Goal: Answer question/provide support: Share knowledge or assist other users

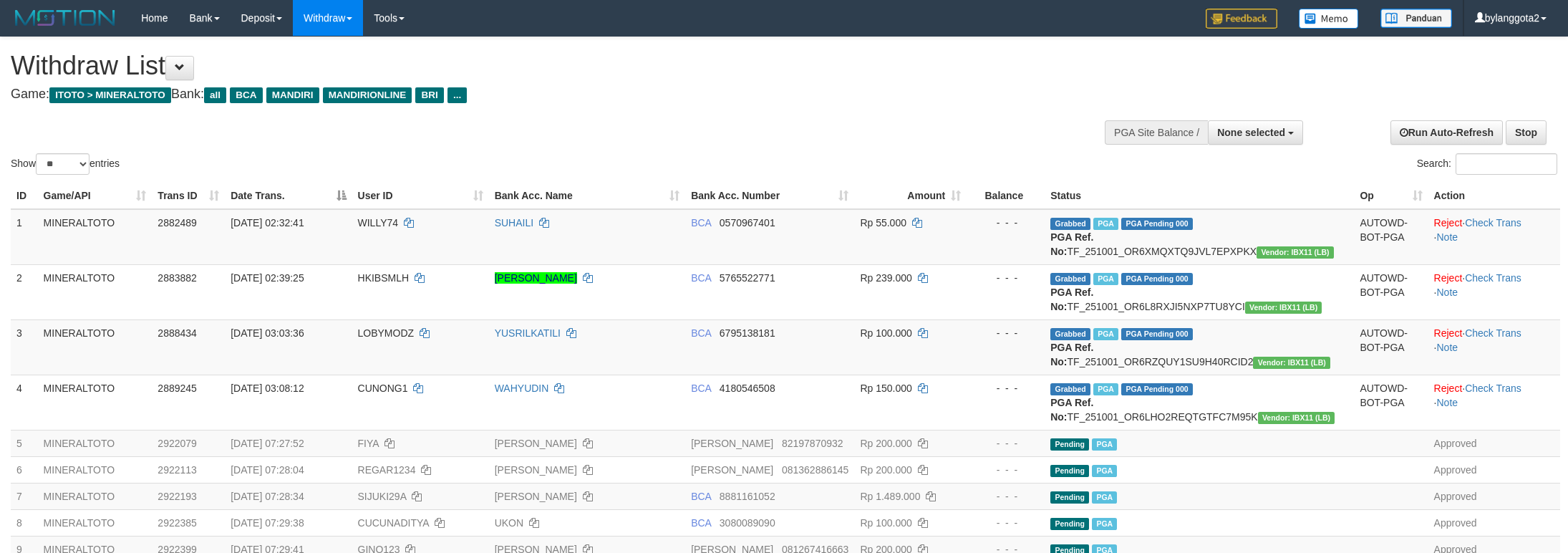
select select
select select "**"
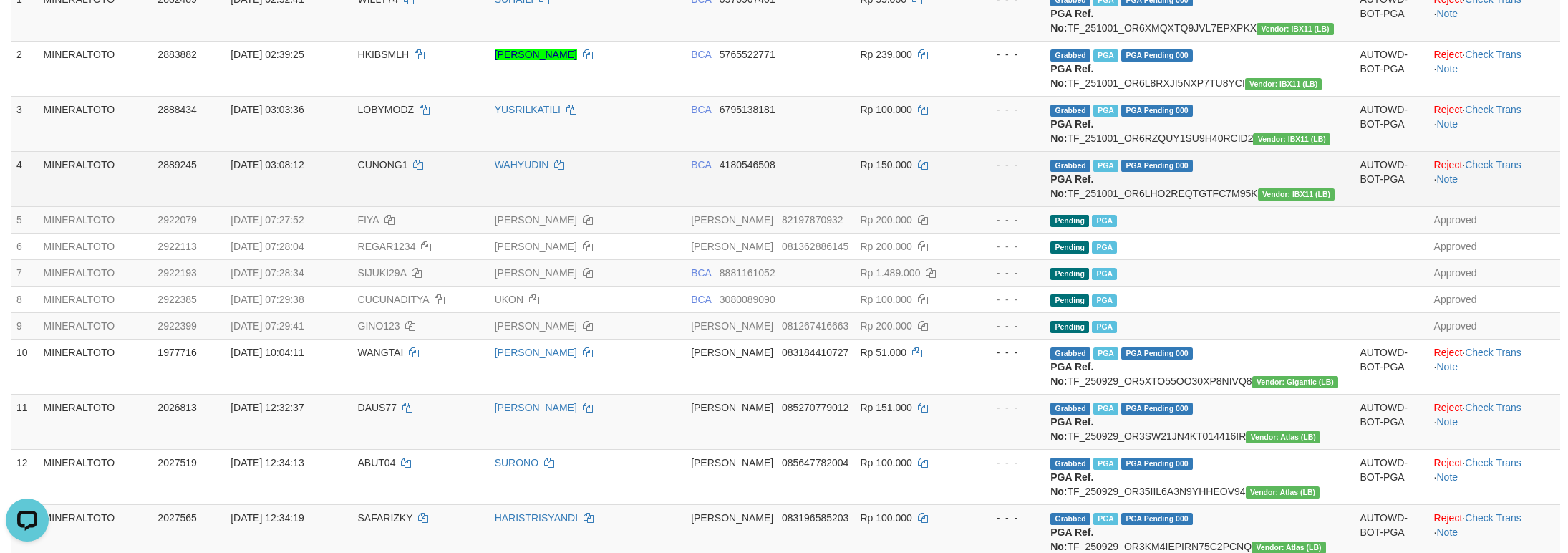
click at [967, 206] on td "Rp 150.000" at bounding box center [910, 178] width 113 height 55
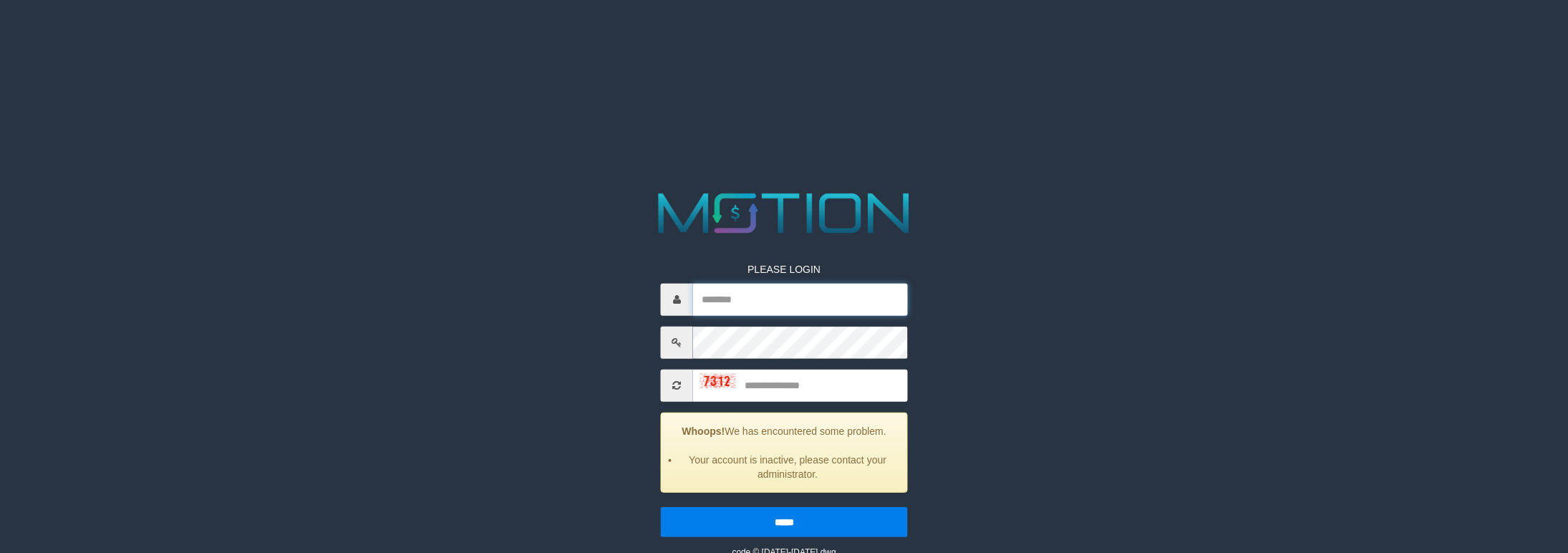
type input "**********"
click at [840, 396] on input "text" at bounding box center [800, 385] width 215 height 32
type input "****"
click at [661, 506] on input "*****" at bounding box center [784, 521] width 247 height 30
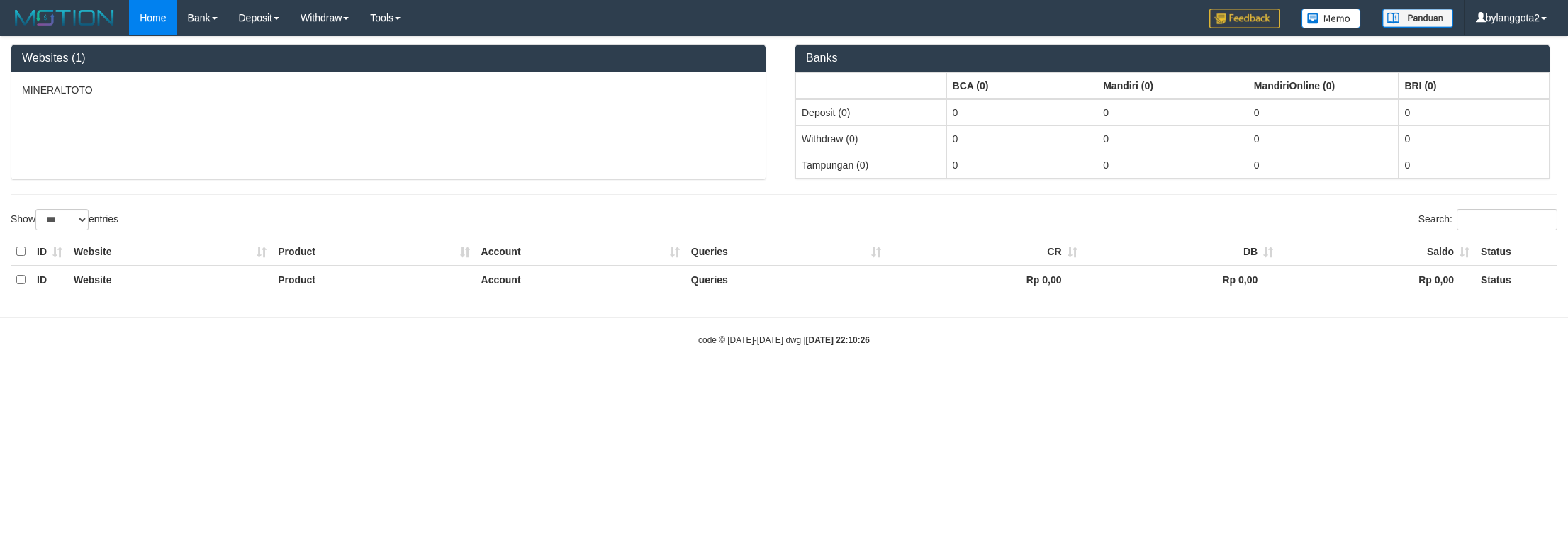
select select "***"
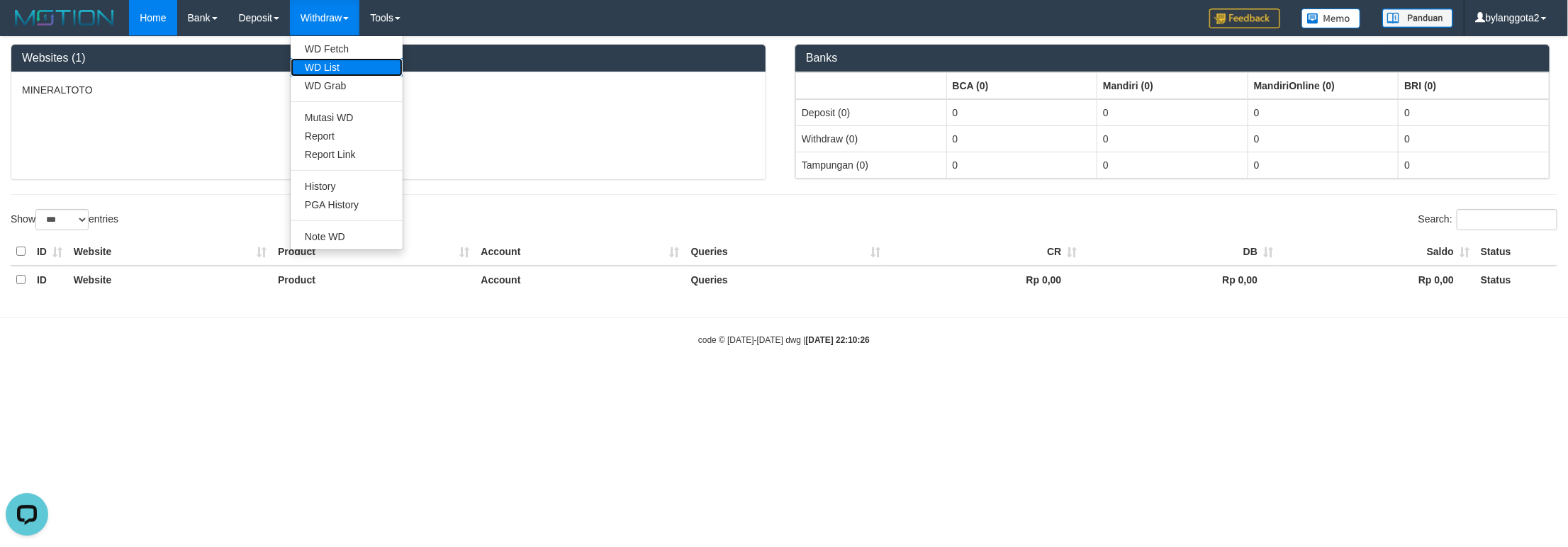
click at [330, 64] on link "WD List" at bounding box center [347, 67] width 112 height 18
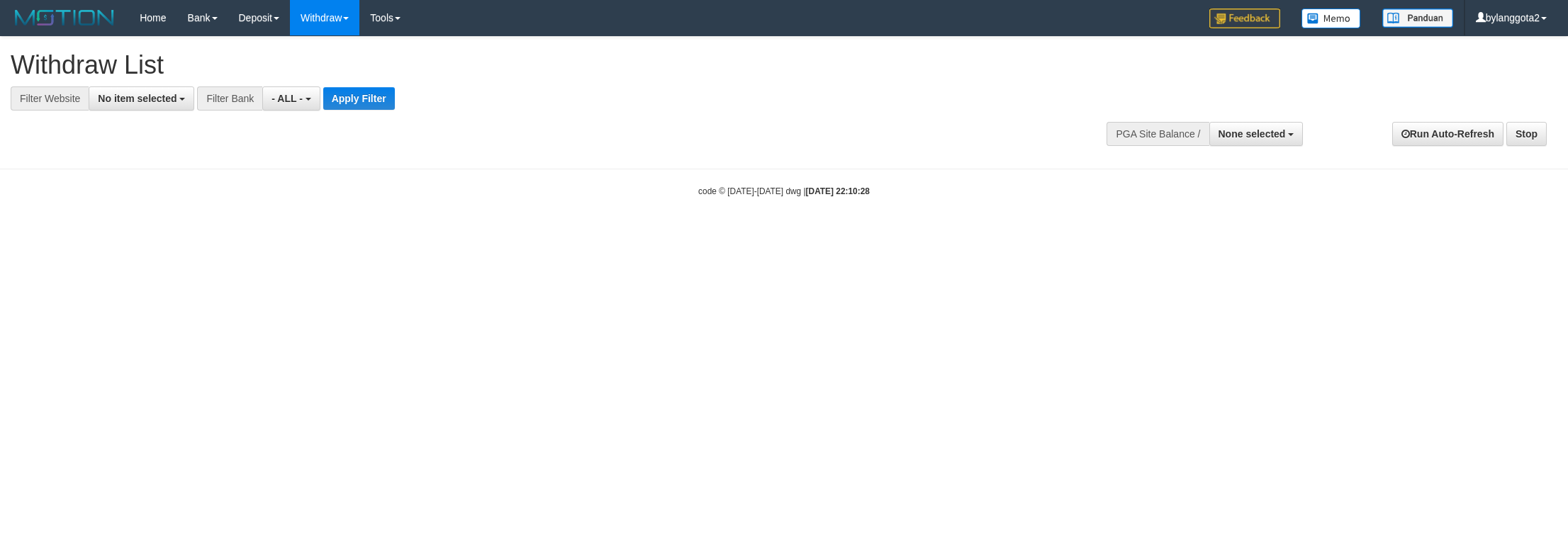
select select
click at [129, 101] on span "No item selected" at bounding box center [137, 99] width 79 height 11
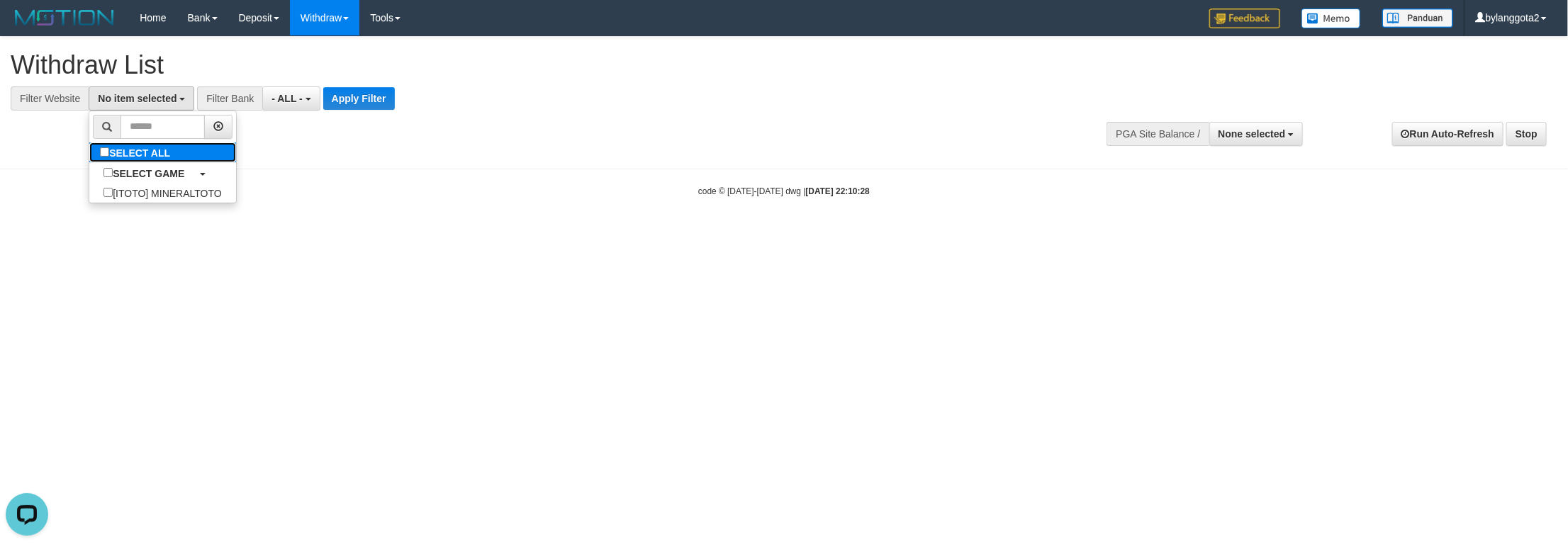
click at [157, 151] on label "SELECT ALL" at bounding box center [137, 153] width 95 height 20
select select "****"
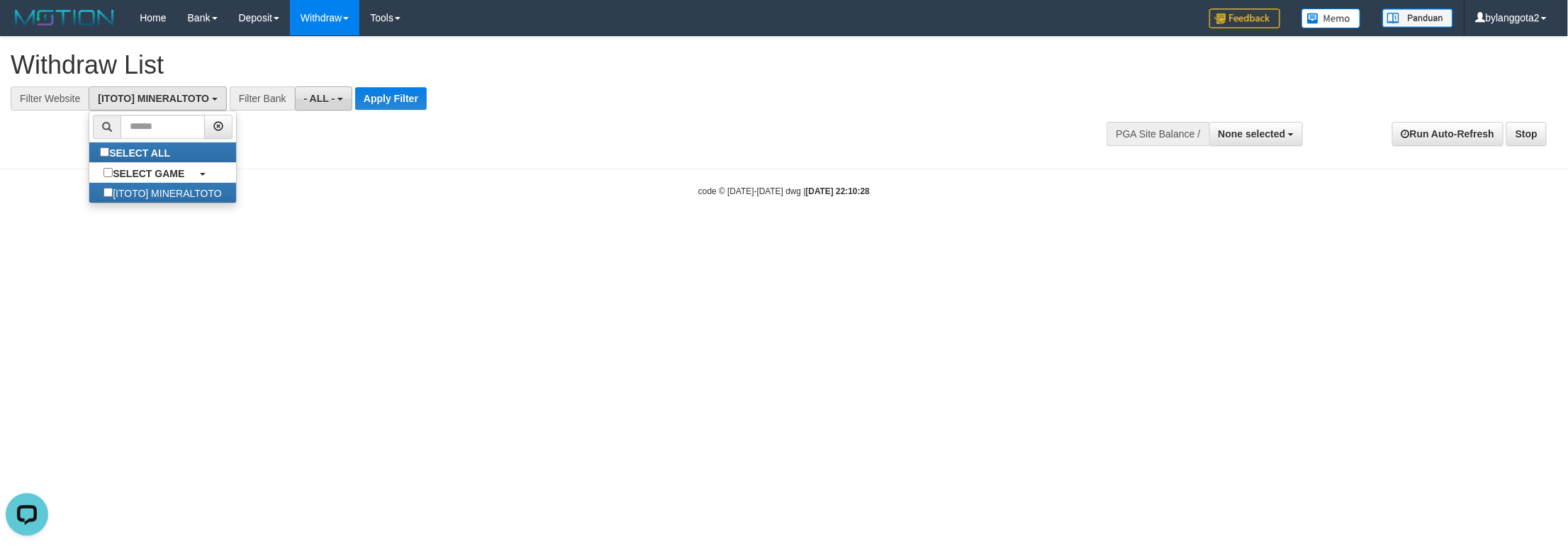
click at [298, 98] on button "- ALL -" at bounding box center [323, 99] width 58 height 24
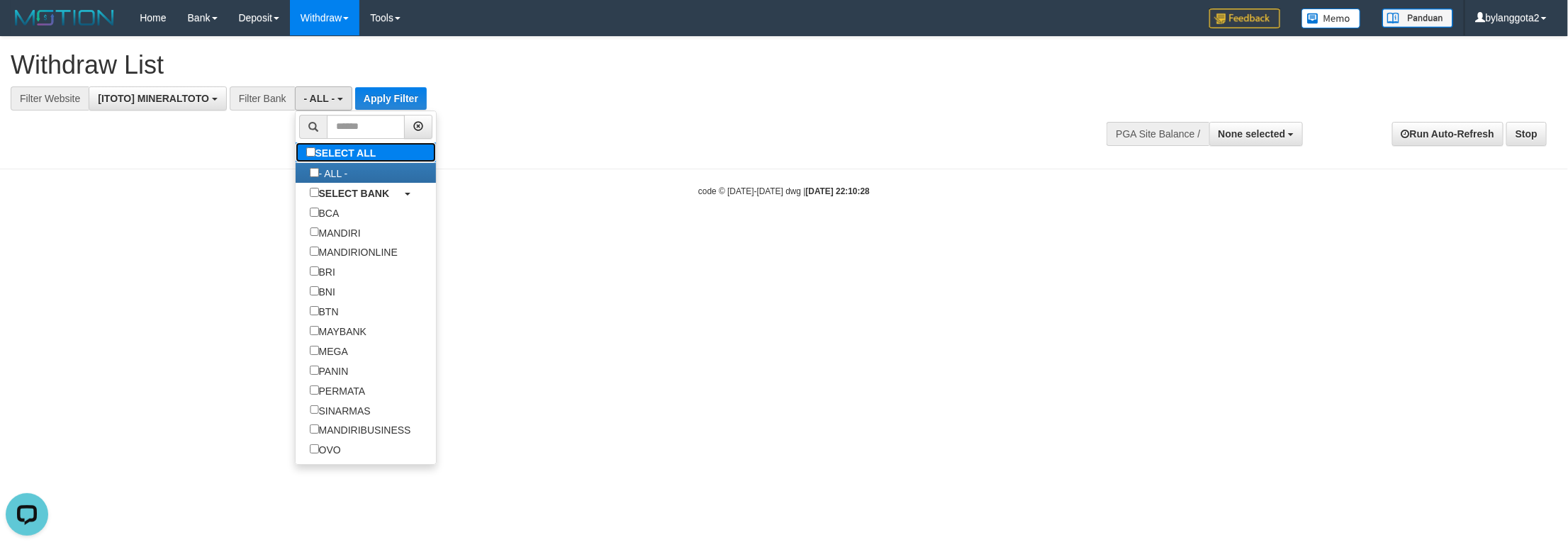
click at [337, 151] on label "SELECT ALL" at bounding box center [343, 153] width 95 height 20
select select
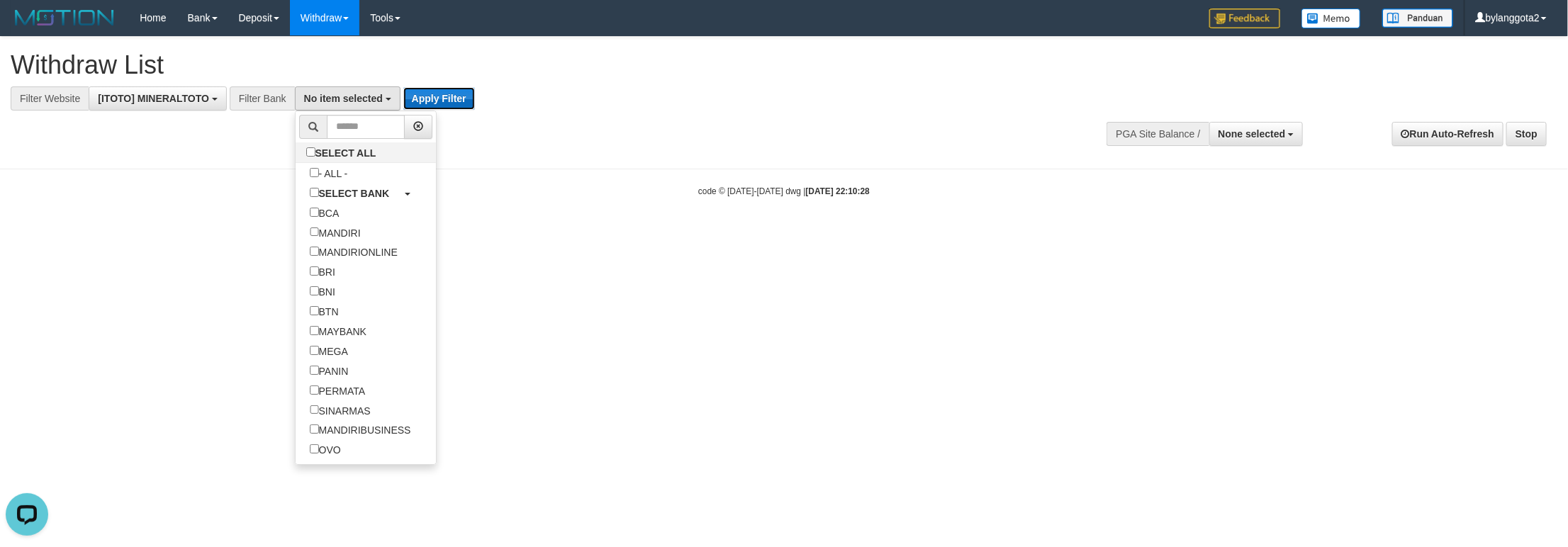
click at [419, 99] on button "Apply Filter" at bounding box center [439, 99] width 72 height 23
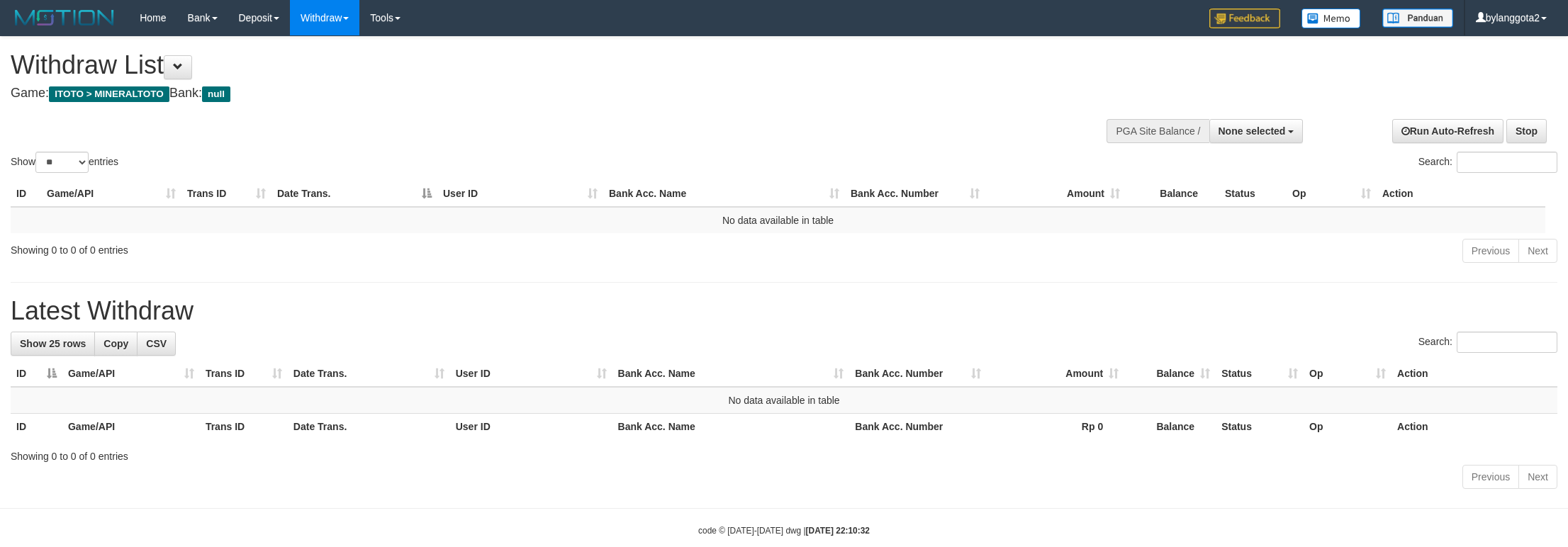
select select
select select "**"
click at [179, 77] on button at bounding box center [178, 67] width 28 height 24
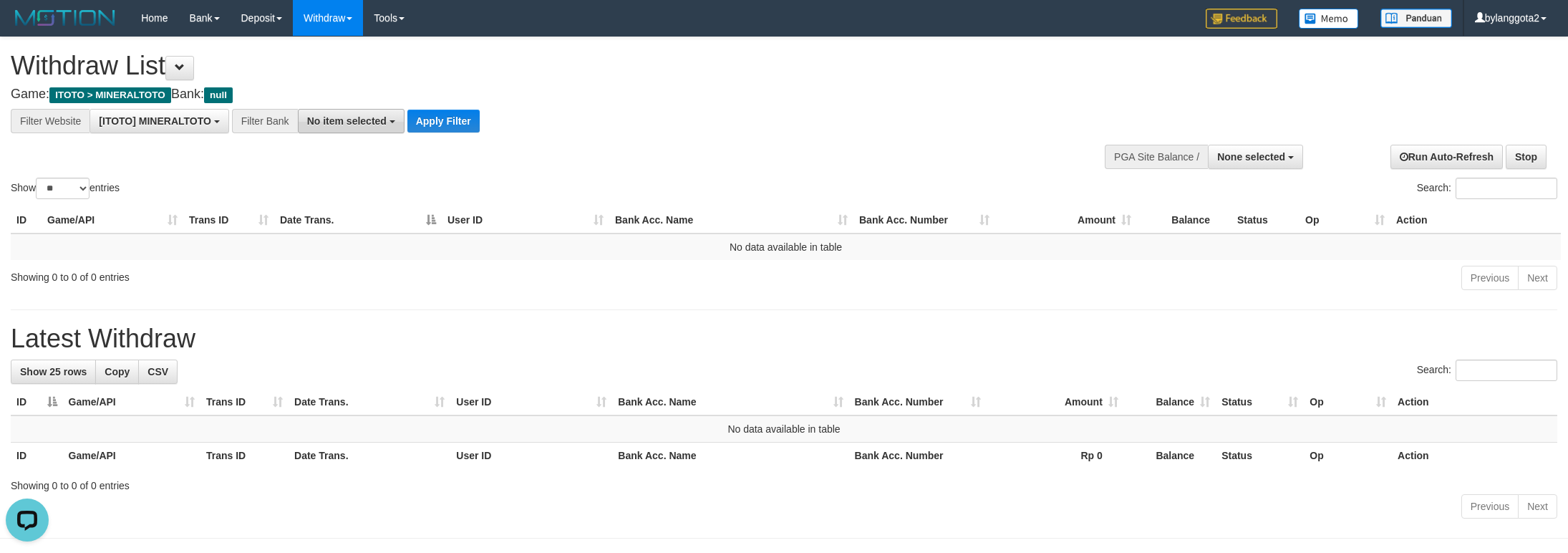
click at [355, 121] on span "No item selected" at bounding box center [347, 121] width 80 height 11
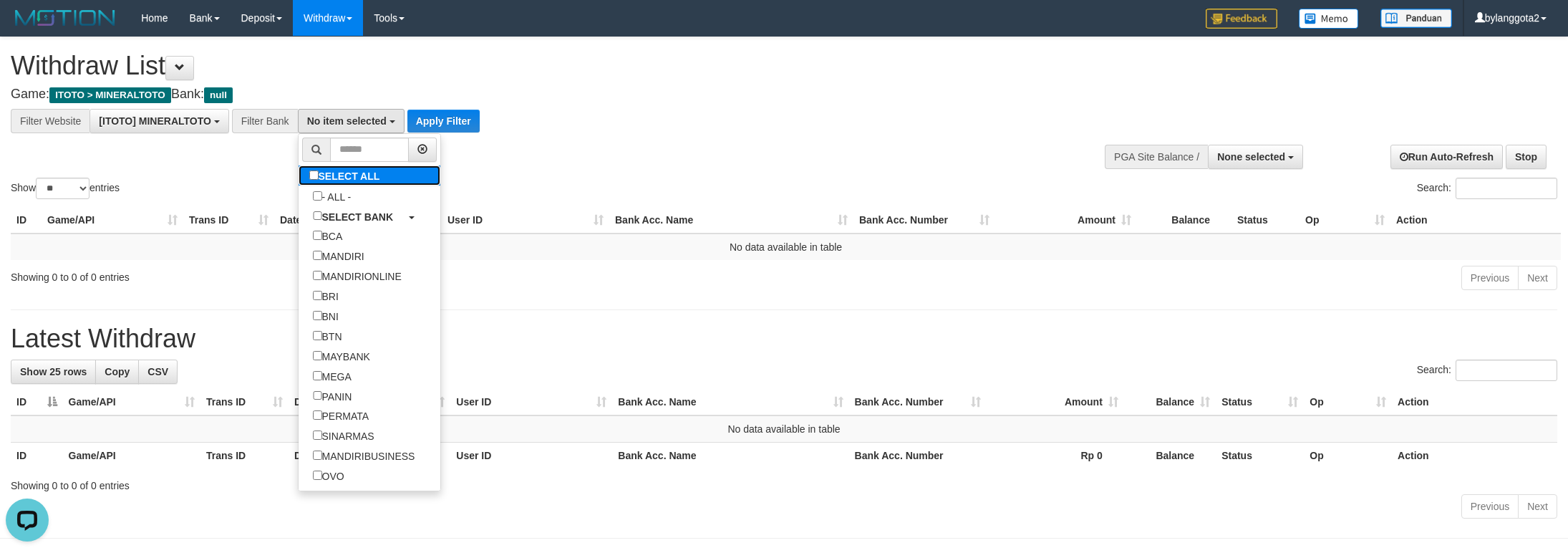
click at [368, 170] on label "SELECT ALL" at bounding box center [347, 175] width 96 height 20
select select "***"
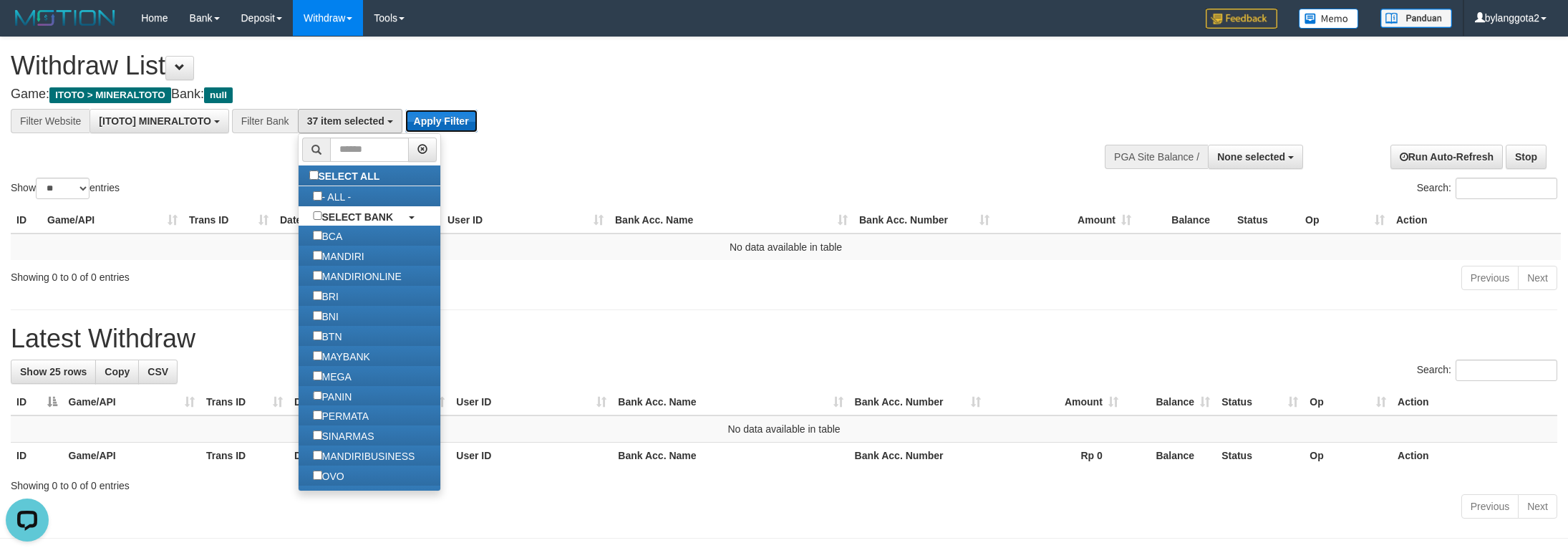
click at [447, 128] on button "Apply Filter" at bounding box center [441, 121] width 72 height 23
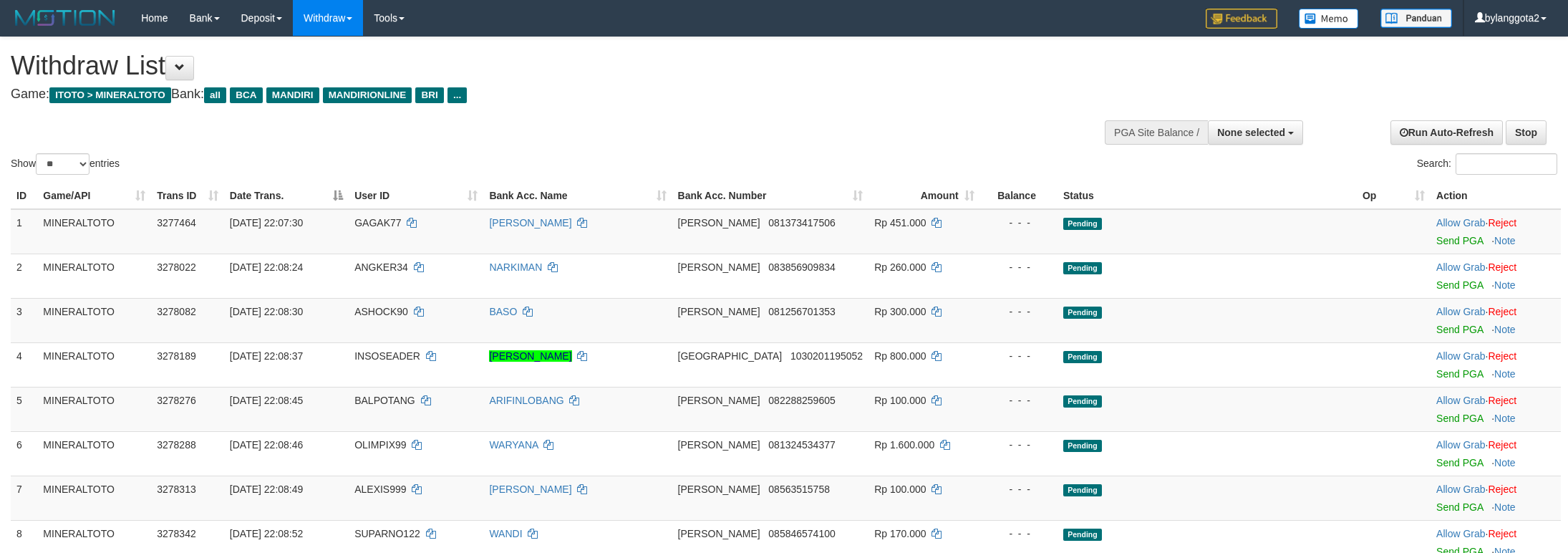
select select
select select "**"
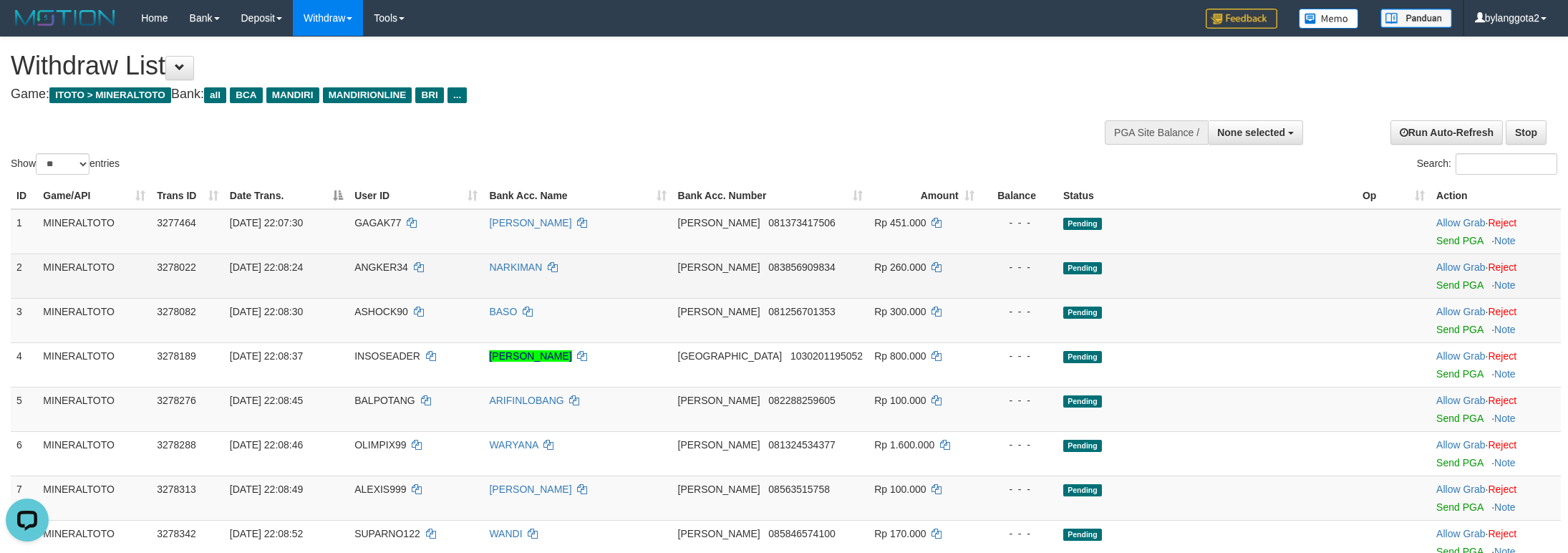
click at [1102, 271] on span "Pending" at bounding box center [1082, 268] width 39 height 12
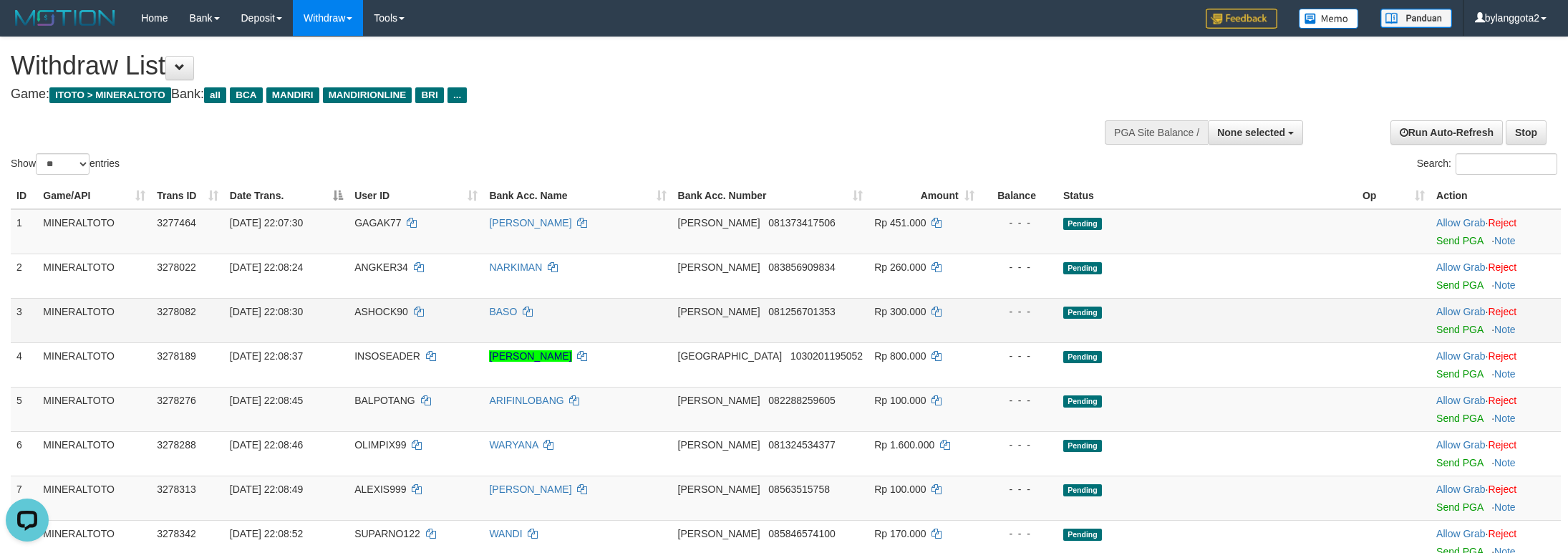
click at [1296, 307] on td "Pending" at bounding box center [1206, 320] width 299 height 45
click at [1448, 235] on link "Send PGA" at bounding box center [1459, 241] width 47 height 11
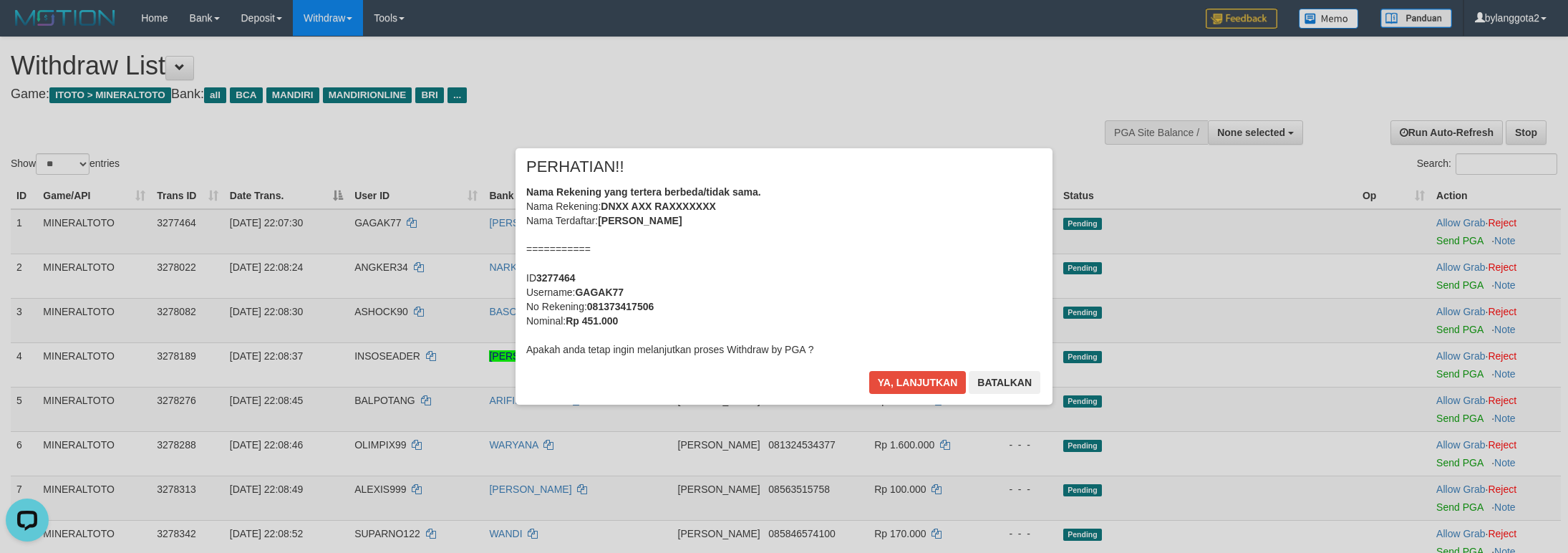
click at [944, 279] on div "Nama Rekening yang tertera berbeda/tidak sama. Nama Rekening: DNXX AXX RAXXXXXX…" at bounding box center [784, 270] width 515 height 172
click at [869, 371] on button "Ya, lanjutkan" at bounding box center [918, 383] width 98 height 23
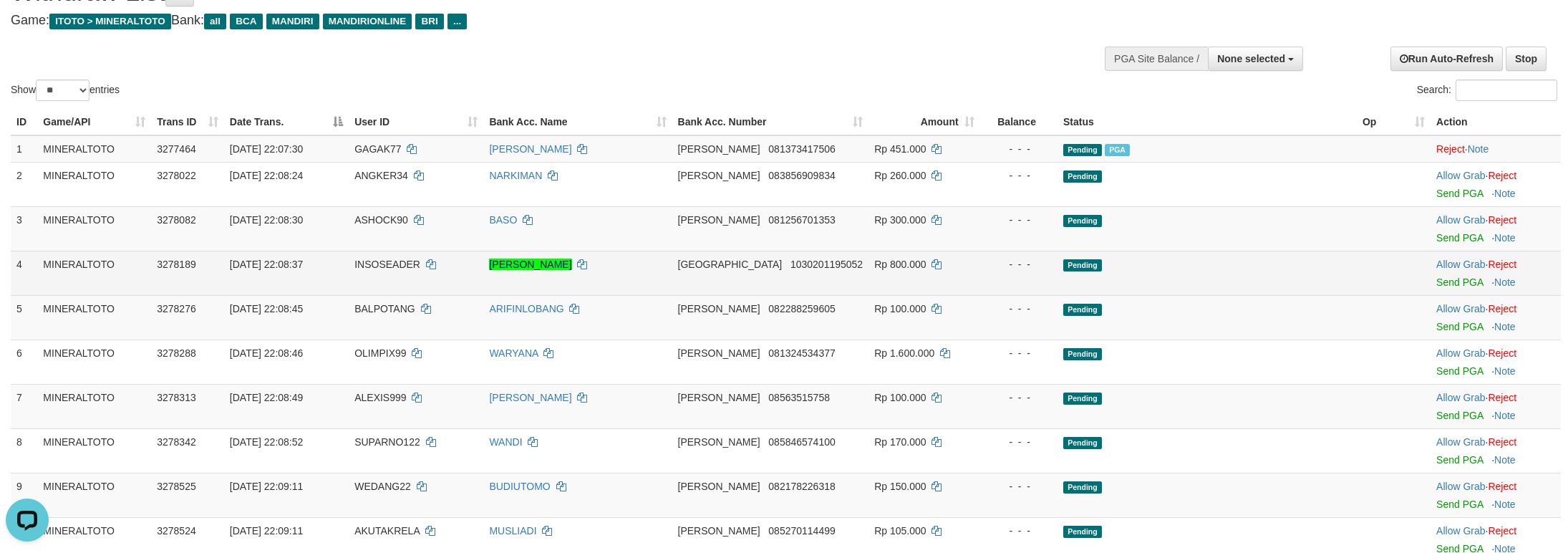
scroll to position [108, 0]
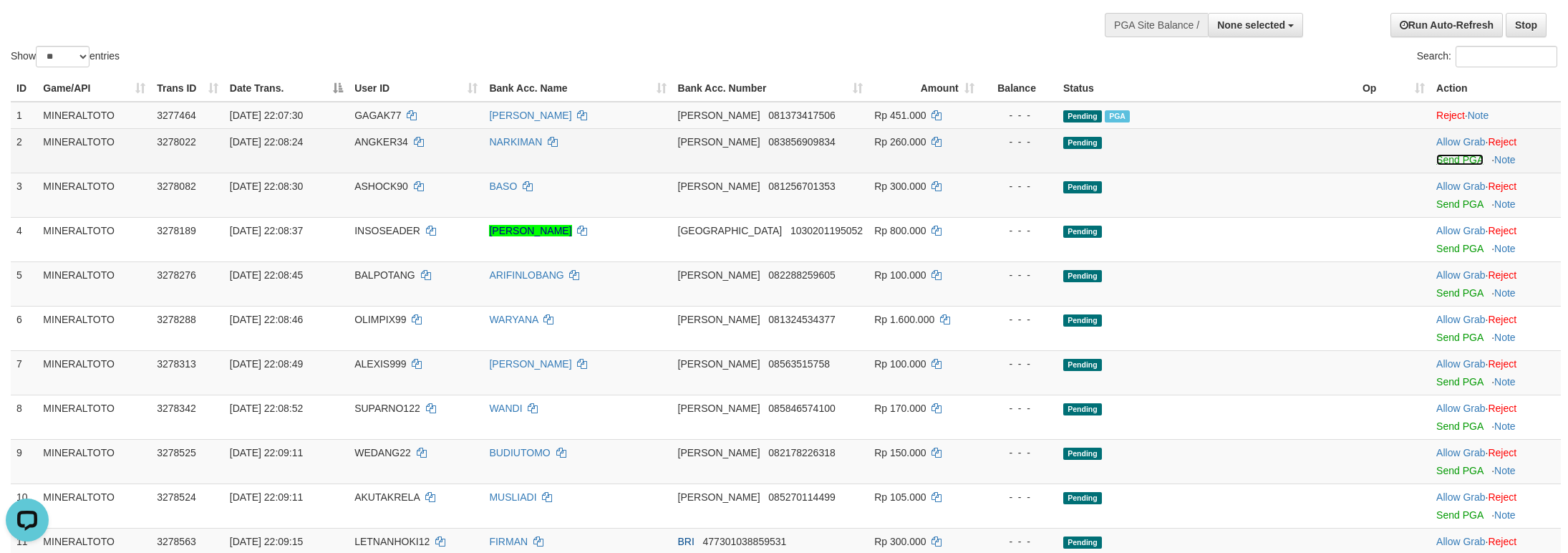
click at [1439, 164] on link "Send PGA" at bounding box center [1459, 159] width 47 height 11
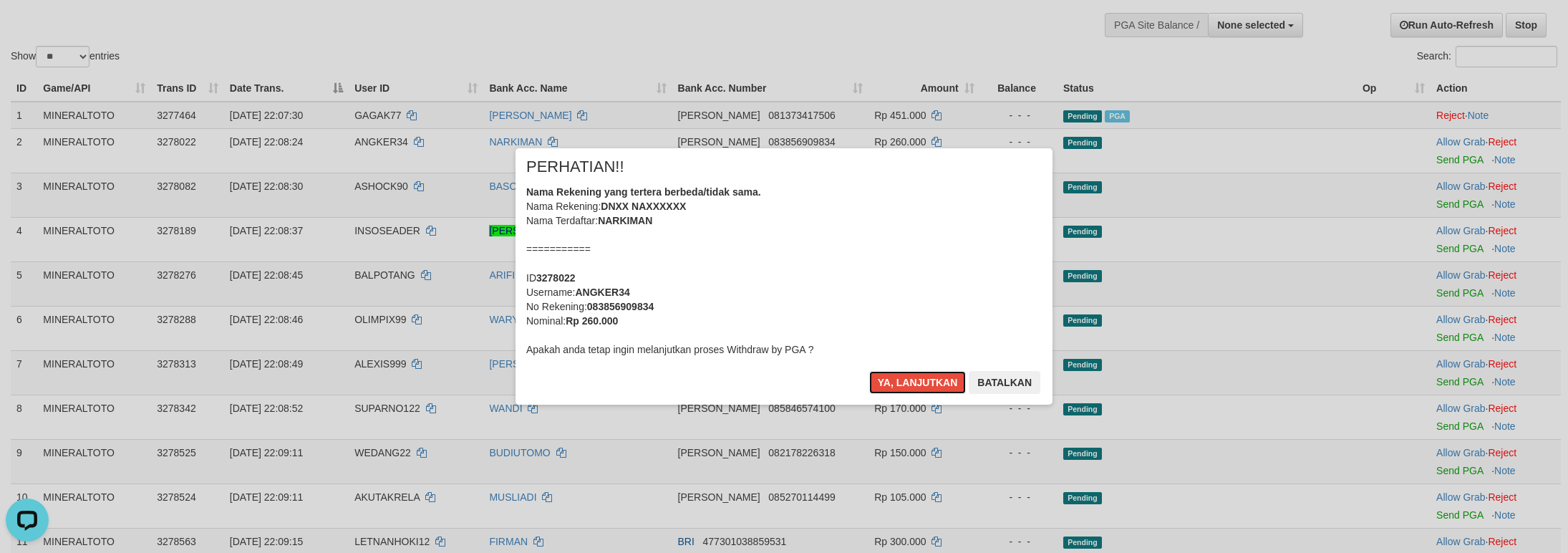
click at [879, 271] on div "Nama Rekening yang tertera berbeda/tidak sama. Nama Rekening: DNXX NAXXXXXX Nam…" at bounding box center [784, 270] width 515 height 172
click at [869, 371] on button "Ya, lanjutkan" at bounding box center [918, 383] width 98 height 23
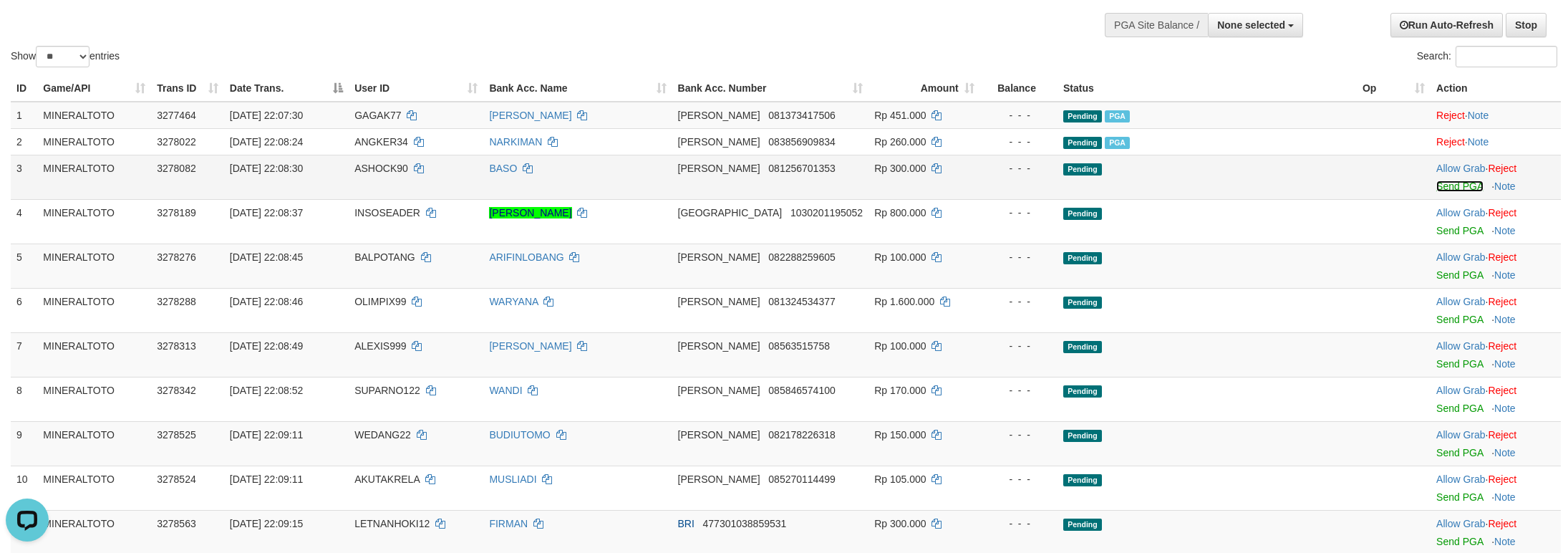
click at [1439, 185] on link "Send PGA" at bounding box center [1459, 186] width 47 height 11
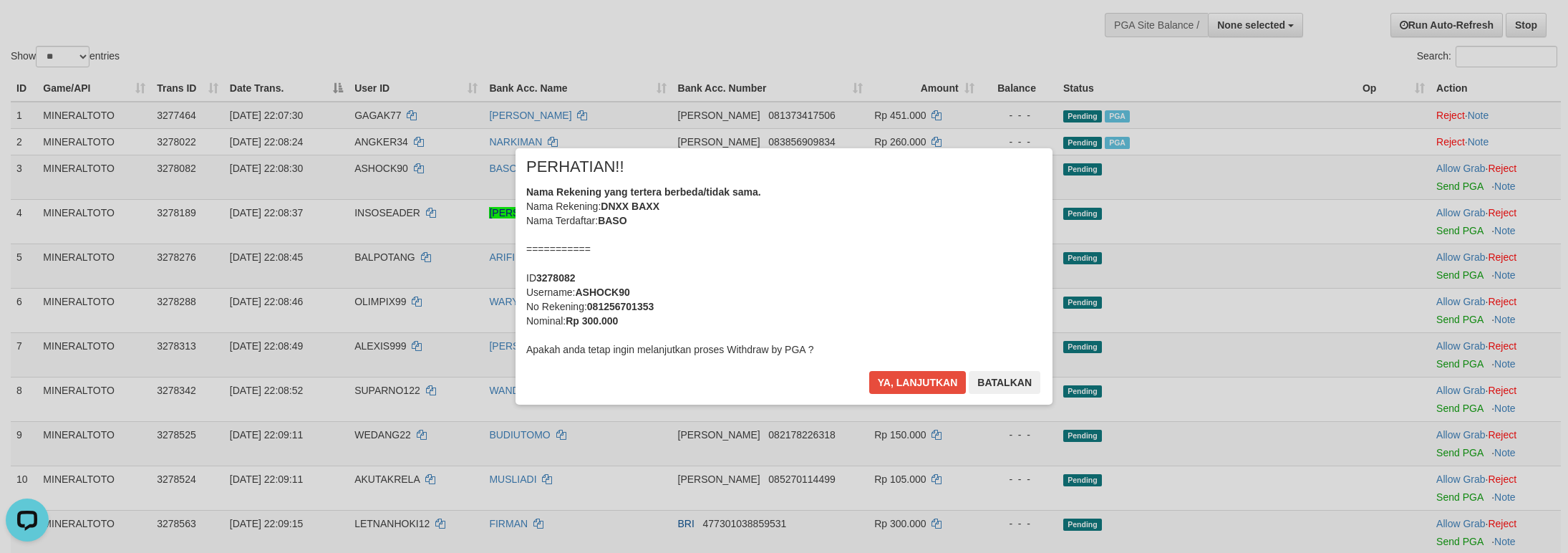
click at [890, 236] on div "Nama Rekening yang tertera berbeda/tidak sama. Nama Rekening: DNXX BAXX Nama Te…" at bounding box center [784, 270] width 515 height 172
click at [869, 371] on button "Ya, lanjutkan" at bounding box center [918, 383] width 98 height 23
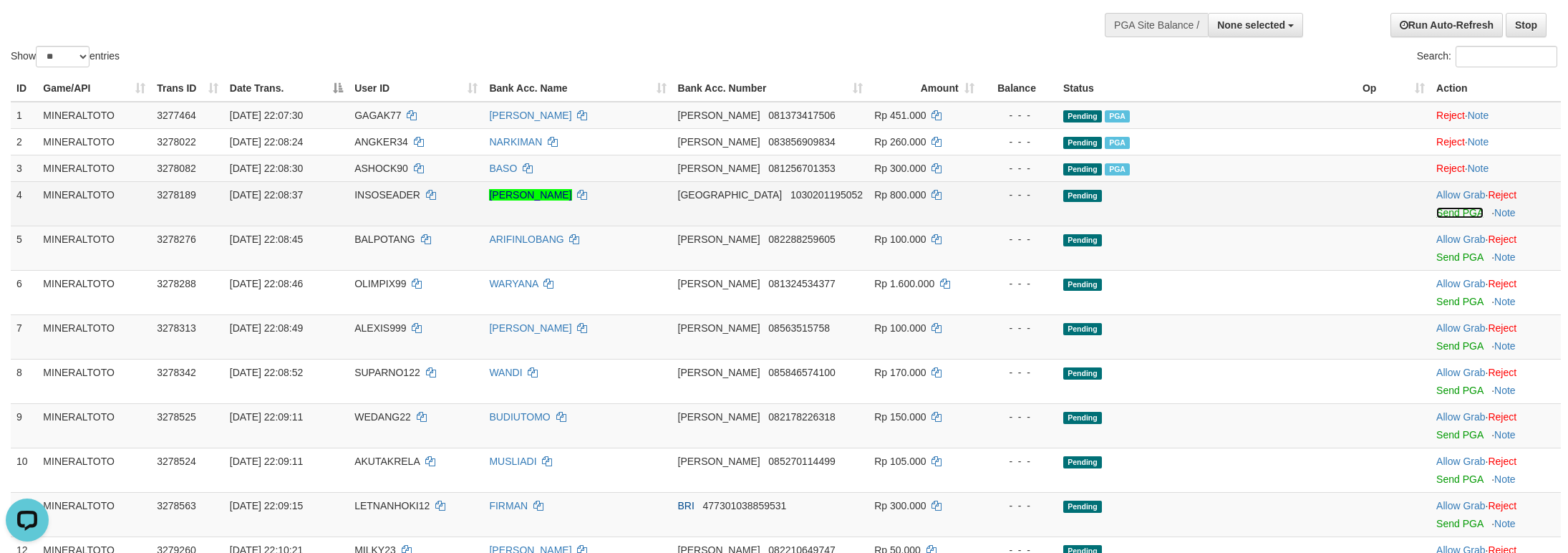
click at [1437, 215] on link "Send PGA" at bounding box center [1459, 213] width 47 height 11
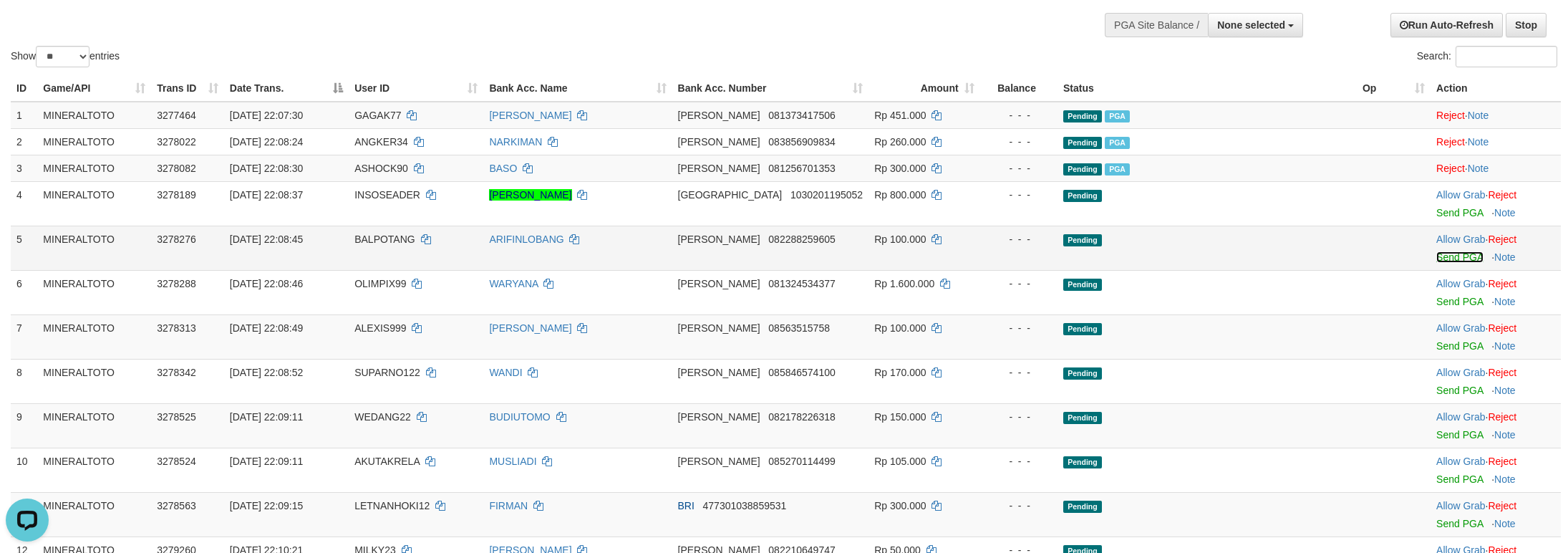
click at [1446, 258] on link "Send PGA" at bounding box center [1459, 257] width 47 height 11
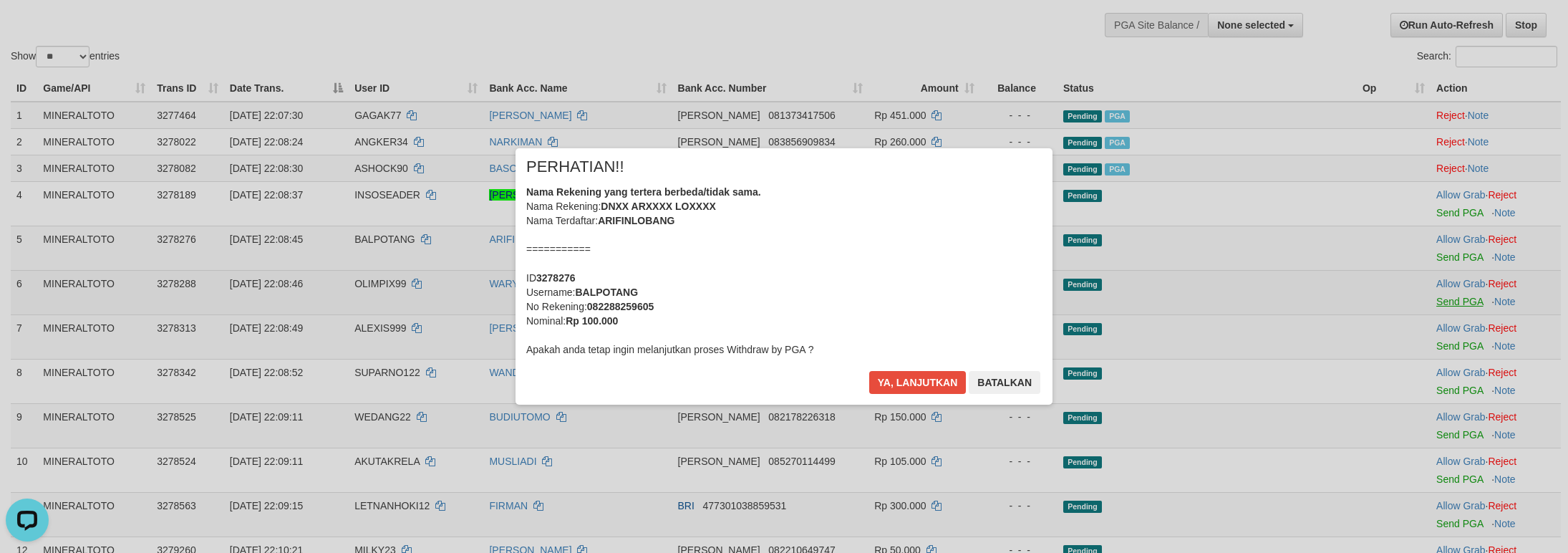
click at [1455, 299] on div "× PERHATIAN!! Nama Rekening yang tertera berbeda/tidak sama. Nama Rekening: DNX…" at bounding box center [784, 276] width 1568 height 314
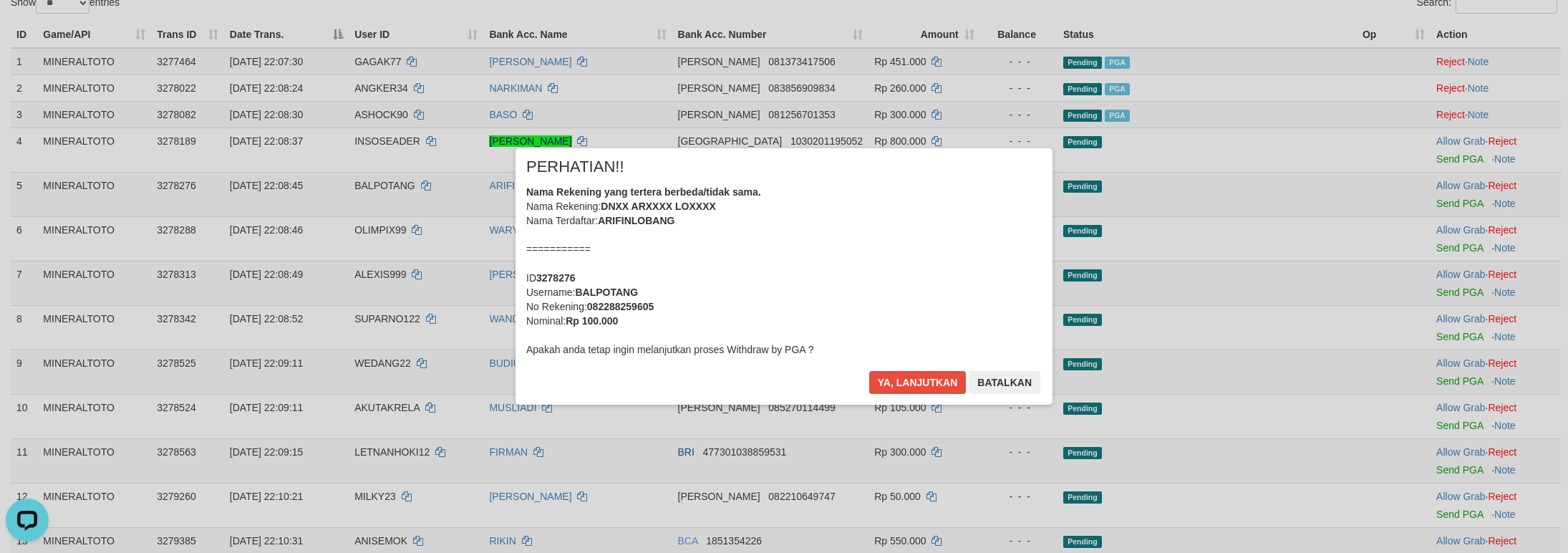
click at [969, 275] on div "Nama Rekening yang tertera berbeda/tidak sama. Nama Rekening: DNXX ARXXXX LOXXX…" at bounding box center [784, 270] width 515 height 172
click at [869, 371] on button "Ya, lanjutkan" at bounding box center [918, 383] width 98 height 23
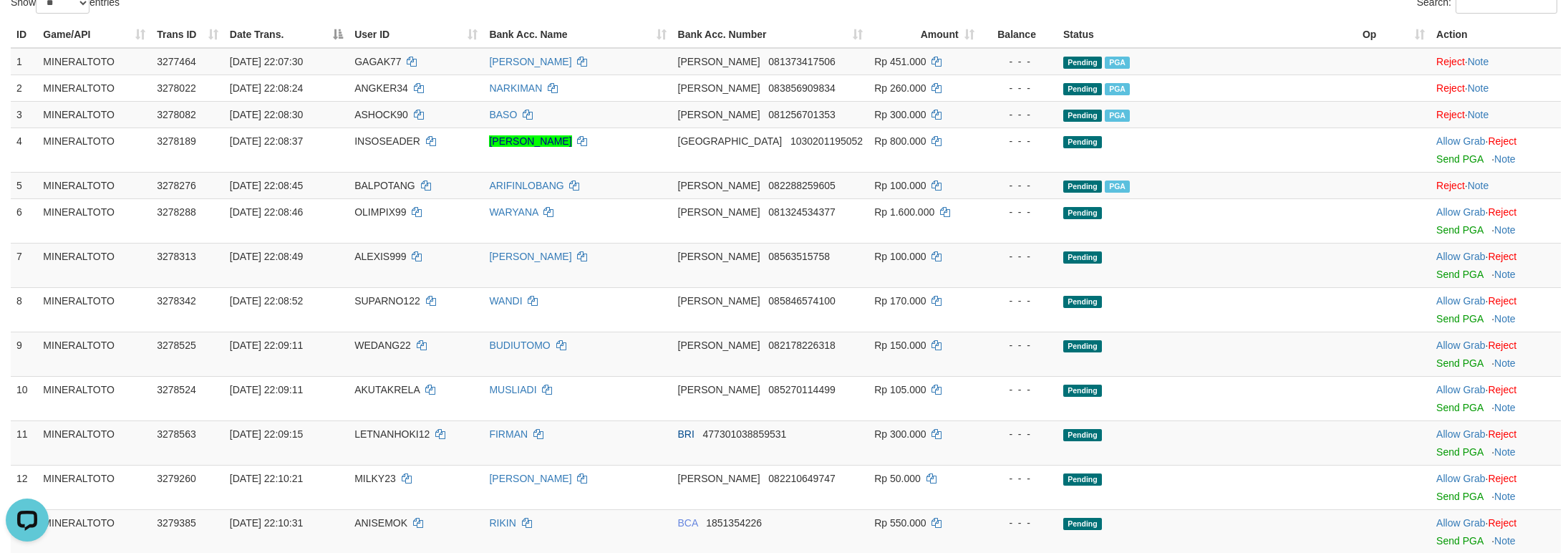
scroll to position [144, 0]
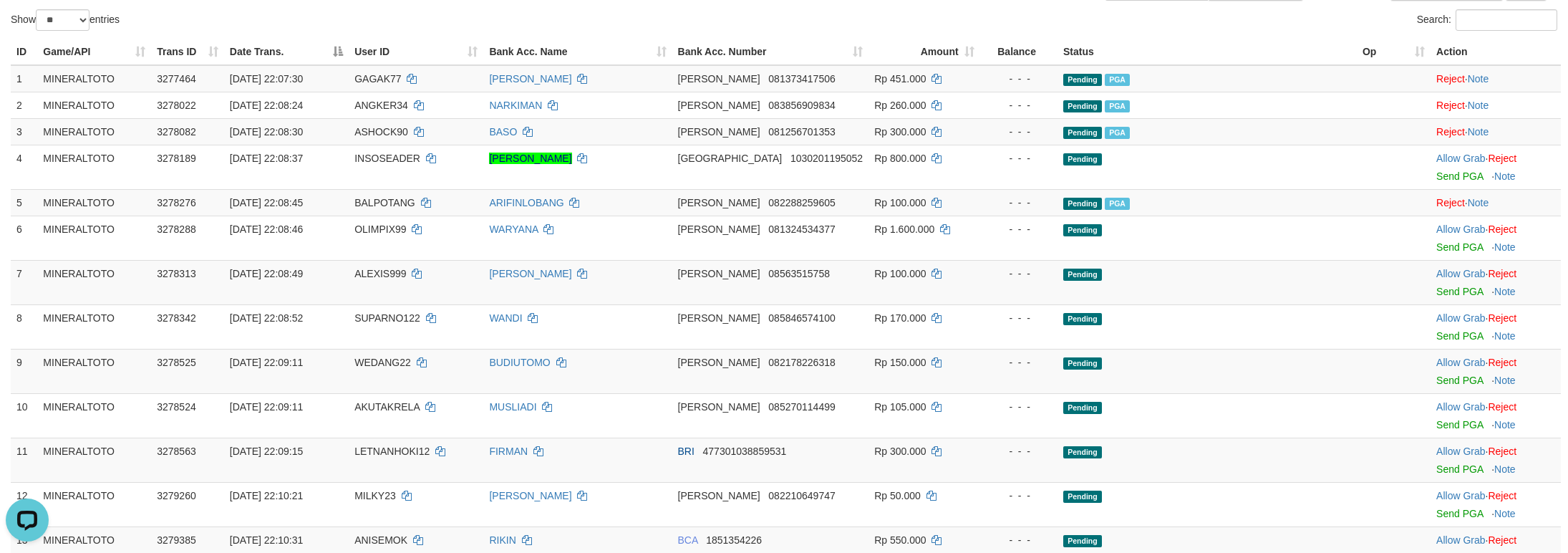
click at [969, 275] on td "Rp 100.000" at bounding box center [924, 282] width 111 height 45
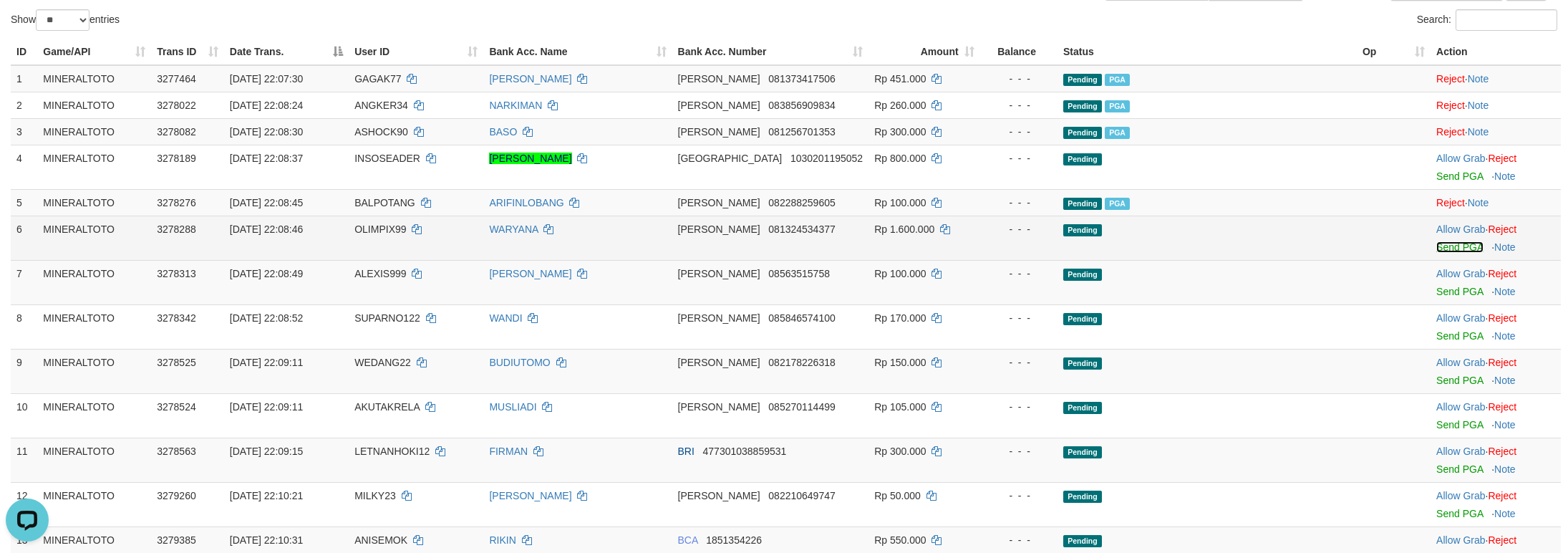
click at [1442, 252] on link "Send PGA" at bounding box center [1459, 247] width 47 height 11
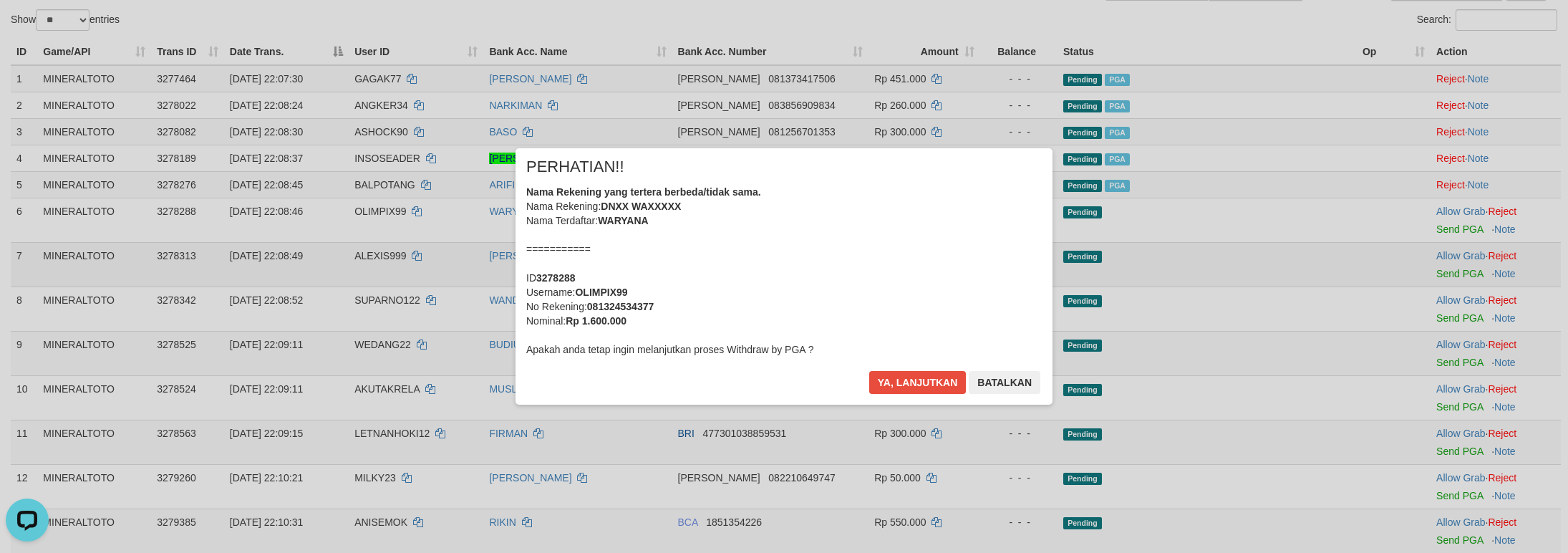
scroll to position [126, 0]
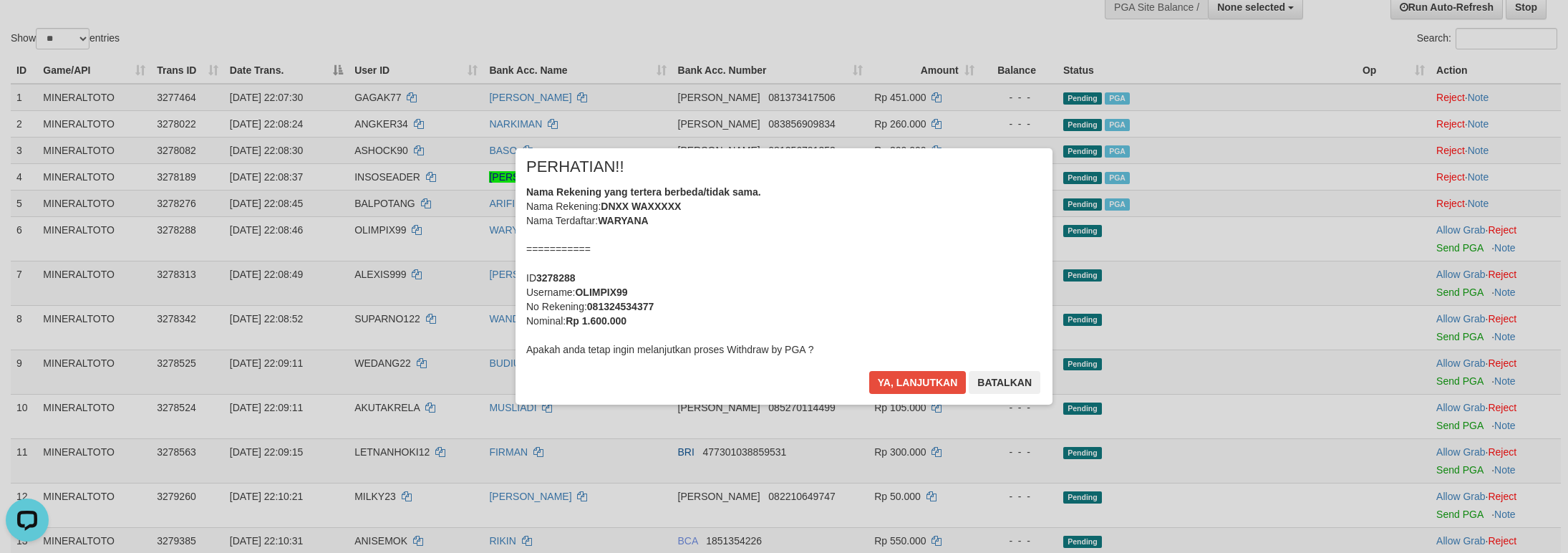
click at [1443, 291] on div "× PERHATIAN!! Nama Rekening yang tertera berbeda/tidak sama. Nama Rekening: DNX…" at bounding box center [784, 276] width 1568 height 314
click at [851, 284] on div "Nama Rekening yang tertera berbeda/tidak sama. Nama Rekening: DNXX WAXXXXX Nama…" at bounding box center [784, 270] width 515 height 172
click at [869, 371] on button "Ya, lanjutkan" at bounding box center [918, 383] width 98 height 23
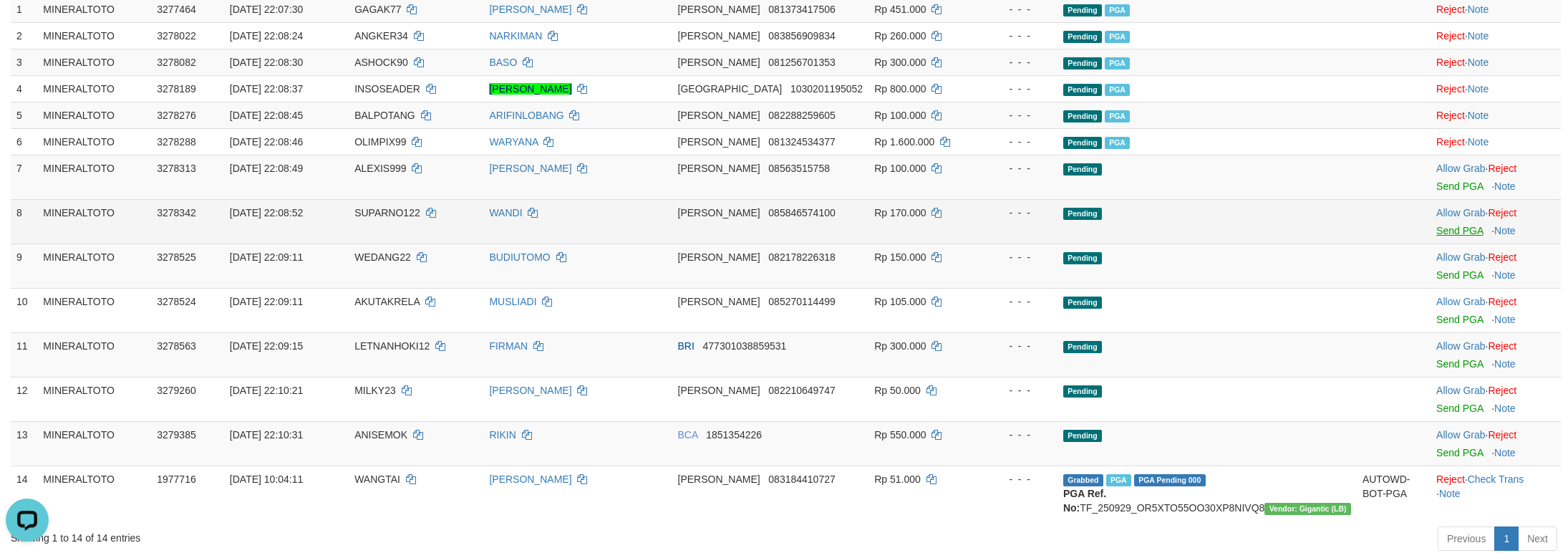
scroll to position [215, 0]
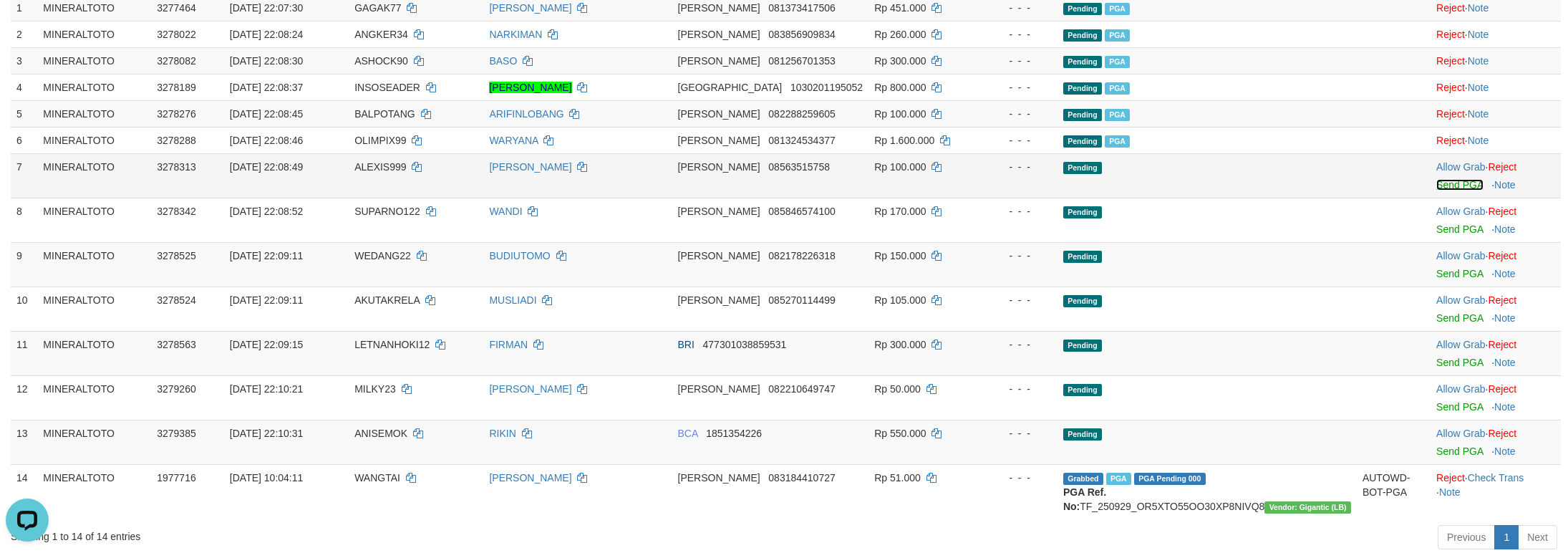
click at [1441, 187] on link "Send PGA" at bounding box center [1459, 185] width 47 height 11
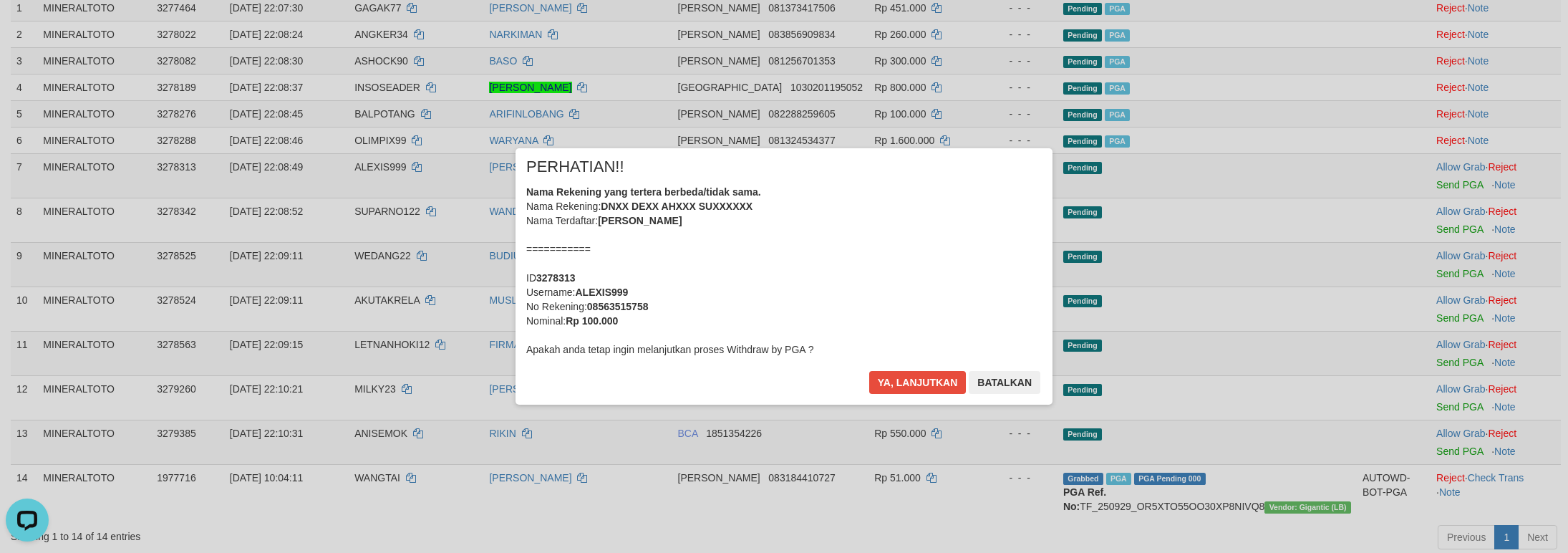
click at [936, 271] on div "Nama Rekening yang tertera berbeda/tidak sama. Nama Rekening: DNXX DEXX AHXXX S…" at bounding box center [784, 270] width 515 height 172
click at [869, 371] on button "Ya, lanjutkan" at bounding box center [918, 383] width 98 height 23
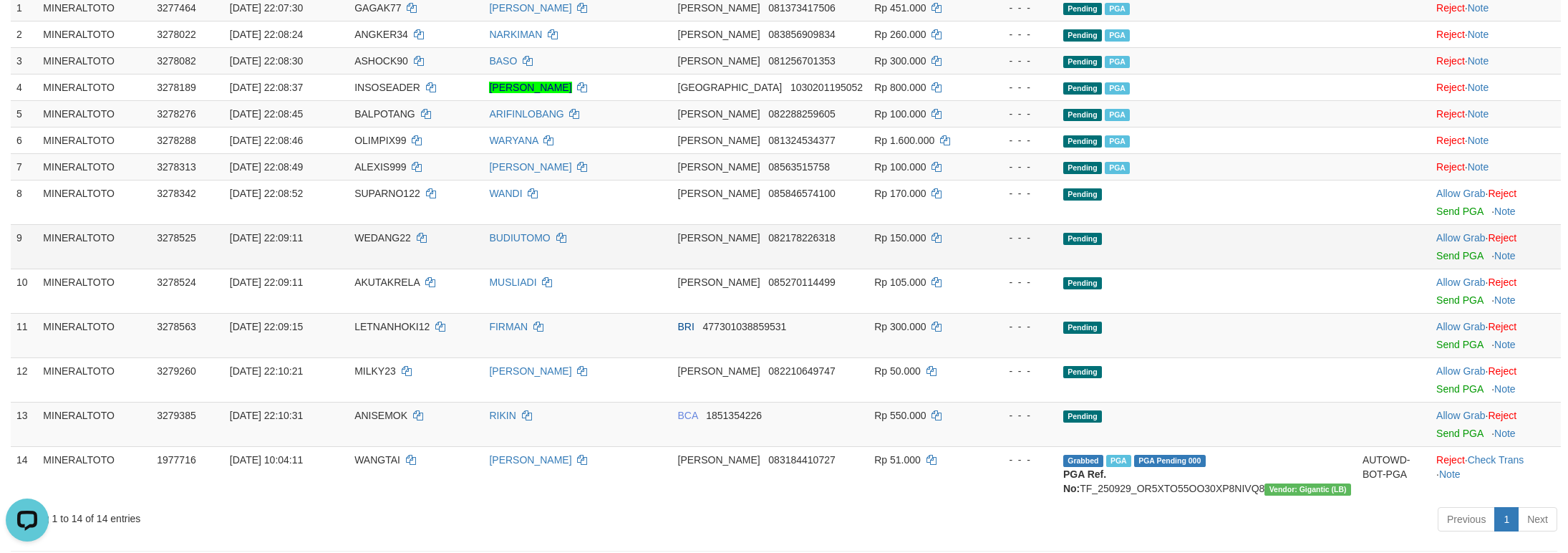
scroll to position [198, 0]
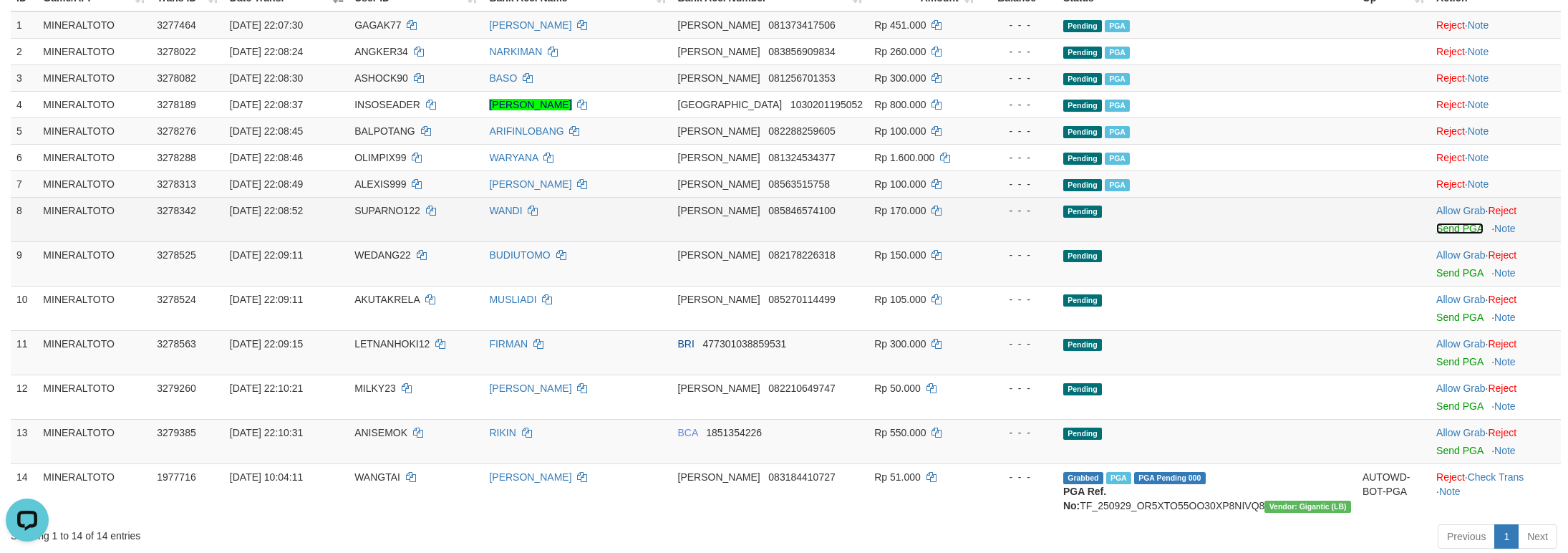
click at [1441, 233] on link "Send PGA" at bounding box center [1459, 228] width 47 height 11
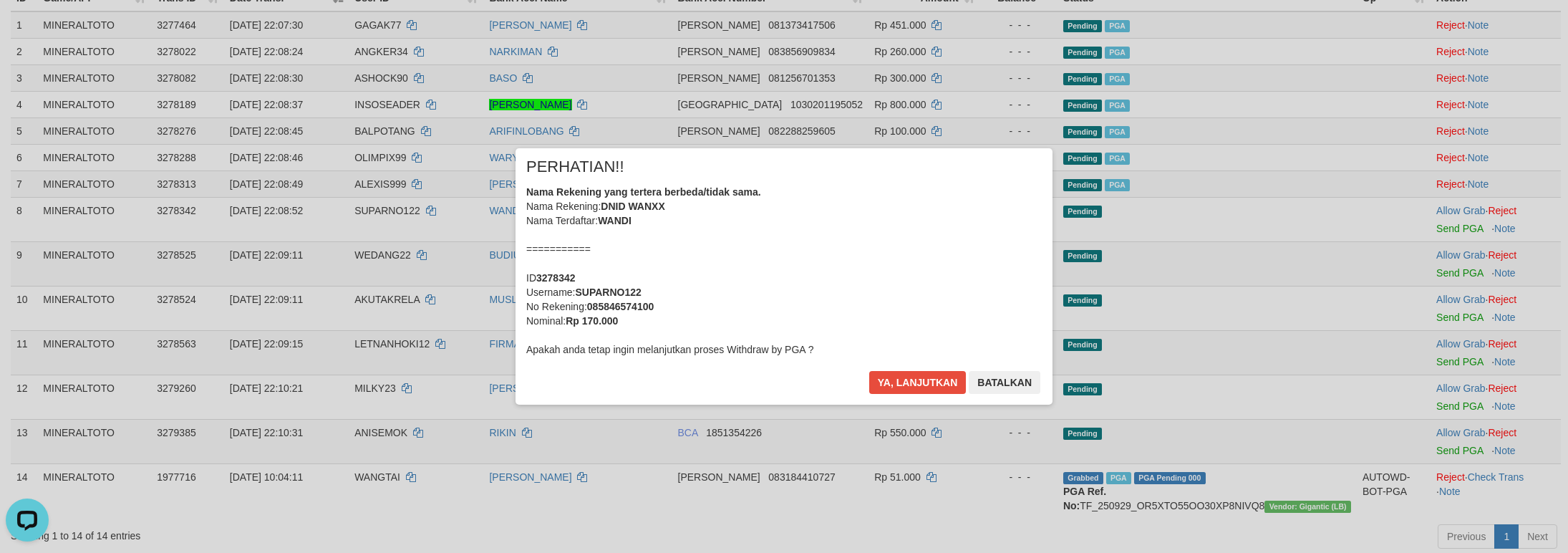
click at [829, 276] on div "Nama Rekening yang tertera berbeda/tidak sama. Nama Rekening: DNID WANXX Nama T…" at bounding box center [784, 270] width 515 height 172
click at [869, 371] on button "Ya, lanjutkan" at bounding box center [918, 383] width 98 height 23
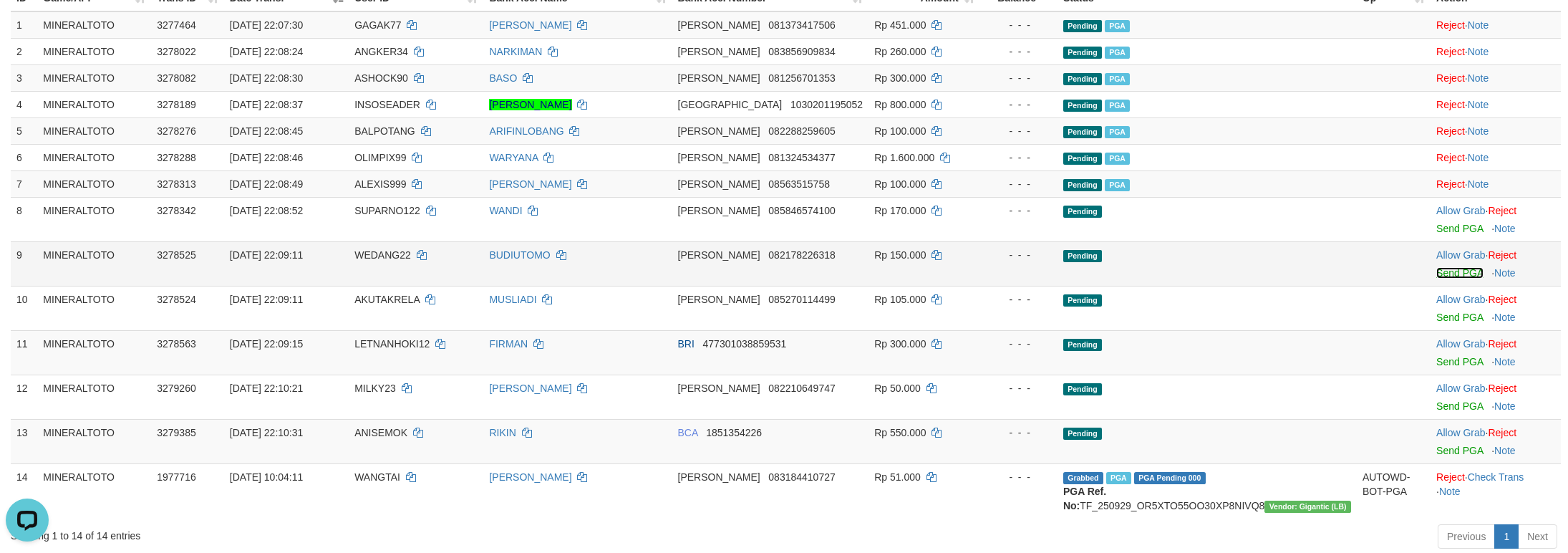
click at [1436, 269] on link "Send PGA" at bounding box center [1459, 273] width 47 height 11
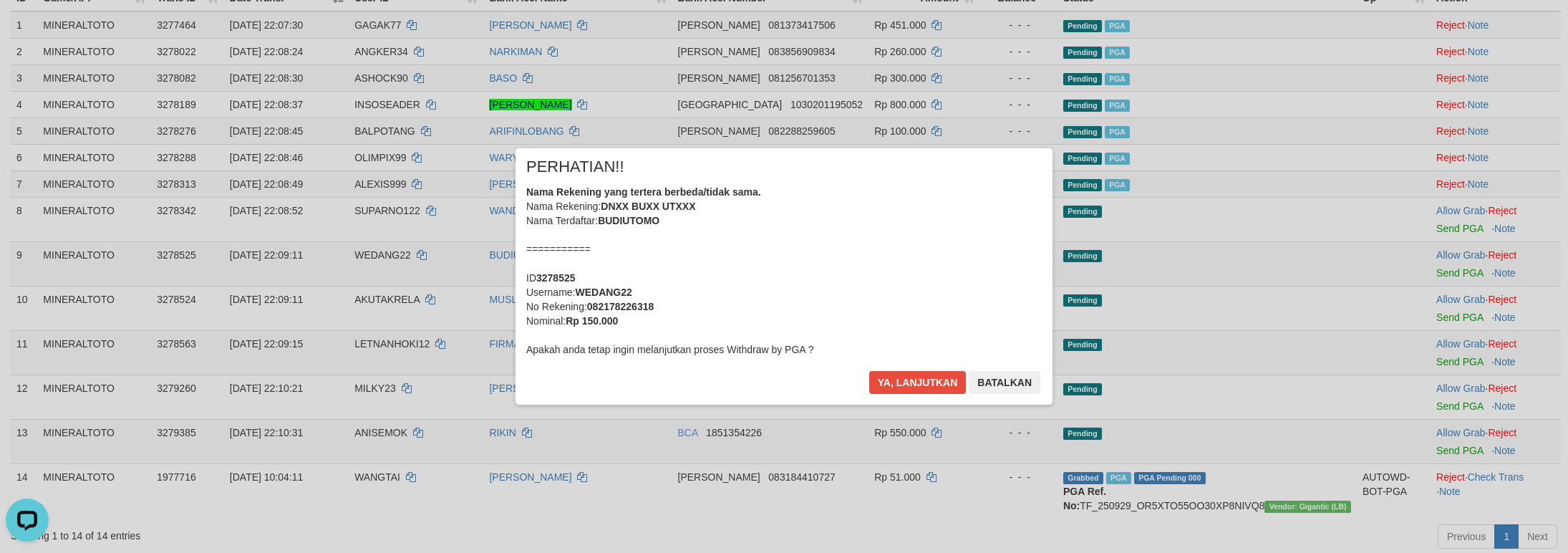
click at [818, 287] on div "Nama Rekening yang tertera berbeda/tidak sama. Nama Rekening: DNXX BUXX UTXXX N…" at bounding box center [784, 270] width 515 height 172
click at [869, 371] on button "Ya, lanjutkan" at bounding box center [918, 383] width 98 height 23
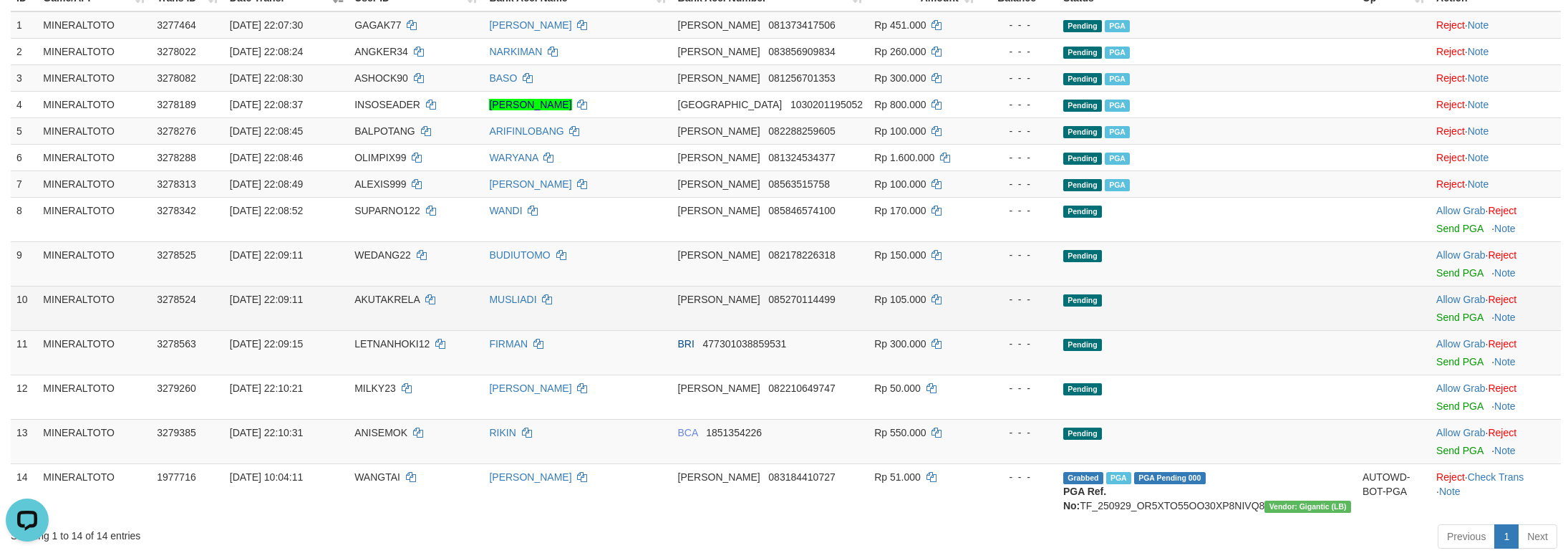
scroll to position [179, 0]
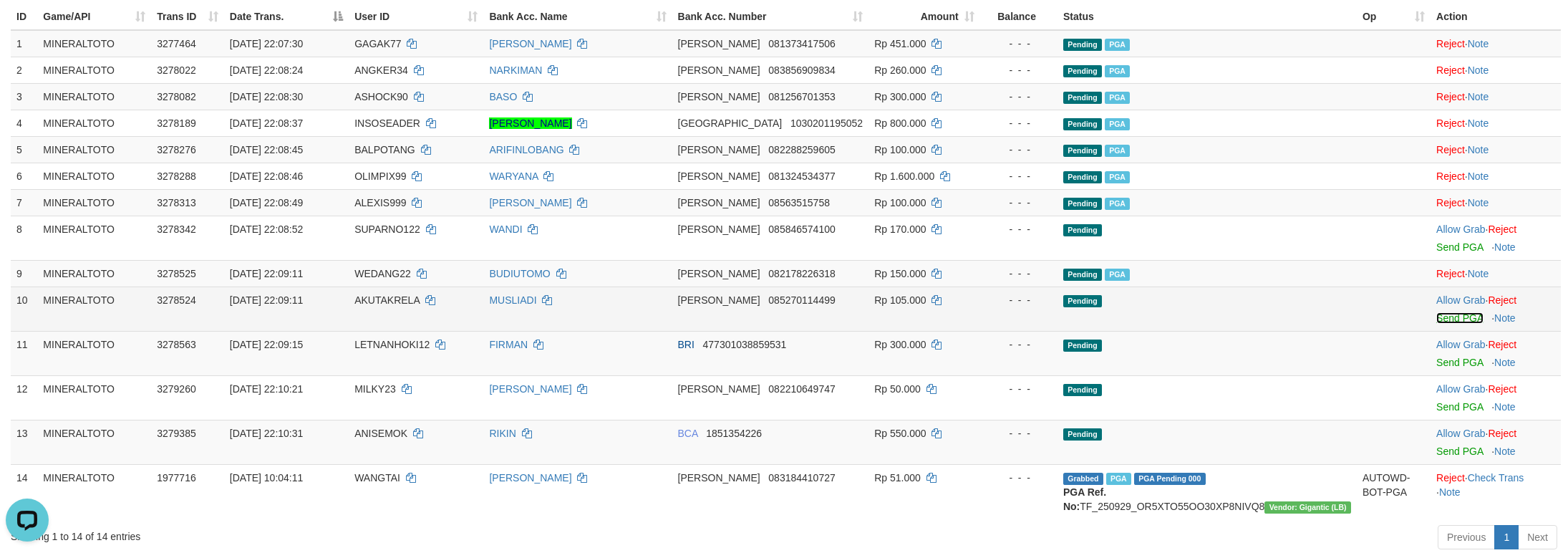
click at [1454, 316] on link "Send PGA" at bounding box center [1459, 318] width 47 height 11
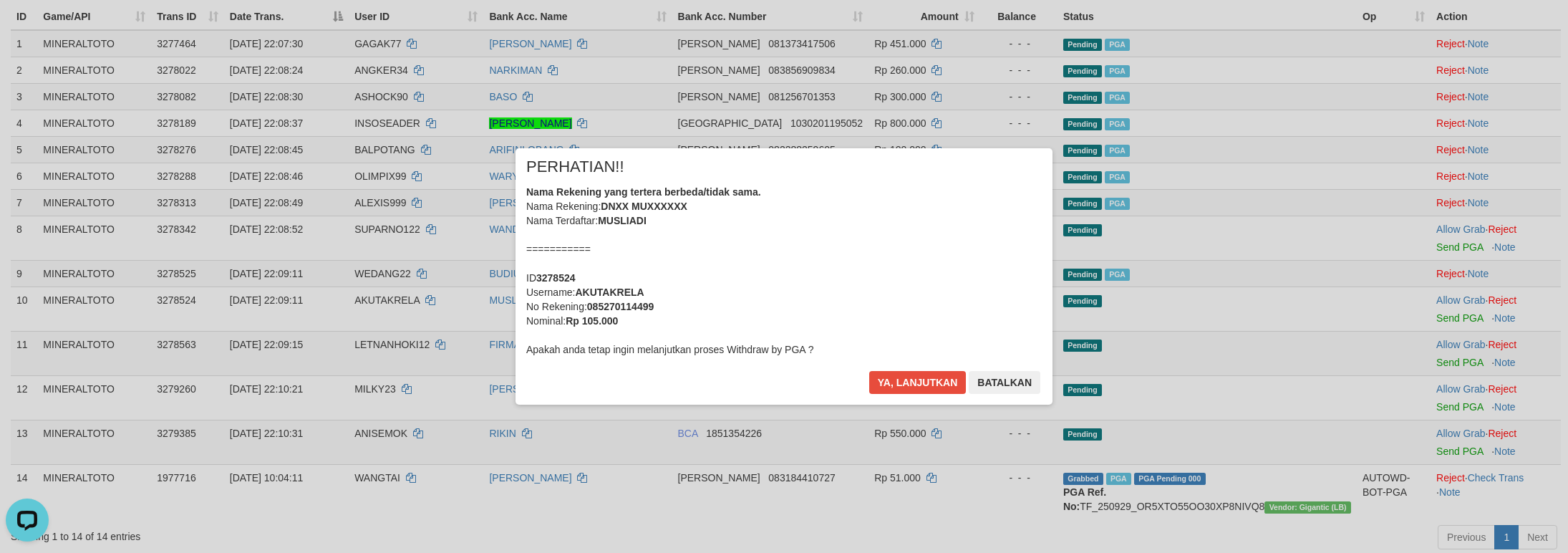
click at [873, 305] on div "Nama Rekening yang tertera berbeda/tidak sama. Nama Rekening: DNXX MUXXXXXX Nam…" at bounding box center [784, 270] width 515 height 172
click at [869, 371] on button "Ya, lanjutkan" at bounding box center [918, 383] width 98 height 23
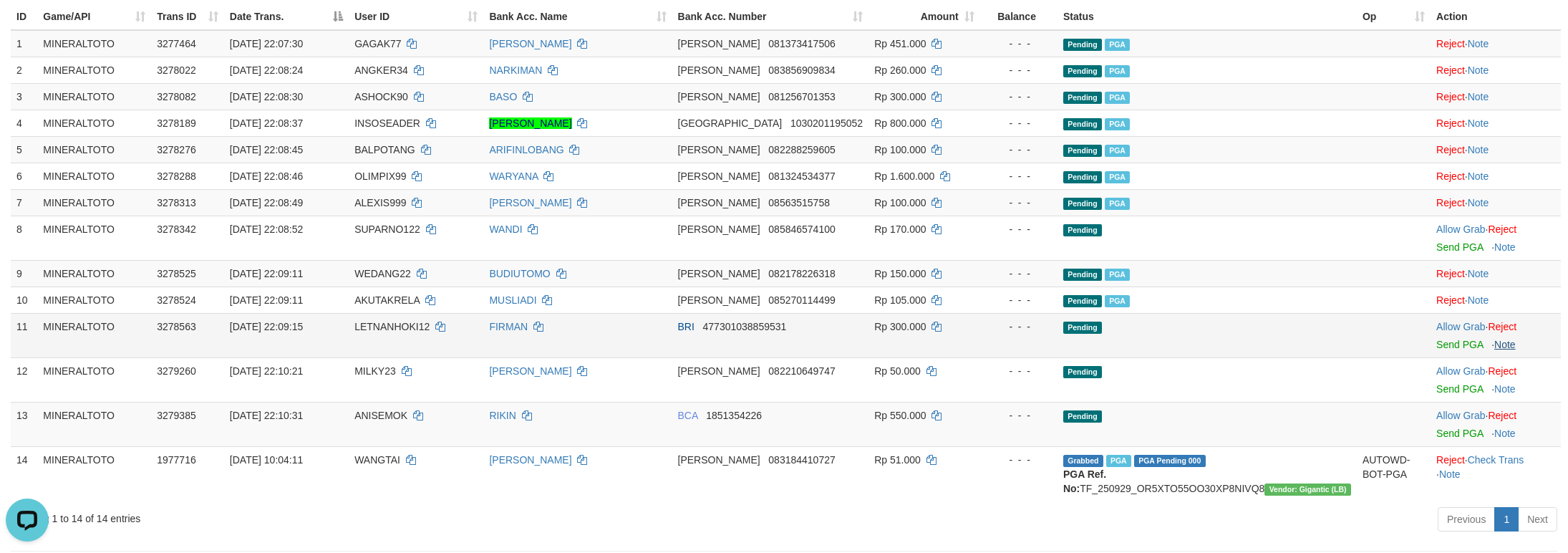
scroll to position [162, 0]
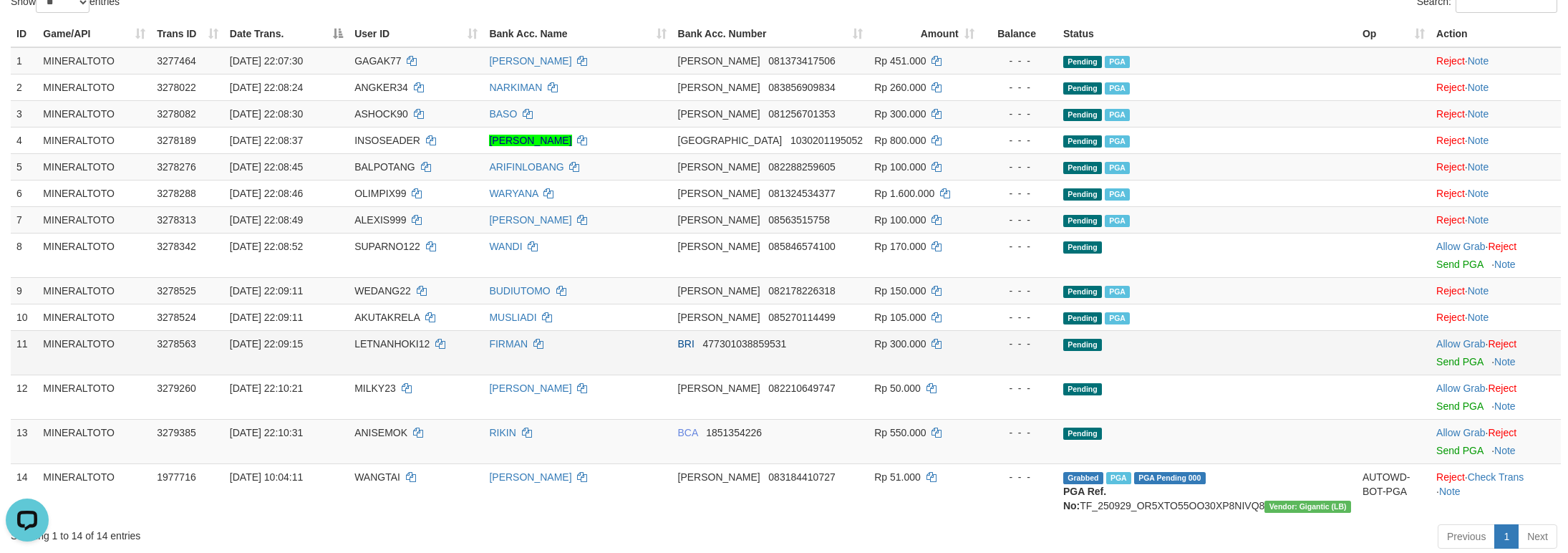
click at [1461, 355] on div at bounding box center [1496, 353] width 119 height 4
click at [1454, 358] on link "Send PGA" at bounding box center [1459, 362] width 47 height 11
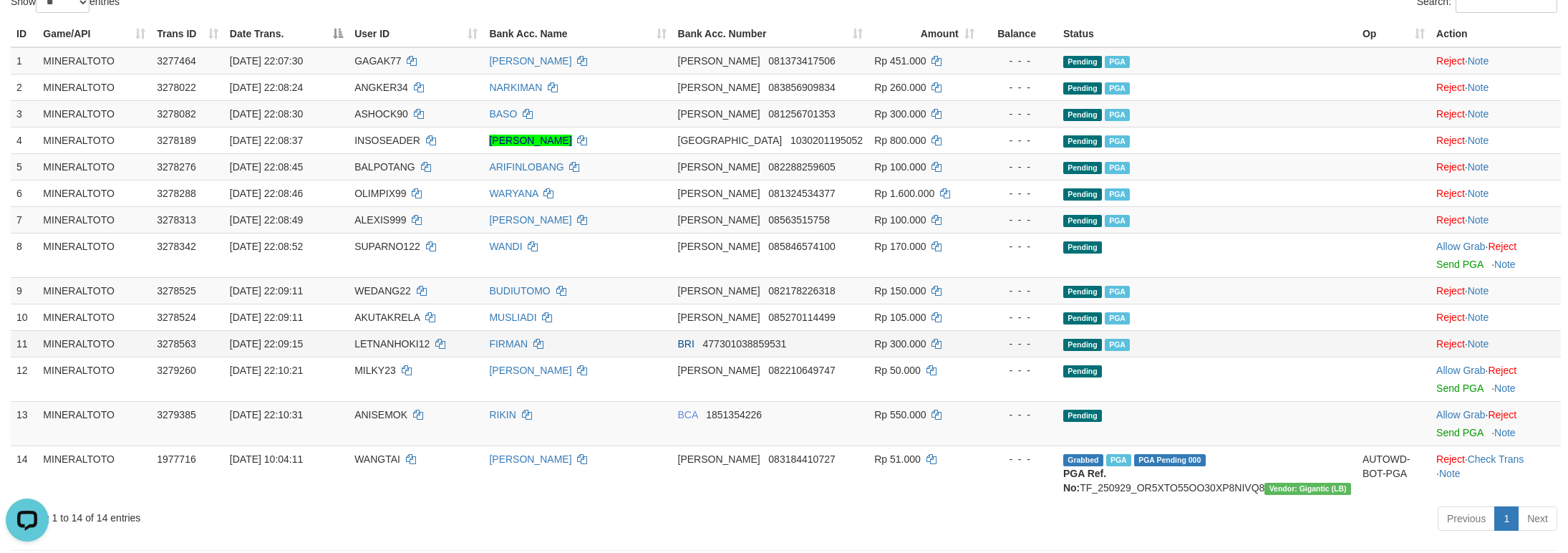
scroll to position [144, 0]
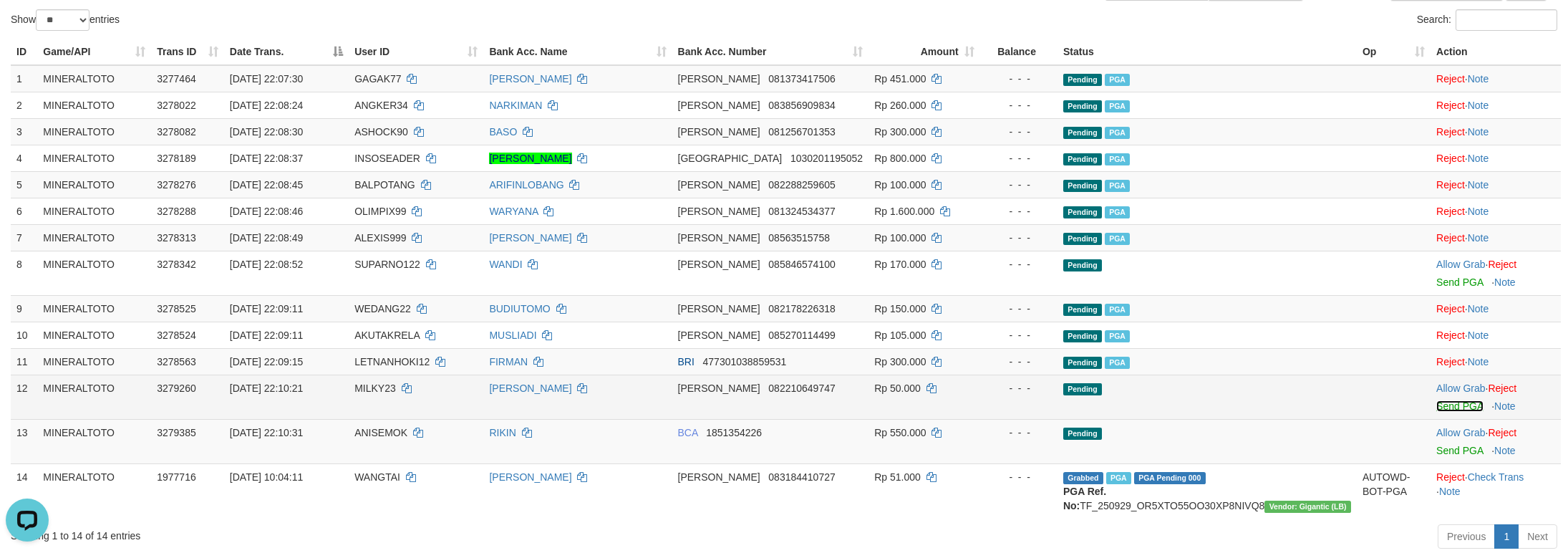
click at [1436, 411] on link "Send PGA" at bounding box center [1459, 406] width 47 height 11
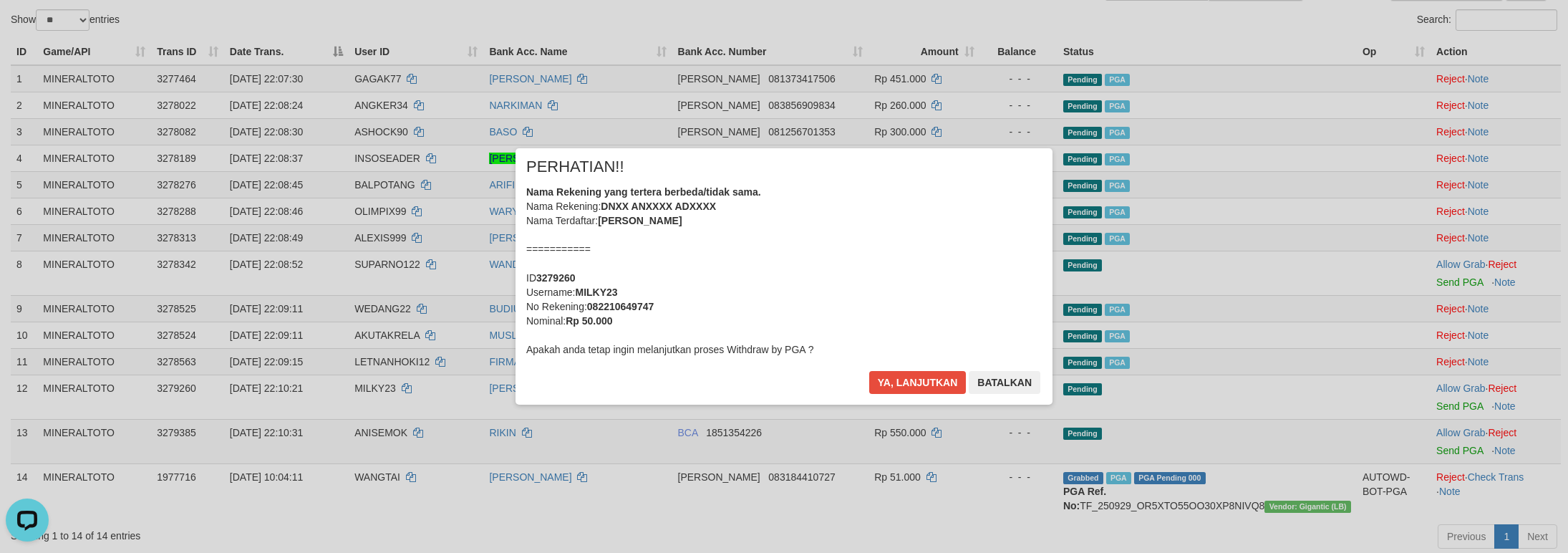
click at [853, 303] on div "Nama Rekening yang tertera berbeda/tidak sama. Nama Rekening: DNXX ANXXXX ADXXX…" at bounding box center [784, 270] width 515 height 172
click at [869, 371] on button "Ya, lanjutkan" at bounding box center [918, 383] width 98 height 23
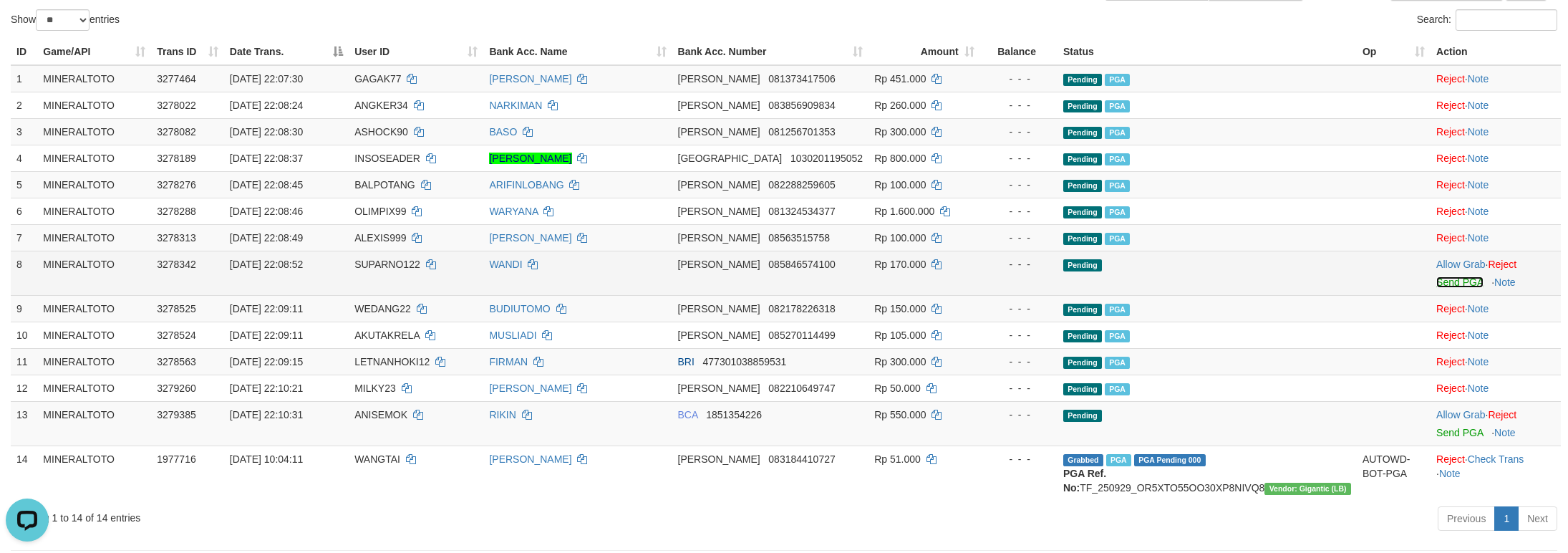
click at [1440, 279] on link "Send PGA" at bounding box center [1459, 282] width 47 height 11
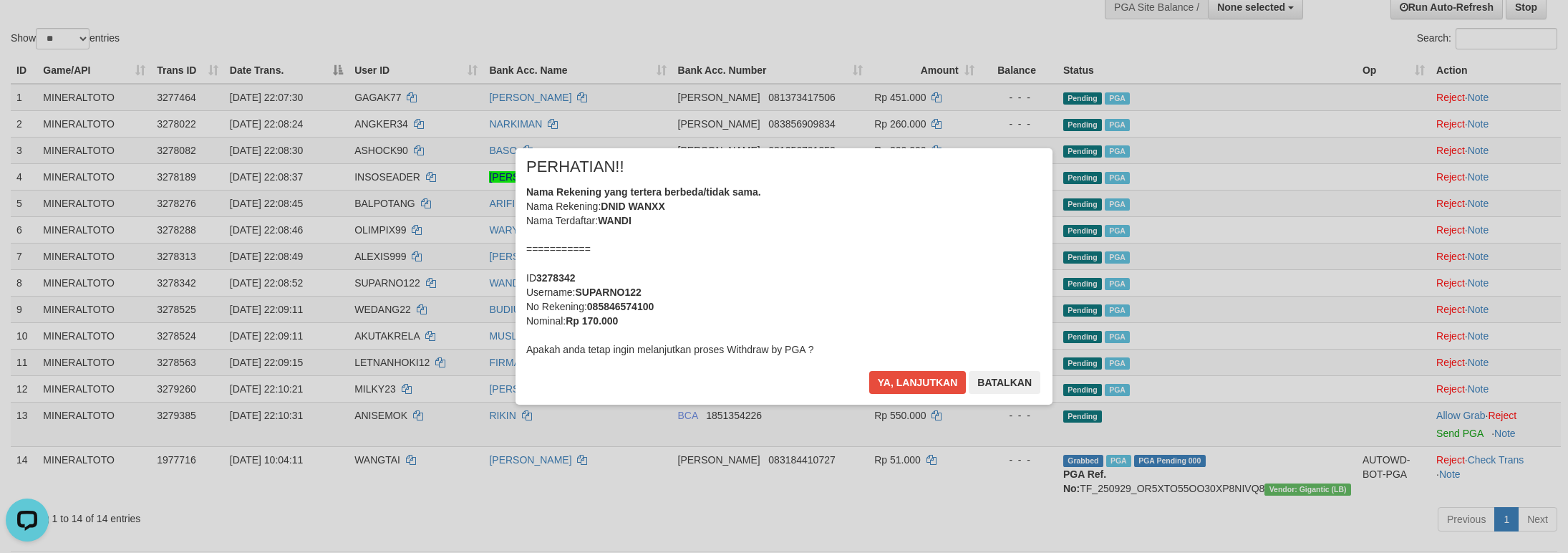
click at [817, 243] on div "Nama Rekening yang tertera berbeda/tidak sama. Nama Rekening: DNID WANXX Nama T…" at bounding box center [784, 270] width 515 height 172
click at [869, 371] on button "Ya, lanjutkan" at bounding box center [918, 383] width 98 height 23
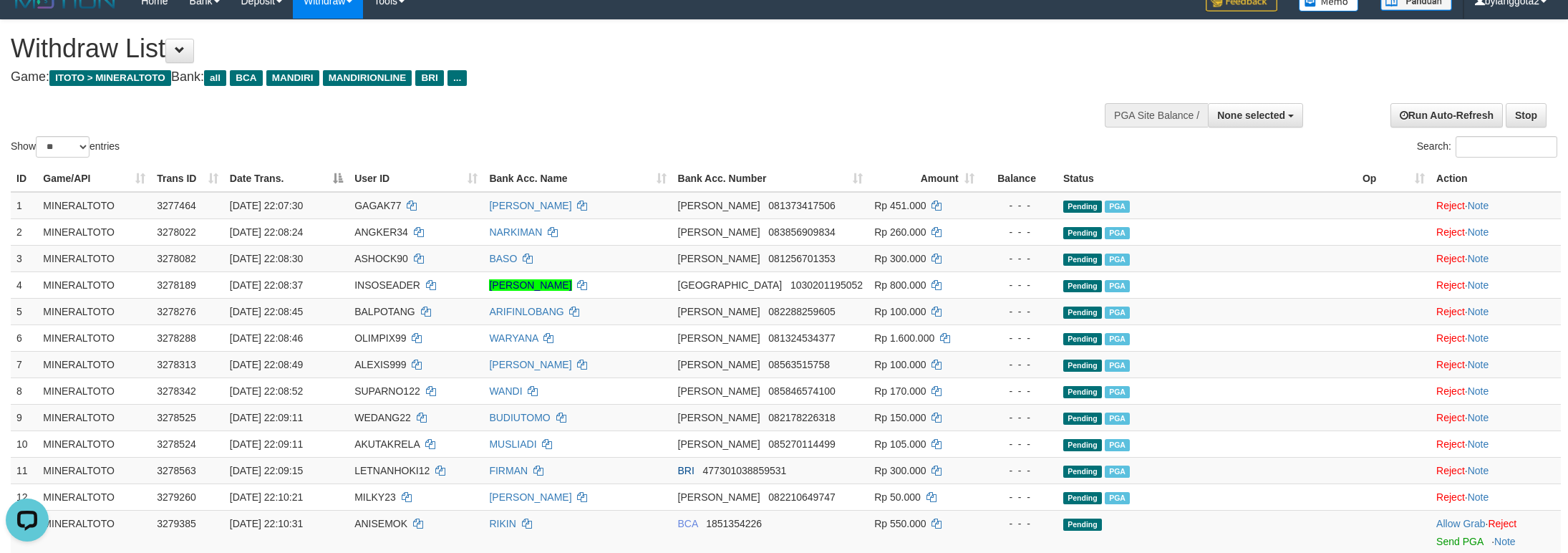
scroll to position [0, 0]
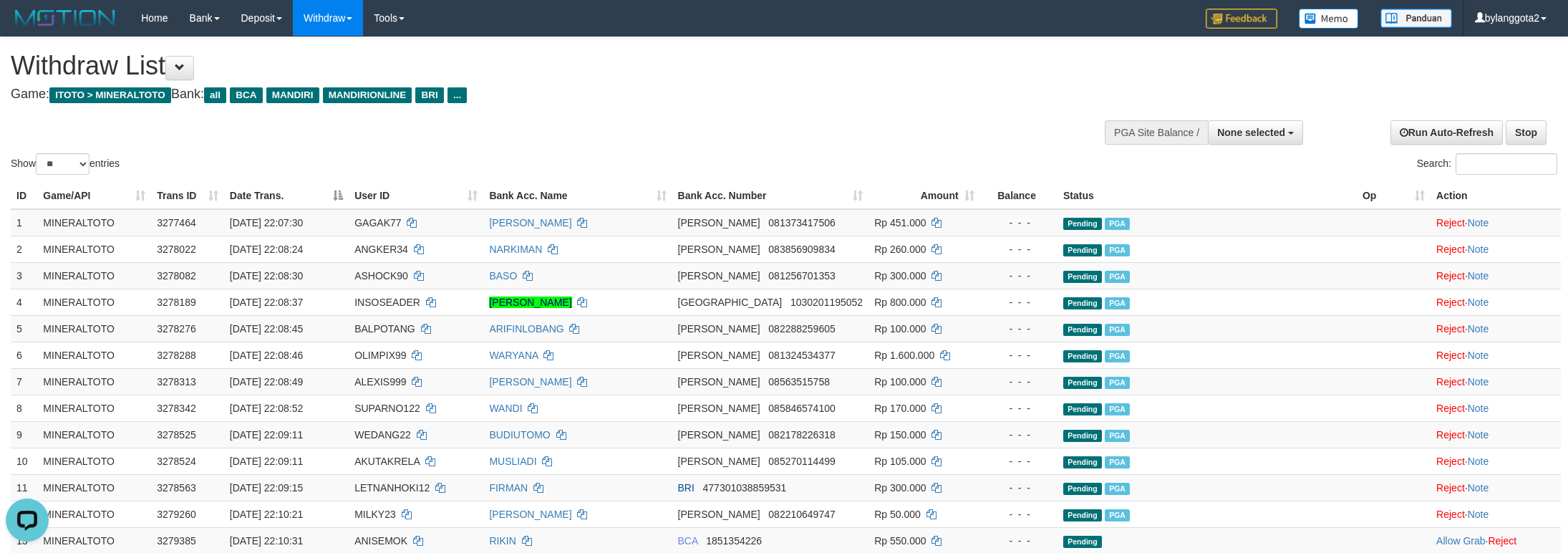
click at [868, 96] on h4 "Game: ITOTO > MINERALTOTO Bank: all BCA MANDIRI MANDIRIONLINE BRI ..." at bounding box center [521, 95] width 1020 height 14
select select
select select "**"
click at [886, 100] on h4 "Game: ITOTO > MINERALTOTO Bank: all BCA MANDIRI MANDIRIONLINE BRI ..." at bounding box center [521, 95] width 1020 height 14
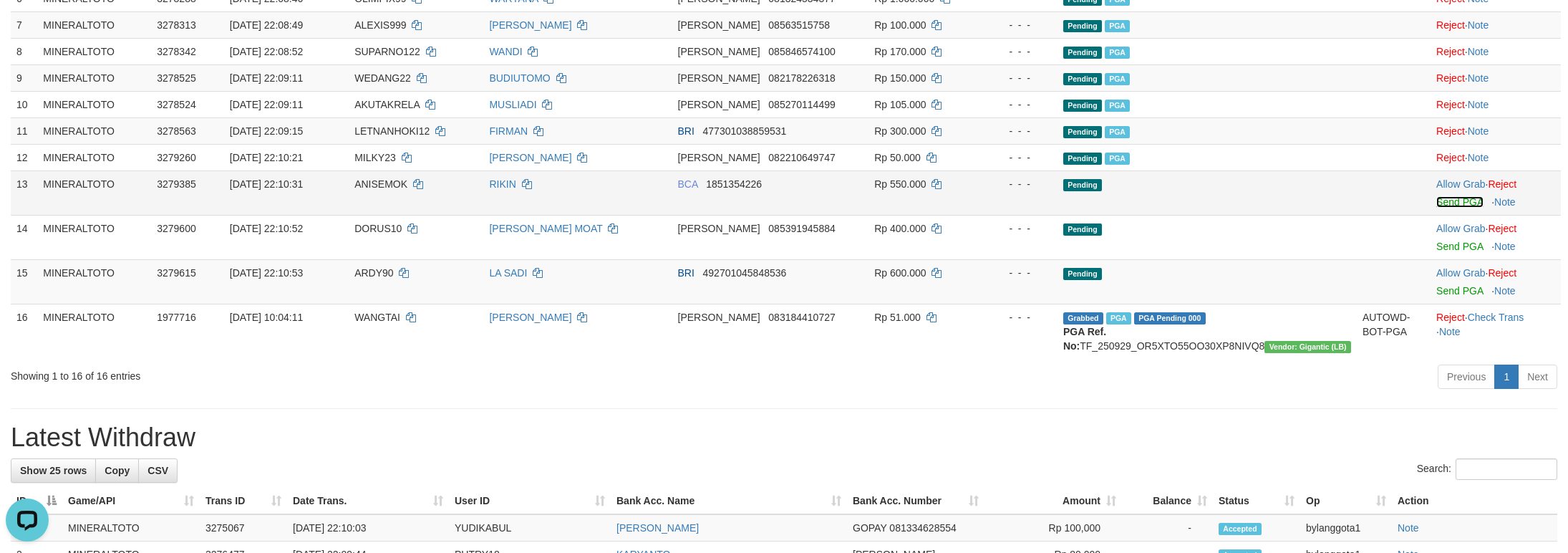
click at [1447, 200] on link "Send PGA" at bounding box center [1459, 202] width 47 height 11
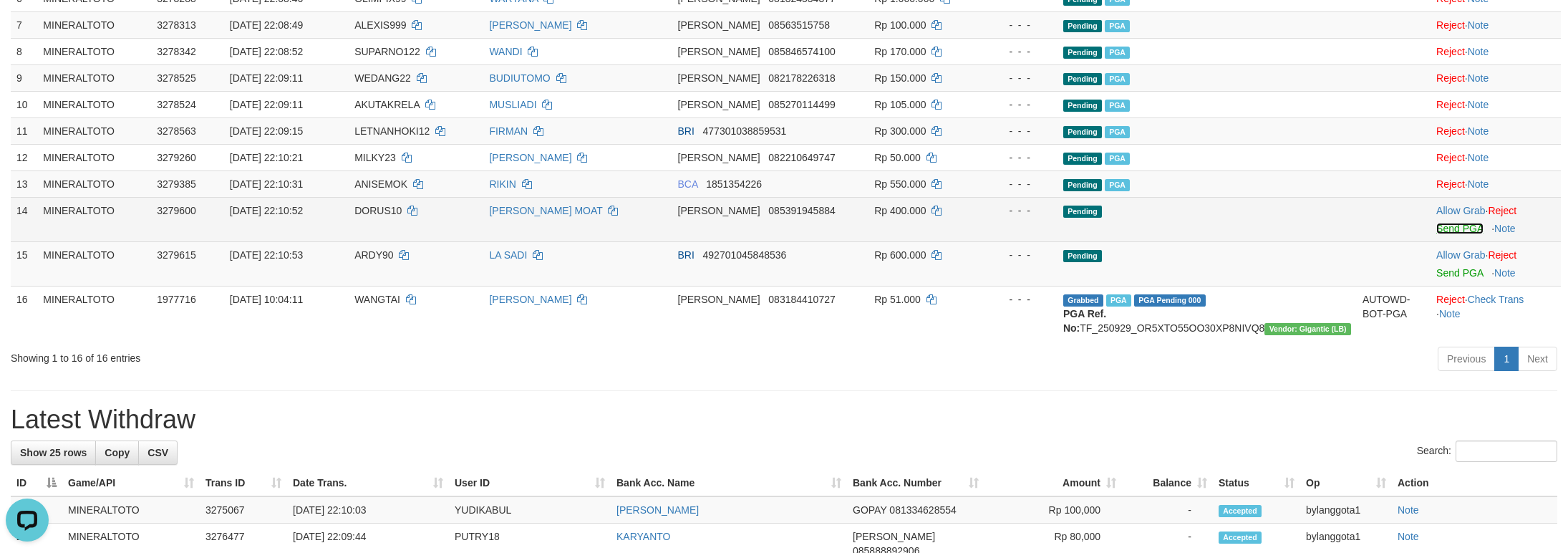
scroll to position [340, 0]
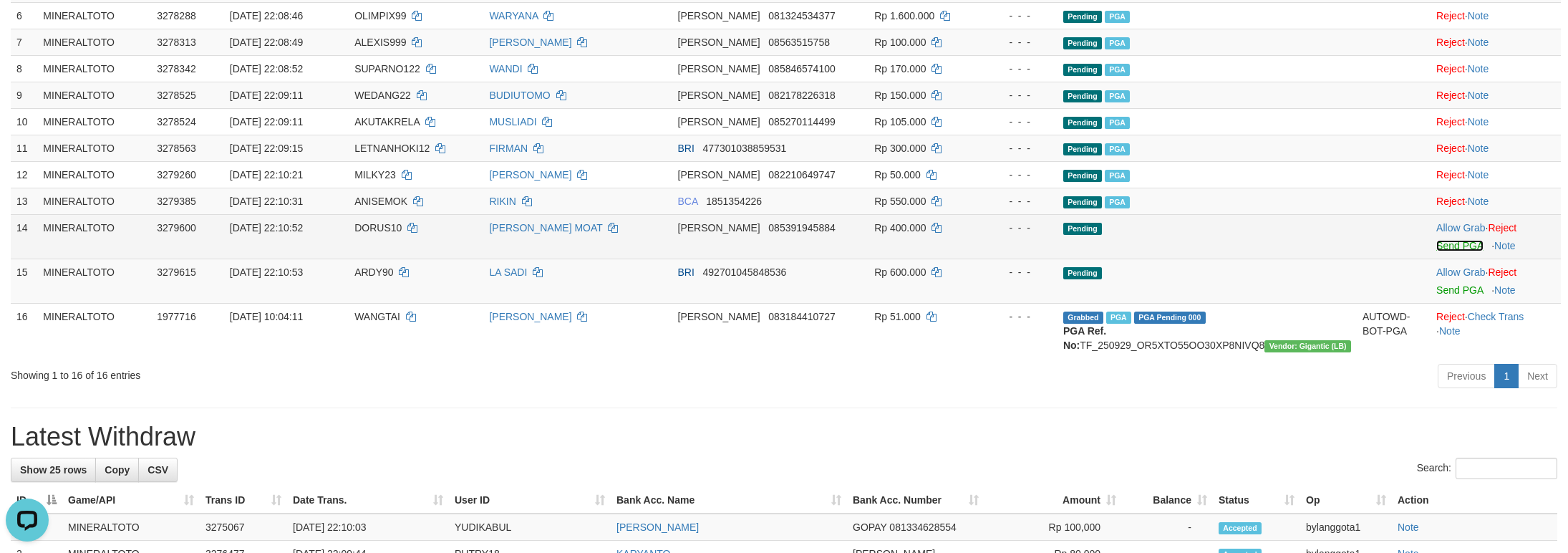
click at [1437, 249] on link "Send PGA" at bounding box center [1459, 246] width 47 height 11
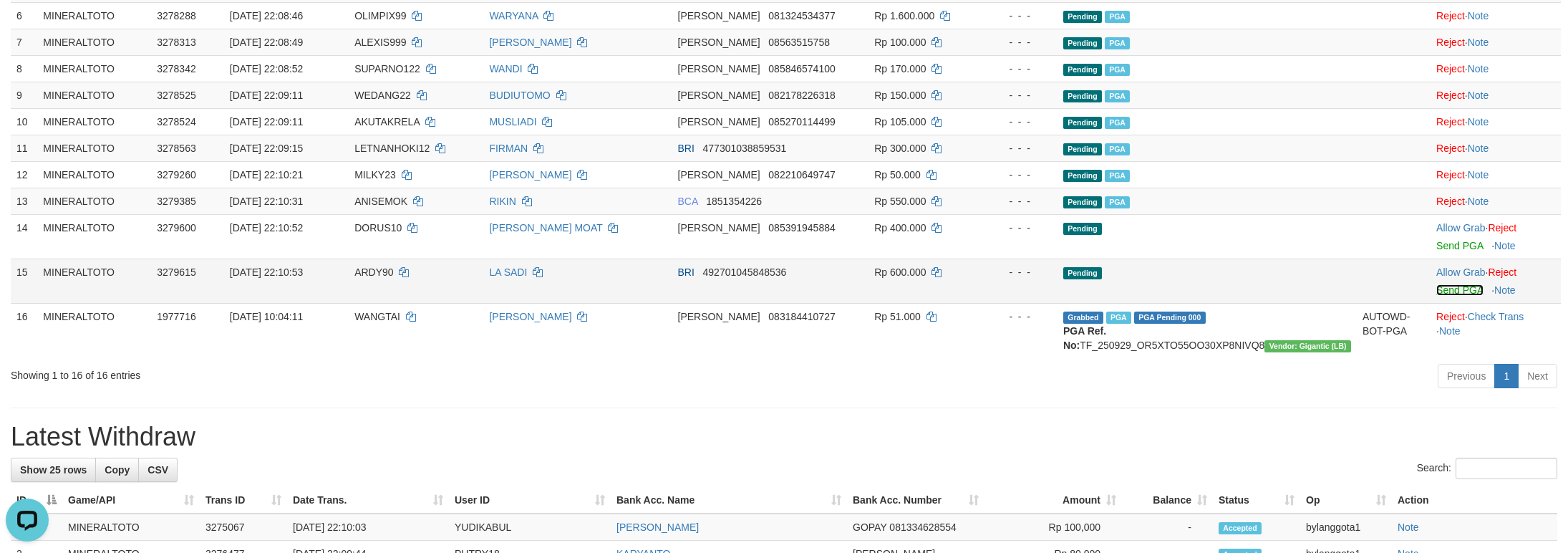
click at [1443, 291] on link "Send PGA" at bounding box center [1459, 290] width 47 height 11
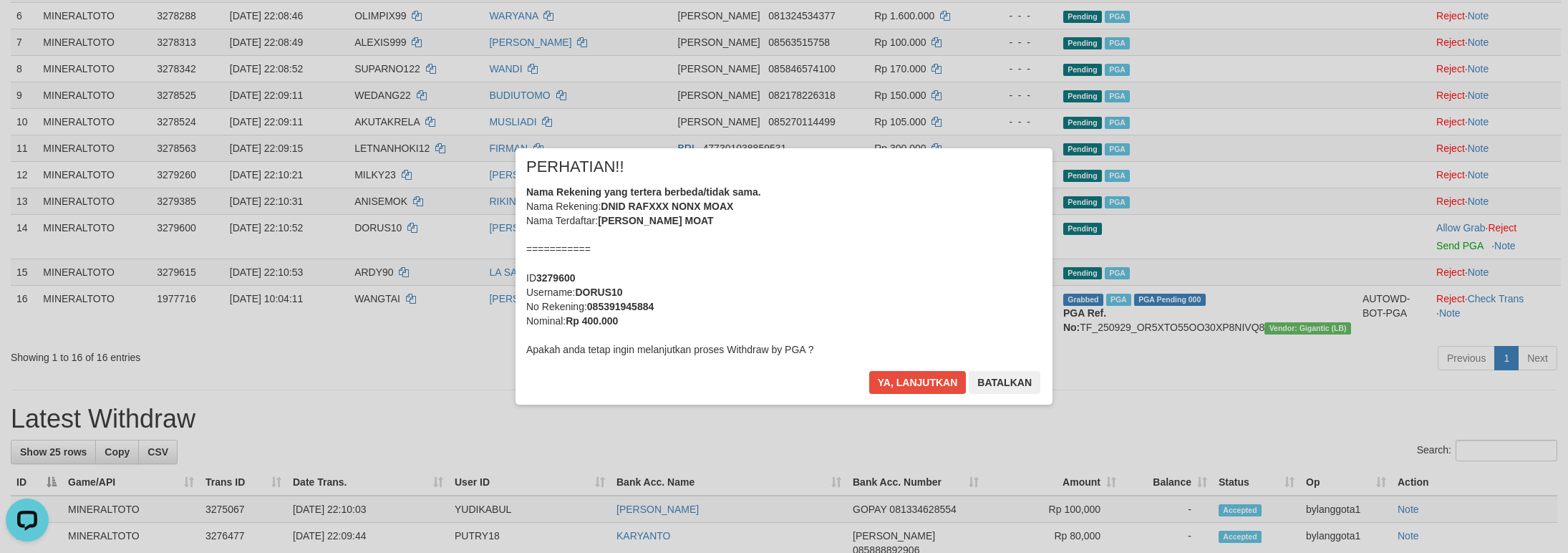
click at [954, 241] on div "Nama Rekening yang tertera berbeda/tidak sama. Nama Rekening: DNID RAFXXX NONX …" at bounding box center [784, 270] width 515 height 172
click at [869, 371] on button "Ya, lanjutkan" at bounding box center [918, 383] width 98 height 23
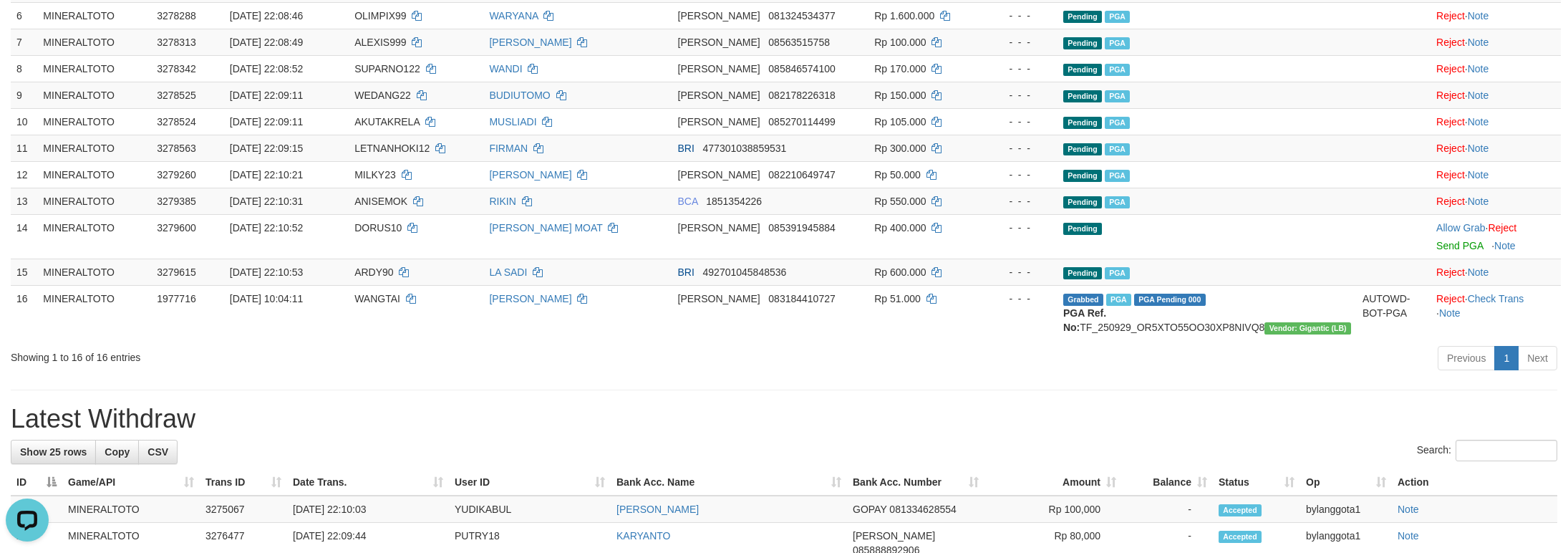
scroll to position [321, 0]
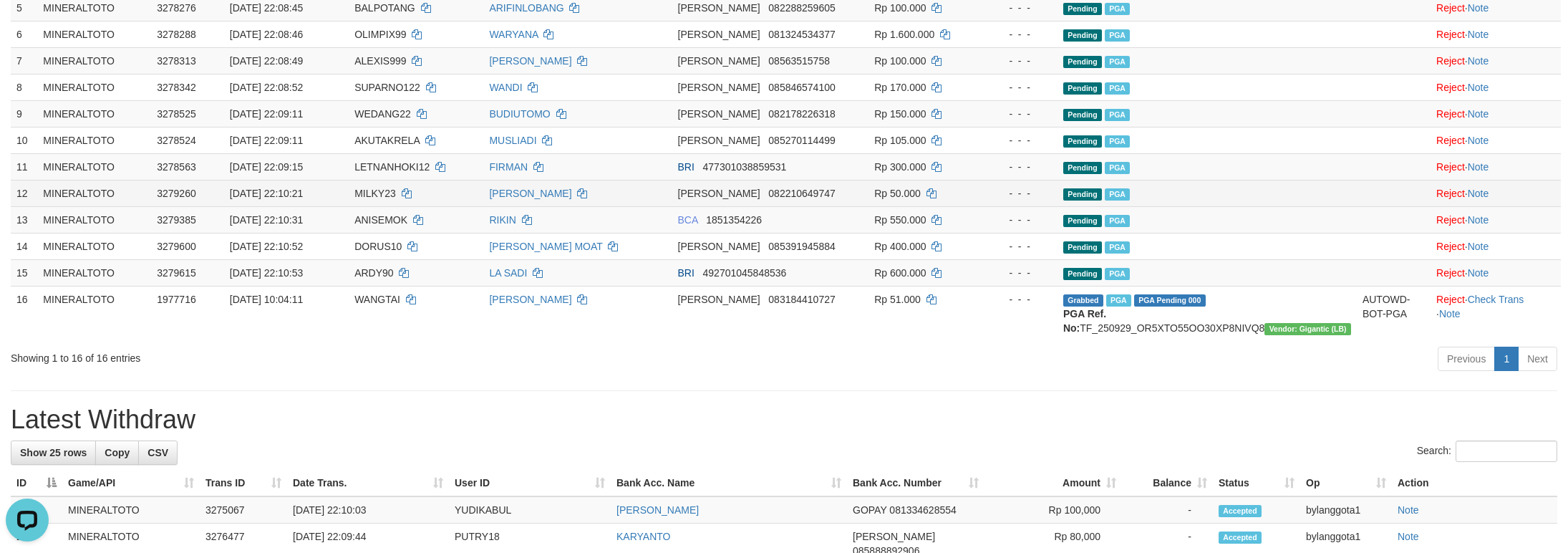
click at [1298, 206] on td "Pending PGA" at bounding box center [1206, 192] width 299 height 27
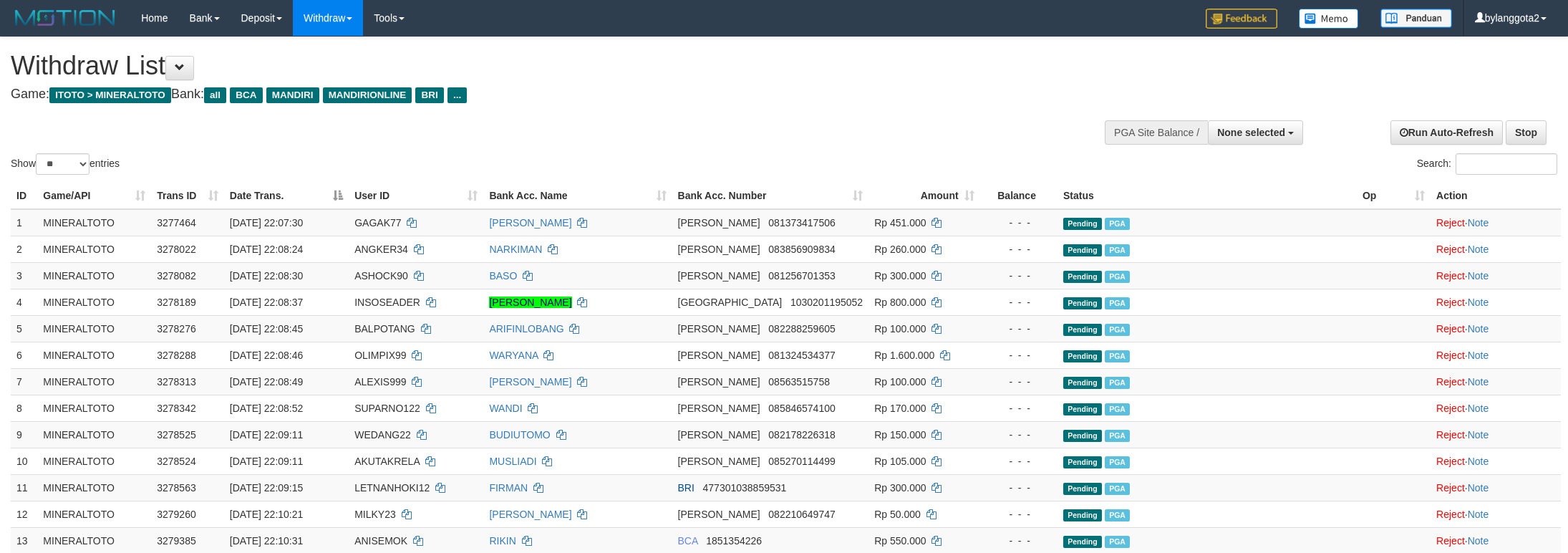
select select
select select "**"
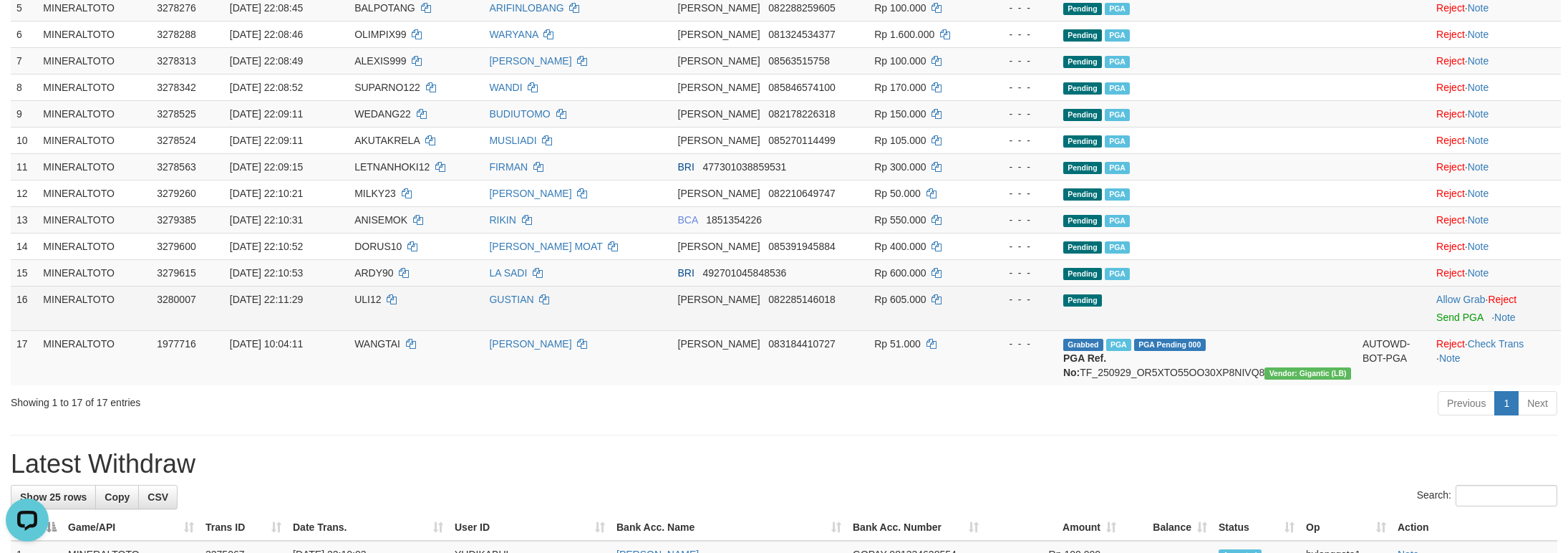
click at [1465, 319] on span "Send PGA" at bounding box center [1496, 315] width 119 height 17
click at [1456, 319] on link "Send PGA" at bounding box center [1459, 317] width 47 height 11
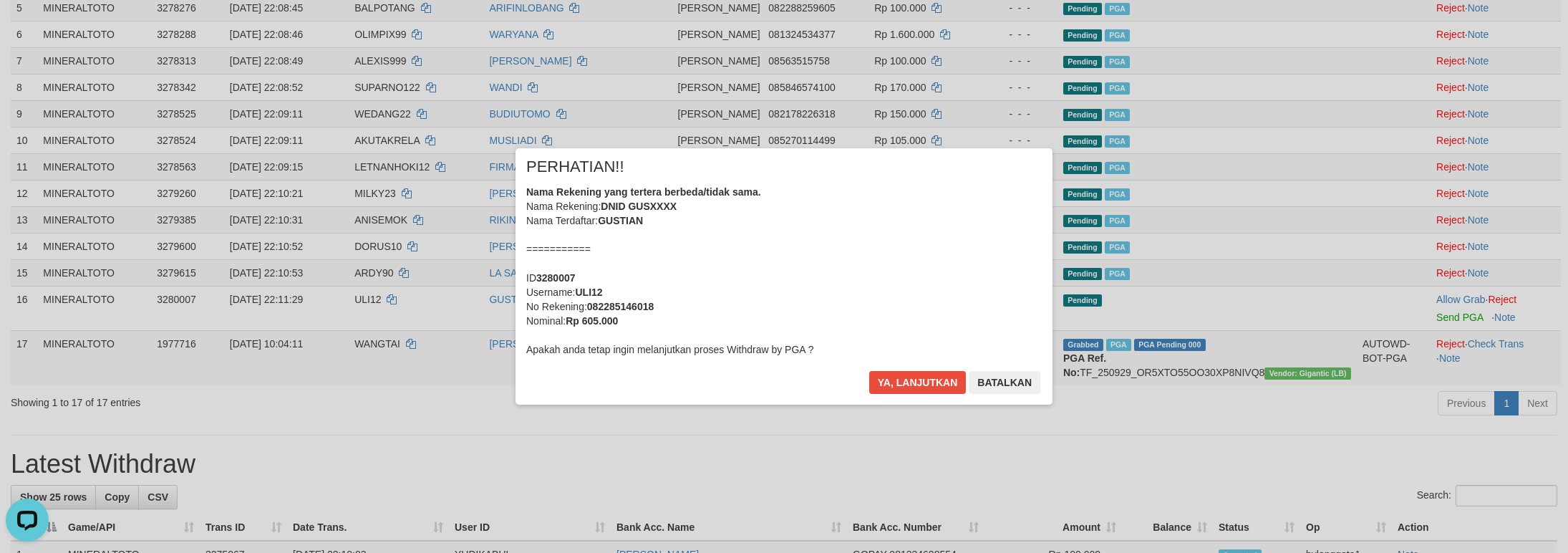
click at [842, 236] on div "Nama Rekening yang tertera berbeda/tidak sama. Nama Rekening: DNID GUSXXXX Nama…" at bounding box center [784, 270] width 515 height 172
click at [869, 371] on button "Ya, lanjutkan" at bounding box center [918, 383] width 98 height 23
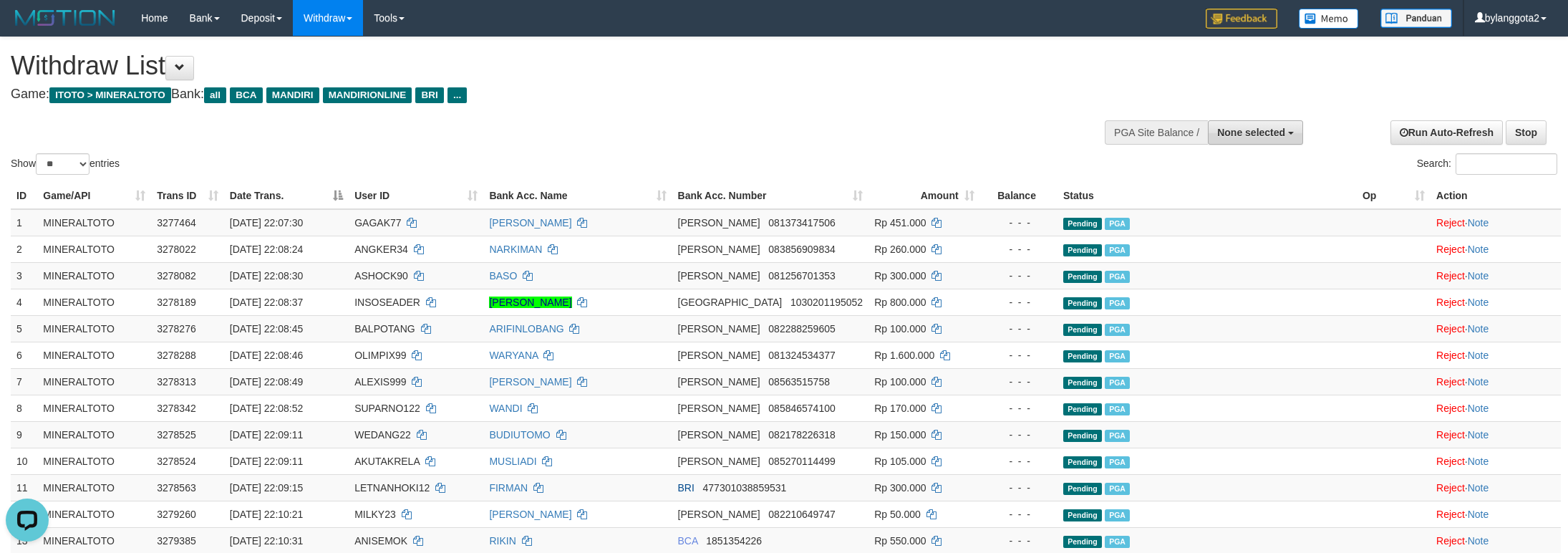
click at [1269, 139] on button "None selected" at bounding box center [1255, 133] width 95 height 24
click at [1244, 207] on label "[ITOTO] MINERALTOTO" at bounding box center [1225, 205] width 153 height 19
select select "****"
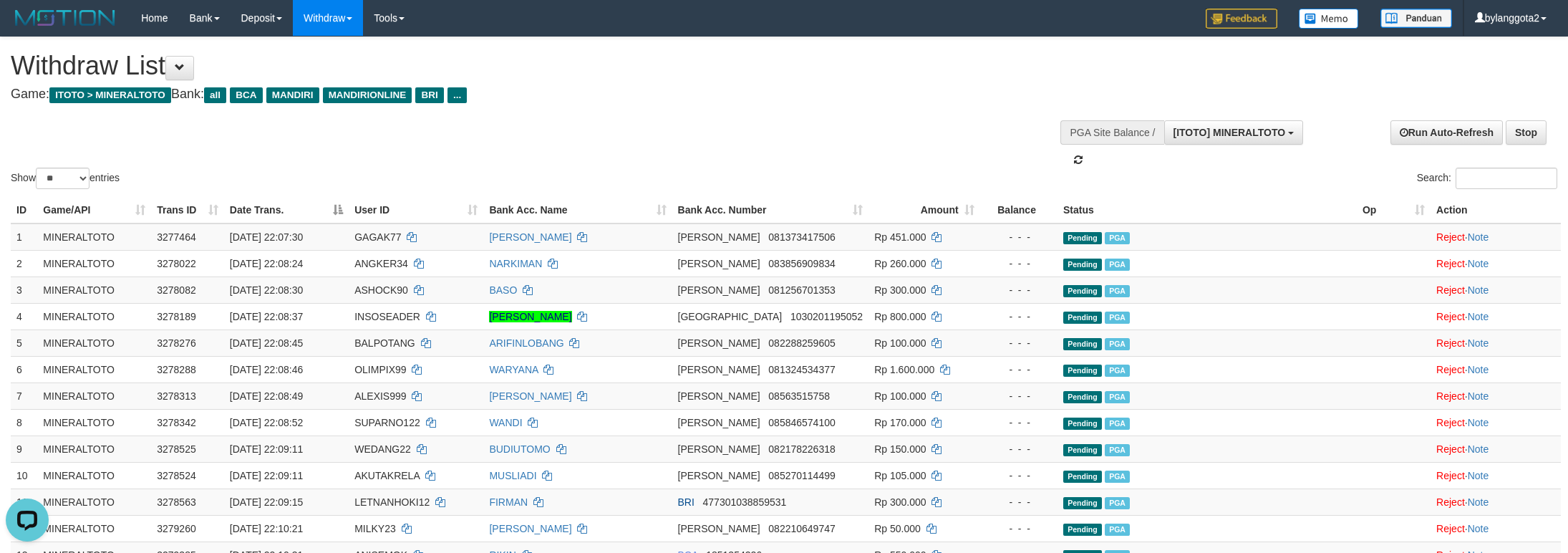
scroll to position [13, 0]
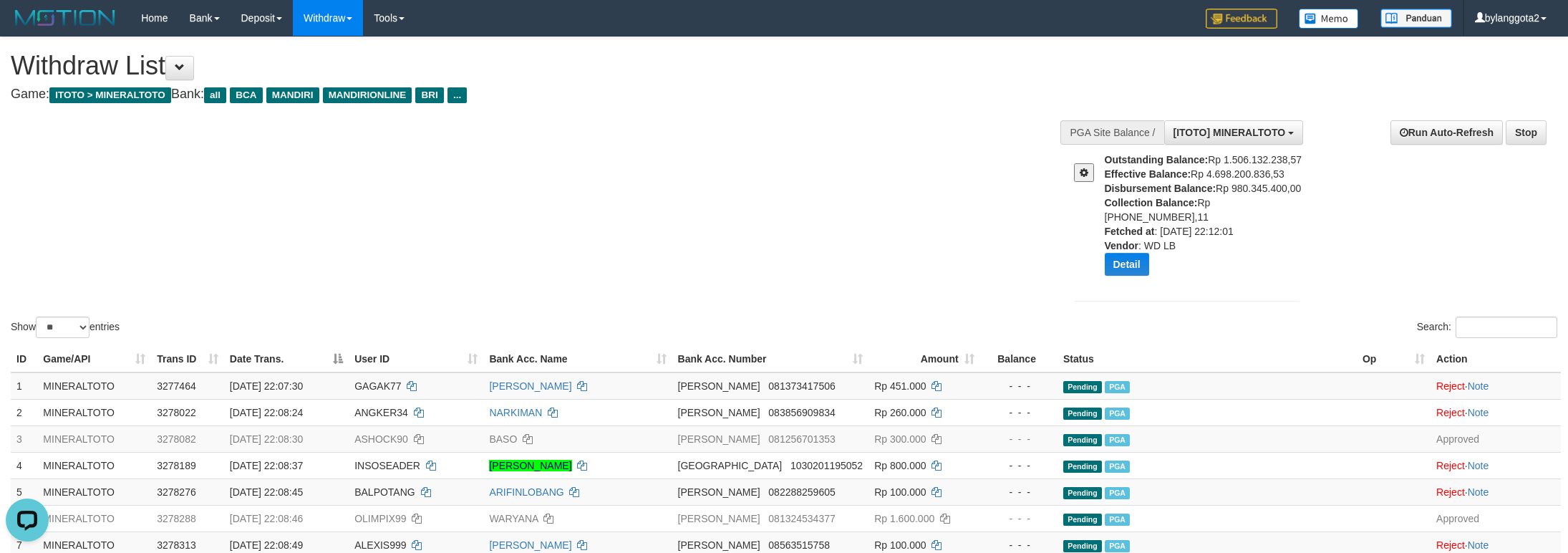
click at [1158, 253] on div "Detail" at bounding box center [1207, 264] width 206 height 23
click at [1139, 253] on button "Detail" at bounding box center [1127, 264] width 44 height 23
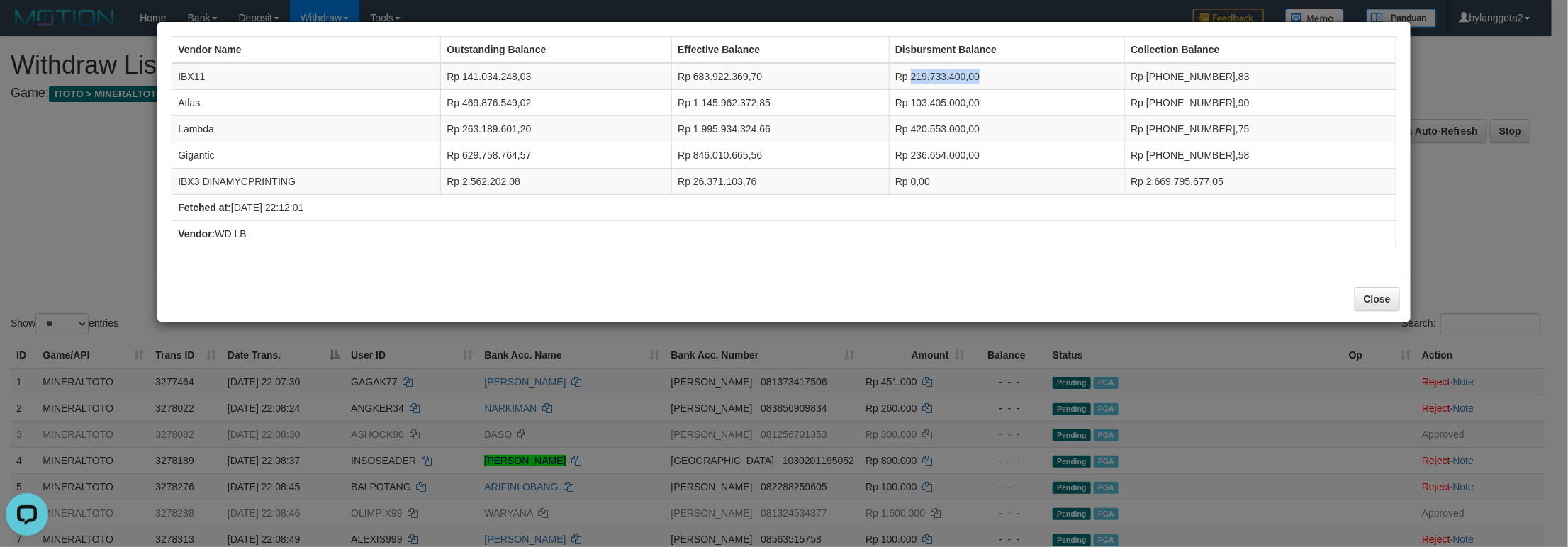
drag, startPoint x: 938, startPoint y: 72, endPoint x: 1015, endPoint y: 75, distance: 77.1
click at [1015, 75] on td "Rp 219.733.400,00" at bounding box center [1006, 77] width 235 height 27
copy td "219.733.400,00"
click at [185, 75] on td "IBX11" at bounding box center [306, 77] width 269 height 27
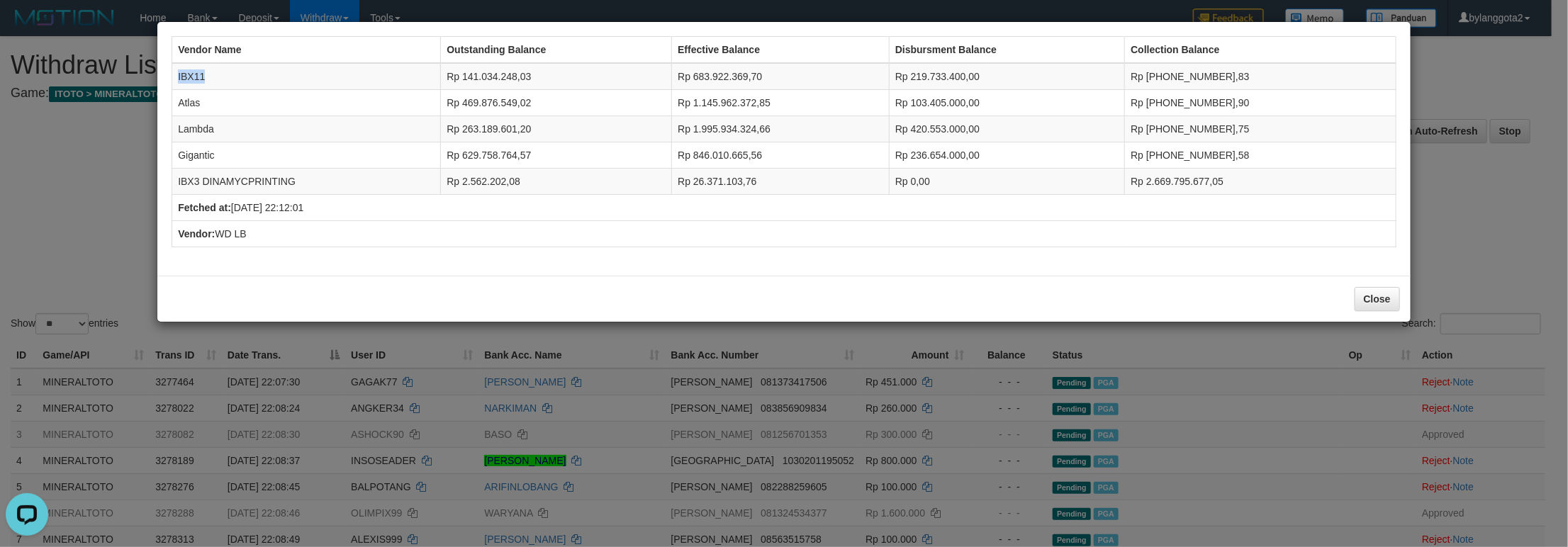
copy td "IBX11"
click at [961, 97] on td "Rp 103.405.000,00" at bounding box center [1006, 103] width 235 height 26
copy td "103.405.000,00"
click at [183, 100] on td "Atlas" at bounding box center [306, 103] width 269 height 26
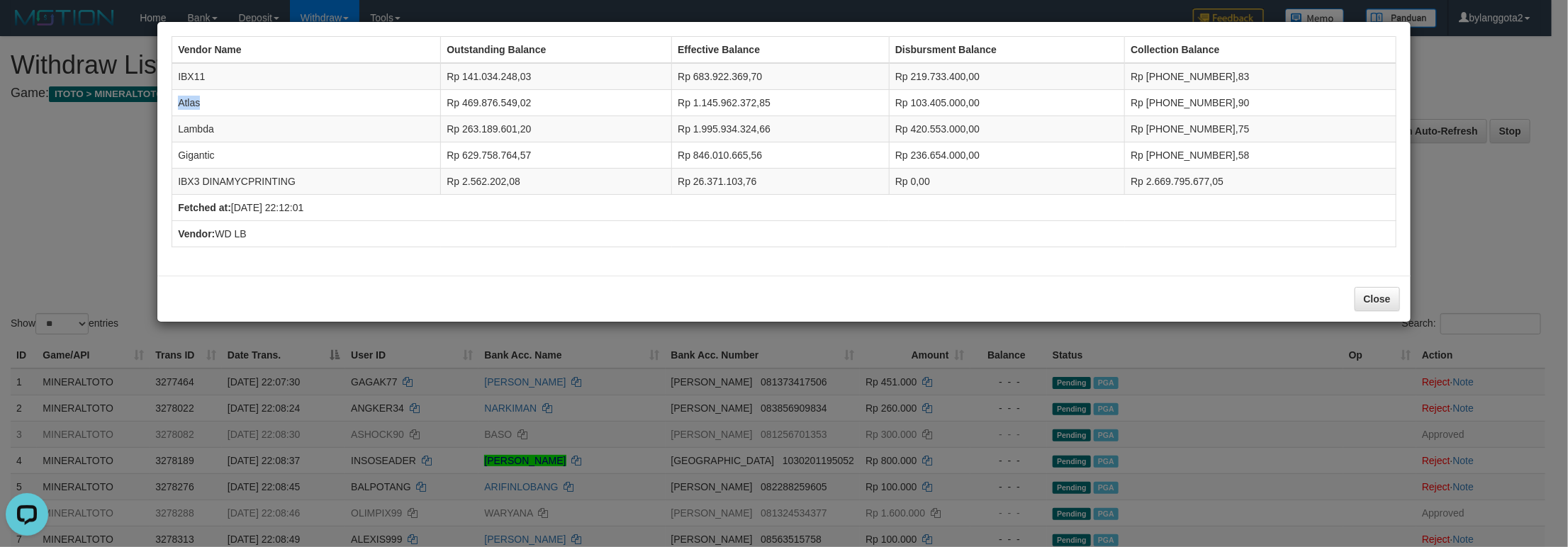
drag, startPoint x: 183, startPoint y: 100, endPoint x: 1545, endPoint y: 327, distance: 1380.8
click at [187, 100] on td "Atlas" at bounding box center [306, 103] width 269 height 26
copy td "Atlas"
click at [966, 126] on td "Rp 420.553.000,00" at bounding box center [1006, 129] width 235 height 26
click at [964, 126] on td "Rp 420.553.000,00" at bounding box center [1006, 129] width 235 height 26
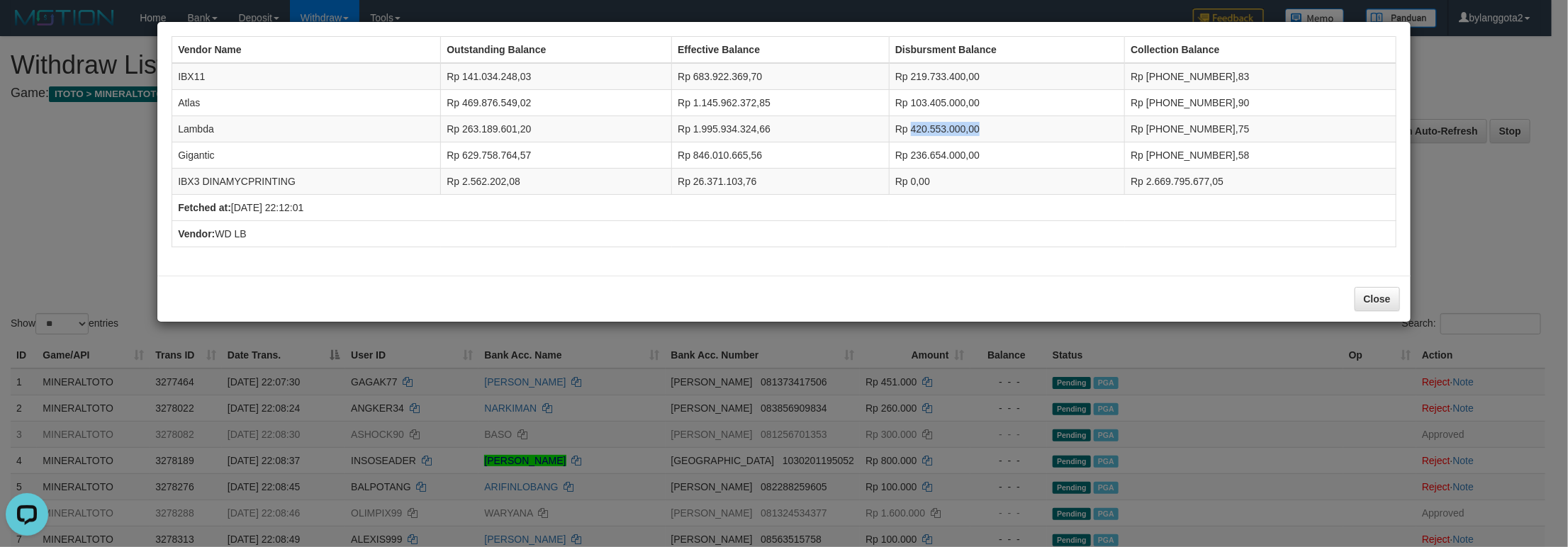
copy td "420.553.000,00"
click at [207, 131] on td "Lambda" at bounding box center [306, 129] width 269 height 26
copy td "Lambda"
click at [966, 151] on td "Rp 236.654.000,00" at bounding box center [1006, 156] width 235 height 26
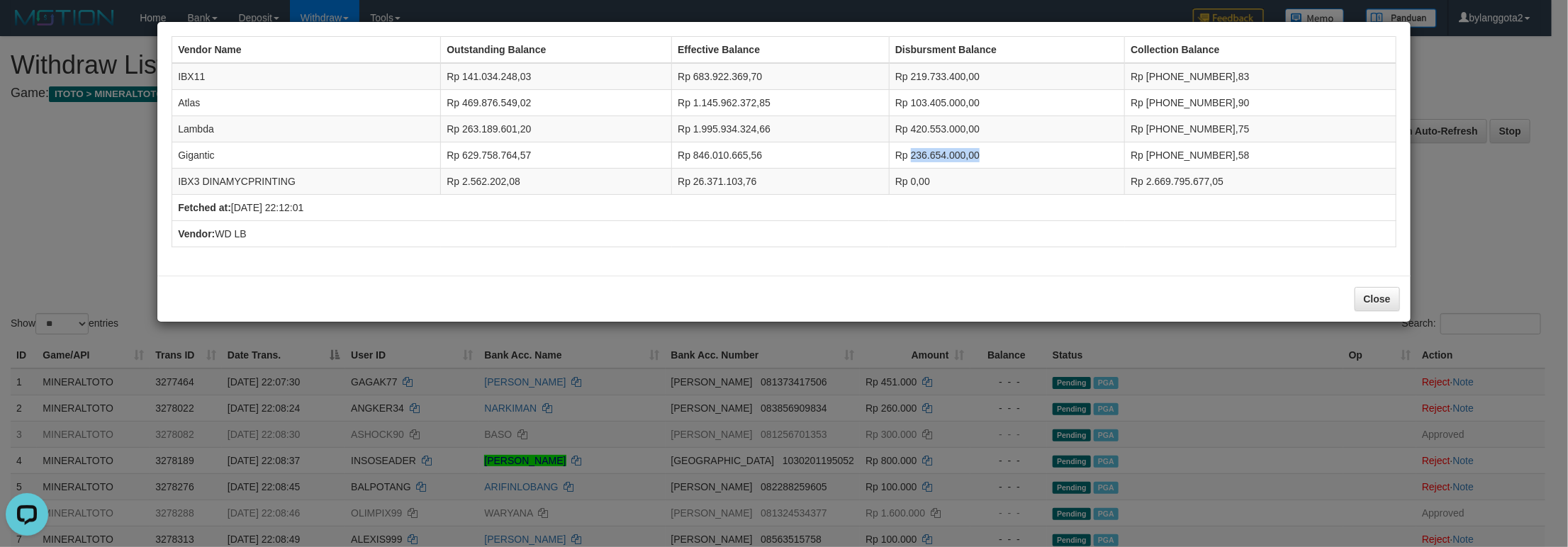
click at [966, 151] on td "Rp 236.654.000,00" at bounding box center [1006, 156] width 235 height 26
copy td "236.654.000,00"
click at [190, 164] on td "Gigantic" at bounding box center [306, 156] width 269 height 26
copy td "Gigantic"
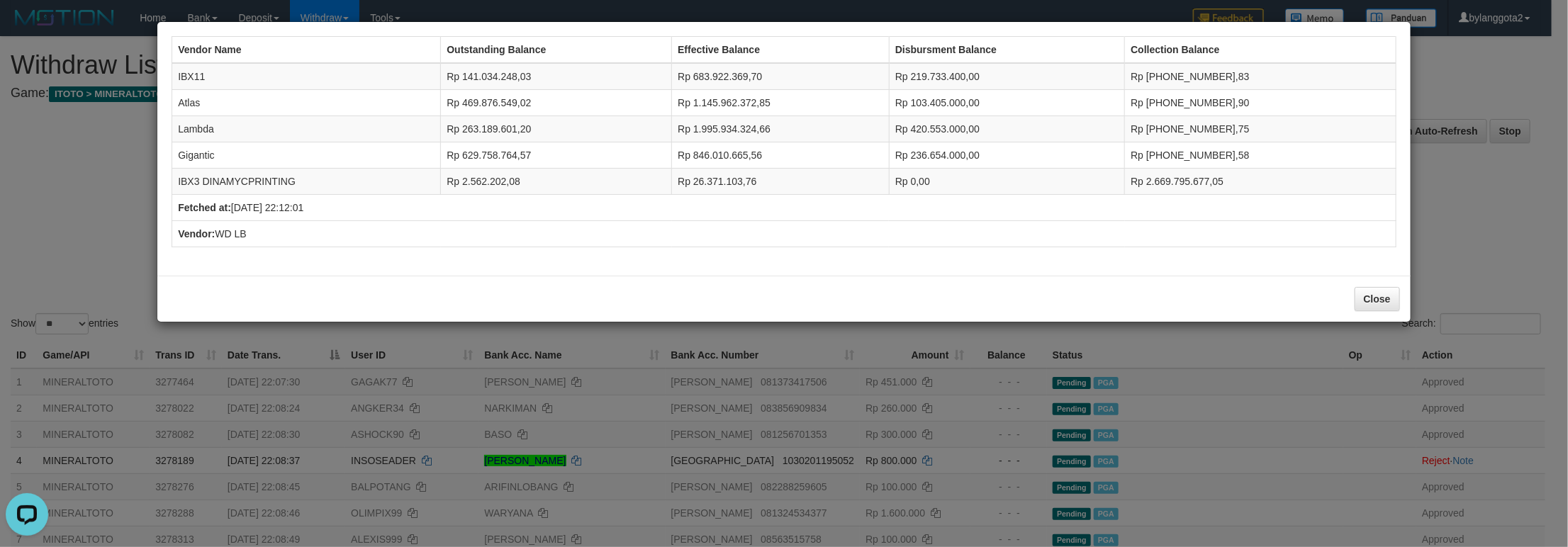
click at [945, 181] on td "Rp 0,00" at bounding box center [1006, 181] width 235 height 26
copy td "0,00"
click at [234, 188] on td "IBX3 DINAMYCPRINTING" at bounding box center [306, 181] width 269 height 26
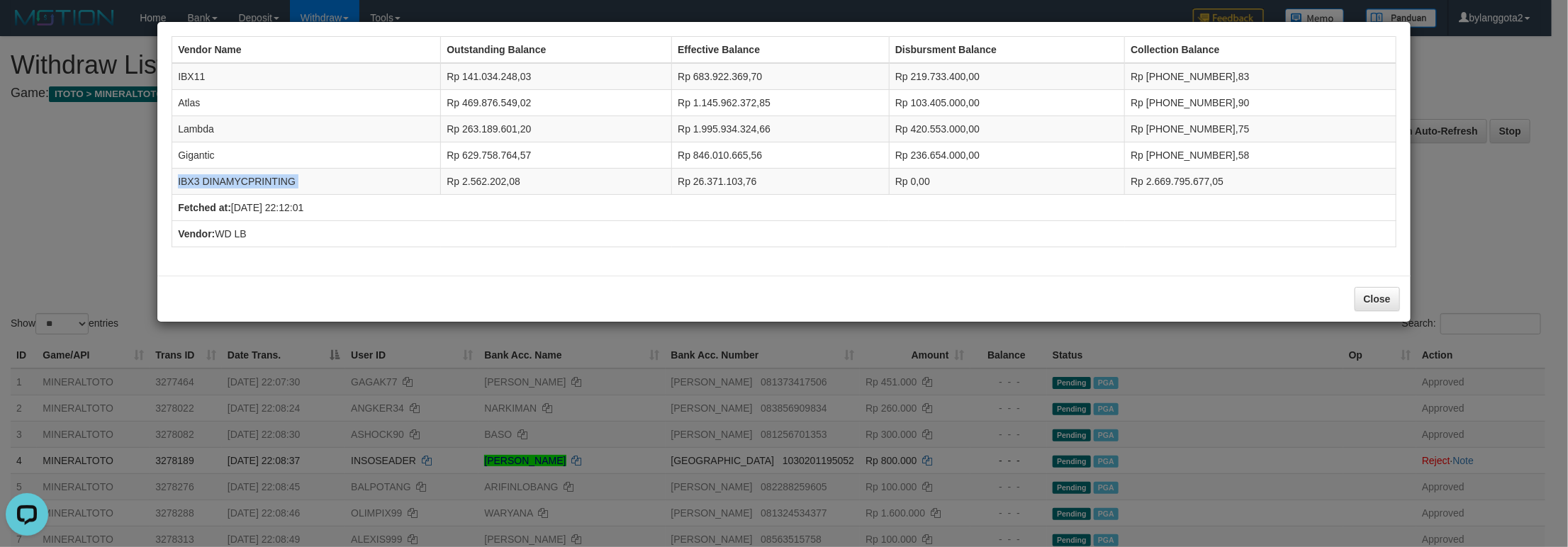
click at [234, 188] on td "IBX3 DINAMYCPRINTING" at bounding box center [306, 181] width 269 height 26
copy tr "IBX3 DINAMYCPRINTING"
drag, startPoint x: 1450, startPoint y: 272, endPoint x: 1433, endPoint y: 269, distance: 17.3
click at [1450, 272] on div "Vendor Name Outstanding Balance Effective Balance Disbursment Balance Collectio…" at bounding box center [784, 274] width 1568 height 547
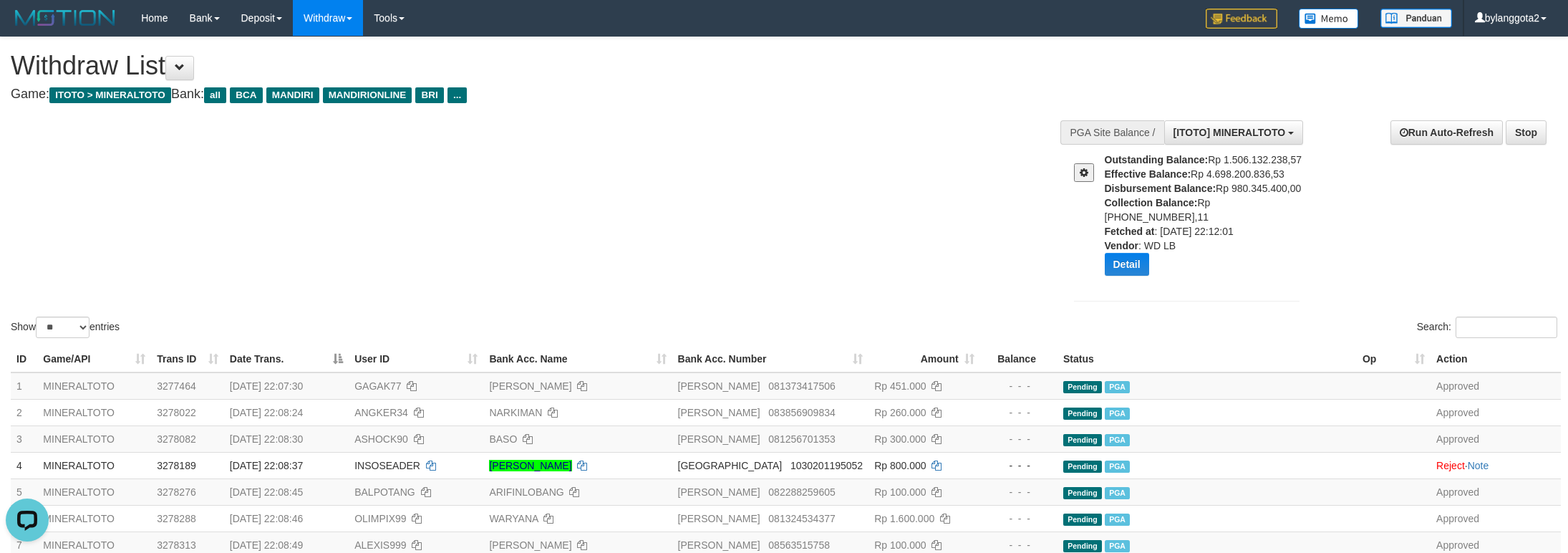
click at [830, 263] on div "Show ** ** ** *** entries Search:" at bounding box center [784, 189] width 1568 height 304
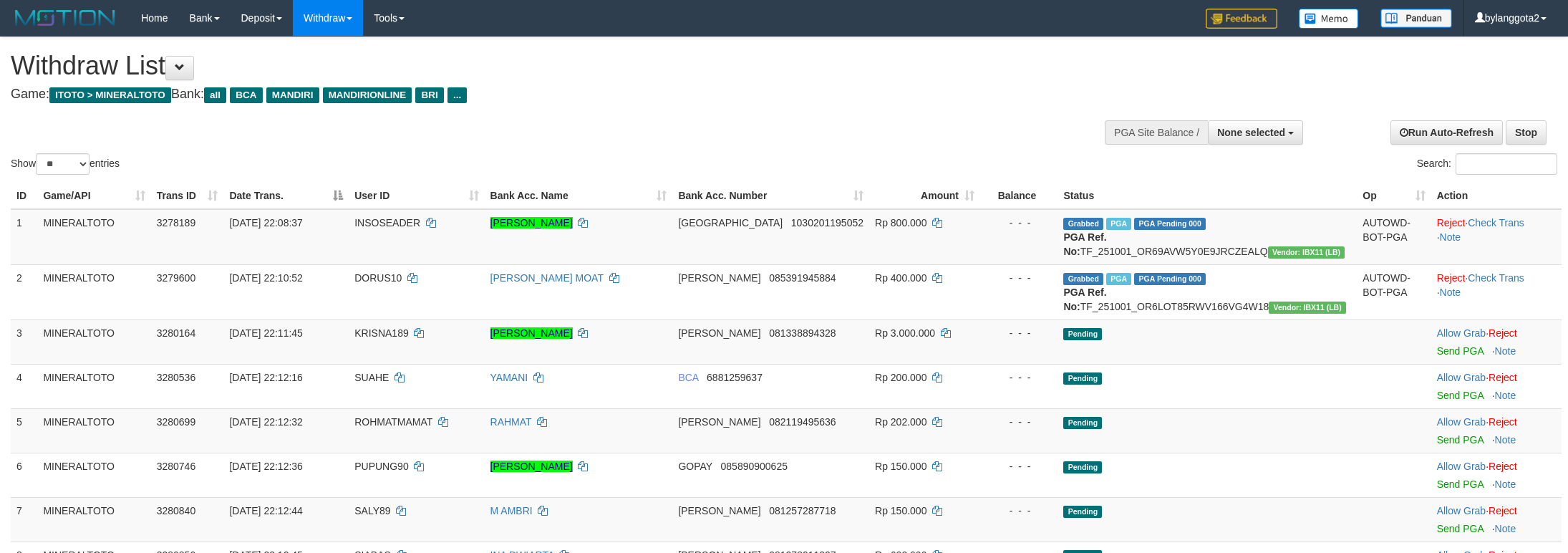
select select
select select "**"
click at [1175, 364] on td "Pending" at bounding box center [1206, 342] width 299 height 45
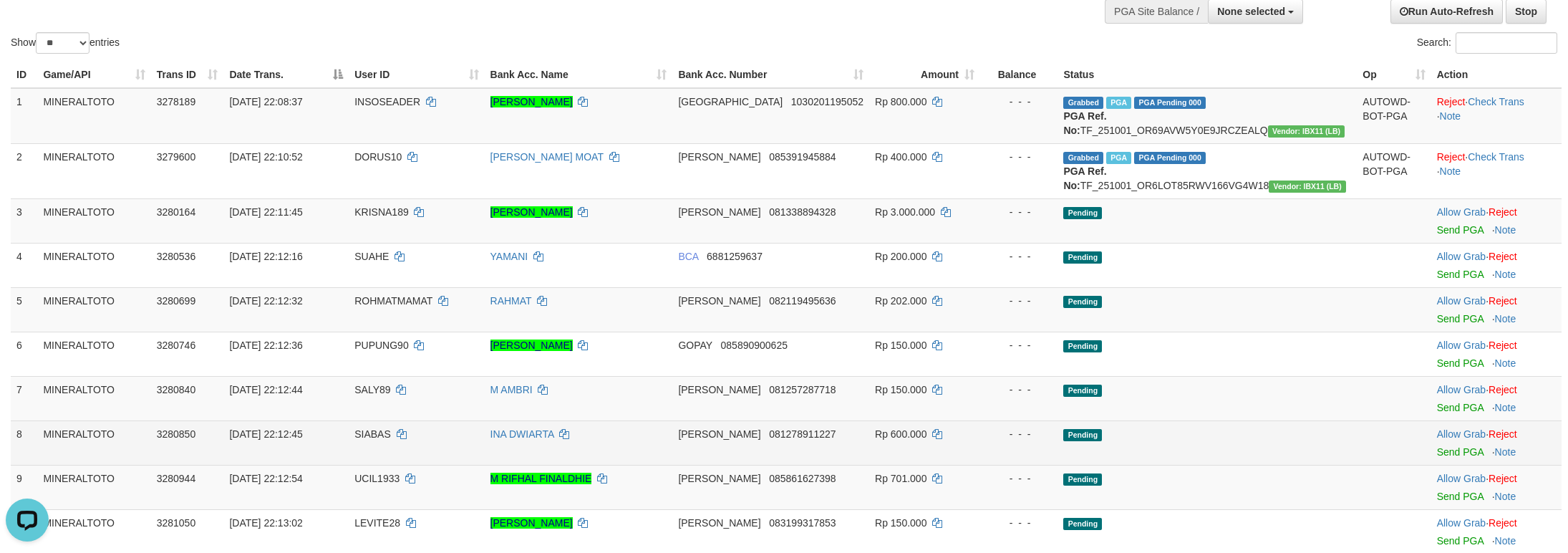
scroll to position [121, 0]
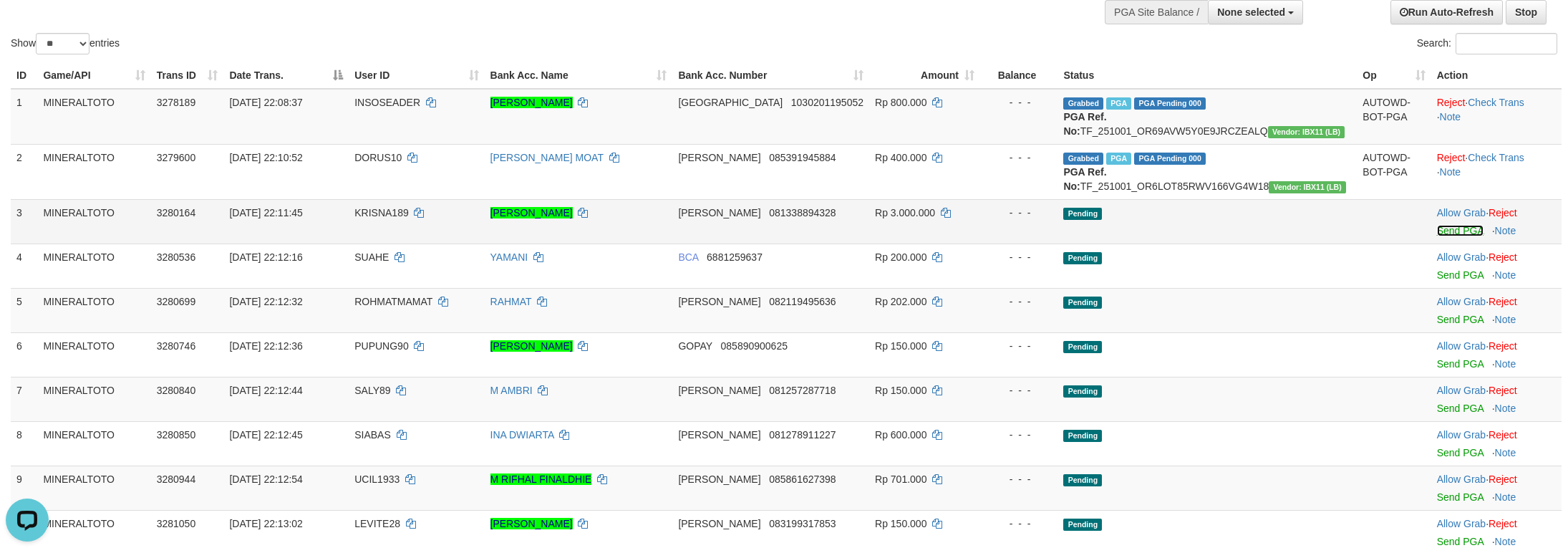
click at [1437, 236] on link "Send PGA" at bounding box center [1460, 231] width 47 height 11
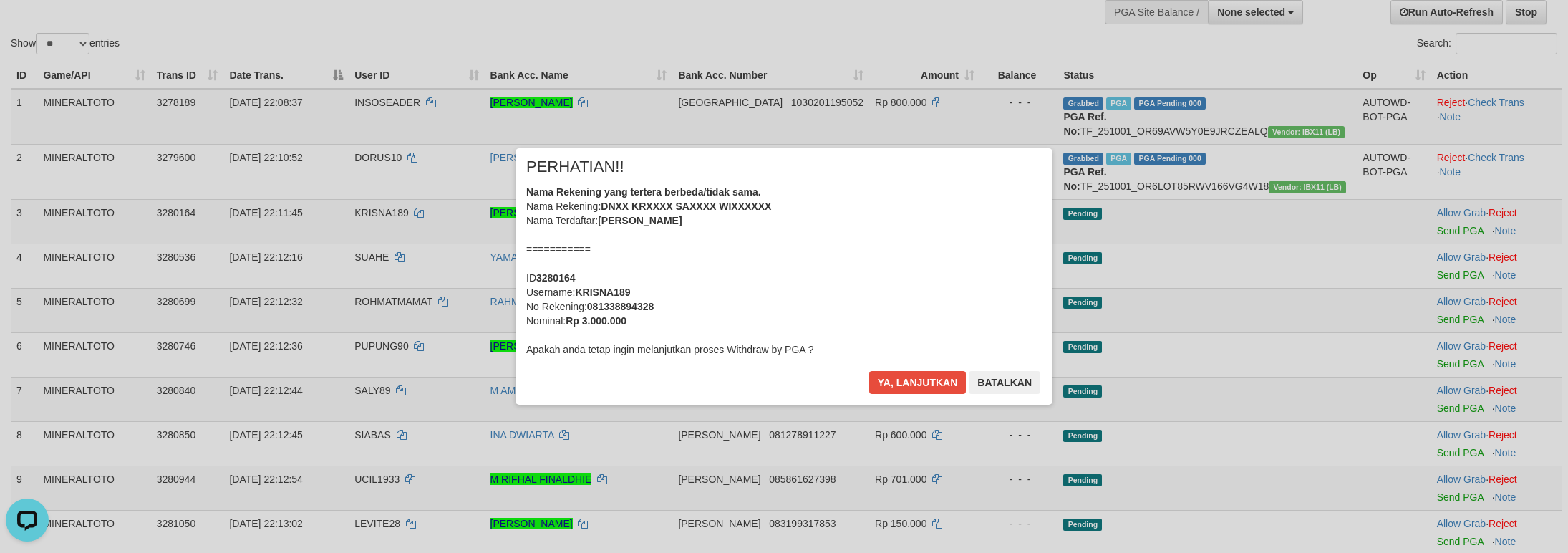
click at [833, 276] on div "Nama Rekening yang tertera berbeda/tidak sama. Nama Rekening: DNXX KRXXXX SAXXX…" at bounding box center [784, 270] width 515 height 172
click at [869, 371] on button "Ya, lanjutkan" at bounding box center [918, 383] width 98 height 23
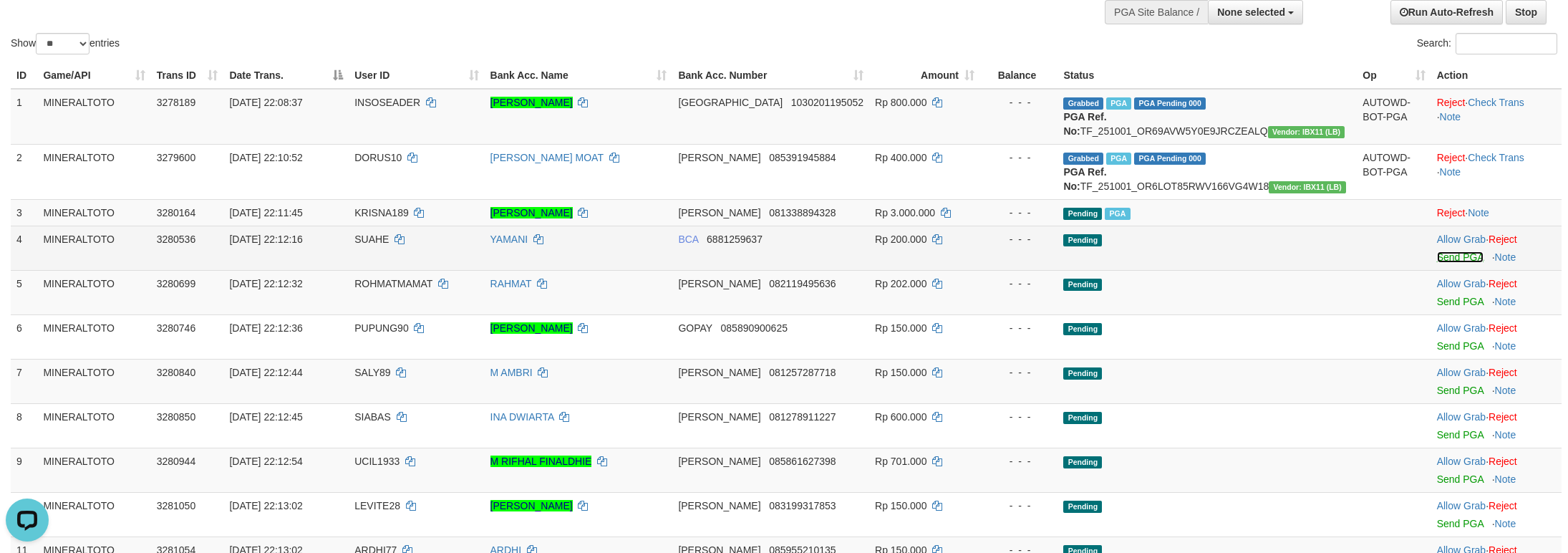
click at [1445, 263] on link "Send PGA" at bounding box center [1460, 257] width 47 height 11
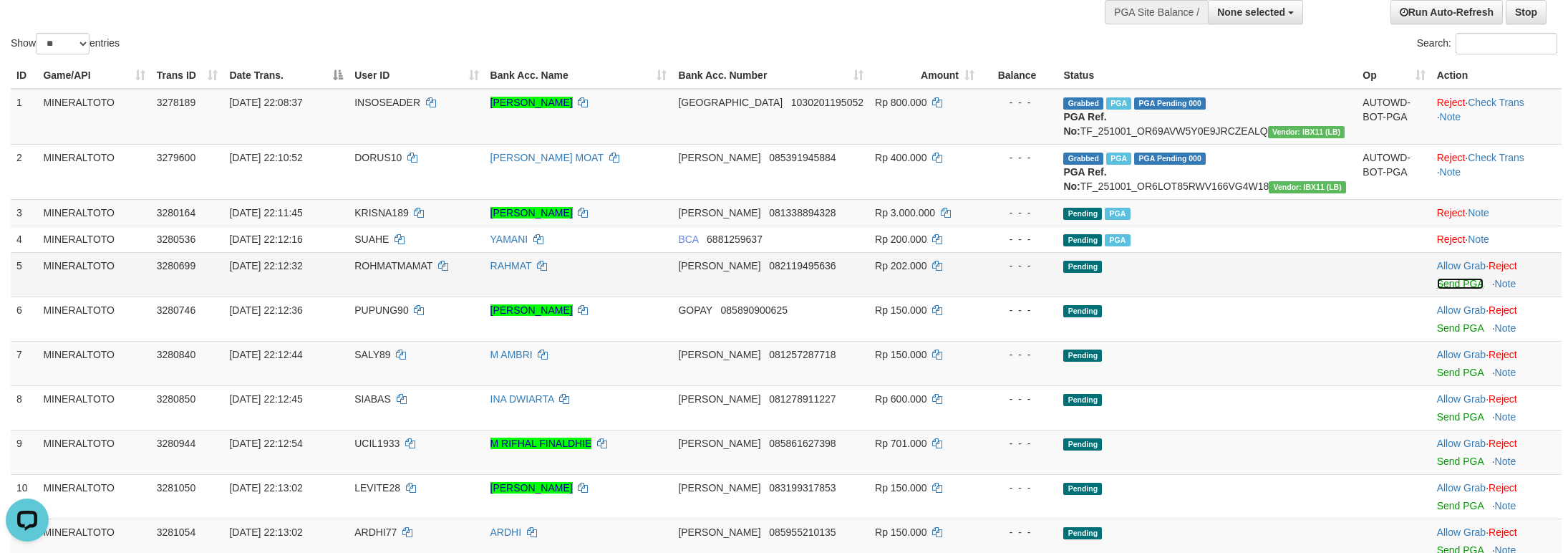
click at [1441, 289] on link "Send PGA" at bounding box center [1460, 284] width 47 height 11
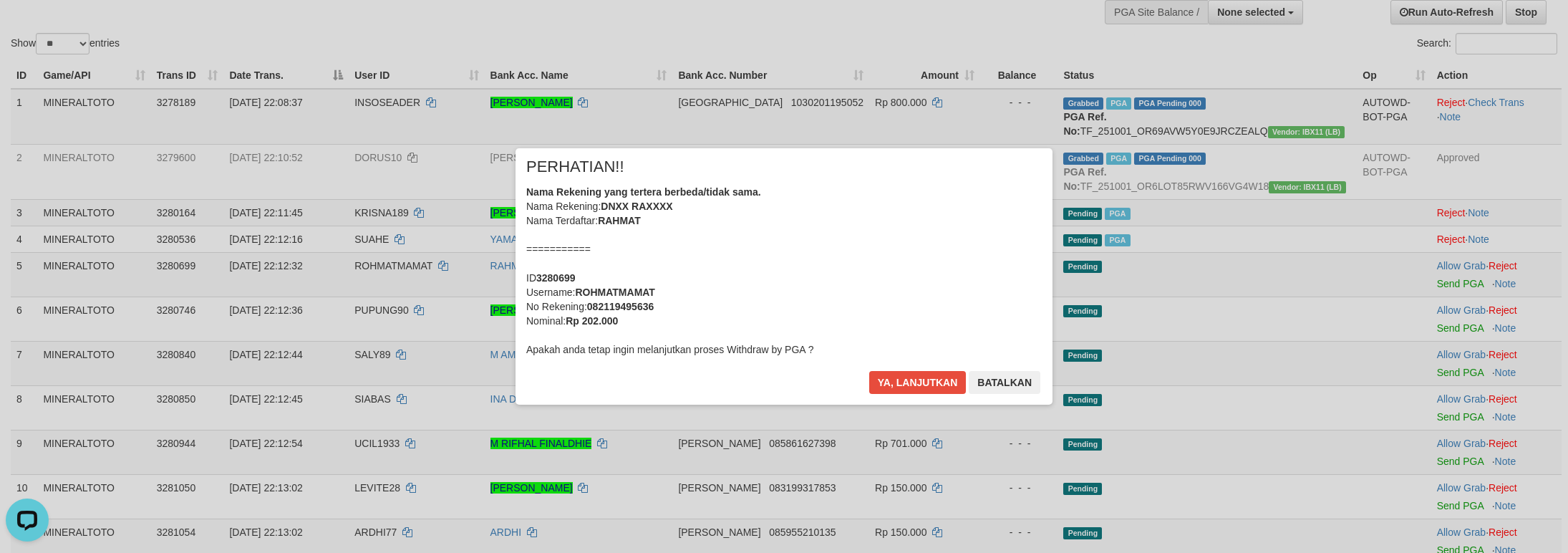
click at [752, 222] on div "Nama Rekening yang tertera berbeda/tidak sama. Nama Rekening: DNXX RAXXXX Nama …" at bounding box center [784, 270] width 515 height 172
click at [869, 371] on button "Ya, lanjutkan" at bounding box center [918, 383] width 98 height 23
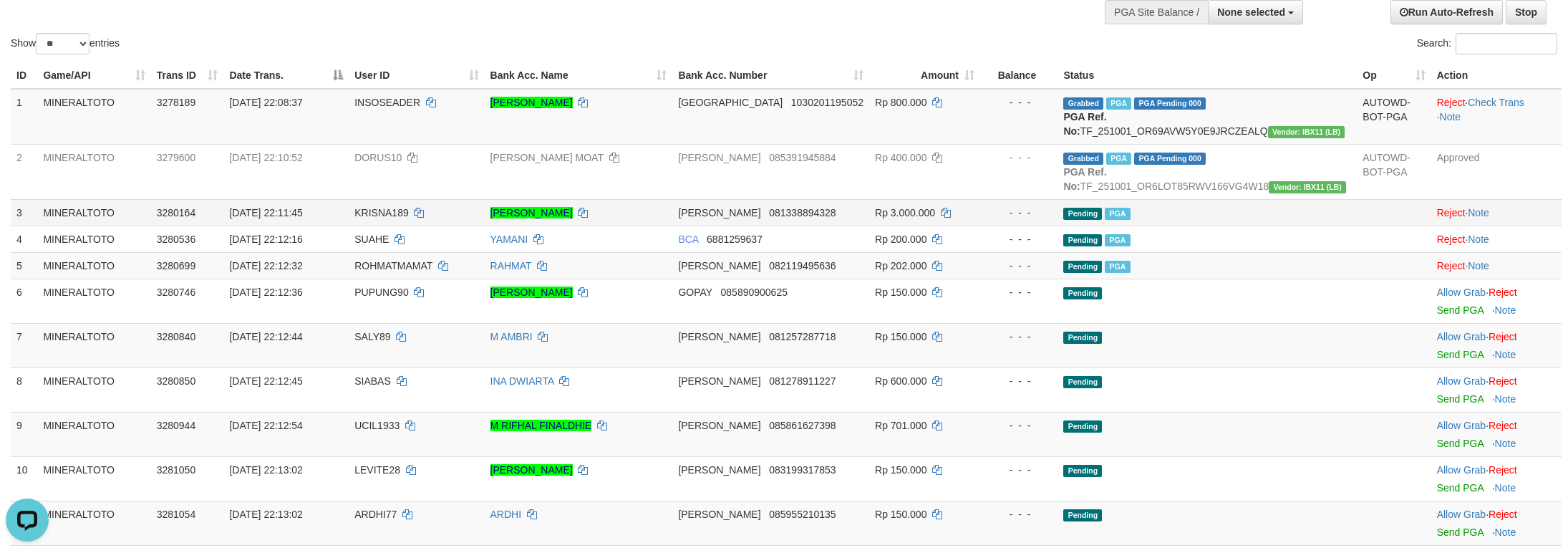
scroll to position [209, 0]
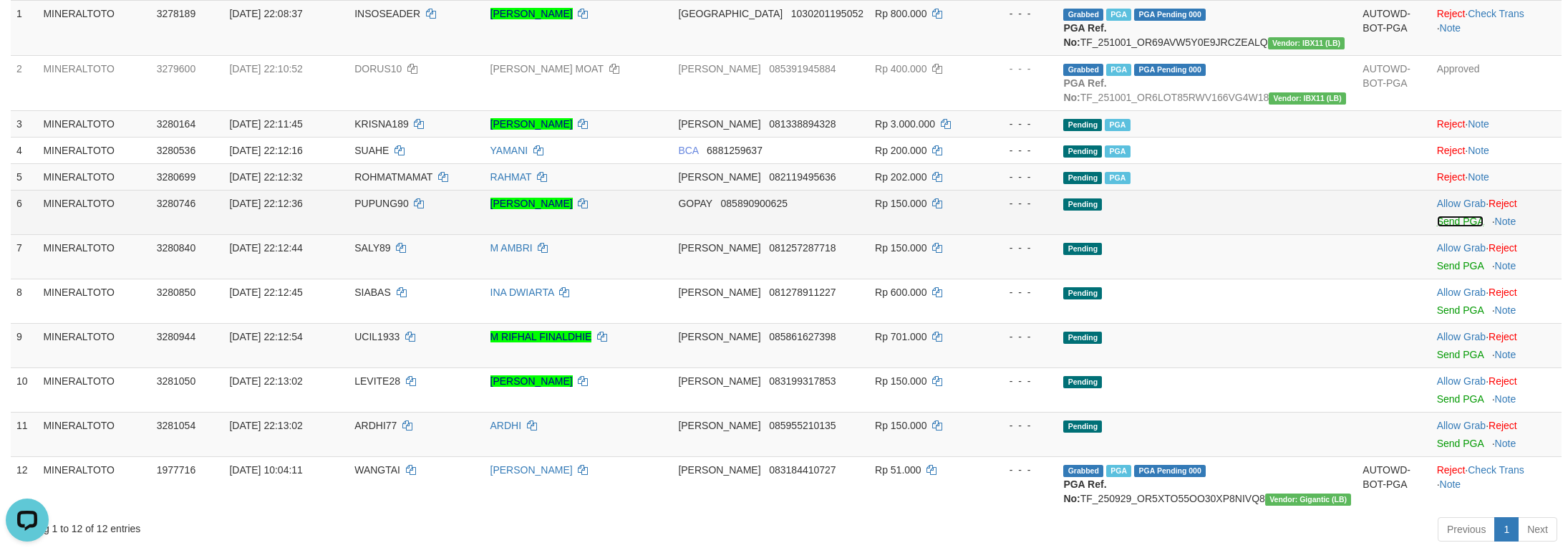
click at [1440, 227] on link "Send PGA" at bounding box center [1460, 221] width 47 height 11
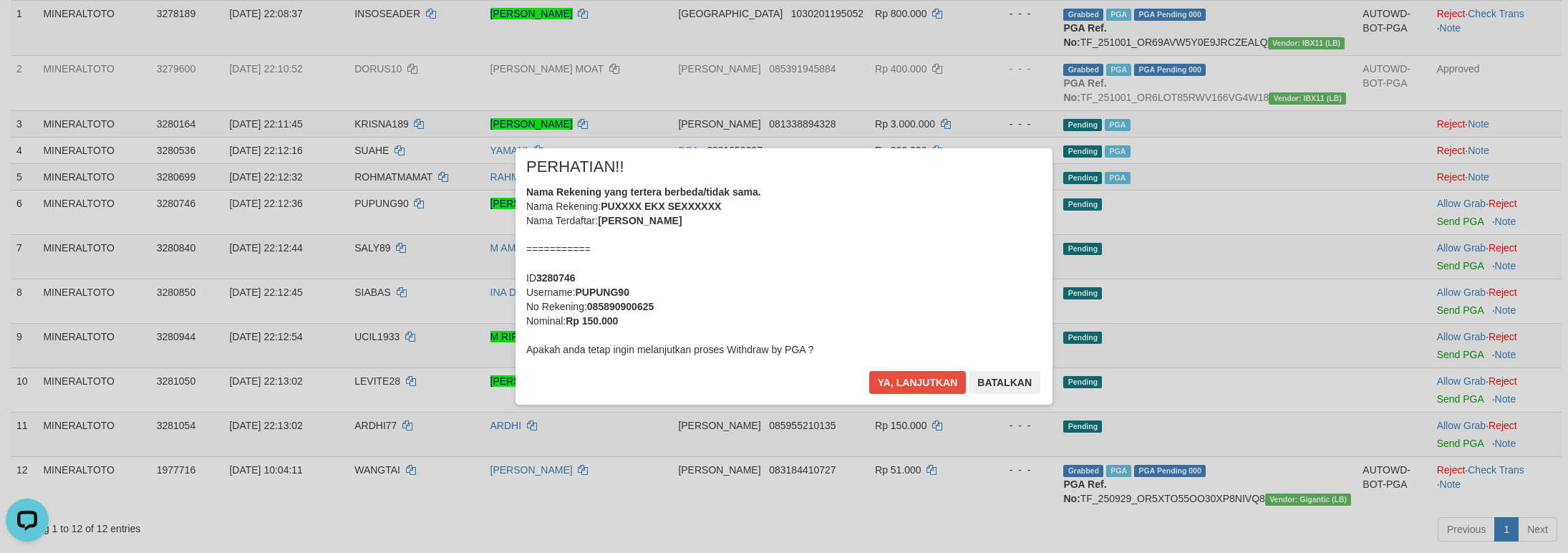
click at [844, 286] on div "Nama Rekening yang tertera berbeda/tidak sama. Nama Rekening: PUXXXX EKX SEXXXX…" at bounding box center [784, 270] width 515 height 172
click at [869, 371] on button "Ya, lanjutkan" at bounding box center [918, 383] width 98 height 23
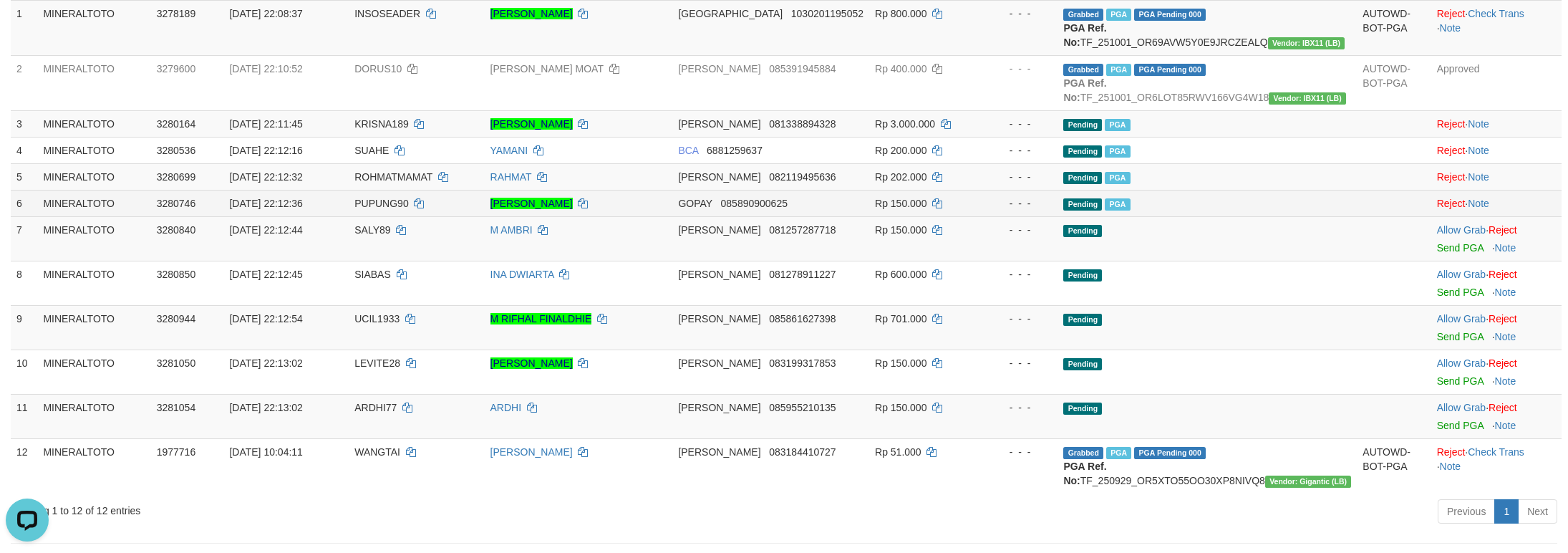
scroll to position [192, 0]
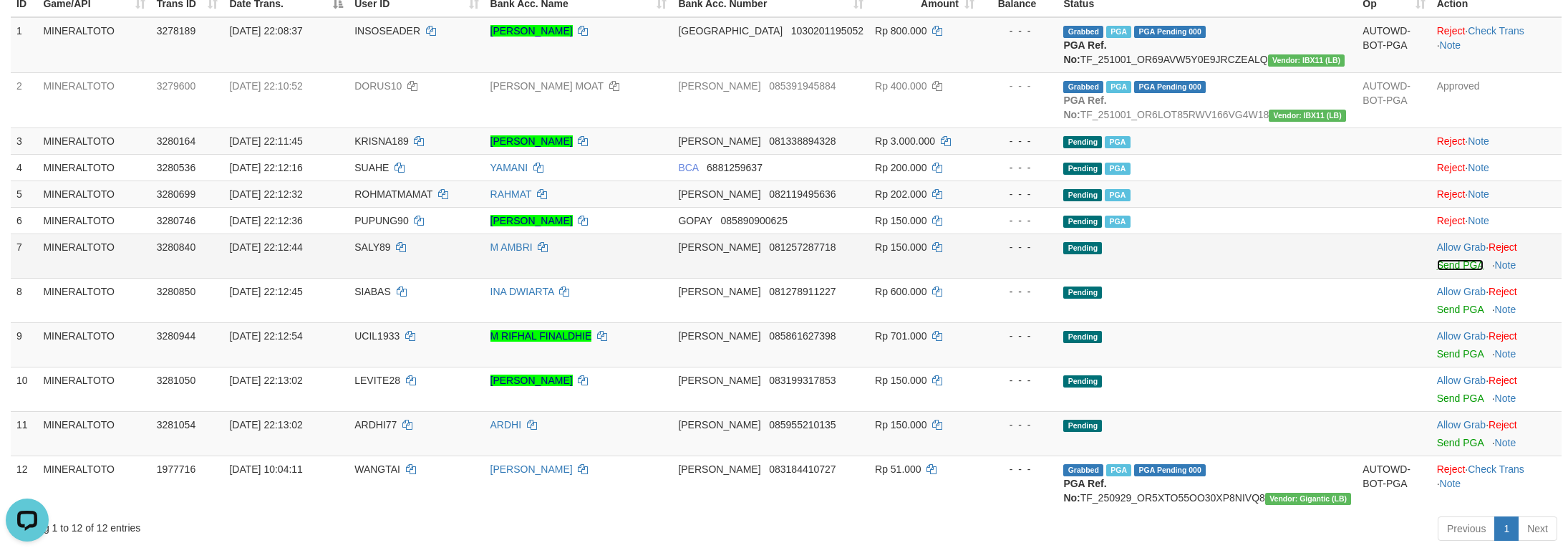
click at [1437, 271] on link "Send PGA" at bounding box center [1460, 265] width 47 height 11
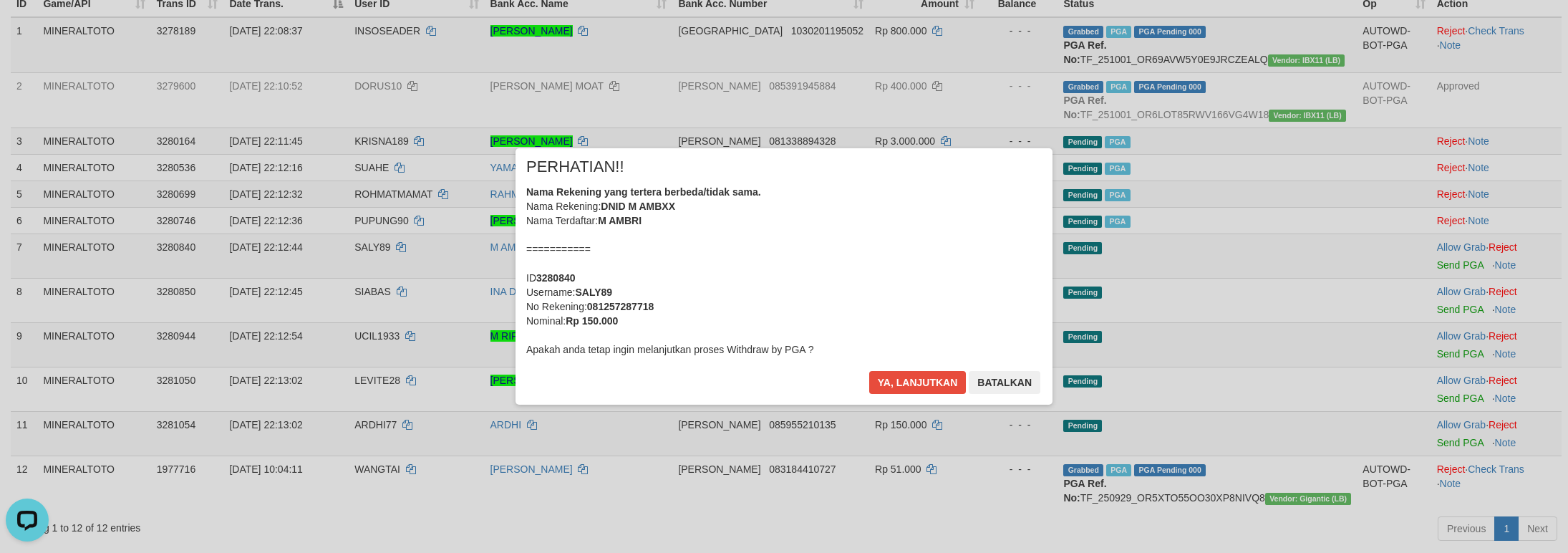
click at [797, 278] on div "Nama Rekening yang tertera berbeda/tidak sama. Nama Rekening: DNID M AMBXX Nama…" at bounding box center [784, 270] width 515 height 172
click at [869, 371] on button "Ya, lanjutkan" at bounding box center [918, 383] width 98 height 23
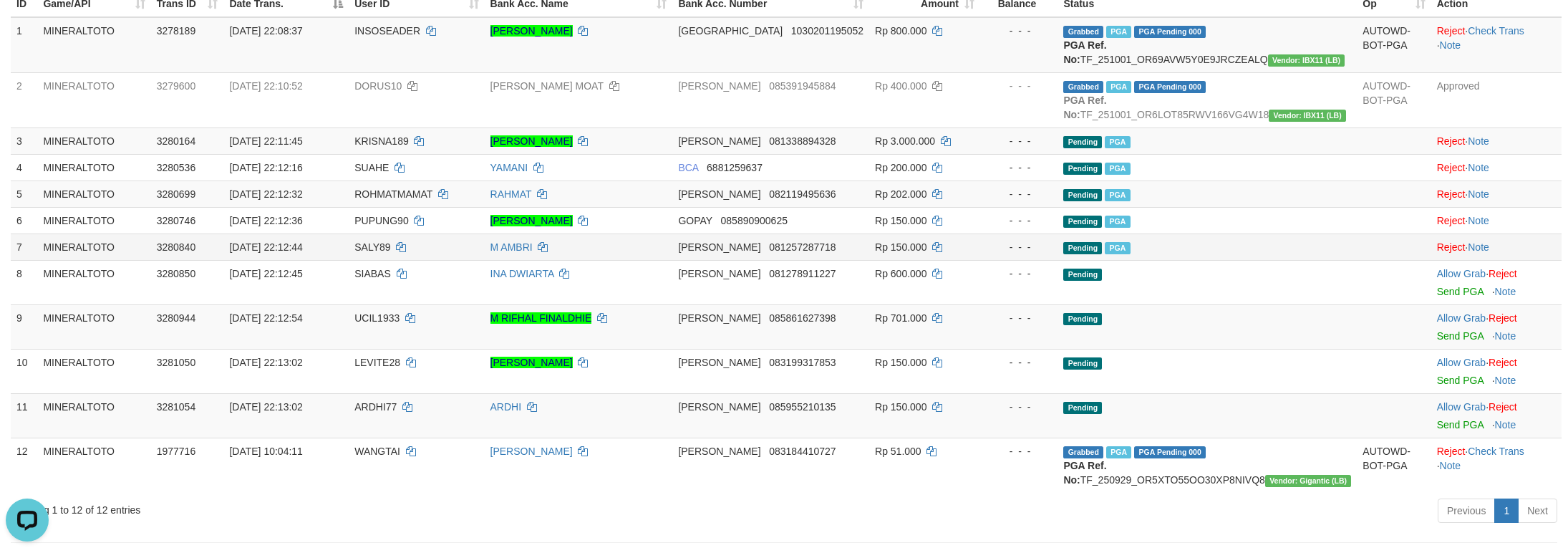
scroll to position [174, 0]
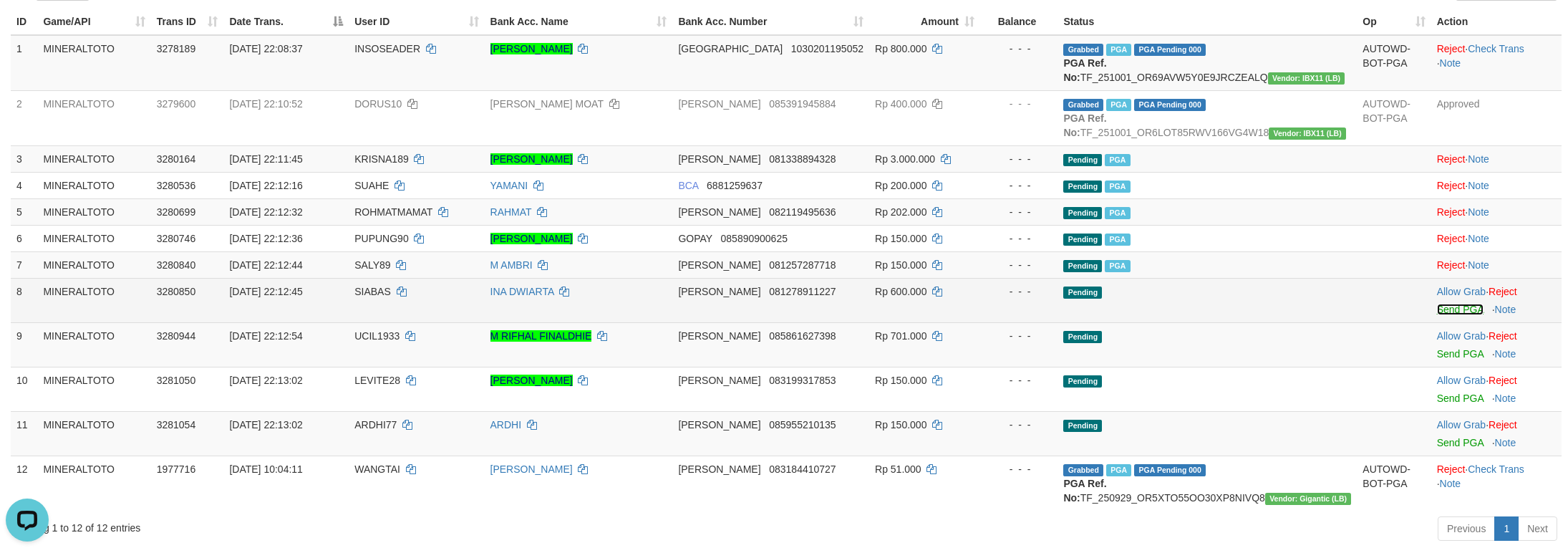
click at [1454, 315] on link "Send PGA" at bounding box center [1460, 310] width 47 height 11
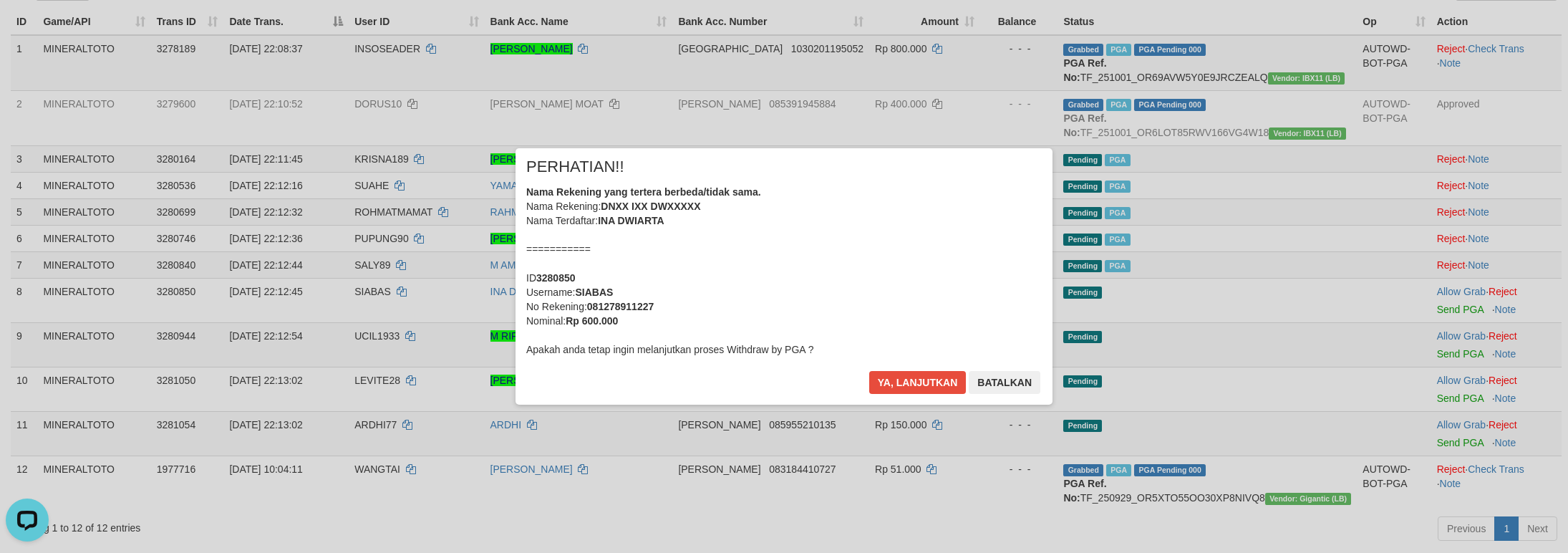
click at [820, 301] on div "Nama Rekening yang tertera berbeda/tidak sama. Nama Rekening: DNXX IXX DWXXXXX …" at bounding box center [784, 270] width 515 height 172
click at [869, 371] on button "Ya, lanjutkan" at bounding box center [918, 383] width 98 height 23
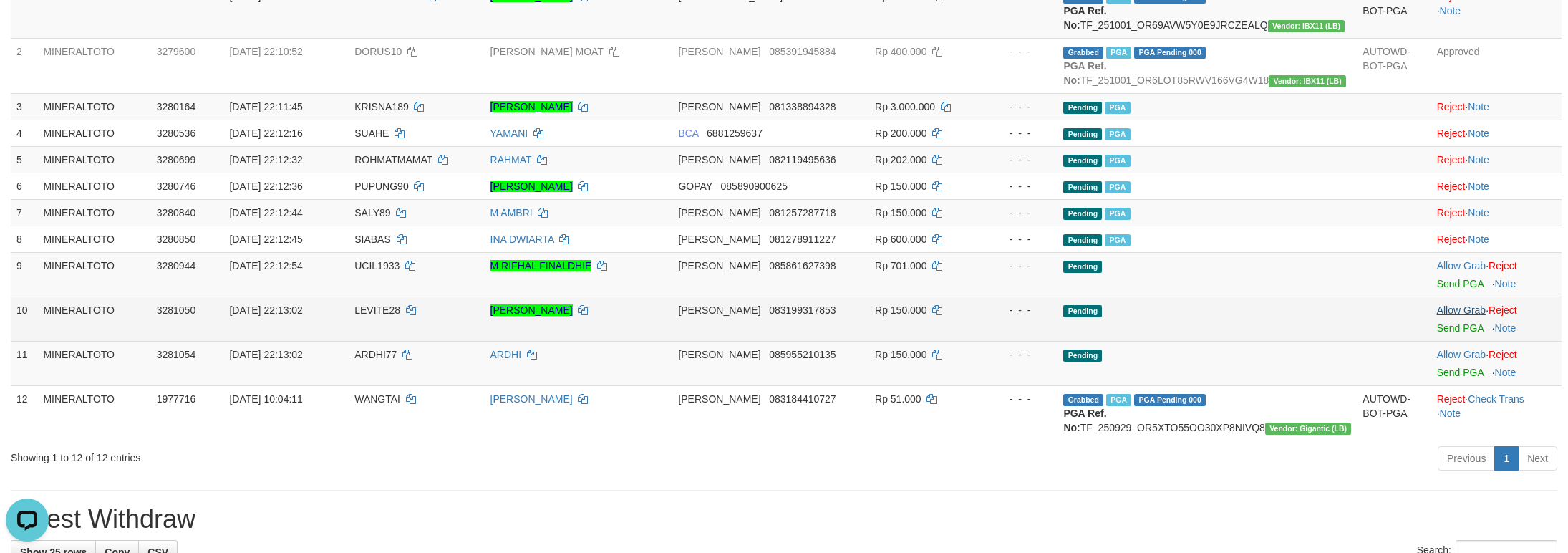
scroll to position [263, 0]
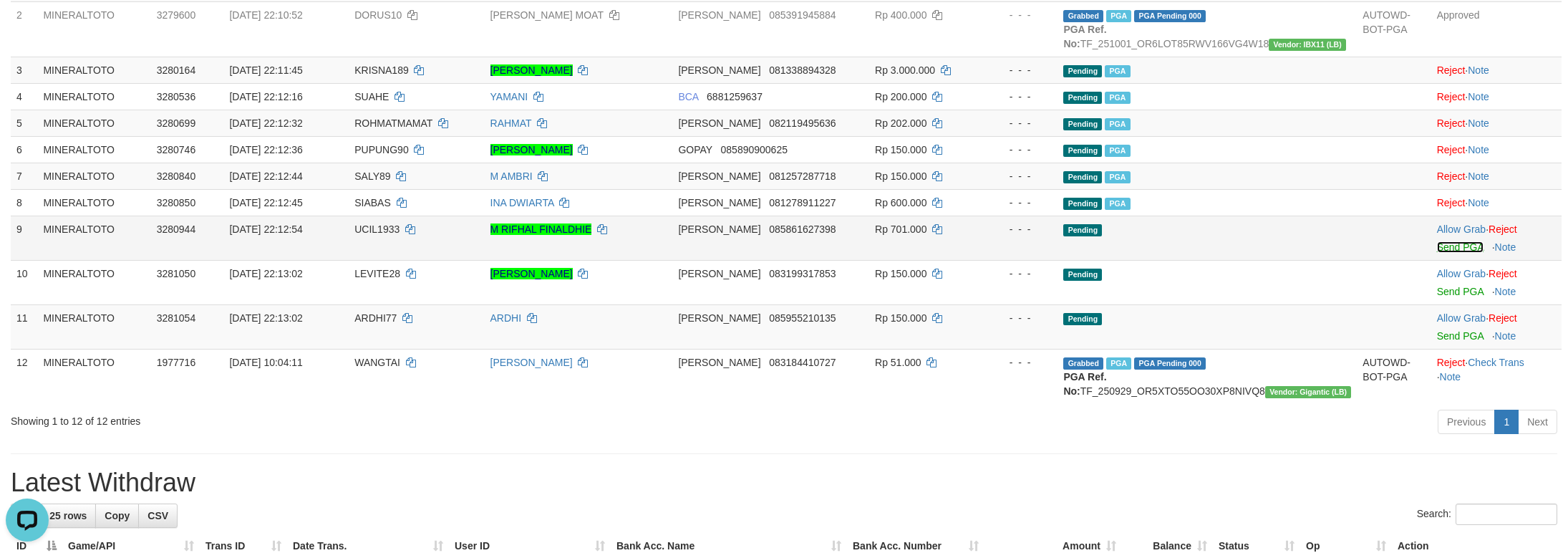
click at [1442, 253] on link "Send PGA" at bounding box center [1460, 247] width 47 height 11
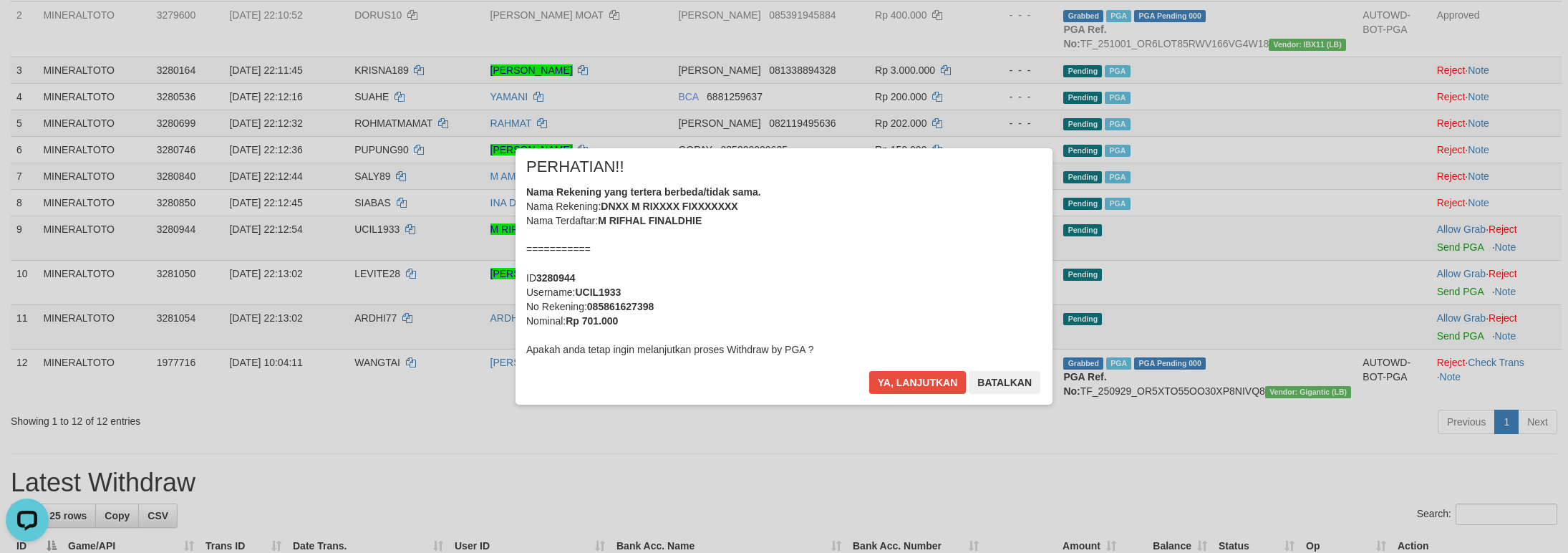
click at [834, 288] on div "Nama Rekening yang tertera berbeda/tidak sama. Nama Rekening: DNXX M RIXXXX FIX…" at bounding box center [784, 270] width 515 height 172
click at [869, 371] on button "Ya, lanjutkan" at bounding box center [918, 383] width 98 height 23
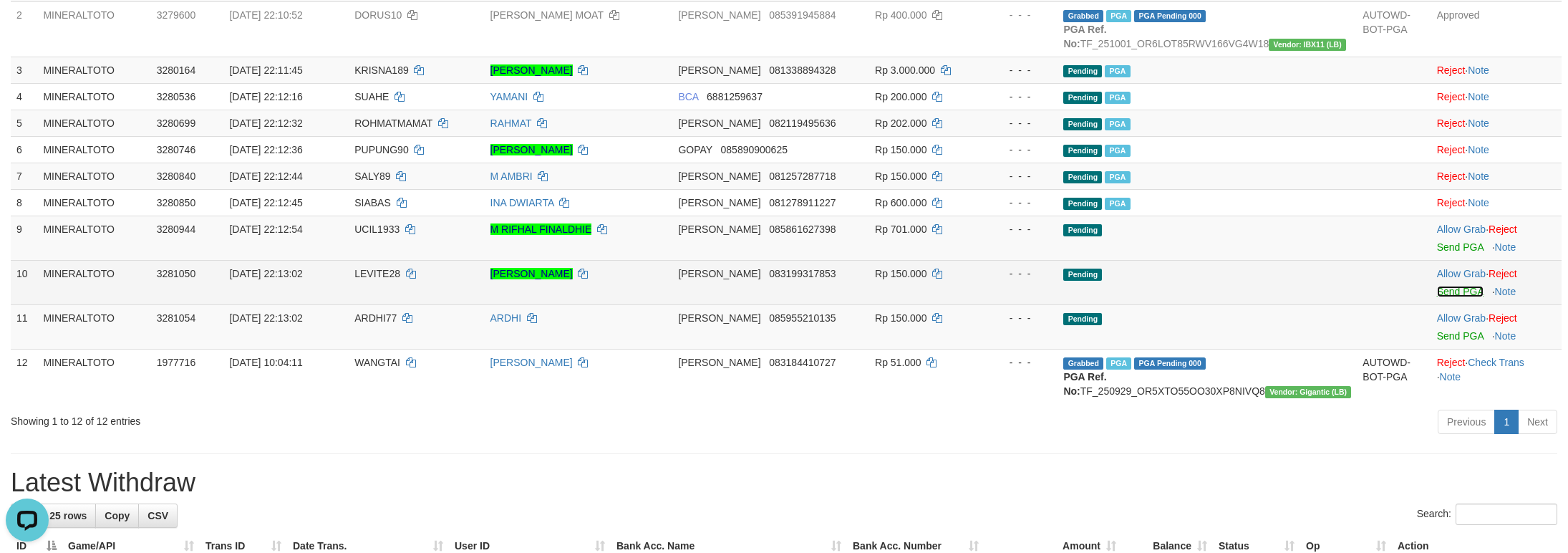
click at [1448, 297] on link "Send PGA" at bounding box center [1460, 292] width 47 height 11
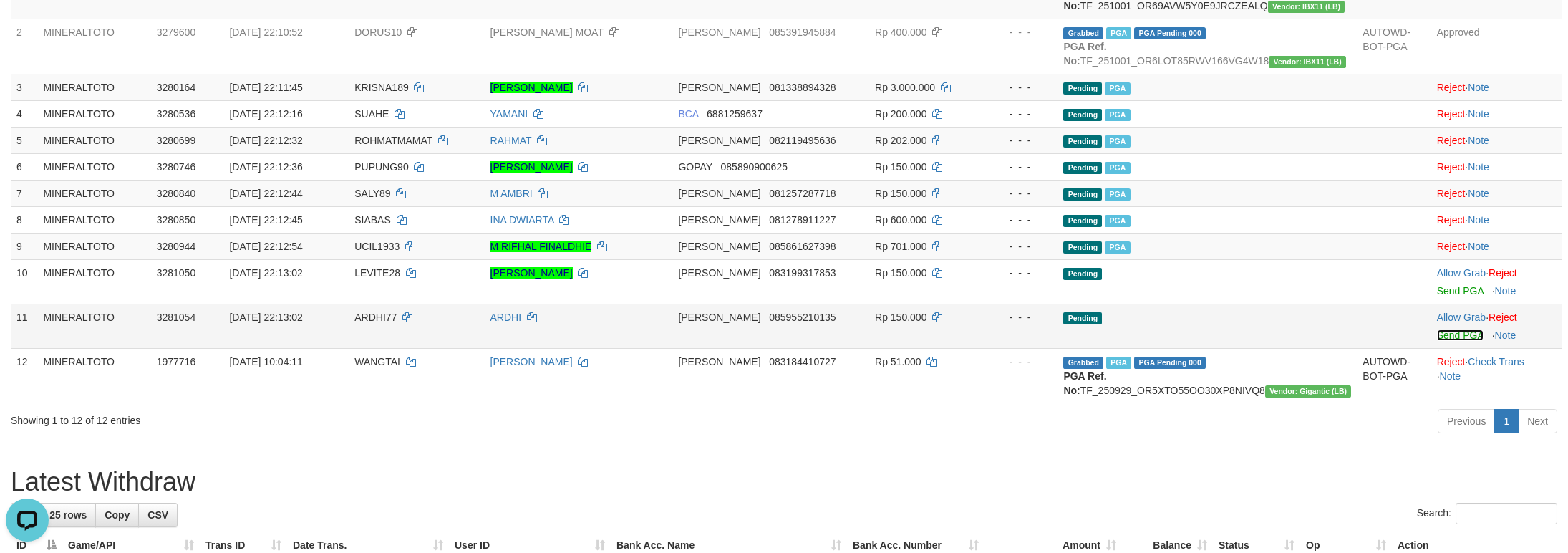
click at [1447, 341] on link "Send PGA" at bounding box center [1460, 335] width 47 height 11
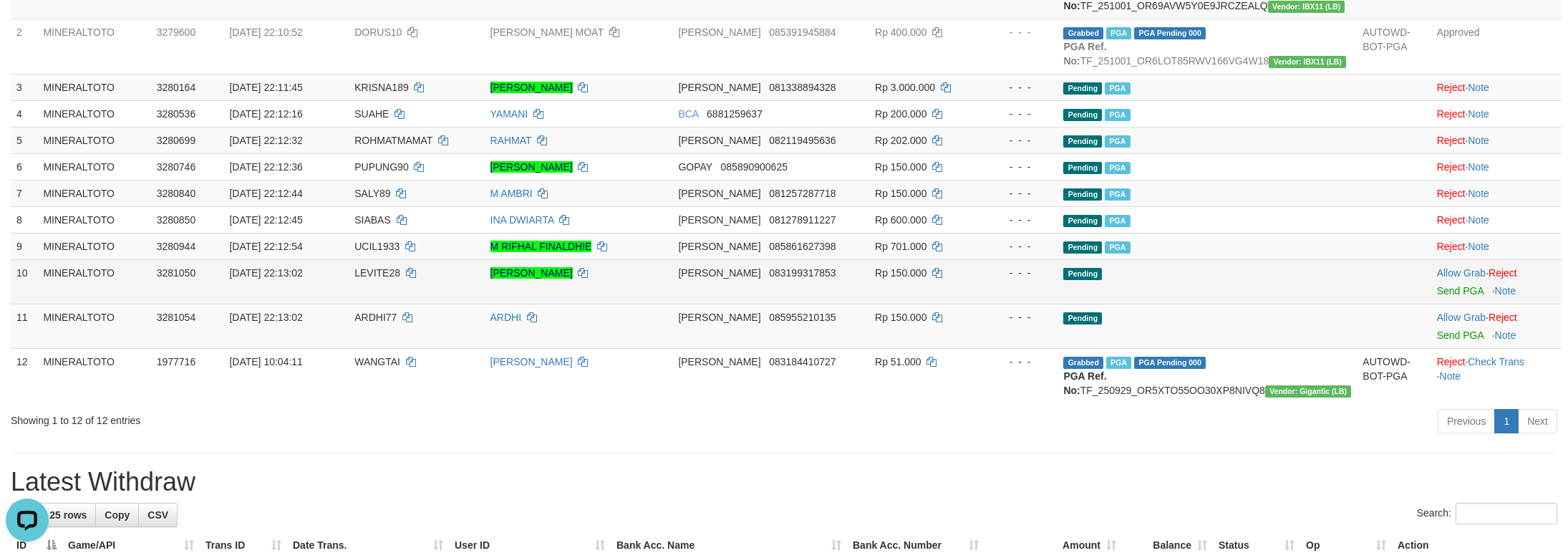
click at [1468, 297] on span "Send PGA" at bounding box center [1496, 288] width 119 height 17
click at [1454, 297] on link "Send PGA" at bounding box center [1460, 291] width 47 height 11
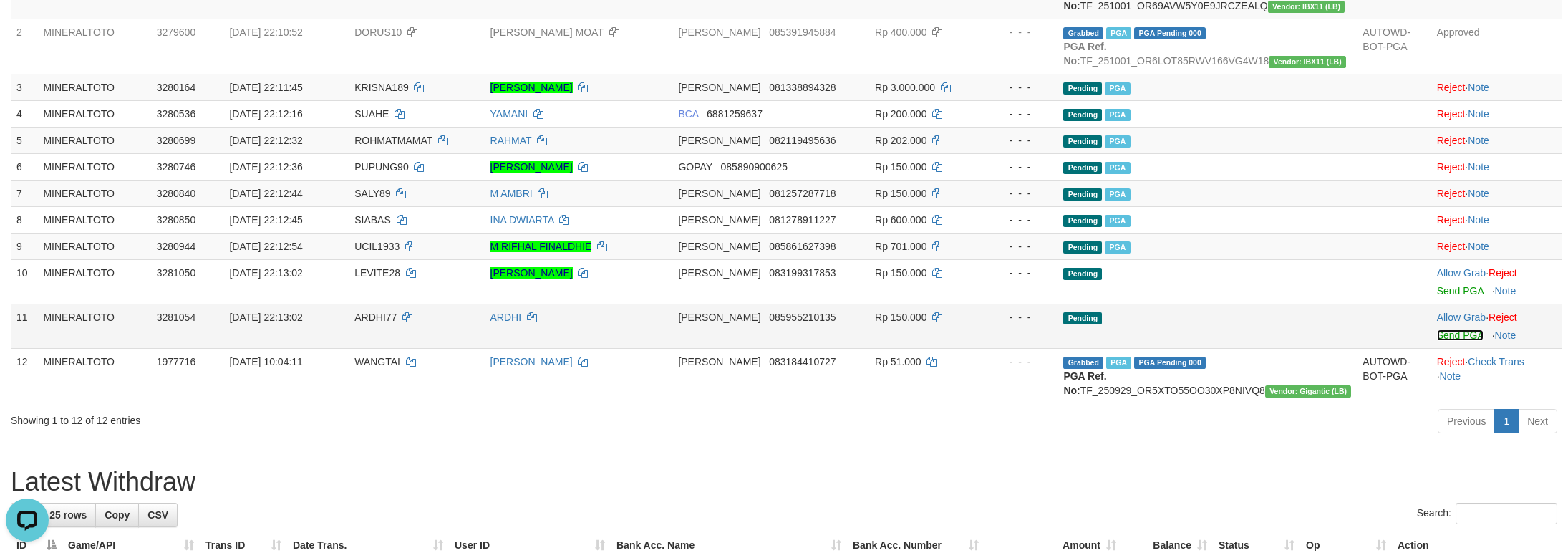
click at [1450, 341] on link "Send PGA" at bounding box center [1460, 335] width 47 height 11
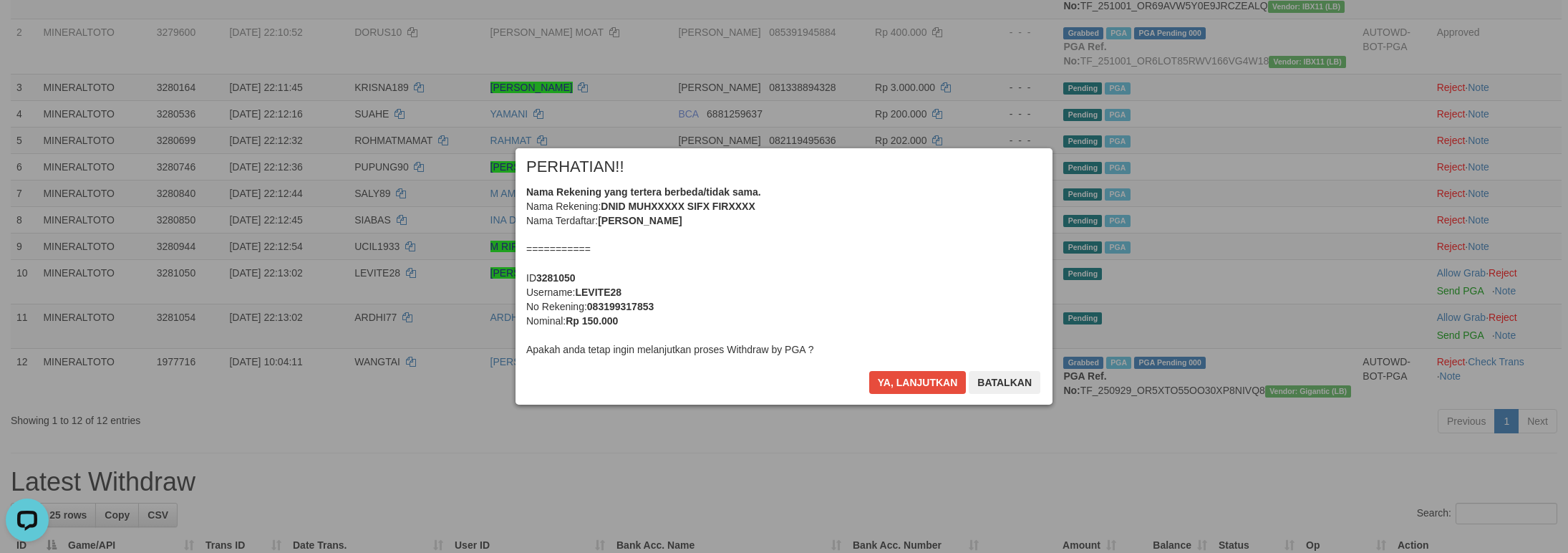
click at [889, 284] on div "Nama Rekening yang tertera berbeda/tidak sama. Nama Rekening: DNID MUHXXXXX SIF…" at bounding box center [784, 270] width 515 height 172
click at [869, 371] on button "Ya, lanjutkan" at bounding box center [918, 383] width 98 height 23
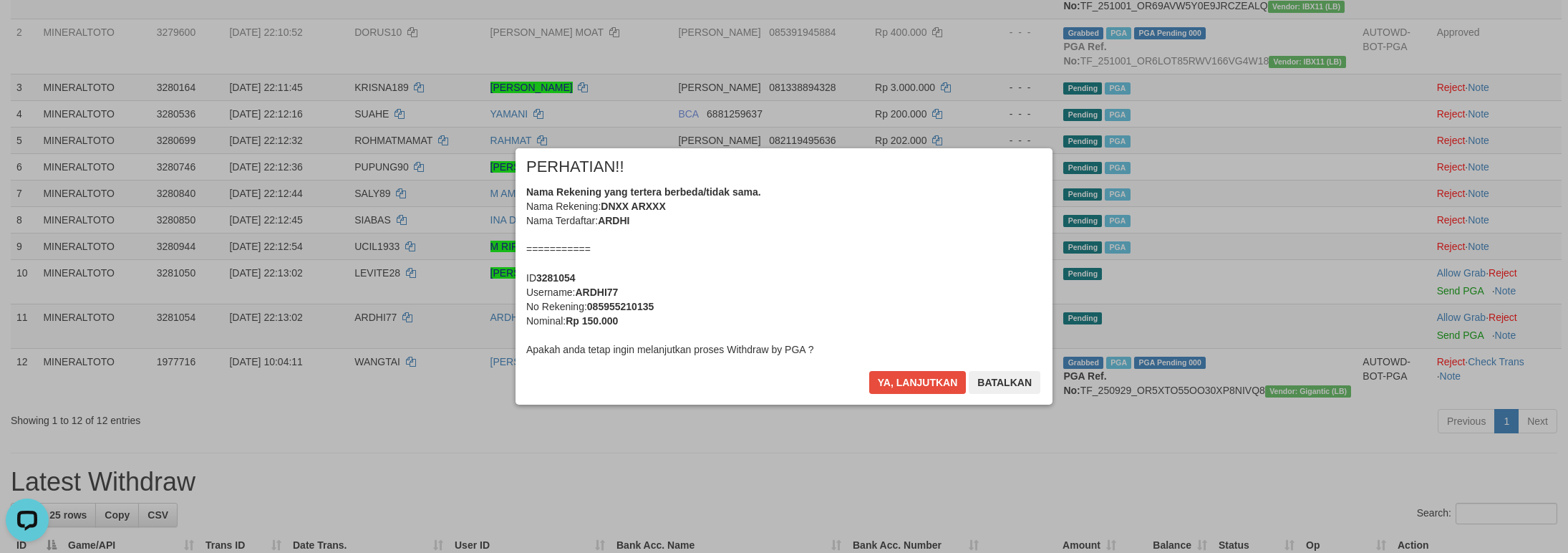
click at [887, 282] on div "Nama Rekening yang tertera berbeda/tidak sama. Nama Rekening: DNXX ARXXX Nama T…" at bounding box center [784, 270] width 515 height 172
click at [869, 371] on button "Ya, lanjutkan" at bounding box center [918, 383] width 98 height 23
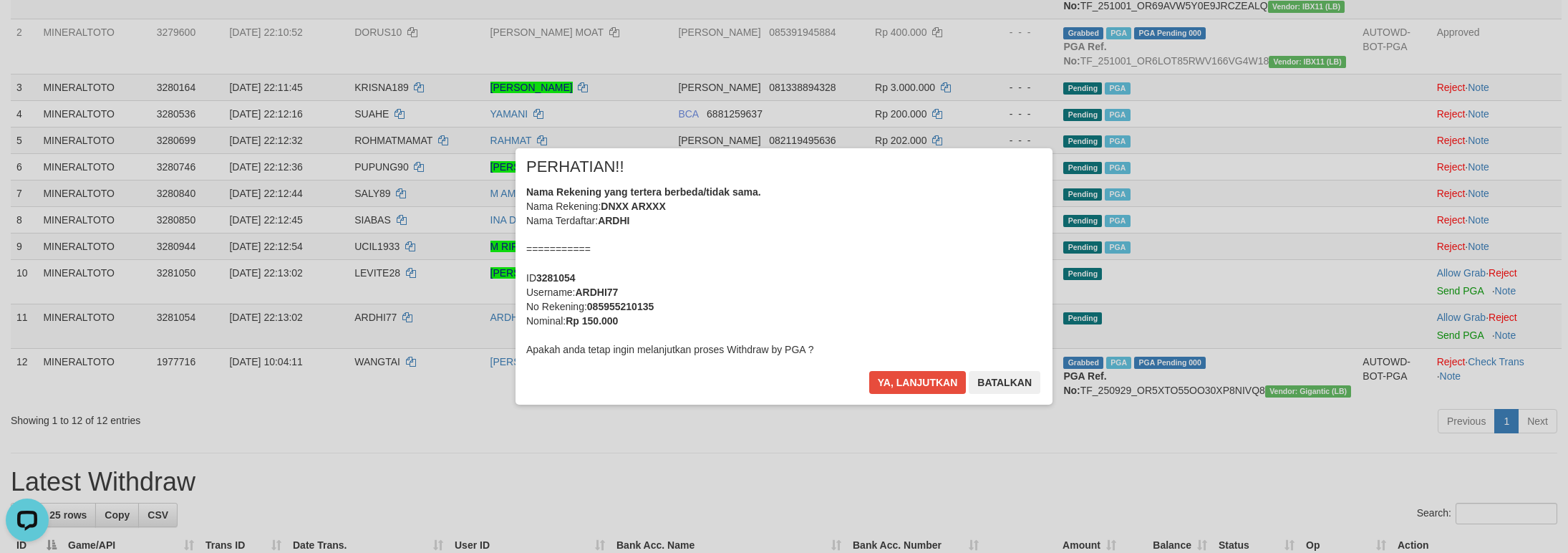
click at [887, 282] on div "Nama Rekening yang tertera berbeda/tidak sama. Nama Rekening: DNXX ARXXX Nama T…" at bounding box center [784, 270] width 515 height 172
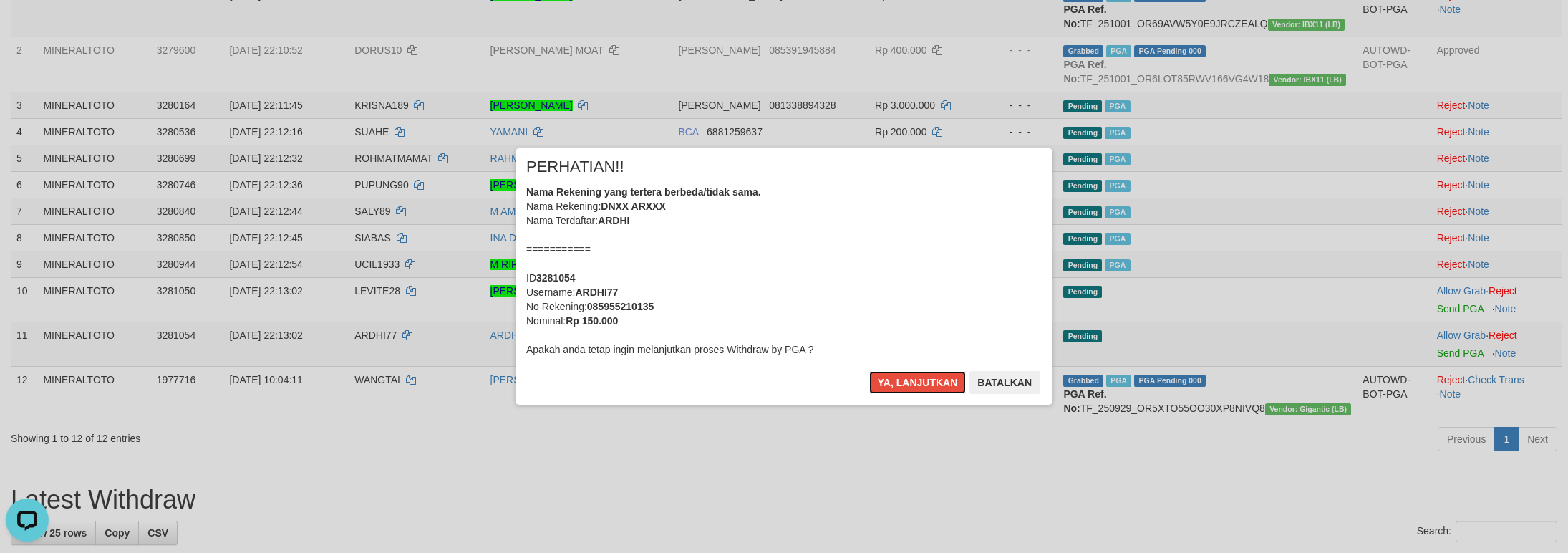
click at [869, 371] on button "Ya, lanjutkan" at bounding box center [918, 383] width 98 height 23
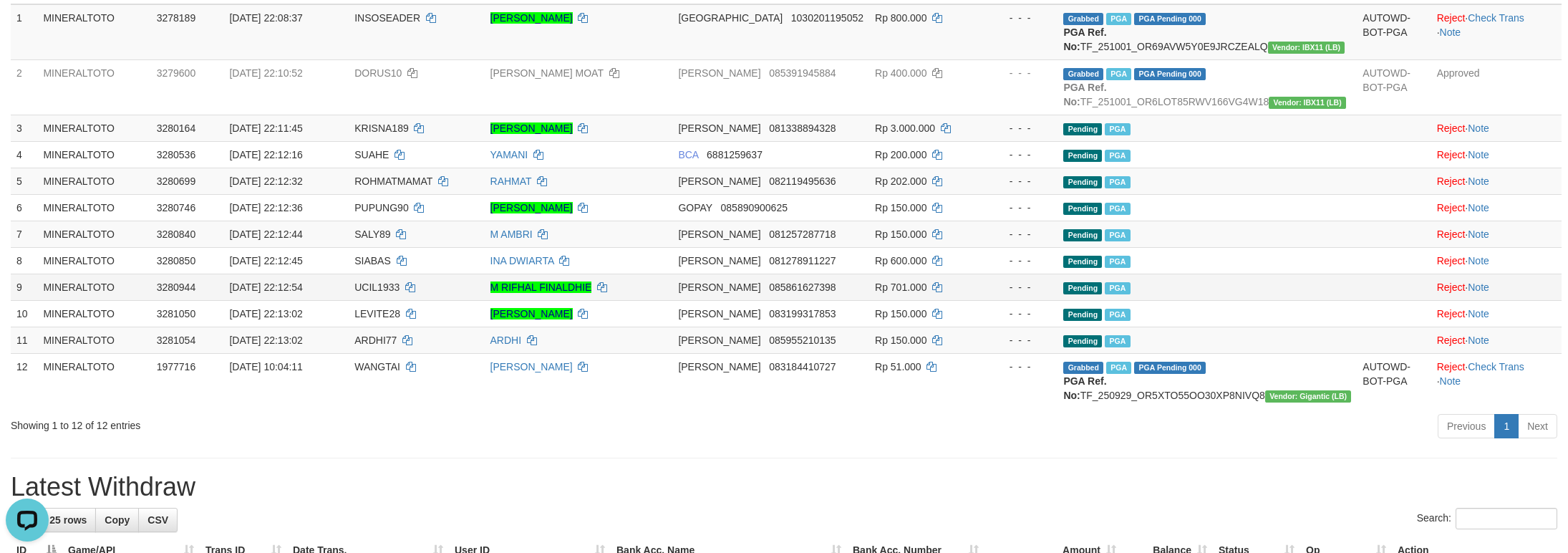
scroll to position [215, 0]
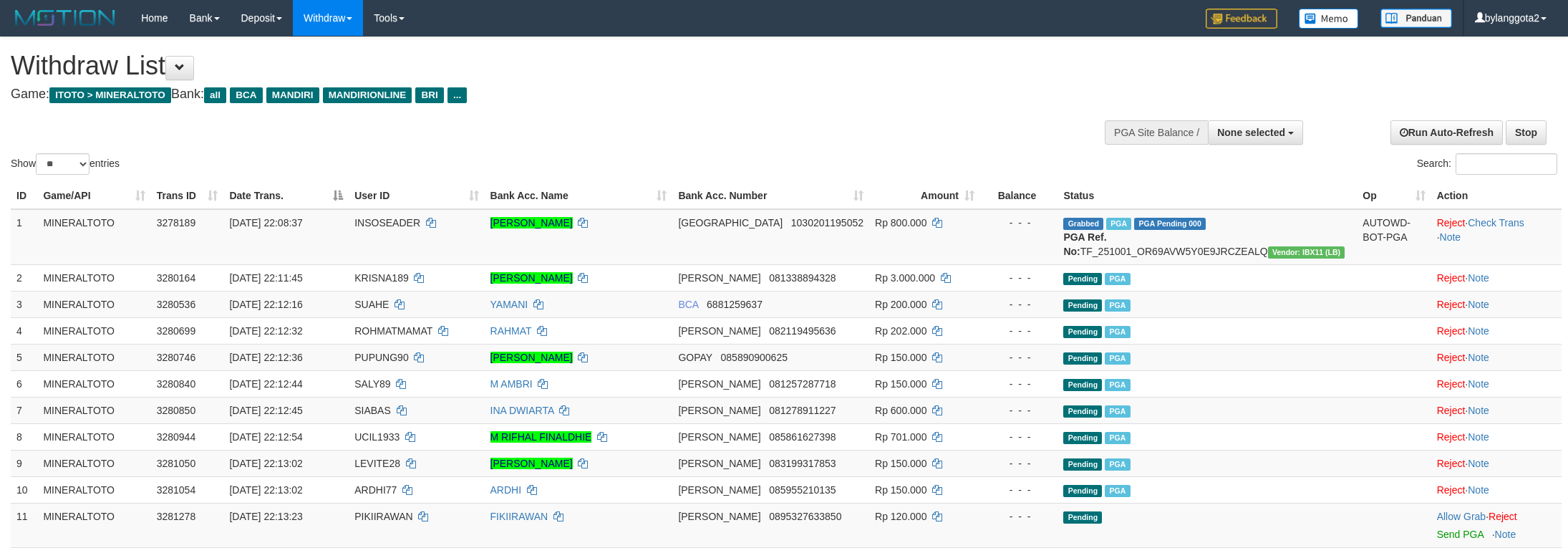
select select
select select "**"
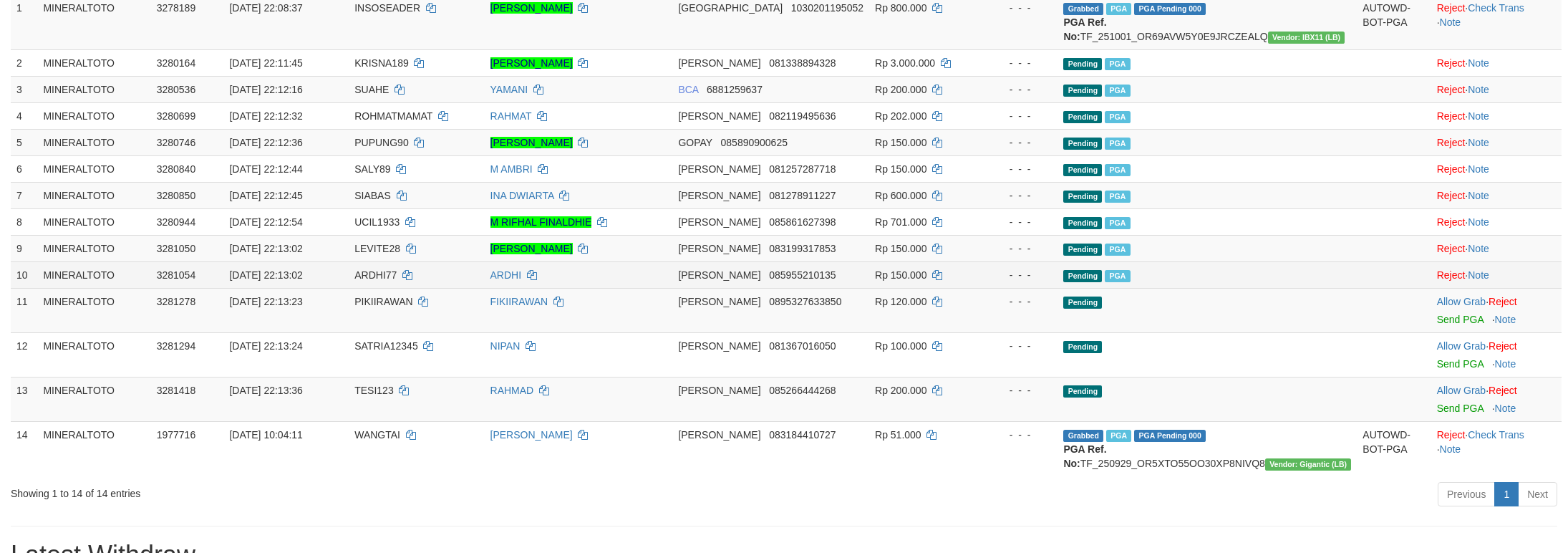
click at [1141, 286] on td "Pending PGA" at bounding box center [1206, 274] width 299 height 27
click at [1443, 325] on link "Send PGA" at bounding box center [1460, 320] width 47 height 11
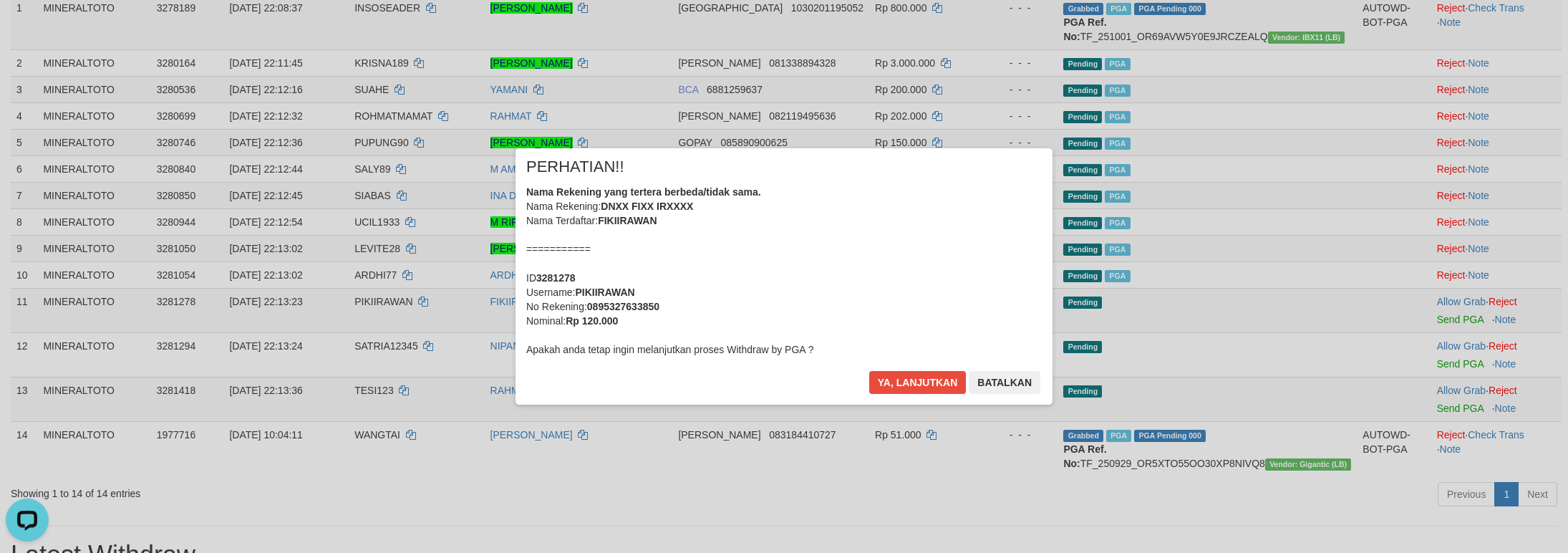
click at [733, 233] on div "Nama Rekening yang tertera berbeda/tidak sama. Nama Rekening: DNXX FIXX IRXXXX …" at bounding box center [784, 270] width 515 height 172
click at [869, 371] on button "Ya, lanjutkan" at bounding box center [918, 383] width 98 height 23
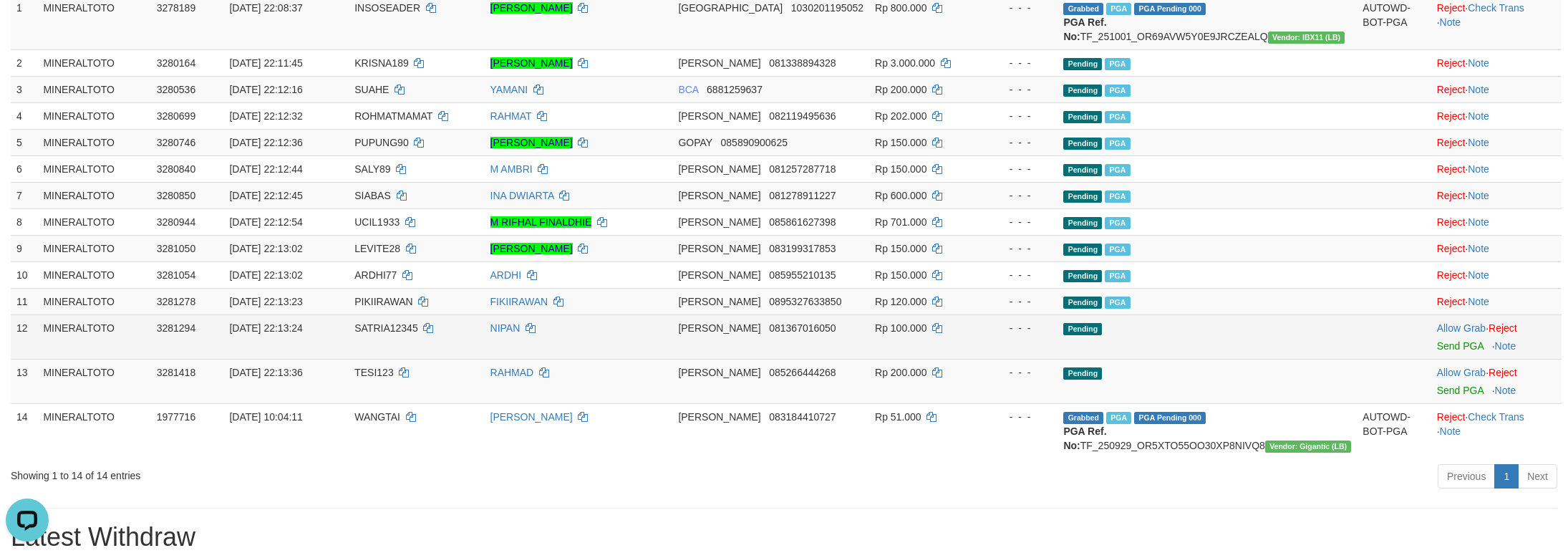
scroll to position [198, 0]
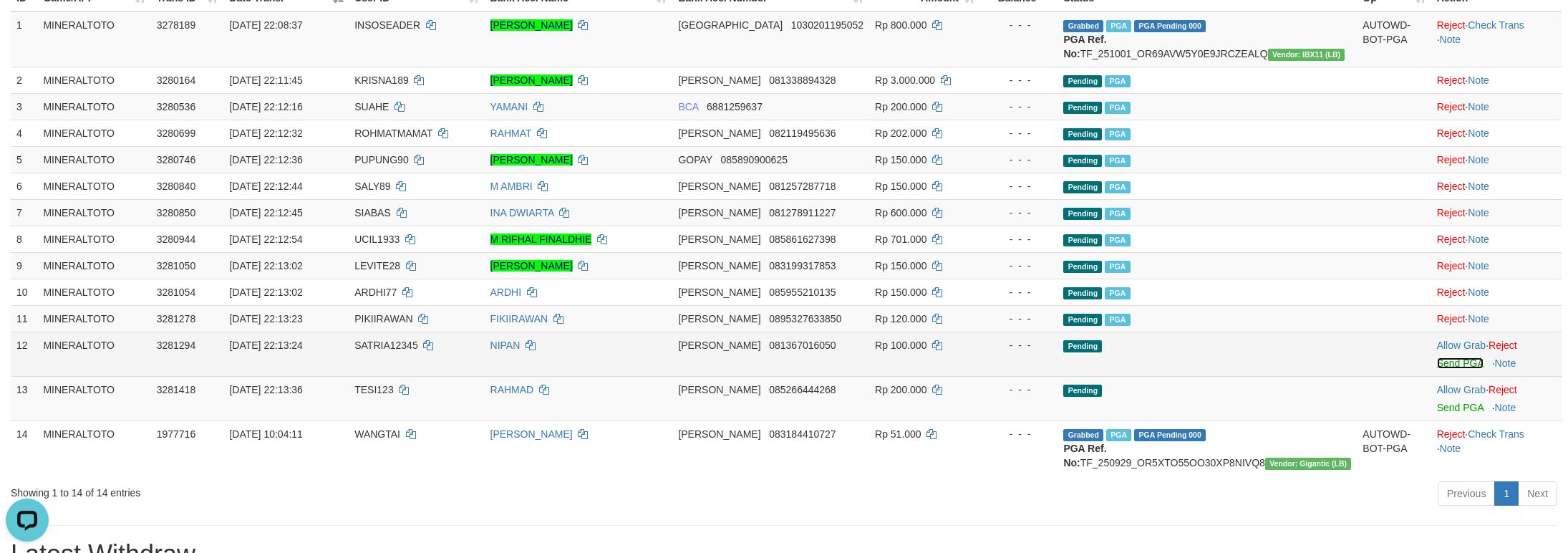
click at [1437, 369] on link "Send PGA" at bounding box center [1460, 363] width 47 height 11
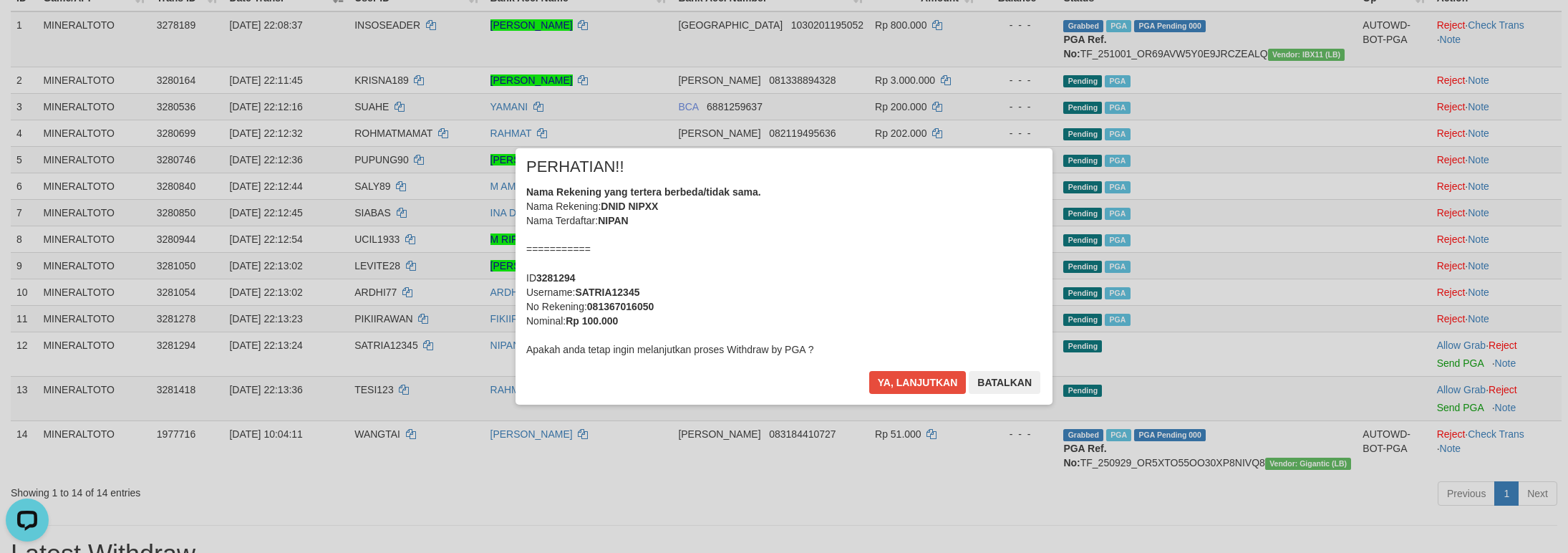
click at [886, 275] on div "Nama Rekening yang tertera berbeda/tidak sama. Nama Rekening: DNID NIPXX Nama T…" at bounding box center [784, 270] width 515 height 172
click at [869, 371] on button "Ya, lanjutkan" at bounding box center [918, 383] width 98 height 23
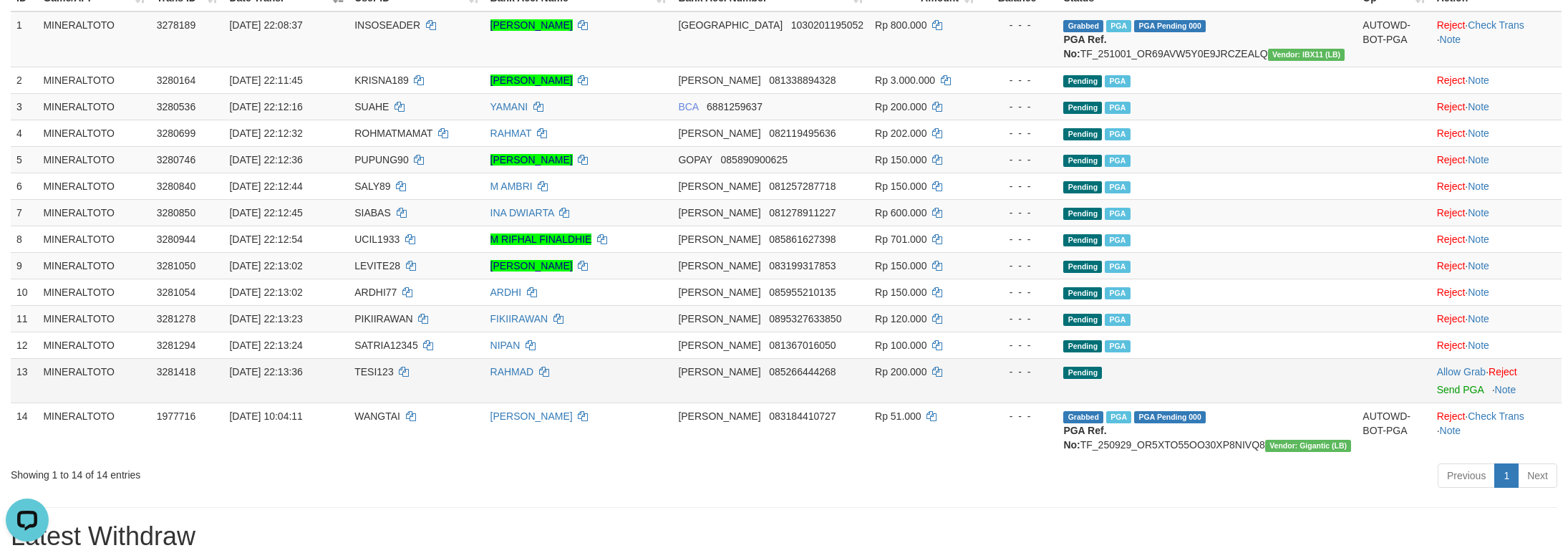
scroll to position [179, 0]
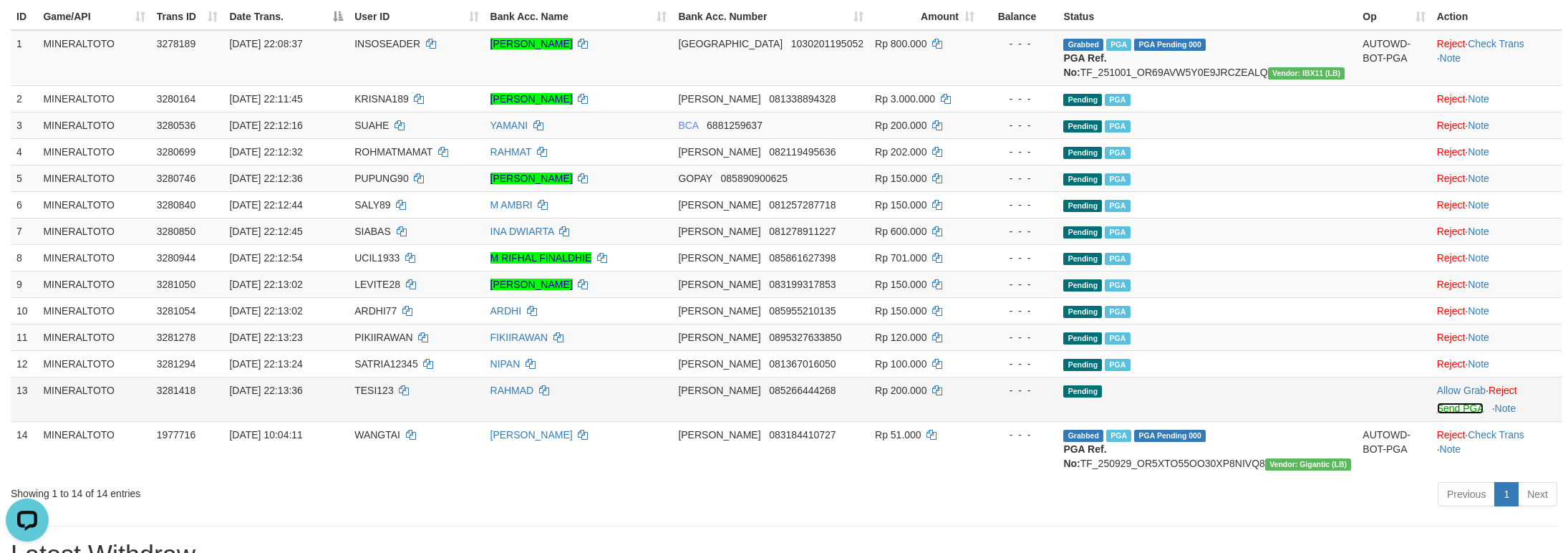
click at [1446, 414] on link "Send PGA" at bounding box center [1460, 409] width 47 height 11
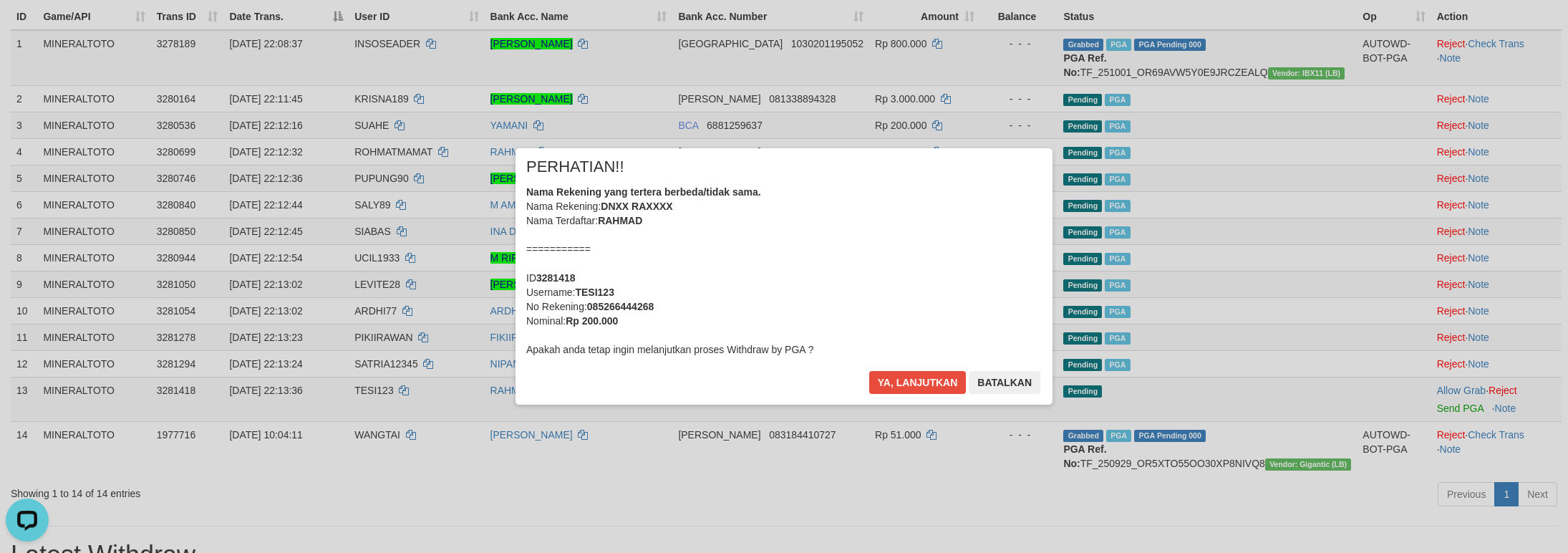
click at [847, 314] on div "Nama Rekening yang tertera berbeda/tidak sama. Nama Rekening: DNXX RAXXXX Nama …" at bounding box center [784, 270] width 515 height 172
click at [869, 371] on button "Ya, lanjutkan" at bounding box center [918, 383] width 98 height 23
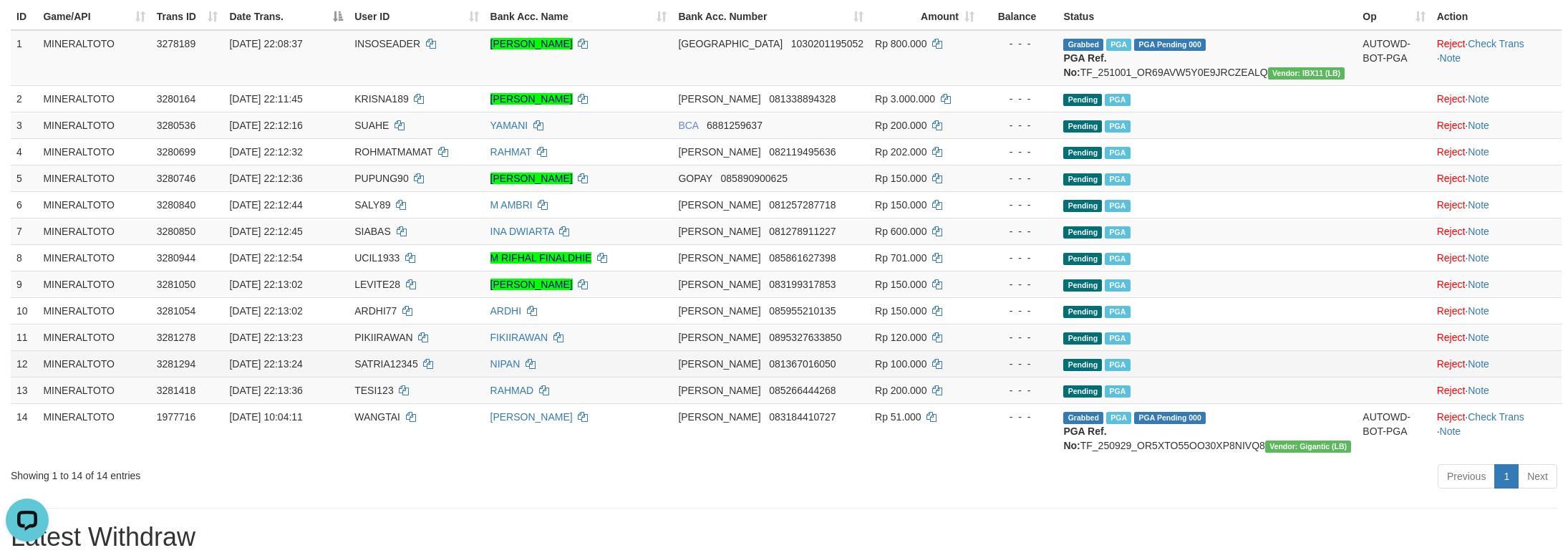
click at [1356, 376] on td at bounding box center [1393, 363] width 74 height 27
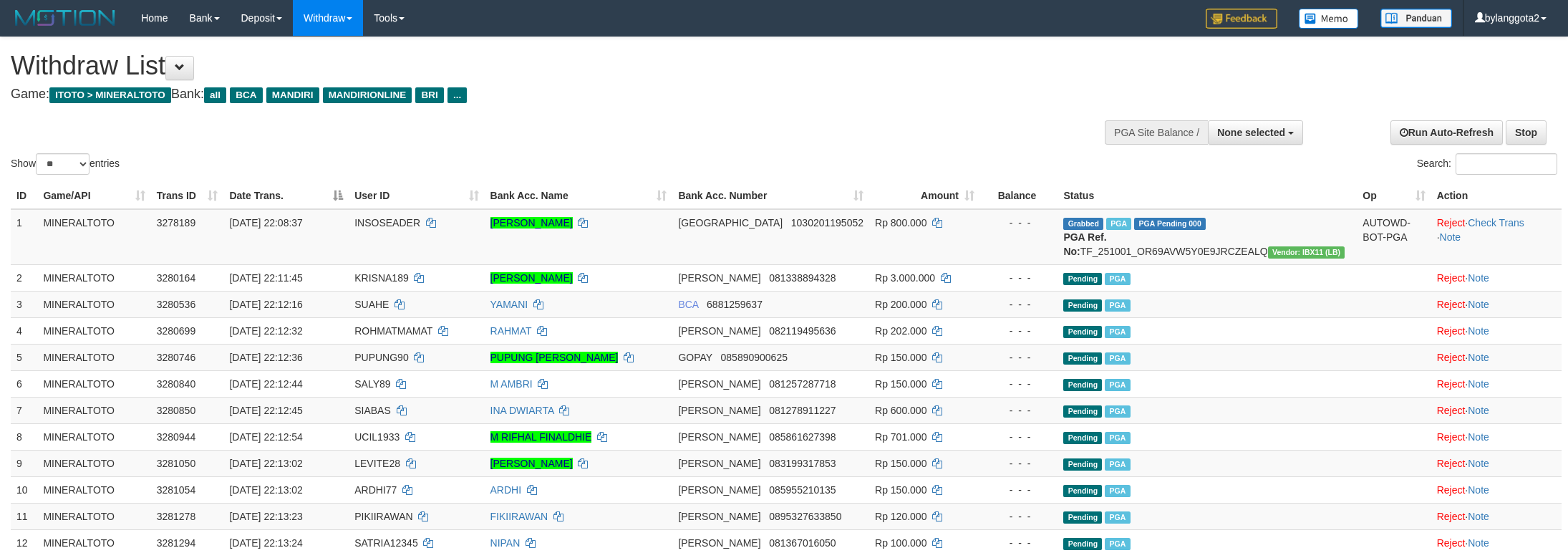
select select
select select "**"
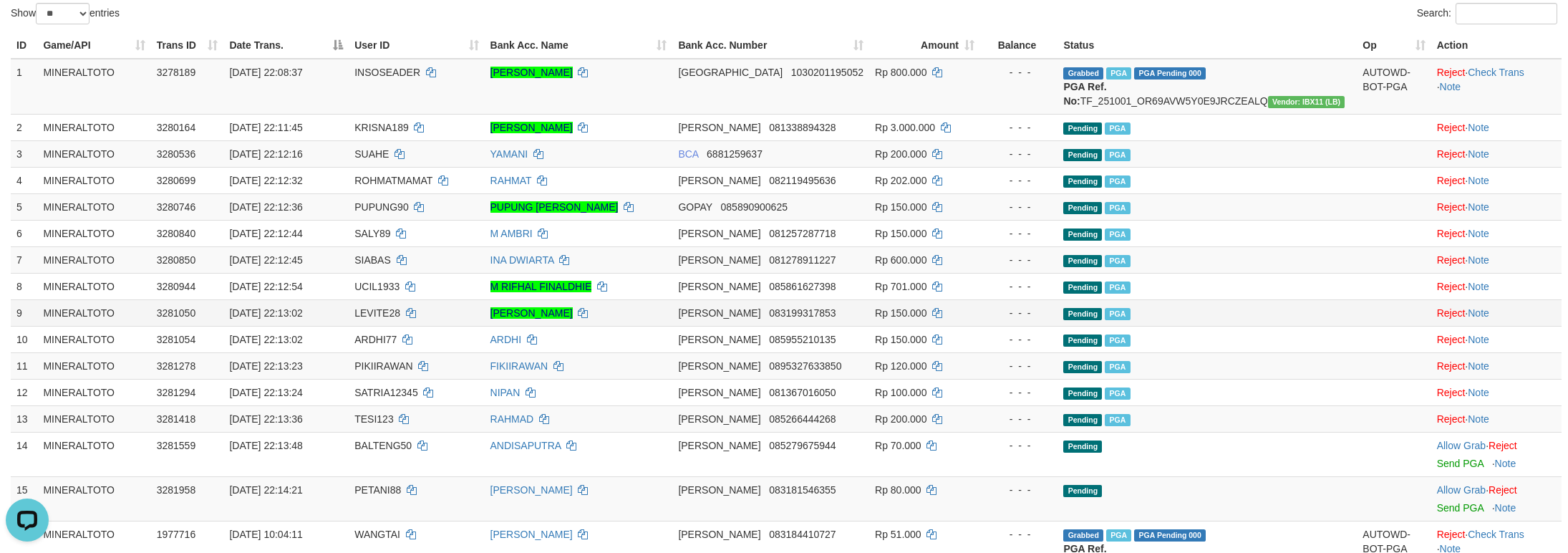
click at [1152, 321] on td "Pending PGA" at bounding box center [1206, 312] width 299 height 27
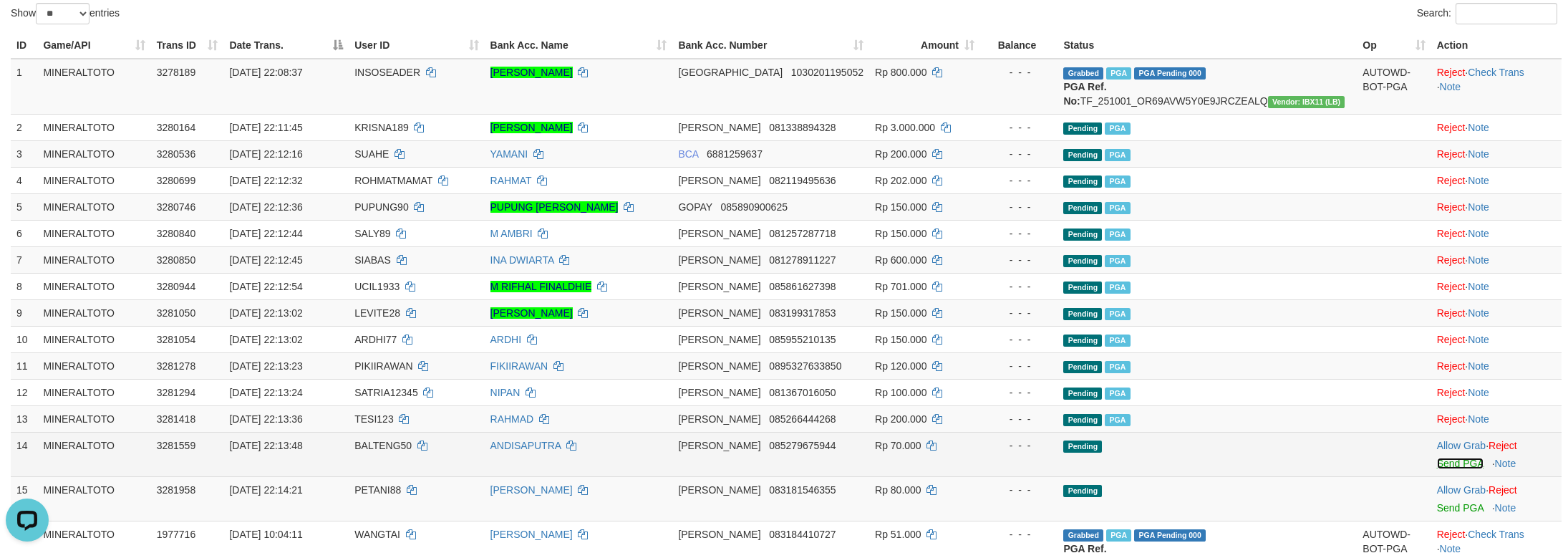
click at [1447, 469] on link "Send PGA" at bounding box center [1460, 463] width 47 height 11
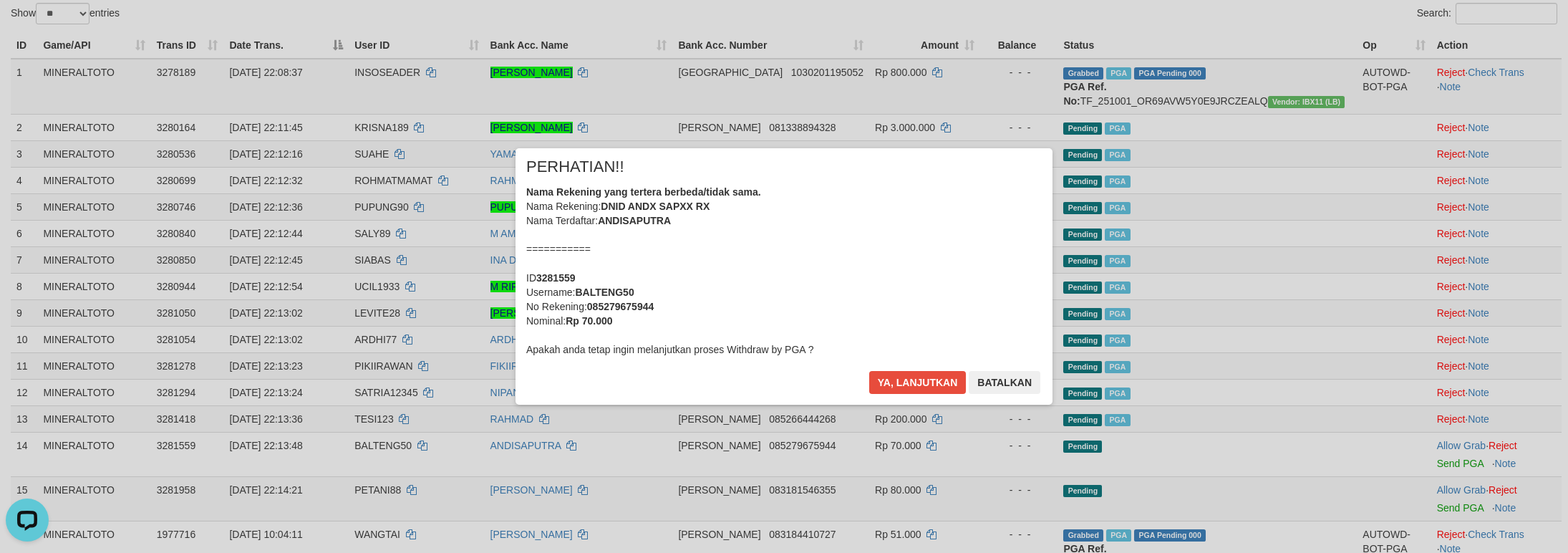
click at [917, 314] on div "Nama Rekening yang tertera berbeda/tidak sama. Nama Rekening: DNID ANDX SAPXX R…" at bounding box center [784, 270] width 515 height 172
click at [869, 371] on button "Ya, lanjutkan" at bounding box center [918, 383] width 98 height 23
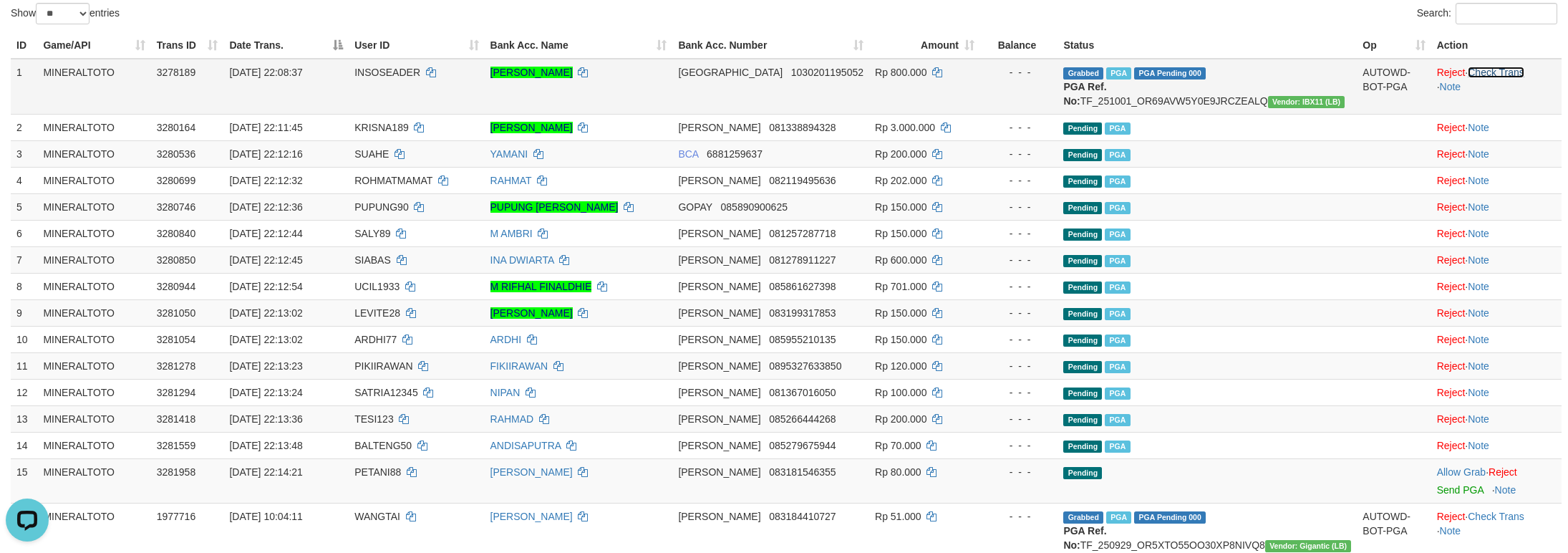
click at [1480, 70] on link "Check Trans" at bounding box center [1496, 73] width 57 height 11
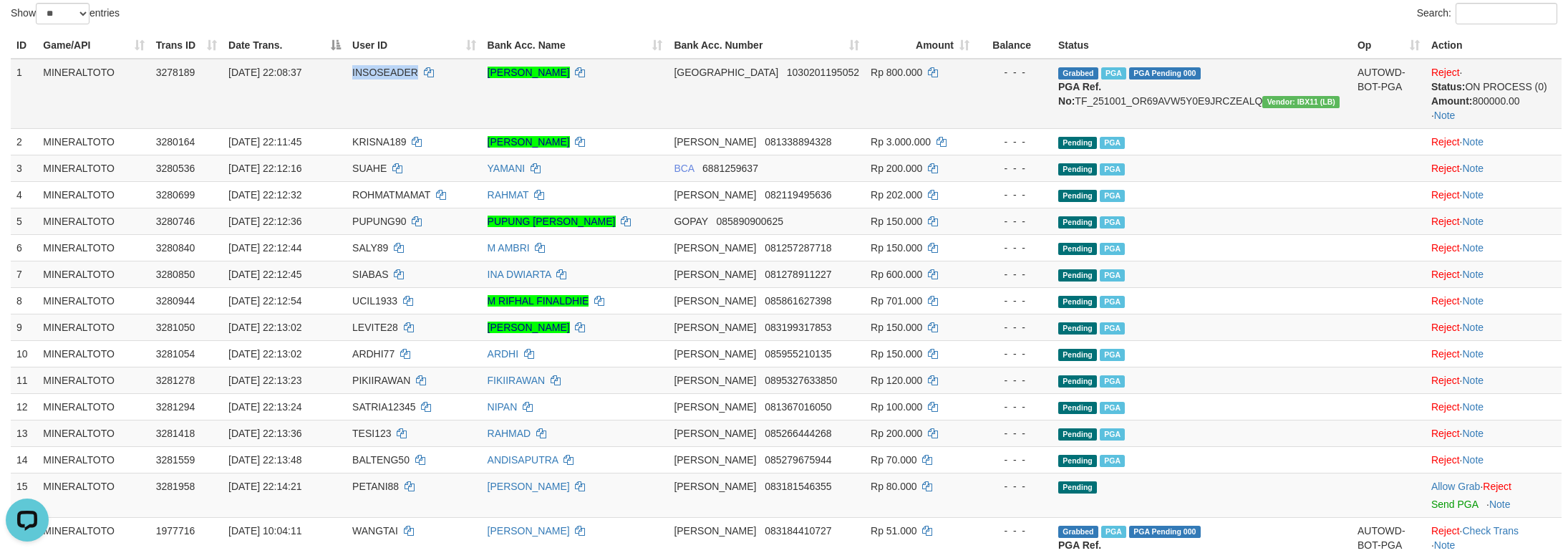
copy span "INSOSEADER"
drag, startPoint x: 385, startPoint y: 70, endPoint x: 453, endPoint y: 75, distance: 68.2
click at [453, 75] on td "INSOSEADER" at bounding box center [414, 94] width 136 height 70
click at [1364, 323] on td at bounding box center [1388, 327] width 74 height 27
click at [1278, 430] on td "Pending PGA" at bounding box center [1201, 433] width 299 height 27
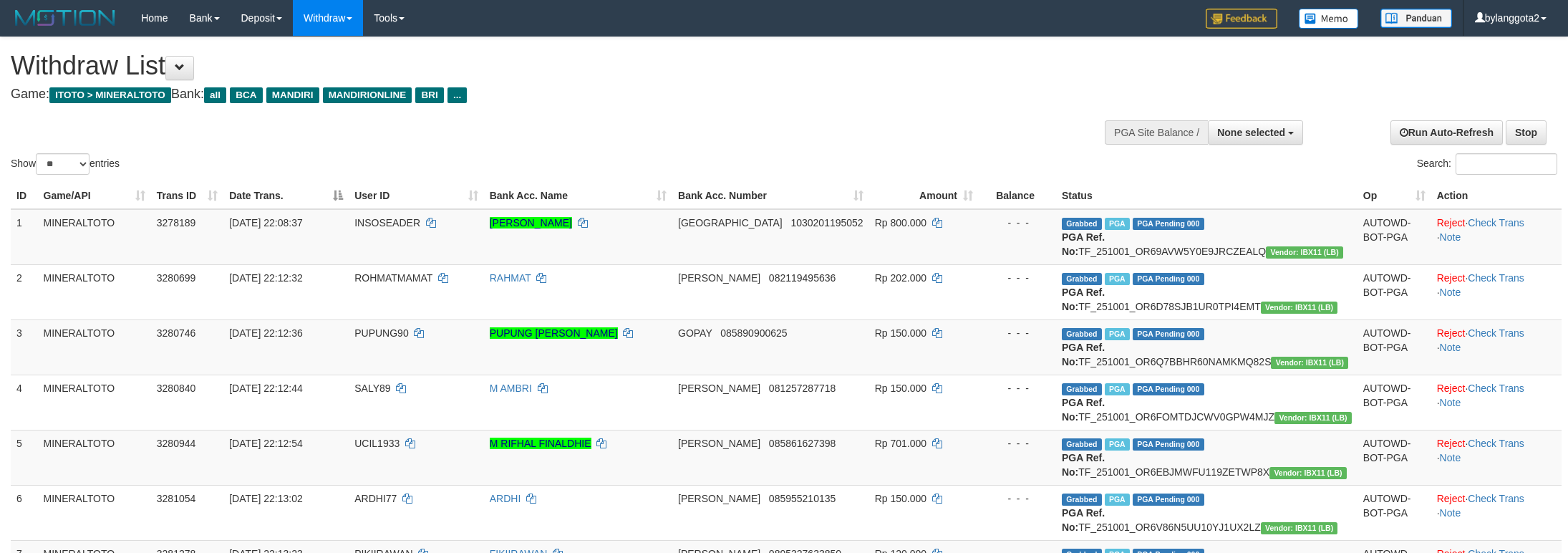
select select
select select "**"
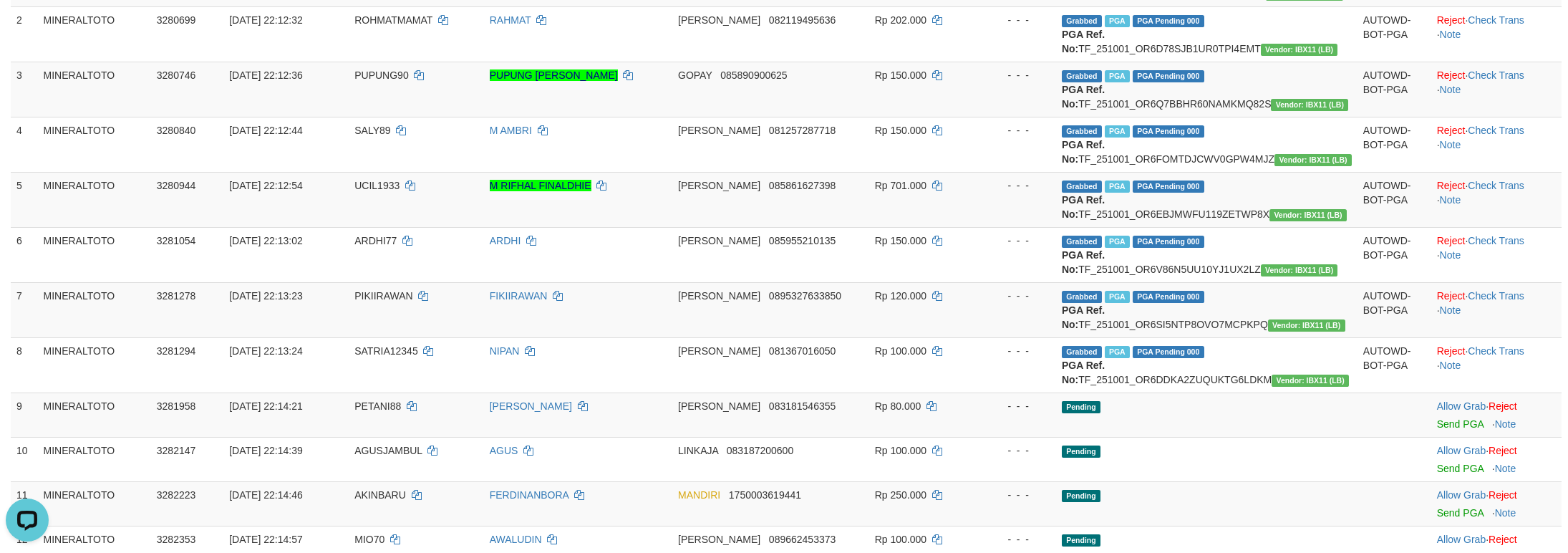
scroll to position [366, 0]
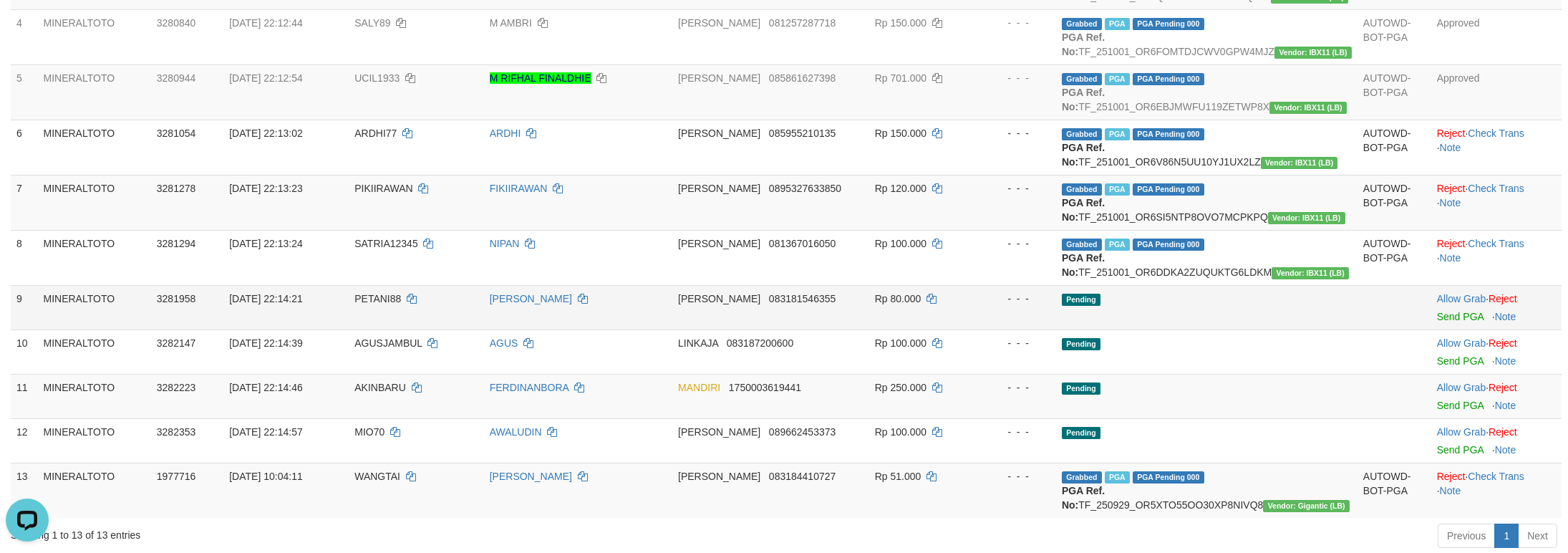
click at [835, 305] on span "083181546355" at bounding box center [802, 299] width 67 height 11
click at [1306, 419] on td "Pending" at bounding box center [1206, 396] width 301 height 45
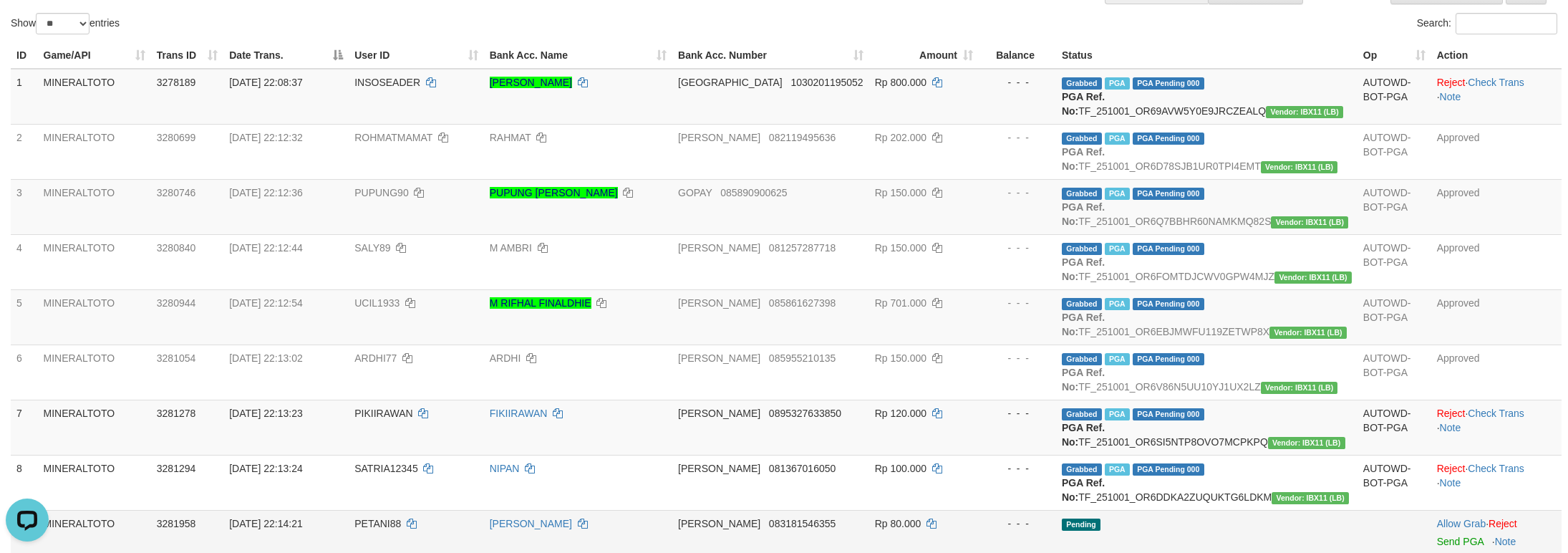
scroll to position [103, 0]
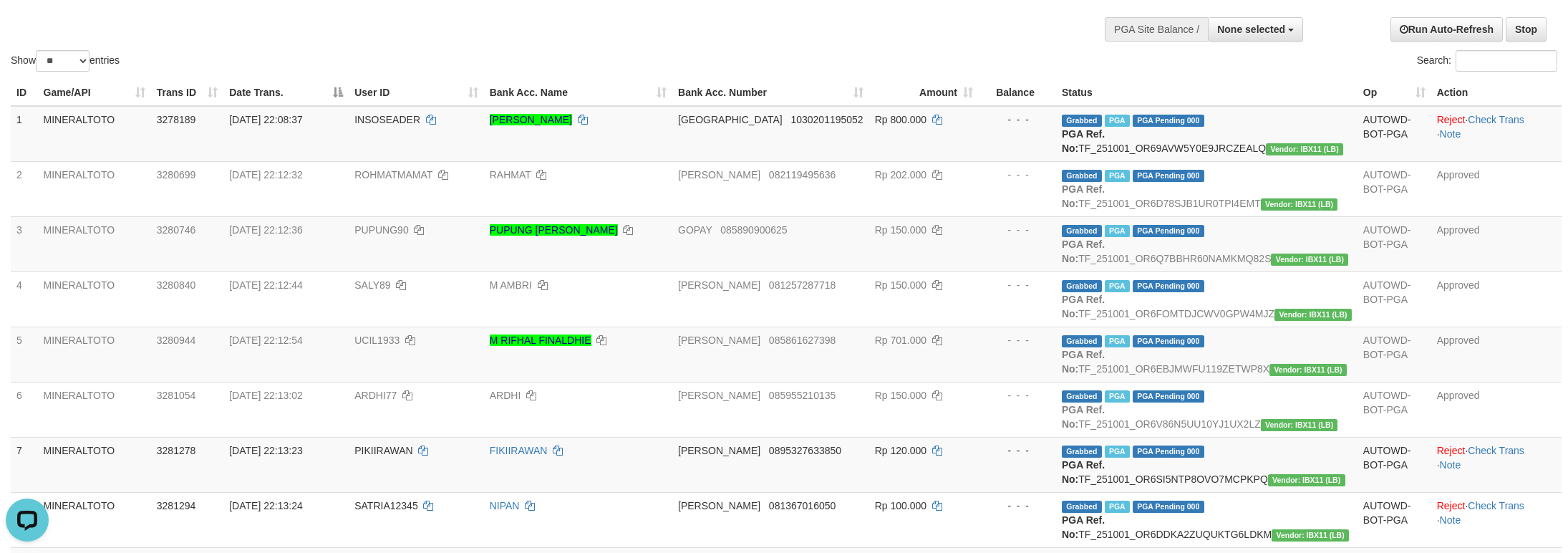
click at [690, 22] on div "Show ** ** ** *** entries Search:" at bounding box center [784, 4] width 1568 height 141
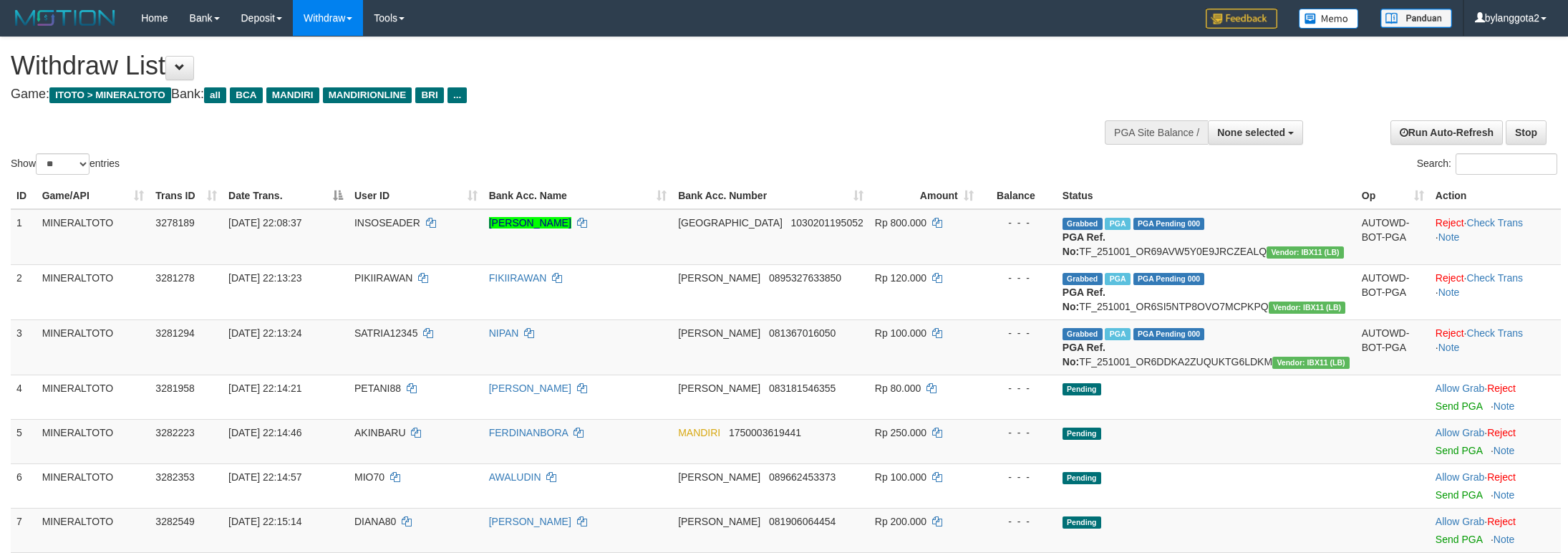
select select
select select "**"
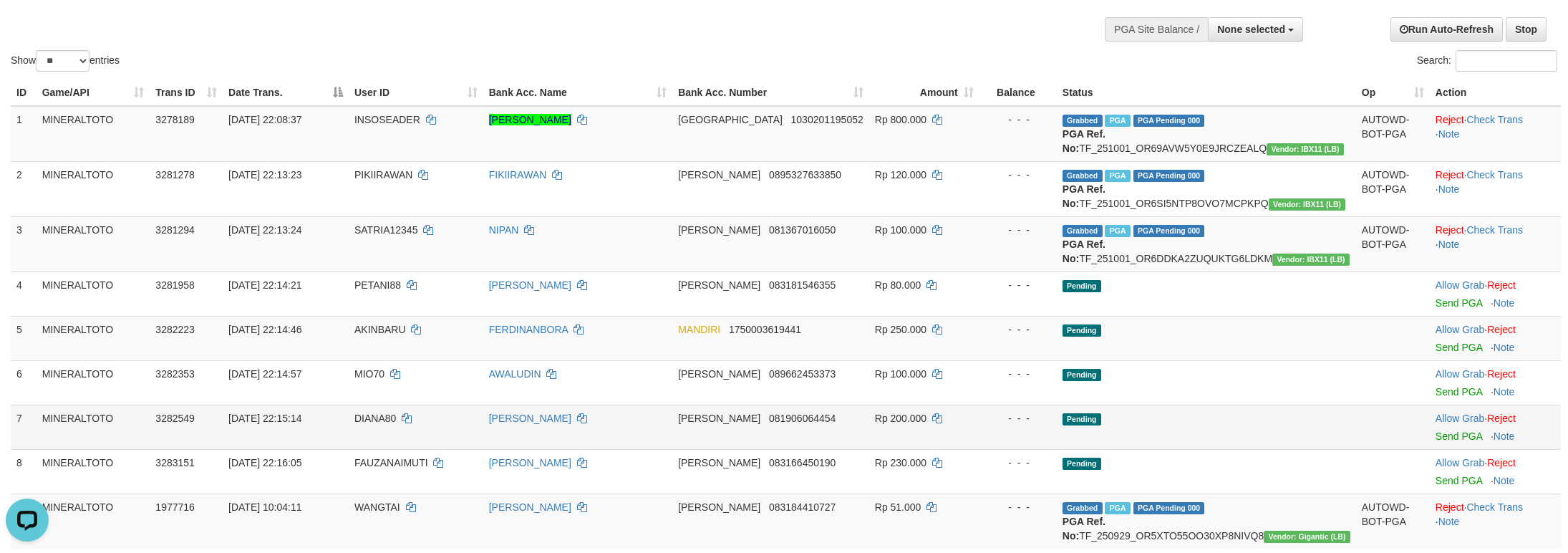
click at [1442, 429] on div at bounding box center [1495, 427] width 120 height 4
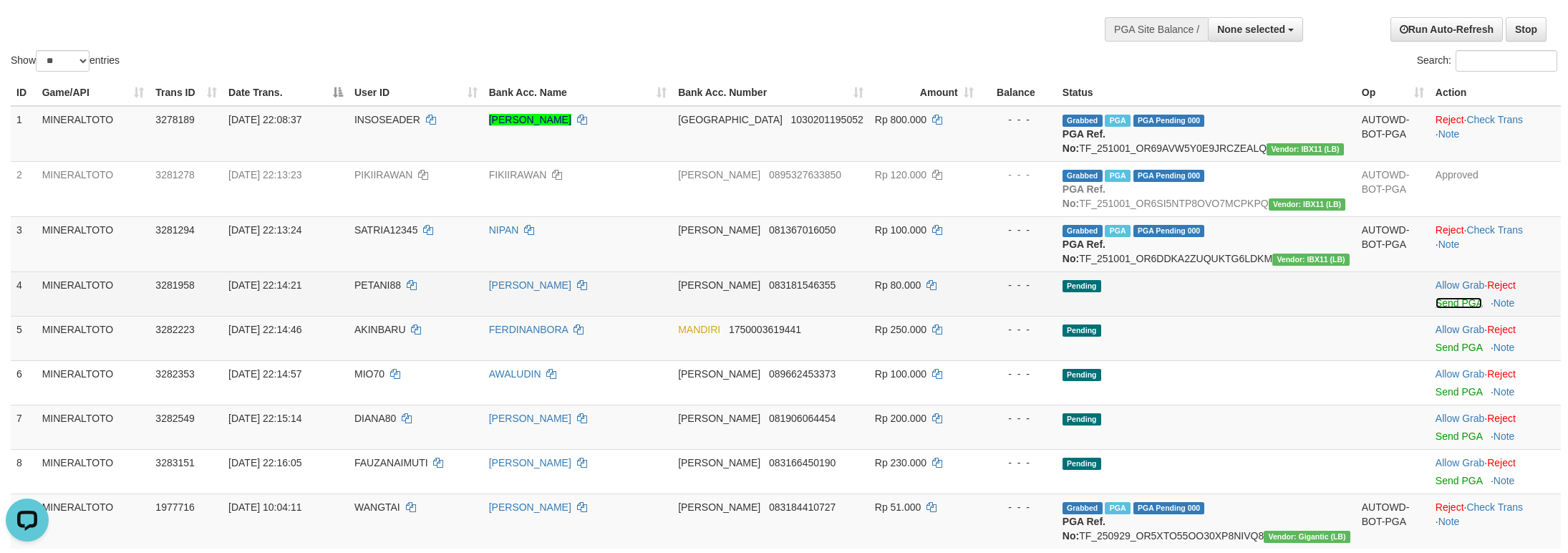
click at [1441, 309] on link "Send PGA" at bounding box center [1458, 303] width 47 height 11
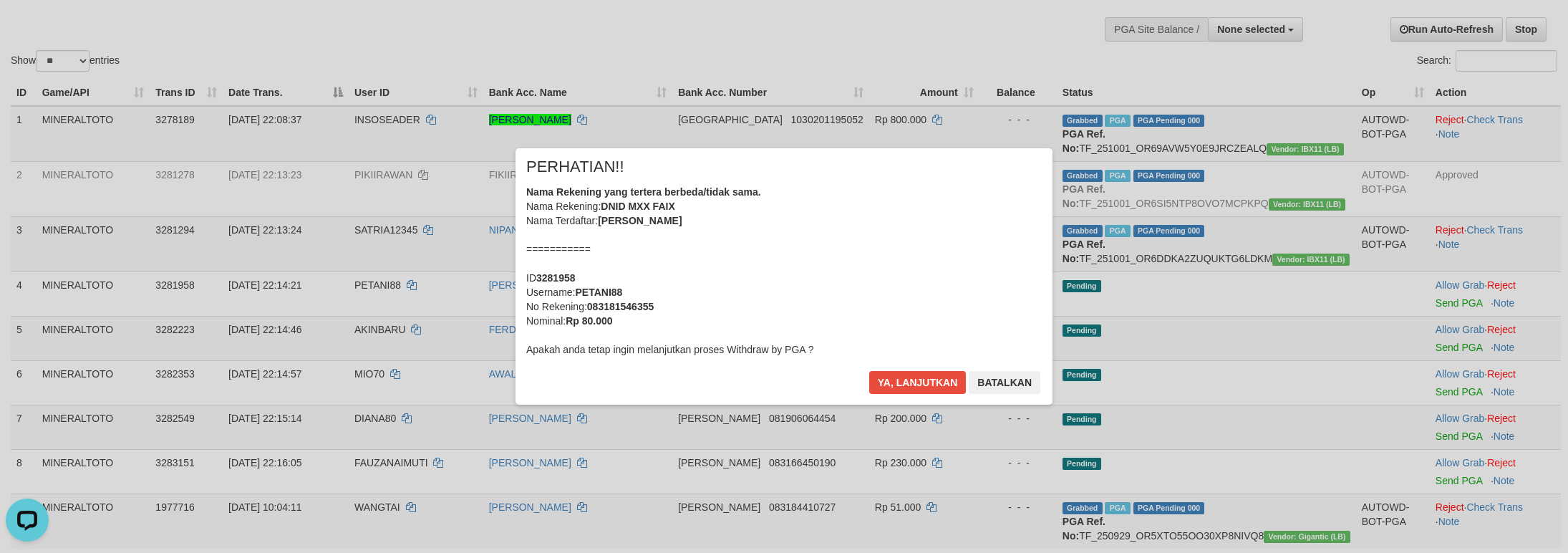
click at [915, 259] on div "Nama Rekening yang tertera berbeda/tidak sama. Nama Rekening: DNID MXX FAIX Nam…" at bounding box center [784, 270] width 515 height 172
click at [869, 371] on button "Ya, lanjutkan" at bounding box center [918, 383] width 98 height 23
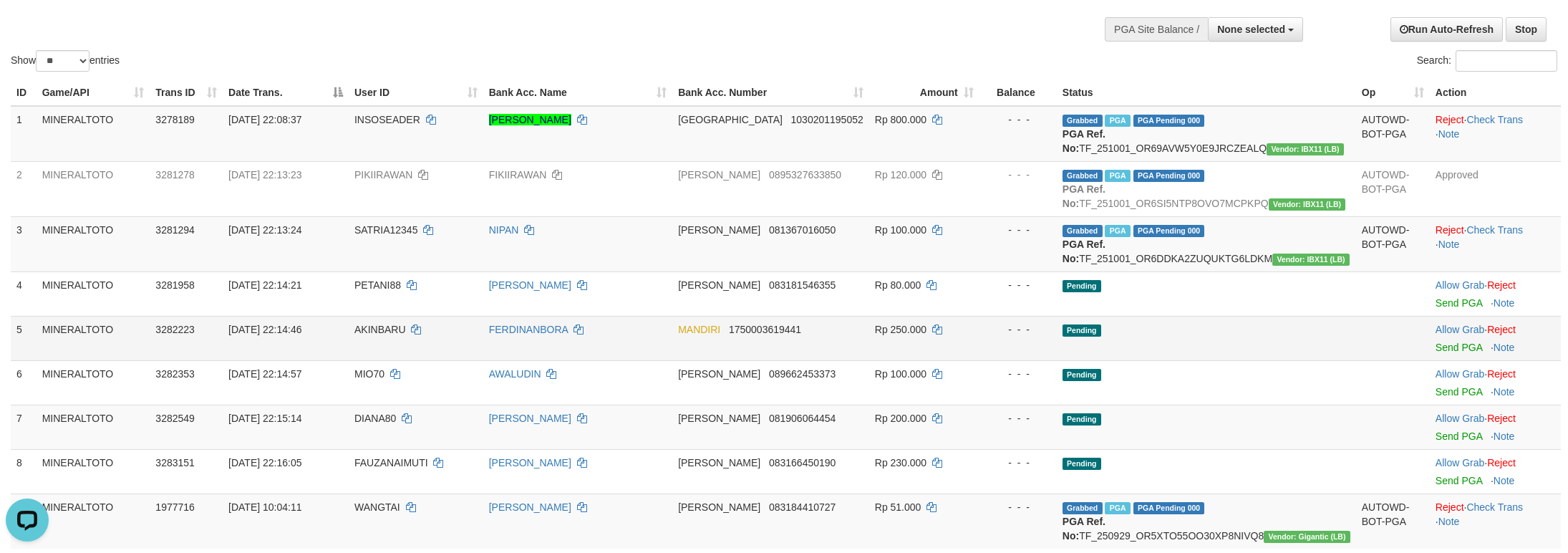
scroll to position [86, 0]
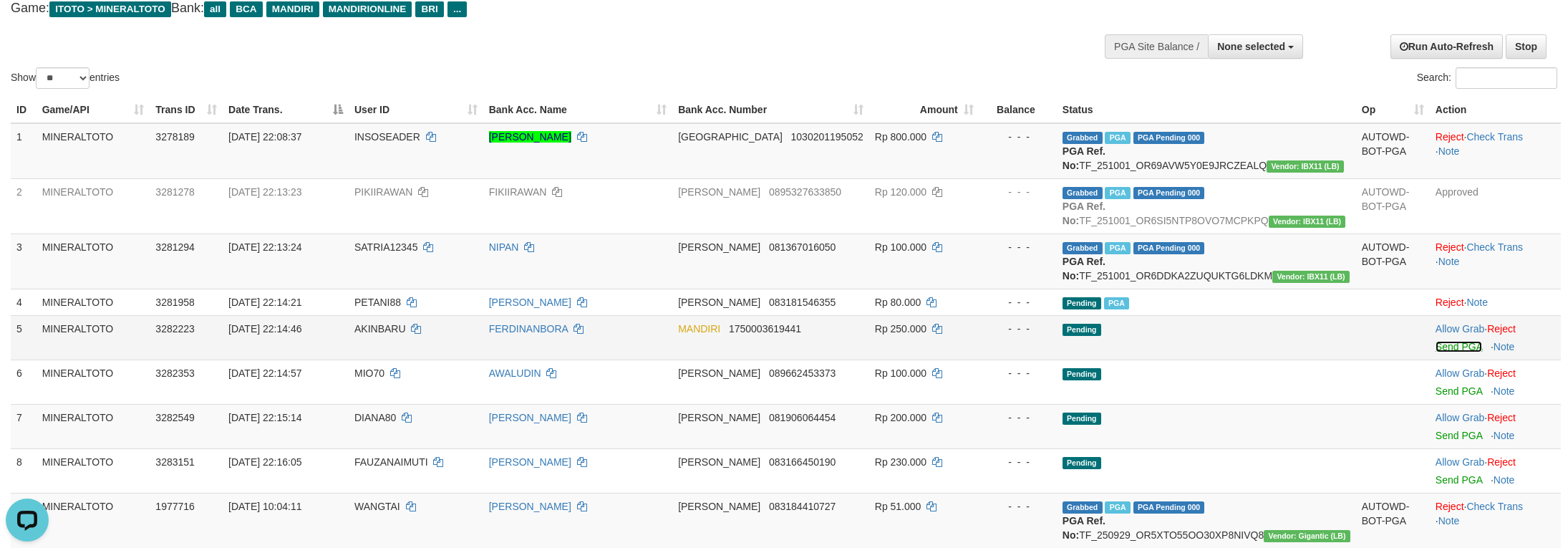
click at [1443, 353] on link "Send PGA" at bounding box center [1458, 347] width 47 height 11
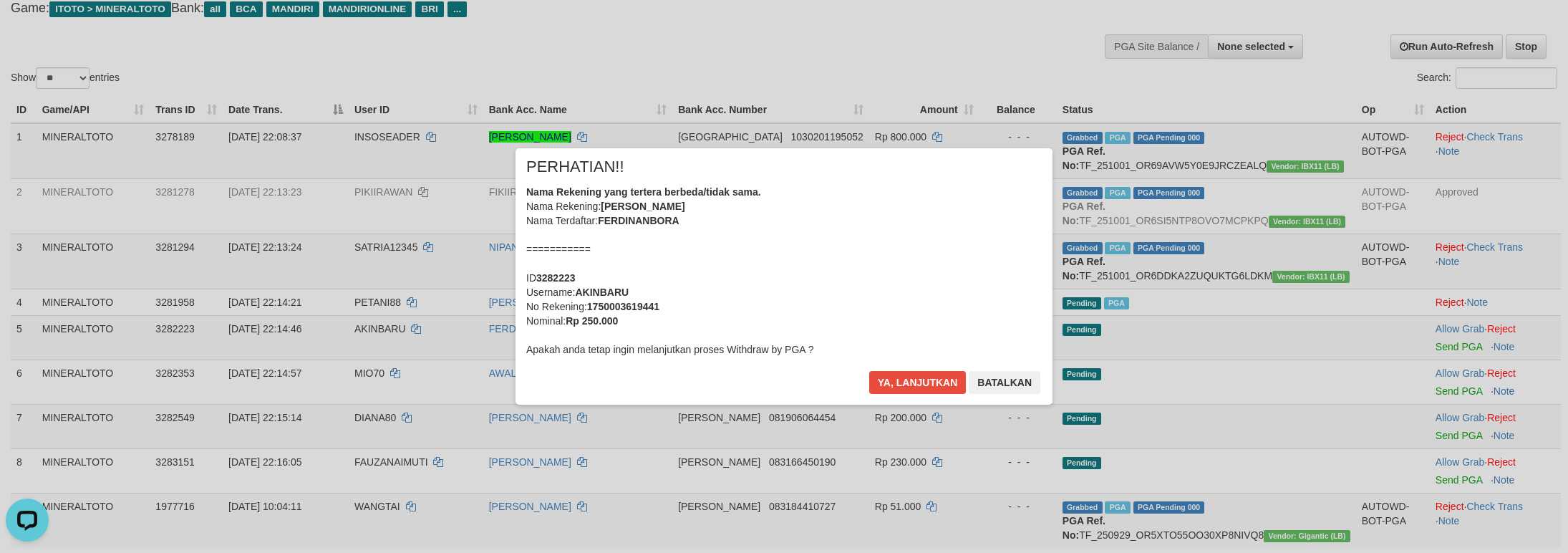
click at [743, 299] on div "Nama Rekening yang tertera berbeda/tidak sama. Nama Rekening: FERDINAN BORA Nam…" at bounding box center [784, 270] width 515 height 172
click at [869, 371] on button "Ya, lanjutkan" at bounding box center [918, 383] width 98 height 23
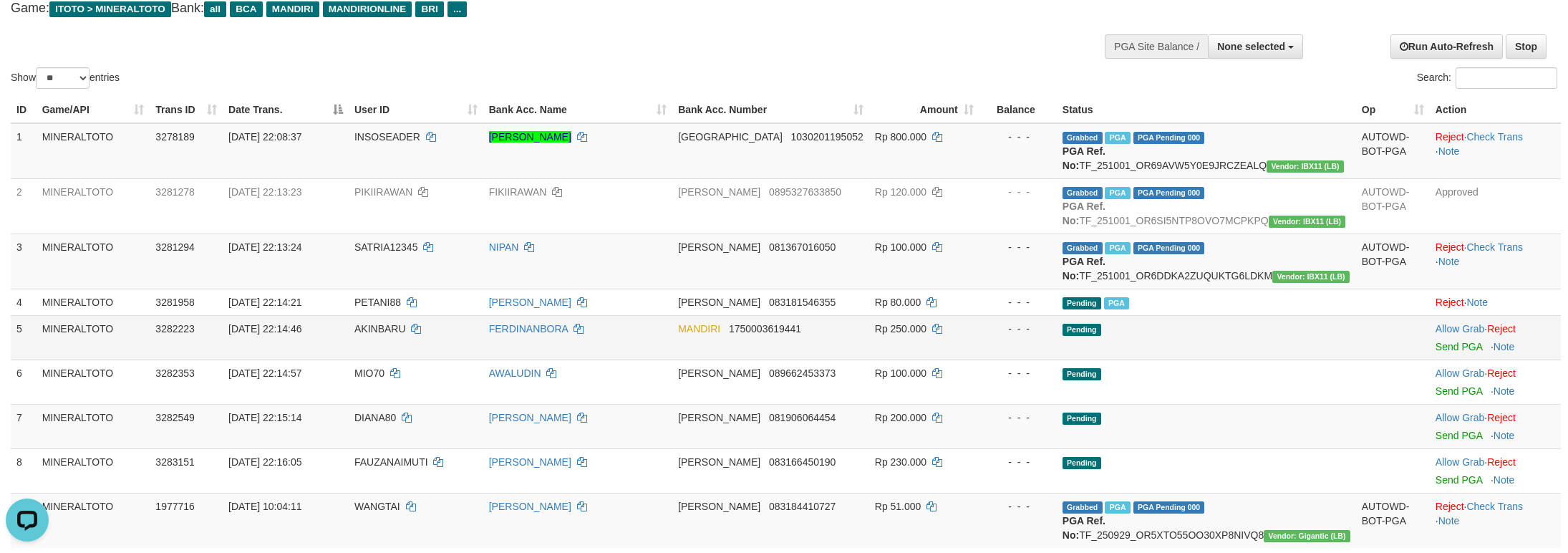
scroll to position [68, 0]
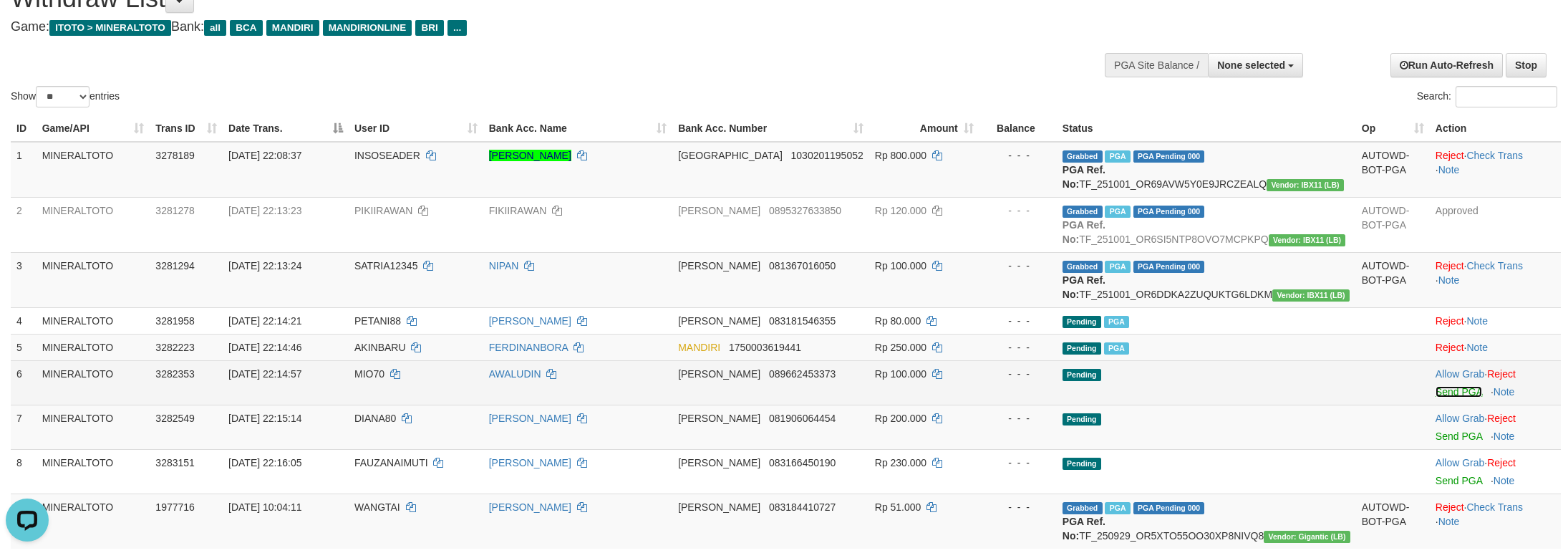
click at [1435, 398] on link "Send PGA" at bounding box center [1458, 392] width 47 height 11
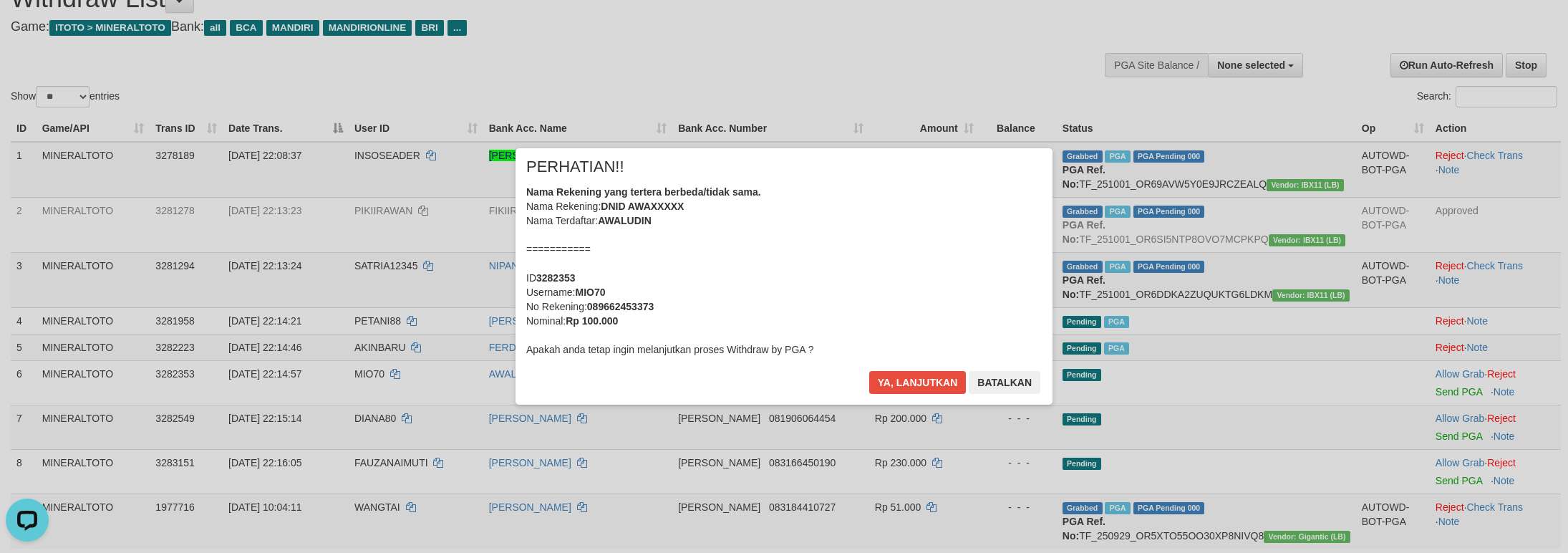
click at [924, 312] on div "Nama Rekening yang tertera berbeda/tidak sama. Nama Rekening: DNID AWAXXXXX Nam…" at bounding box center [784, 270] width 515 height 172
click at [869, 371] on button "Ya, lanjutkan" at bounding box center [918, 383] width 98 height 23
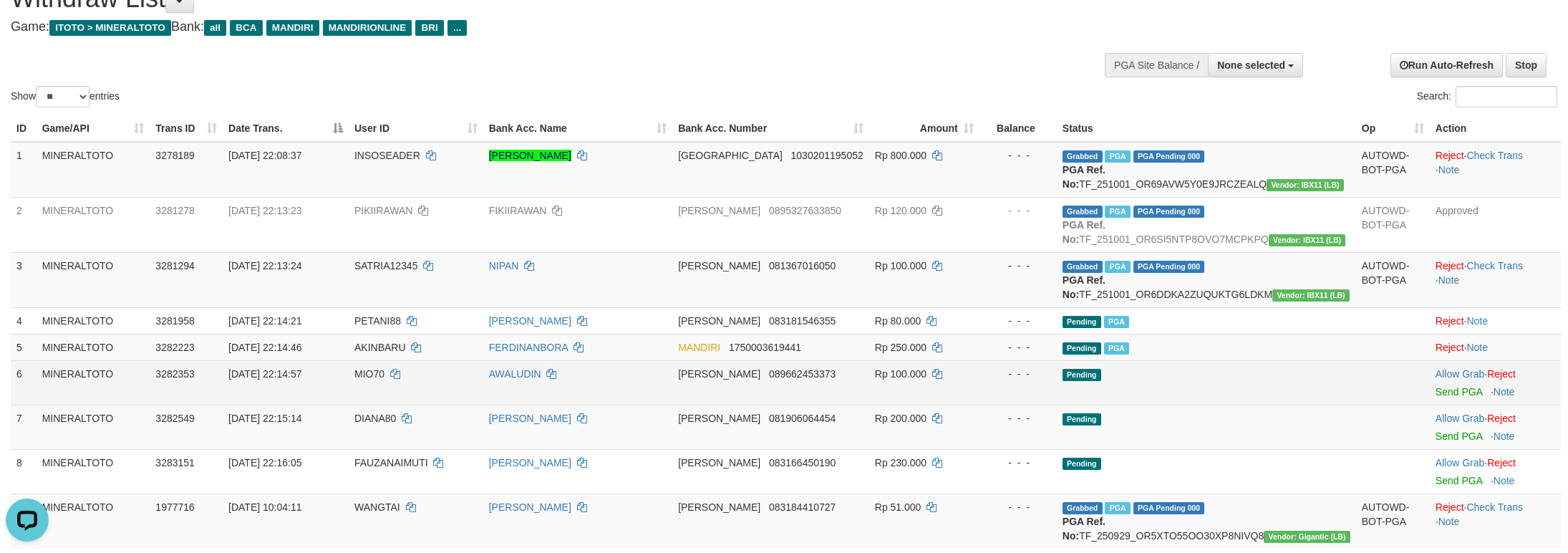
scroll to position [50, 0]
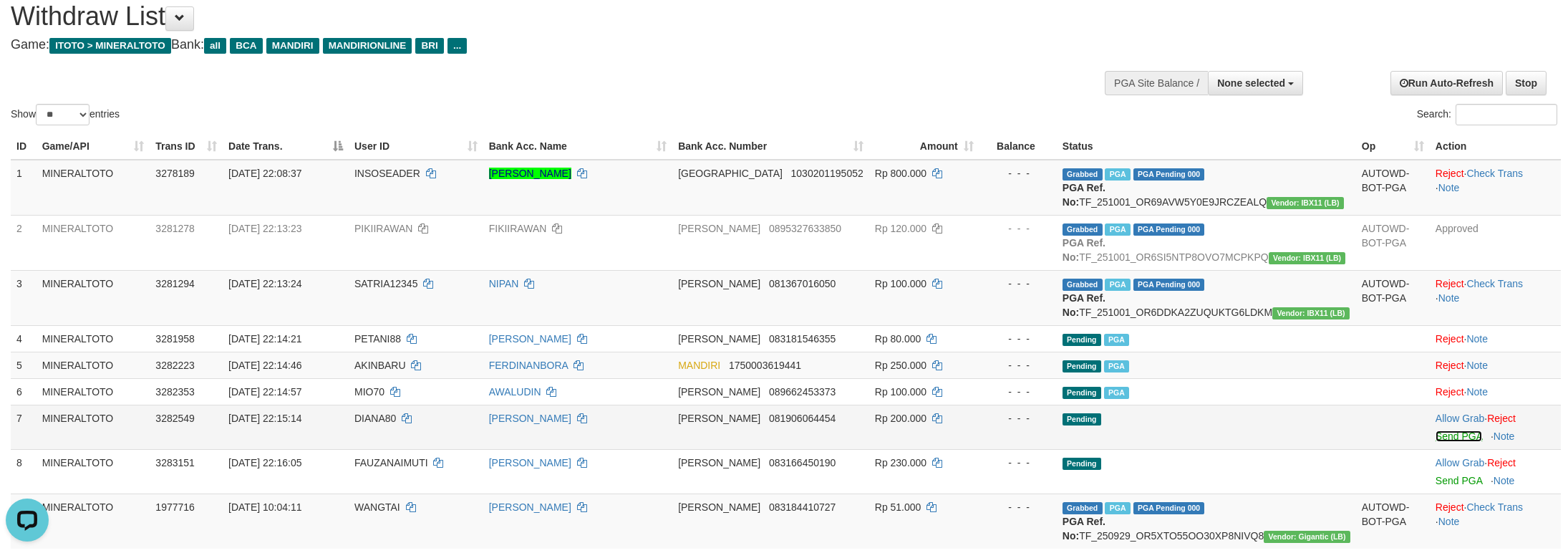
click at [1439, 442] on link "Send PGA" at bounding box center [1458, 437] width 47 height 11
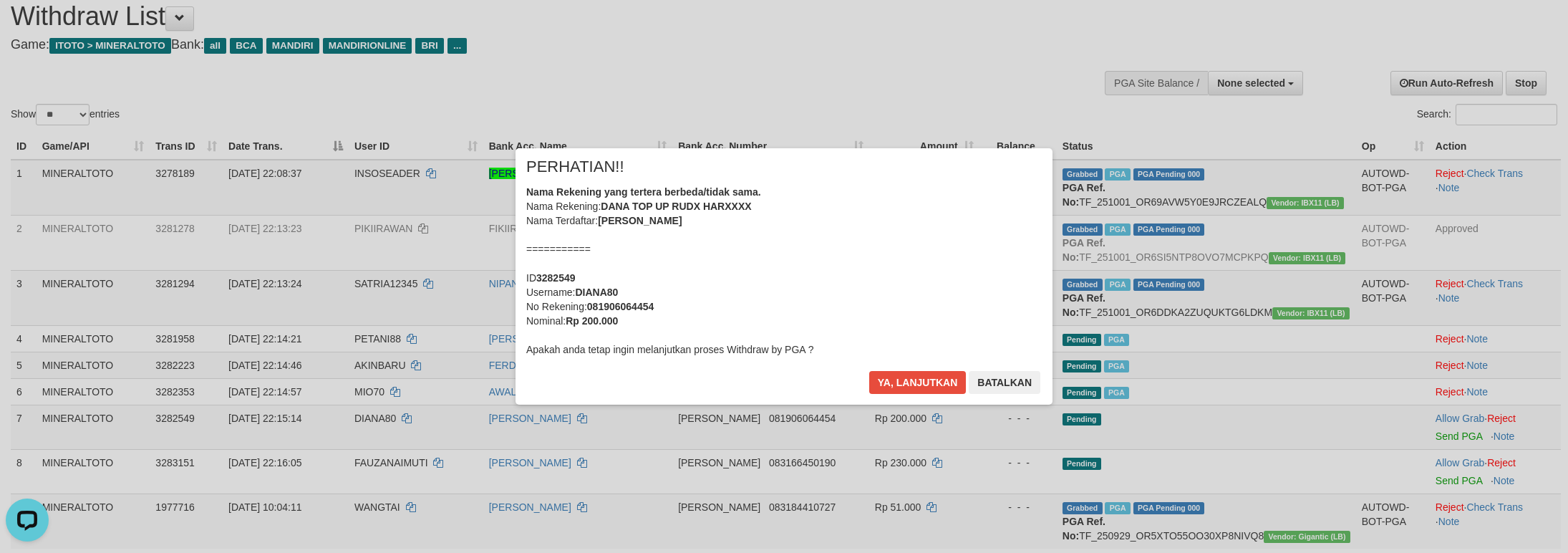
click at [873, 271] on div "Nama Rekening yang tertera berbeda/tidak sama. Nama Rekening: DANA TOP UP RUDX …" at bounding box center [784, 270] width 515 height 172
click at [869, 371] on button "Ya, lanjutkan" at bounding box center [918, 383] width 98 height 23
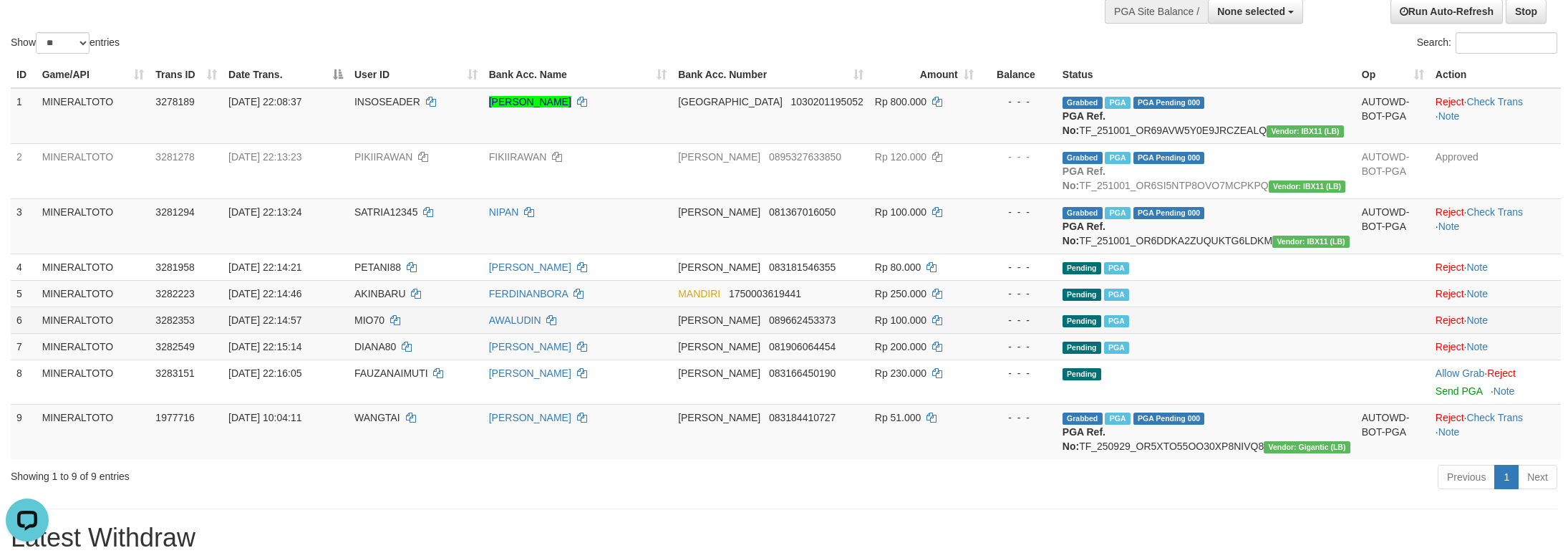
scroll to position [157, 0]
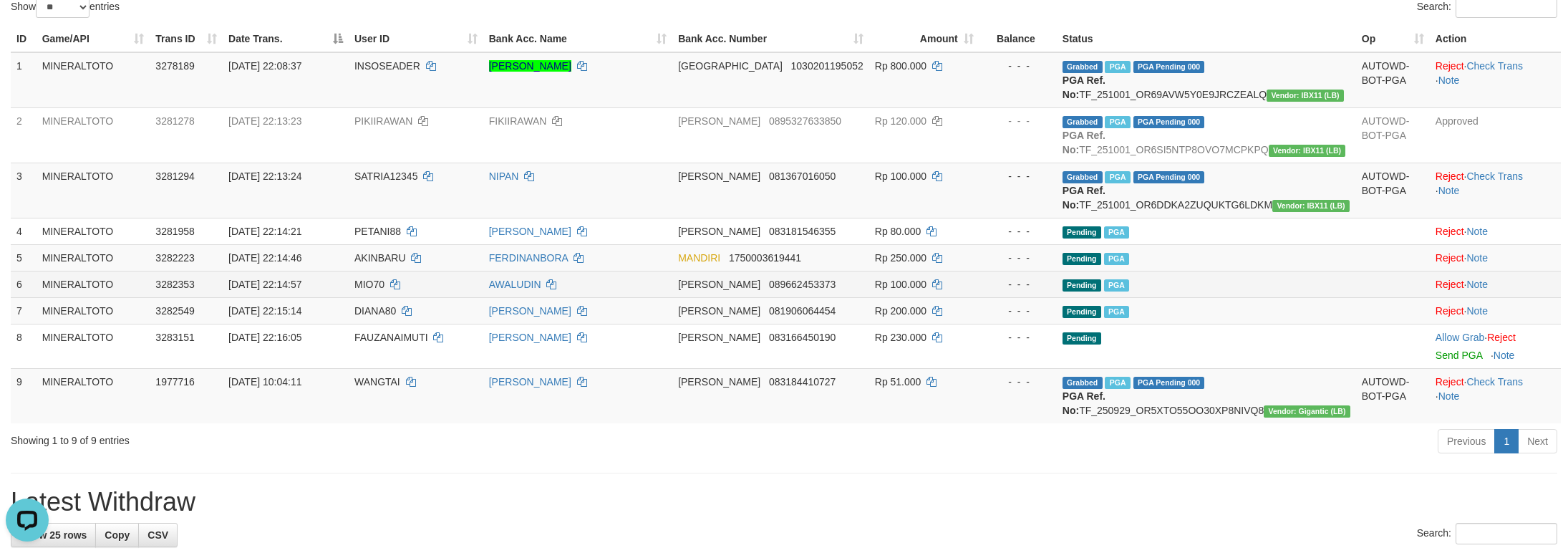
click at [1252, 297] on td "Pending PGA" at bounding box center [1206, 284] width 299 height 27
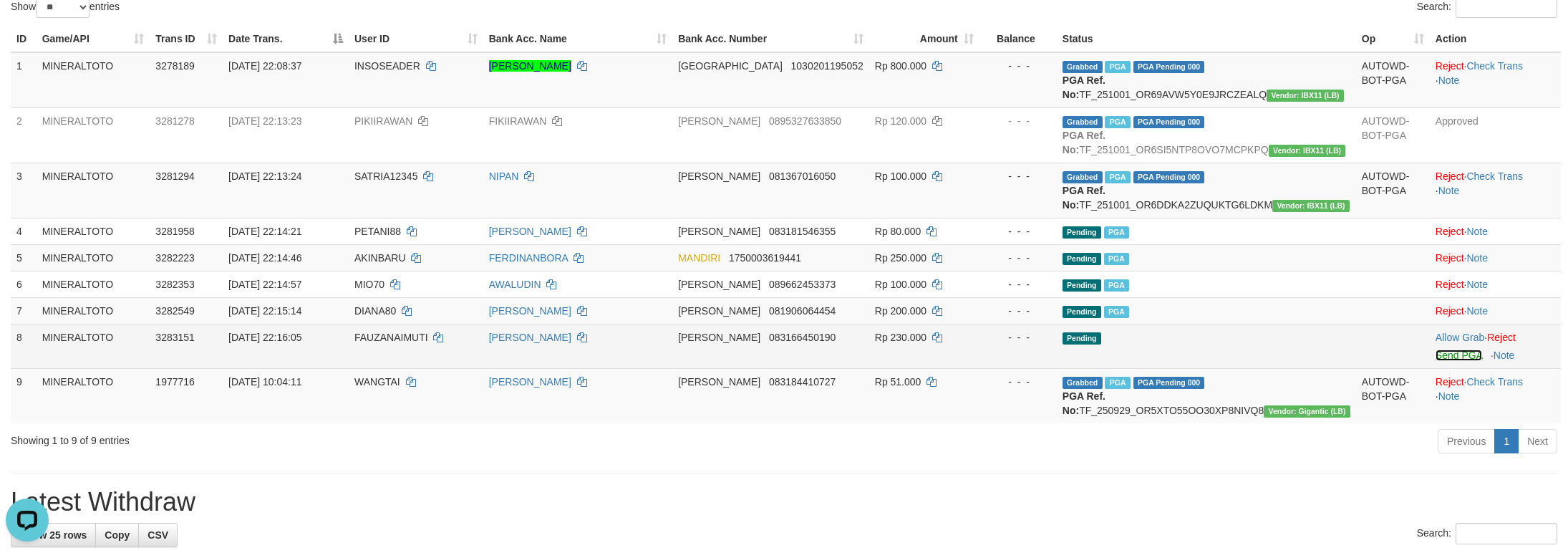
click at [1442, 361] on link "Send PGA" at bounding box center [1458, 356] width 47 height 11
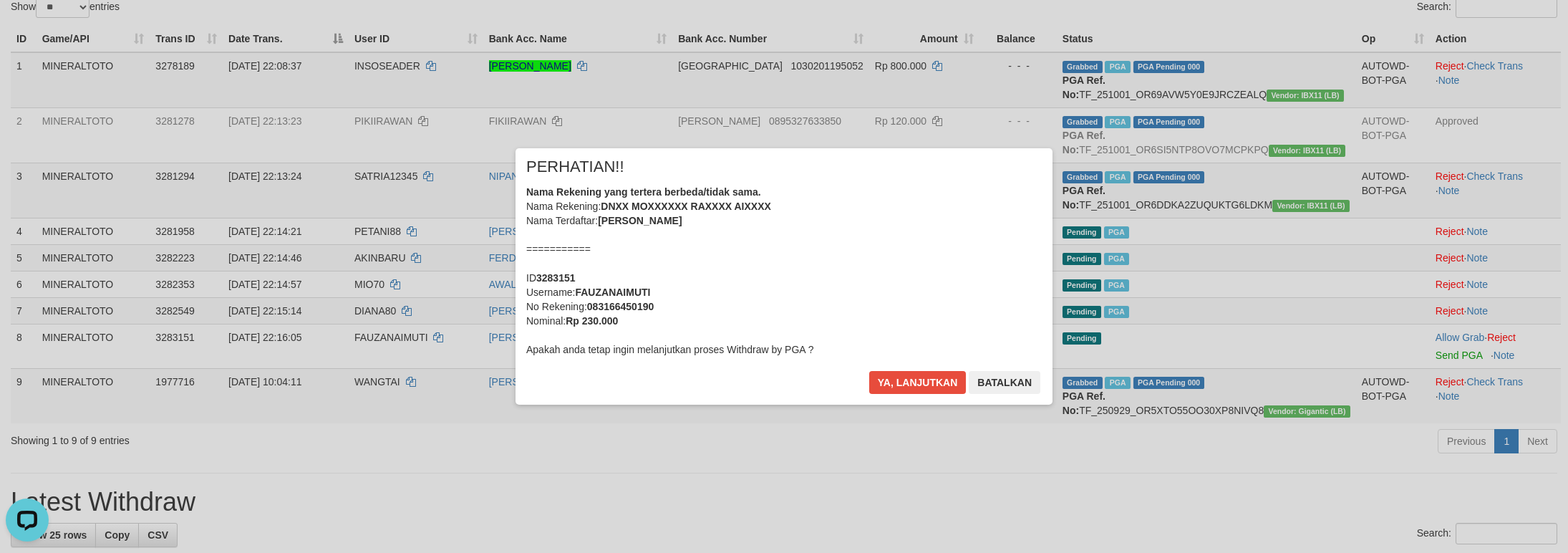
click at [890, 284] on div "Nama Rekening yang tertera berbeda/tidak sama. Nama Rekening: DNXX MOXXXXXX RAX…" at bounding box center [784, 270] width 515 height 172
click at [869, 371] on button "Ya, lanjutkan" at bounding box center [918, 383] width 98 height 23
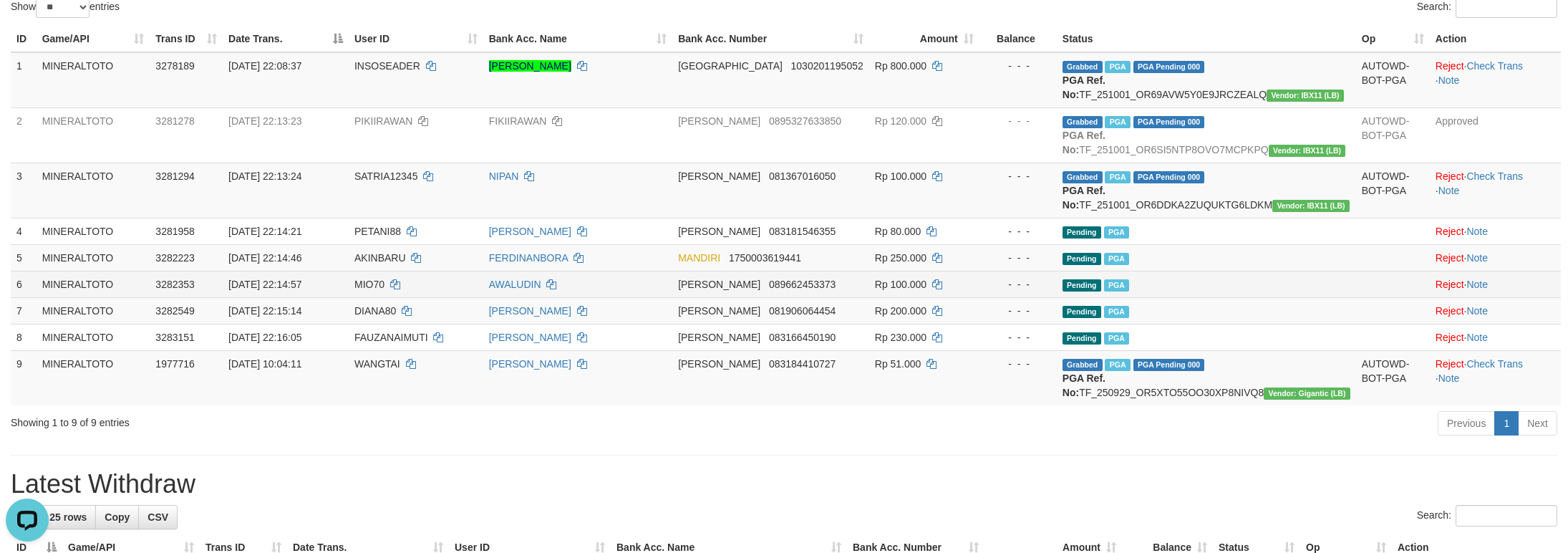
click at [1356, 297] on td at bounding box center [1392, 284] width 74 height 27
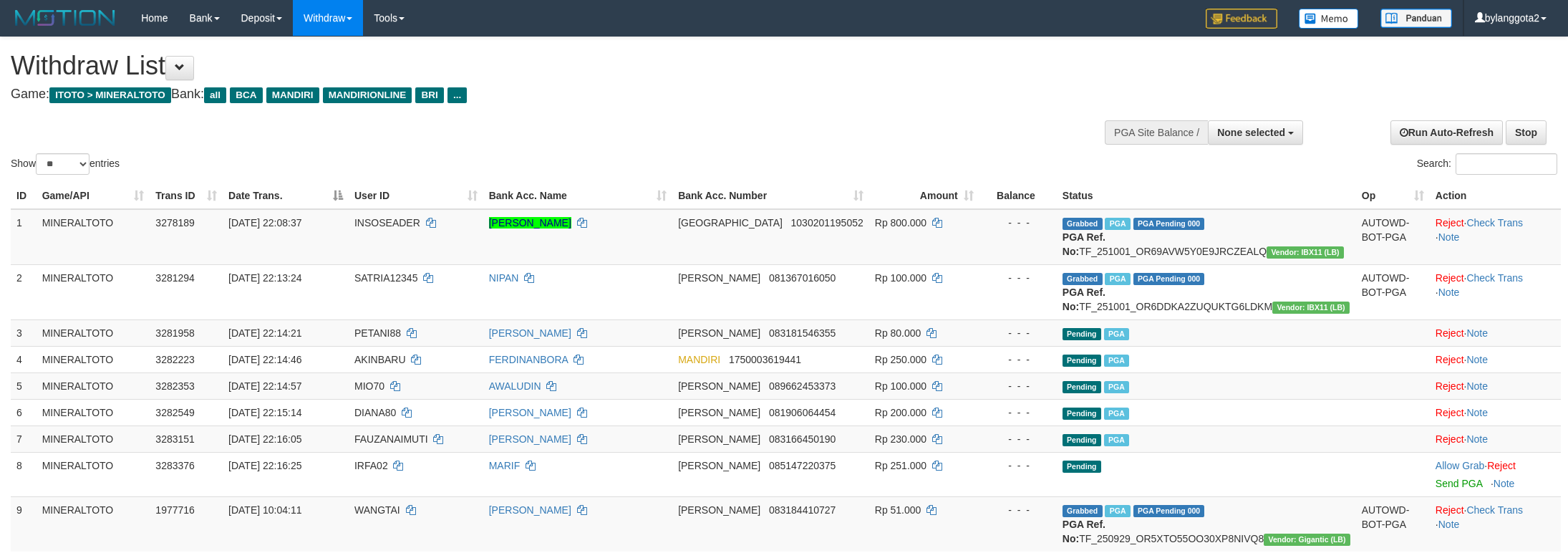
select select
select select "**"
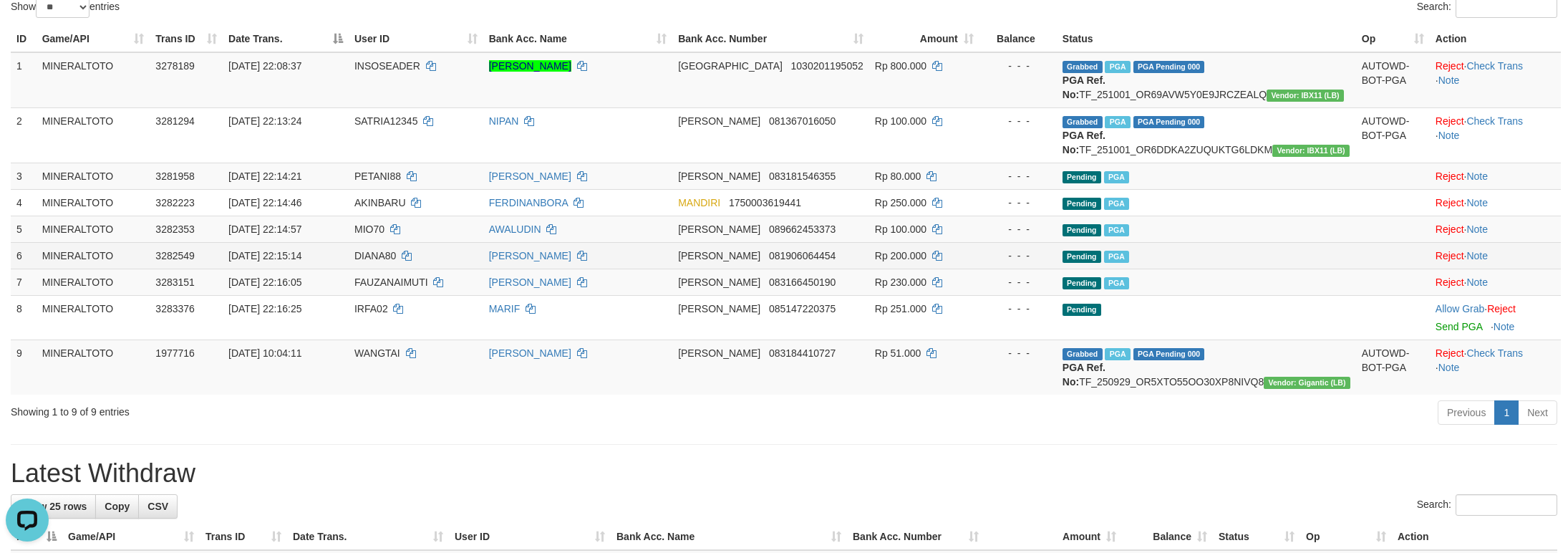
click at [1294, 269] on td "Pending PGA" at bounding box center [1206, 255] width 299 height 27
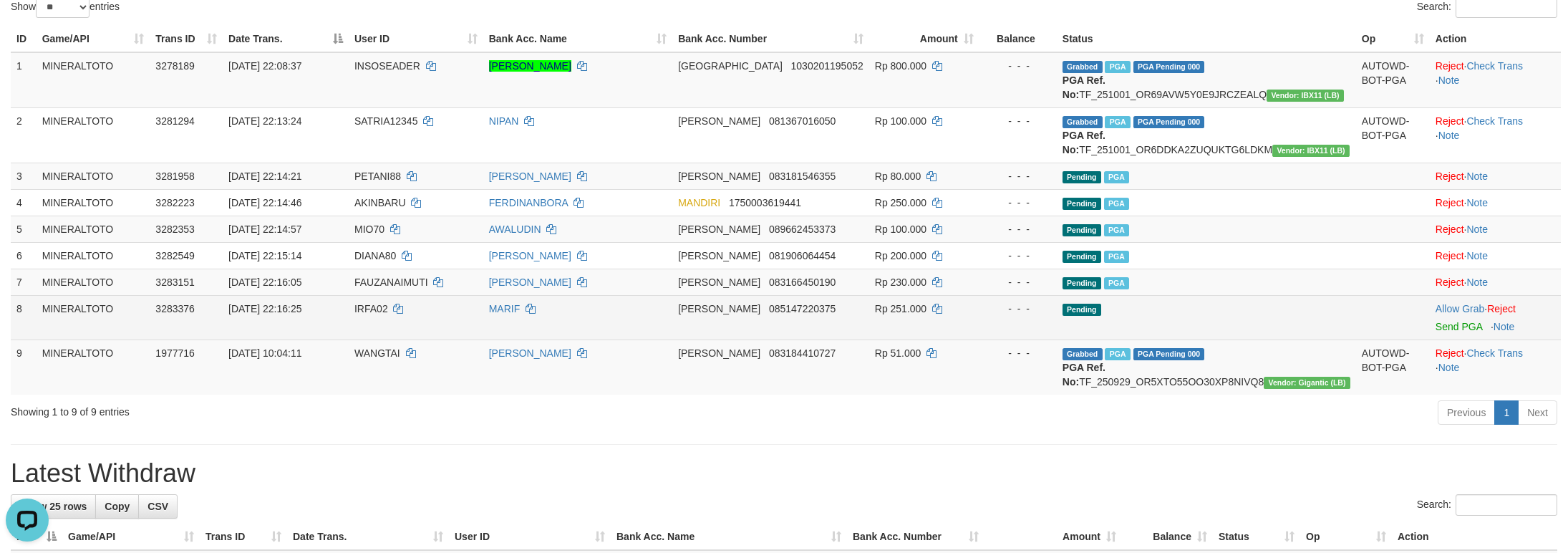
click at [1429, 340] on td "Allow Grab · Reject Send PGA · Note" at bounding box center [1495, 317] width 131 height 45
click at [1437, 333] on link "Send PGA" at bounding box center [1458, 327] width 47 height 11
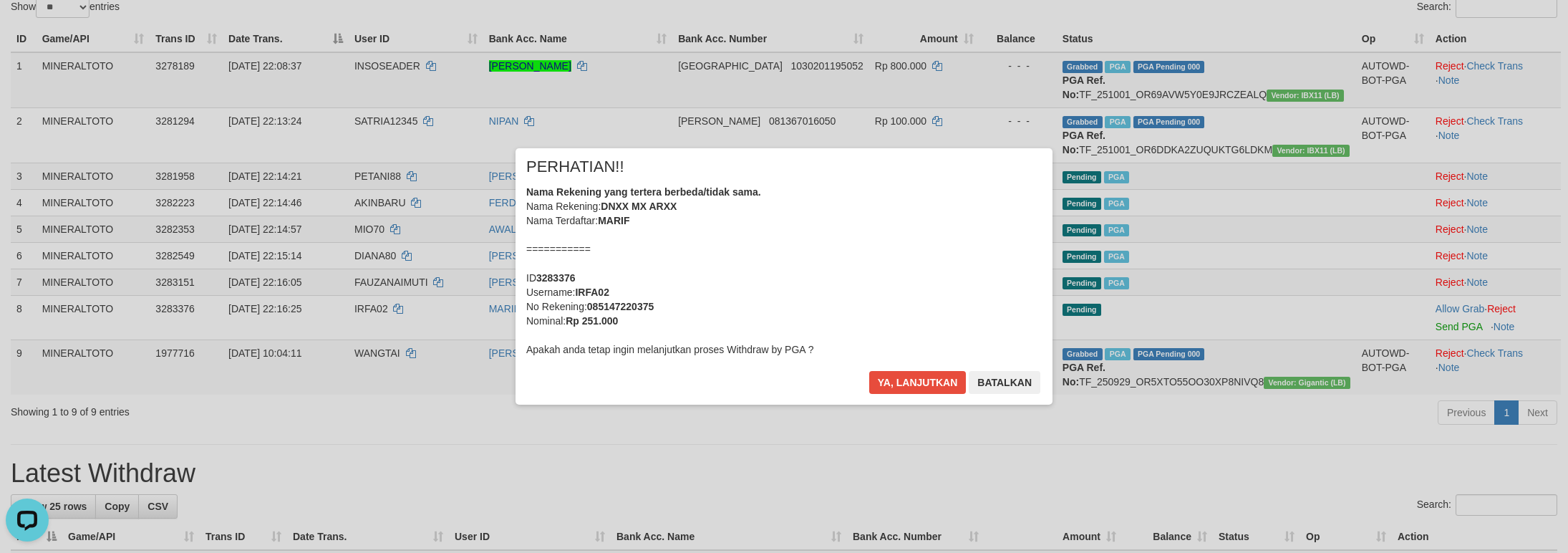
click at [974, 264] on div "Nama Rekening yang tertera berbeda/tidak sama. Nama Rekening: DNXX MX ARXX Nama…" at bounding box center [784, 270] width 515 height 172
click at [869, 371] on button "Ya, lanjutkan" at bounding box center [918, 383] width 98 height 23
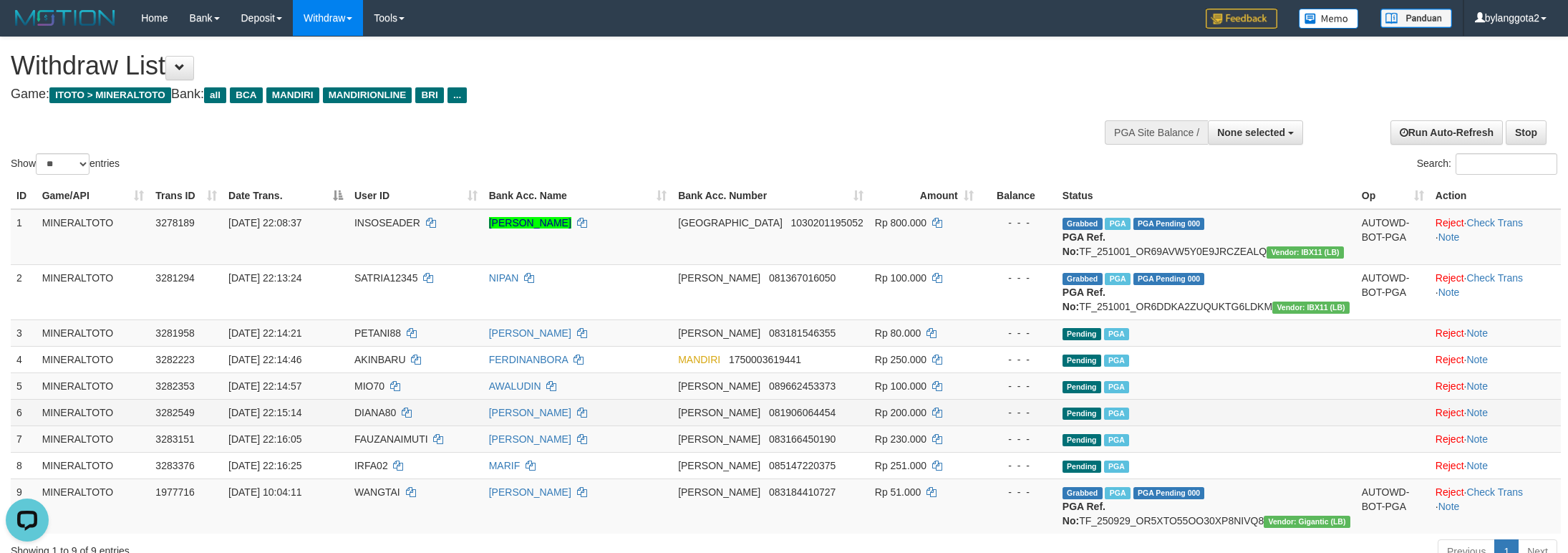
click at [1203, 426] on td "Pending PGA" at bounding box center [1206, 412] width 299 height 27
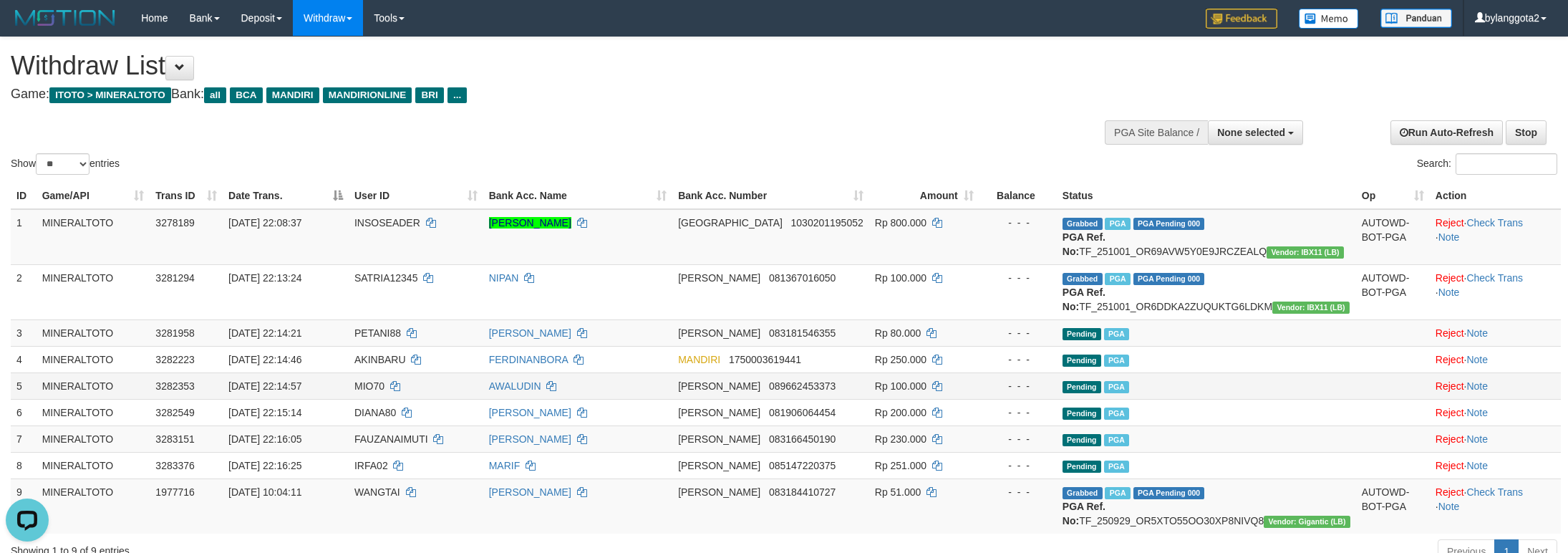
click at [1269, 399] on td "Pending PGA" at bounding box center [1206, 386] width 299 height 27
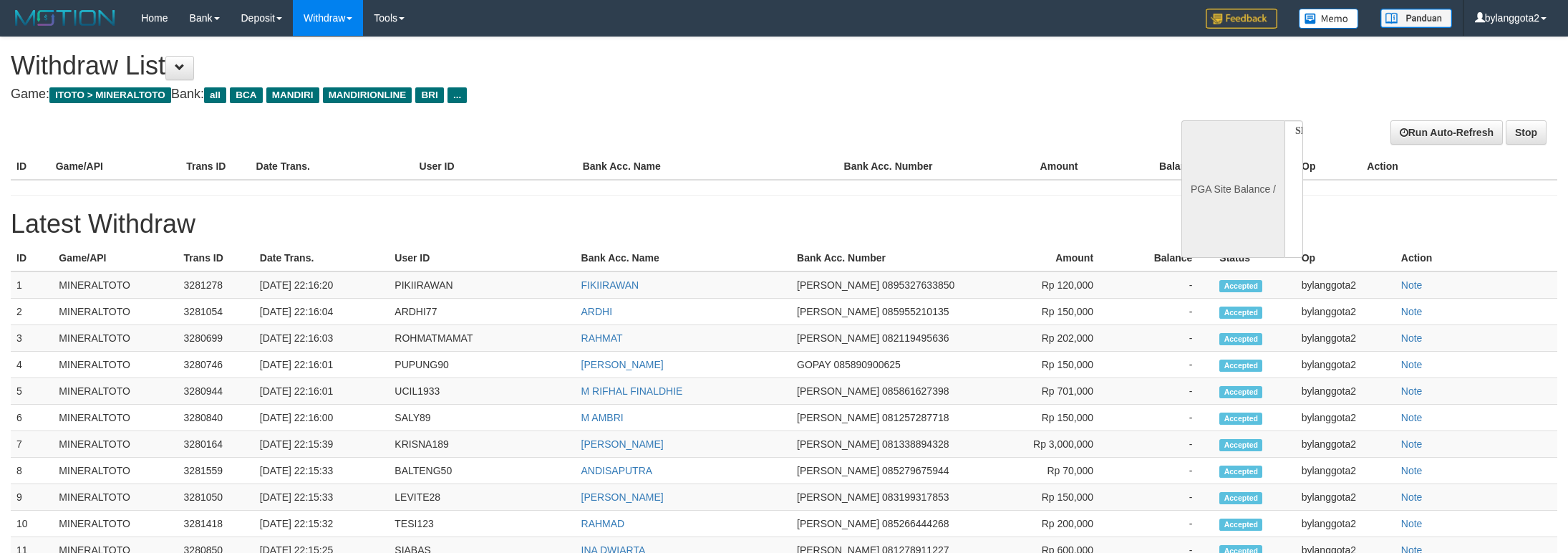
select select
select select "**"
select select
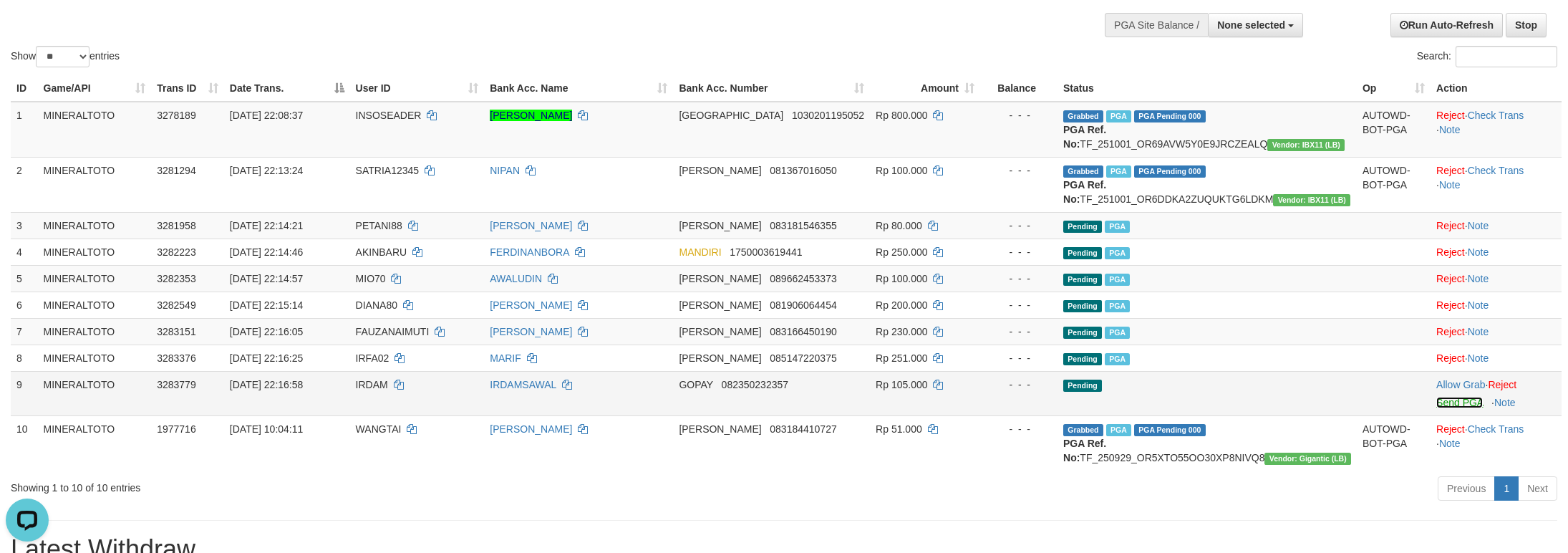
click at [1465, 409] on link "Send PGA" at bounding box center [1459, 403] width 47 height 11
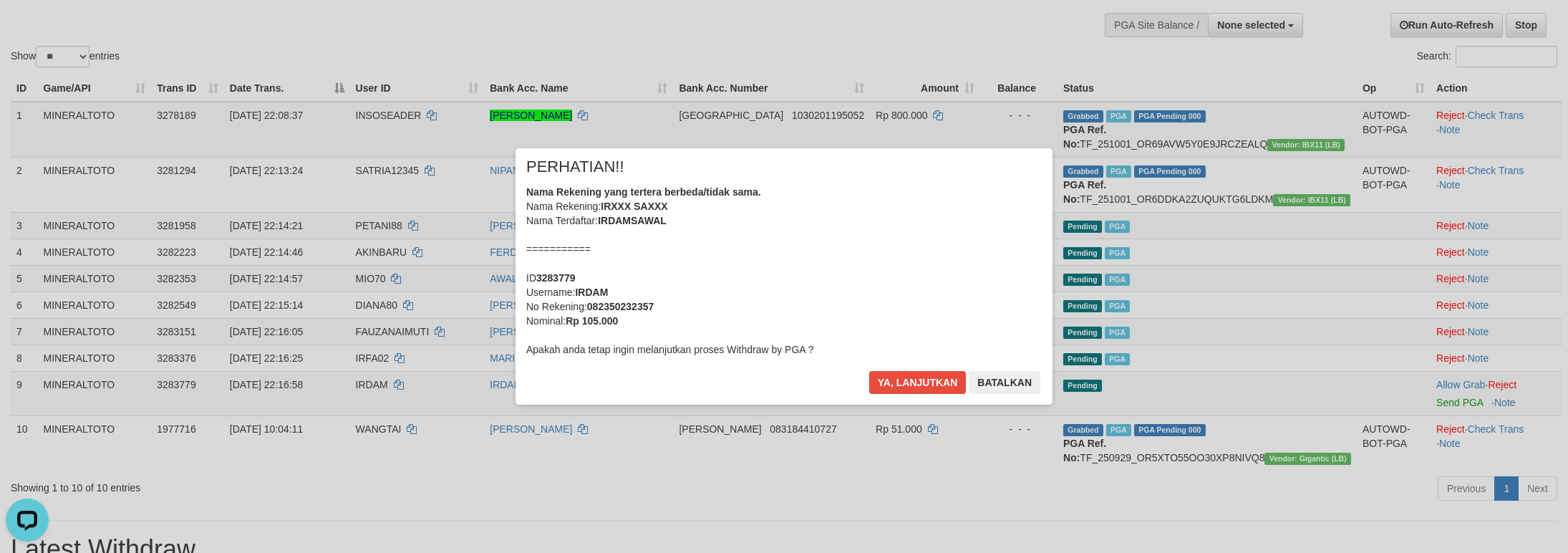
click at [932, 302] on div "Nama Rekening yang tertera berbeda/tidak sama. Nama Rekening: IRXXX SAXXX Nama …" at bounding box center [784, 270] width 515 height 172
click at [869, 371] on button "Ya, lanjutkan" at bounding box center [918, 383] width 98 height 23
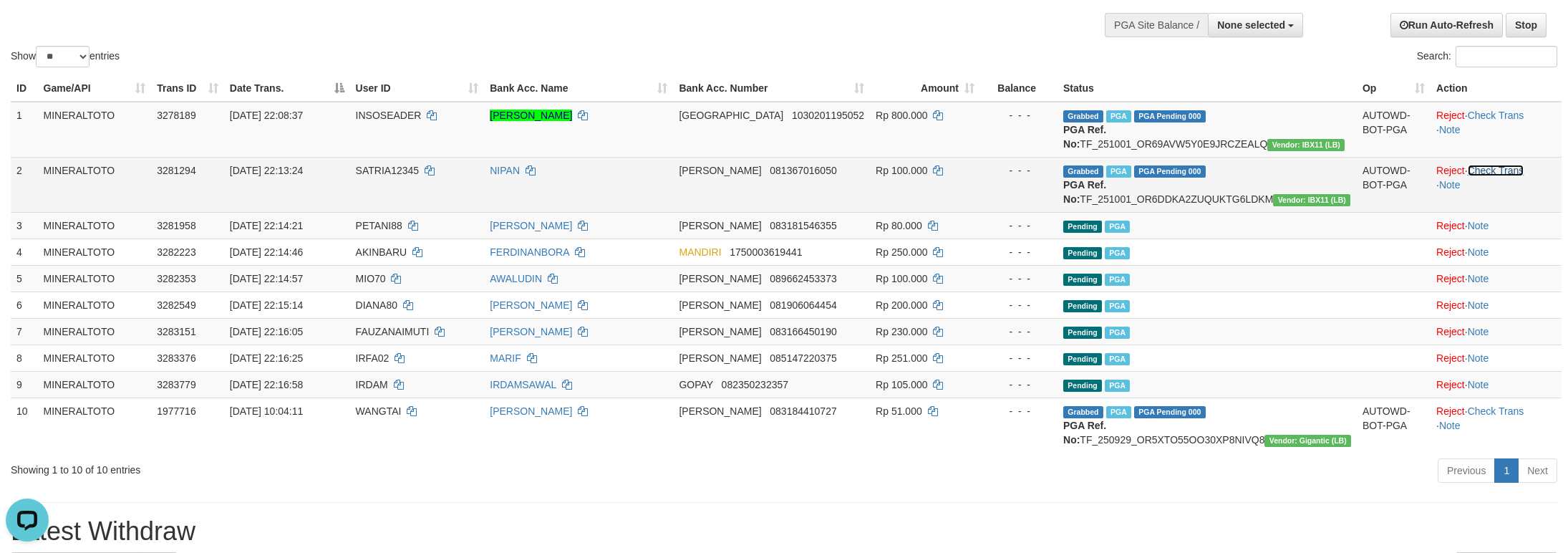
click at [1493, 176] on link "Check Trans" at bounding box center [1496, 170] width 57 height 11
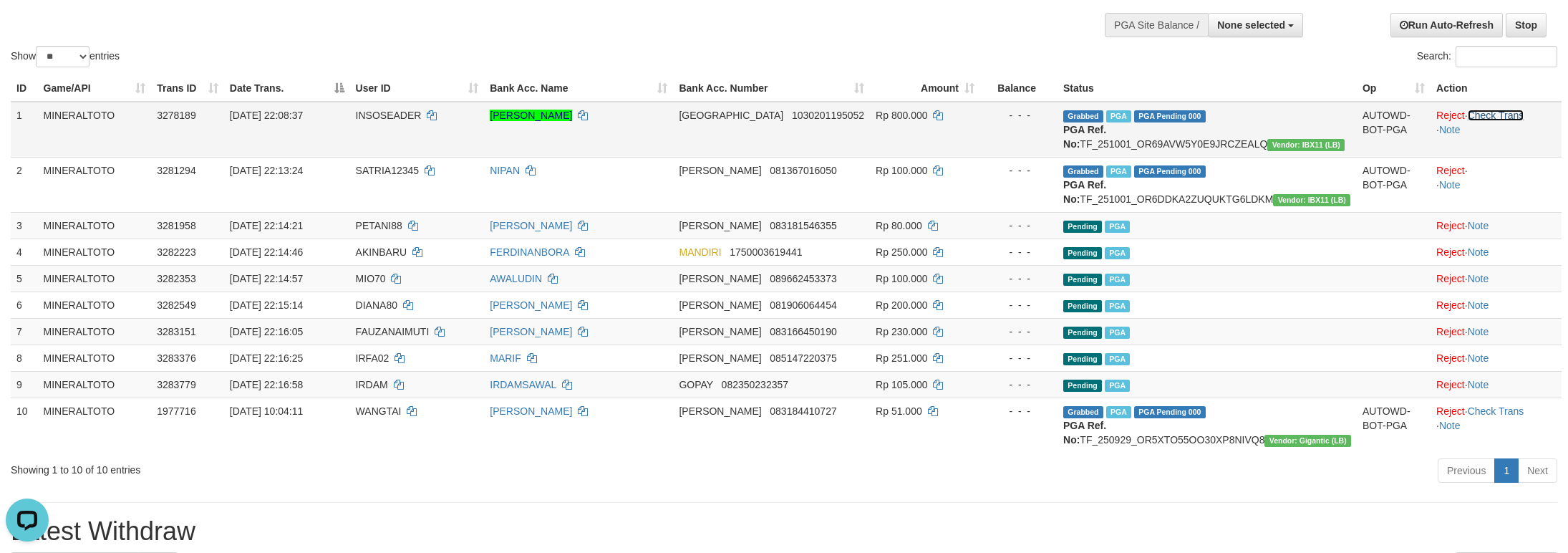
click at [1493, 117] on link "Check Trans" at bounding box center [1496, 116] width 57 height 11
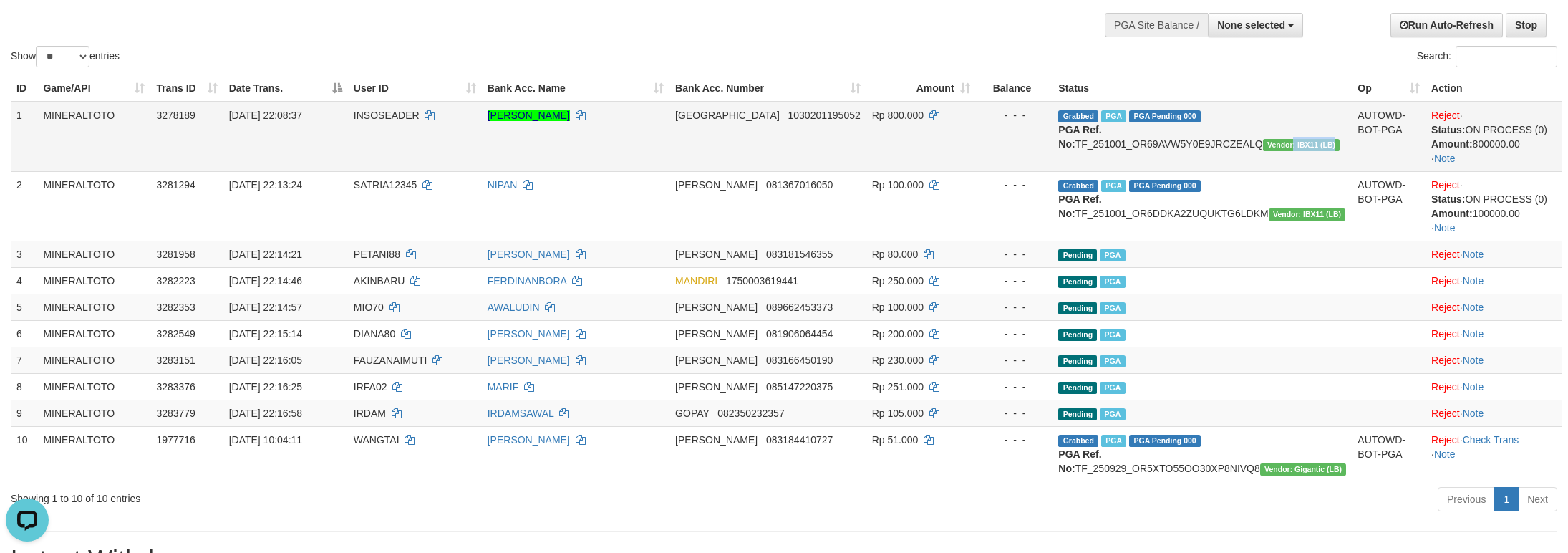
drag, startPoint x: 1132, startPoint y: 154, endPoint x: 1175, endPoint y: 157, distance: 43.1
click at [1263, 151] on span "Vendor: IBX11 (LB)" at bounding box center [1302, 145] width 78 height 12
drag, startPoint x: 1136, startPoint y: 157, endPoint x: 1182, endPoint y: 159, distance: 46.0
click at [1182, 159] on td "Grabbed PGA PGA Pending 000 PGA Ref. No: TF_251001_OR69AVW5Y0E9JRCZEALQ Vendor:…" at bounding box center [1201, 137] width 299 height 70
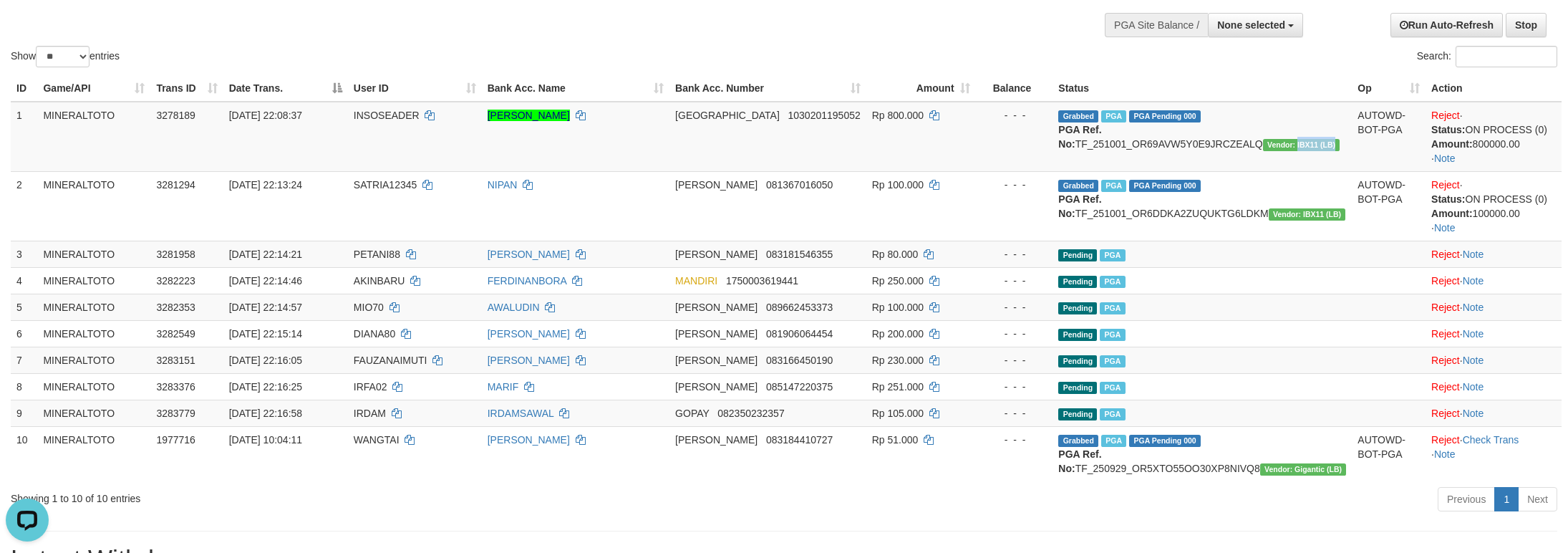
copy span "IBX11 (LB)"
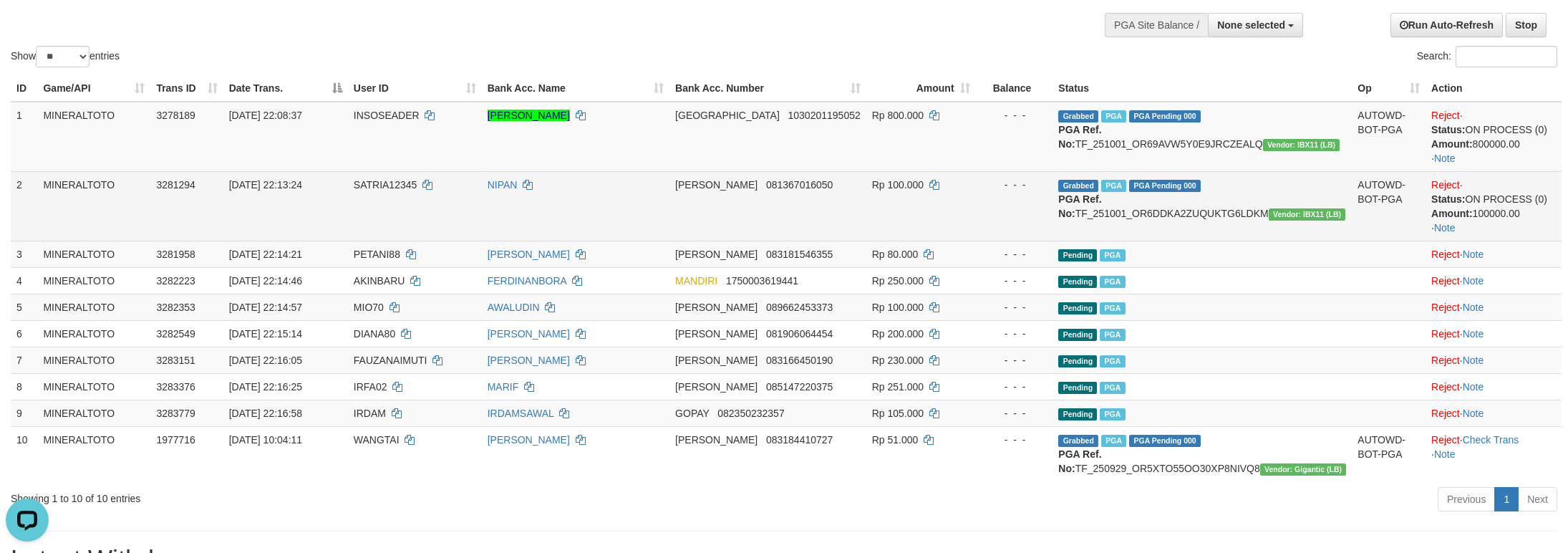
click at [741, 203] on td "DANA 081367016050" at bounding box center [768, 205] width 197 height 70
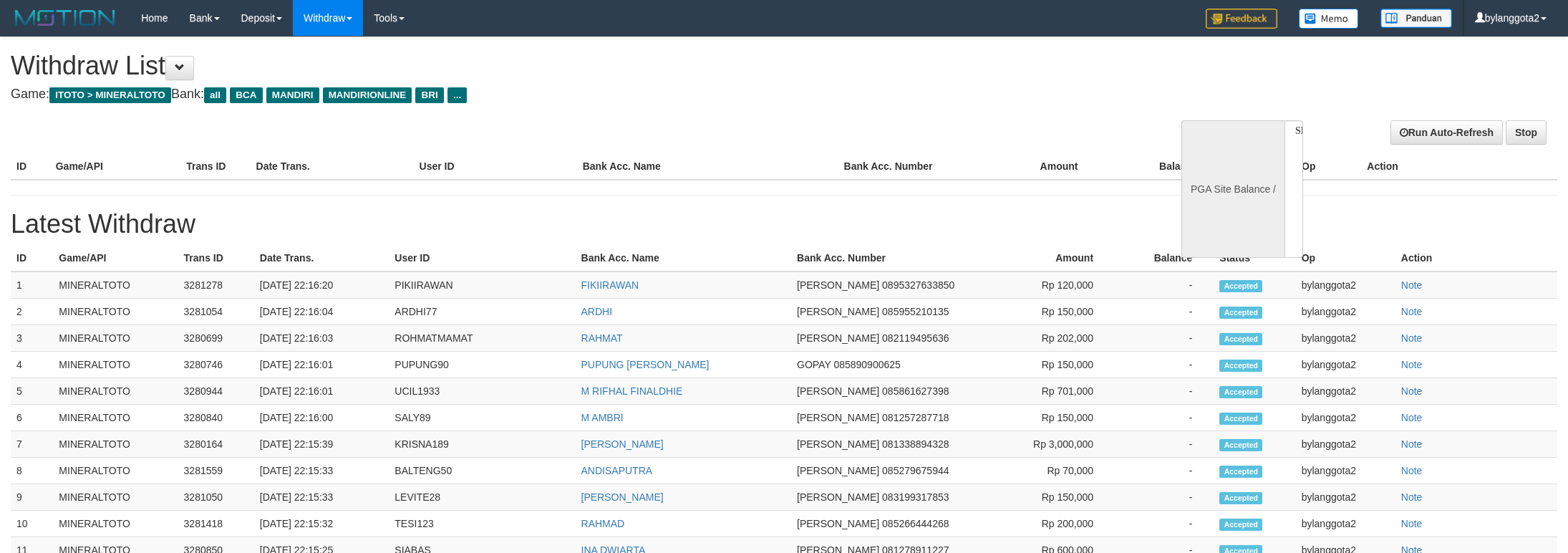
select select
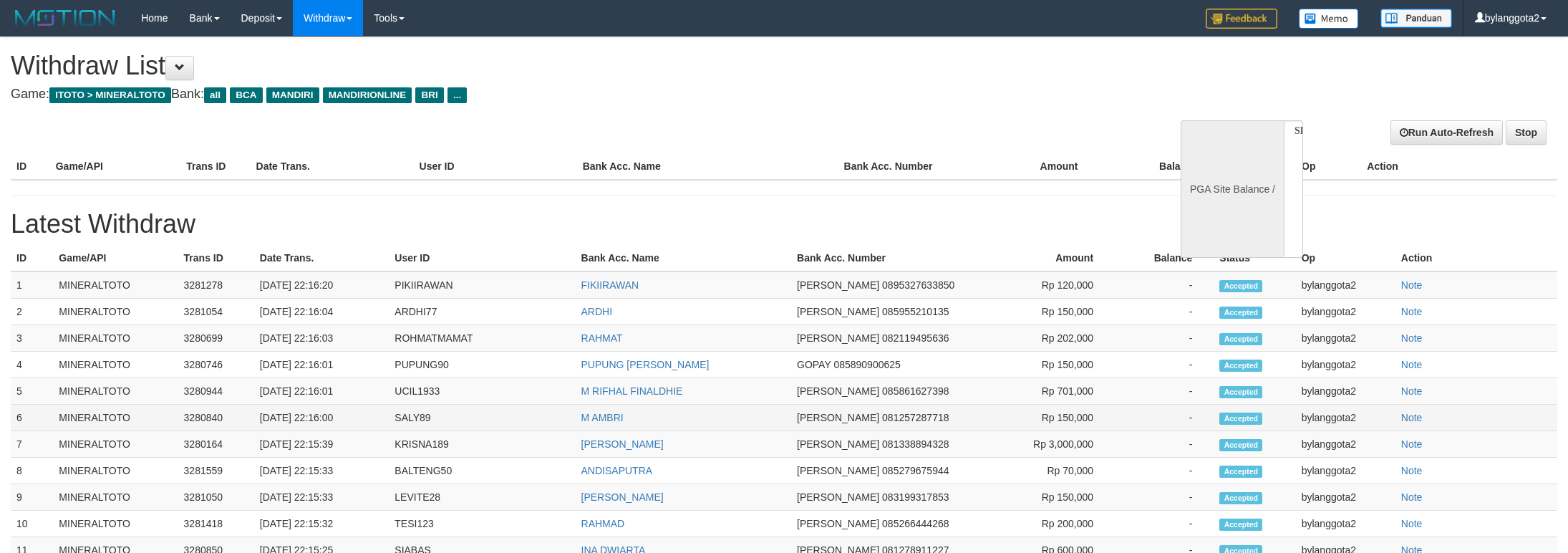
scroll to position [108, 0]
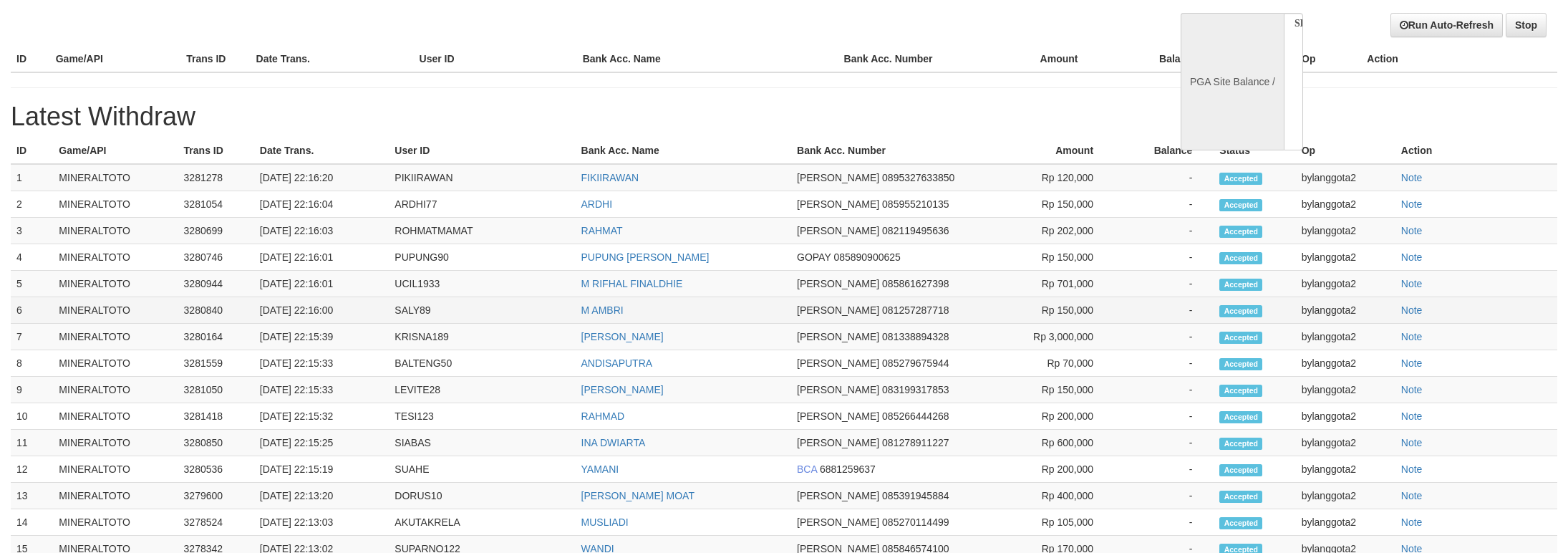
select select "**"
select select
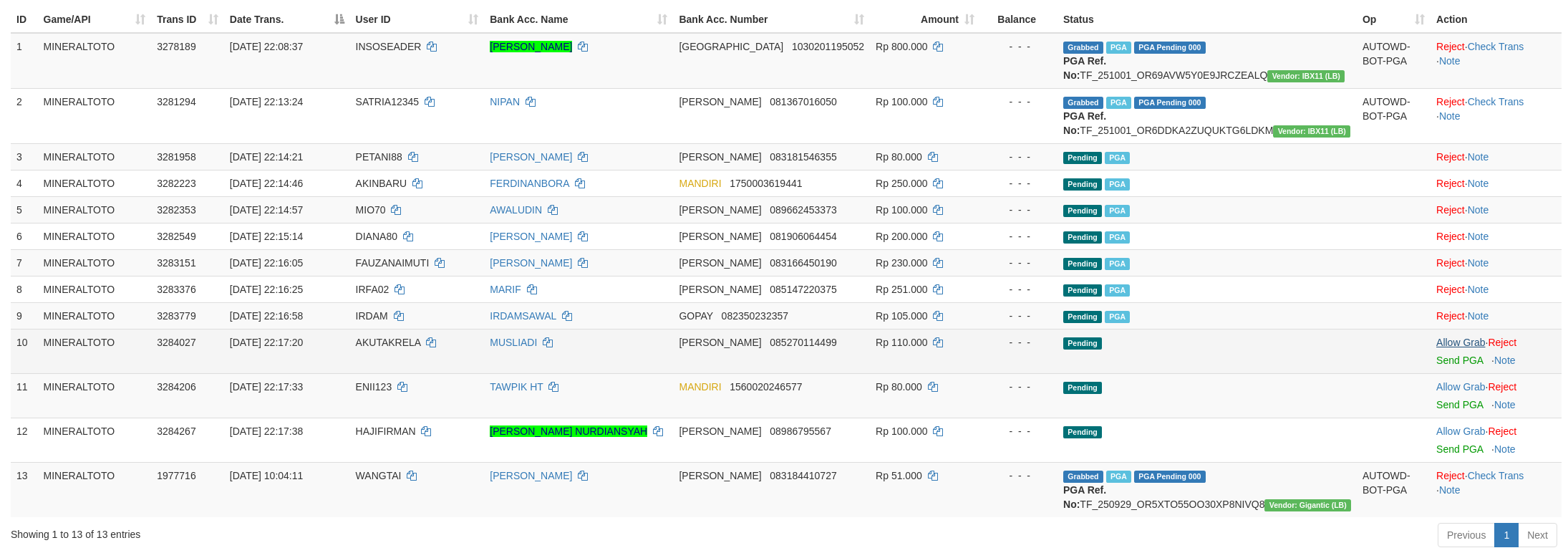
scroll to position [215, 0]
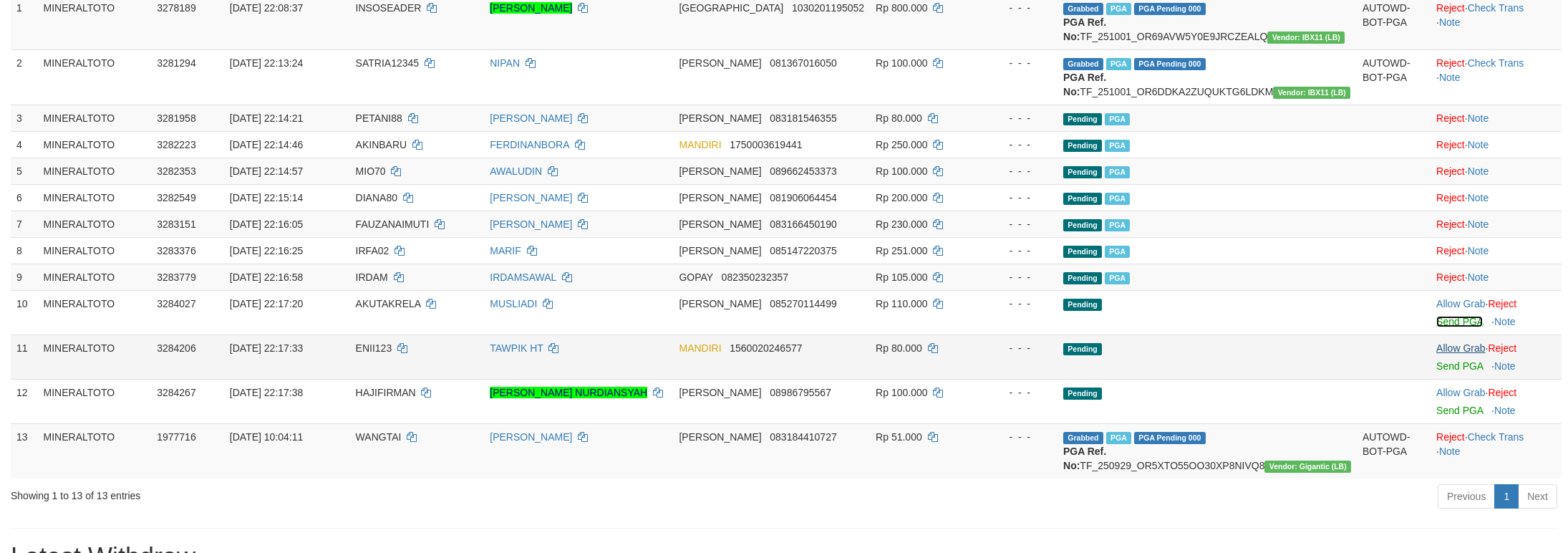
drag, startPoint x: 1437, startPoint y: 351, endPoint x: 1448, endPoint y: 384, distance: 34.8
click at [1437, 327] on link "Send PGA" at bounding box center [1459, 322] width 47 height 11
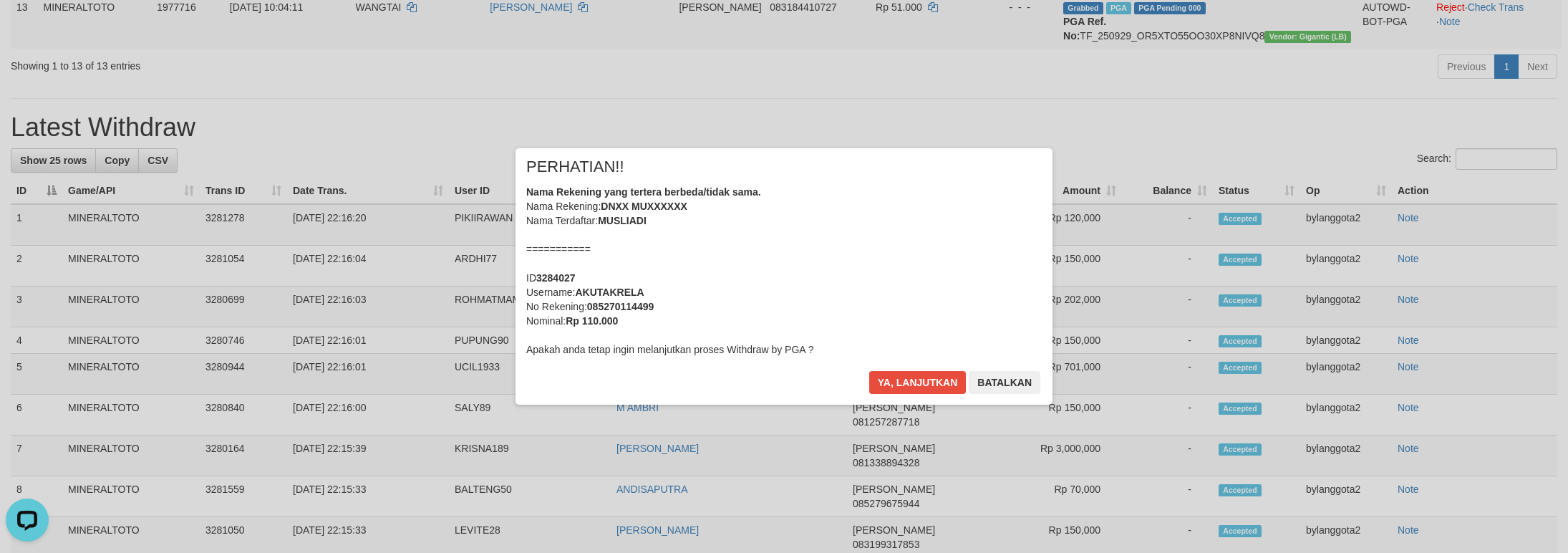
scroll to position [376, 0]
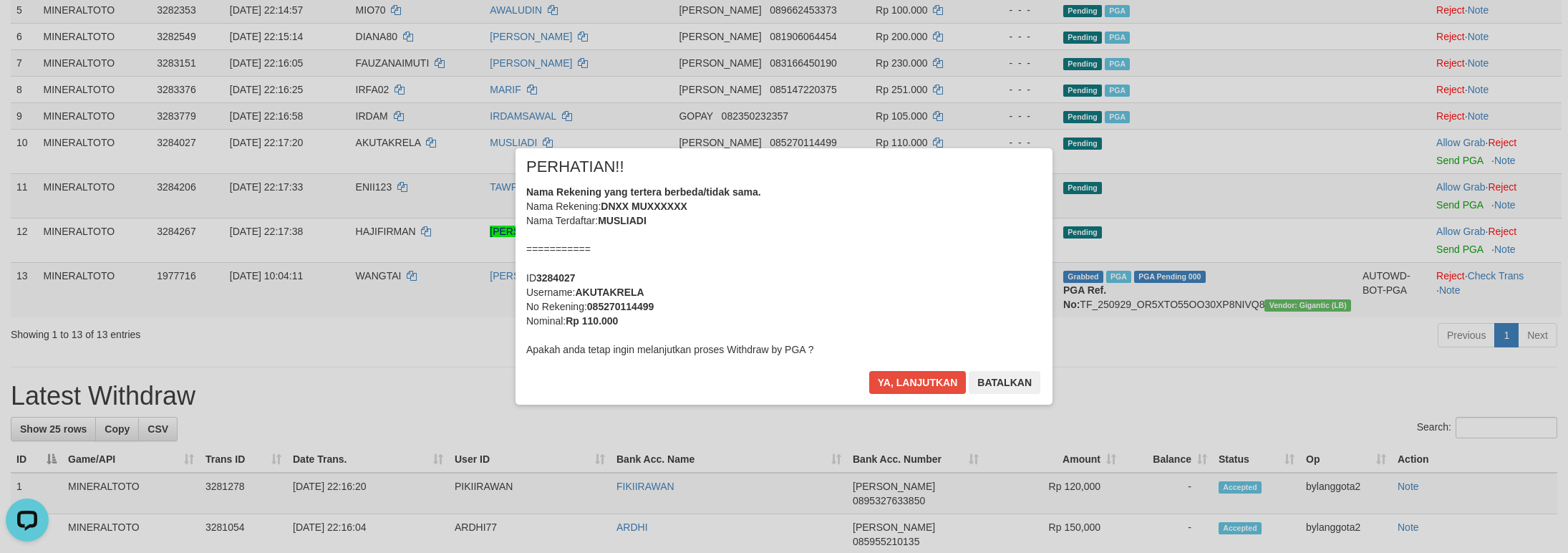
click at [935, 310] on div "Nama Rekening yang tertera berbeda/tidak sama. Nama Rekening: DNXX MUXXXXXX Nam…" at bounding box center [784, 270] width 515 height 172
click at [869, 371] on button "Ya, lanjutkan" at bounding box center [918, 383] width 98 height 23
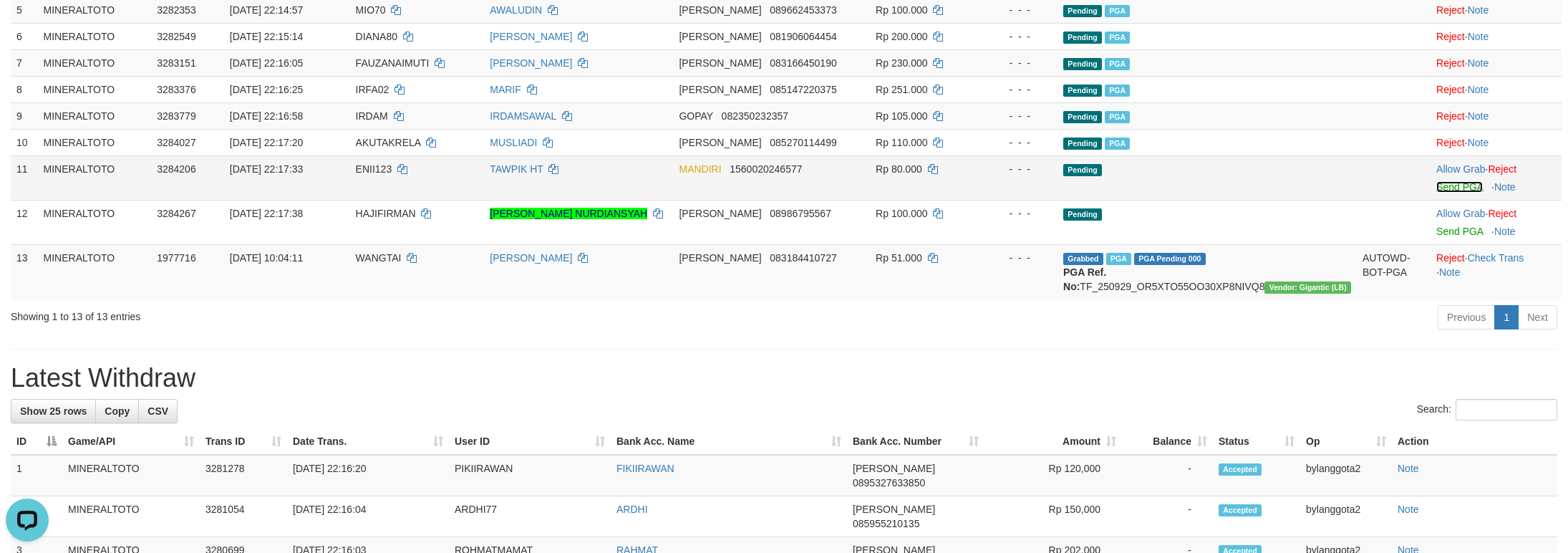
click at [1444, 192] on link "Send PGA" at bounding box center [1459, 187] width 47 height 11
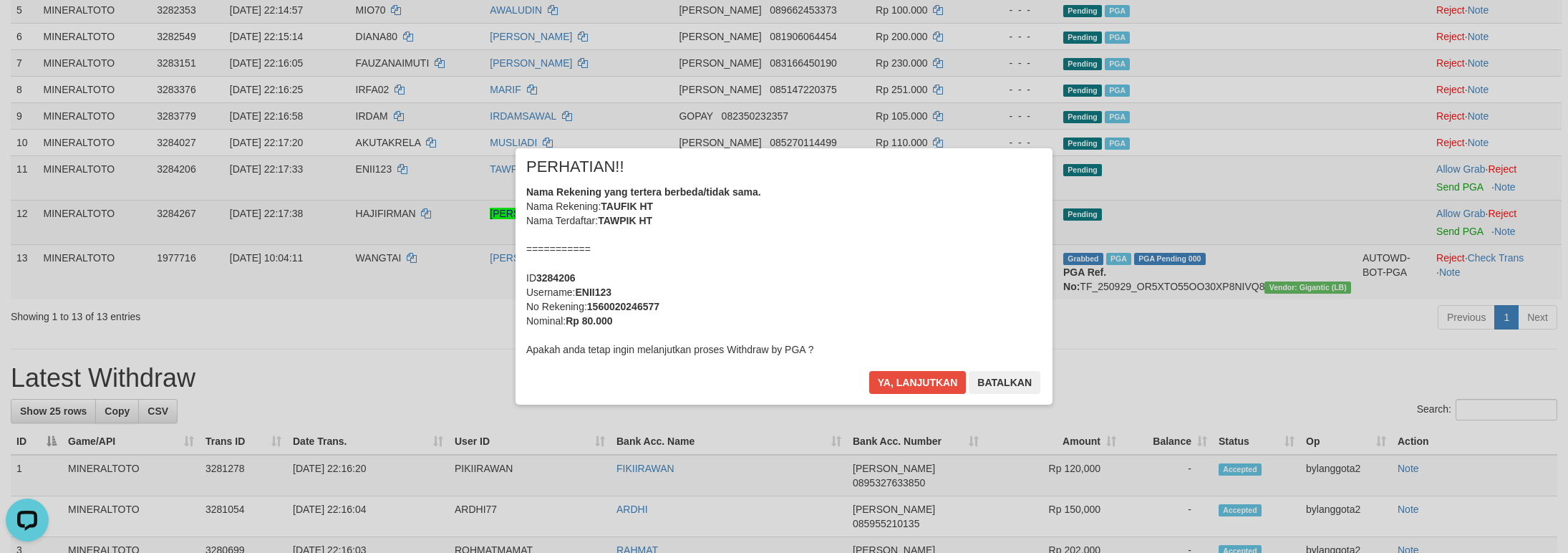
click at [1441, 258] on div "× PERHATIAN!! Nama Rekening yang tertera berbeda/tidak sama. Nama Rekening: TAU…" at bounding box center [784, 276] width 1568 height 314
click at [713, 250] on div "Nama Rekening yang tertera berbeda/tidak sama. Nama Rekening: TAUFIK HT Nama Te…" at bounding box center [784, 270] width 515 height 172
click at [869, 371] on button "Ya, lanjutkan" at bounding box center [918, 383] width 98 height 23
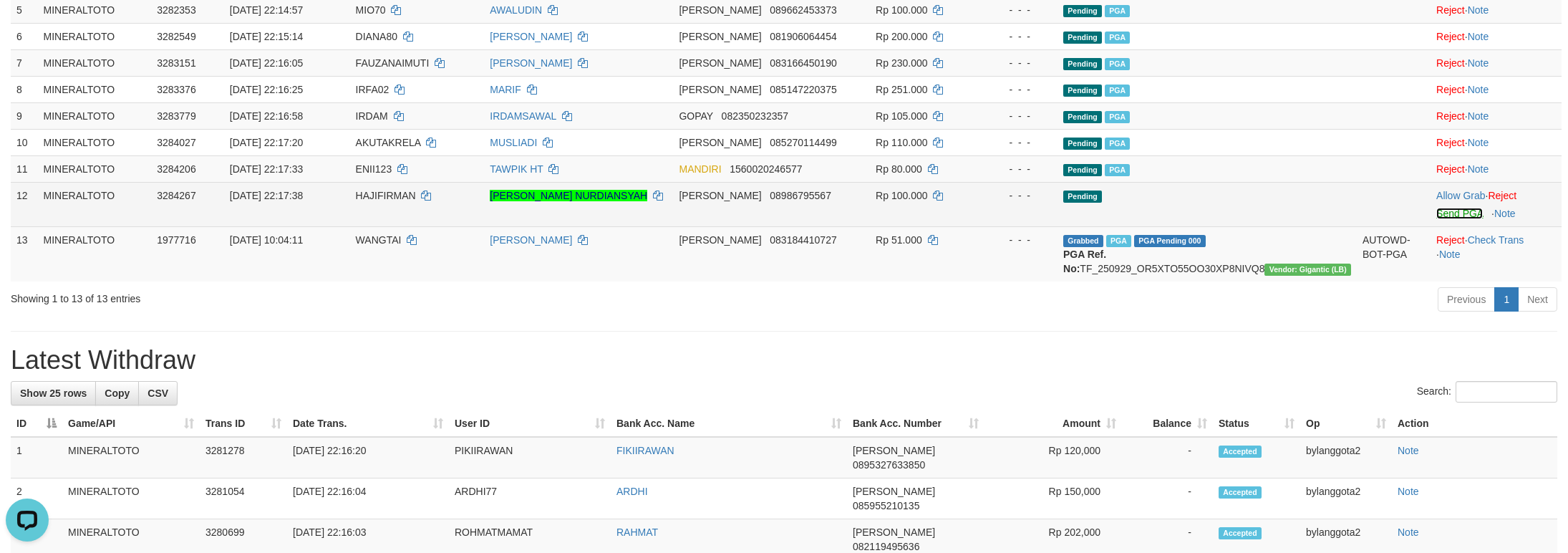
click at [1439, 219] on link "Send PGA" at bounding box center [1459, 213] width 47 height 11
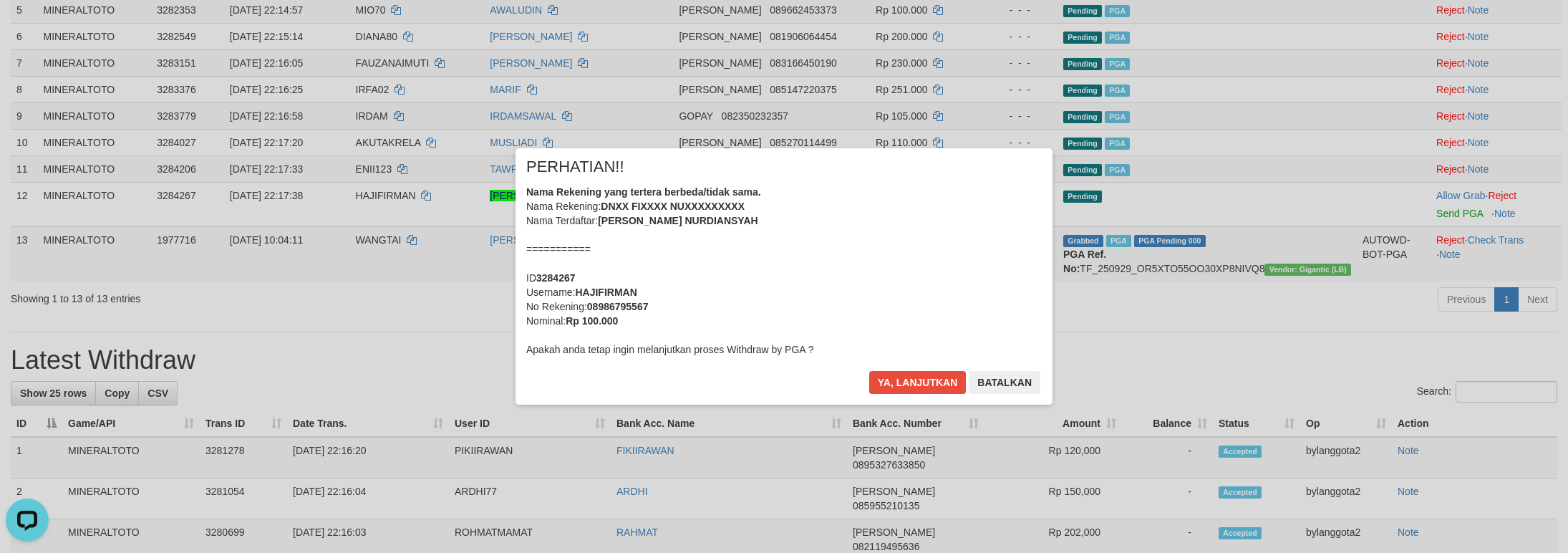
click at [845, 279] on div "Nama Rekening yang tertera berbeda/tidak sama. Nama Rekening: DNXX FIXXXX NUXXX…" at bounding box center [784, 270] width 515 height 172
click at [869, 371] on button "Ya, lanjutkan" at bounding box center [918, 383] width 98 height 23
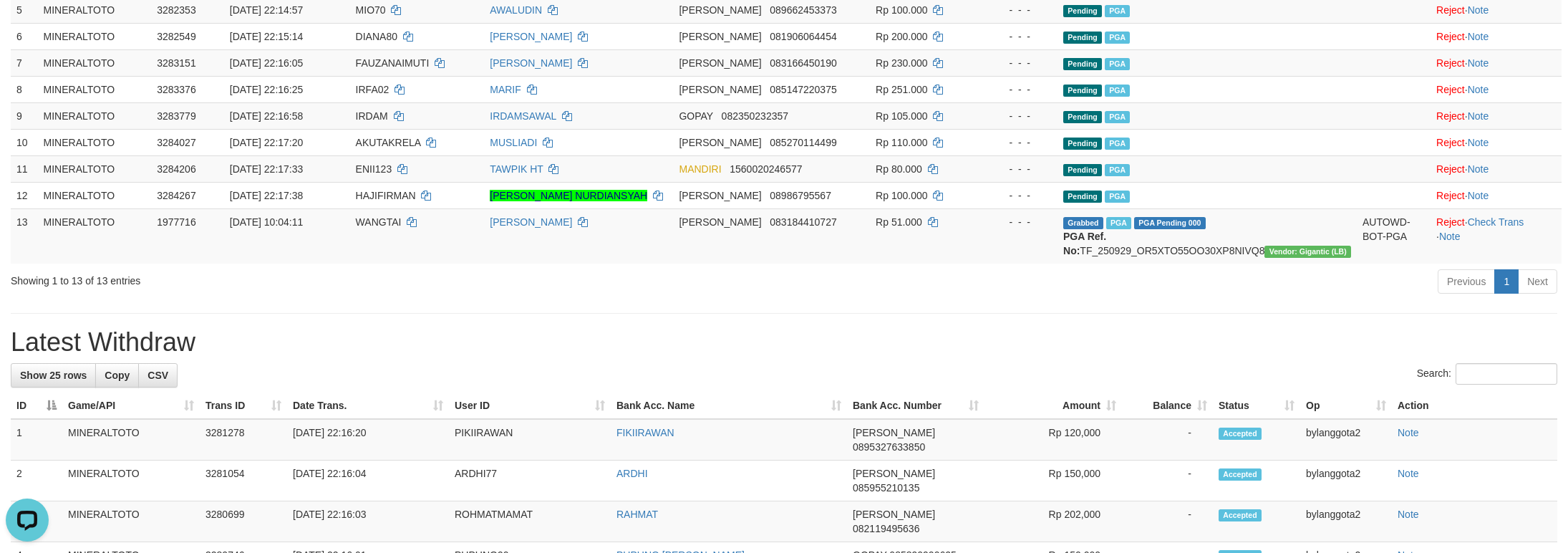
click at [1261, 368] on div "**********" at bounding box center [784, 555] width 1568 height 1789
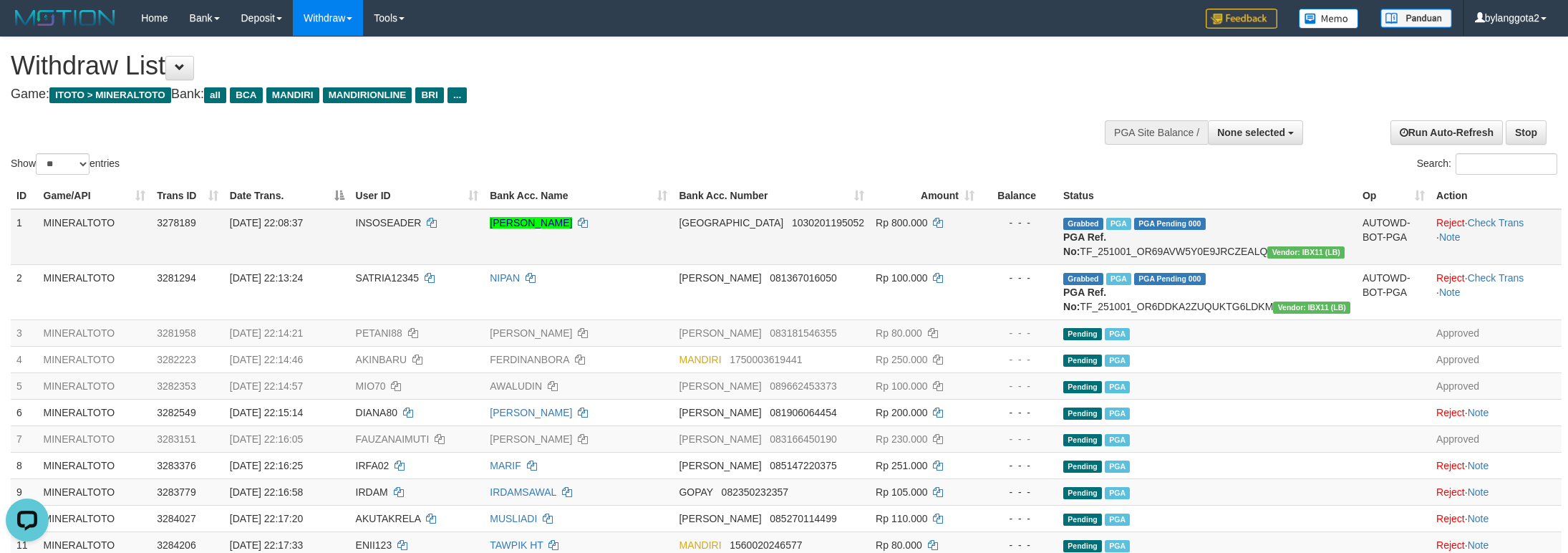
click at [406, 226] on span "INSOSEADER" at bounding box center [389, 223] width 66 height 11
copy td "INSOSEADER"
click at [1208, 252] on td "Grabbed PGA PGA Pending 000 PGA Ref. No: TF_251001_OR69AVW5Y0E9JRCZEALQ Vendor:…" at bounding box center [1206, 237] width 299 height 56
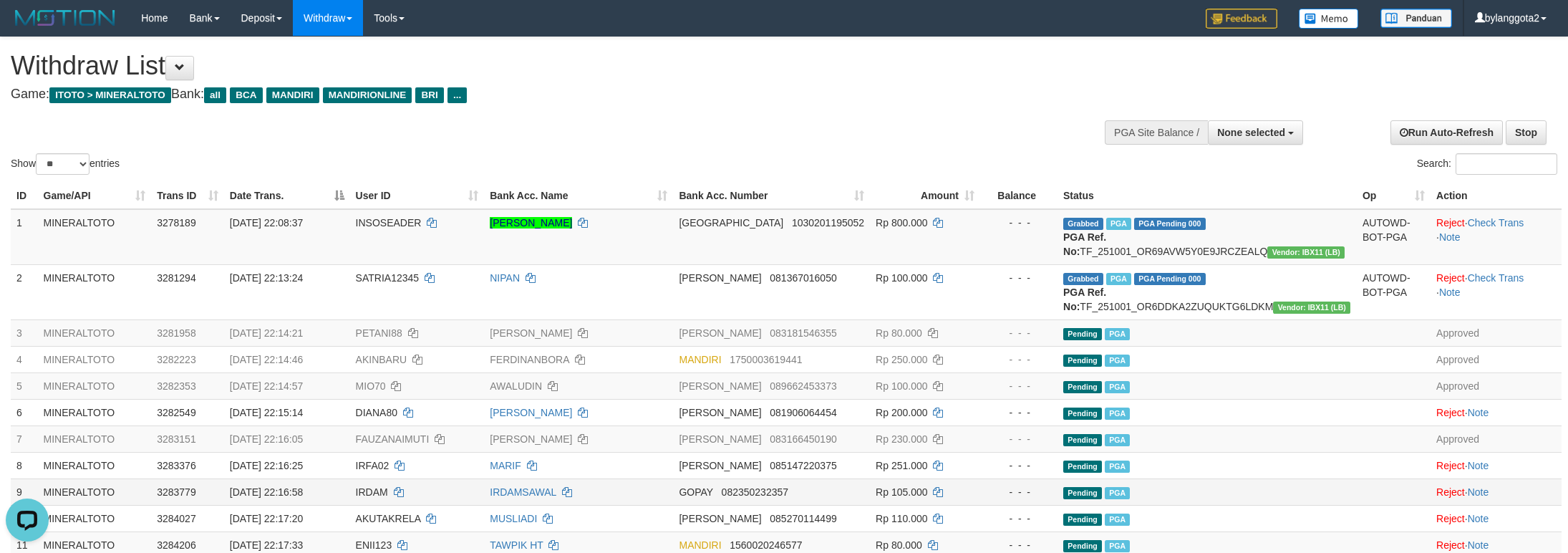
copy td "TF_251001_OR69AVW5Y0E9JRCZEALQ"
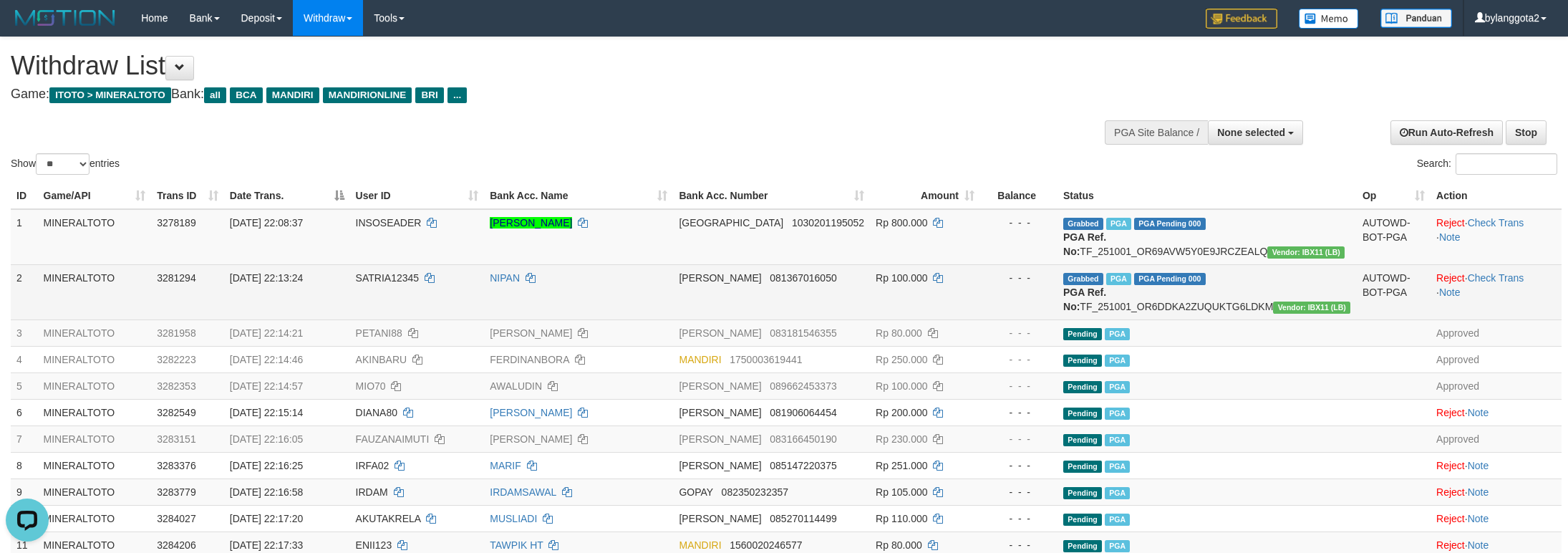
click at [404, 284] on span "SATRIA12345" at bounding box center [388, 278] width 63 height 11
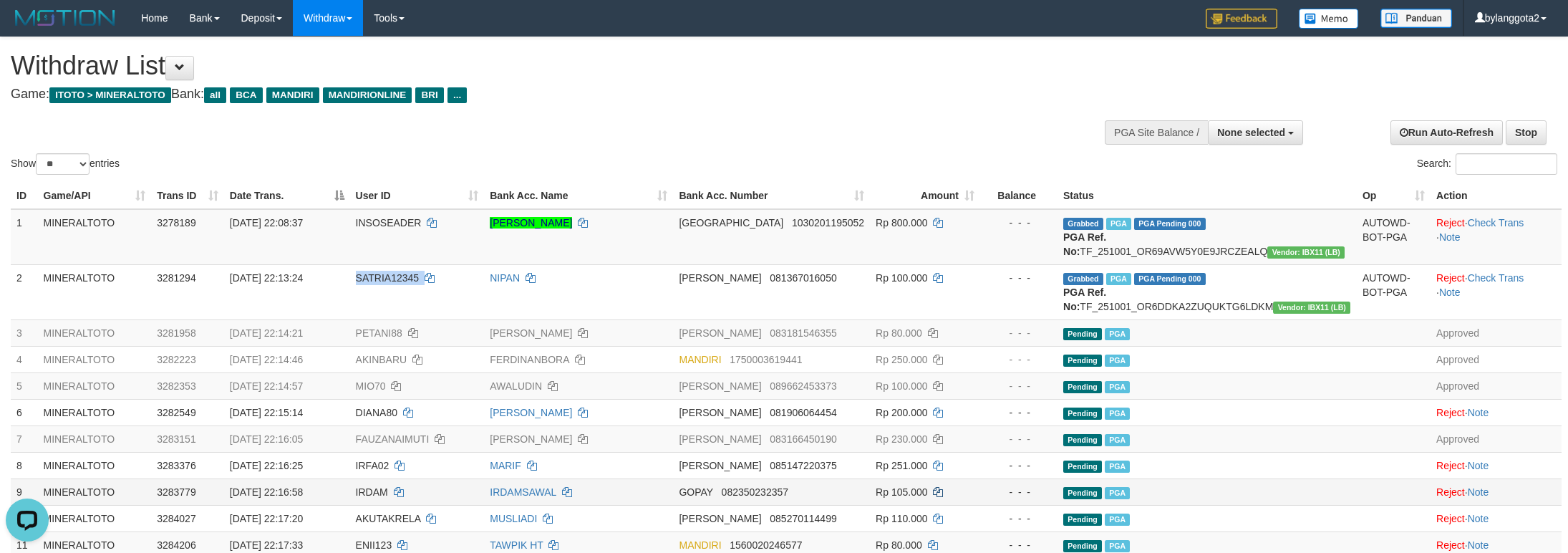
copy td "SATRIA12345"
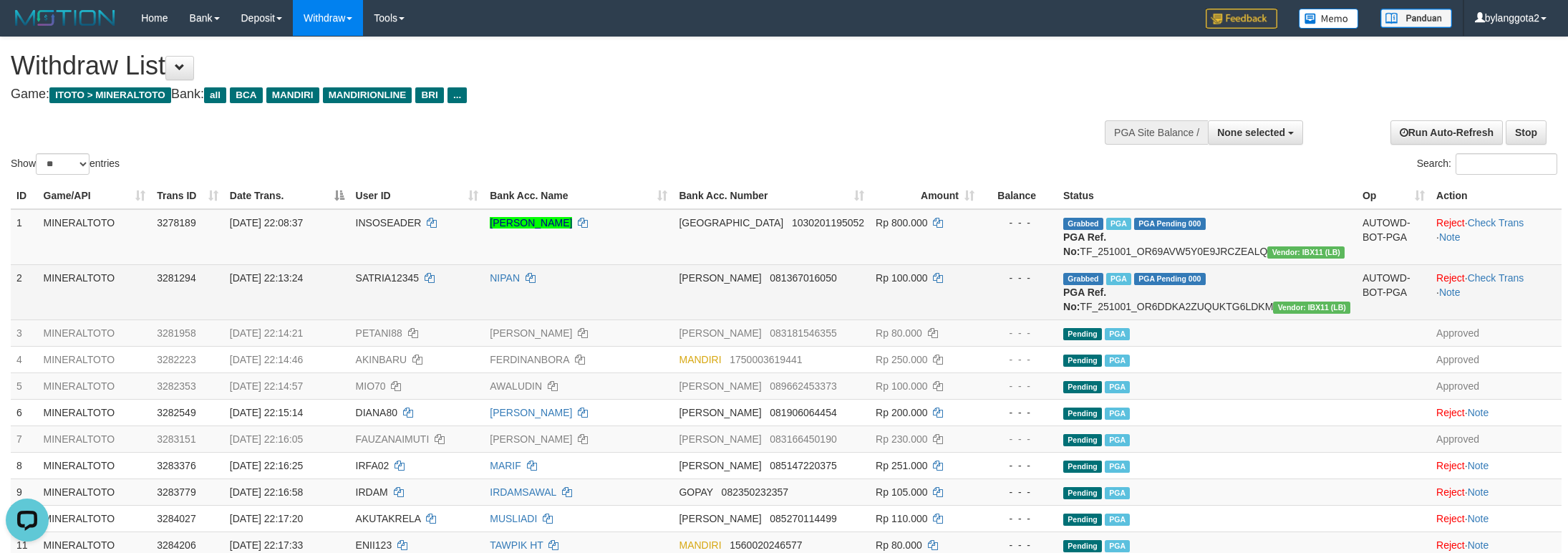
click at [1207, 320] on td "Grabbed PGA PGA Pending 000 PGA Ref. No: TF_251001_OR6DDKA2ZUQUKTG6LDKM Vendor:…" at bounding box center [1206, 292] width 299 height 55
copy td "TF_251001_OR6DDKA2ZUQUKTG6LDKM"
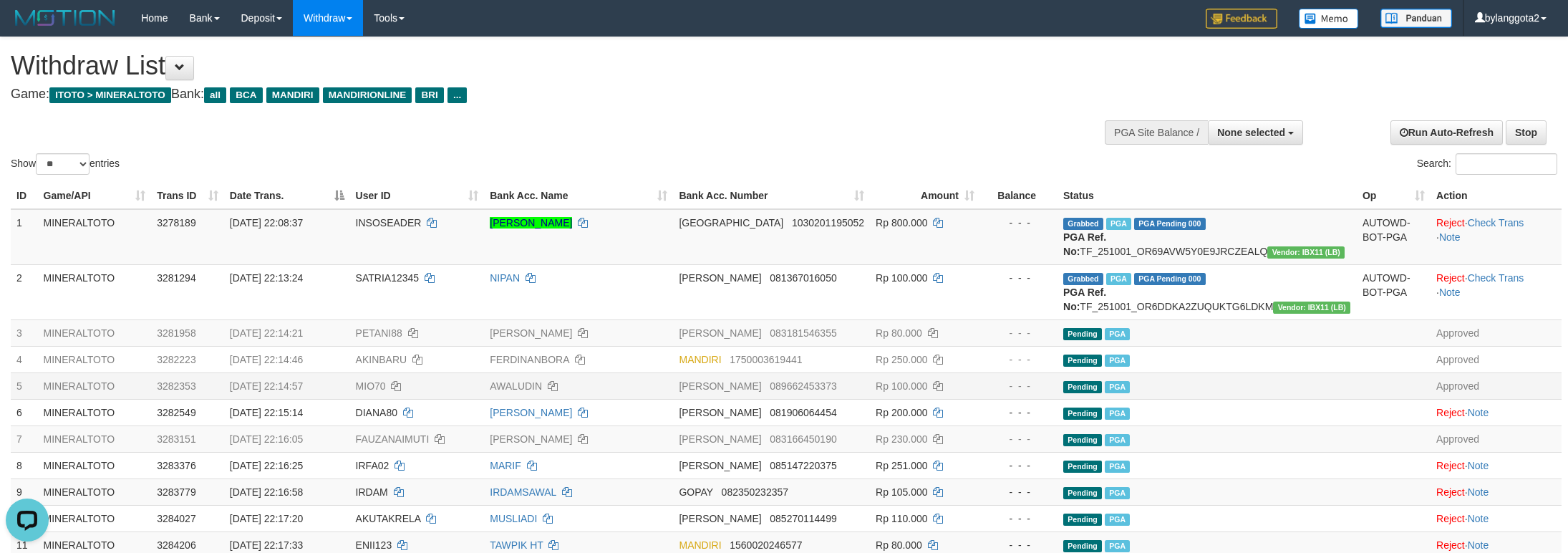
click at [1433, 399] on td "Approved" at bounding box center [1496, 386] width 131 height 27
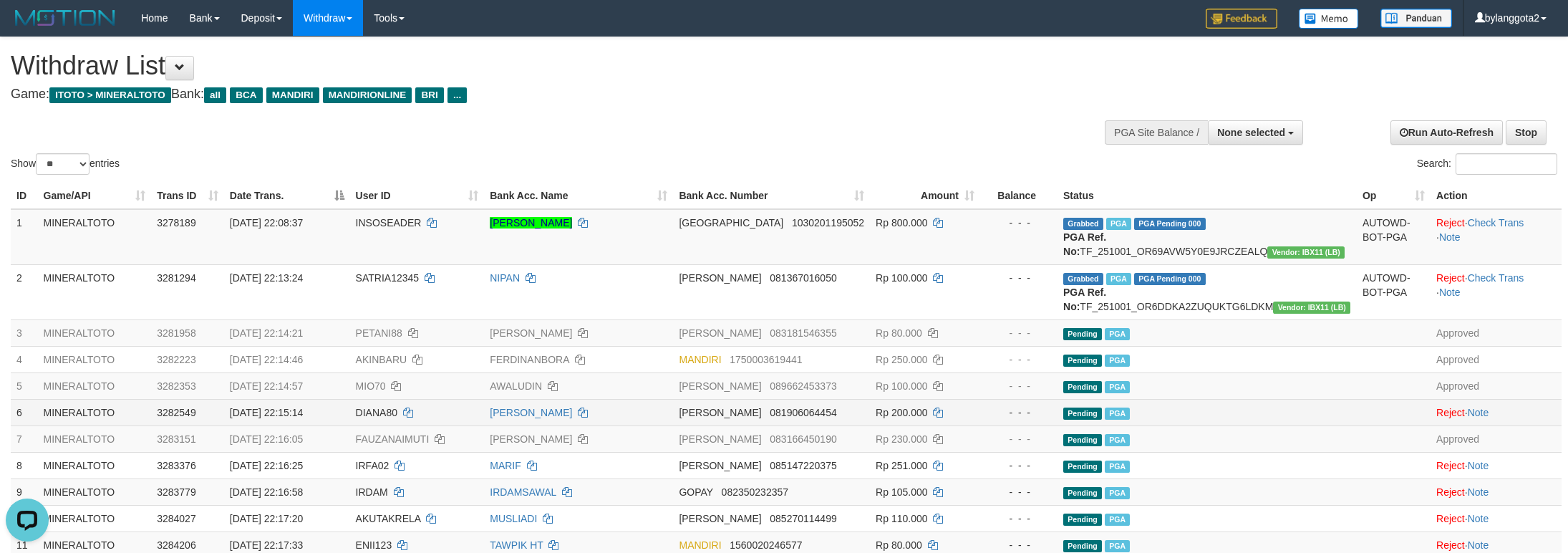
click at [1300, 426] on td "Pending PGA" at bounding box center [1206, 412] width 299 height 27
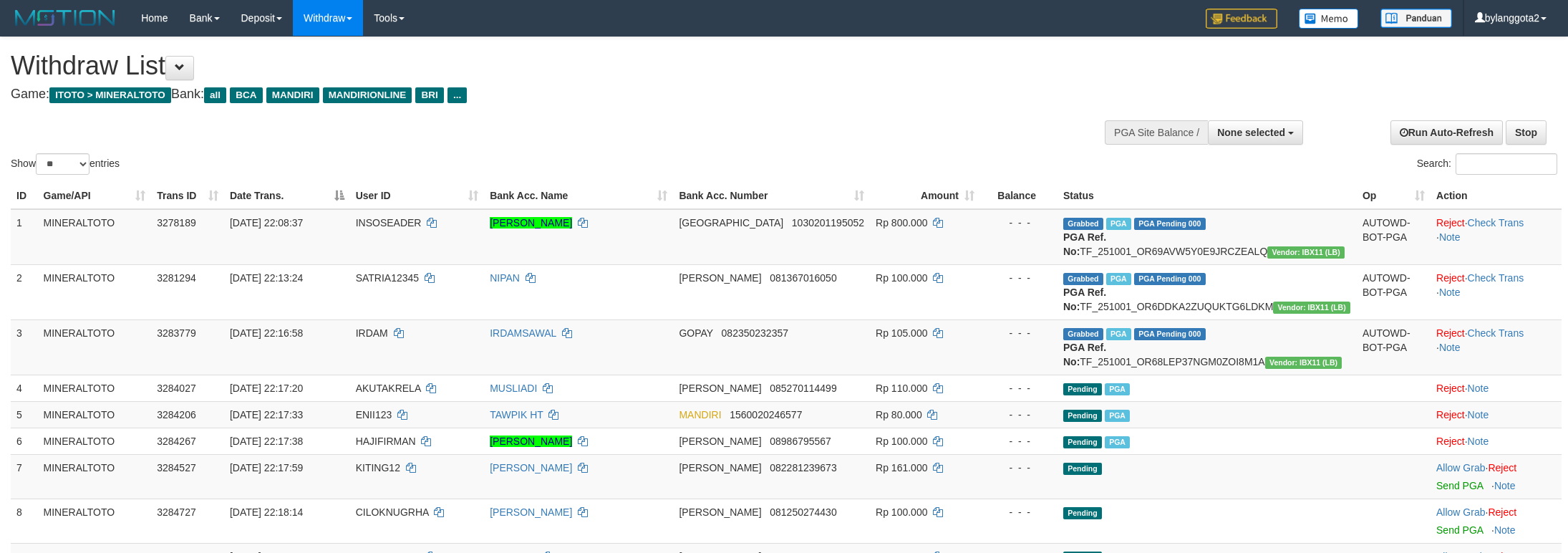
select select
select select "**"
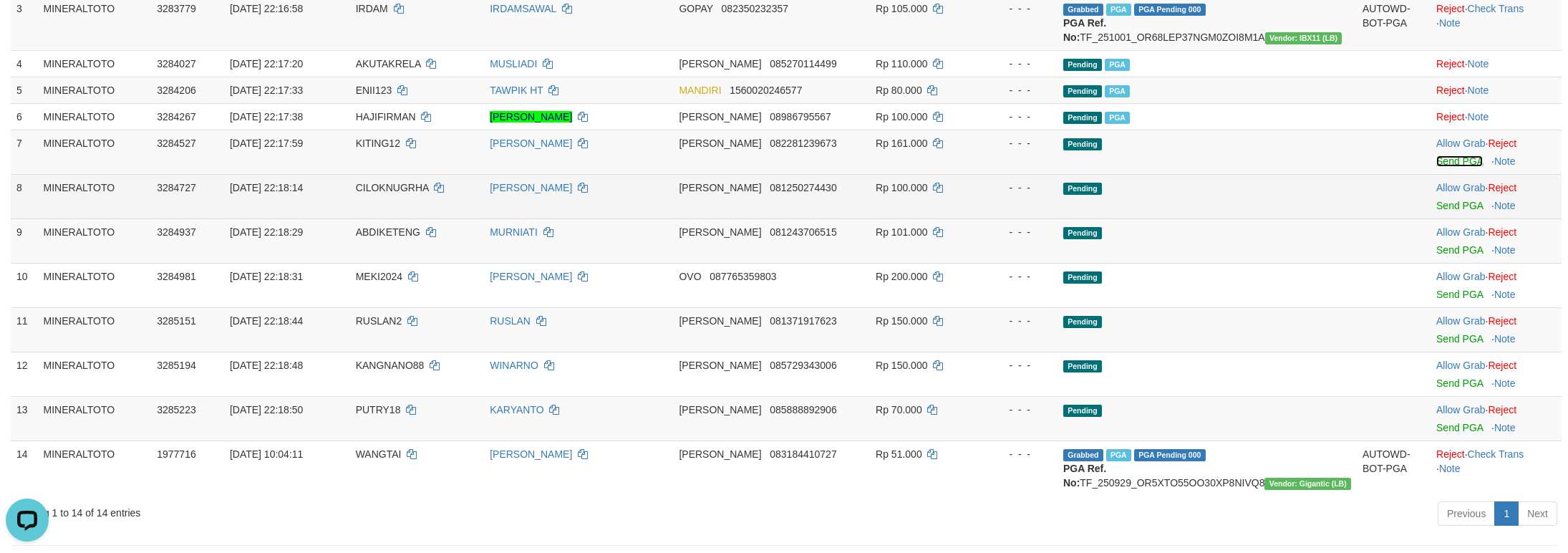
drag, startPoint x: 1441, startPoint y: 203, endPoint x: 1447, endPoint y: 258, distance: 55.3
click at [1441, 167] on link "Send PGA" at bounding box center [1459, 161] width 47 height 11
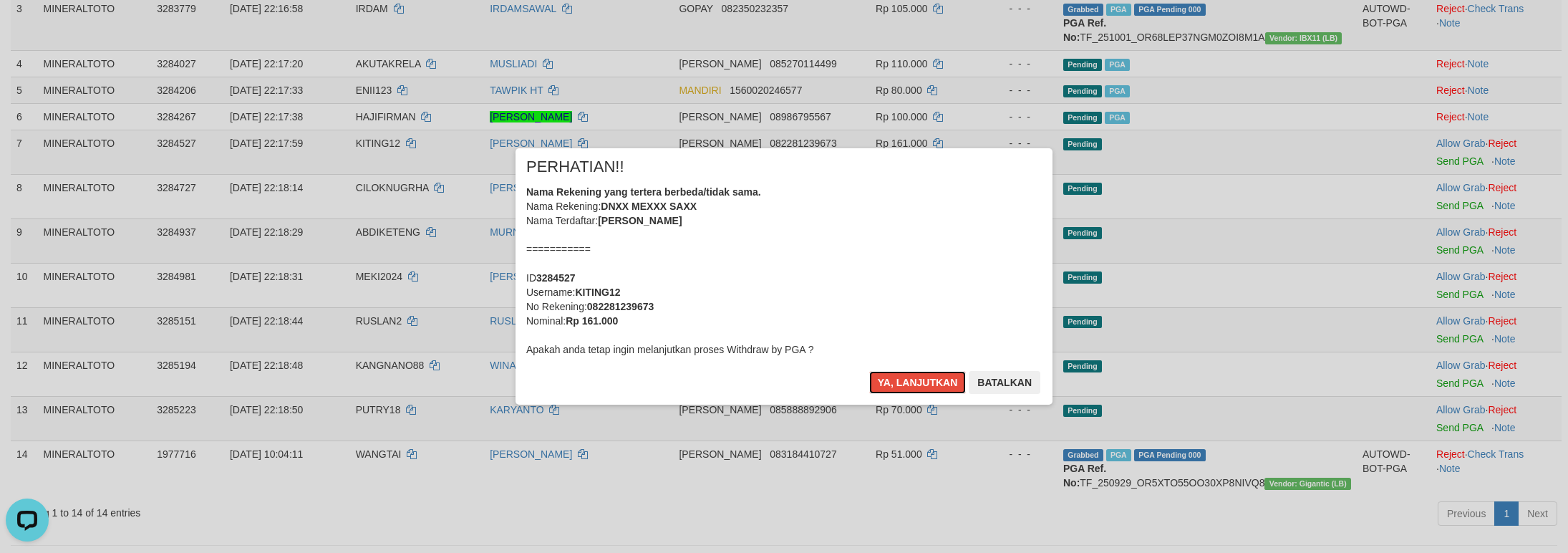
click at [822, 288] on div "Nama Rekening yang tertera berbeda/tidak sama. Nama Rekening: DNXX MEXXX SAXX N…" at bounding box center [784, 270] width 515 height 172
click at [869, 371] on button "Ya, lanjutkan" at bounding box center [918, 383] width 98 height 23
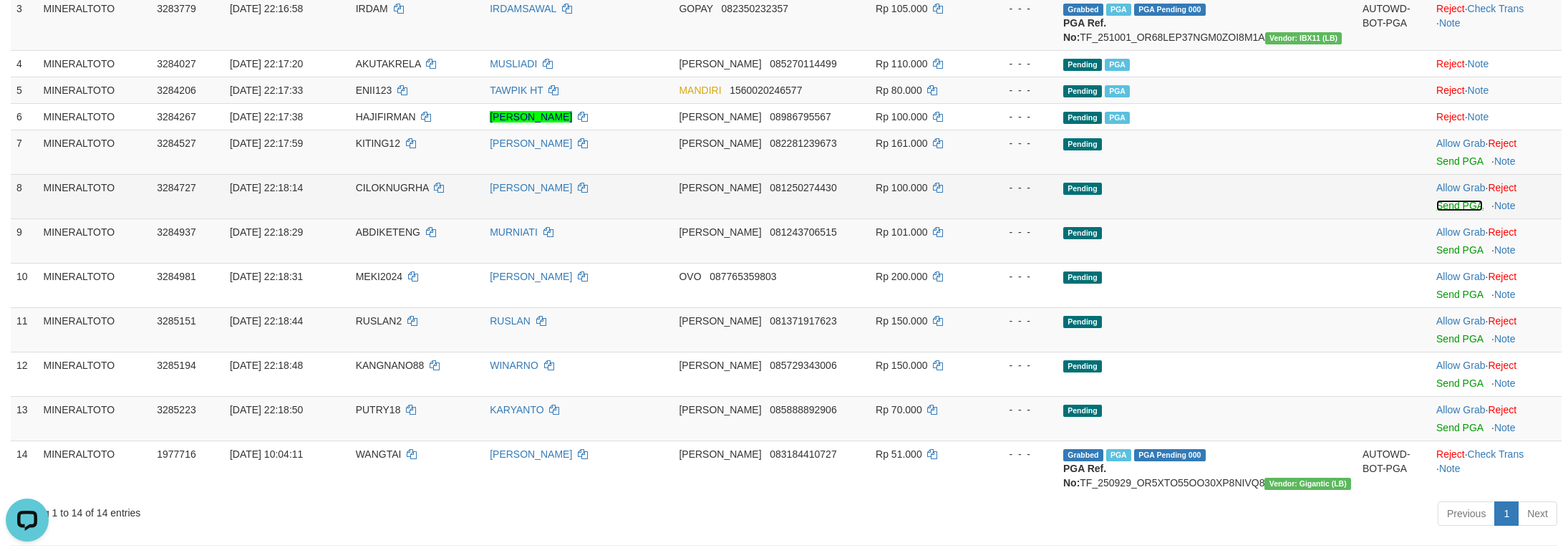
click at [1442, 211] on link "Send PGA" at bounding box center [1459, 205] width 47 height 11
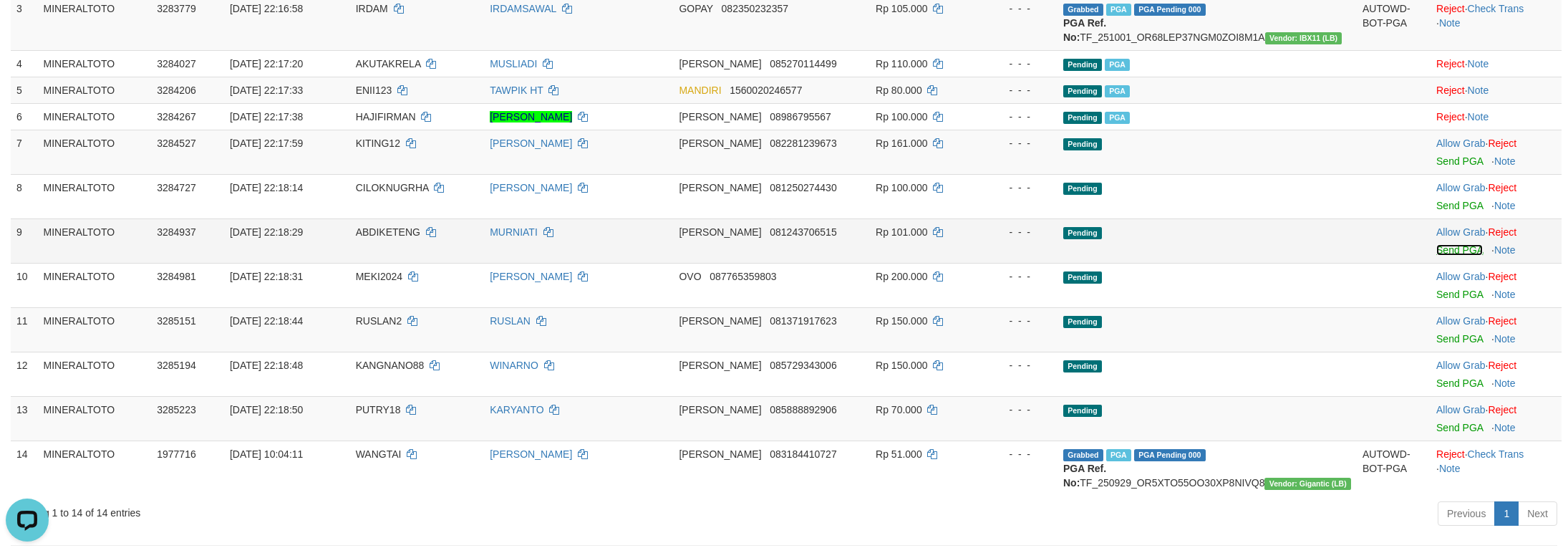
click at [1447, 256] on link "Send PGA" at bounding box center [1459, 250] width 47 height 11
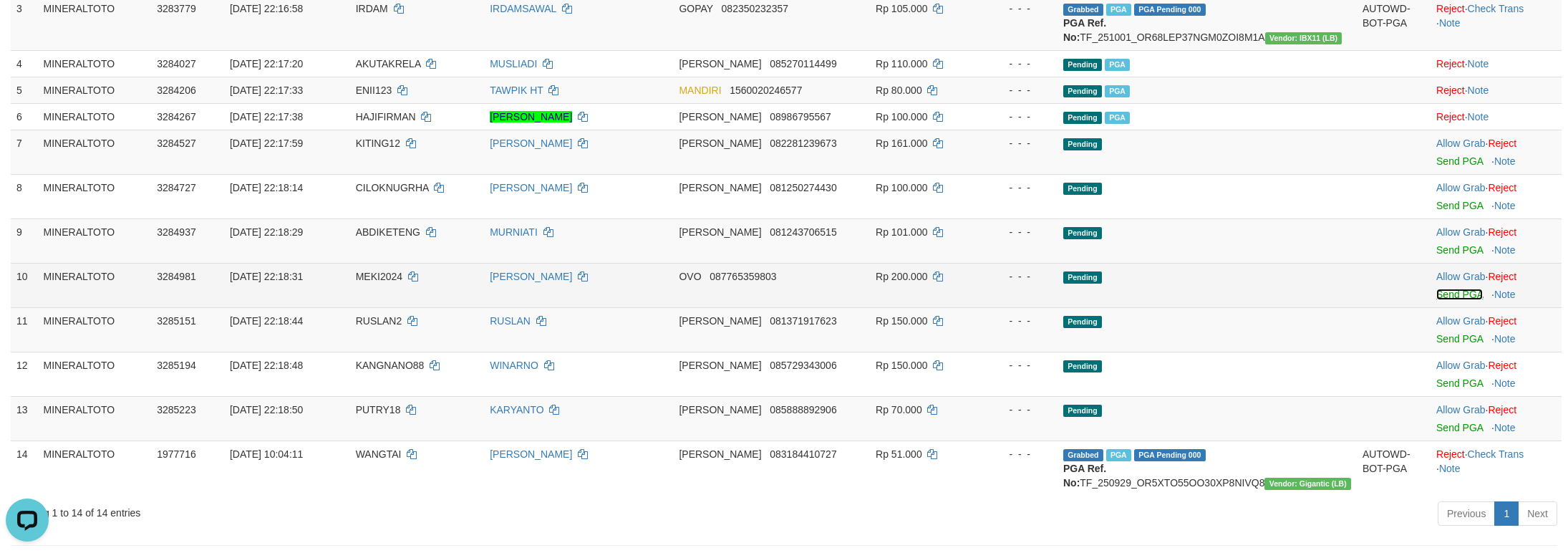
click at [1439, 300] on link "Send PGA" at bounding box center [1459, 294] width 47 height 11
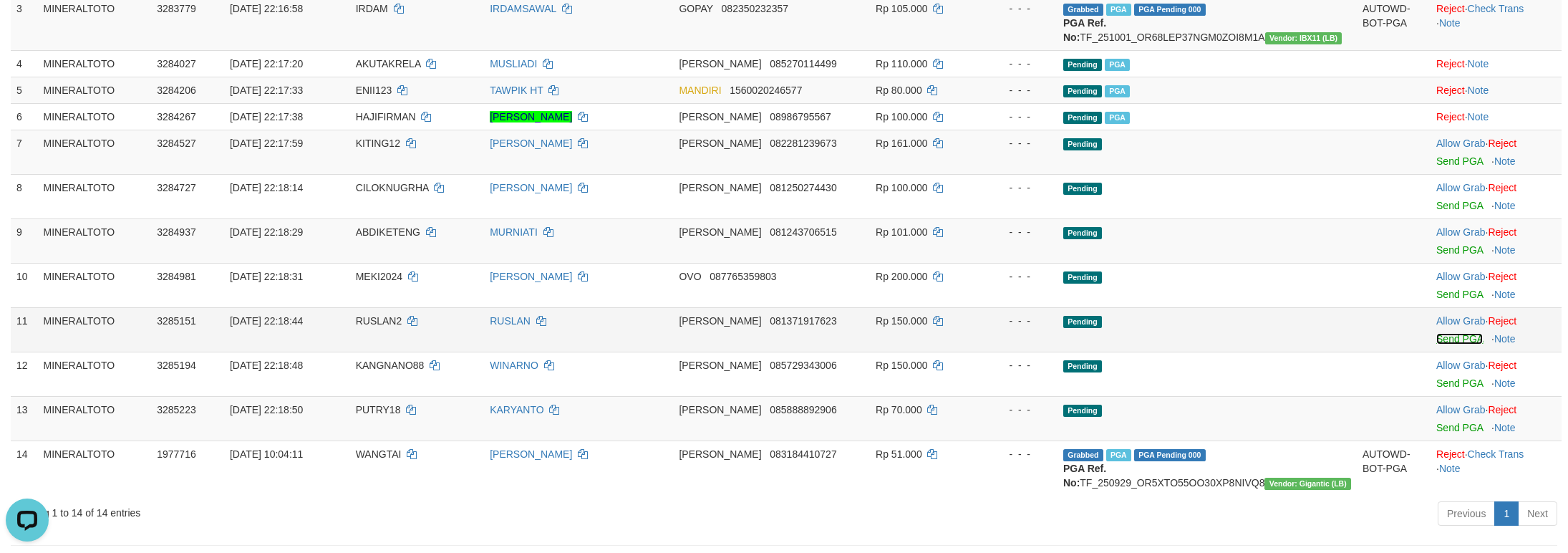
click at [1445, 345] on link "Send PGA" at bounding box center [1459, 339] width 47 height 11
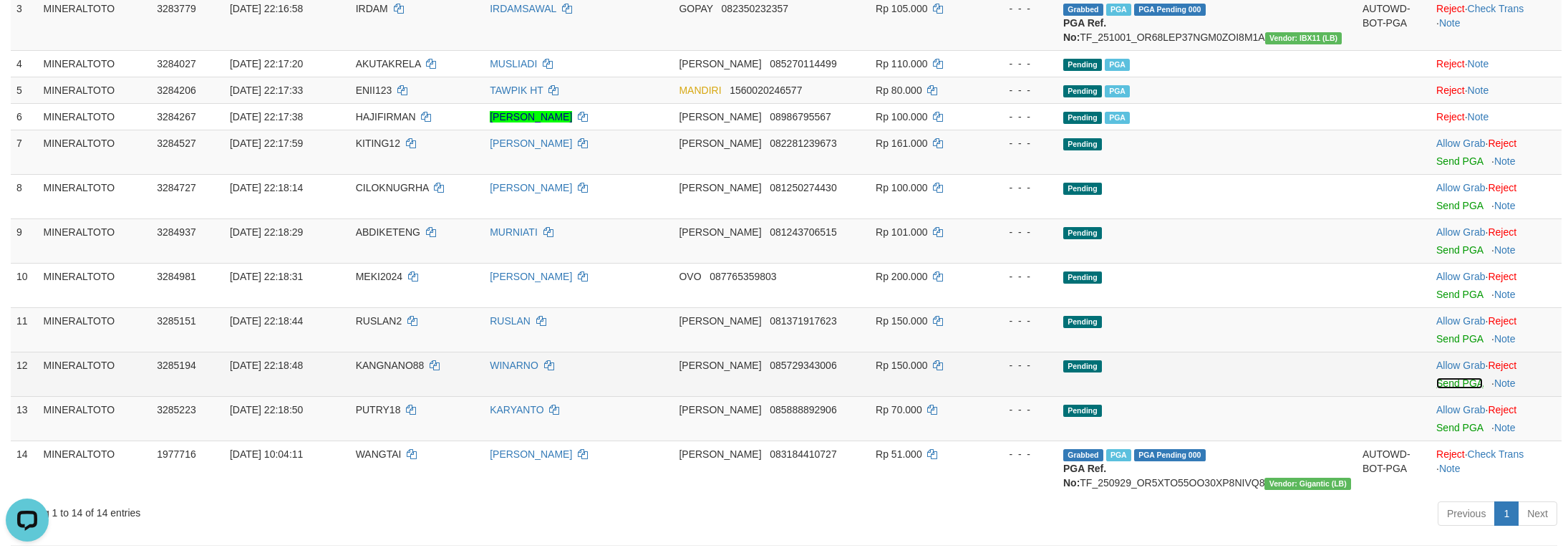
click at [1448, 389] on link "Send PGA" at bounding box center [1459, 384] width 47 height 11
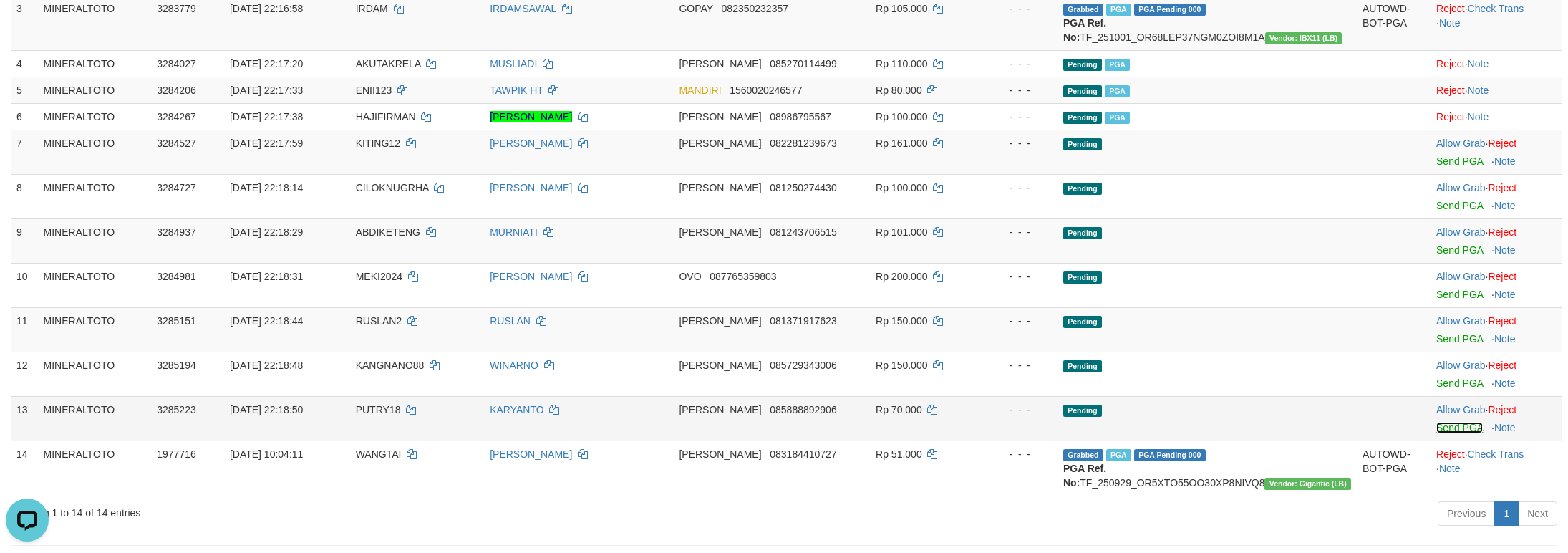
click at [1463, 434] on link "Send PGA" at bounding box center [1459, 428] width 47 height 11
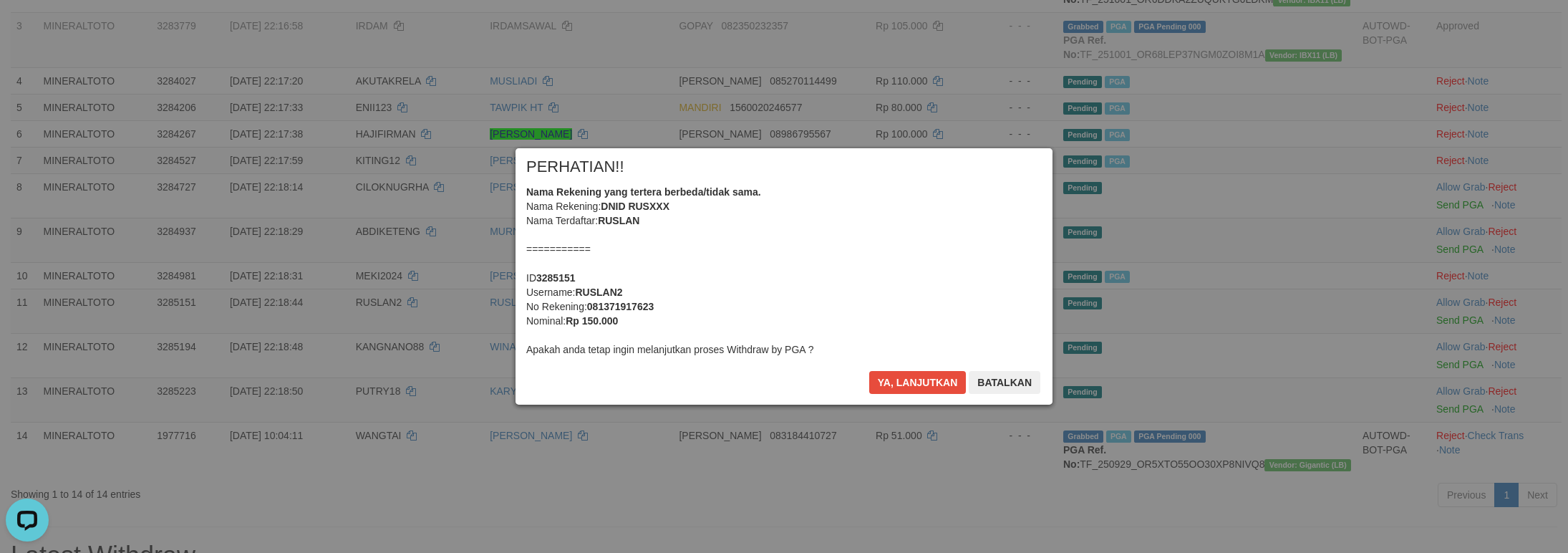
click at [833, 239] on div "Nama Rekening yang tertera berbeda/tidak sama. Nama Rekening: DNID RUSXXX Nama …" at bounding box center [784, 270] width 515 height 172
click at [869, 371] on button "Ya, lanjutkan" at bounding box center [918, 383] width 98 height 23
click at [833, 239] on div "Nama Rekening yang tertera berbeda/tidak sama. Nama Rekening: DNID KARXXXXX Nam…" at bounding box center [784, 270] width 515 height 172
click at [869, 371] on button "Ya, lanjutkan" at bounding box center [918, 383] width 98 height 23
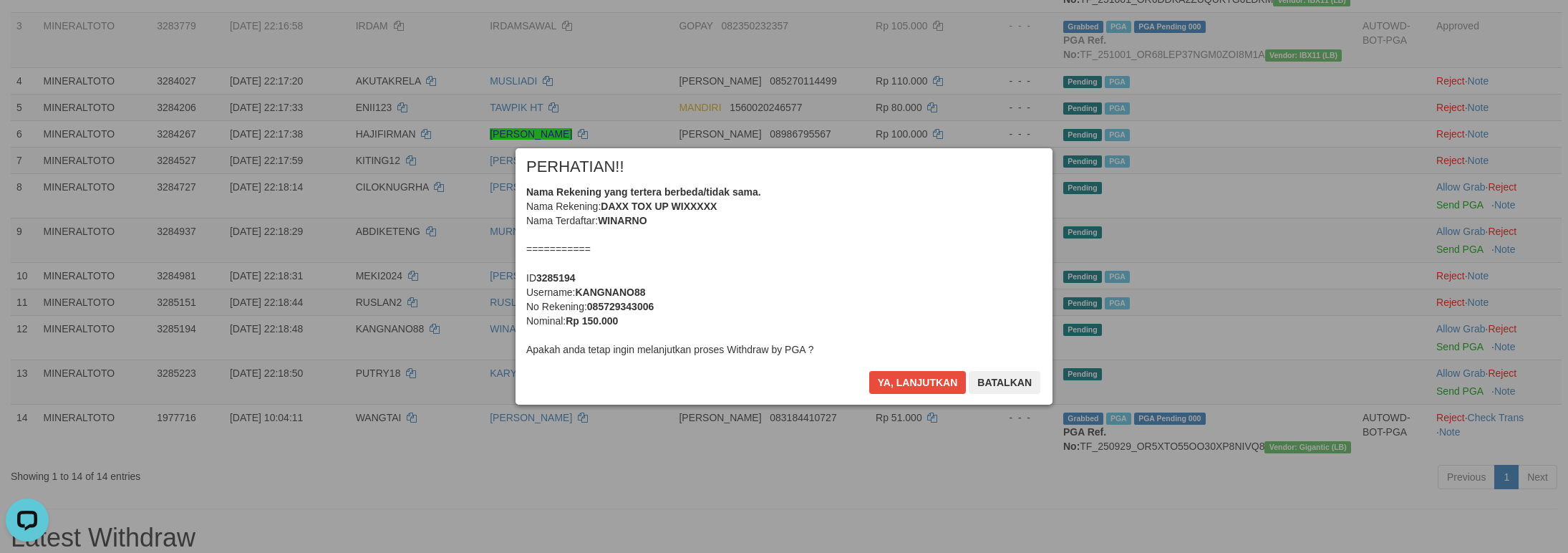
click at [833, 239] on div "Nama Rekening yang tertera berbeda/tidak sama. Nama Rekening: DAXX TOX UP WIXXX…" at bounding box center [784, 270] width 515 height 172
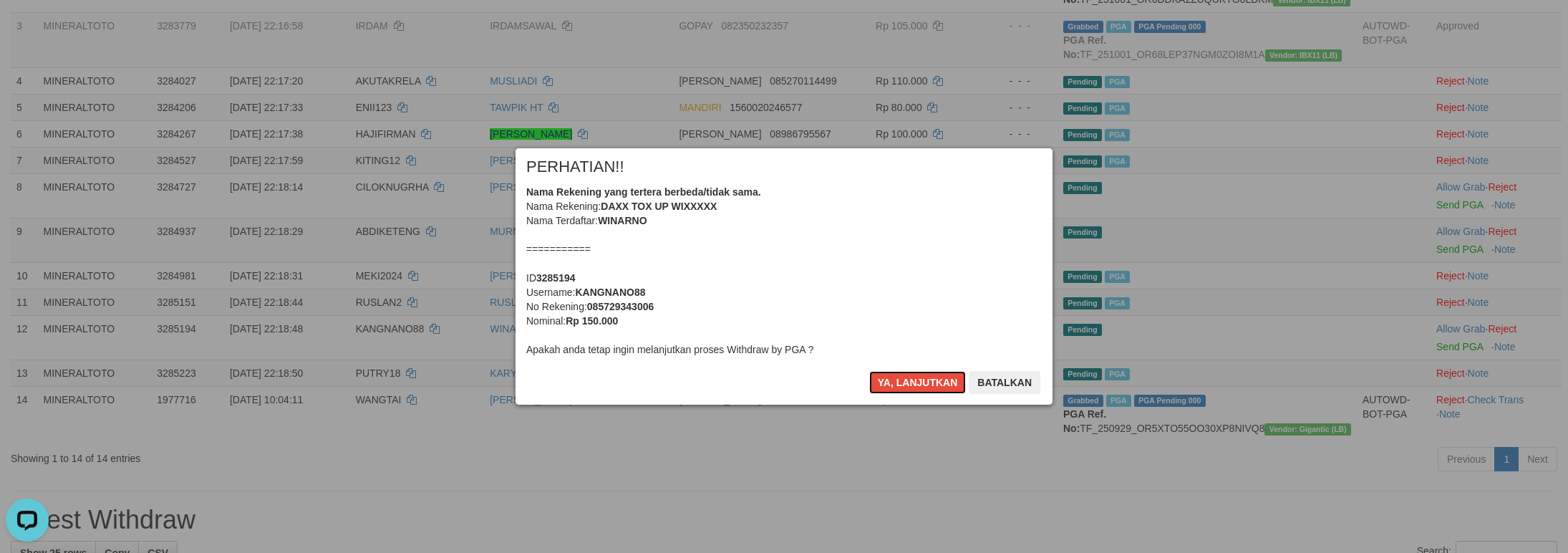
click at [869, 371] on button "Ya, lanjutkan" at bounding box center [918, 383] width 98 height 23
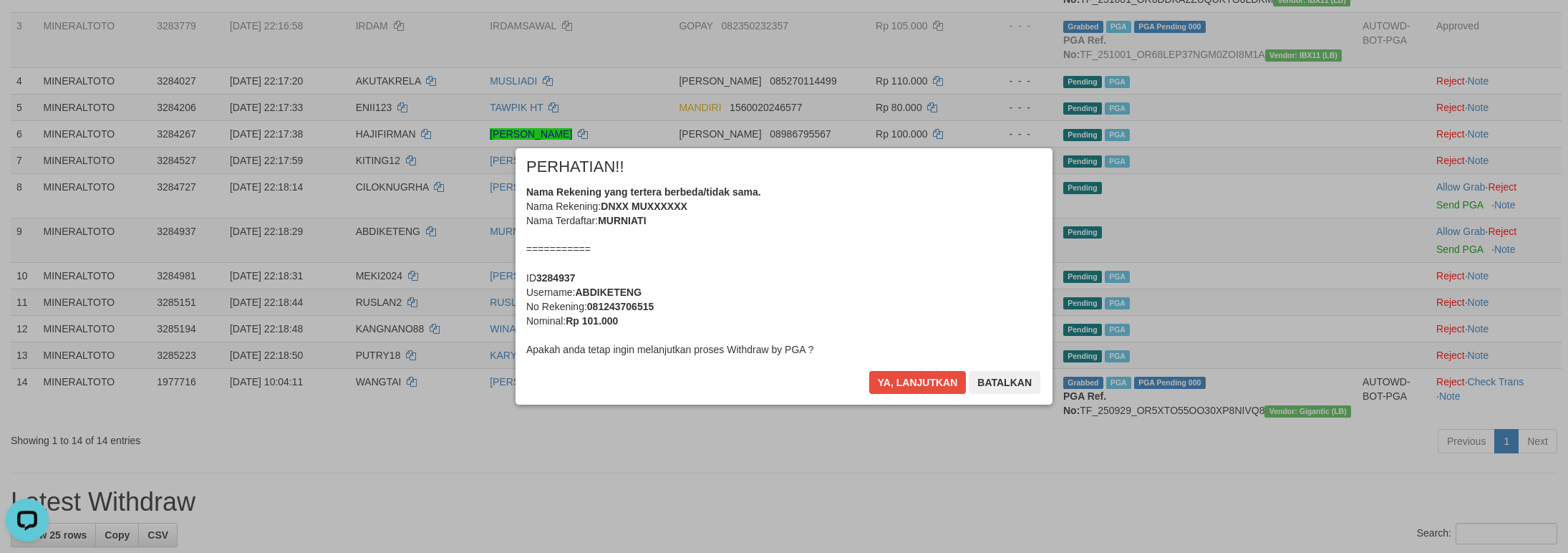
click at [833, 239] on div "Nama Rekening yang tertera berbeda/tidak sama. Nama Rekening: DNXX MUXXXXXX Nam…" at bounding box center [784, 270] width 515 height 172
click at [869, 371] on button "Ya, lanjutkan" at bounding box center [918, 383] width 98 height 23
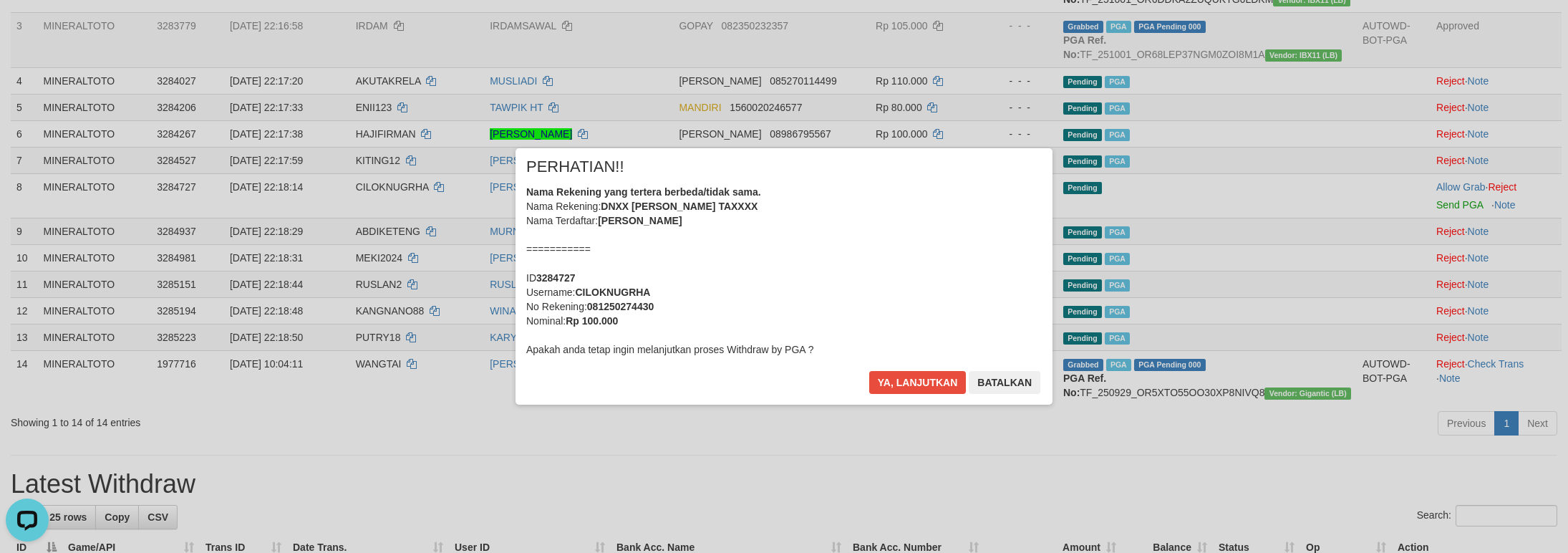
click at [833, 239] on div "Nama Rekening yang tertera berbeda/tidak sama. Nama Rekening: DNXX EMXX TAXXXX …" at bounding box center [784, 270] width 515 height 172
click at [869, 371] on button "Ya, lanjutkan" at bounding box center [918, 383] width 98 height 23
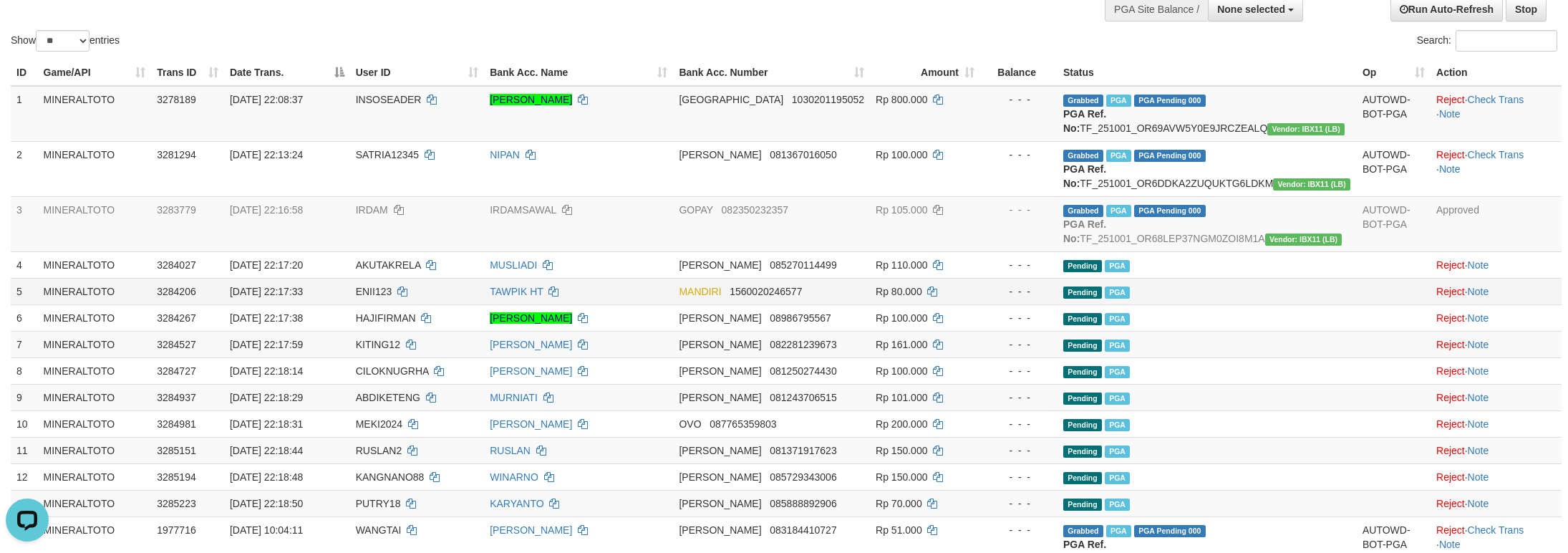
scroll to position [231, 0]
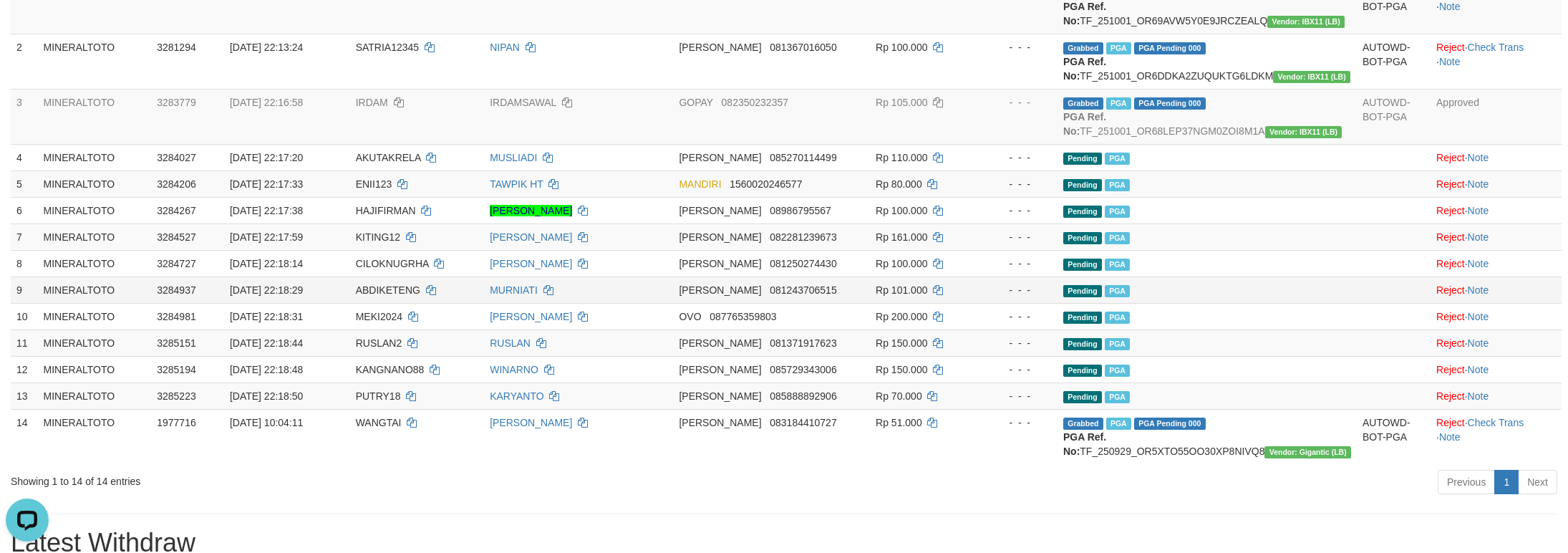
click at [1333, 303] on td "Pending PGA" at bounding box center [1206, 289] width 299 height 27
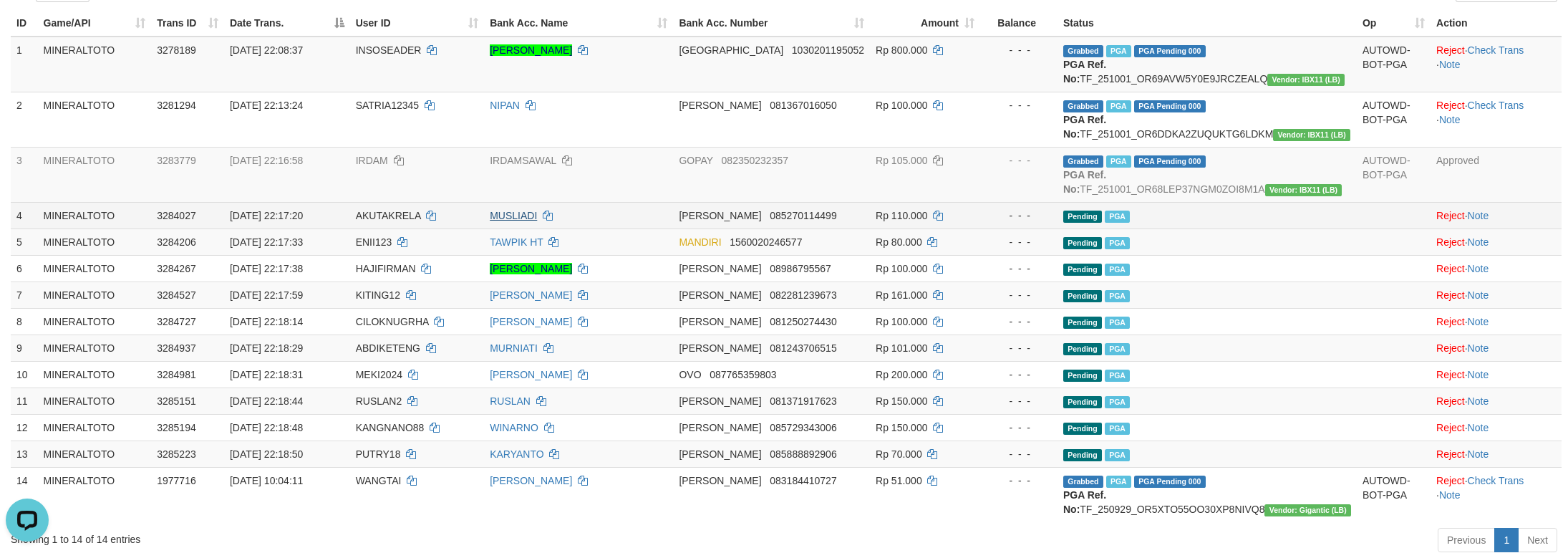
scroll to position [124, 0]
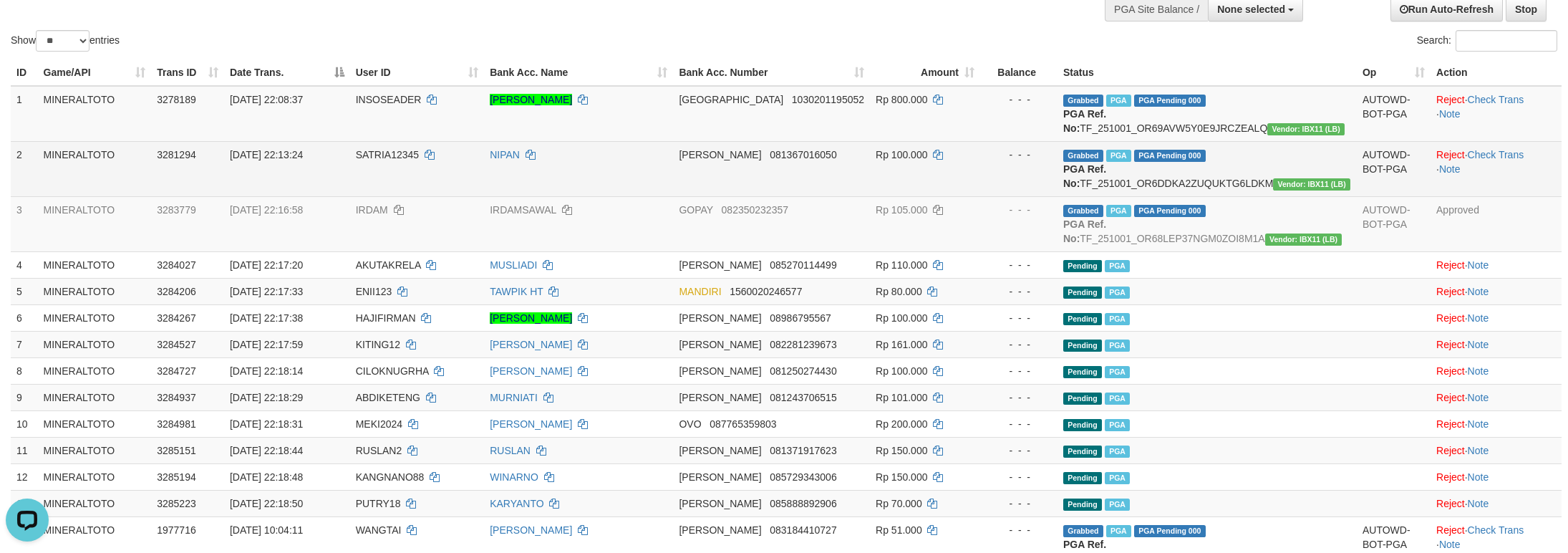
click at [870, 196] on td "DANA 081367016050" at bounding box center [771, 169] width 197 height 55
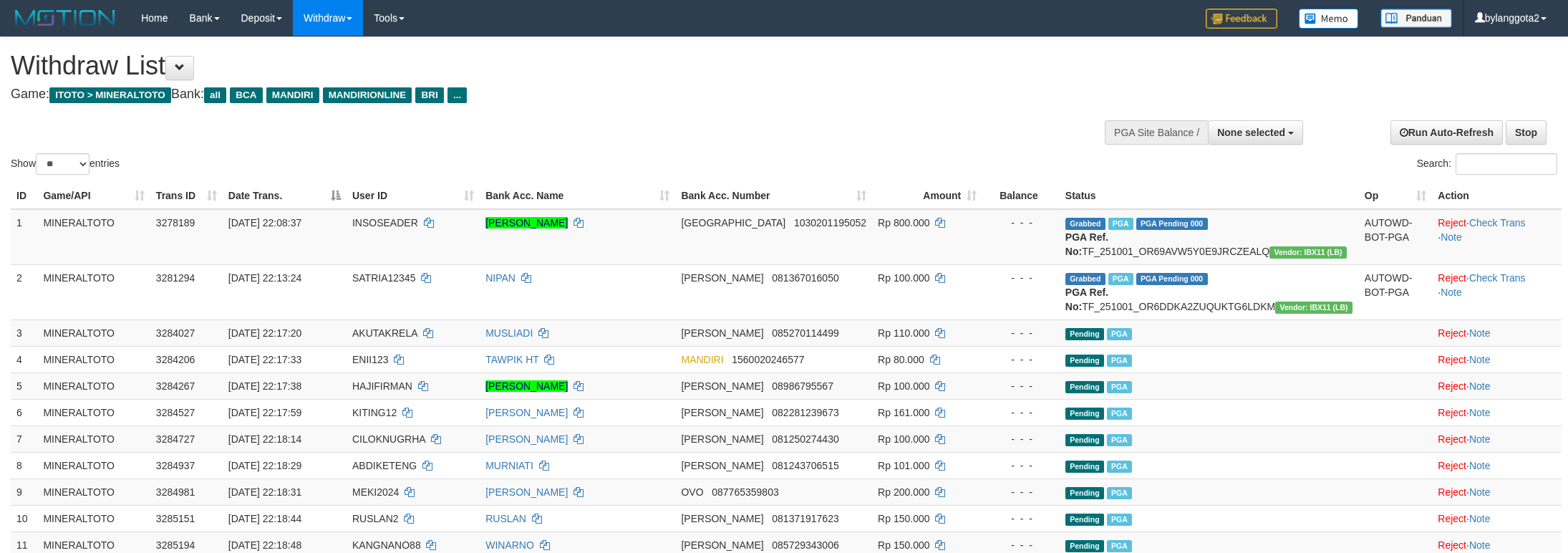
select select
select select "**"
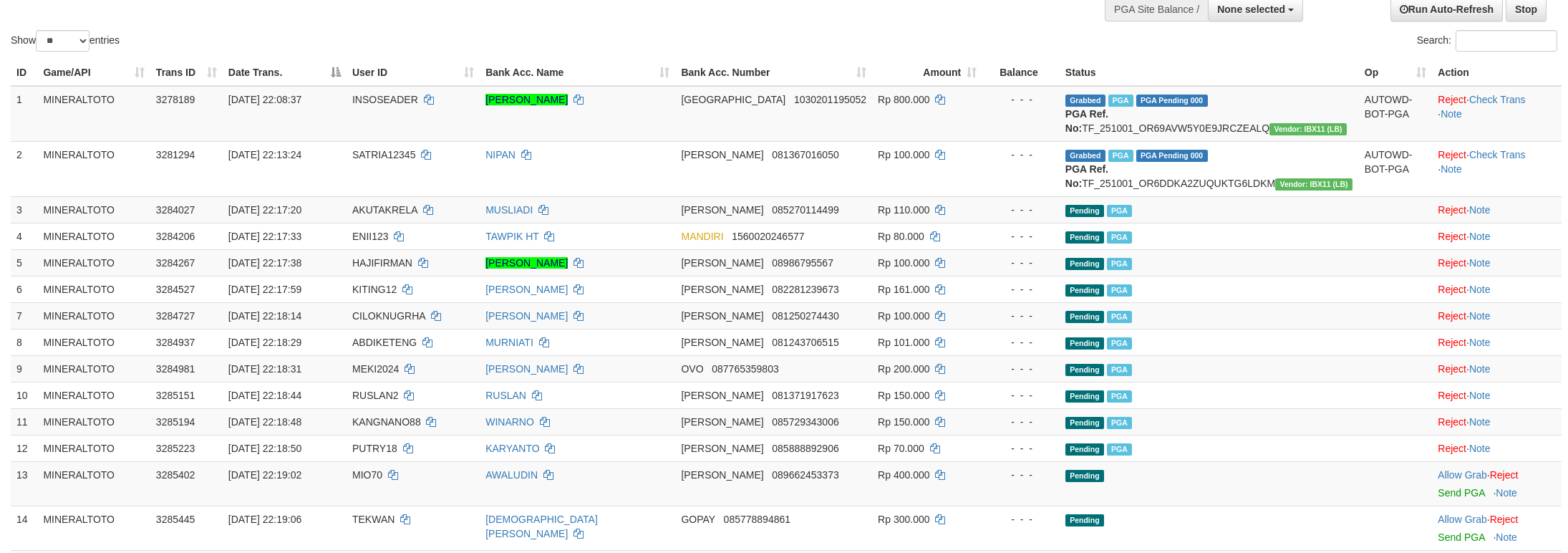
click at [1134, 249] on td "Pending PGA" at bounding box center [1208, 236] width 299 height 27
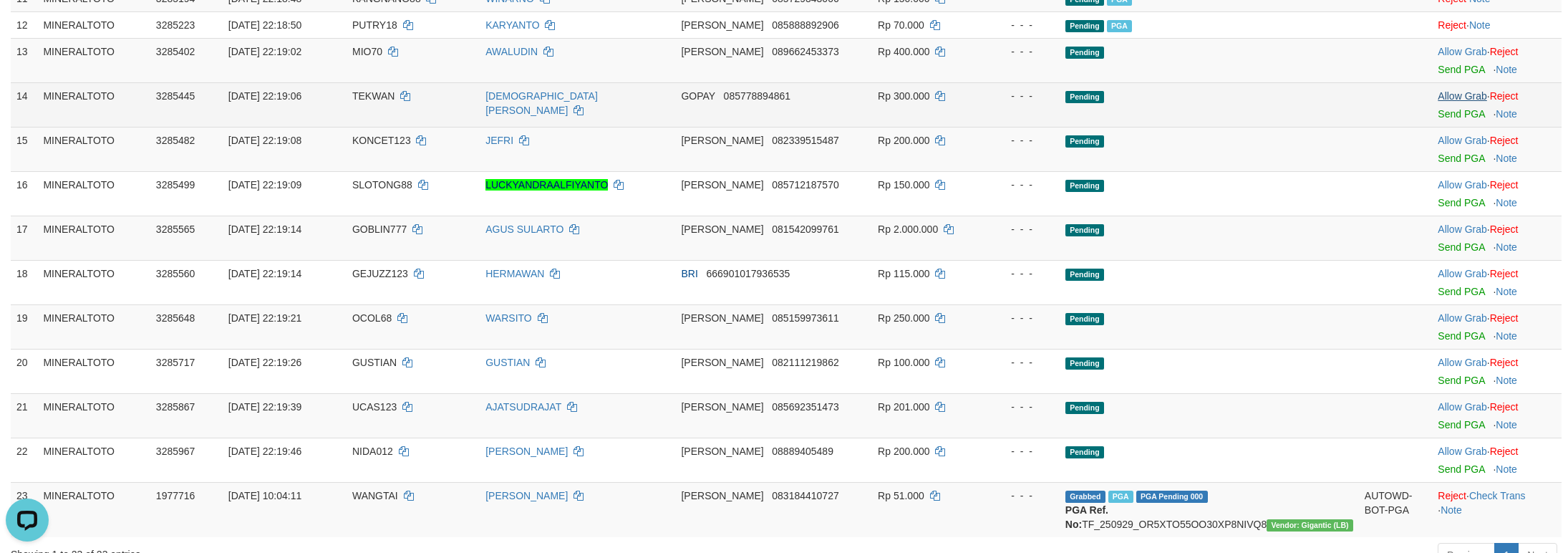
scroll to position [495, 0]
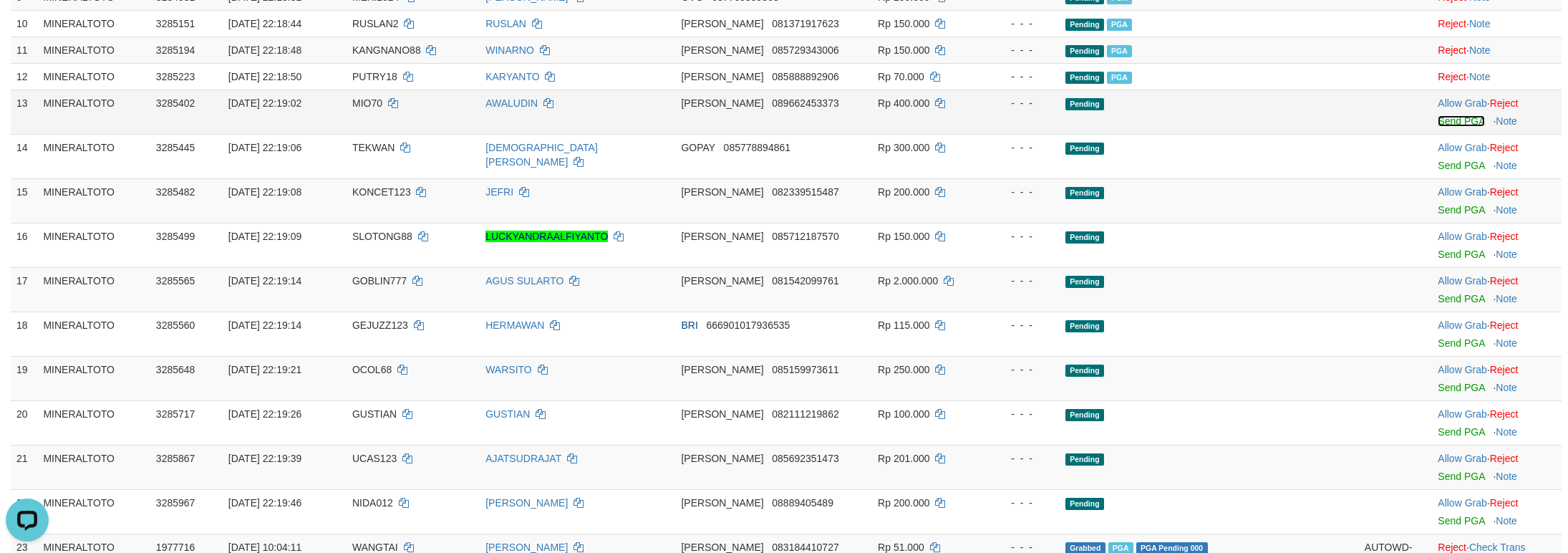
click at [1444, 127] on link "Send PGA" at bounding box center [1460, 121] width 47 height 11
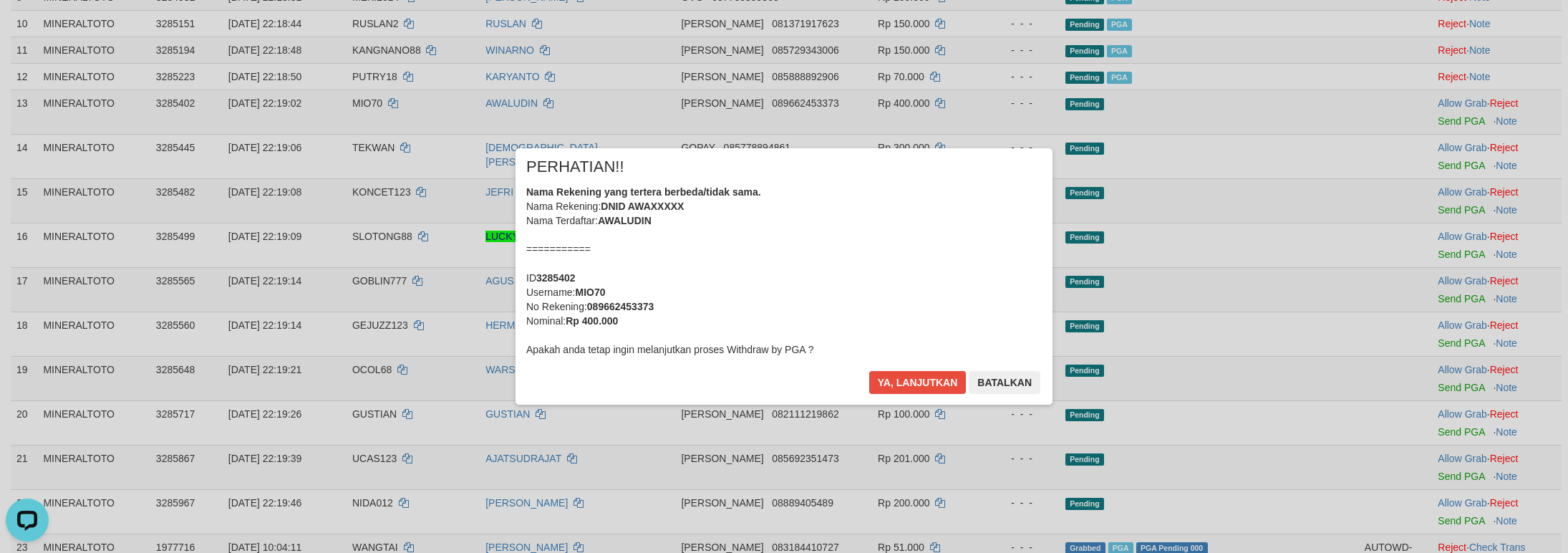
click at [804, 289] on div "Nama Rekening yang tertera berbeda/tidak sama. Nama Rekening: DNID AWAXXXXX Nam…" at bounding box center [784, 270] width 515 height 172
click at [869, 371] on button "Ya, lanjutkan" at bounding box center [918, 383] width 98 height 23
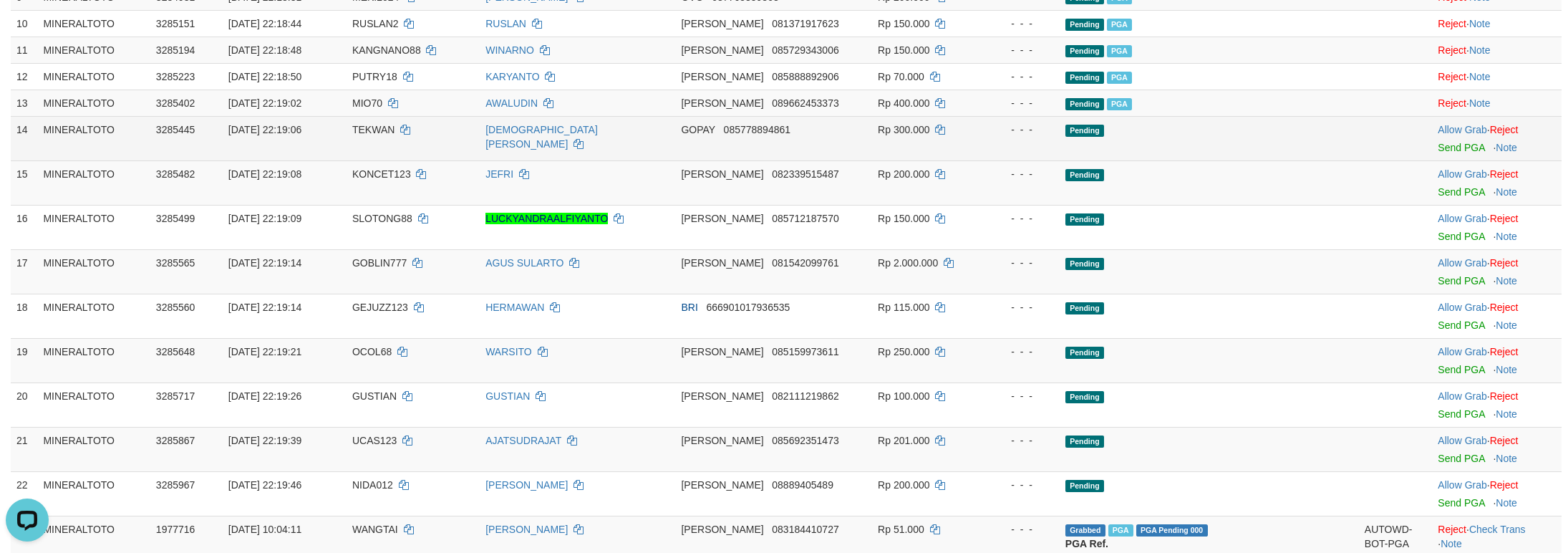
scroll to position [477, 0]
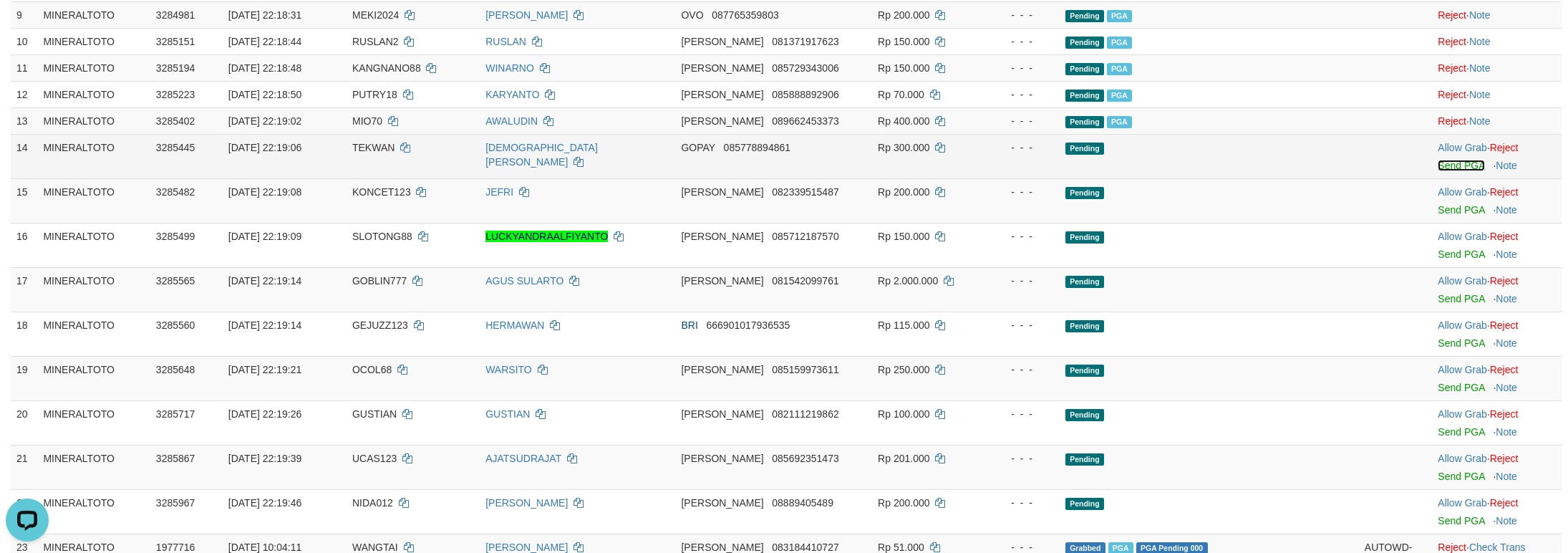
click at [1443, 171] on link "Send PGA" at bounding box center [1460, 165] width 47 height 11
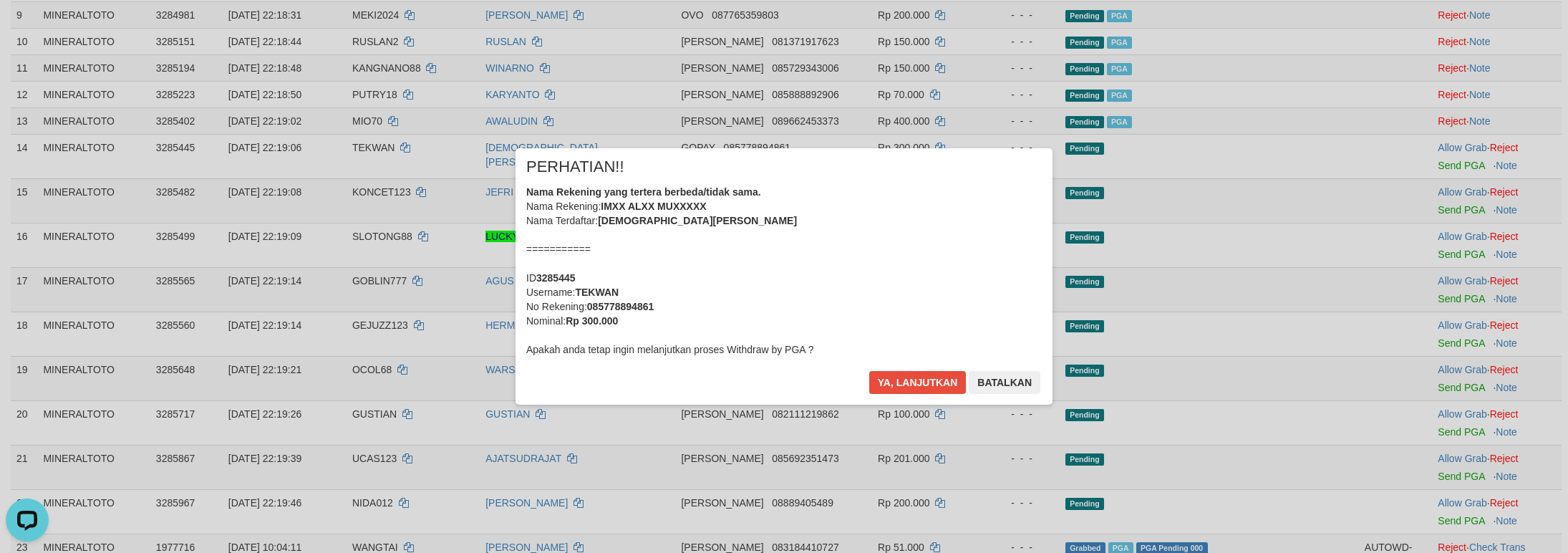
click at [855, 264] on div "Nama Rekening yang tertera berbeda/tidak sama. Nama Rekening: IMXX ALXX MUXXXXX…" at bounding box center [784, 270] width 515 height 172
click at [869, 371] on button "Ya, lanjutkan" at bounding box center [918, 383] width 98 height 23
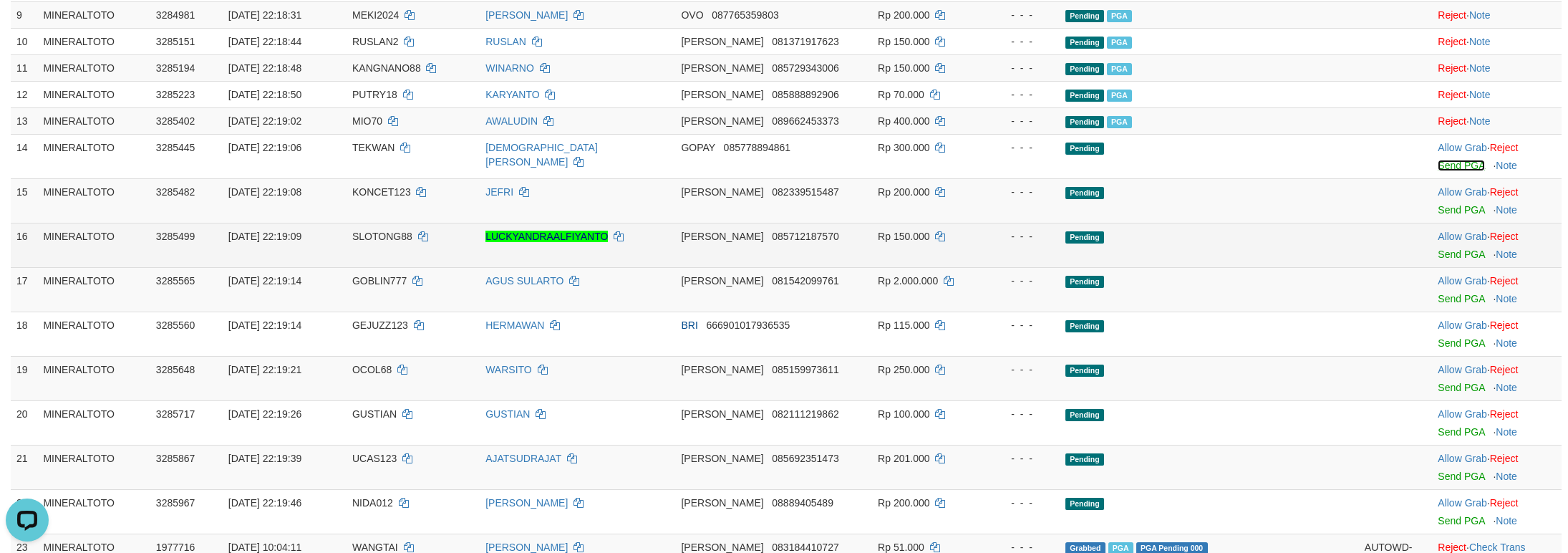
scroll to position [460, 0]
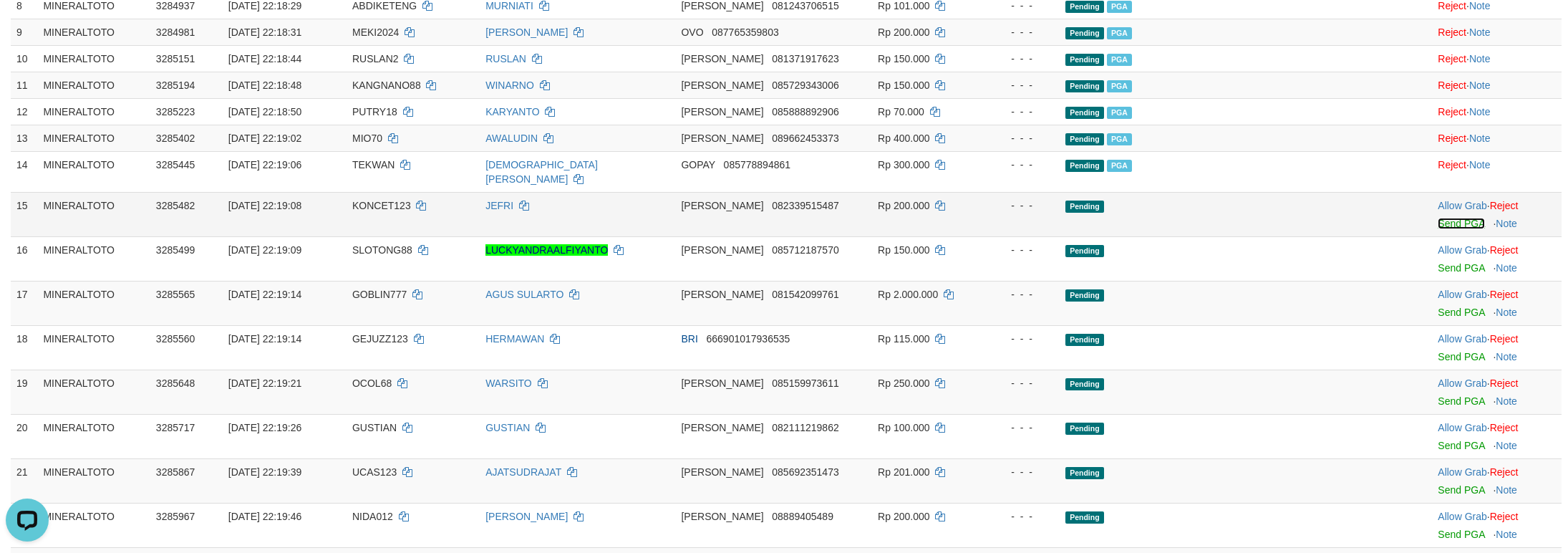
click at [1439, 229] on link "Send PGA" at bounding box center [1460, 223] width 47 height 11
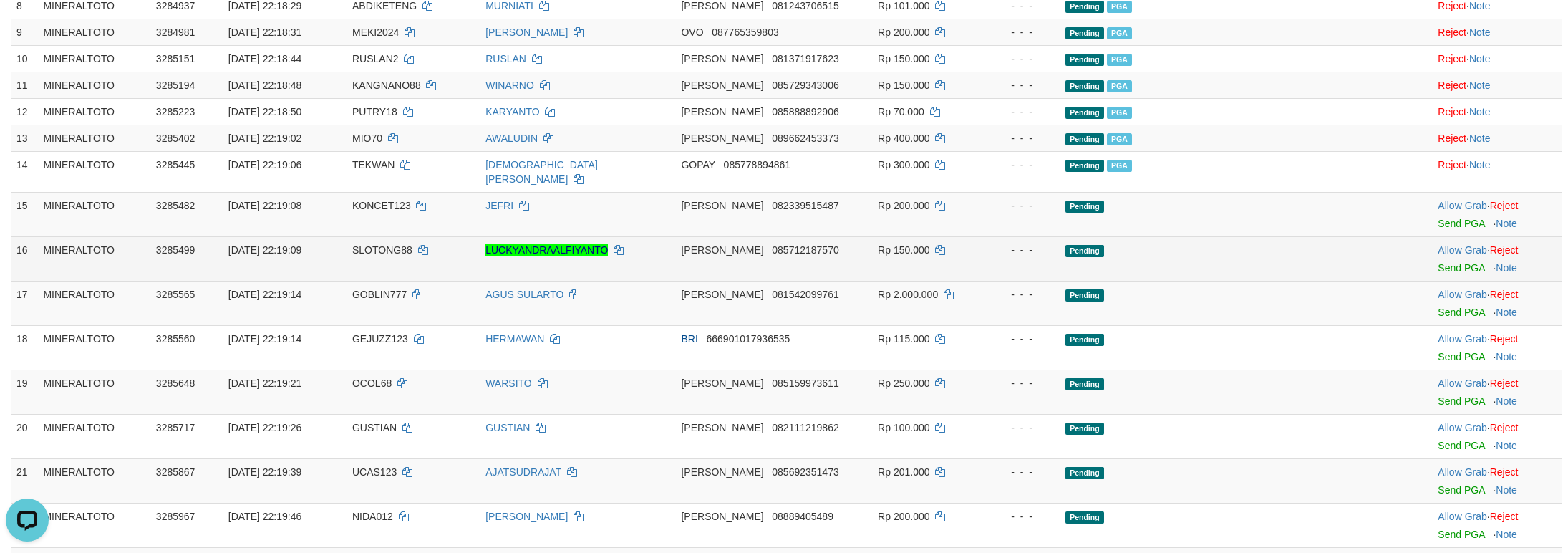
click at [1452, 281] on td "Allow Grab · Reject Send PGA · Note" at bounding box center [1496, 259] width 130 height 45
click at [1450, 274] on link "Send PGA" at bounding box center [1460, 268] width 47 height 11
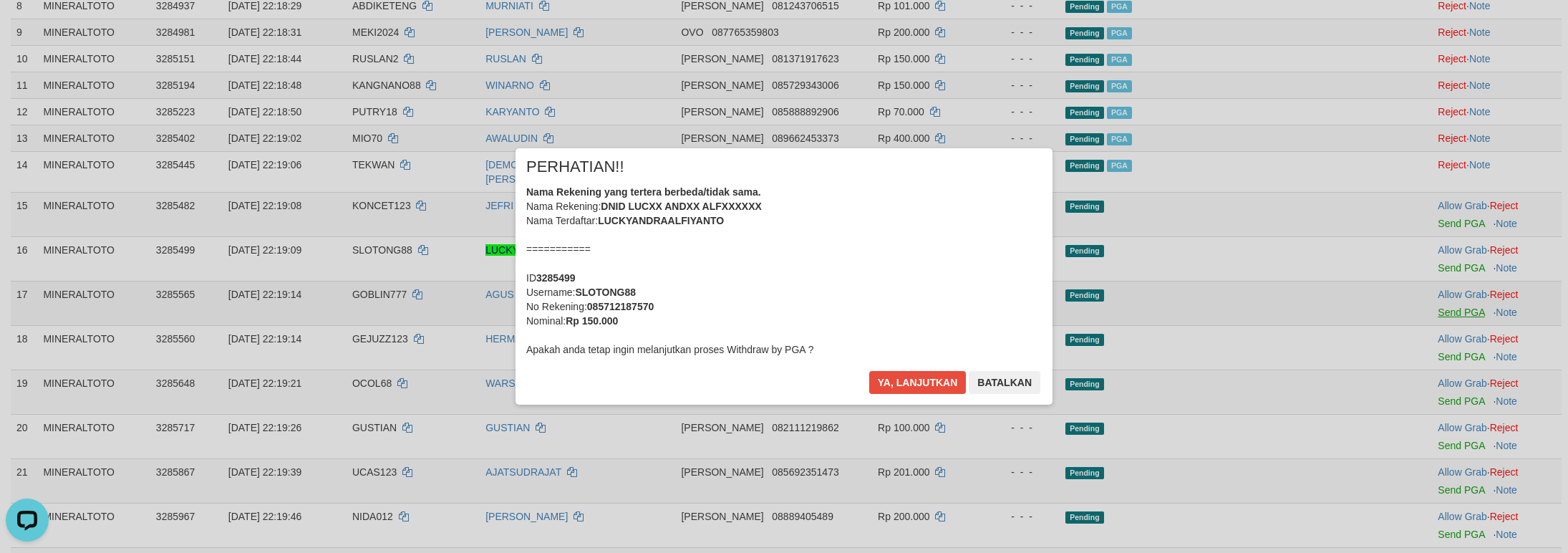
click at [1457, 327] on div "× PERHATIAN!! Nama Rekening yang tertera berbeda/tidak sama. Nama Rekening: DNI…" at bounding box center [784, 276] width 1568 height 314
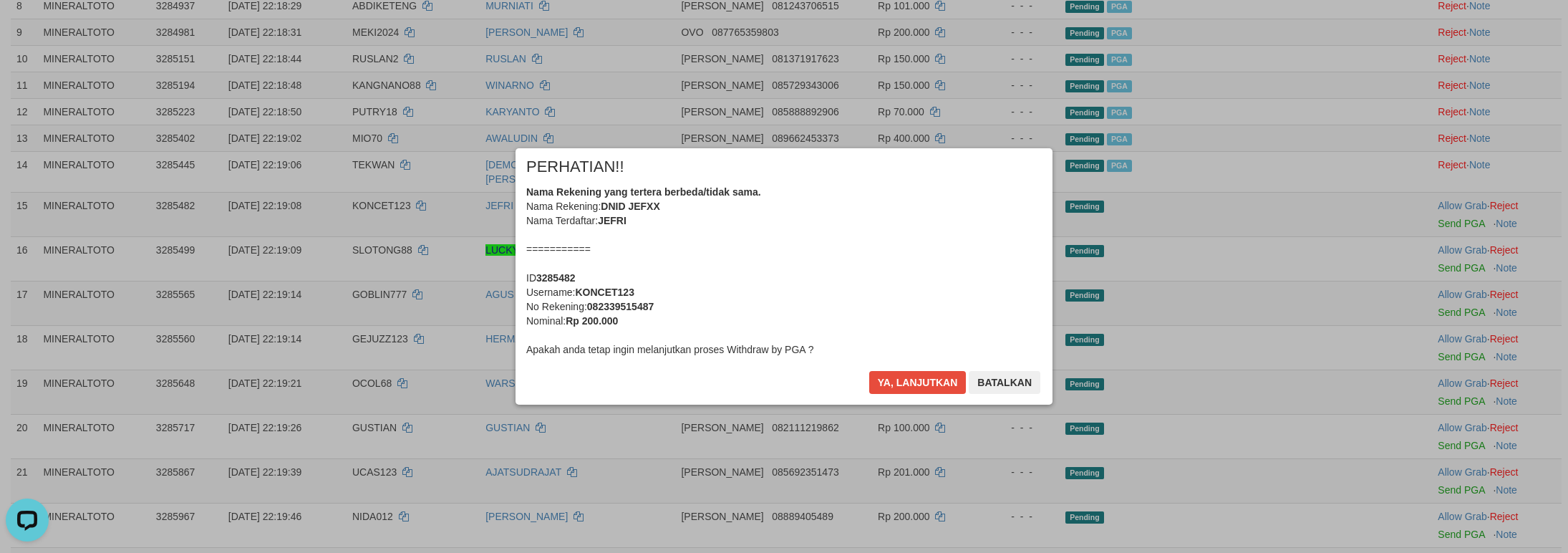
click at [873, 271] on div "Nama Rekening yang tertera berbeda/tidak sama. Nama Rekening: DNID JEFXX Nama T…" at bounding box center [784, 270] width 515 height 172
click at [869, 371] on button "Ya, lanjutkan" at bounding box center [918, 383] width 98 height 23
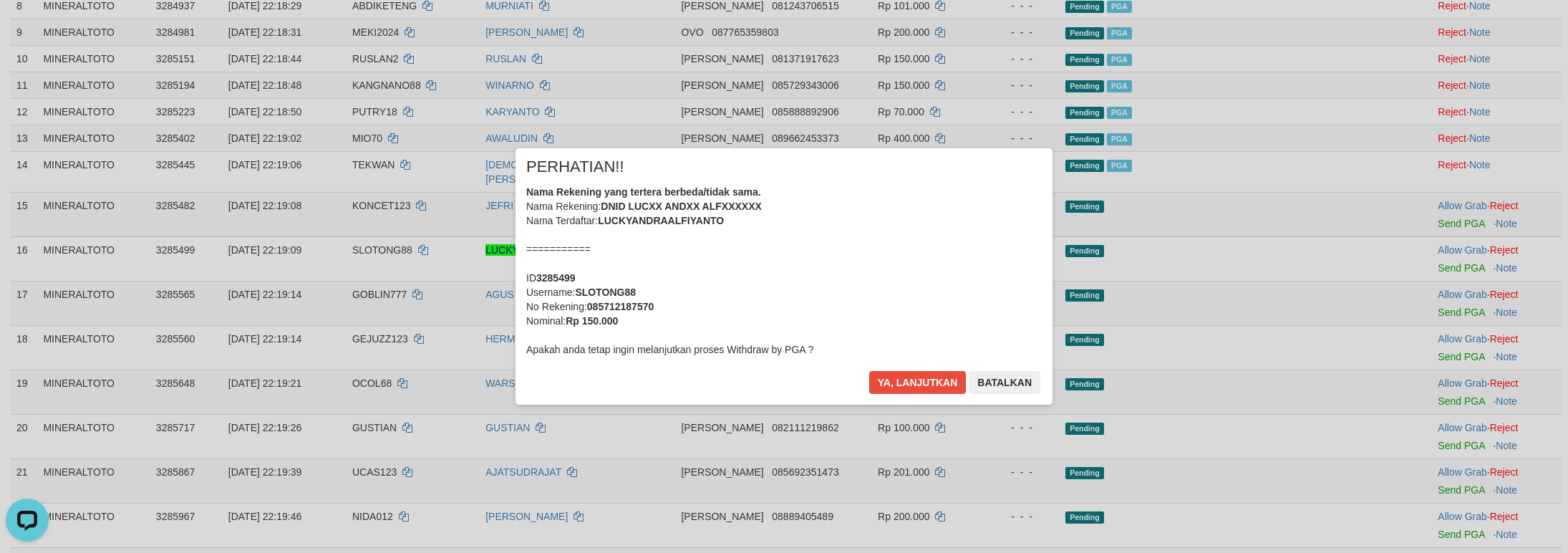
click at [873, 271] on div "Nama Rekening yang tertera berbeda/tidak sama. Nama Rekening: DNID LUCXX ANDXX …" at bounding box center [784, 270] width 515 height 172
click at [869, 371] on button "Ya, lanjutkan" at bounding box center [918, 383] width 98 height 23
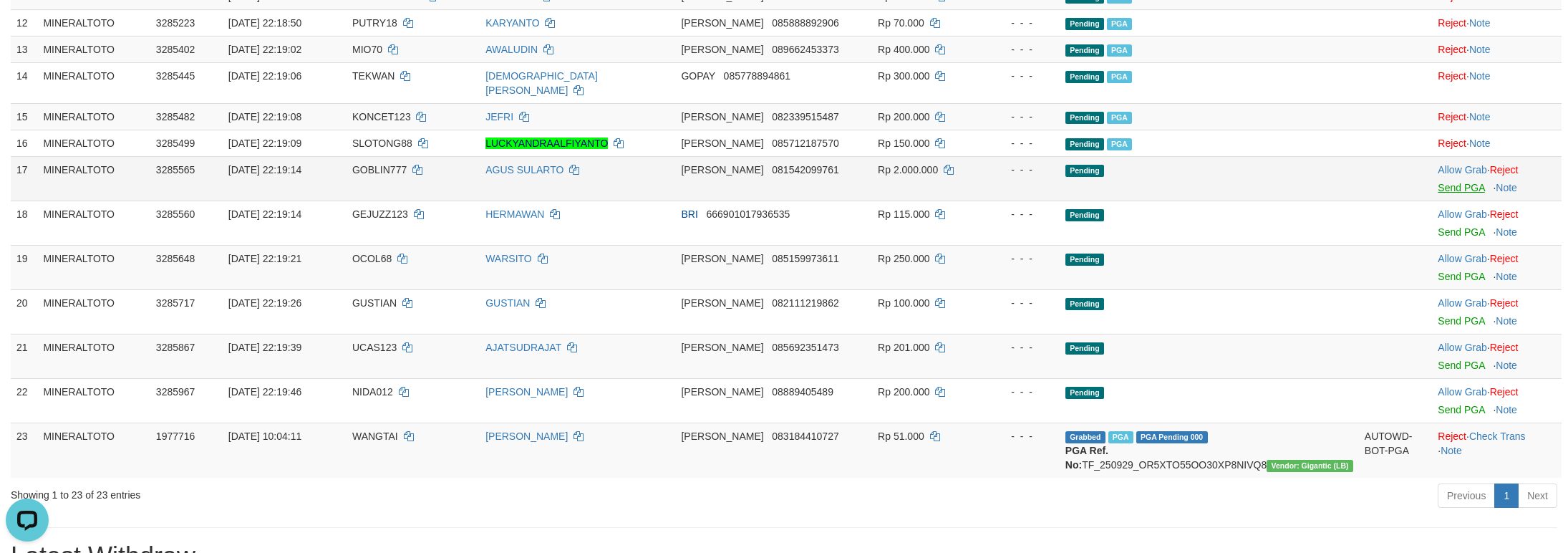
scroll to position [531, 0]
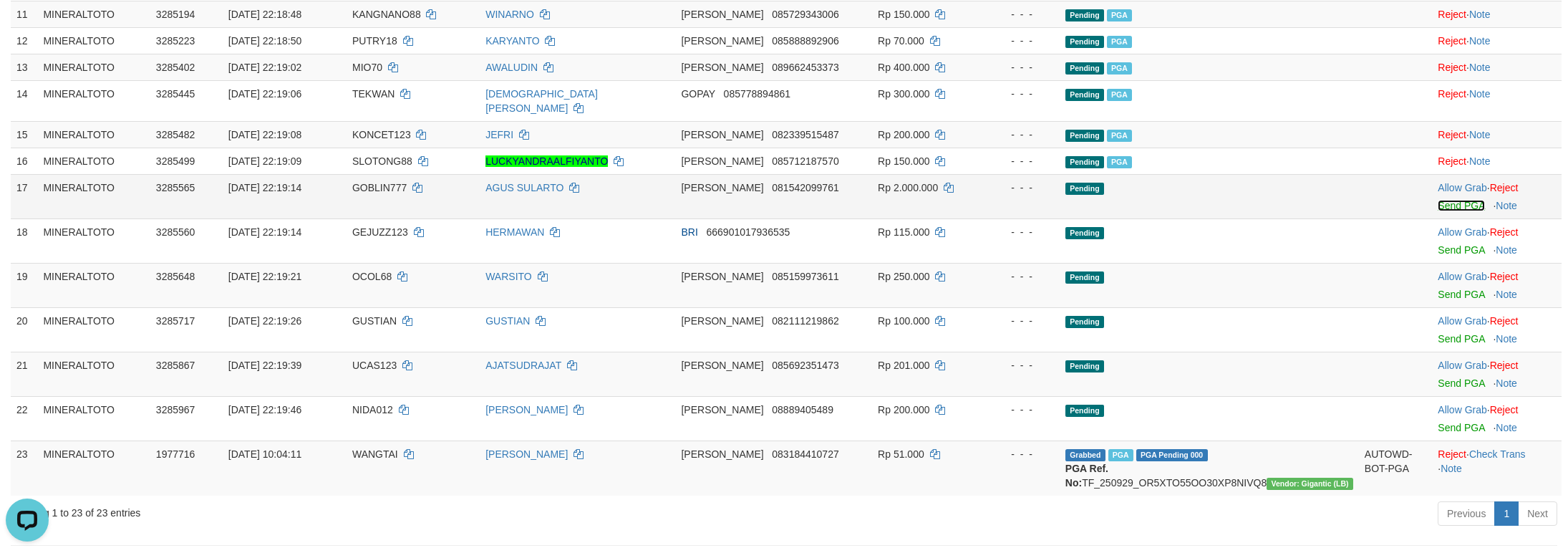
click at [1455, 211] on link "Send PGA" at bounding box center [1460, 205] width 47 height 11
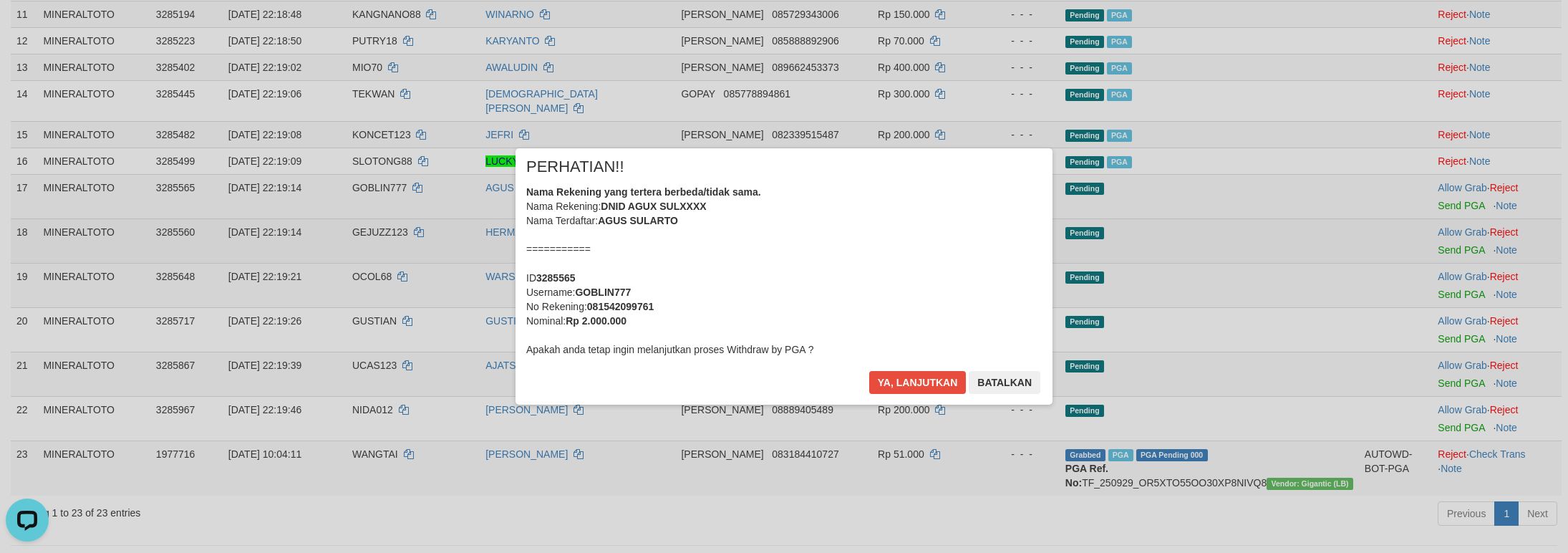
click at [1458, 261] on div "× PERHATIAN!! Nama Rekening yang tertera berbeda/tidak sama. Nama Rekening: DNI…" at bounding box center [784, 276] width 1568 height 314
click at [804, 294] on div "Nama Rekening yang tertera berbeda/tidak sama. Nama Rekening: DNID AGUX SULXXXX…" at bounding box center [784, 270] width 515 height 172
click at [869, 371] on button "Ya, lanjutkan" at bounding box center [918, 383] width 98 height 23
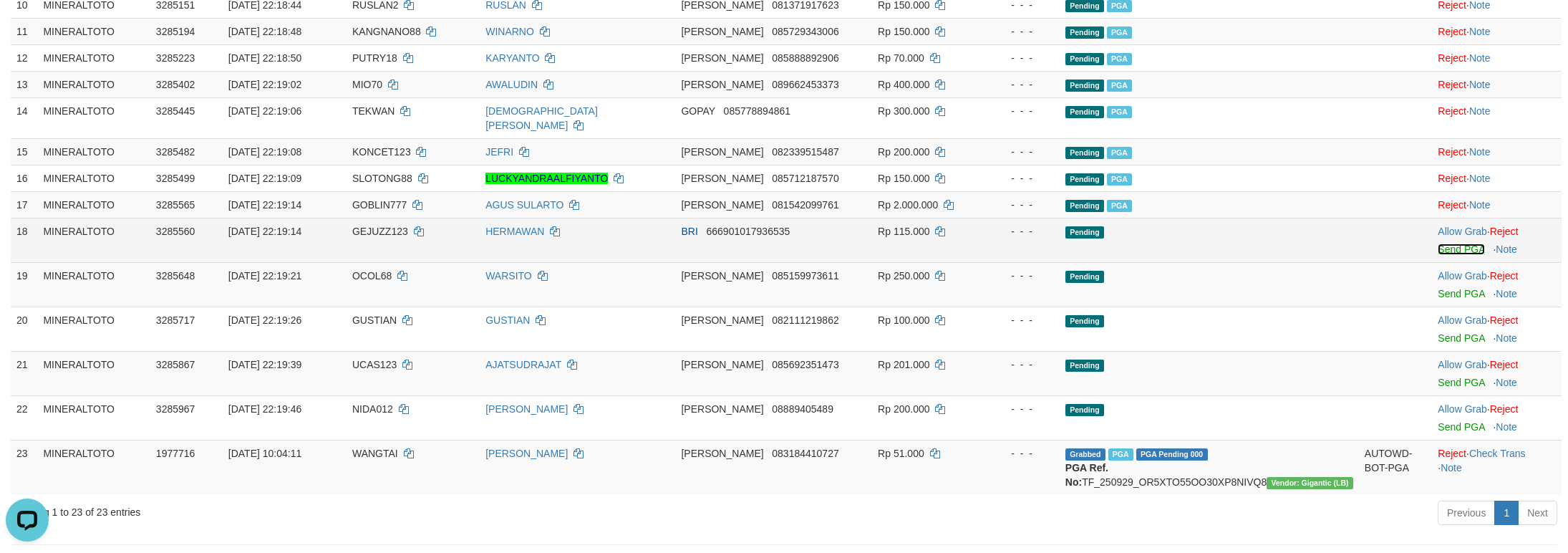
click at [1437, 255] on link "Send PGA" at bounding box center [1460, 249] width 47 height 11
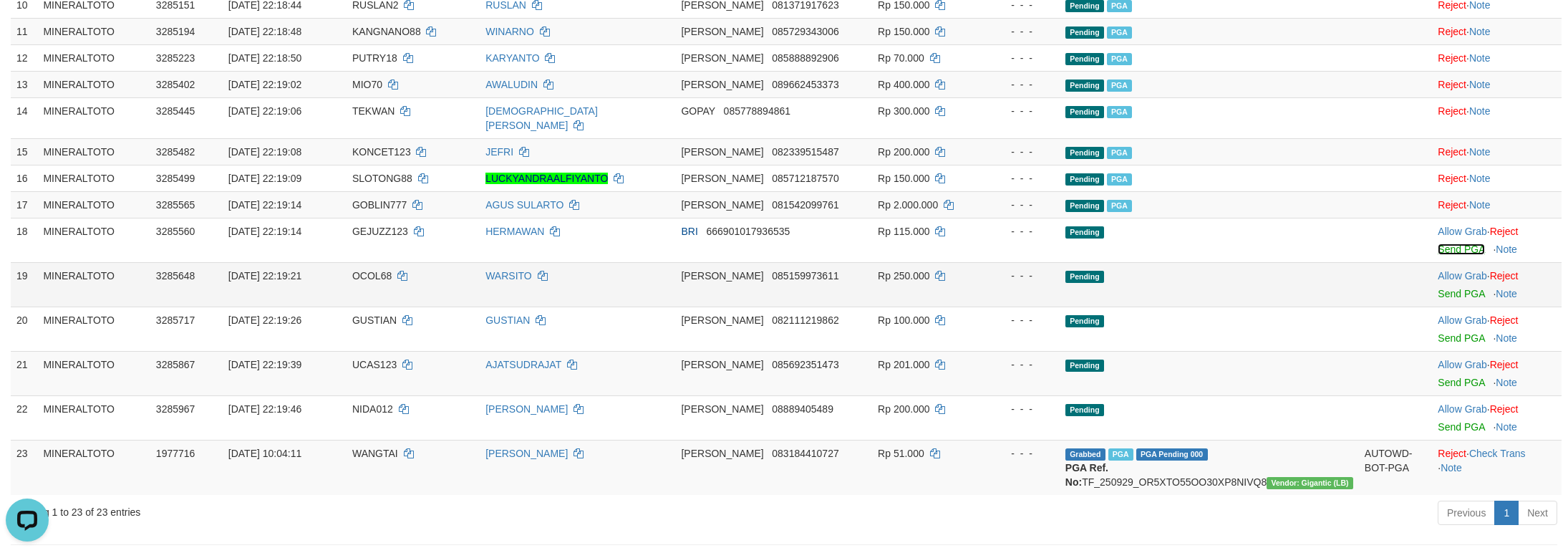
scroll to position [495, 0]
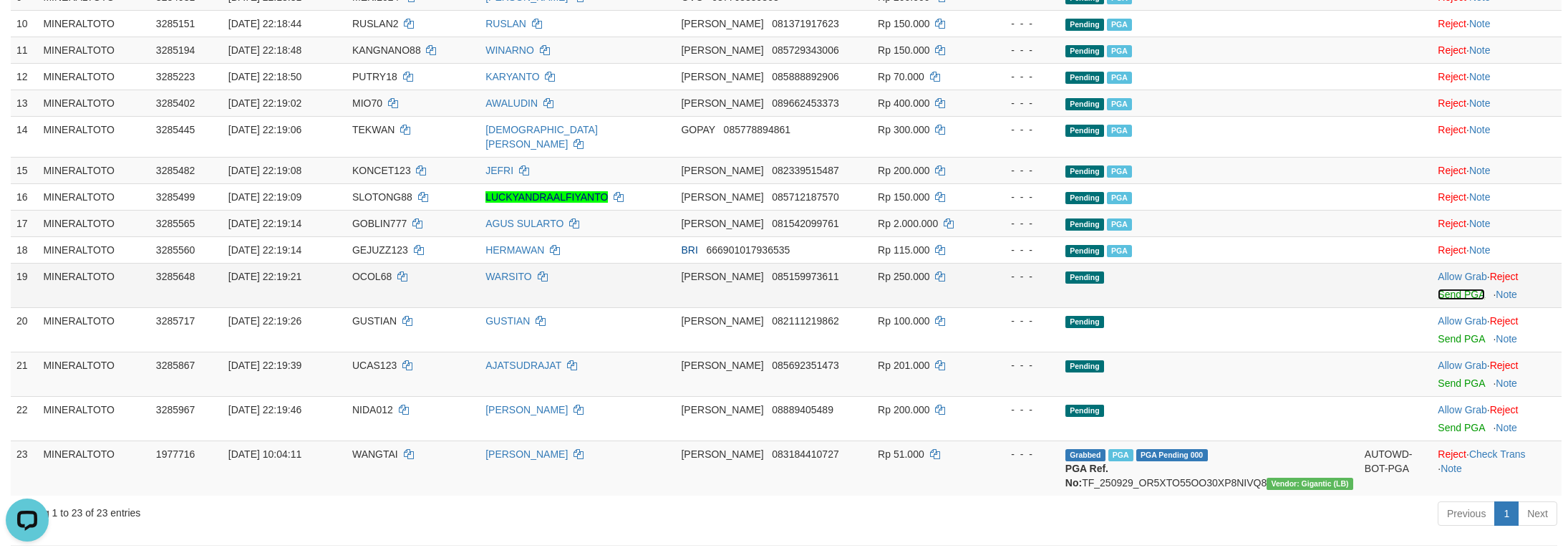
click at [1437, 300] on link "Send PGA" at bounding box center [1460, 294] width 47 height 11
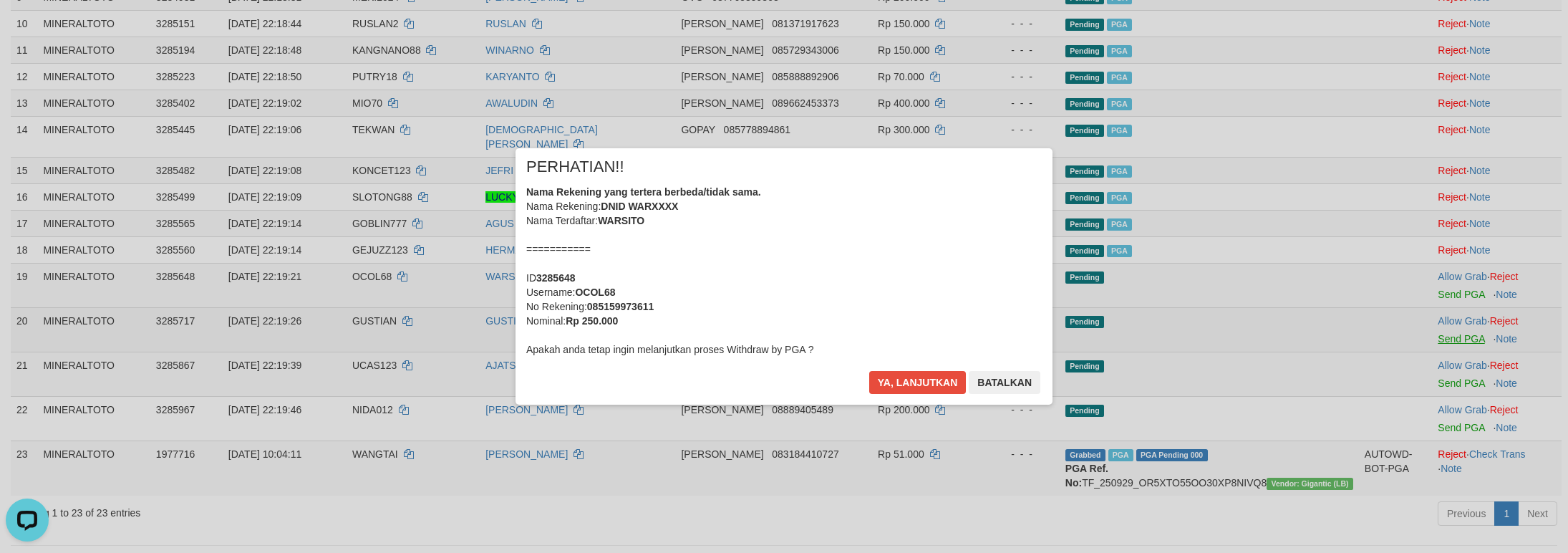
click at [1440, 359] on div "× PERHATIAN!! Nama Rekening yang tertera berbeda/tidak sama. Nama Rekening: DNI…" at bounding box center [784, 276] width 1568 height 314
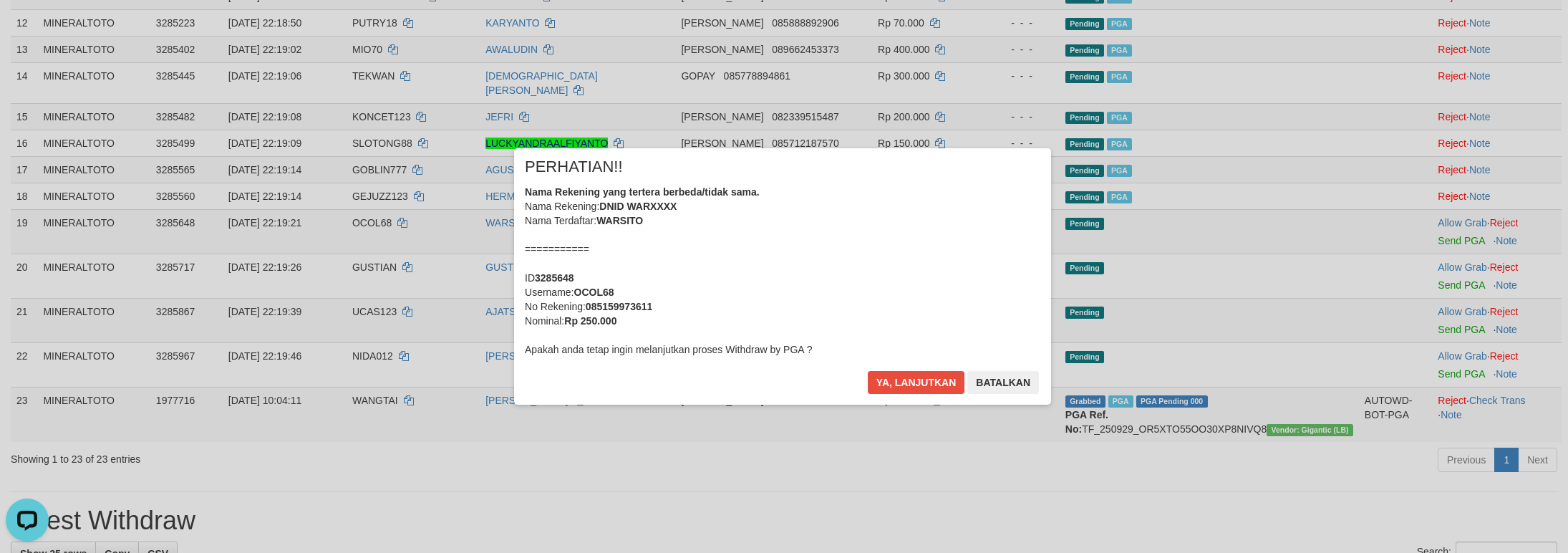
click at [818, 292] on div "Nama Rekening yang tertera berbeda/tidak sama. Nama Rekening: DNID WARXXXX Nama…" at bounding box center [784, 270] width 515 height 172
click at [869, 371] on button "Ya, lanjutkan" at bounding box center [918, 383] width 98 height 23
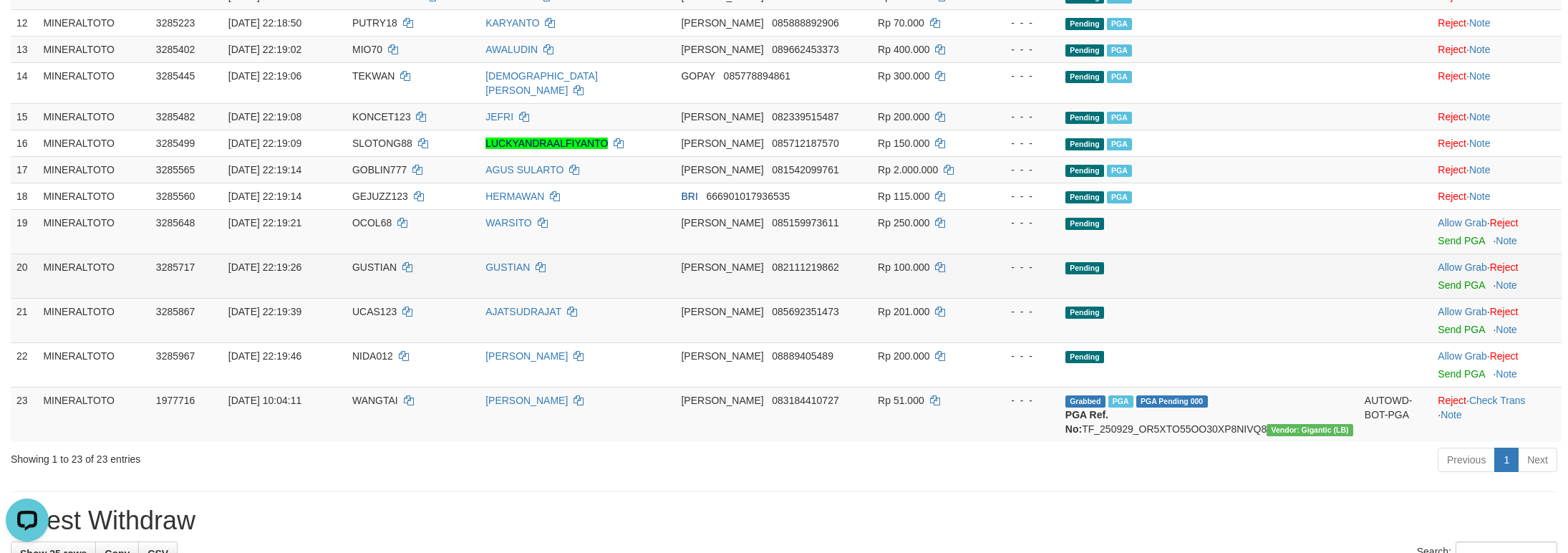
scroll to position [531, 0]
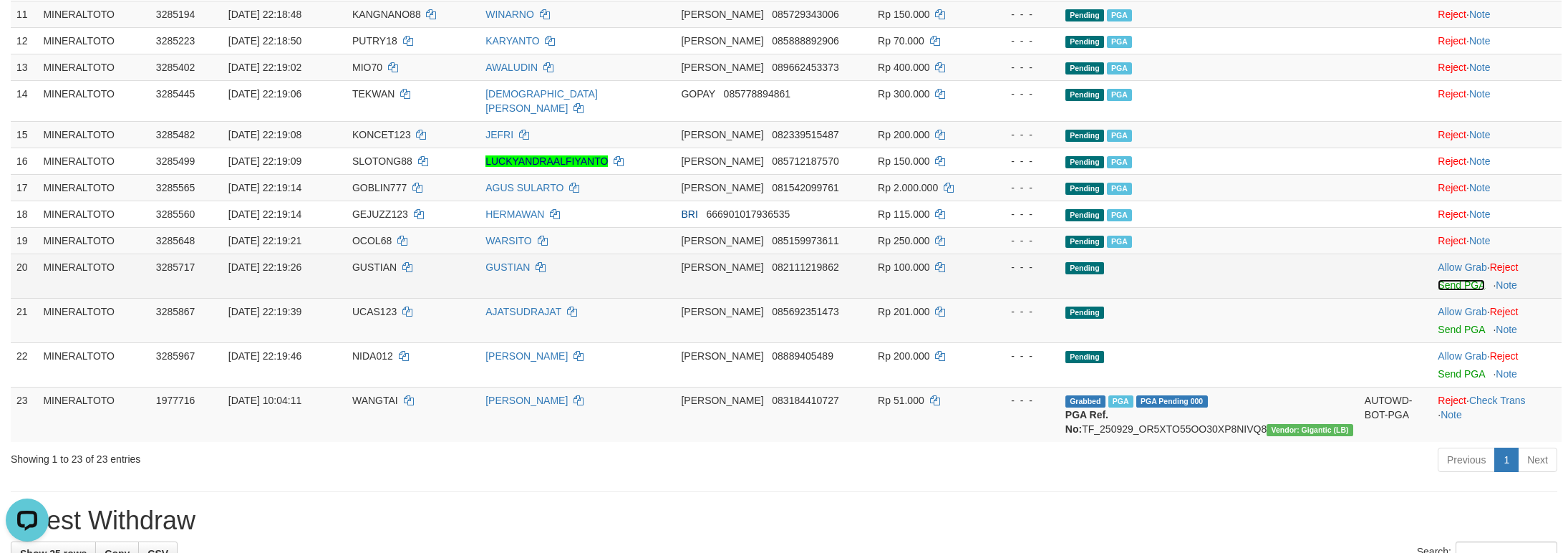
click at [1442, 291] on link "Send PGA" at bounding box center [1460, 285] width 47 height 11
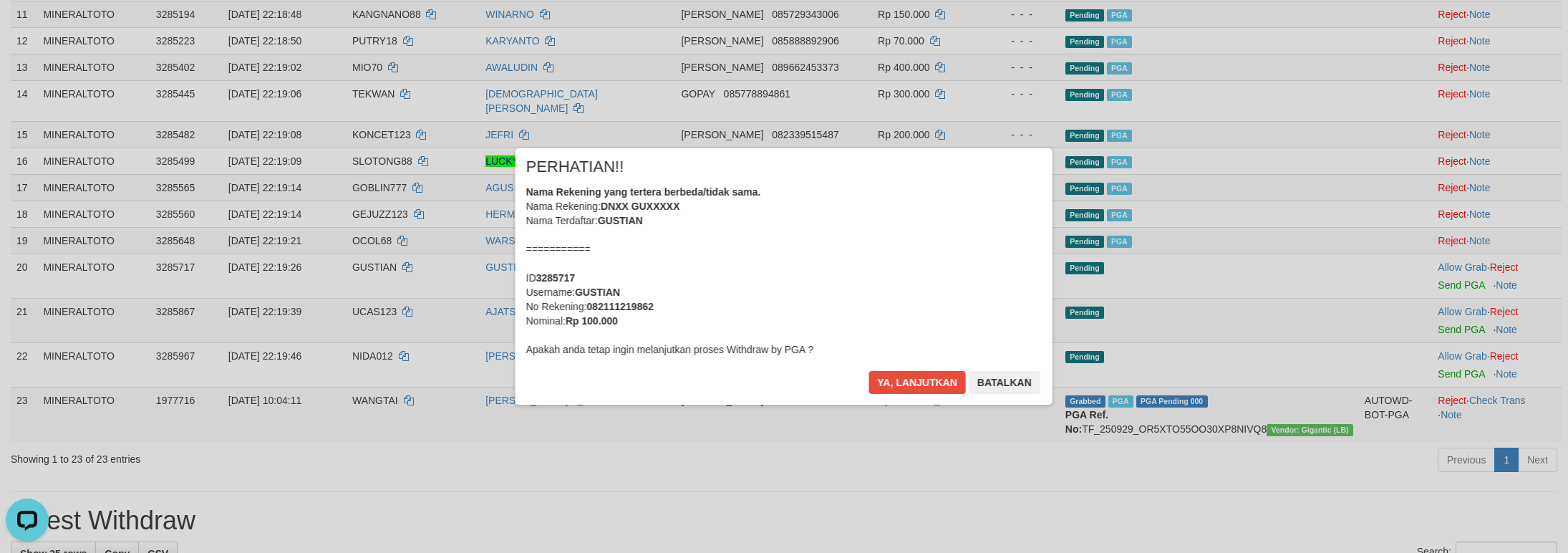
click at [769, 250] on div "Nama Rekening yang tertera berbeda/tidak sama. Nama Rekening: DNXX GUXXXXX Nama…" at bounding box center [784, 270] width 515 height 172
click at [869, 371] on button "Ya, lanjutkan" at bounding box center [918, 383] width 98 height 23
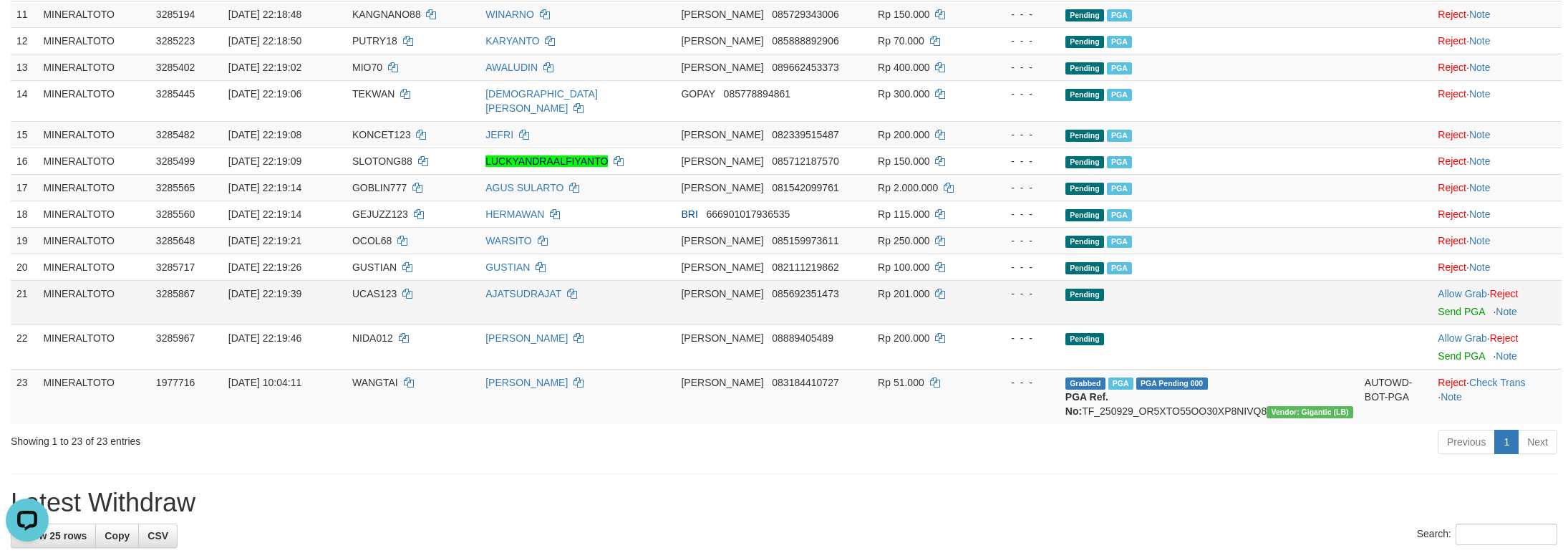
scroll to position [514, 0]
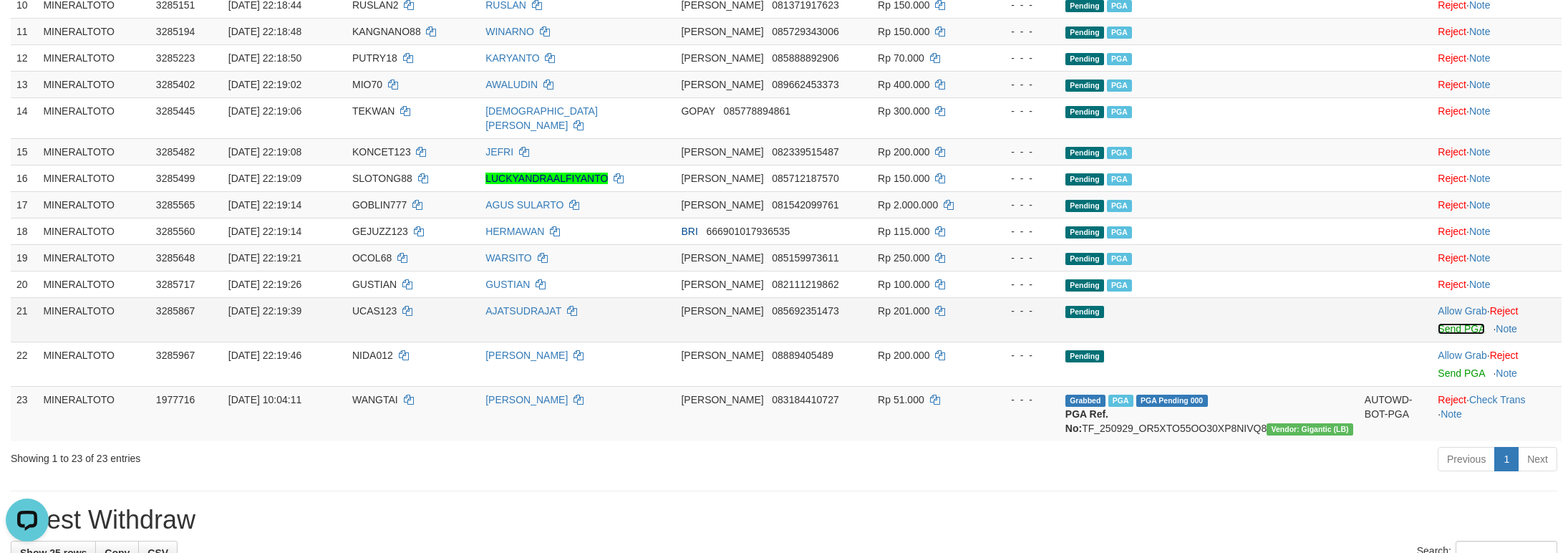
click at [1458, 335] on link "Send PGA" at bounding box center [1460, 329] width 47 height 11
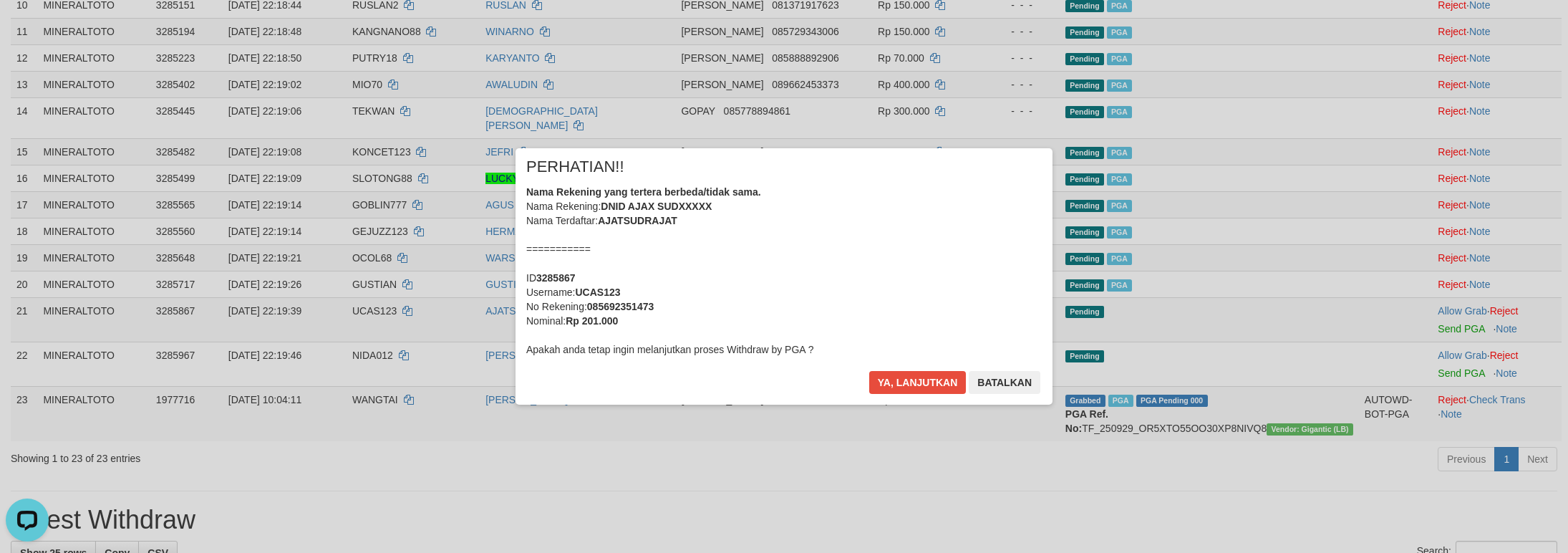
click at [881, 263] on div "Nama Rekening yang tertera berbeda/tidak sama. Nama Rekening: DNID AJAX SUDXXXX…" at bounding box center [784, 270] width 515 height 172
click at [869, 371] on button "Ya, lanjutkan" at bounding box center [918, 383] width 98 height 23
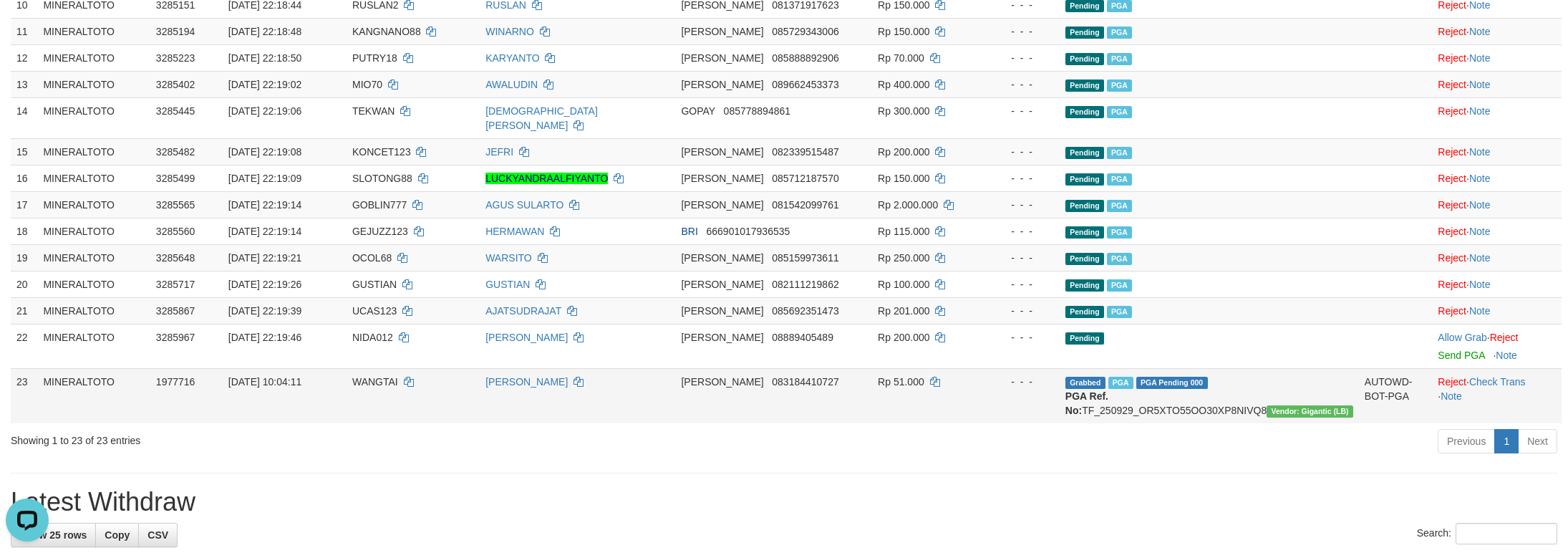
click at [1387, 399] on td "AUTOWD-BOT-PGA" at bounding box center [1395, 396] width 74 height 55
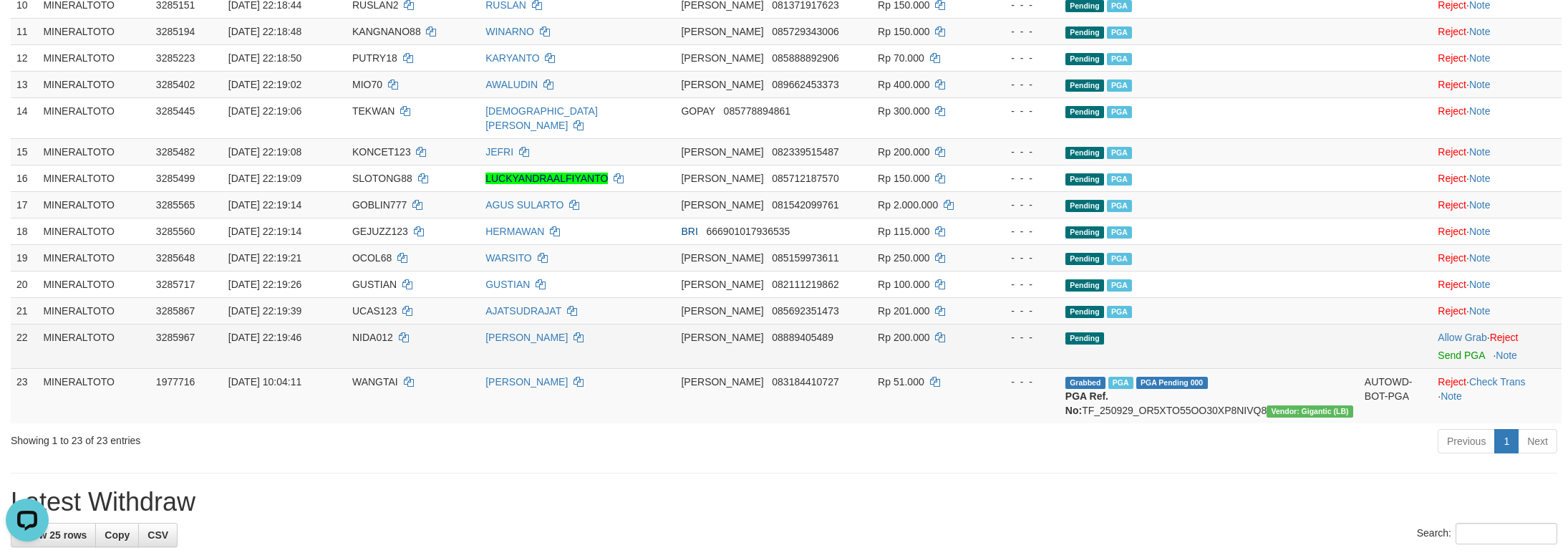
click at [1432, 368] on td "Allow Grab · Reject Send PGA · Note" at bounding box center [1496, 346] width 130 height 45
click at [1442, 361] on link "Send PGA" at bounding box center [1460, 356] width 47 height 11
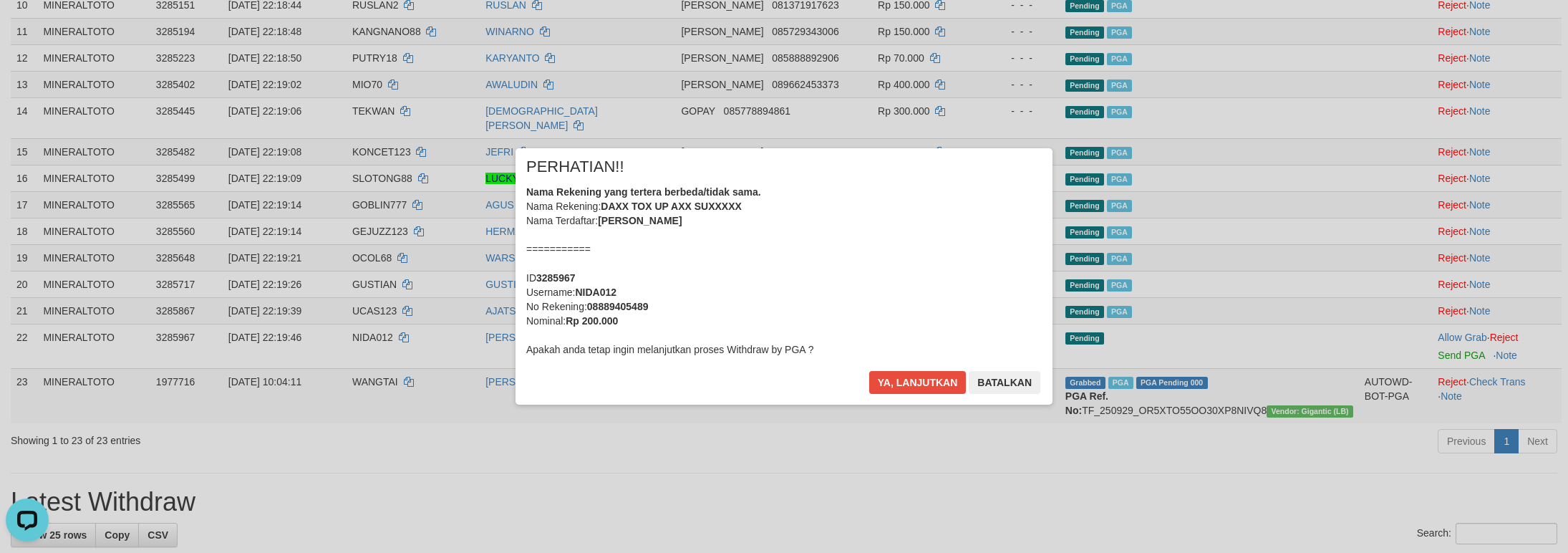
click at [830, 297] on div "Nama Rekening yang tertera berbeda/tidak sama. Nama Rekening: DAXX TOX UP AXX S…" at bounding box center [784, 270] width 515 height 172
click at [869, 371] on button "Ya, lanjutkan" at bounding box center [918, 383] width 98 height 23
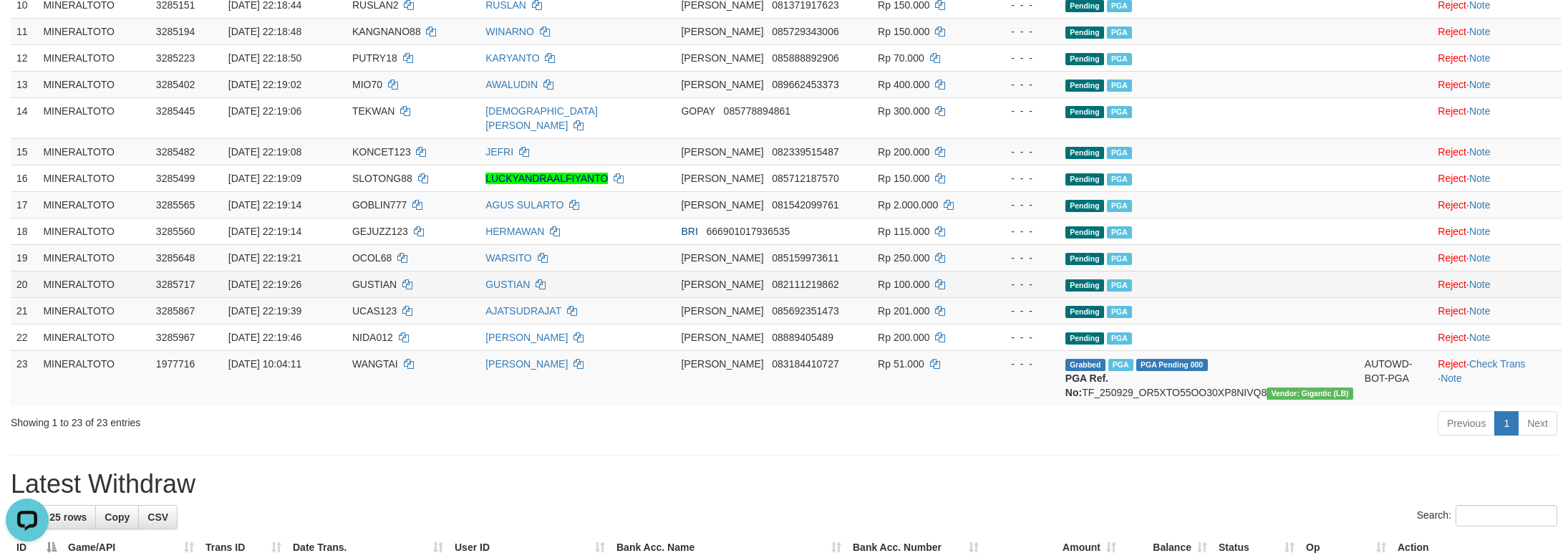
click at [1274, 297] on td "Pending PGA" at bounding box center [1208, 284] width 299 height 27
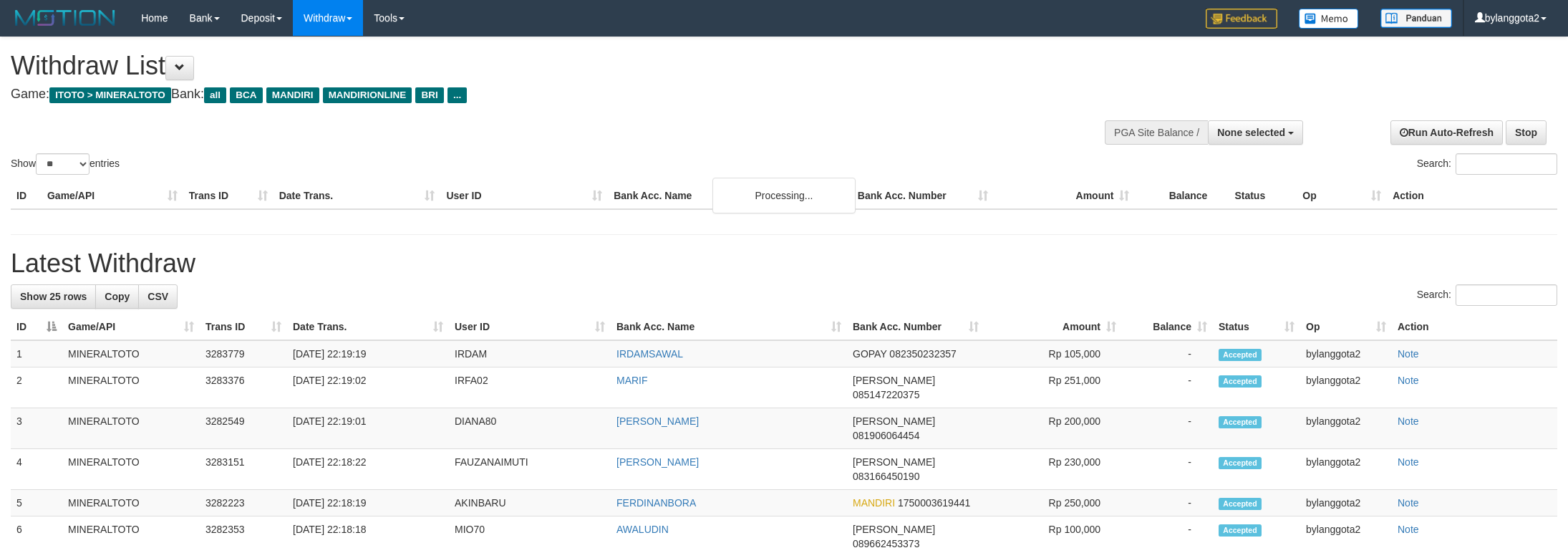
select select
select select "**"
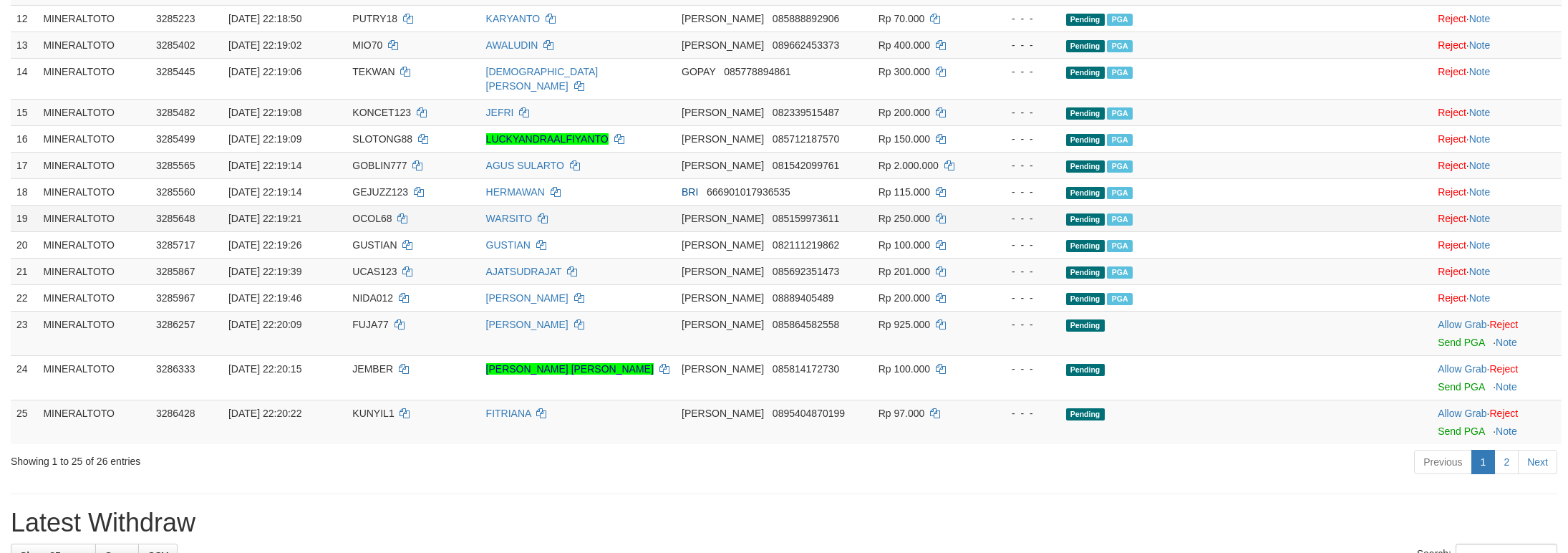
scroll to position [514, 0]
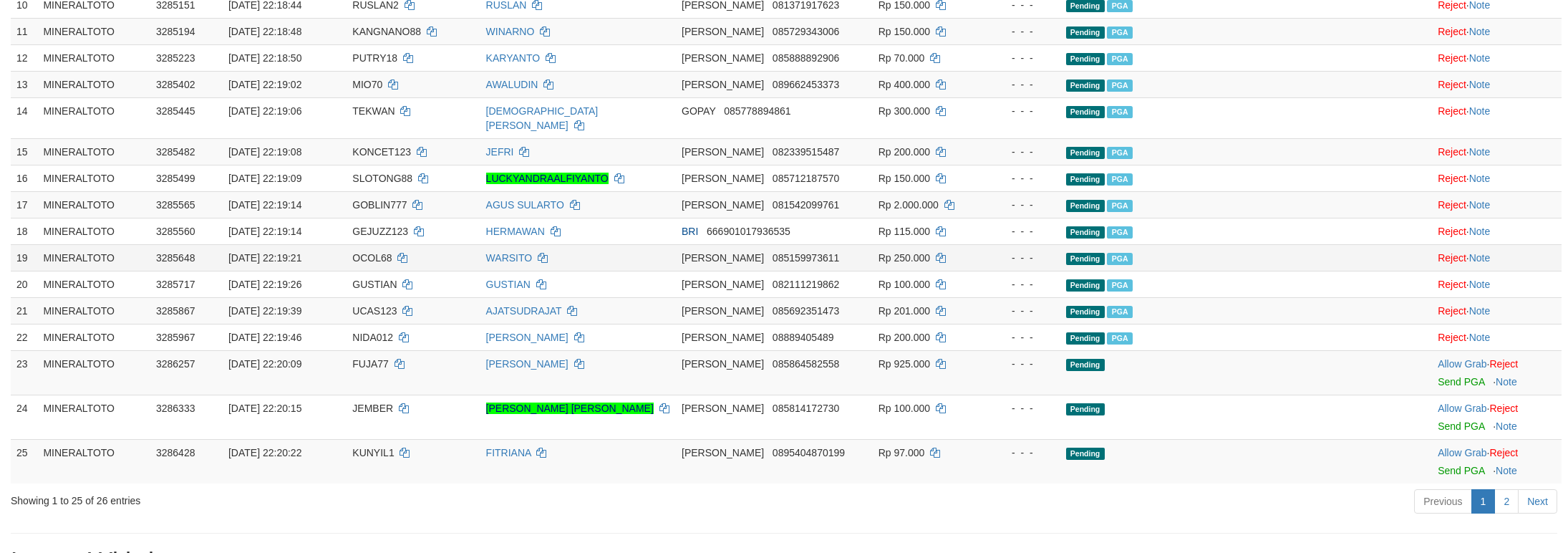
click at [1031, 265] on div "- - -" at bounding box center [1022, 258] width 66 height 14
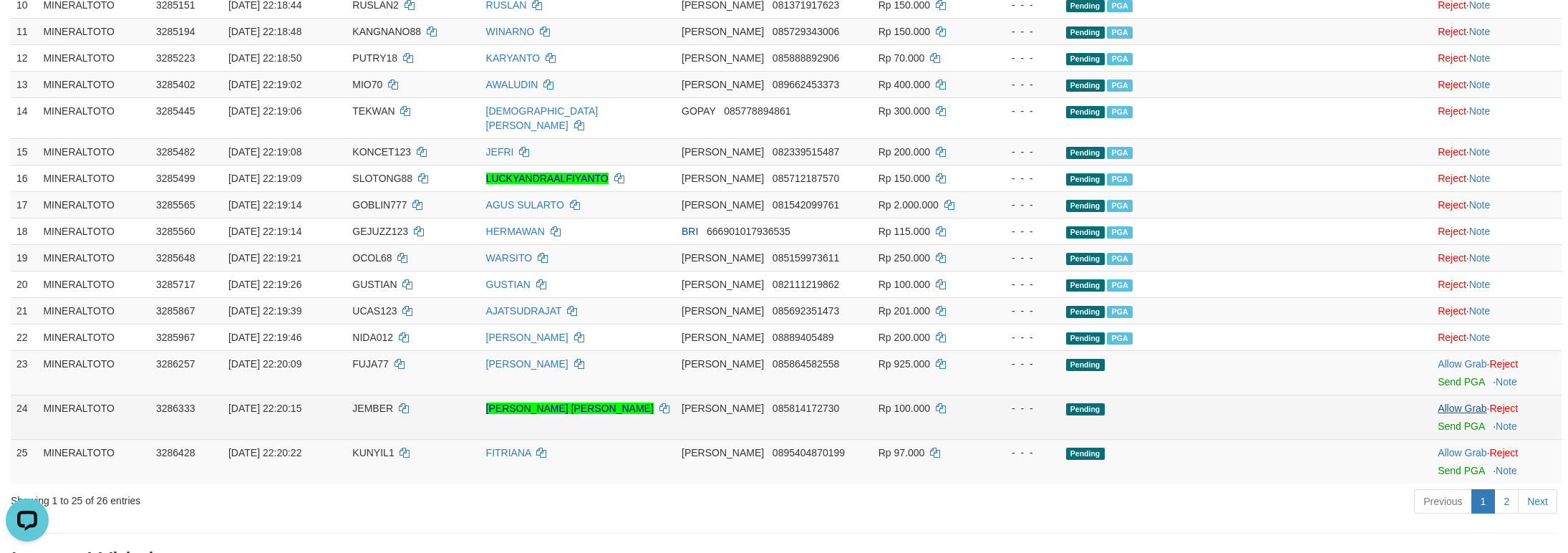
scroll to position [0, 0]
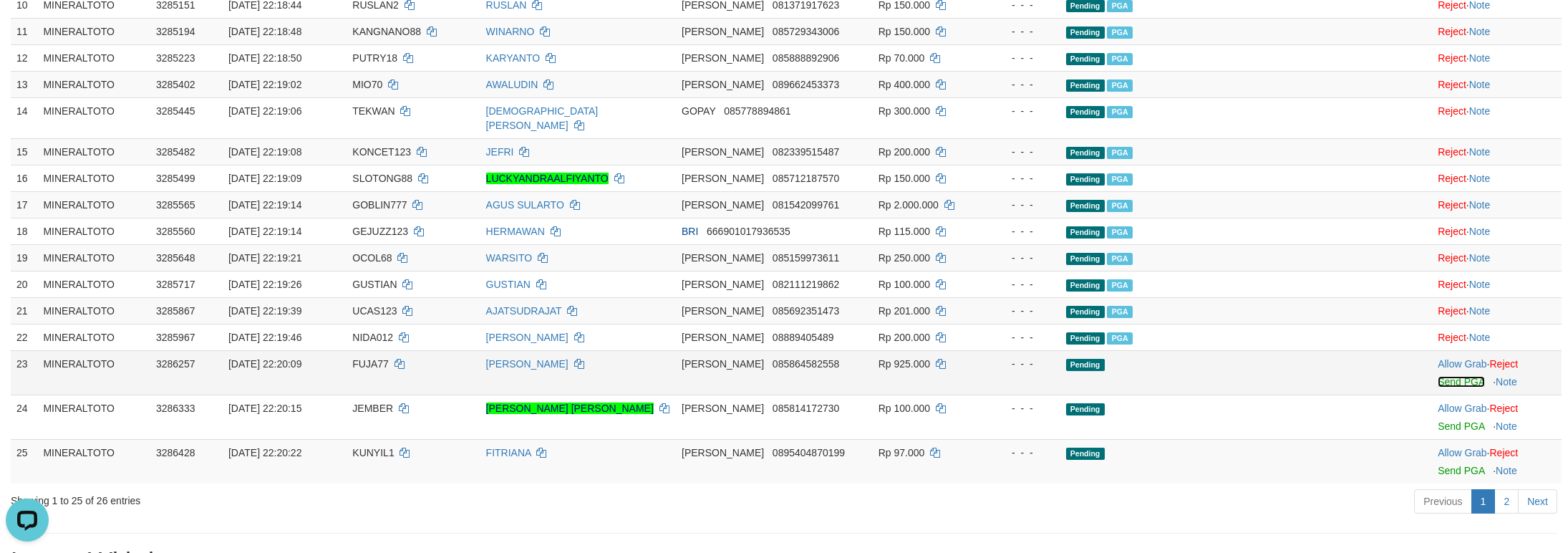
click at [1444, 388] on link "Send PGA" at bounding box center [1460, 382] width 47 height 11
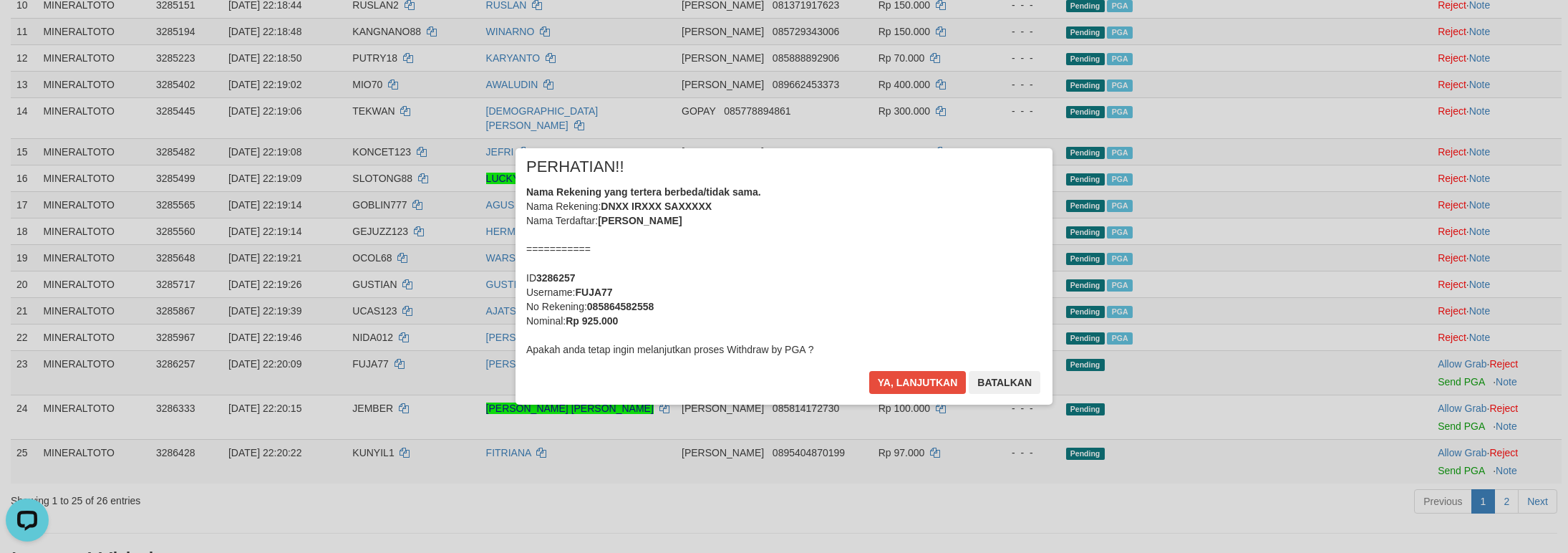
click at [818, 208] on div "Nama Rekening yang tertera berbeda/tidak sama. Nama Rekening: DNXX IRXXX SAXXXX…" at bounding box center [784, 270] width 515 height 172
click at [869, 371] on button "Ya, lanjutkan" at bounding box center [918, 383] width 98 height 23
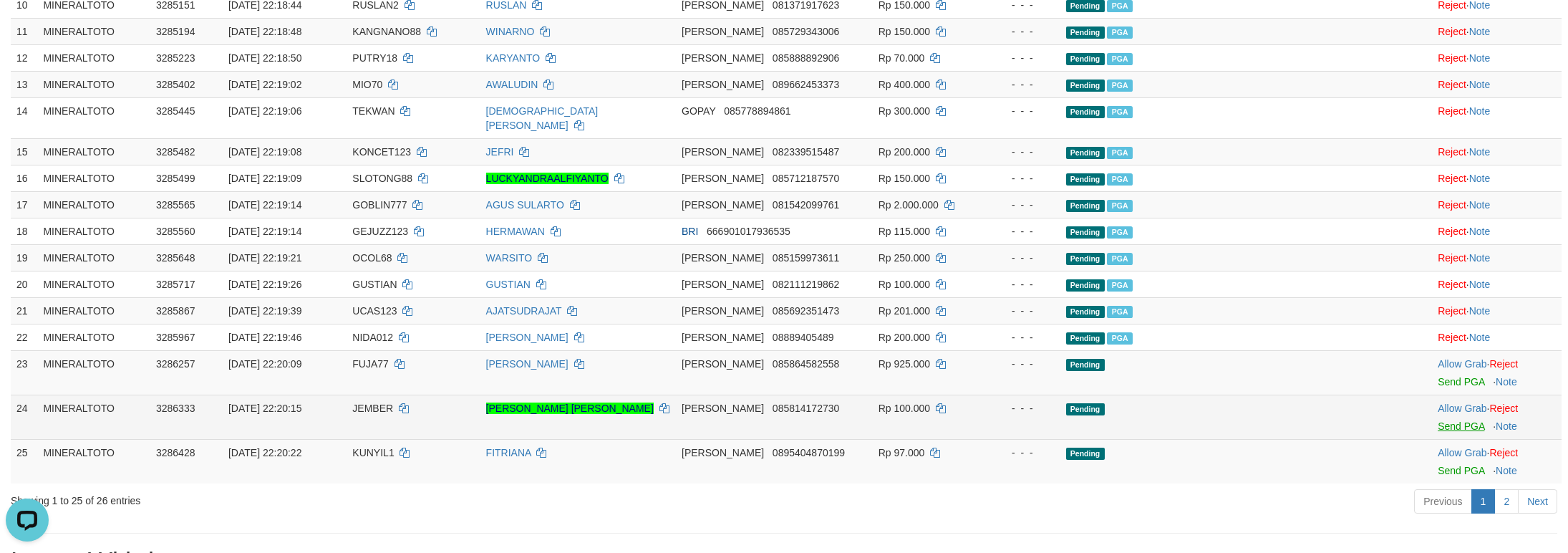
scroll to position [496, 0]
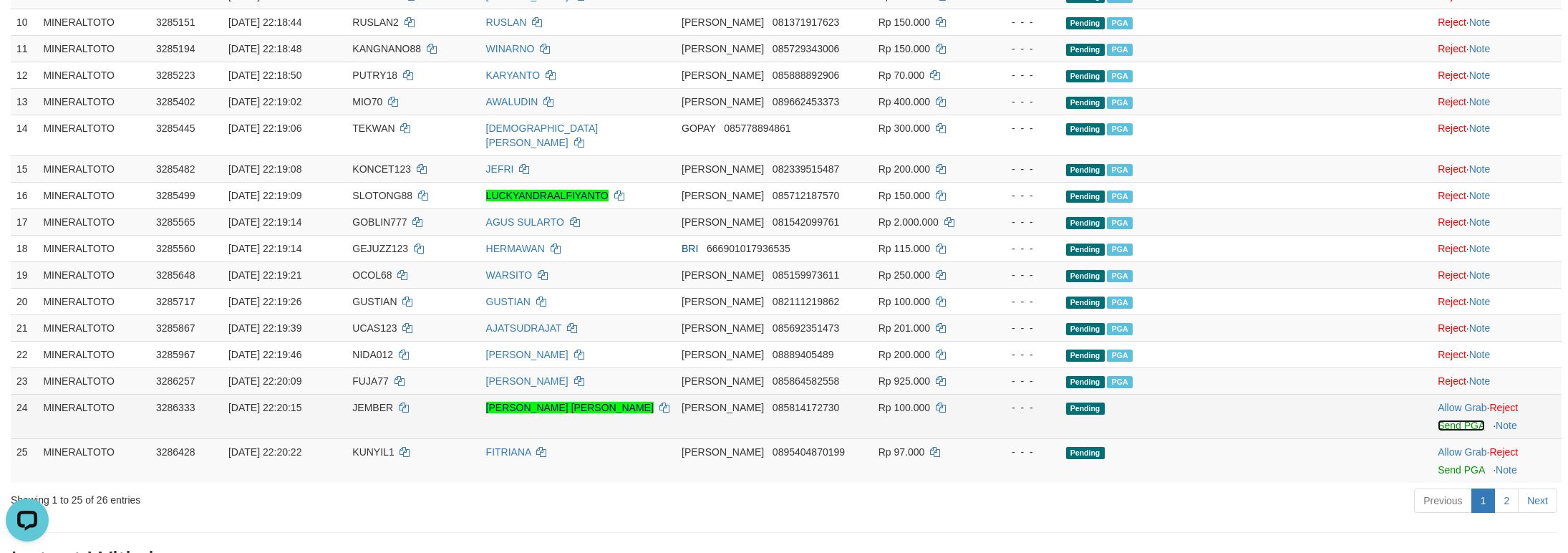
click at [1450, 432] on link "Send PGA" at bounding box center [1460, 426] width 47 height 11
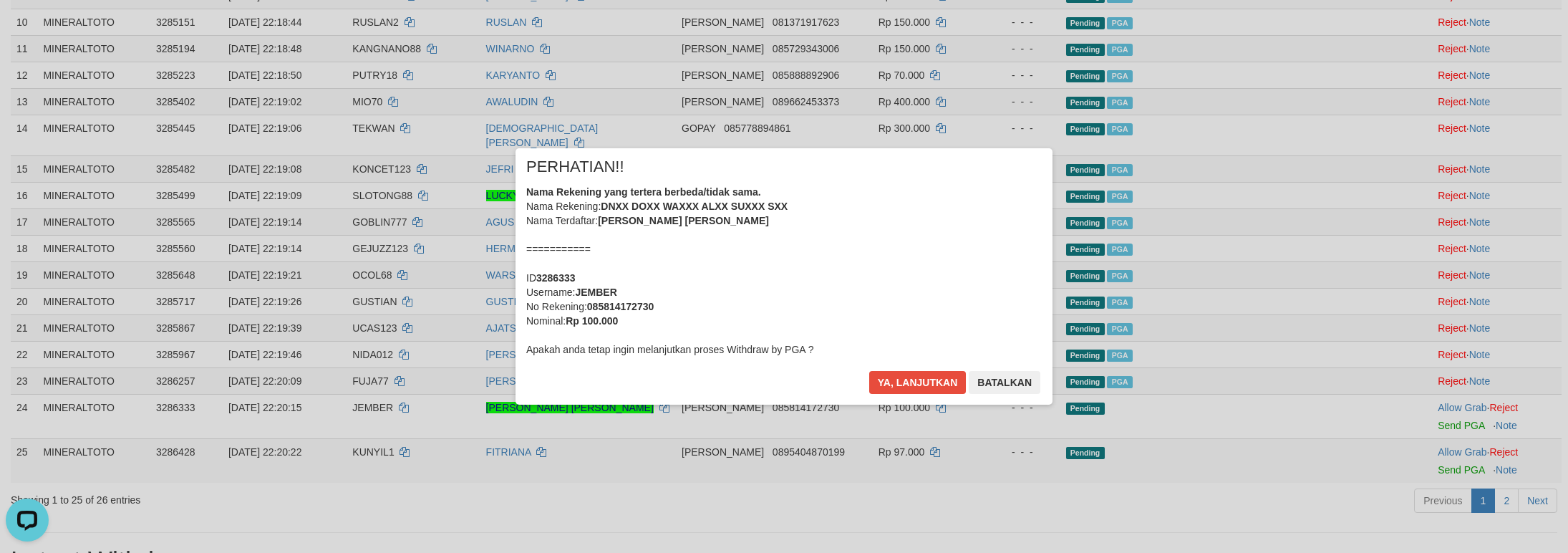
click at [844, 256] on div "Nama Rekening yang tertera berbeda/tidak sama. Nama Rekening: DNXX DOXX WAXXX A…" at bounding box center [784, 270] width 515 height 172
click at [869, 371] on button "Ya, lanjutkan" at bounding box center [918, 383] width 98 height 23
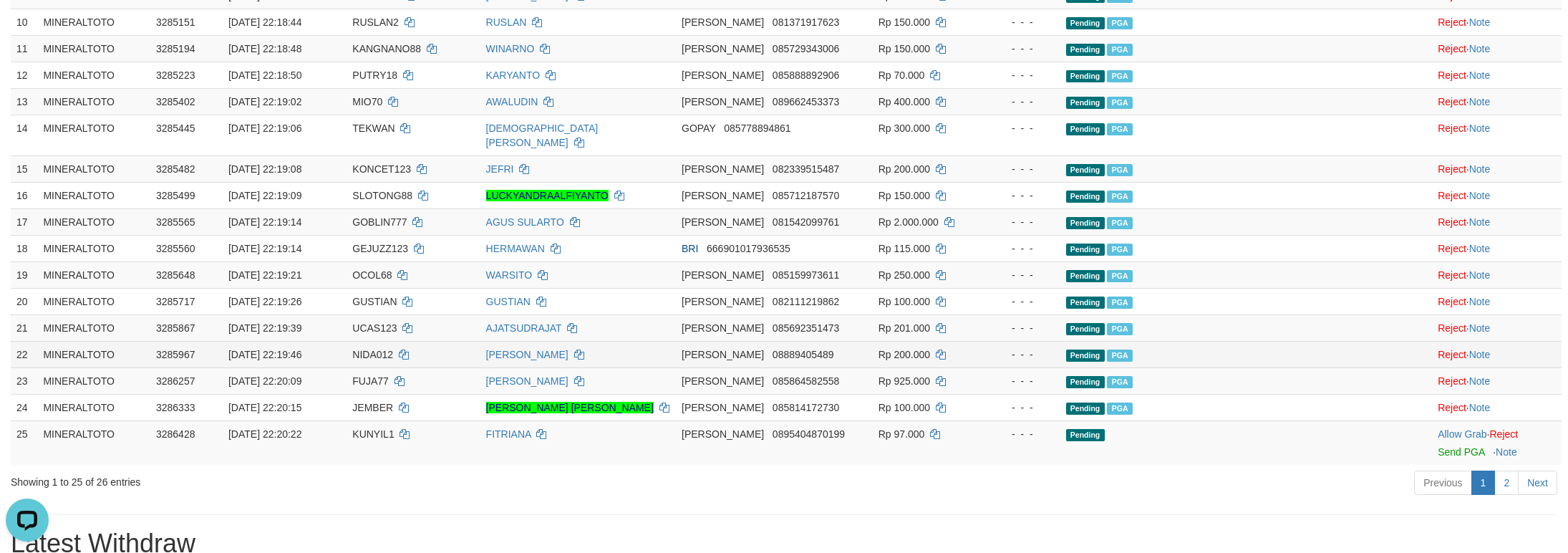
click at [1277, 362] on td "Pending PGA" at bounding box center [1209, 354] width 299 height 27
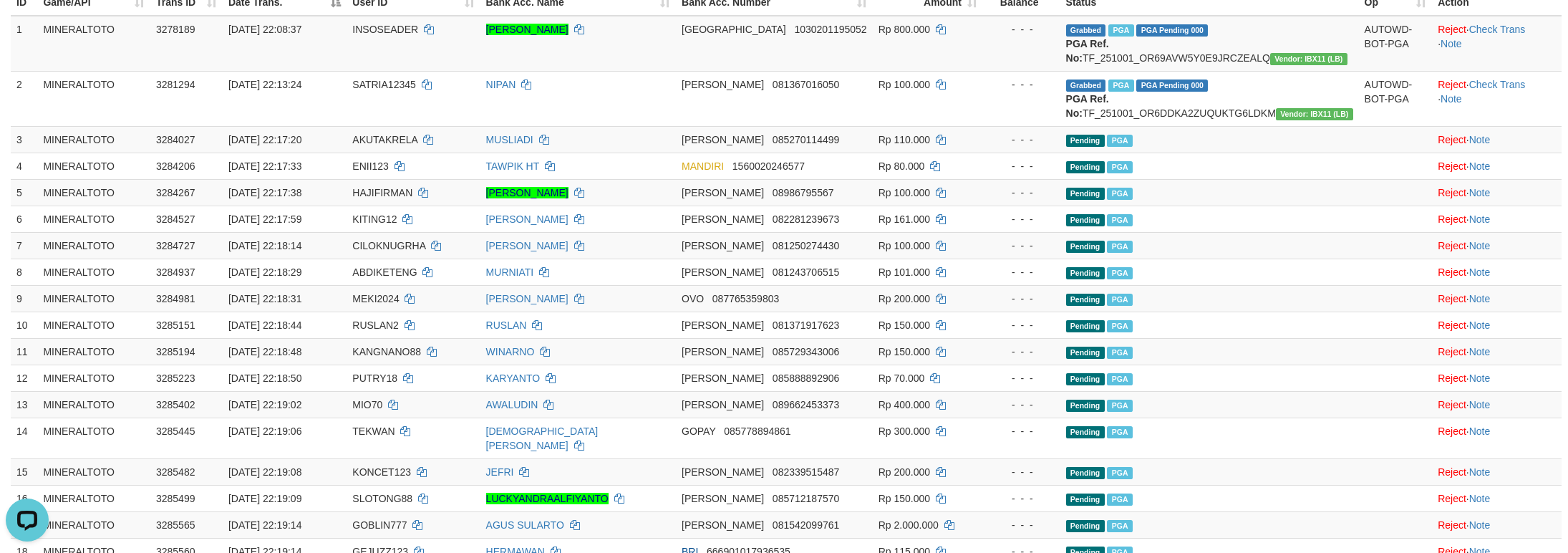
scroll to position [0, 0]
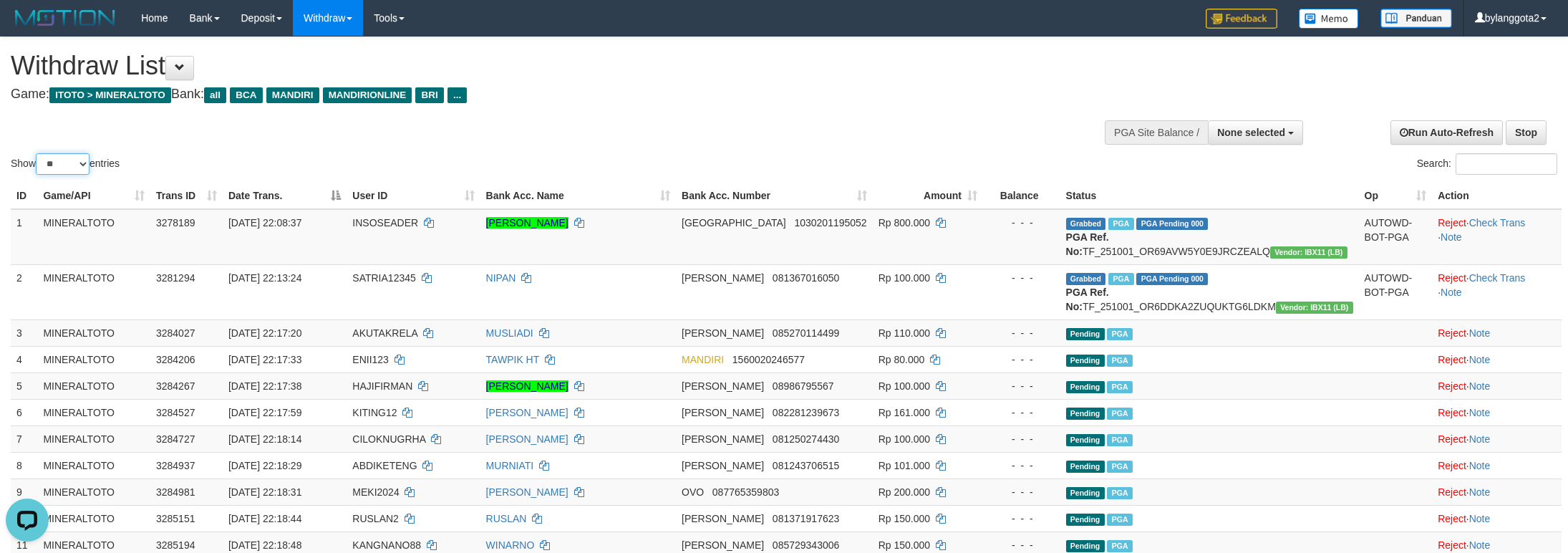
drag, startPoint x: 63, startPoint y: 159, endPoint x: 67, endPoint y: 172, distance: 13.6
click at [63, 159] on select "** ** ** ***" at bounding box center [62, 164] width 54 height 22
select select "**"
click at [38, 153] on select "** ** ** ***" at bounding box center [62, 164] width 54 height 22
click at [1259, 399] on td "Pending PGA" at bounding box center [1208, 386] width 299 height 27
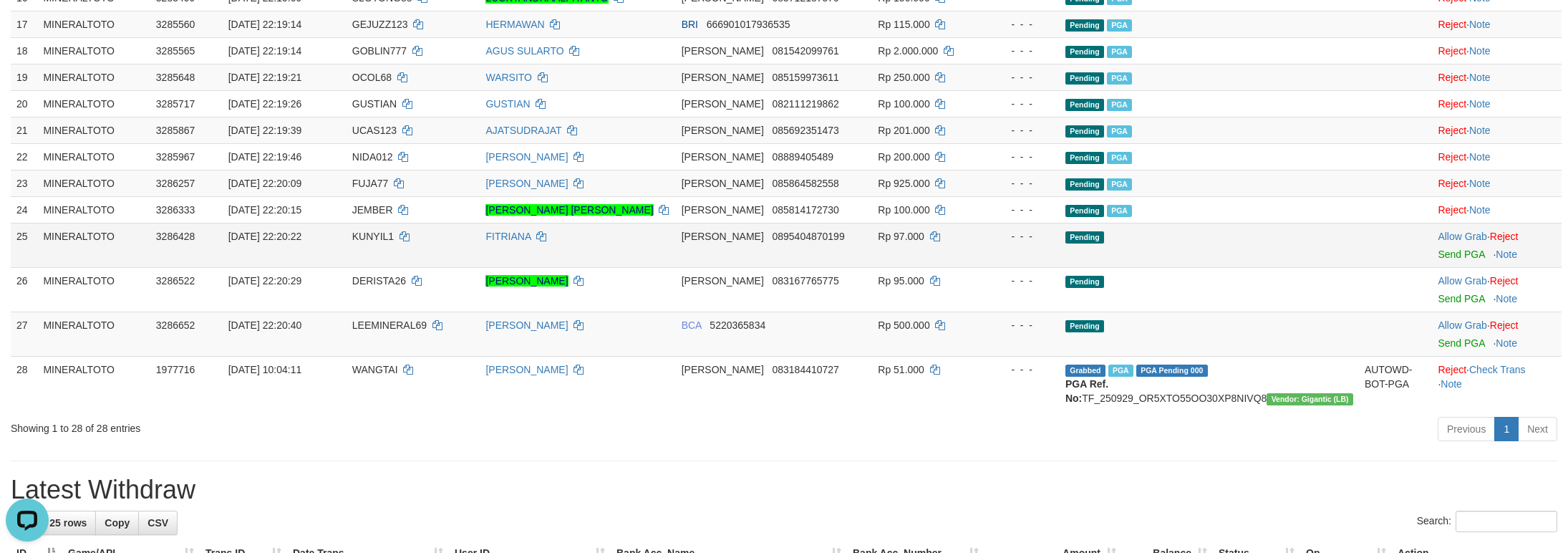
scroll to position [656, 0]
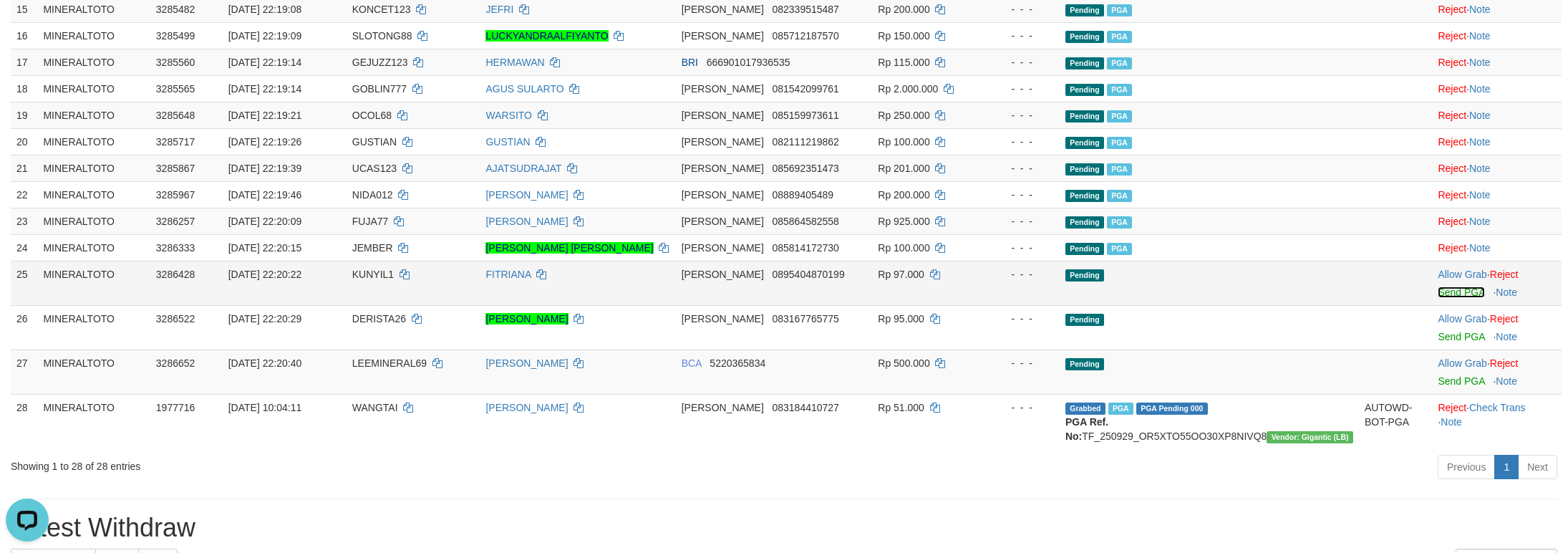
click at [1443, 298] on link "Send PGA" at bounding box center [1460, 292] width 47 height 11
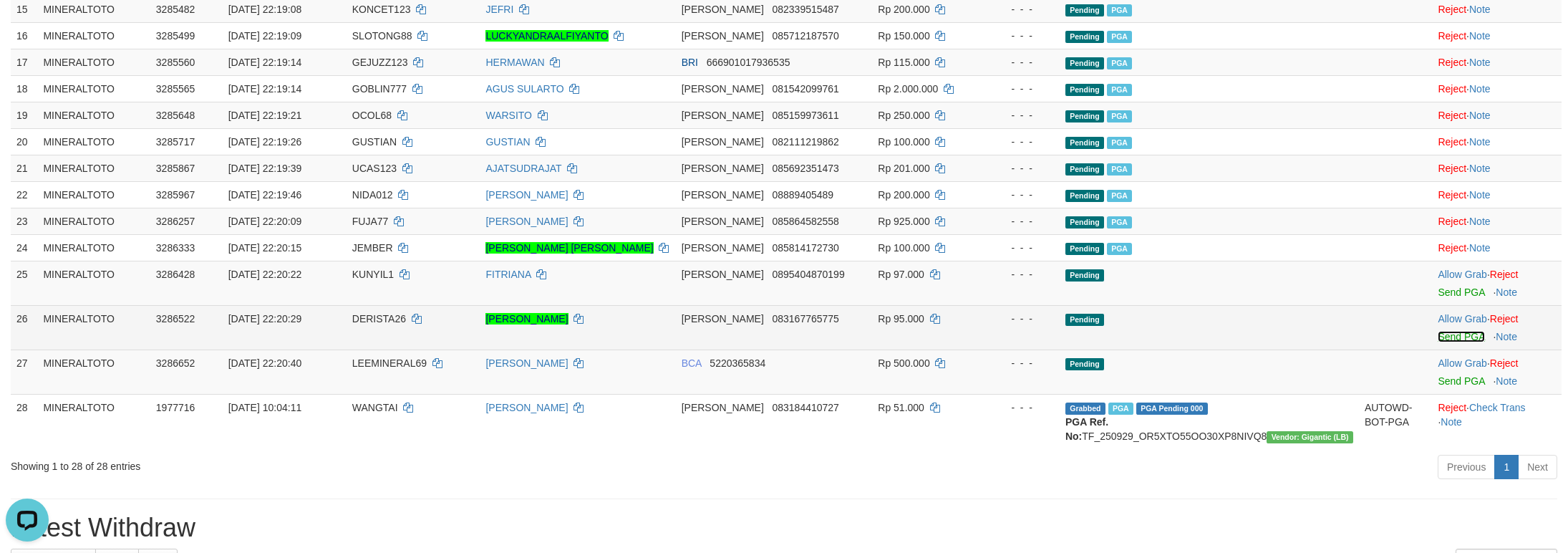
click at [1454, 343] on link "Send PGA" at bounding box center [1460, 337] width 47 height 11
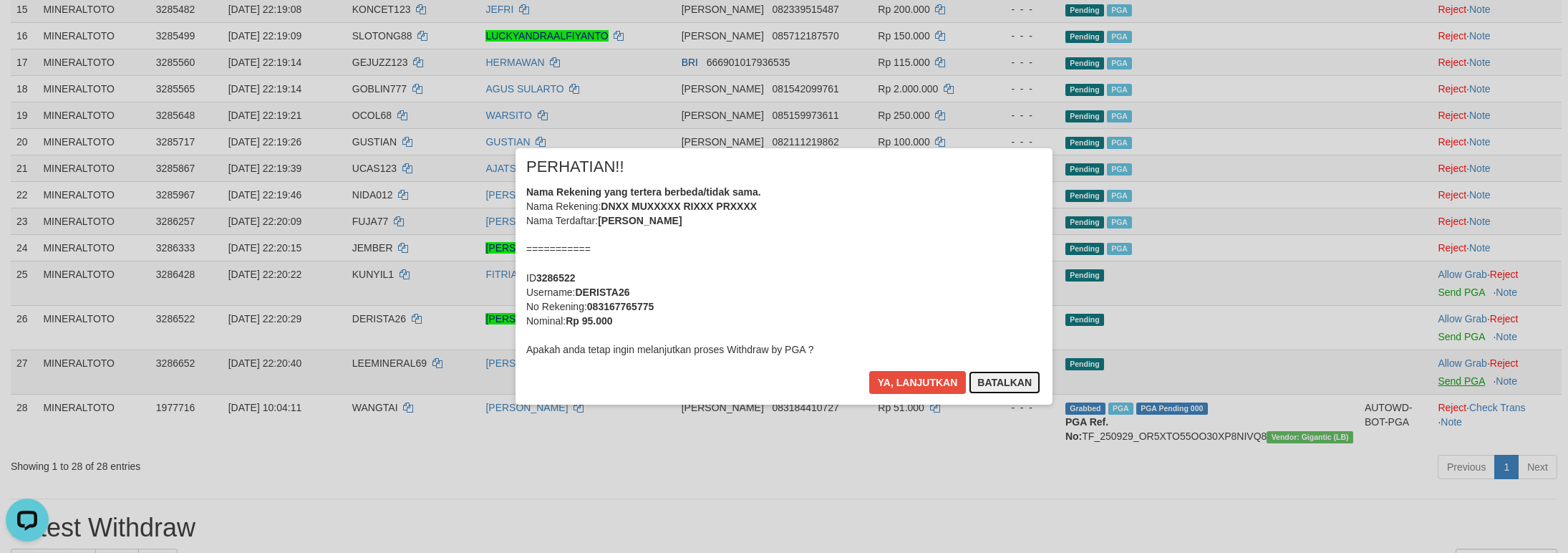
click at [1457, 400] on div "× PERHATIAN!! Nama Rekening yang tertera berbeda/tidak sama. Nama Rekening: DNX…" at bounding box center [784, 276] width 1568 height 314
click at [969, 371] on button "Batalkan" at bounding box center [1005, 383] width 72 height 23
click at [1450, 403] on div "× PERHATIAN!! Nama Rekening yang tertera berbeda/tidak sama. Nama Rekening: DNI…" at bounding box center [784, 276] width 1568 height 314
click at [690, 223] on div "Nama Rekening yang tertera berbeda/tidak sama. Nama Rekening: DNID FITXXXXX Nam…" at bounding box center [784, 270] width 515 height 172
click at [869, 371] on button "Ya, lanjutkan" at bounding box center [918, 383] width 98 height 23
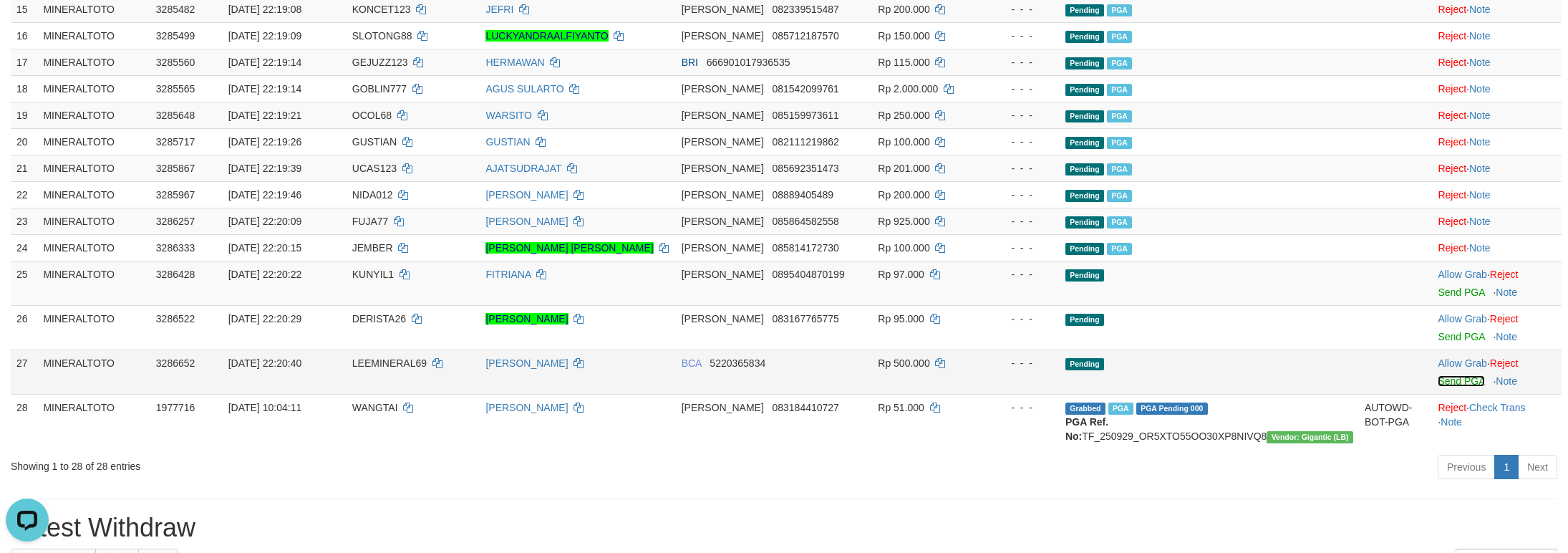
click at [1456, 387] on link "Send PGA" at bounding box center [1460, 381] width 47 height 11
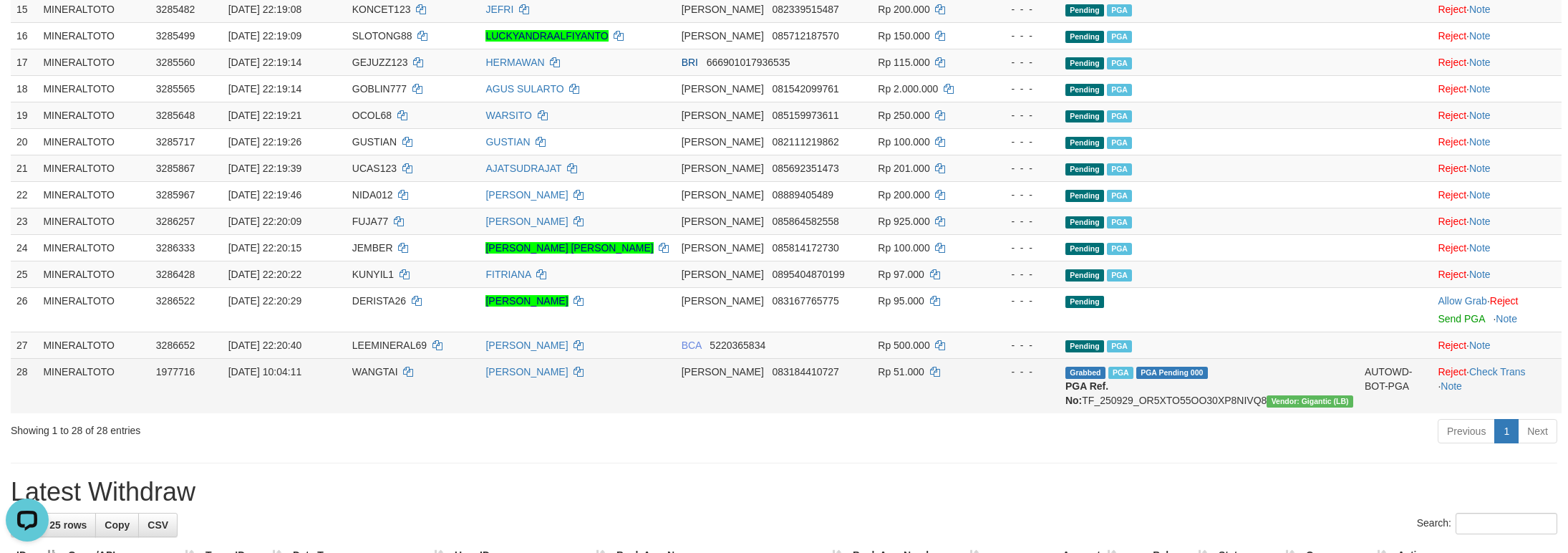
scroll to position [638, 0]
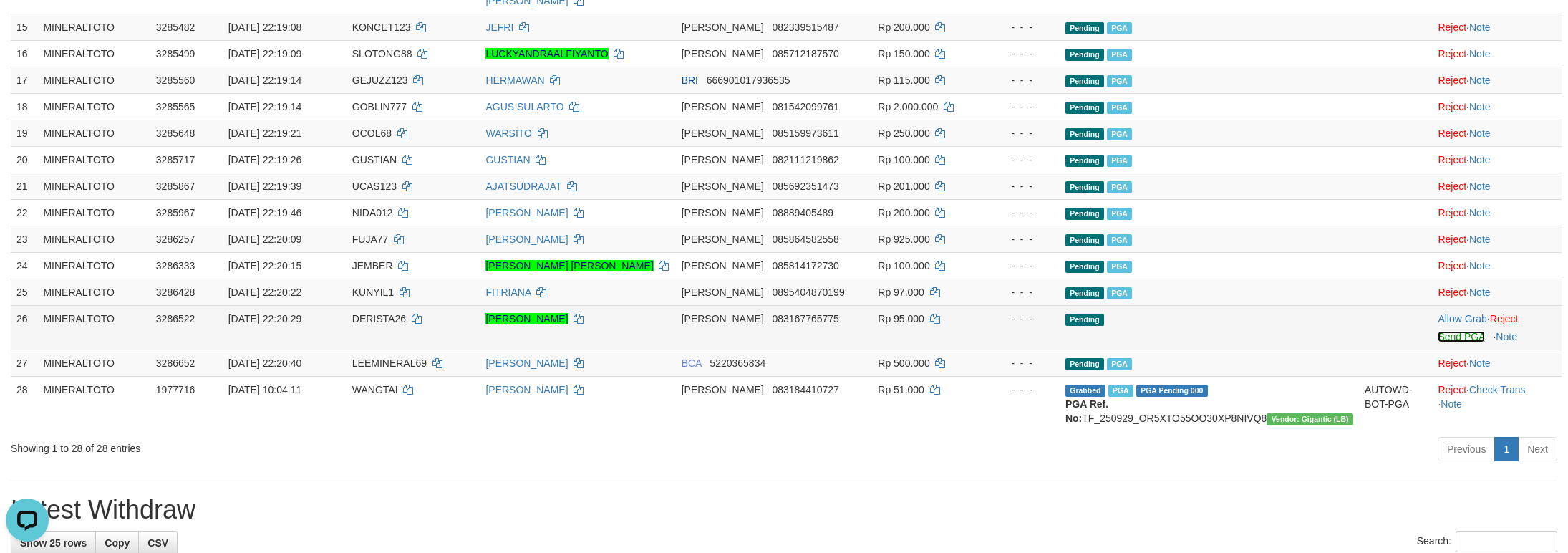
click at [1447, 343] on link "Send PGA" at bounding box center [1460, 337] width 47 height 11
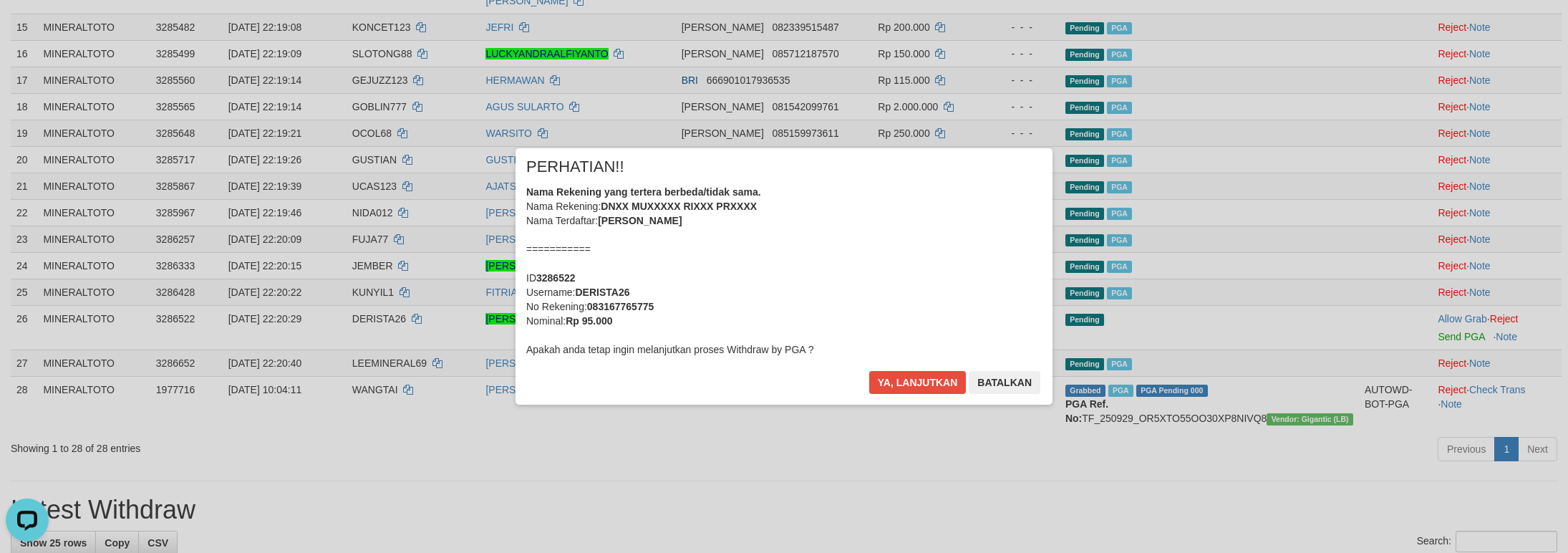
click at [797, 271] on div "Nama Rekening yang tertera berbeda/tidak sama. Nama Rekening: DNXX MUXXXXX RIXX…" at bounding box center [784, 270] width 515 height 172
click at [869, 371] on button "Ya, lanjutkan" at bounding box center [918, 383] width 98 height 23
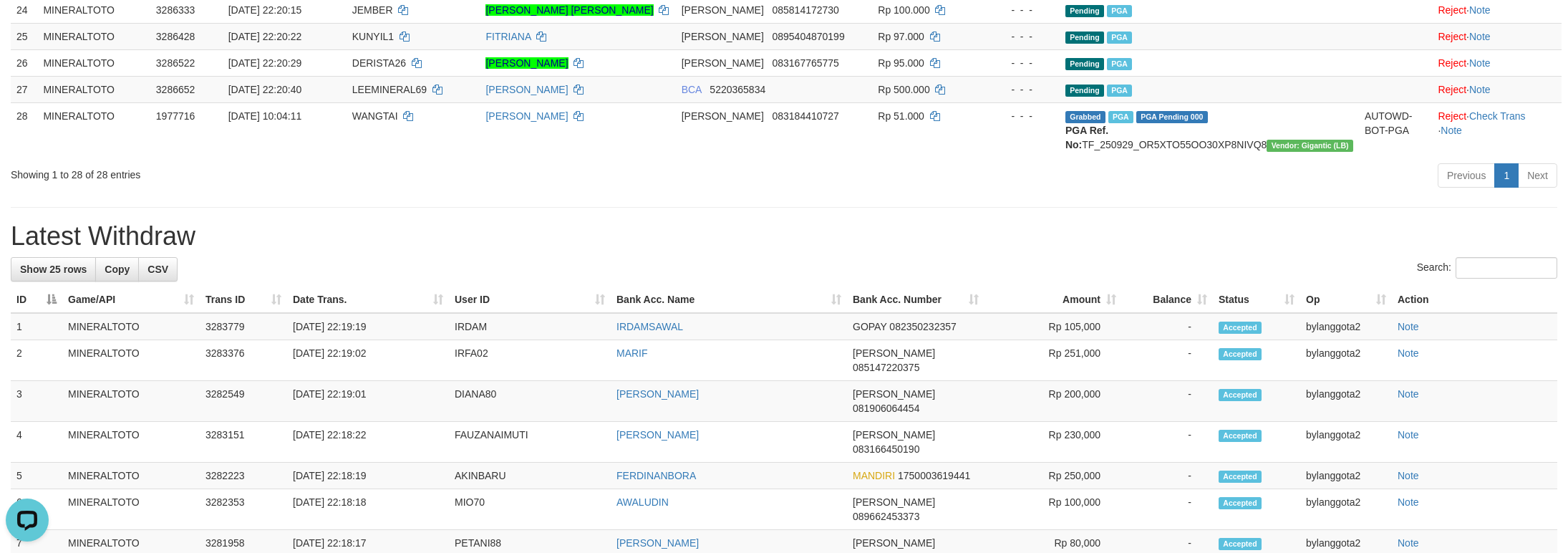
scroll to position [944, 0]
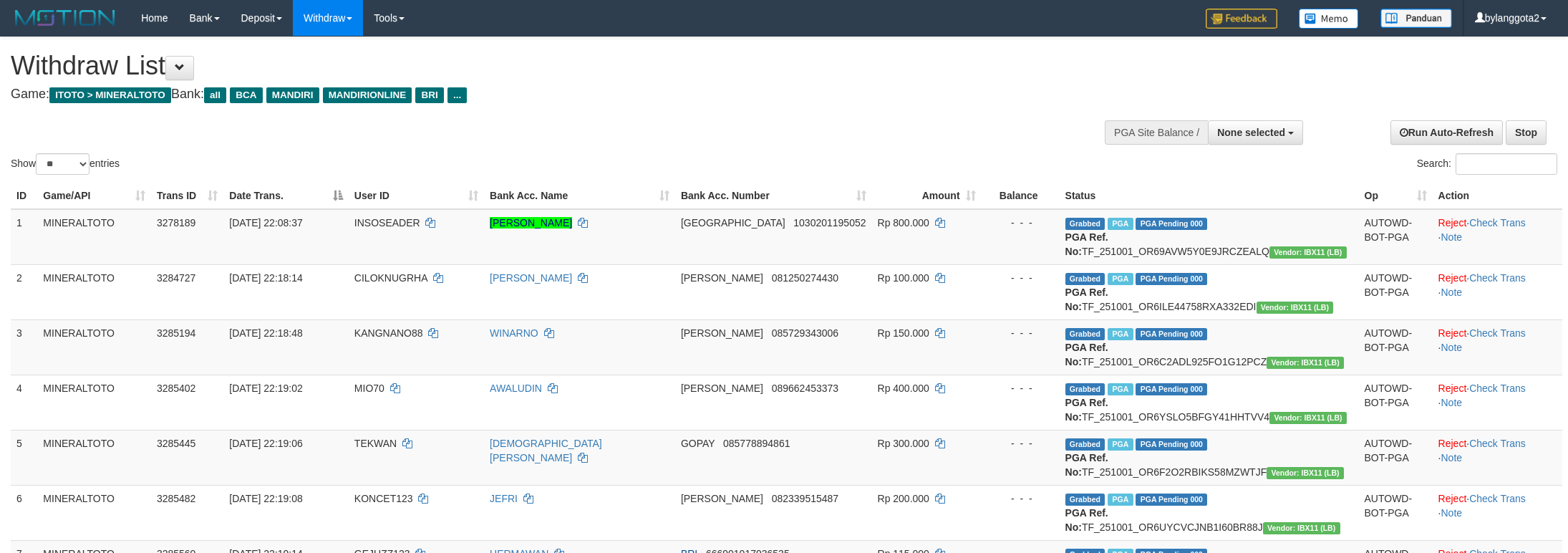
select select
select select "**"
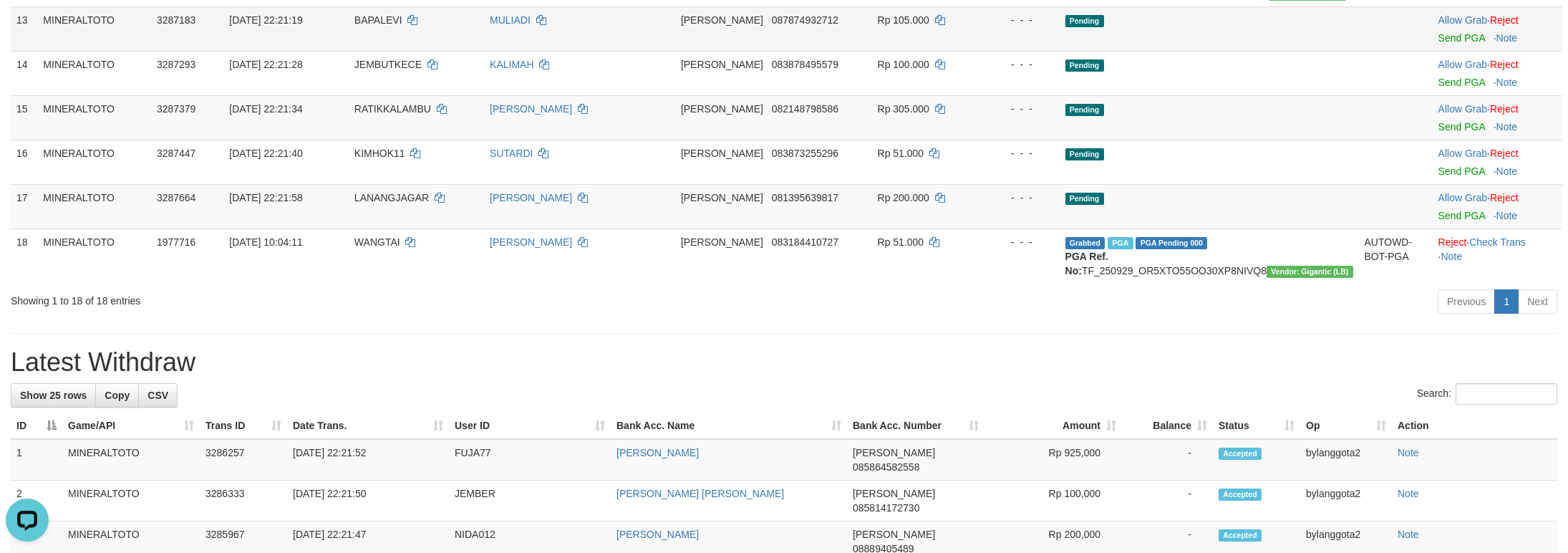
click at [1435, 51] on td "Allow Grab · Reject Send PGA · Note" at bounding box center [1497, 29] width 130 height 45
click at [1438, 44] on link "Send PGA" at bounding box center [1461, 38] width 47 height 11
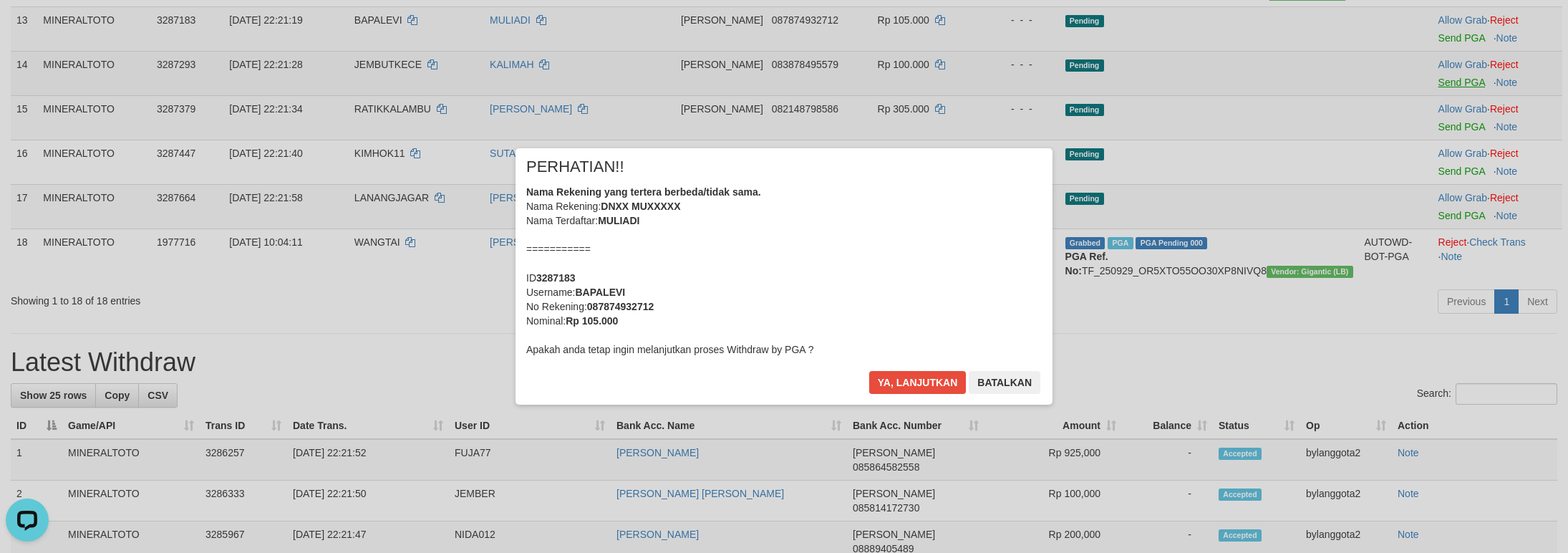
click at [1446, 241] on div "× PERHATIAN!! Nama Rekening yang tertera berbeda/tidak sama. Nama Rekening: DNX…" at bounding box center [784, 276] width 1568 height 314
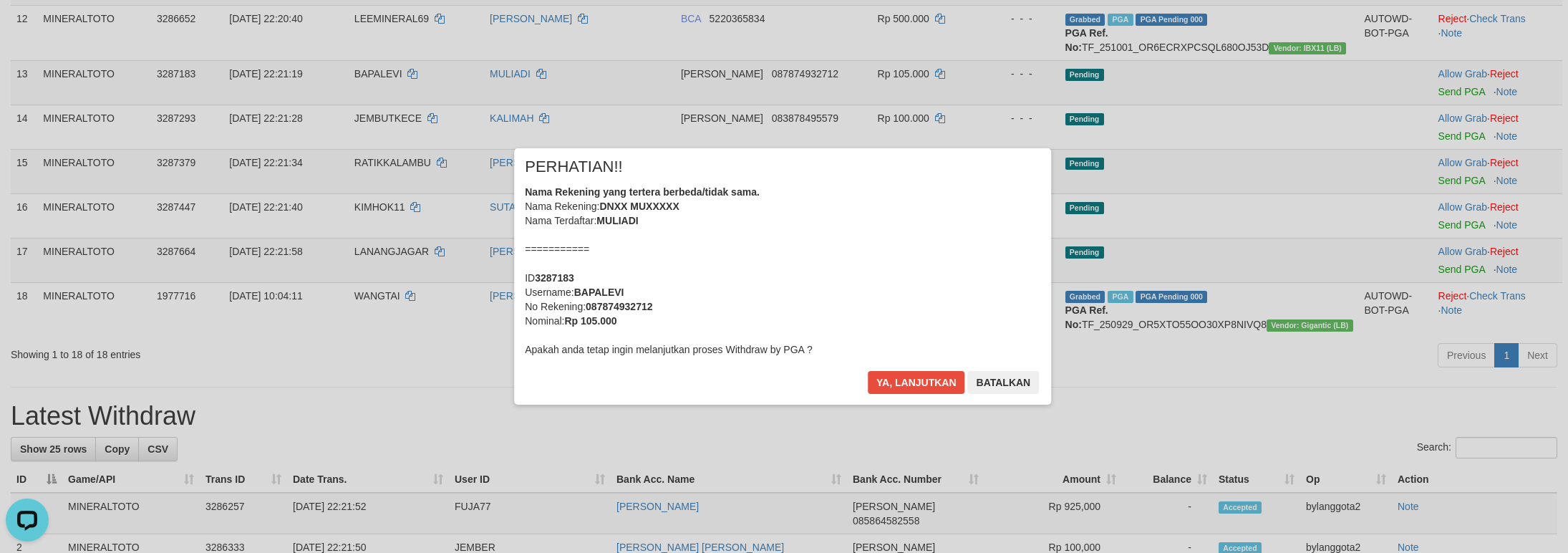
click at [846, 275] on div "Nama Rekening yang tertera berbeda/tidak sama. Nama Rekening: DNXX MUXXXXX Nama…" at bounding box center [784, 270] width 515 height 172
click at [869, 371] on button "Ya, lanjutkan" at bounding box center [918, 383] width 98 height 23
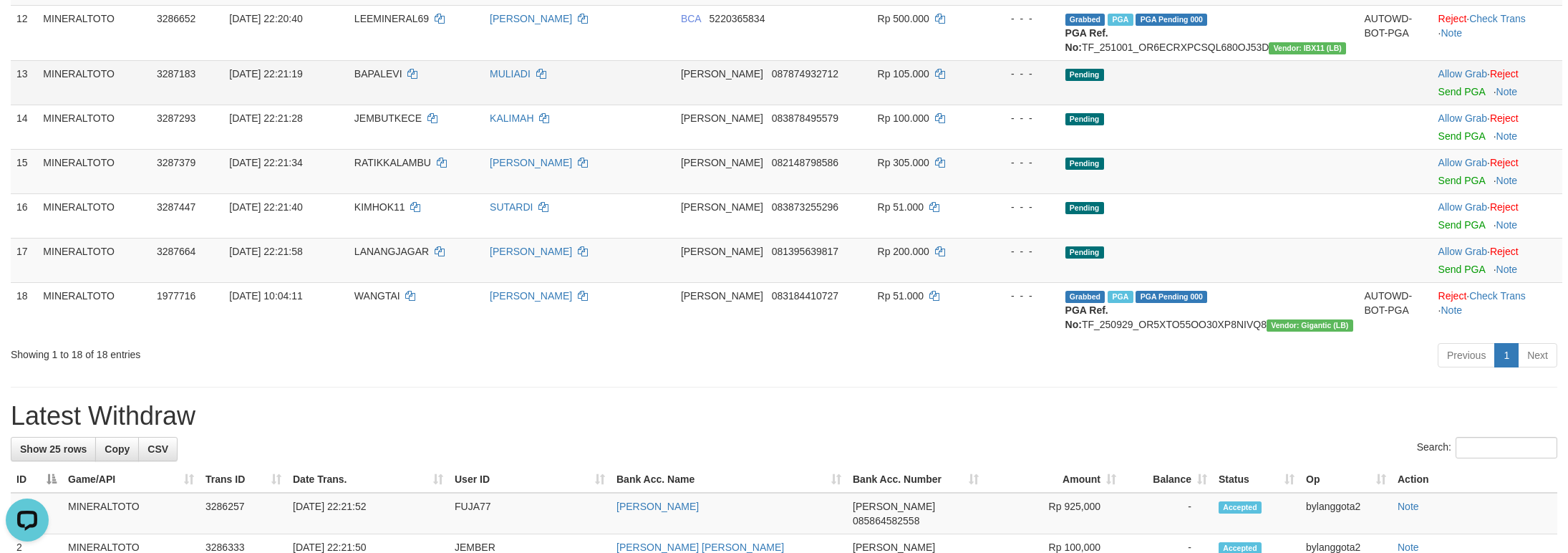
scroll to position [765, 0]
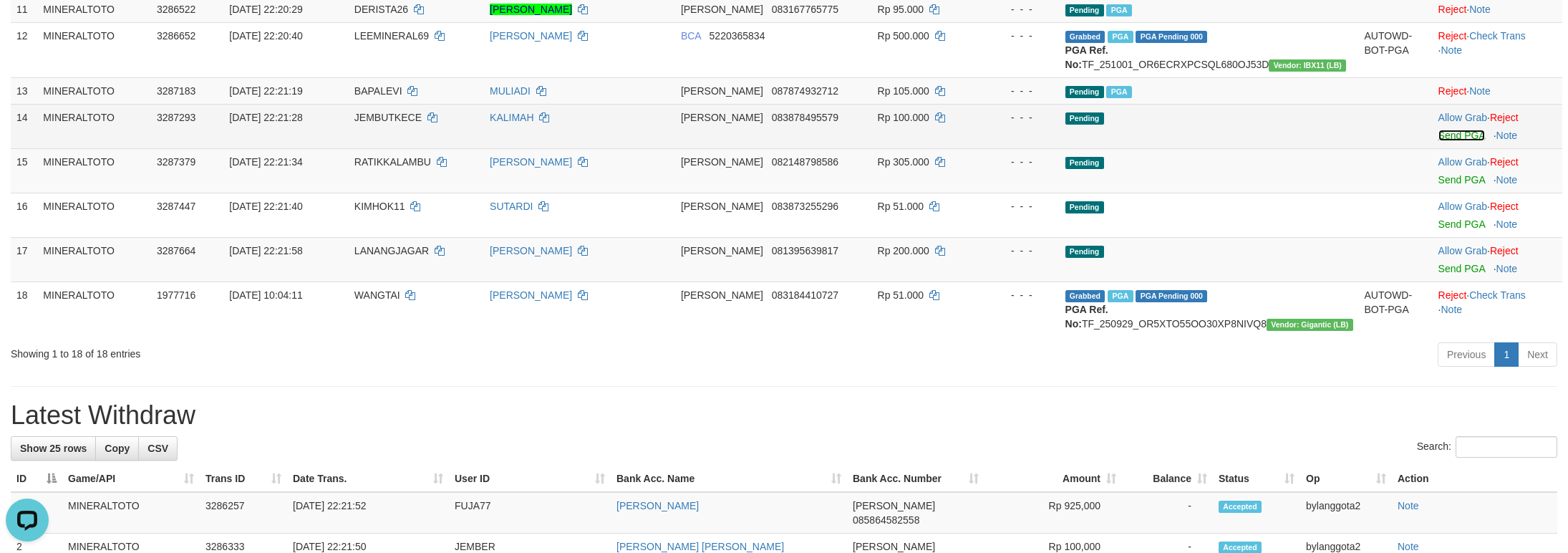
click at [1438, 141] on link "Send PGA" at bounding box center [1461, 136] width 47 height 11
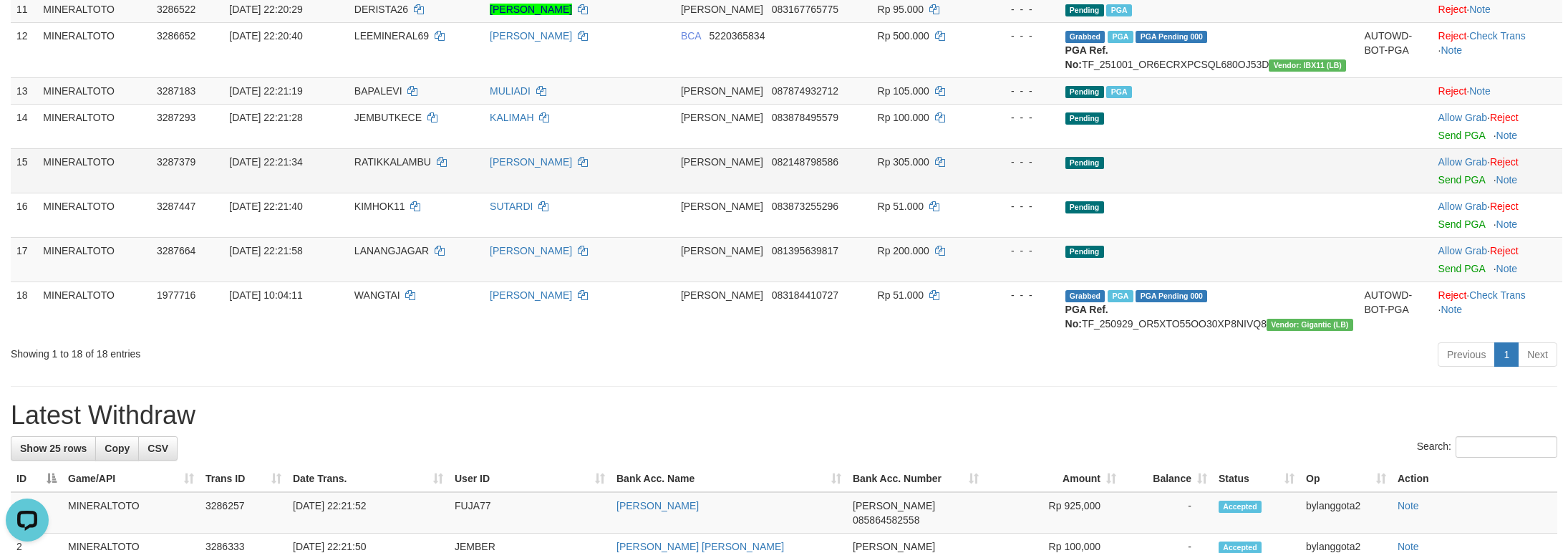
click at [1440, 172] on div at bounding box center [1497, 170] width 118 height 4
click at [1444, 185] on link "Send PGA" at bounding box center [1461, 180] width 47 height 11
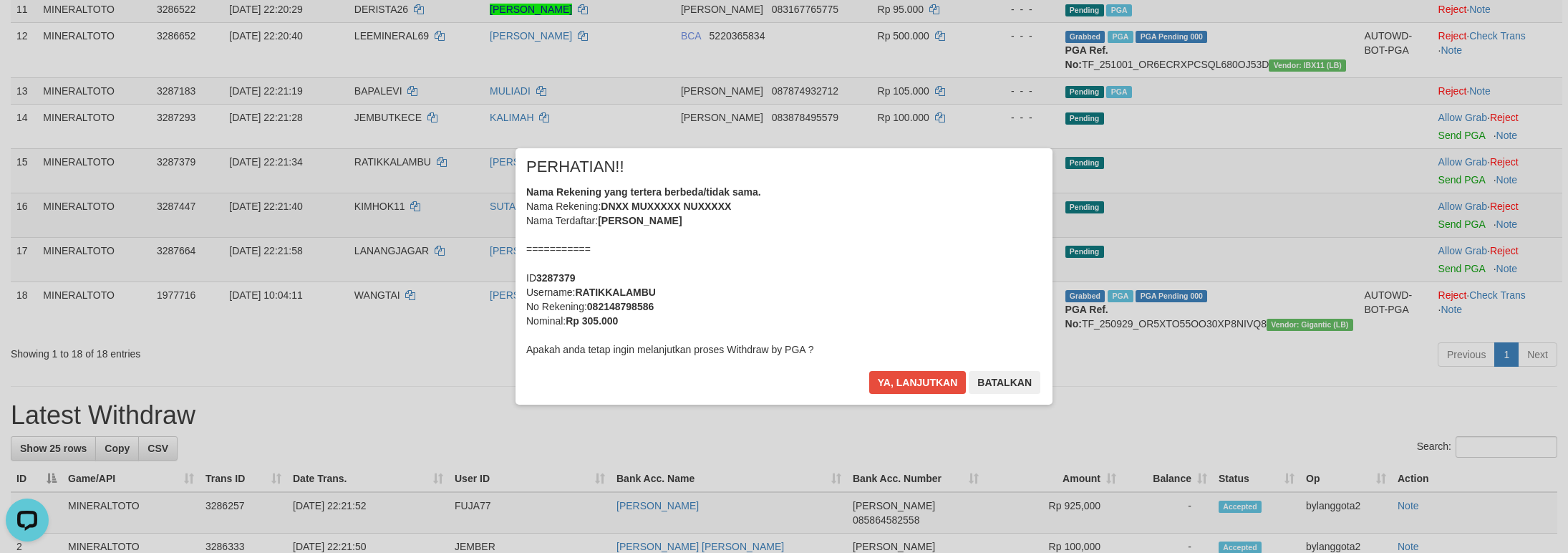
click at [1445, 381] on div "× PERHATIAN!! Nama Rekening yang tertera berbeda/tidak sama. Nama Rekening: DNX…" at bounding box center [784, 276] width 1568 height 314
click at [812, 289] on body "Toggle navigation Home Bank Account List Load By Website Group [ITOTO] MINERALT…" at bounding box center [784, 426] width 1568 height 2382
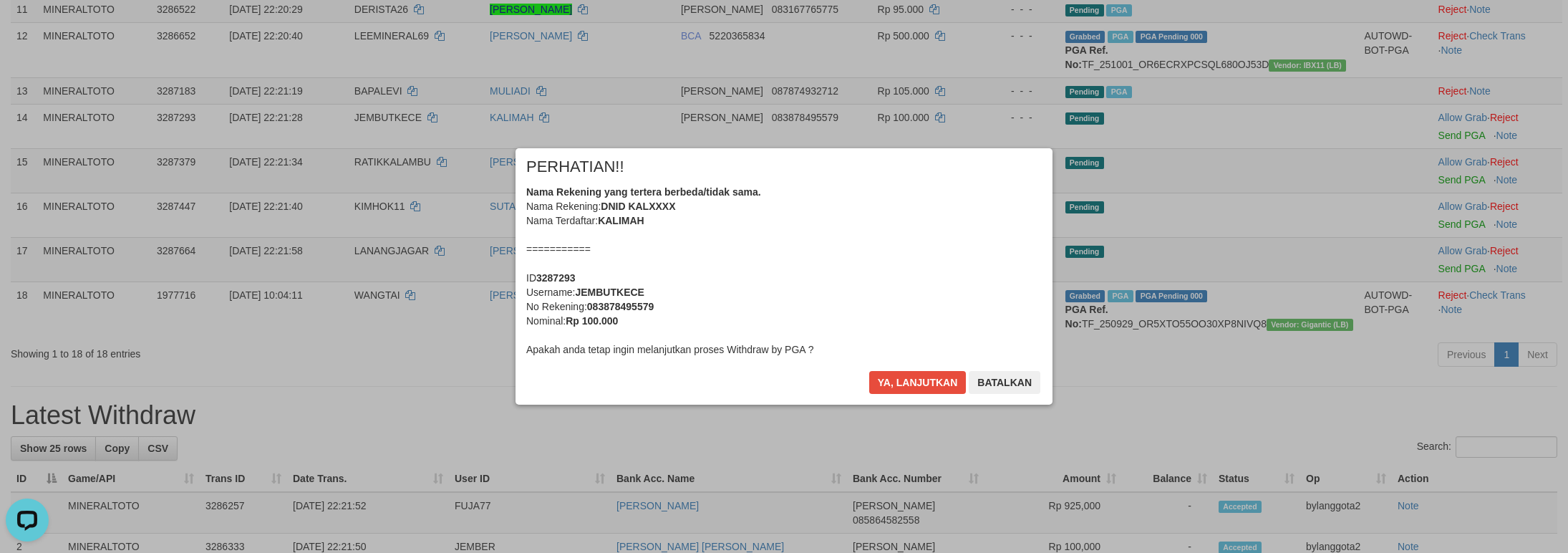
click at [869, 371] on button "Ya, lanjutkan" at bounding box center [918, 383] width 98 height 23
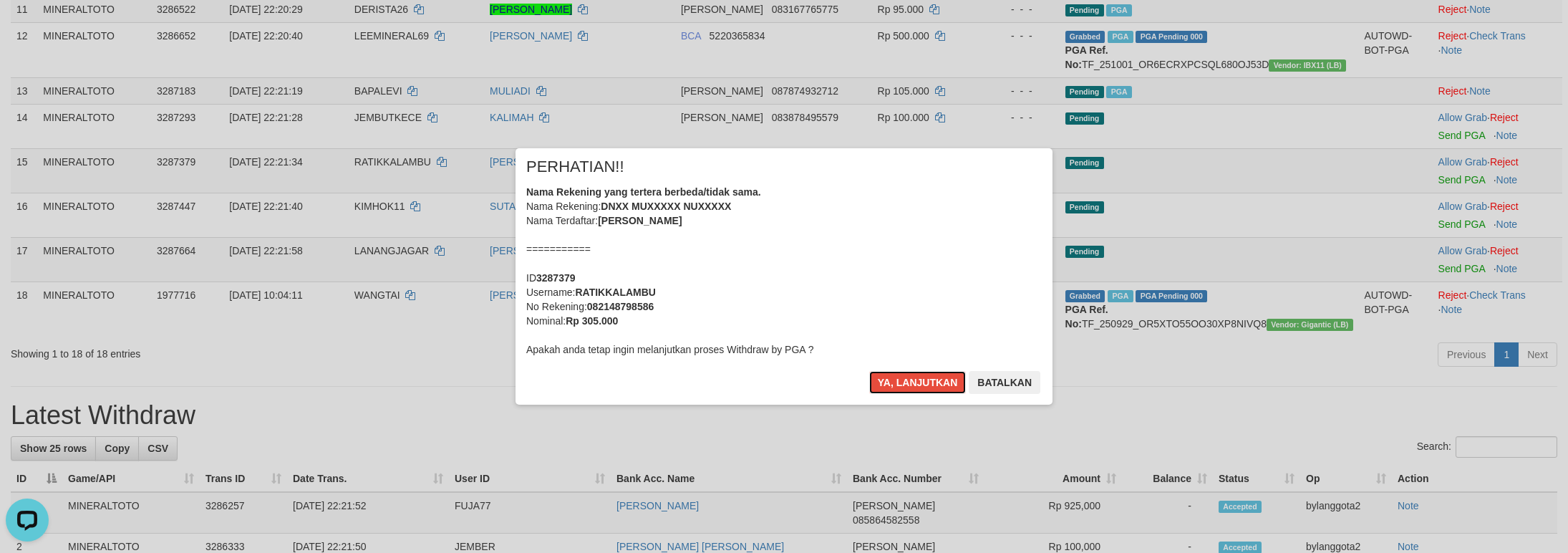
click at [812, 289] on div "Nama Rekening yang tertera berbeda/tidak sama. Nama Rekening: DNXX MUXXXXX NUXX…" at bounding box center [784, 270] width 515 height 172
click at [869, 371] on button "Ya, lanjutkan" at bounding box center [918, 383] width 98 height 23
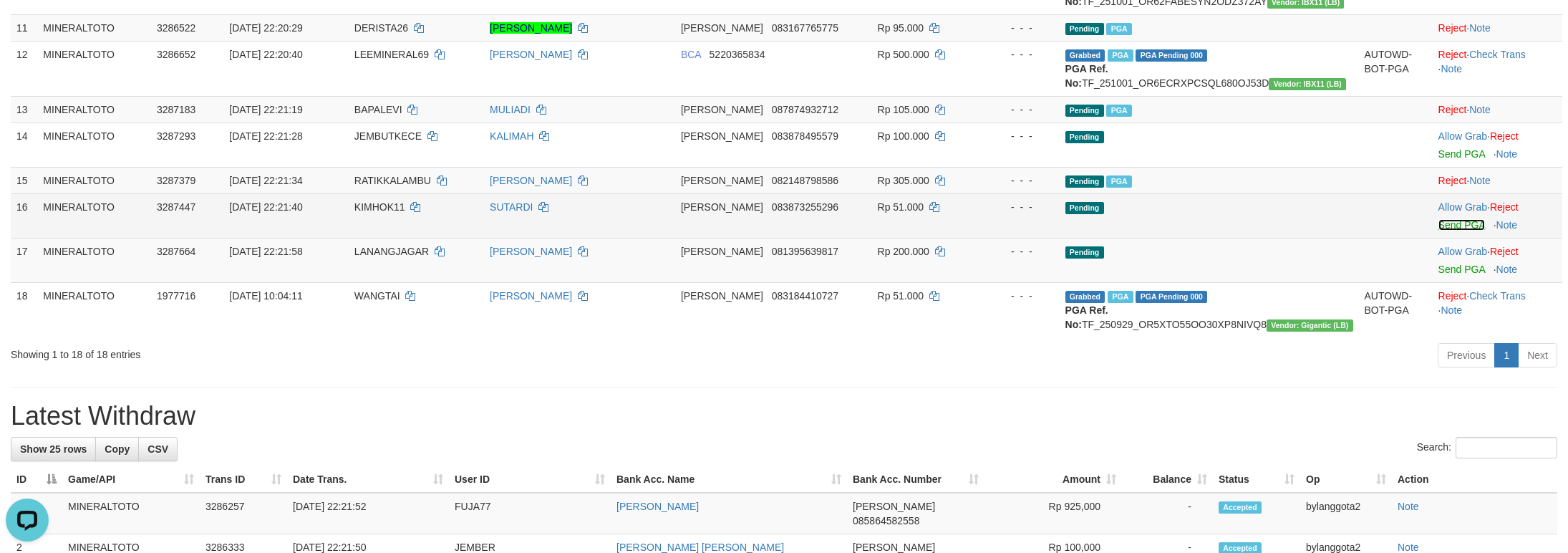
click at [1450, 231] on link "Send PGA" at bounding box center [1461, 225] width 47 height 11
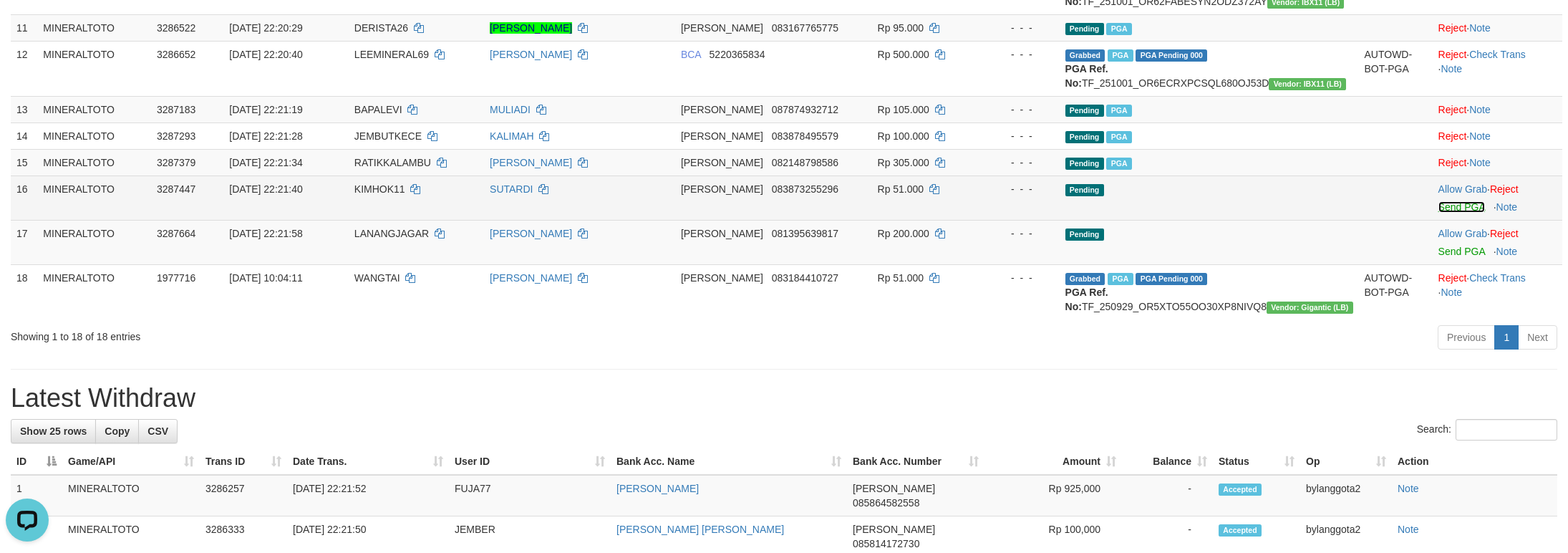
scroll to position [729, 0]
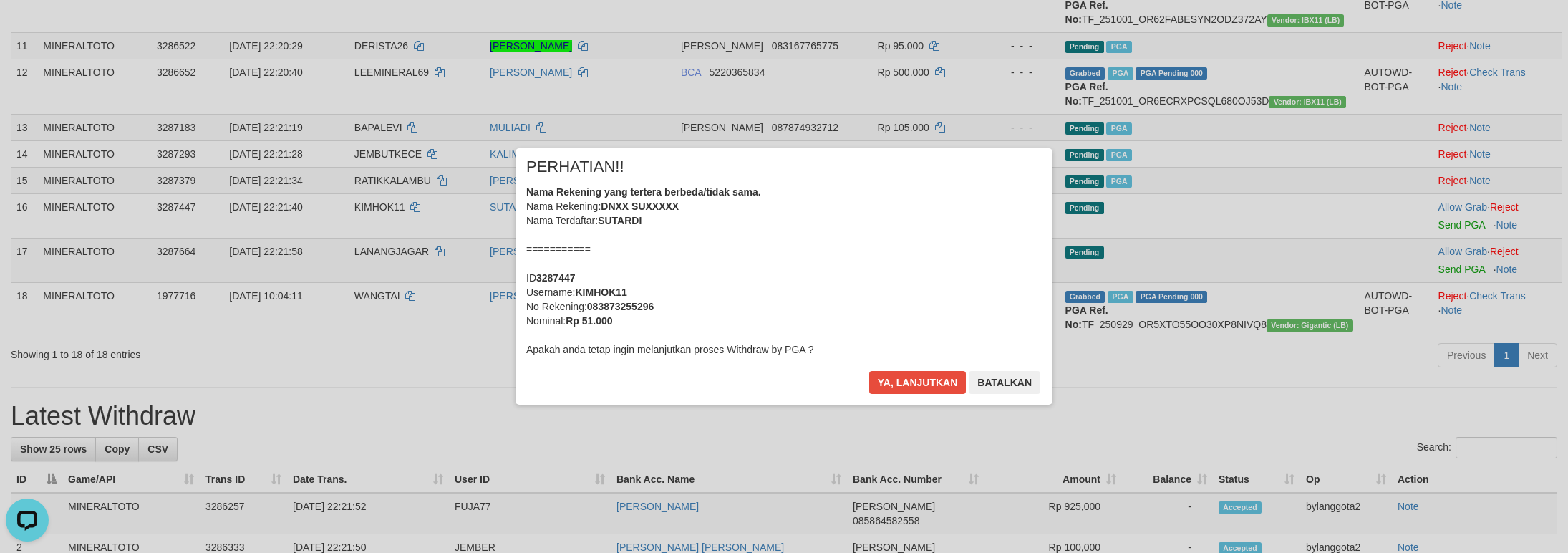
click at [960, 284] on div "Nama Rekening yang tertera berbeda/tidak sama. Nama Rekening: DNXX SUXXXXX Nama…" at bounding box center [784, 270] width 515 height 172
click at [869, 371] on button "Ya, lanjutkan" at bounding box center [918, 383] width 98 height 23
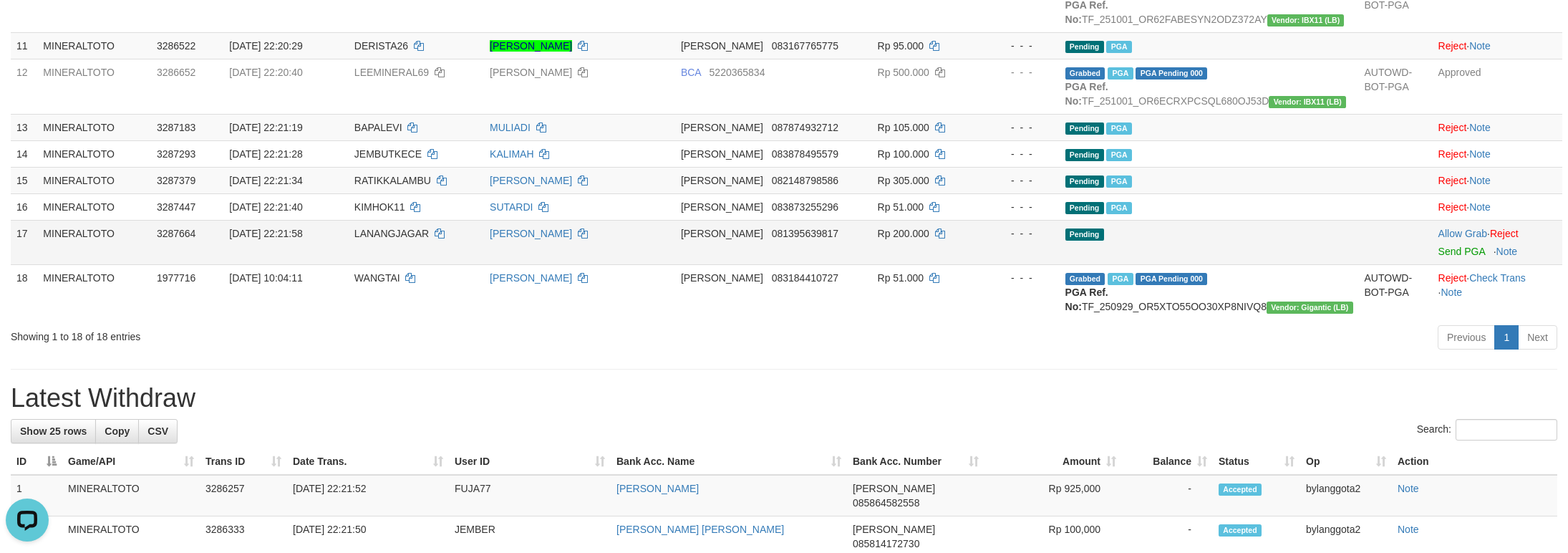
click at [1163, 264] on td "Pending" at bounding box center [1208, 242] width 299 height 45
click at [1272, 264] on td "Pending" at bounding box center [1208, 242] width 299 height 45
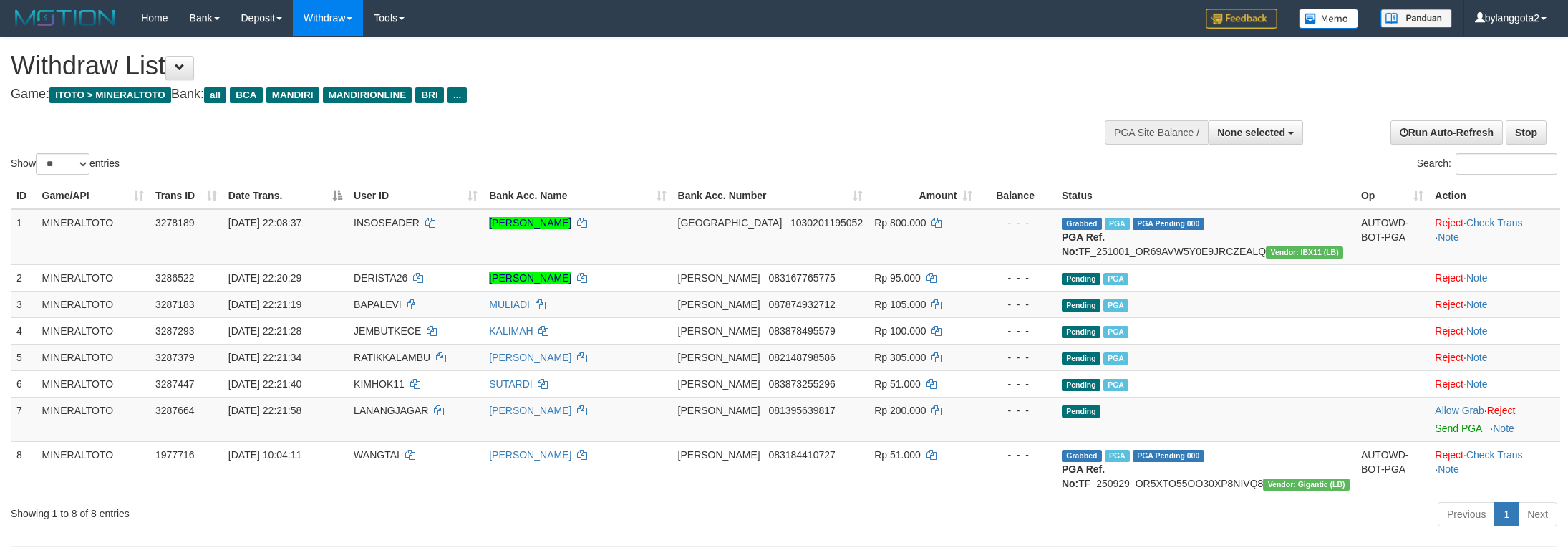
select select
select select "**"
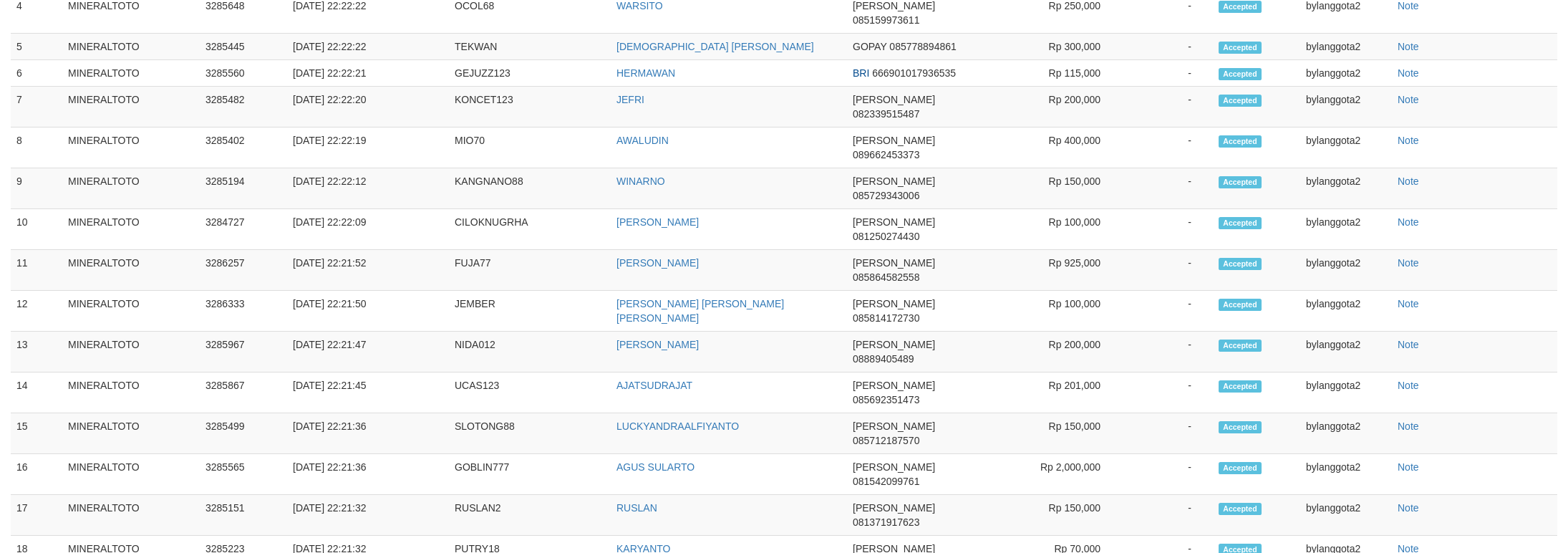
click at [1297, 495] on td "Accepted" at bounding box center [1257, 515] width 88 height 41
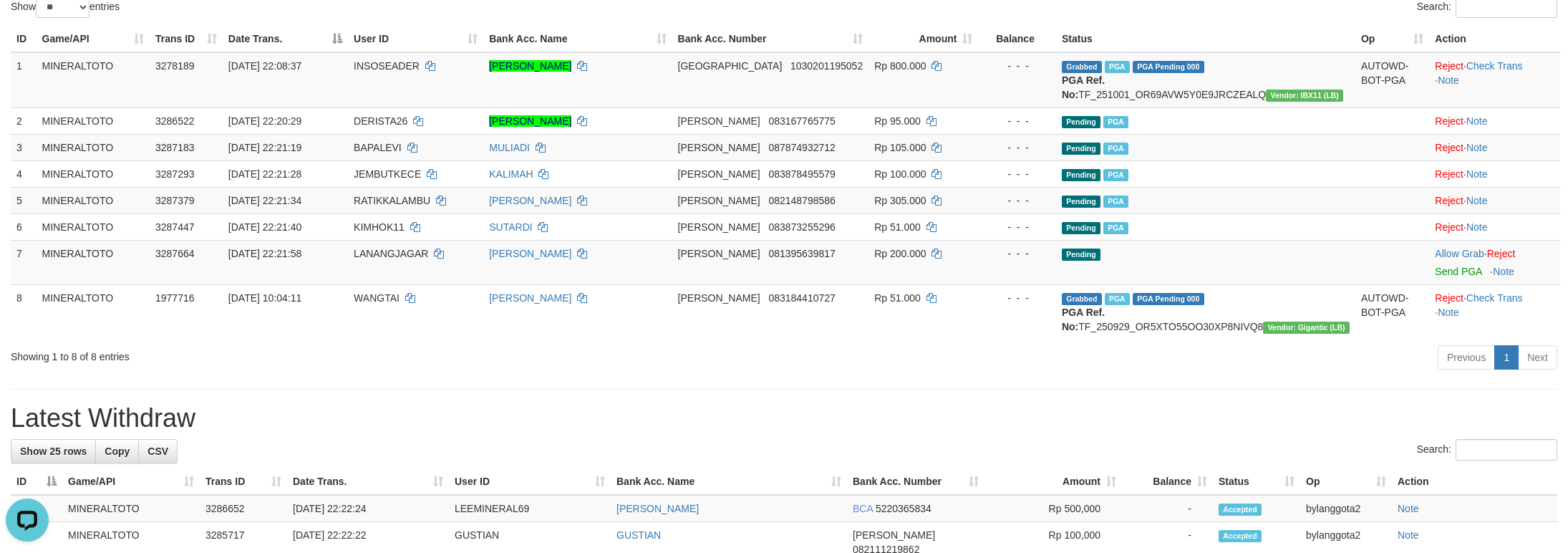
scroll to position [191, 0]
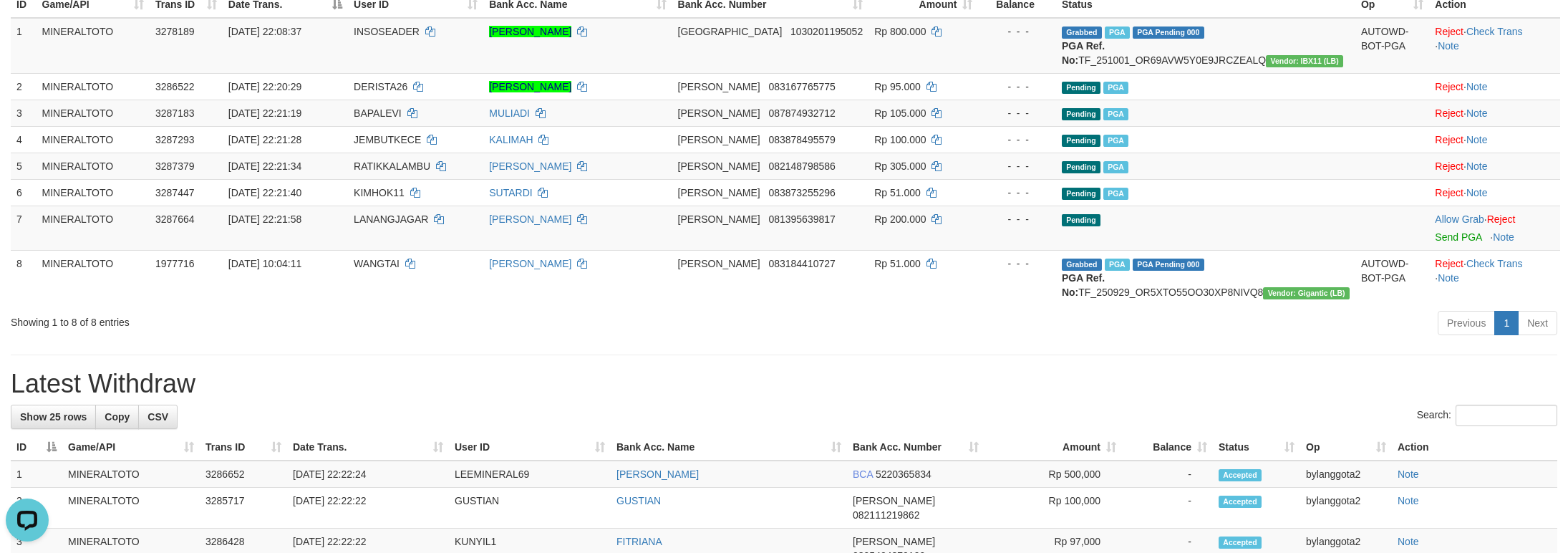
click at [1297, 340] on div "Previous 1 Next" at bounding box center [1111, 325] width 893 height 31
click at [1080, 340] on div "Previous 1 Next" at bounding box center [1111, 325] width 893 height 31
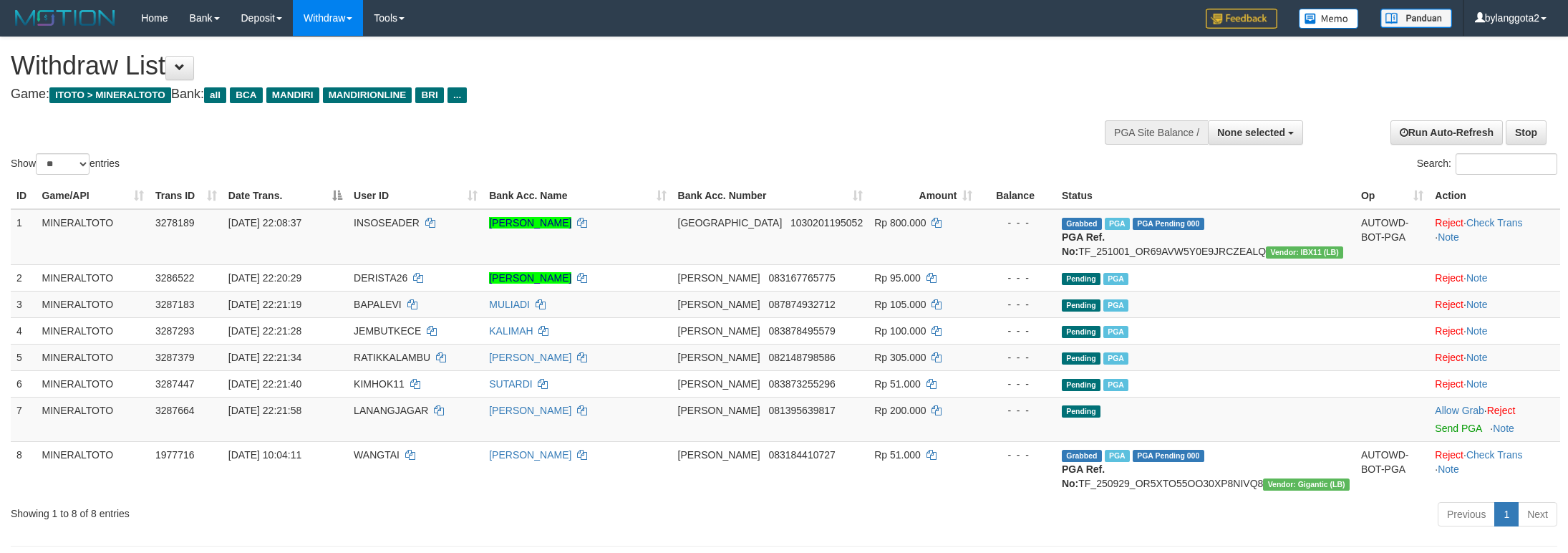
select select
select select "**"
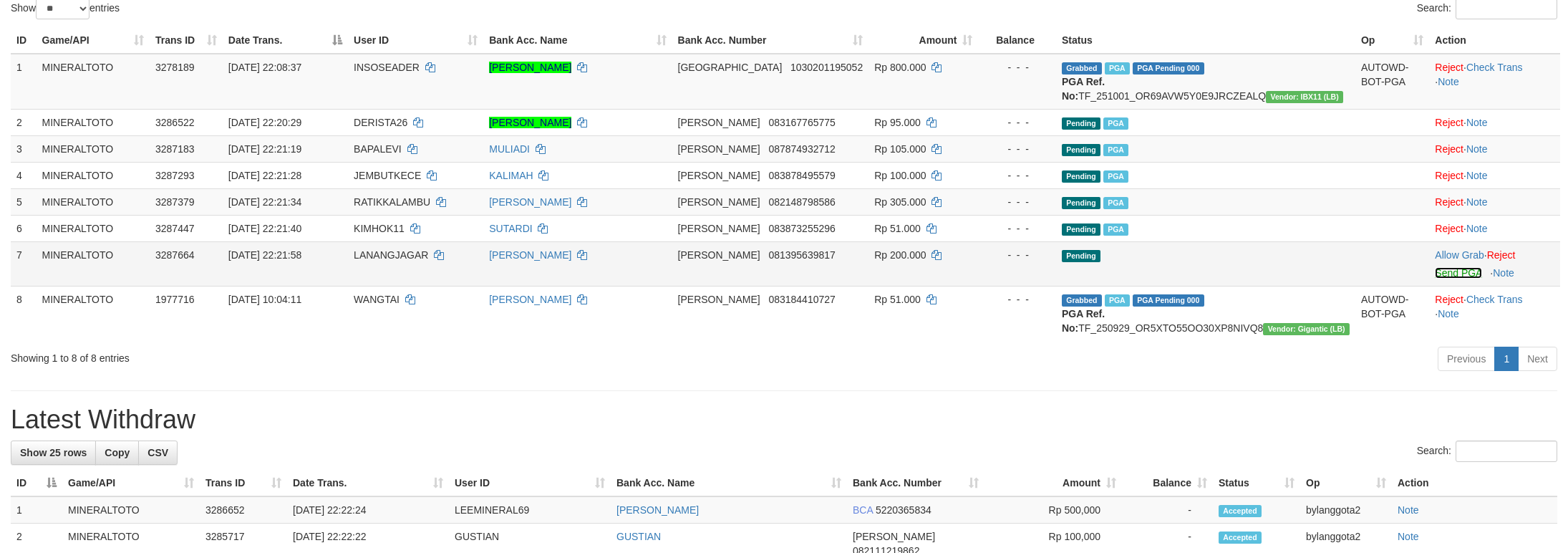
click at [1455, 279] on link "Send PGA" at bounding box center [1457, 273] width 47 height 11
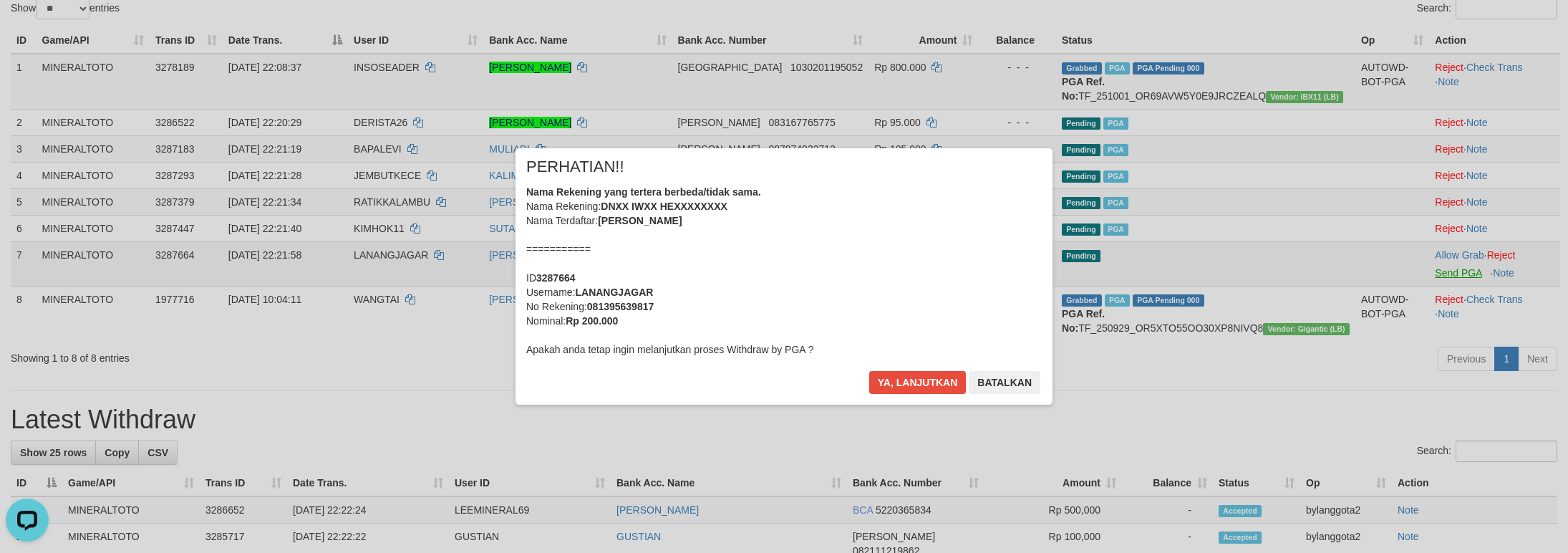
scroll to position [0, 0]
click at [916, 290] on div "Nama Rekening yang tertera berbeda/tidak sama. Nama Rekening: DNXX IWXX HEXXXXX…" at bounding box center [784, 270] width 515 height 172
click at [869, 371] on button "Ya, lanjutkan" at bounding box center [918, 383] width 98 height 23
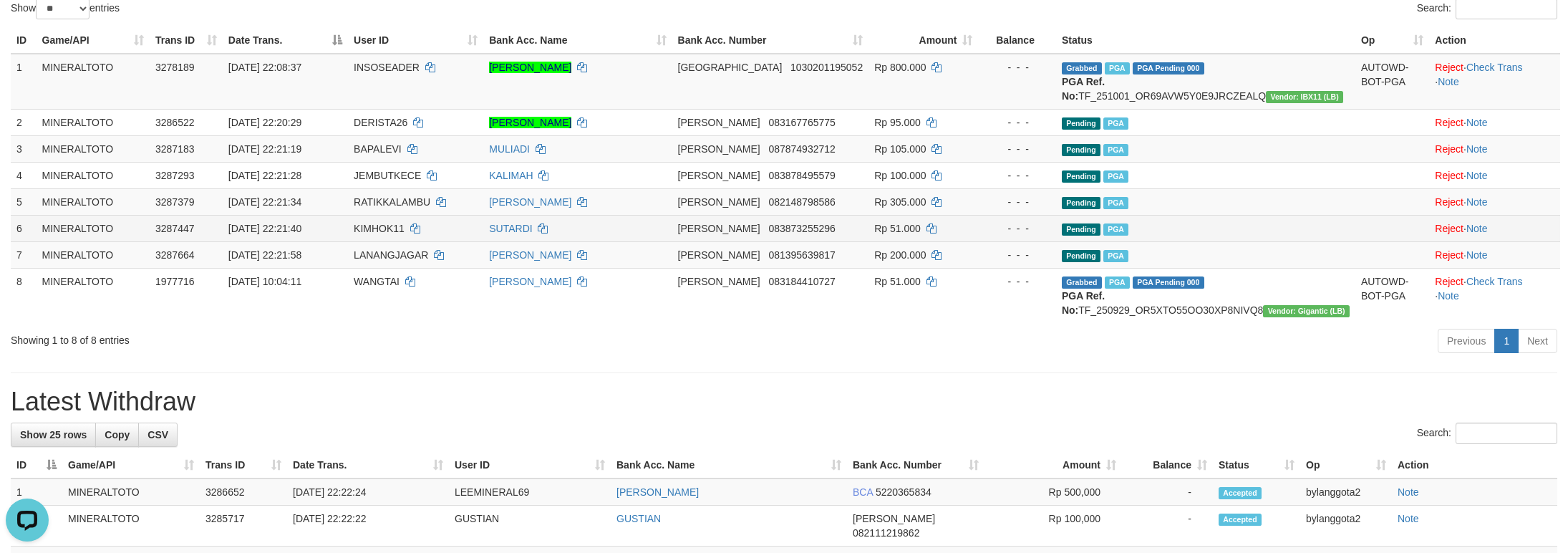
click at [1257, 241] on td "Pending PGA" at bounding box center [1205, 228] width 299 height 27
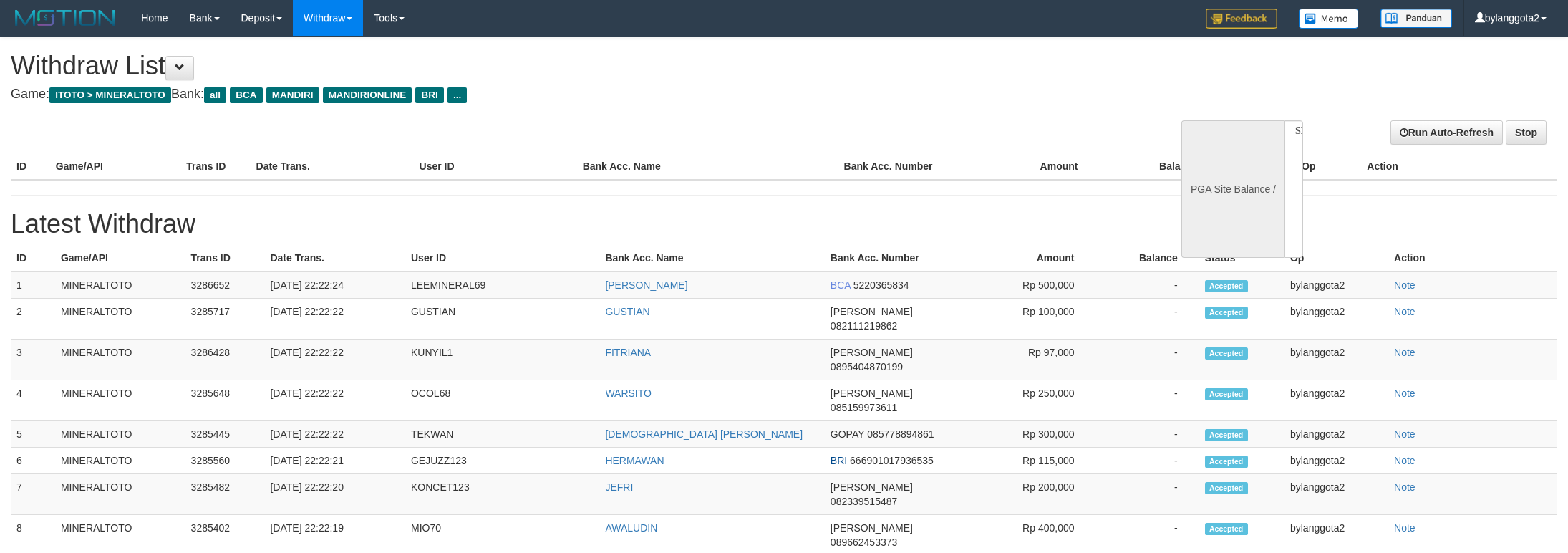
select select
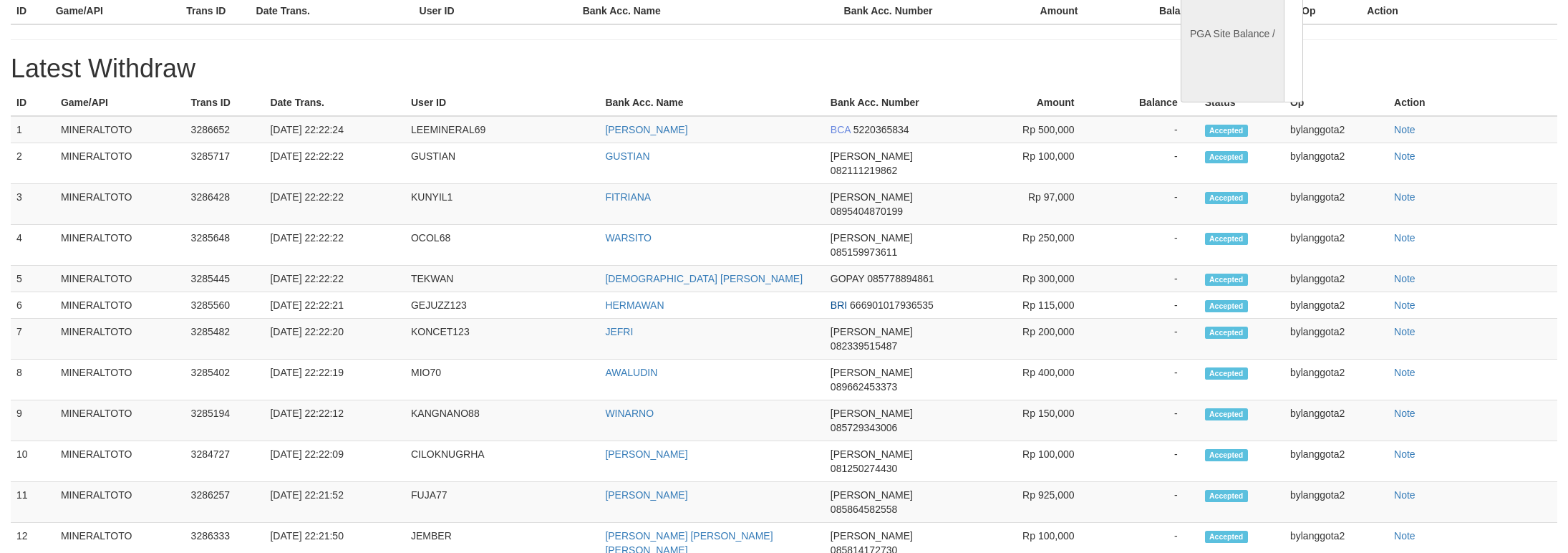
select select "**"
select select
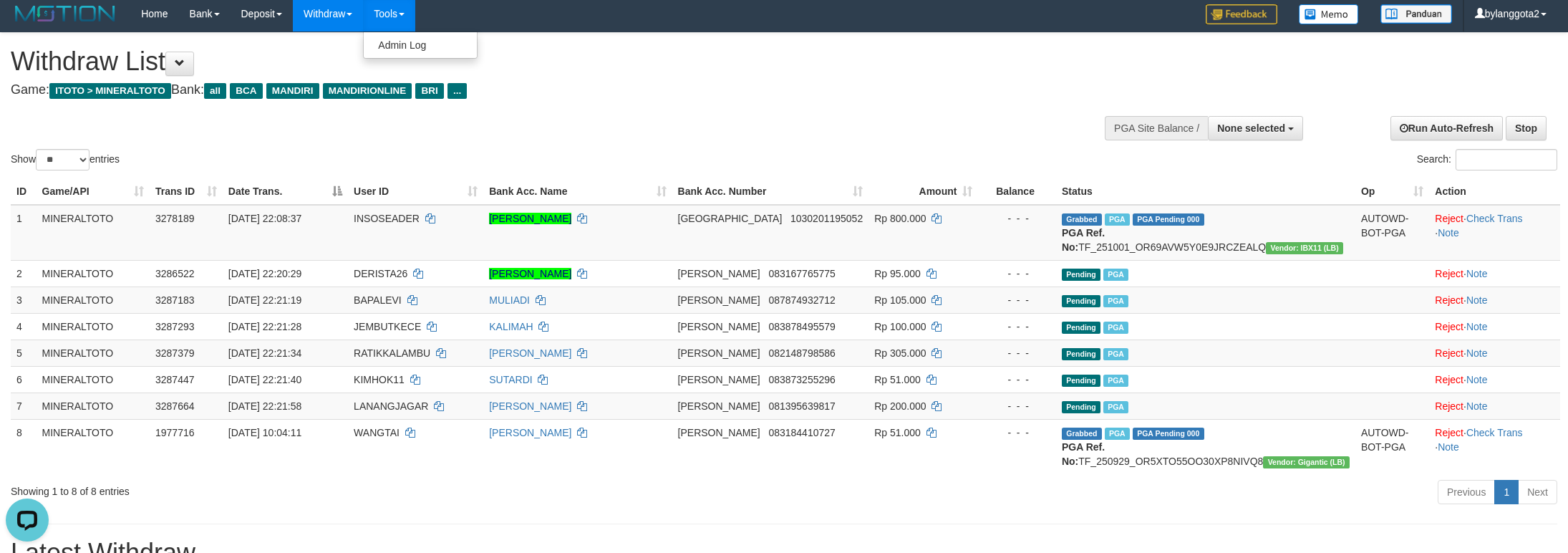
scroll to position [0, 0]
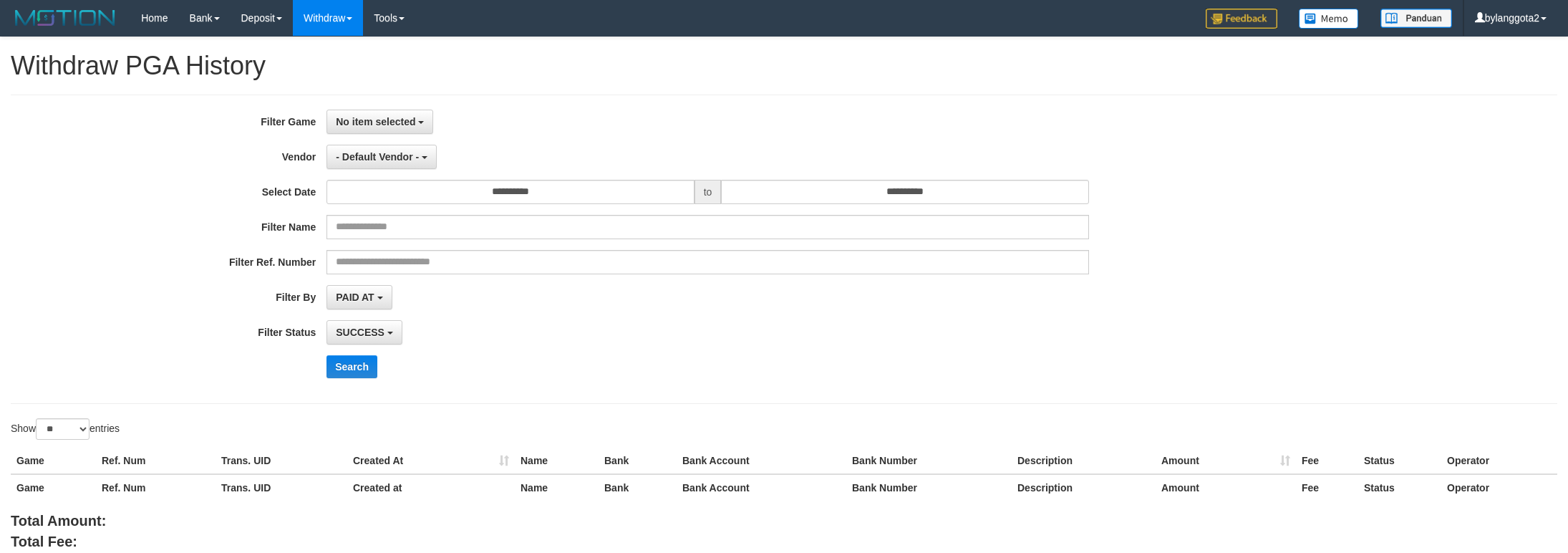
select select "**********"
select select "*"
select select "**"
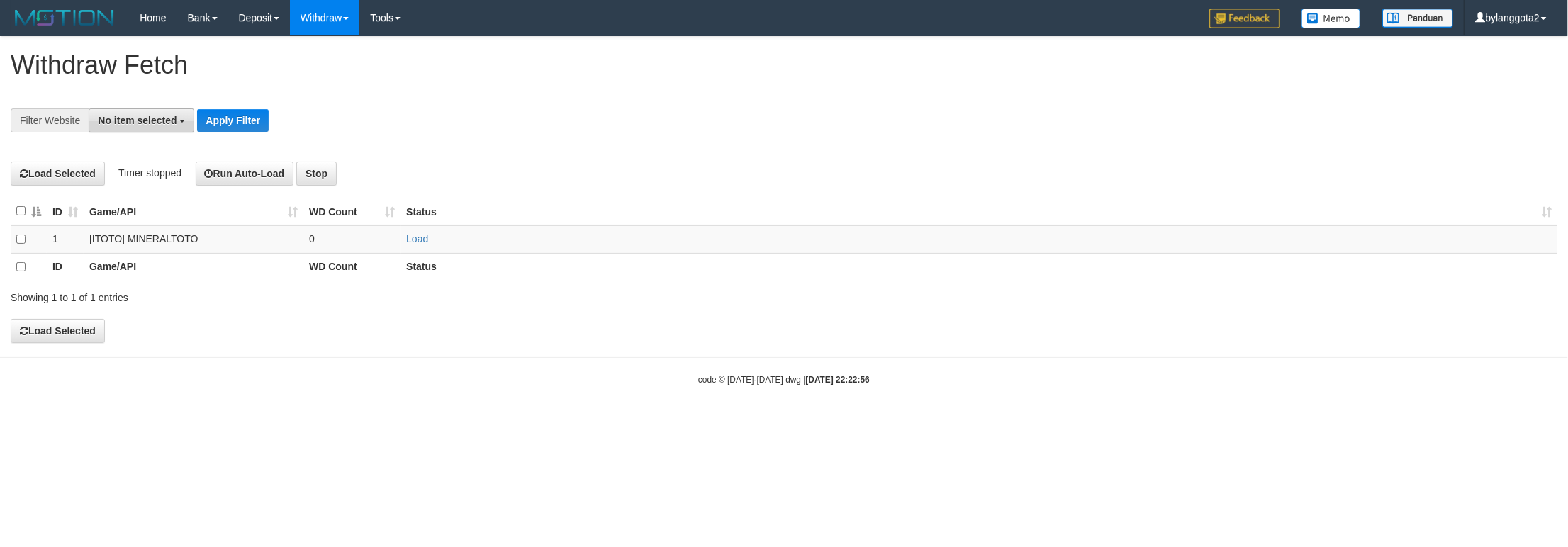
drag, startPoint x: 141, startPoint y: 116, endPoint x: 141, endPoint y: 129, distance: 13.0
click at [141, 116] on span "No item selected" at bounding box center [137, 121] width 79 height 11
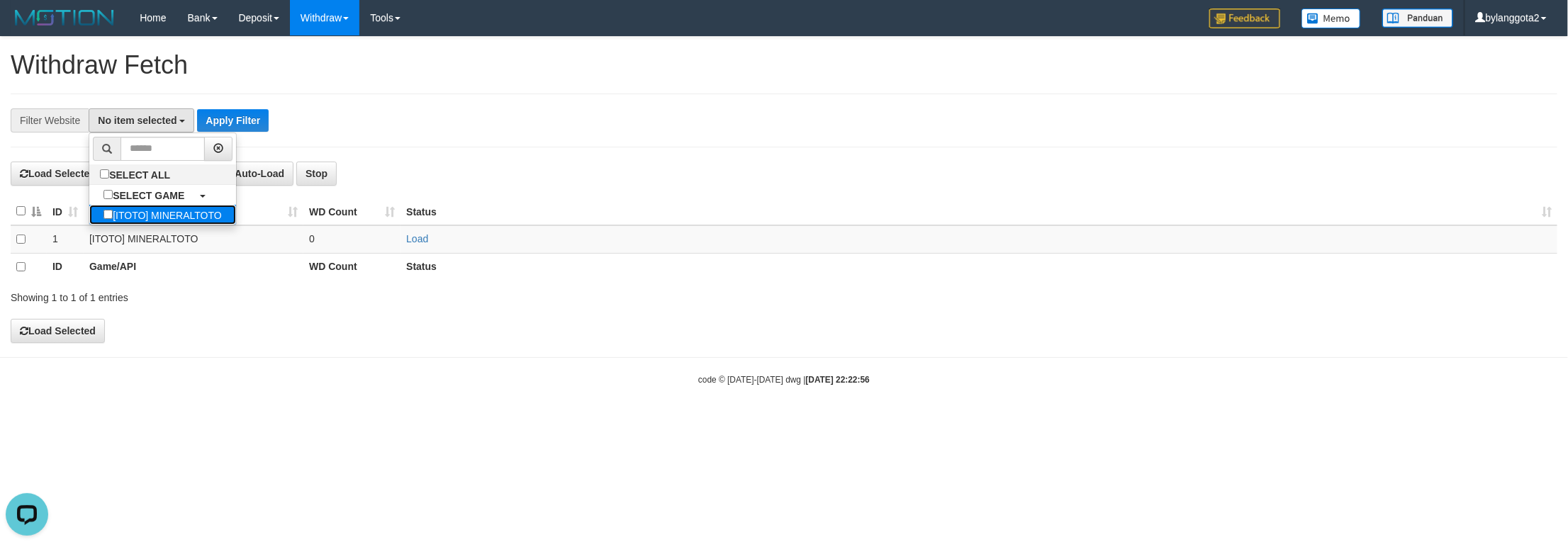
click at [144, 209] on label "[ITOTO] MINERALTOTO" at bounding box center [162, 215] width 146 height 20
select select "****"
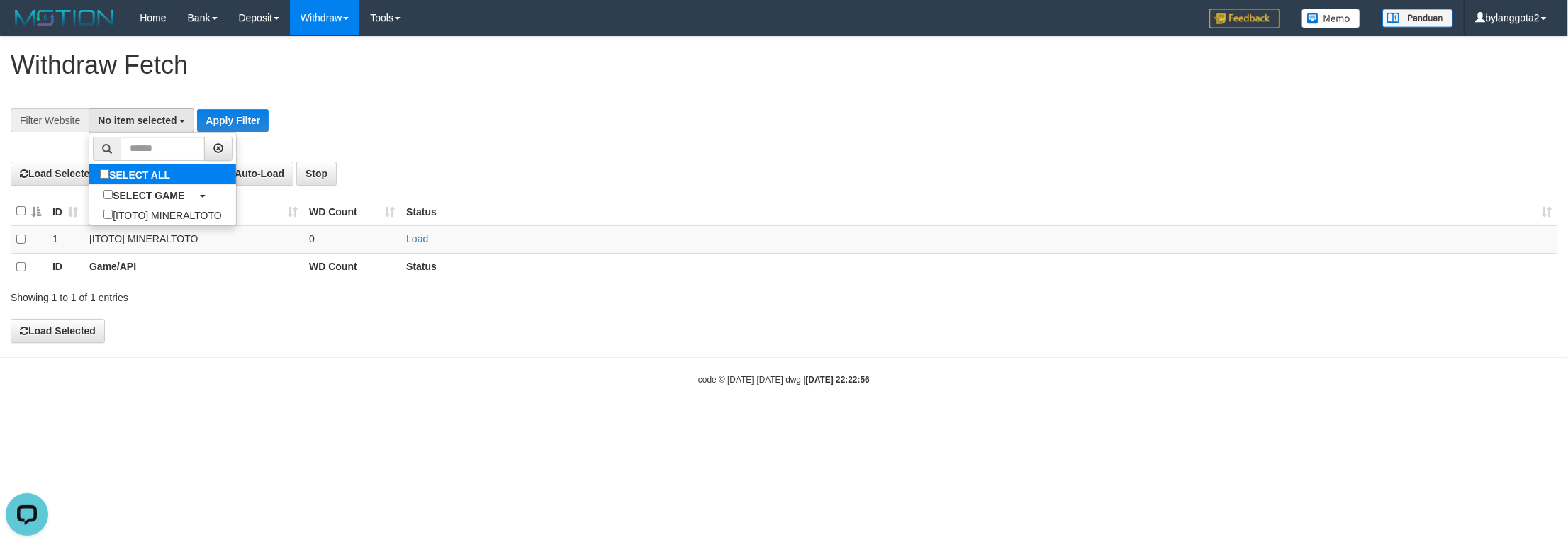
scroll to position [13, 0]
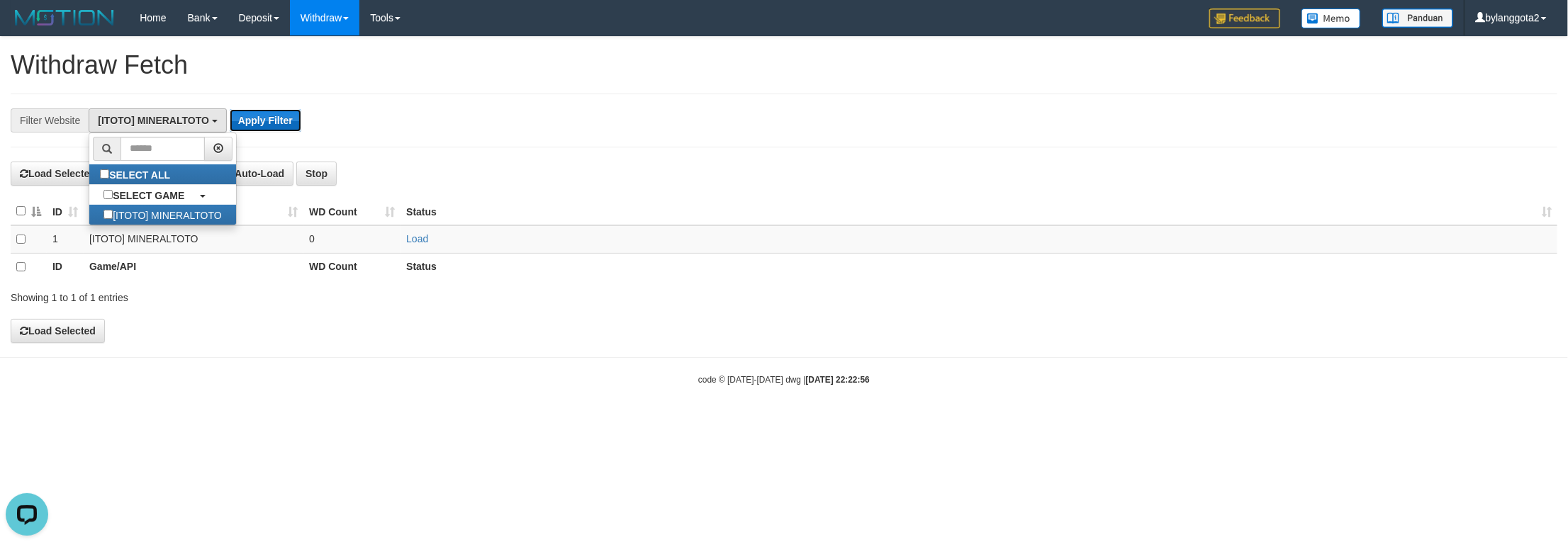
click at [240, 131] on button "Apply Filter" at bounding box center [265, 121] width 72 height 23
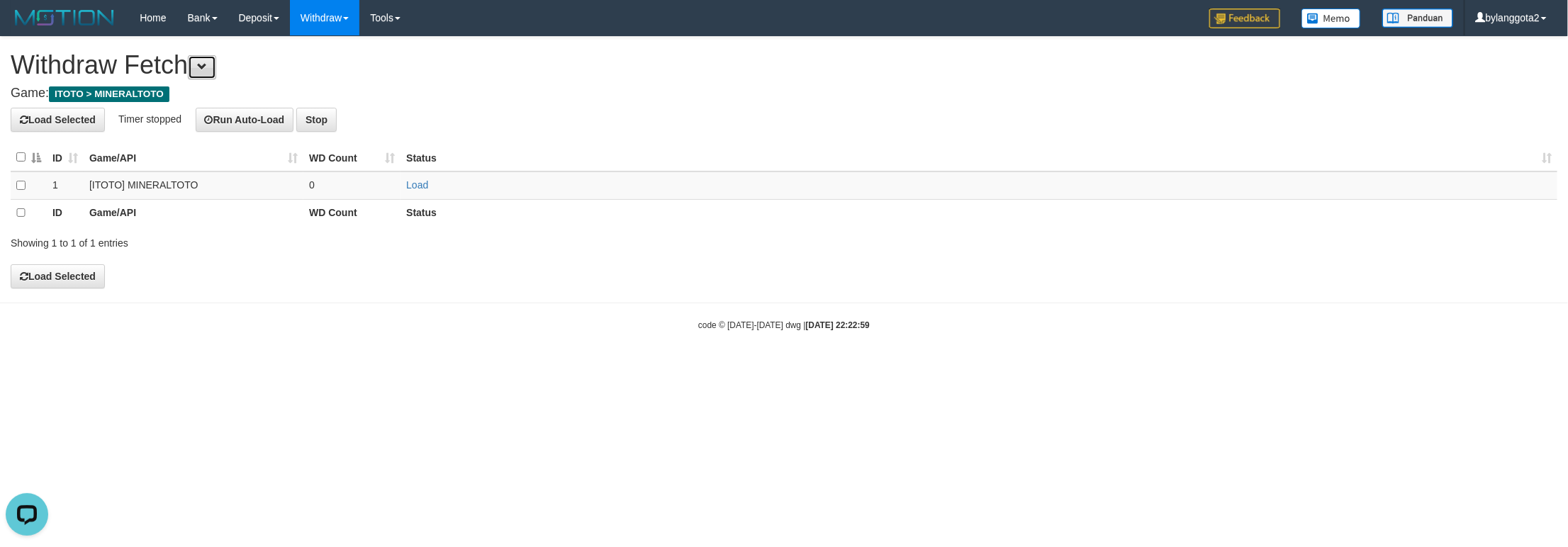
click at [202, 75] on button at bounding box center [202, 67] width 28 height 24
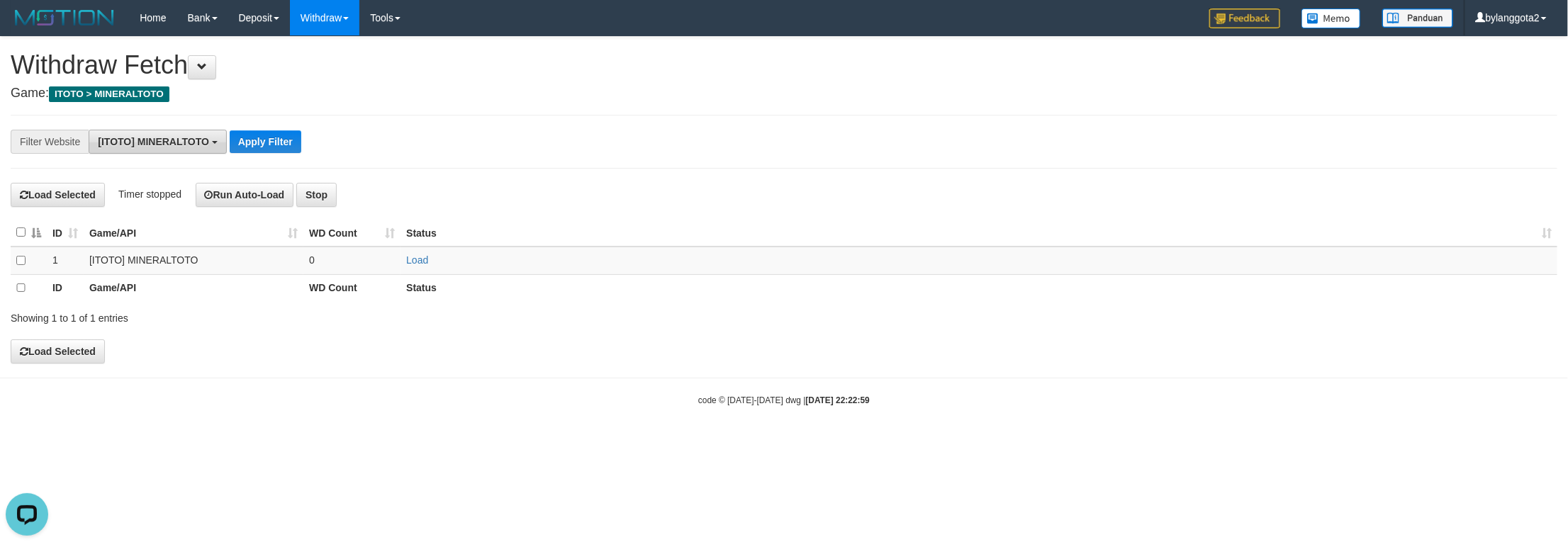
click at [176, 133] on button "[ITOTO] MINERALTOTO" at bounding box center [158, 142] width 138 height 24
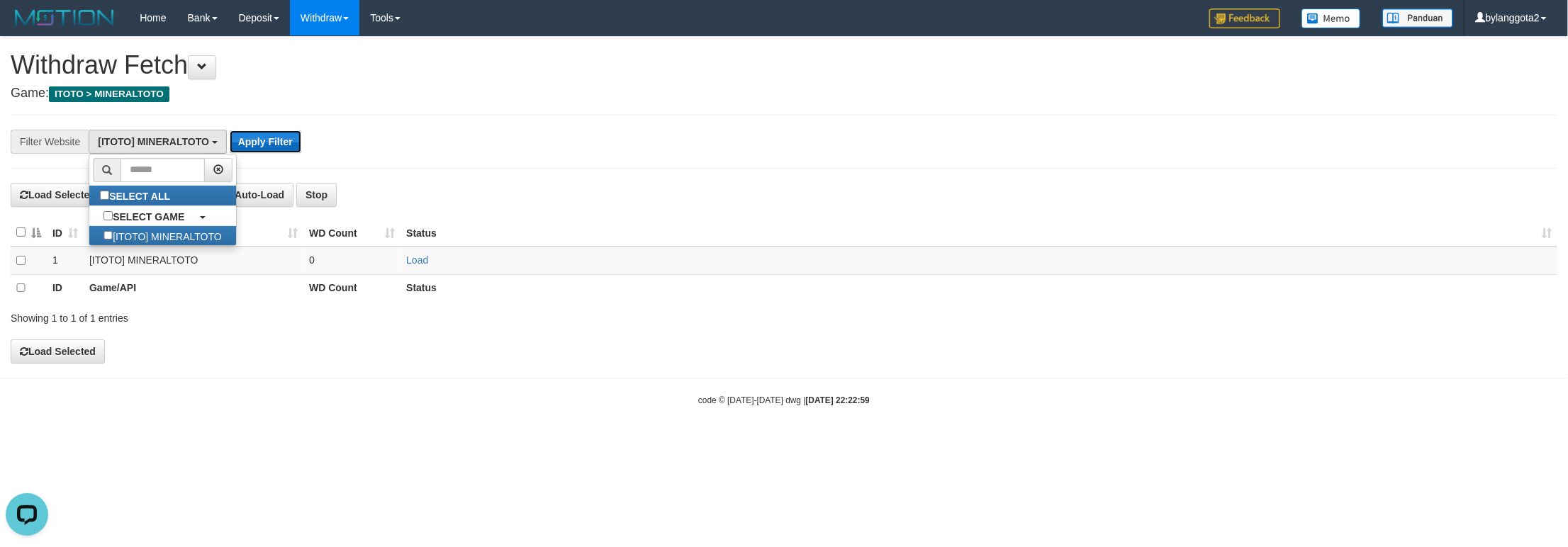
click at [283, 143] on button "Apply Filter" at bounding box center [265, 142] width 72 height 23
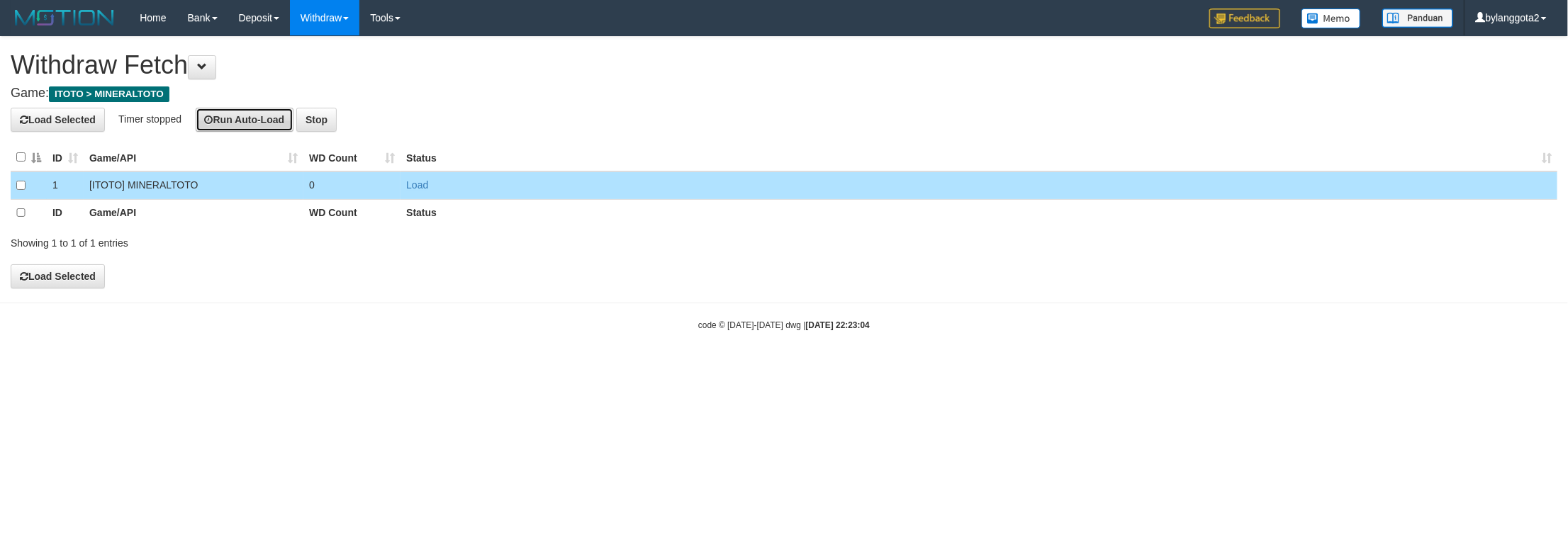
click at [243, 129] on button "Run Auto-Load" at bounding box center [244, 120] width 99 height 24
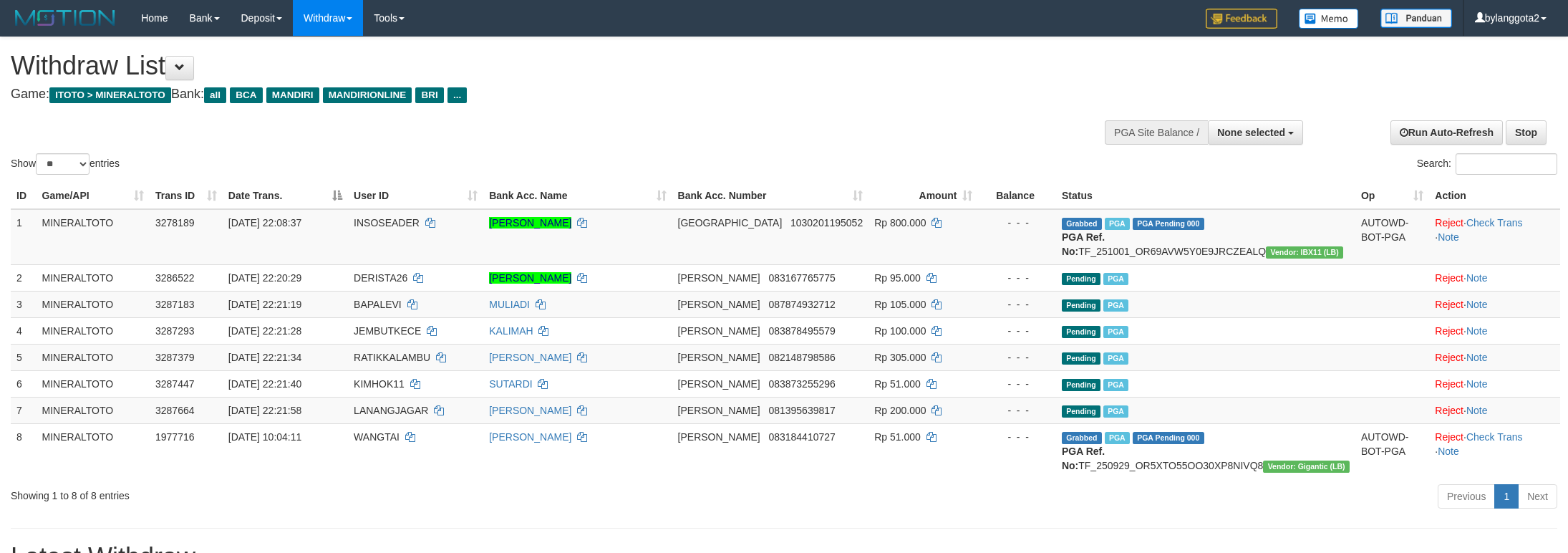
select select
select select "**"
click at [1049, 338] on div "- - -" at bounding box center [1017, 331] width 66 height 14
click at [863, 124] on div "Show ** ** ** *** entries Search:" at bounding box center [784, 108] width 1568 height 141
select select
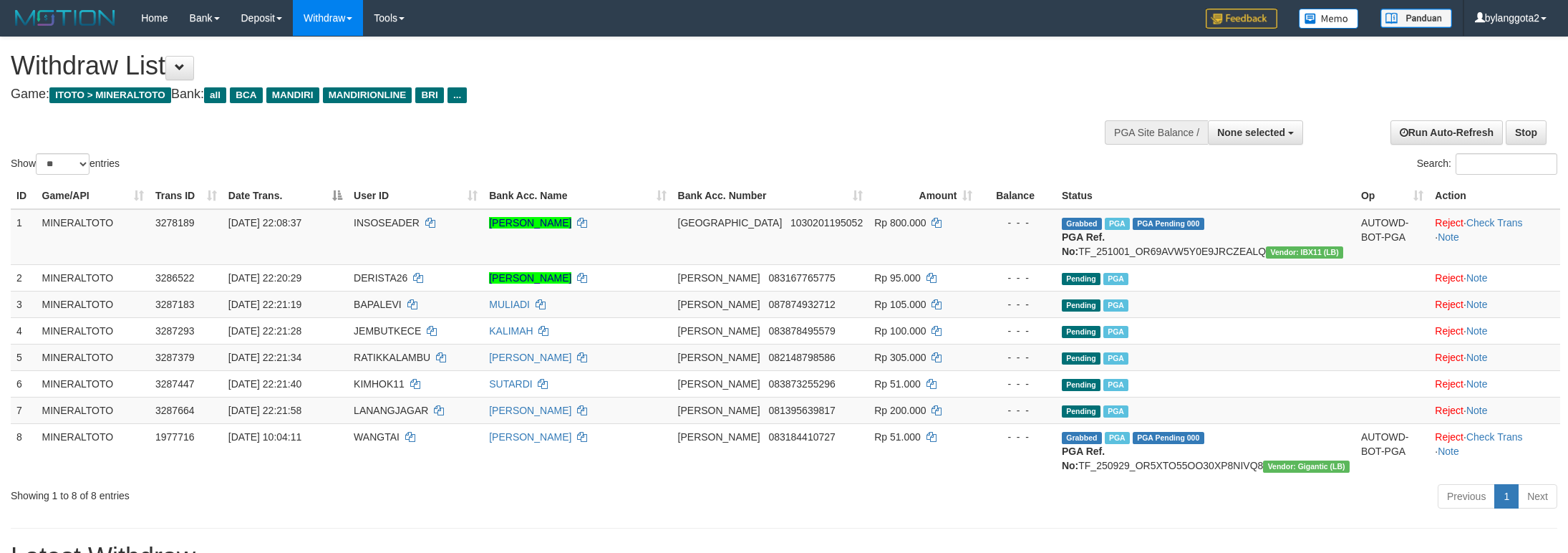
select select "**"
click at [863, 124] on div "Show ** ** ** *** entries Search:" at bounding box center [784, 108] width 1568 height 141
click at [919, 115] on div "Show ** ** ** *** entries Search:" at bounding box center [784, 108] width 1568 height 141
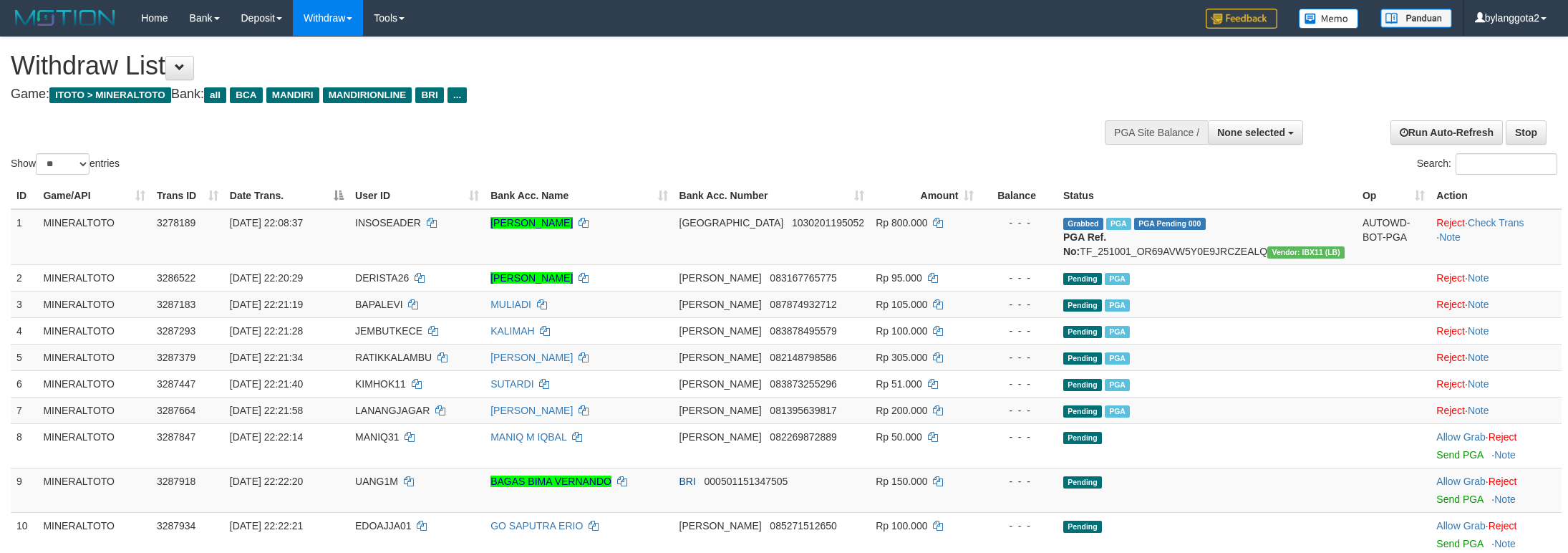
select select
select select "**"
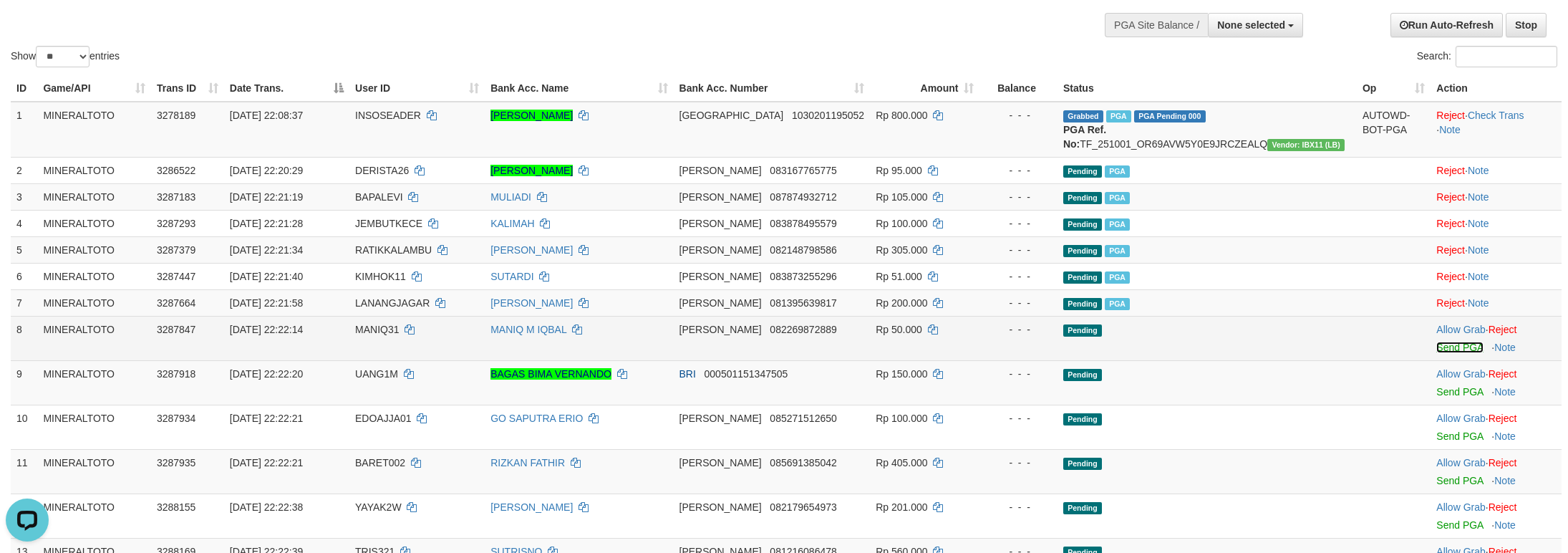
click at [1436, 353] on link "Send PGA" at bounding box center [1459, 348] width 47 height 11
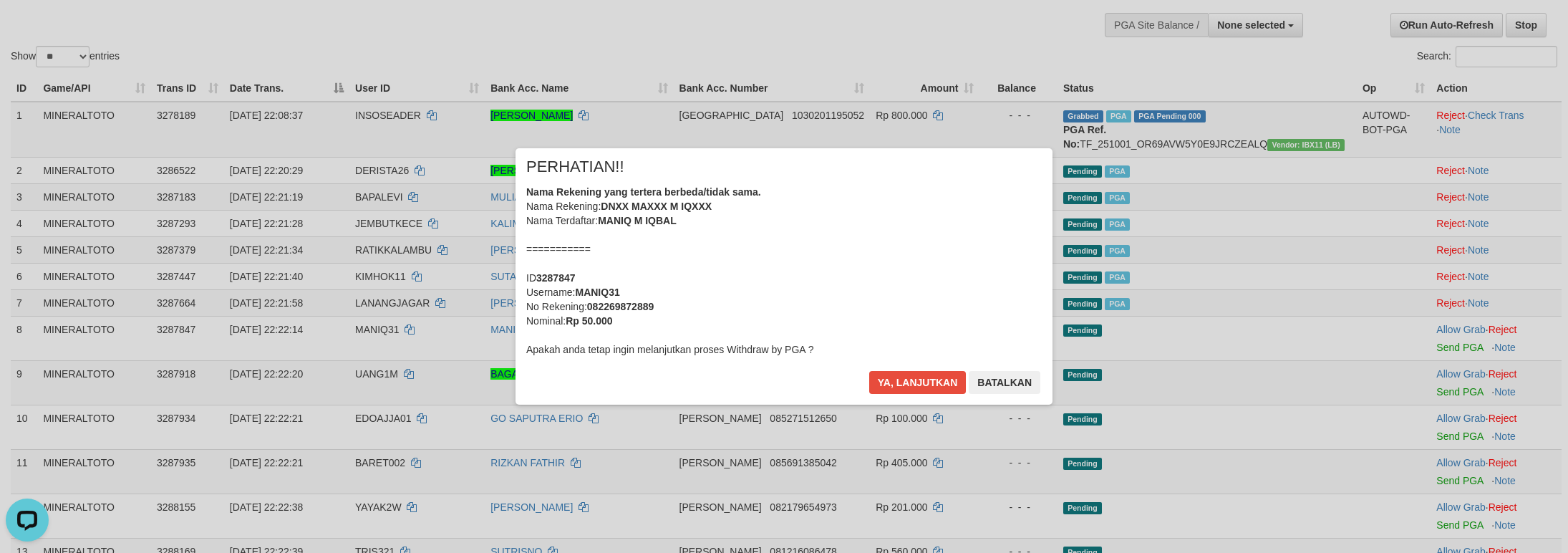
click at [885, 323] on div "Nama Rekening yang tertera berbeda/tidak sama. Nama Rekening: DNXX MAXXX M IQXX…" at bounding box center [784, 270] width 515 height 172
click at [869, 371] on button "Ya, lanjutkan" at bounding box center [918, 383] width 98 height 23
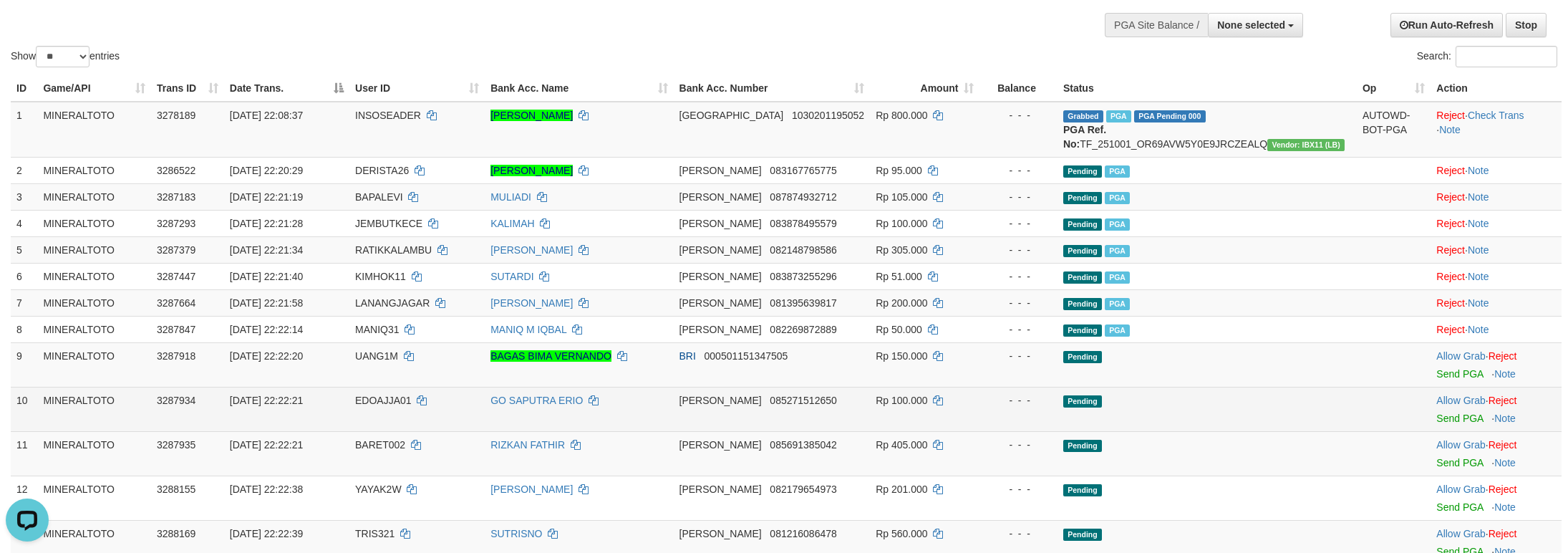
scroll to position [89, 0]
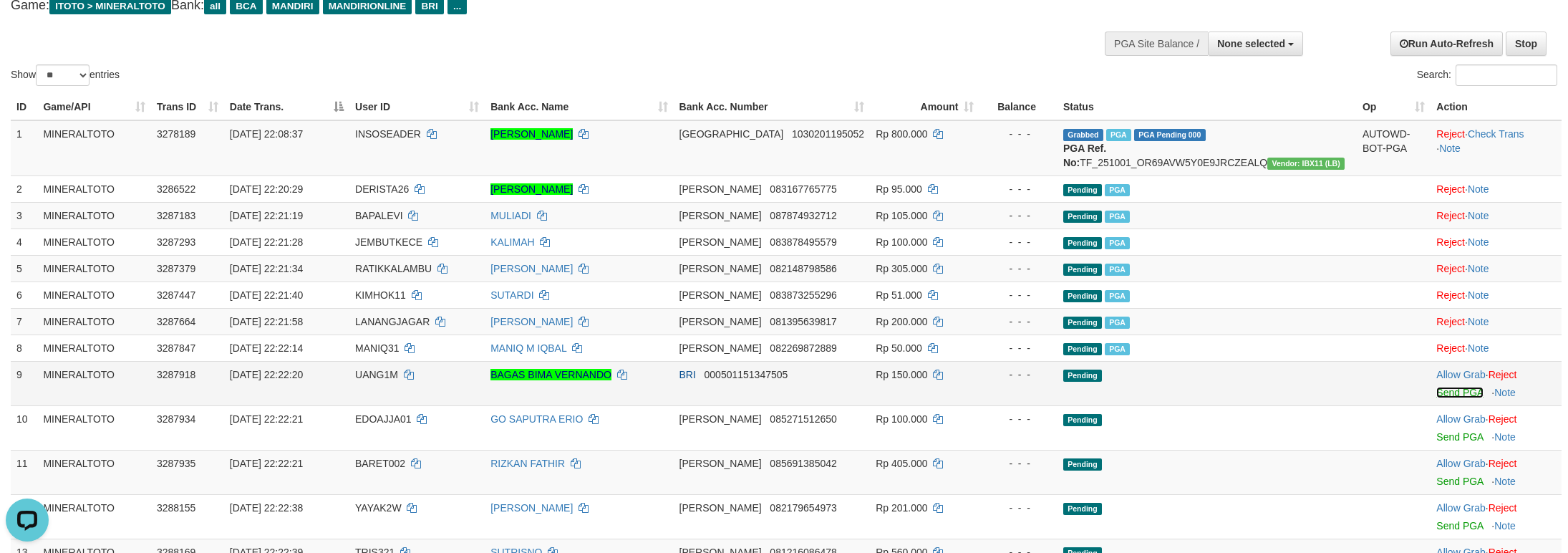
click at [1436, 399] on link "Send PGA" at bounding box center [1459, 393] width 47 height 11
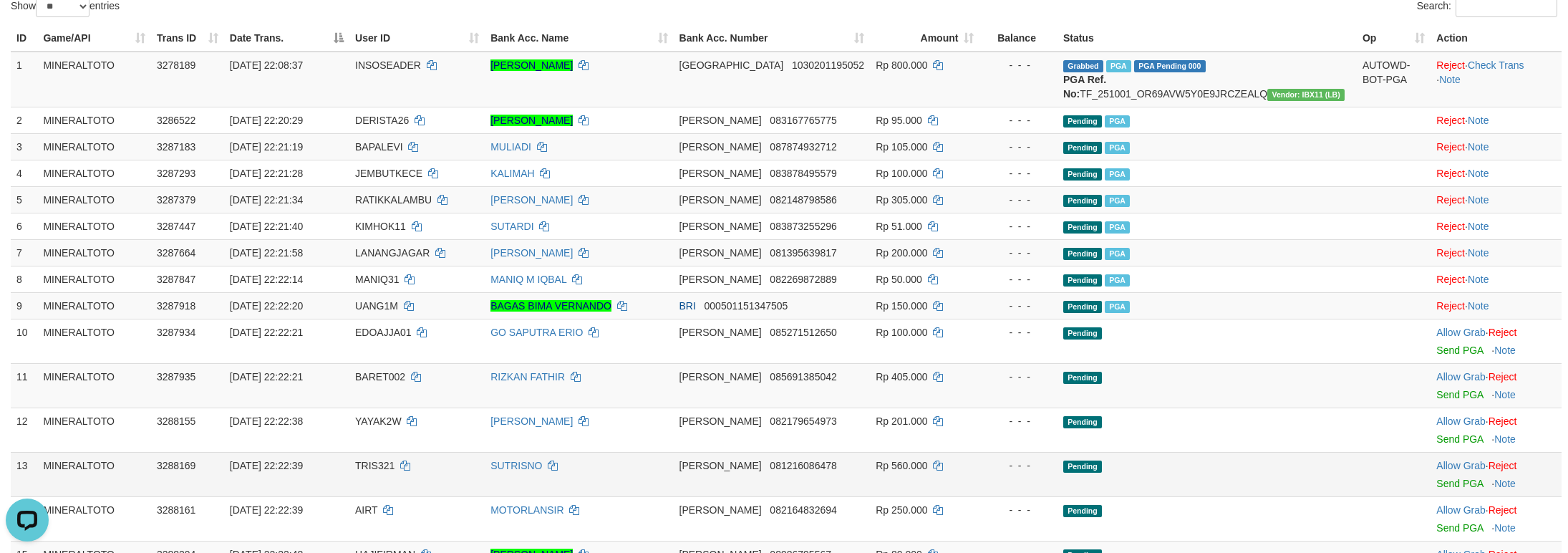
scroll to position [196, 0]
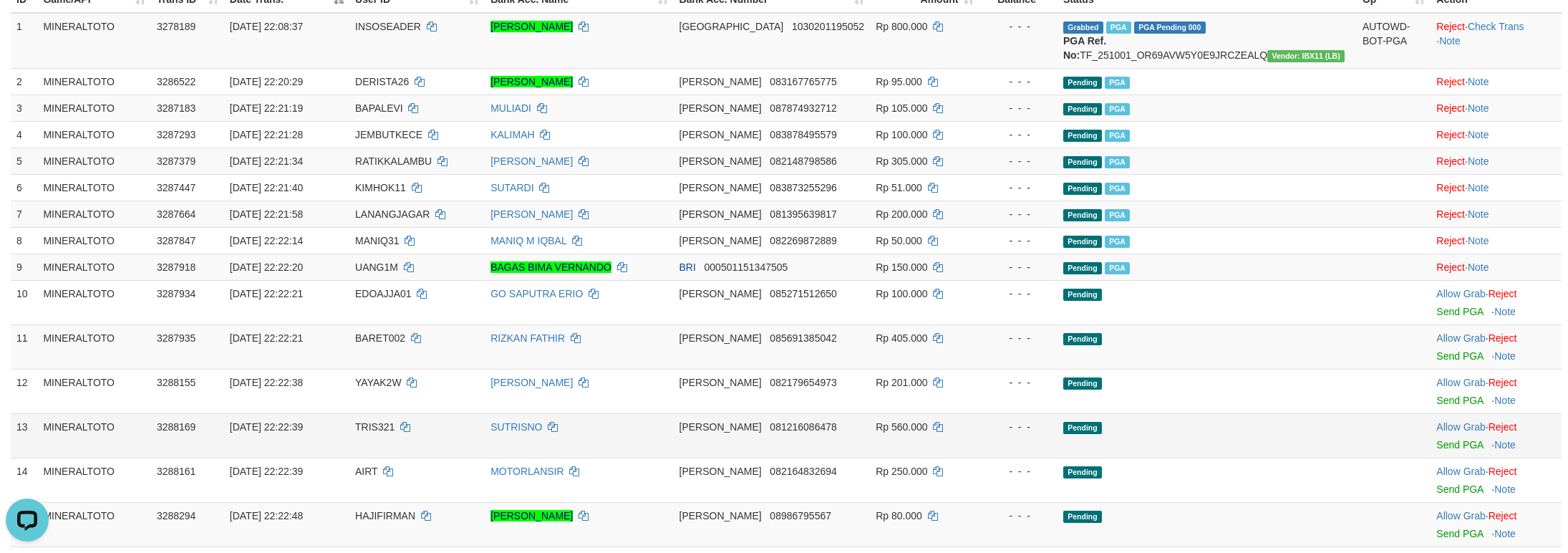
click at [1130, 457] on td "Pending" at bounding box center [1206, 436] width 299 height 45
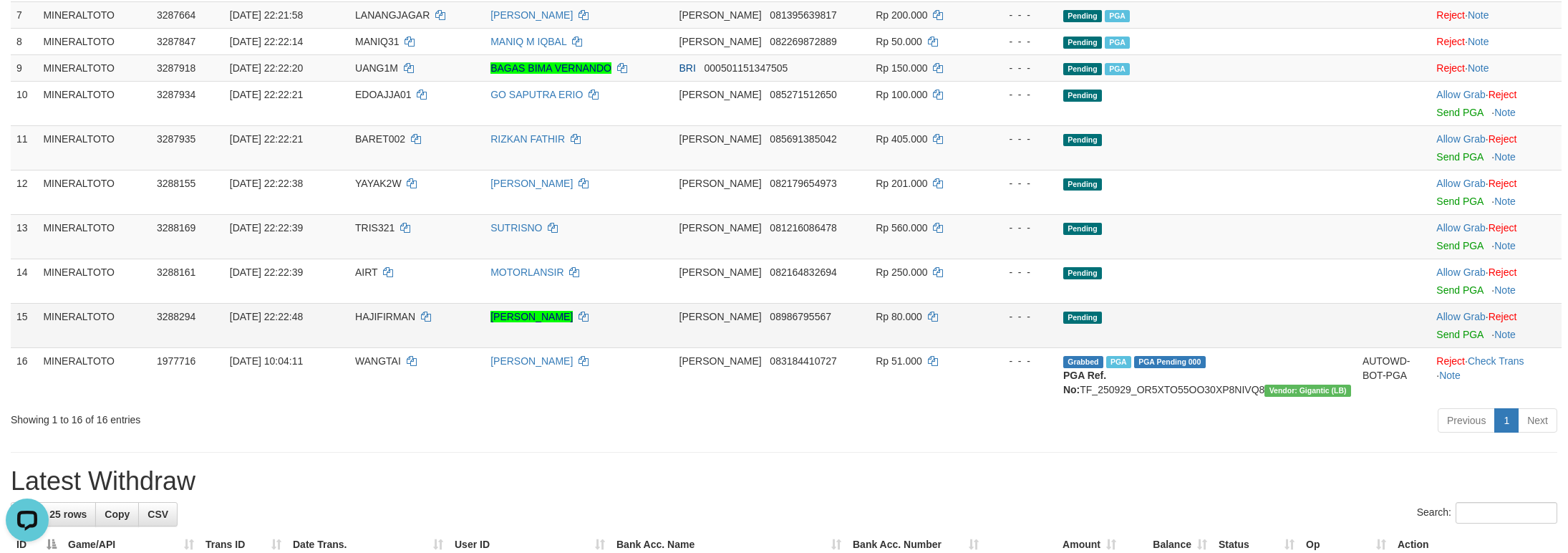
scroll to position [346, 0]
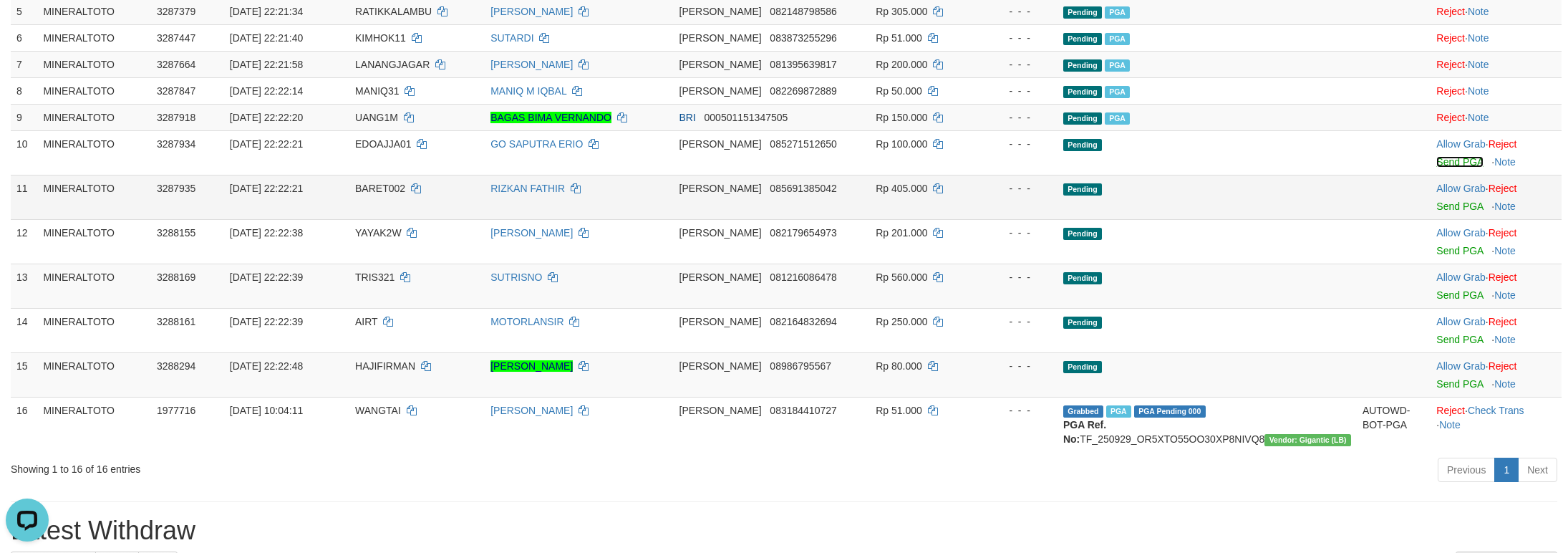
drag, startPoint x: 1428, startPoint y: 179, endPoint x: 1431, endPoint y: 194, distance: 15.3
click at [1436, 167] on link "Send PGA" at bounding box center [1459, 162] width 47 height 11
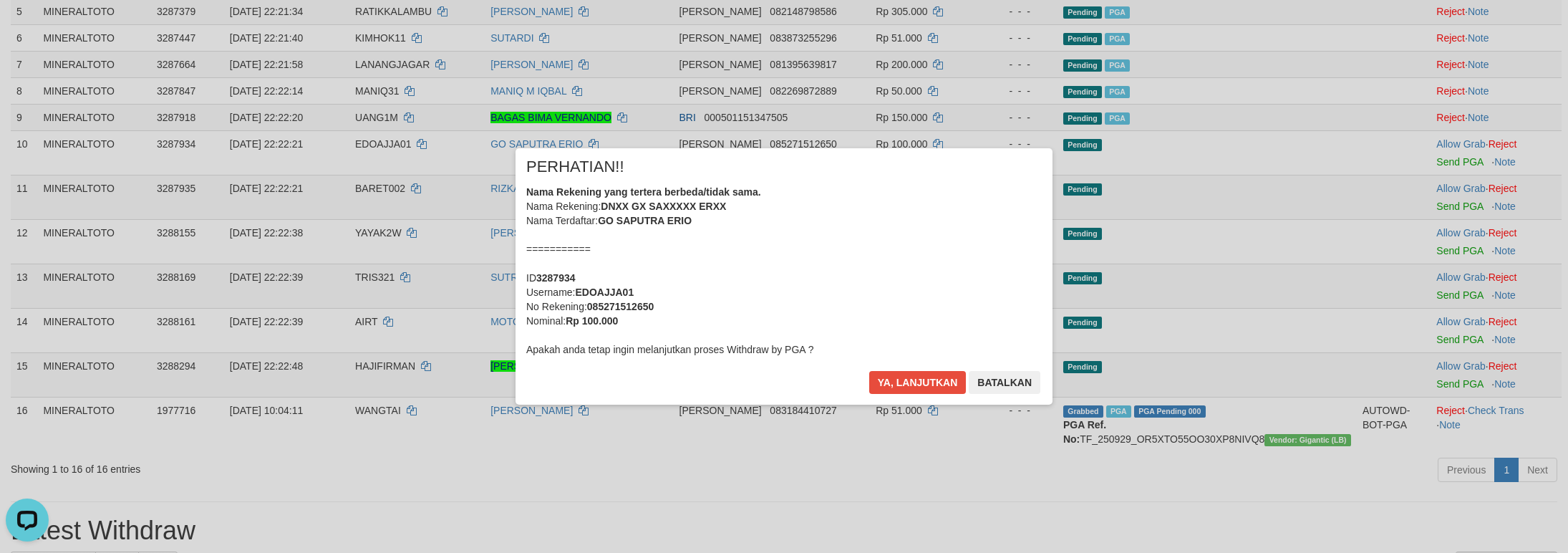
click at [967, 254] on div "Nama Rekening yang tertera berbeda/tidak sama. Nama Rekening: DNXX GX SAXXXXX E…" at bounding box center [784, 270] width 515 height 172
click at [869, 371] on button "Ya, lanjutkan" at bounding box center [918, 383] width 98 height 23
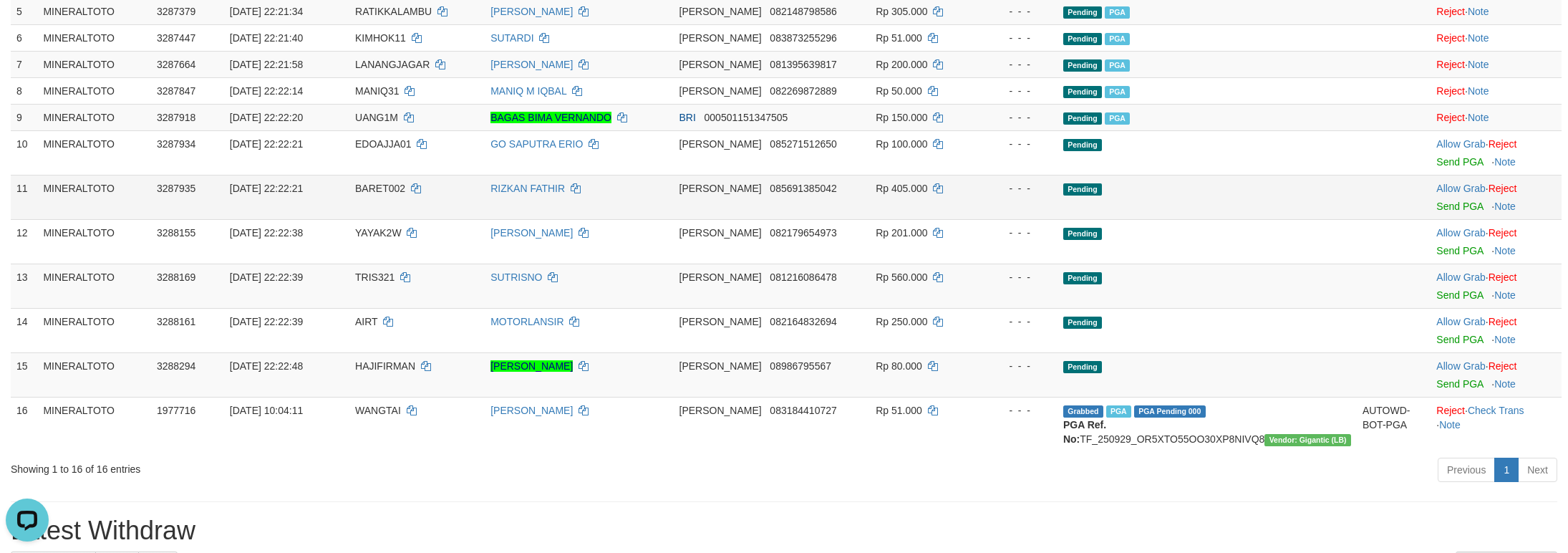
scroll to position [329, 0]
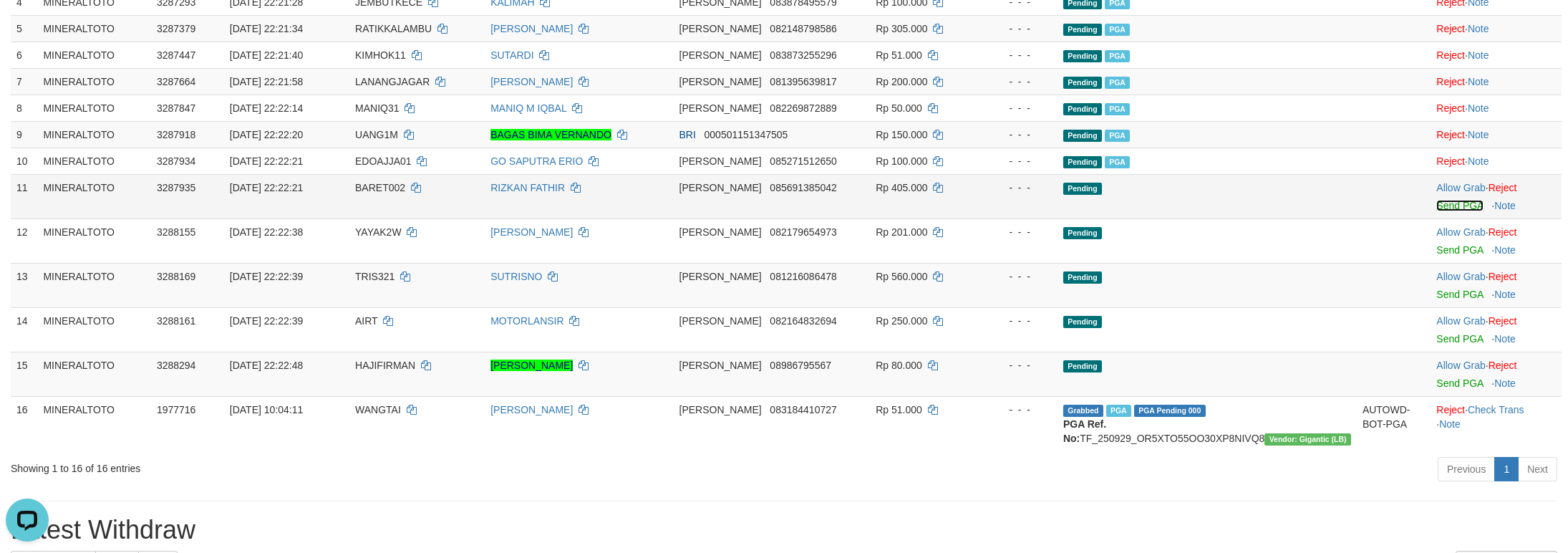
click at [1442, 211] on link "Send PGA" at bounding box center [1459, 205] width 47 height 11
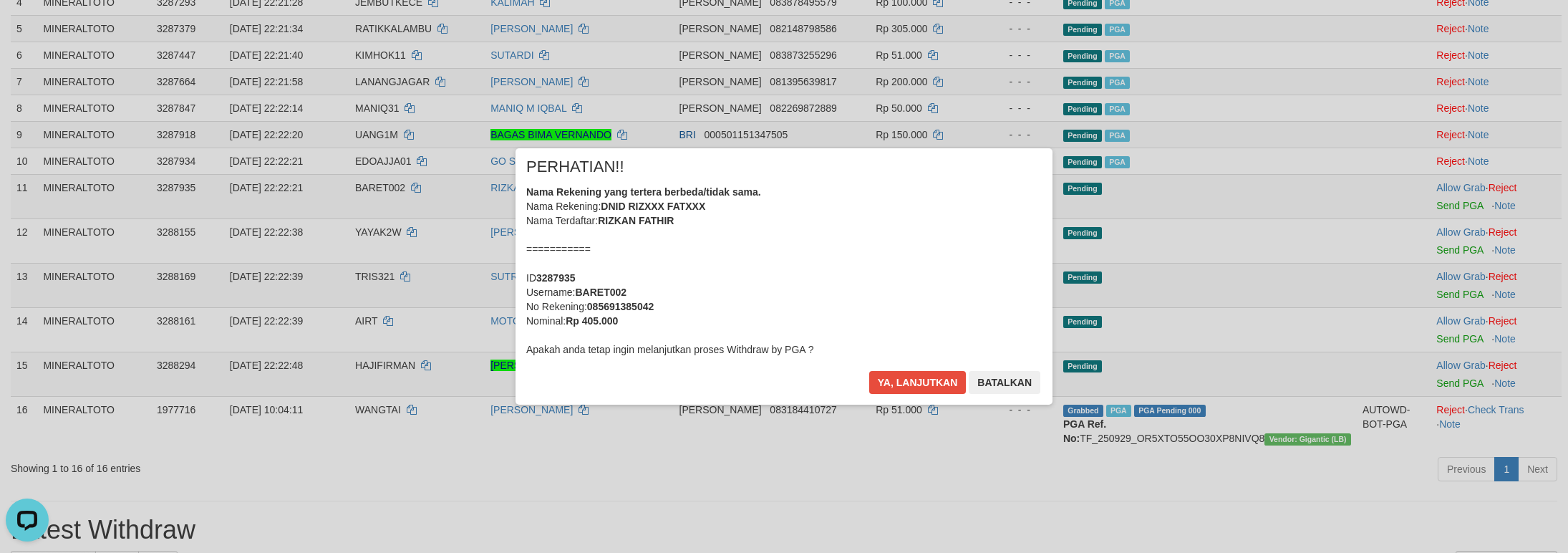
click at [929, 273] on div "Nama Rekening yang tertera berbeda/tidak sama. Nama Rekening: DNID RIZXXX FATXX…" at bounding box center [784, 270] width 515 height 172
click at [869, 371] on button "Ya, lanjutkan" at bounding box center [918, 383] width 98 height 23
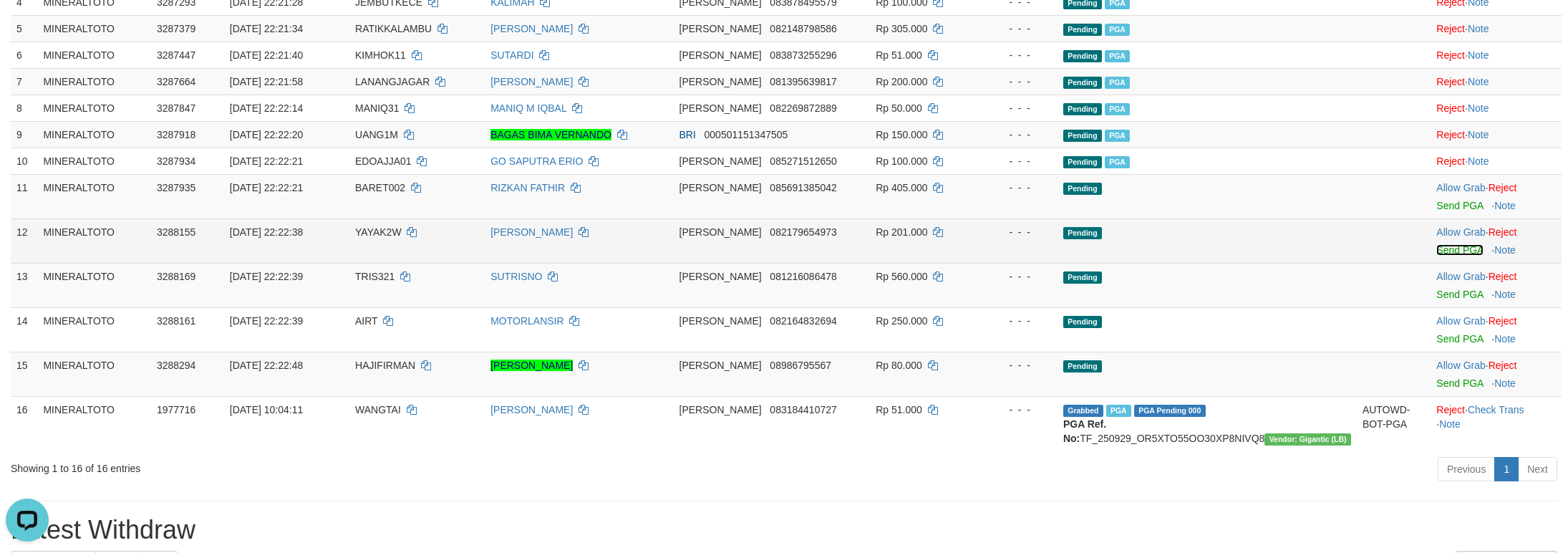
click at [1456, 256] on link "Send PGA" at bounding box center [1459, 250] width 47 height 11
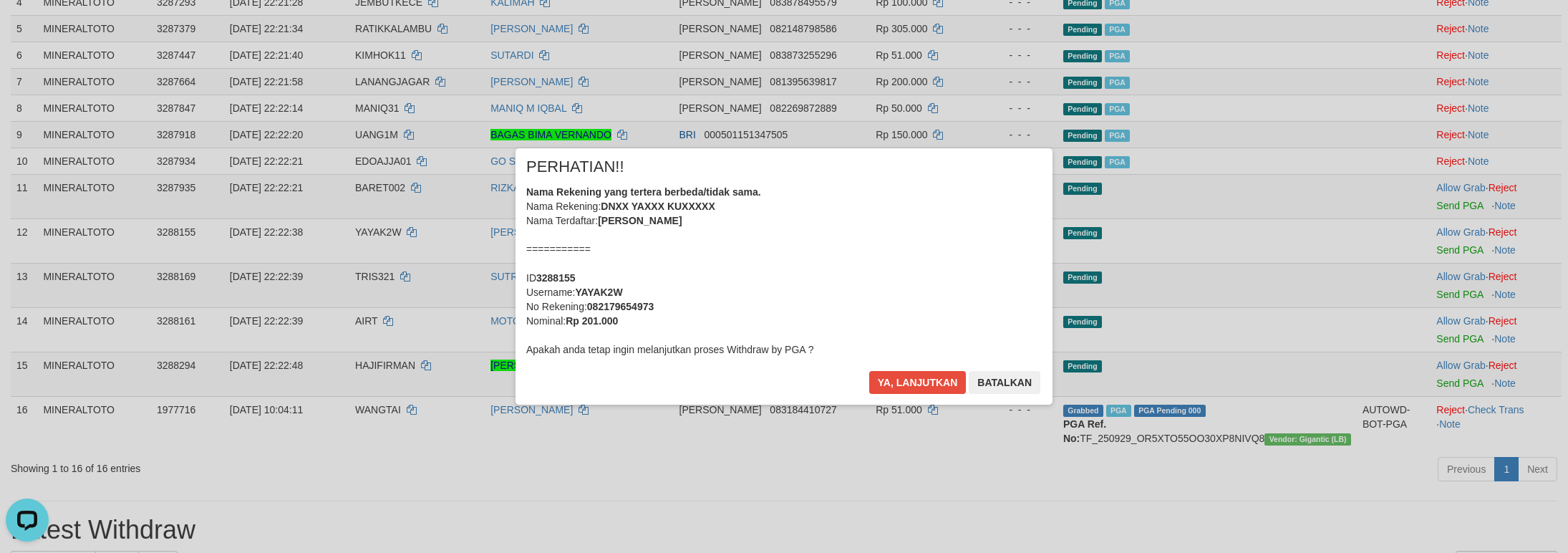
click at [926, 310] on div "Nama Rekening yang tertera berbeda/tidak sama. Nama Rekening: DNXX YAXXX KUXXXX…" at bounding box center [784, 270] width 515 height 172
click at [869, 371] on button "Ya, lanjutkan" at bounding box center [918, 383] width 98 height 23
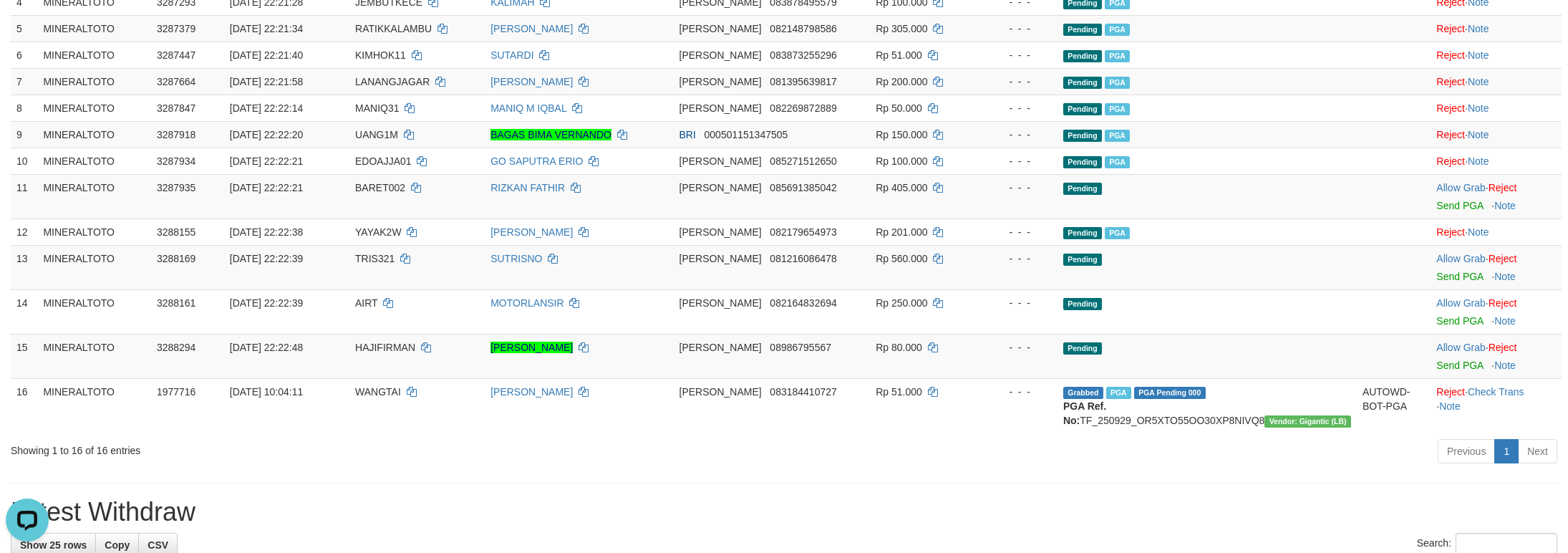
scroll to position [310, 0]
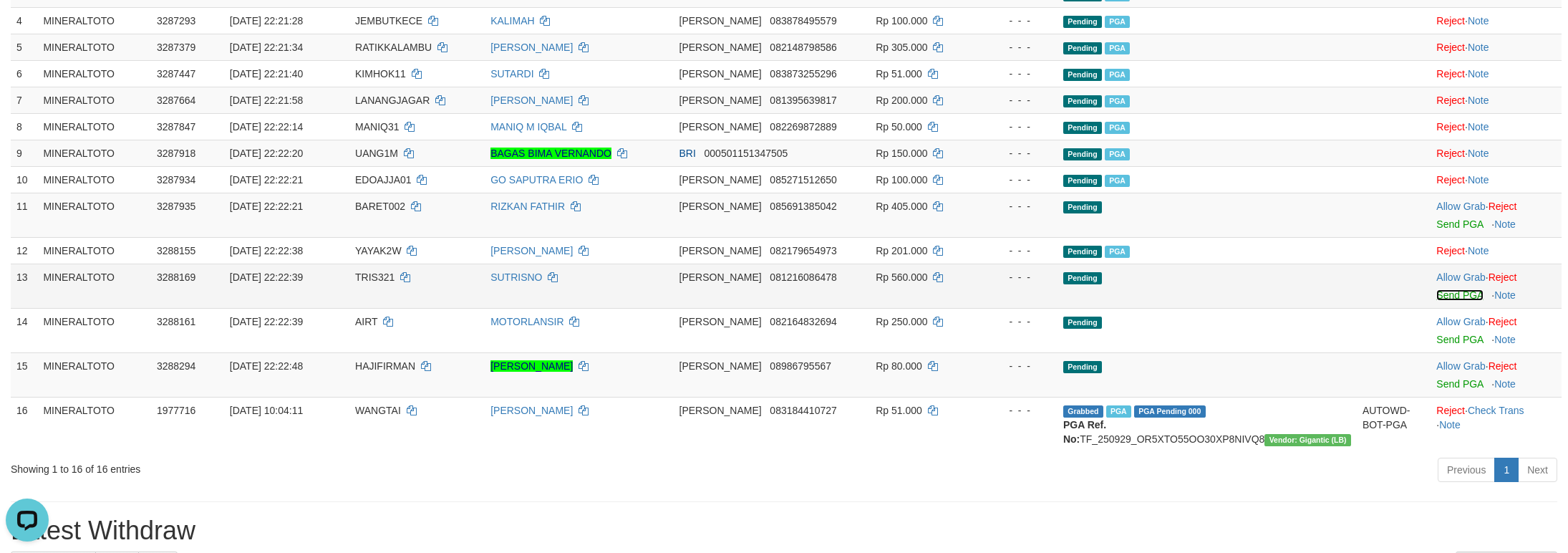
click at [1436, 301] on link "Send PGA" at bounding box center [1459, 295] width 47 height 11
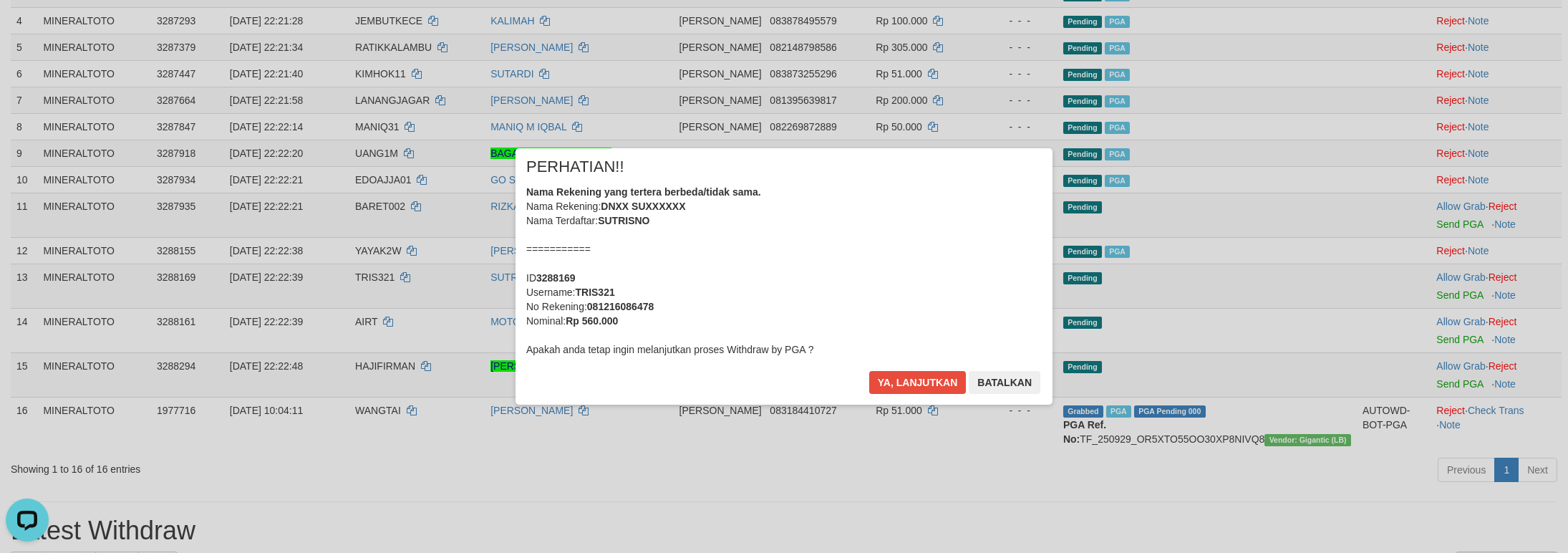
click at [711, 276] on div "Nama Rekening yang tertera berbeda/tidak sama. Nama Rekening: DNXX SUXXXXXX Nam…" at bounding box center [784, 270] width 515 height 172
click at [869, 371] on button "Ya, lanjutkan" at bounding box center [918, 383] width 98 height 23
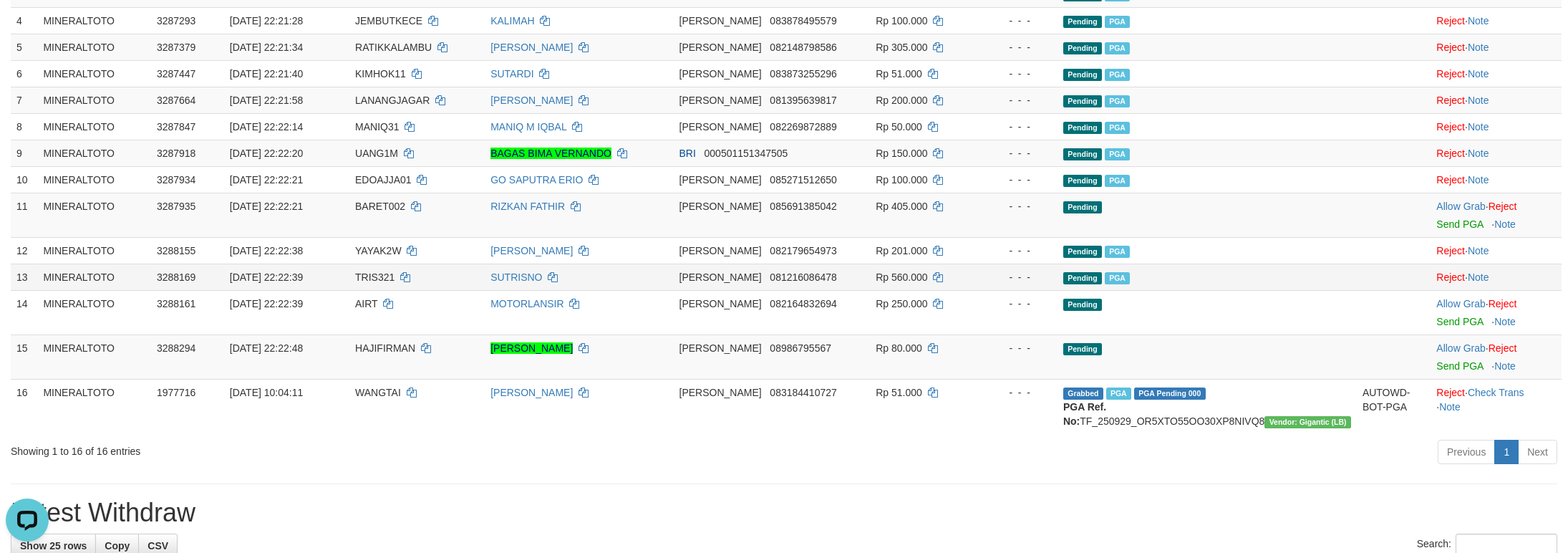
scroll to position [292, 0]
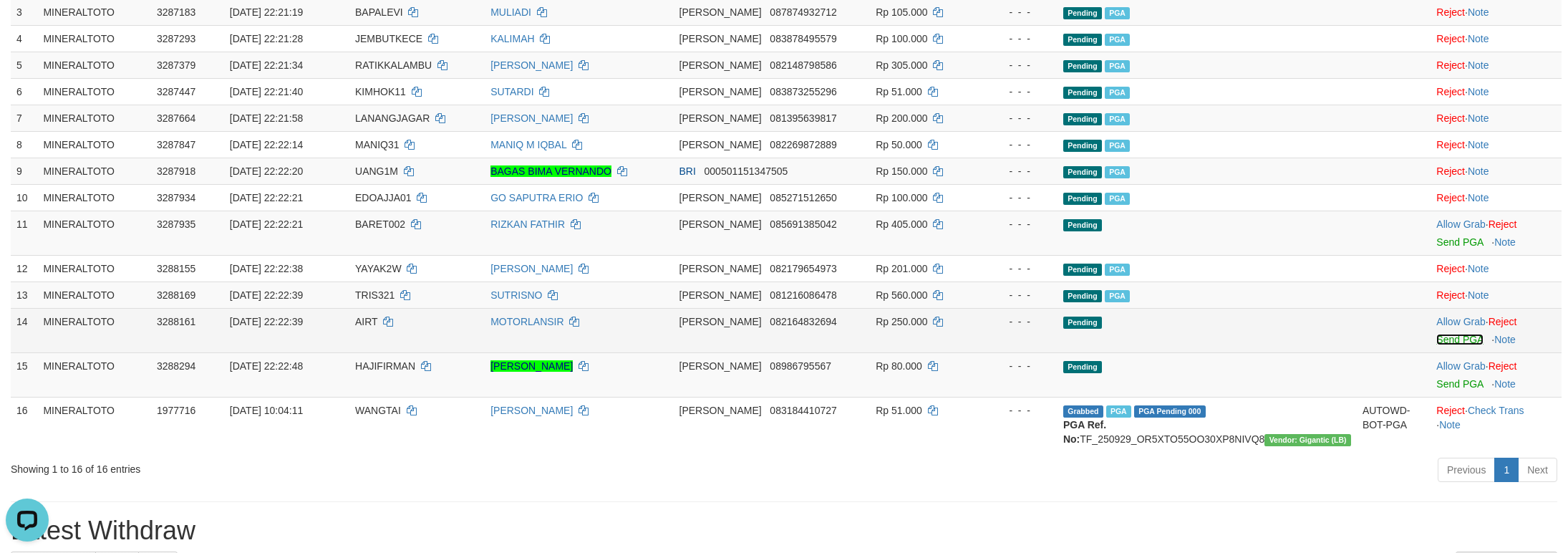
click at [1465, 345] on link "Send PGA" at bounding box center [1459, 340] width 47 height 11
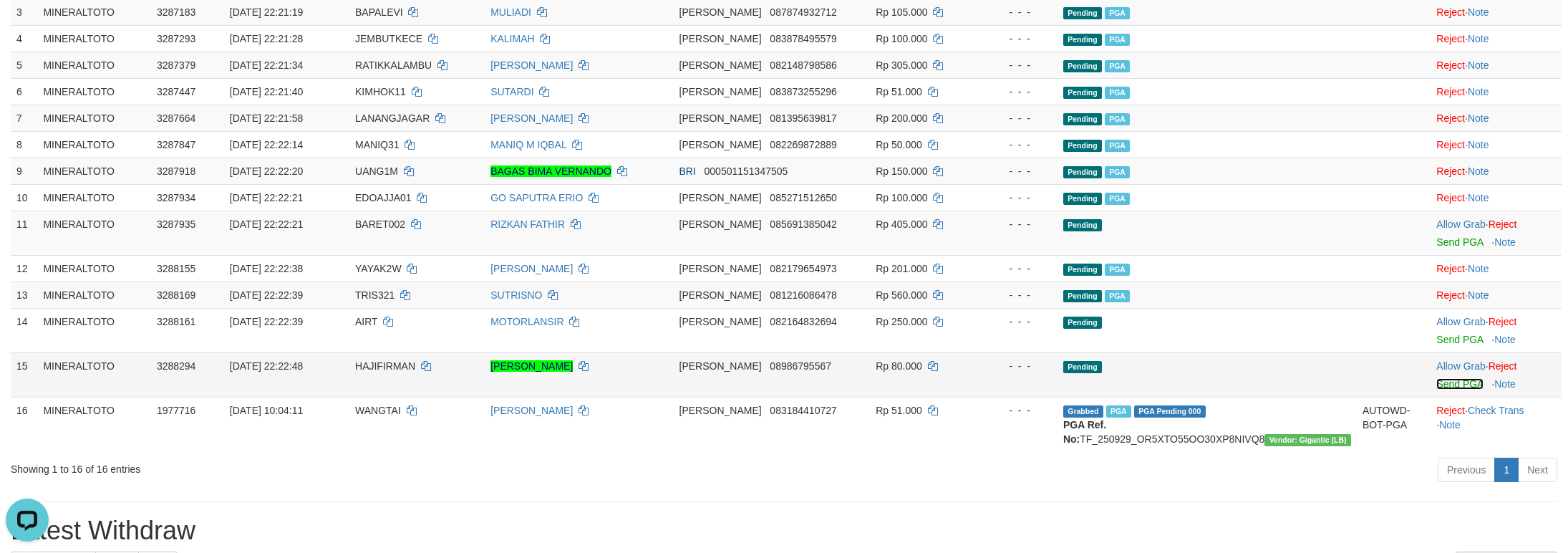
click at [1436, 390] on link "Send PGA" at bounding box center [1459, 384] width 47 height 11
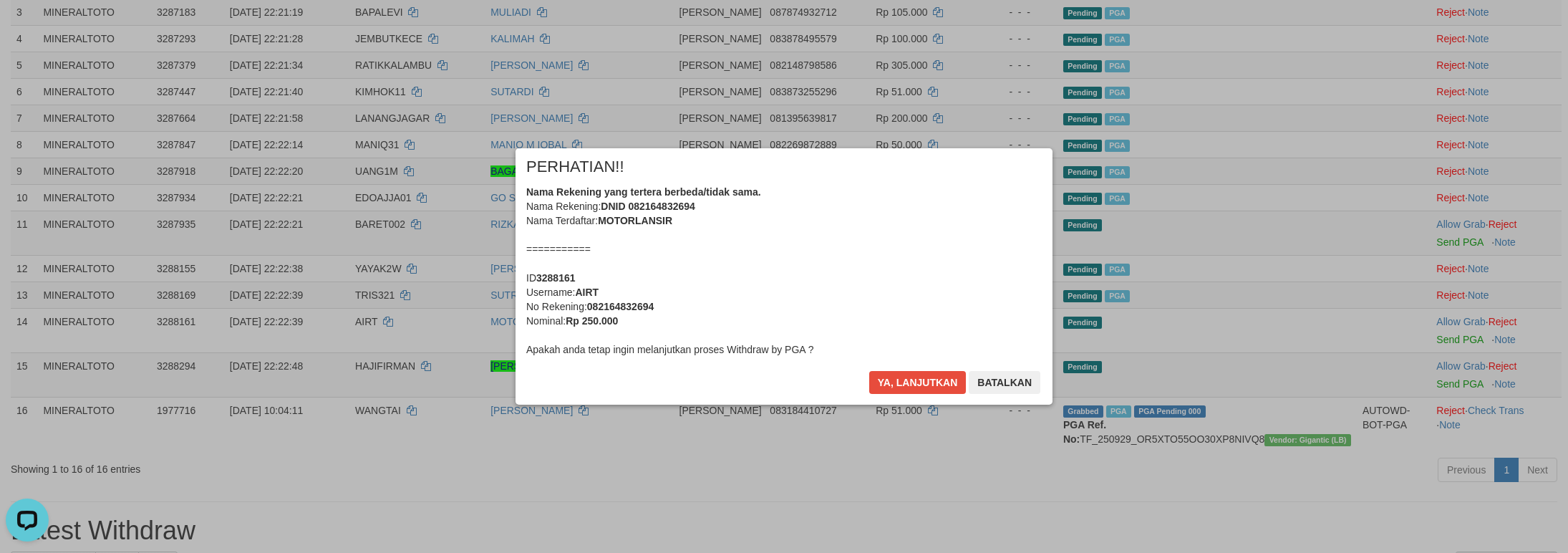
click at [1003, 377] on button "Batalkan" at bounding box center [1005, 383] width 72 height 23
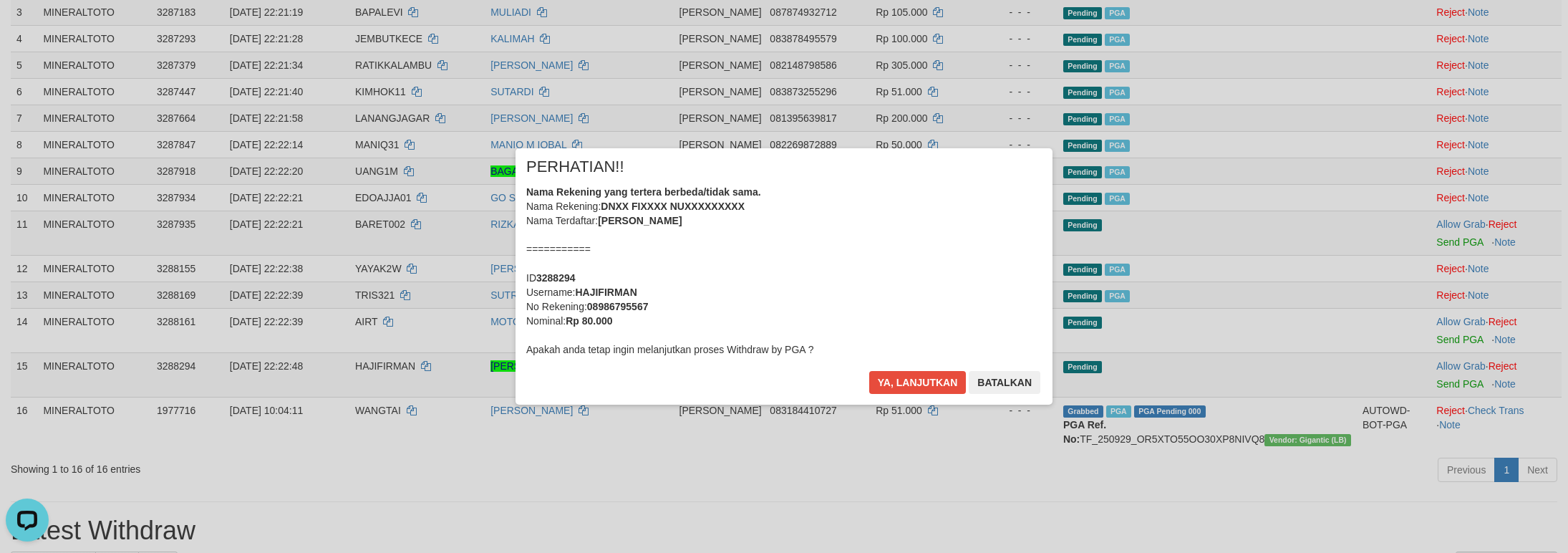
click at [914, 310] on div "Nama Rekening yang tertera berbeda/tidak sama. Nama Rekening: DNXX FIXXXX NUXXX…" at bounding box center [784, 270] width 515 height 172
click at [869, 371] on button "Ya, lanjutkan" at bounding box center [918, 383] width 98 height 23
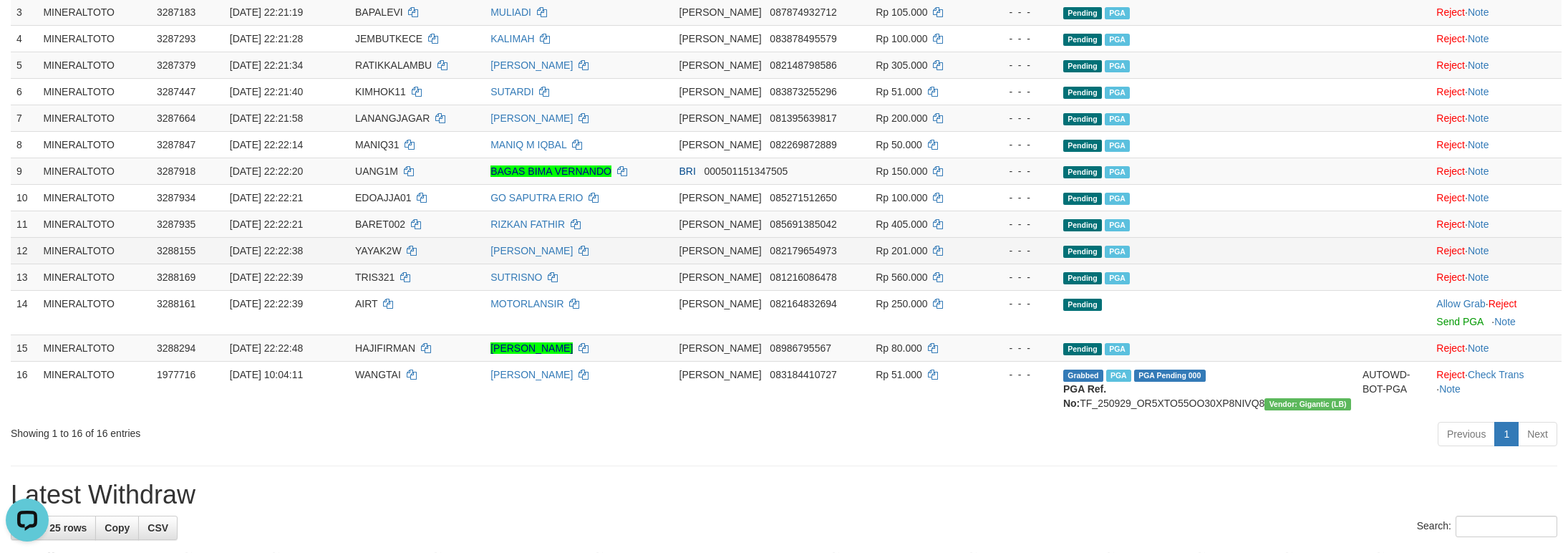
scroll to position [275, 0]
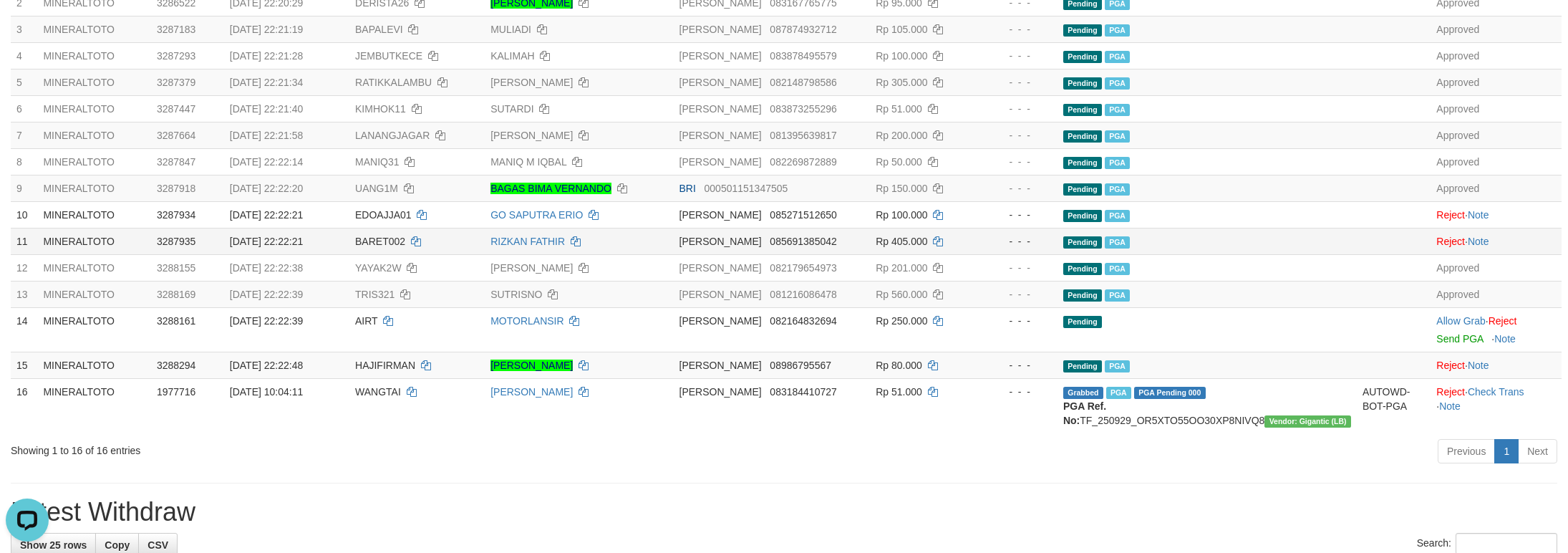
click at [673, 254] on td "RIZKAN FATHIR" at bounding box center [578, 241] width 188 height 27
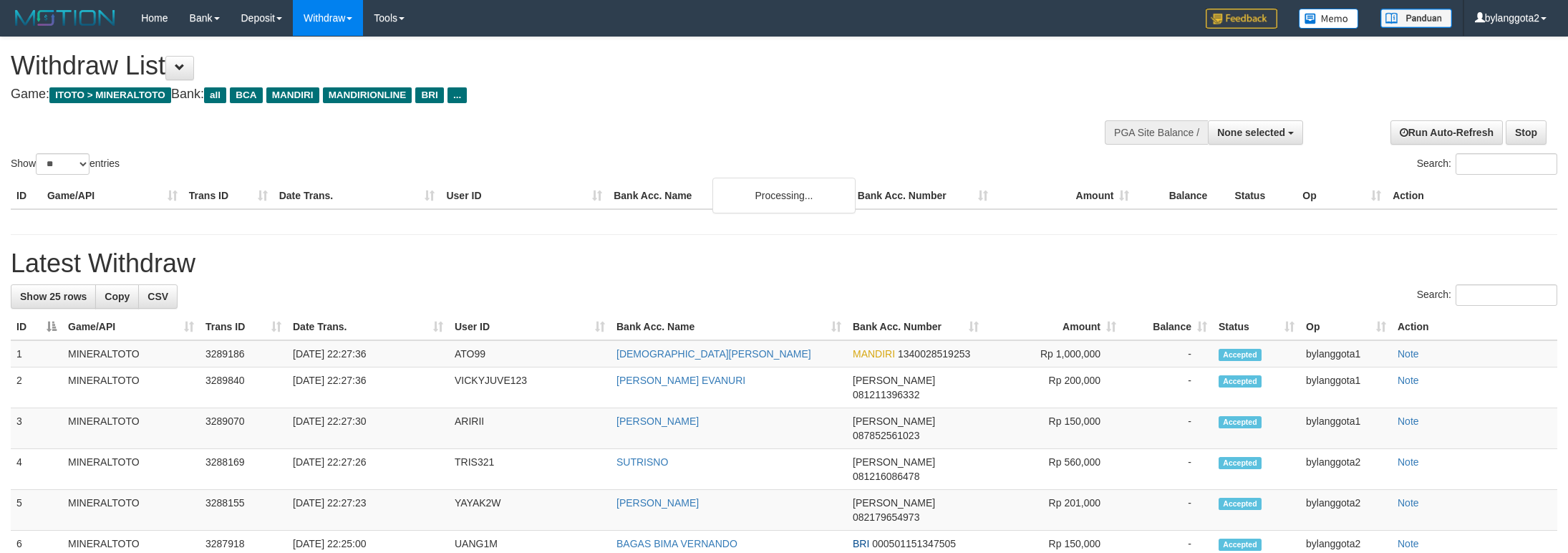
select select
select select "**"
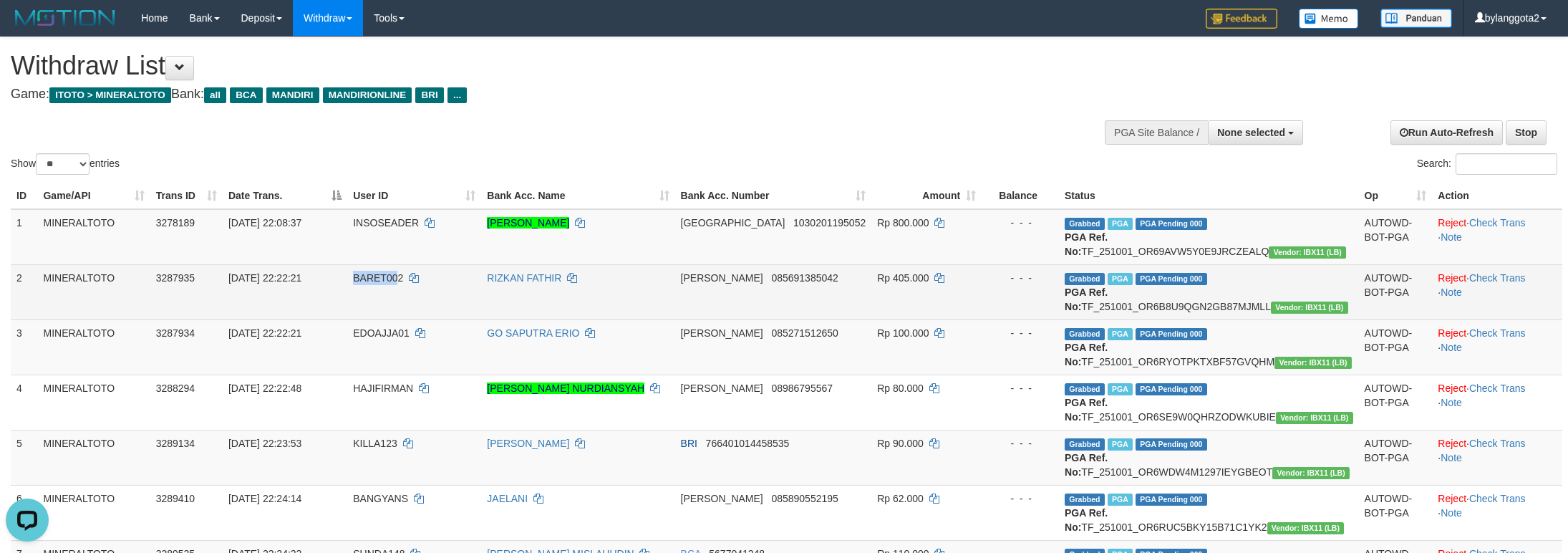
copy span "BARET00"
copy span "BARET002"
drag, startPoint x: 387, startPoint y: 289, endPoint x: 433, endPoint y: 292, distance: 46.1
click at [403, 284] on span "BARET002" at bounding box center [378, 278] width 50 height 11
click at [1053, 285] on div "- - -" at bounding box center [1020, 278] width 66 height 14
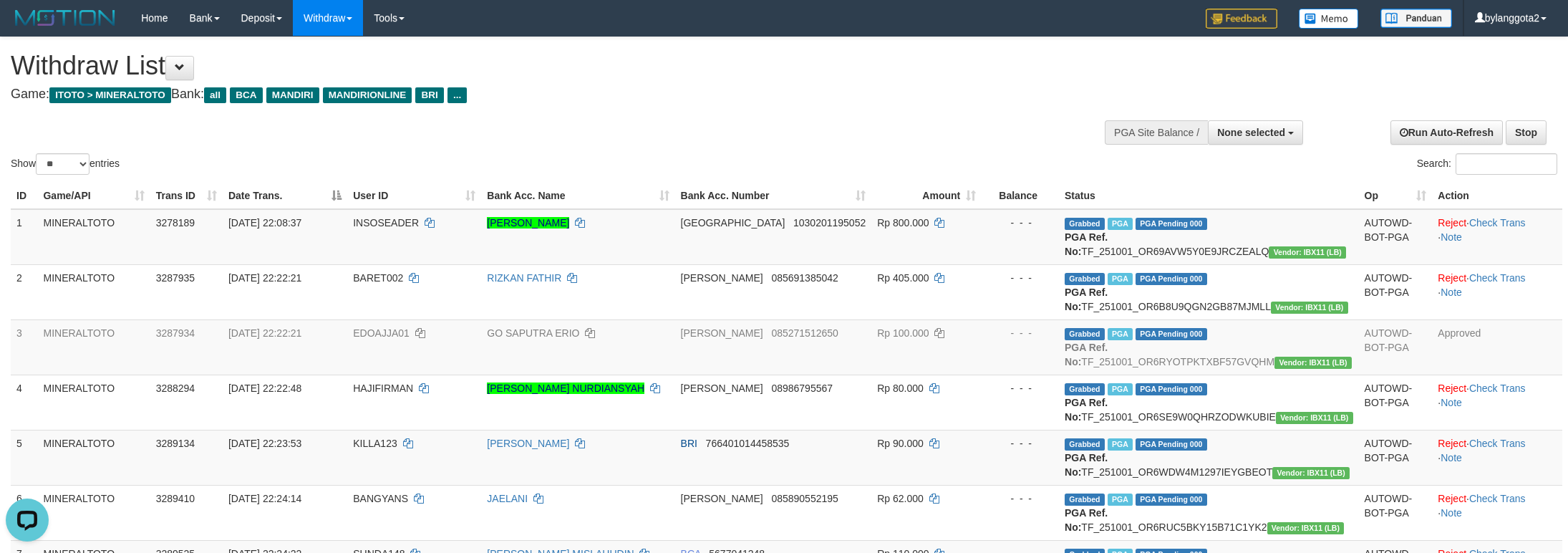
click at [797, 145] on div "Show ** ** ** *** entries Search:" at bounding box center [784, 108] width 1568 height 141
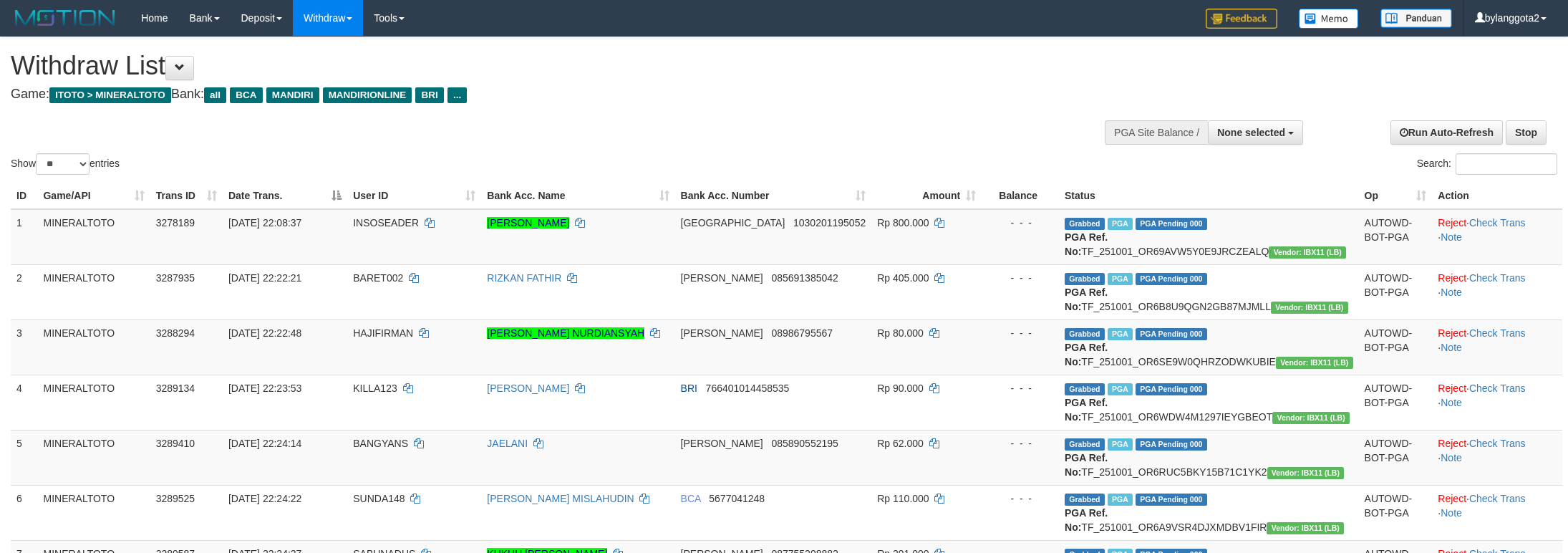
select select
select select "**"
click at [787, 124] on div "Show ** ** ** *** entries Search:" at bounding box center [784, 108] width 1568 height 141
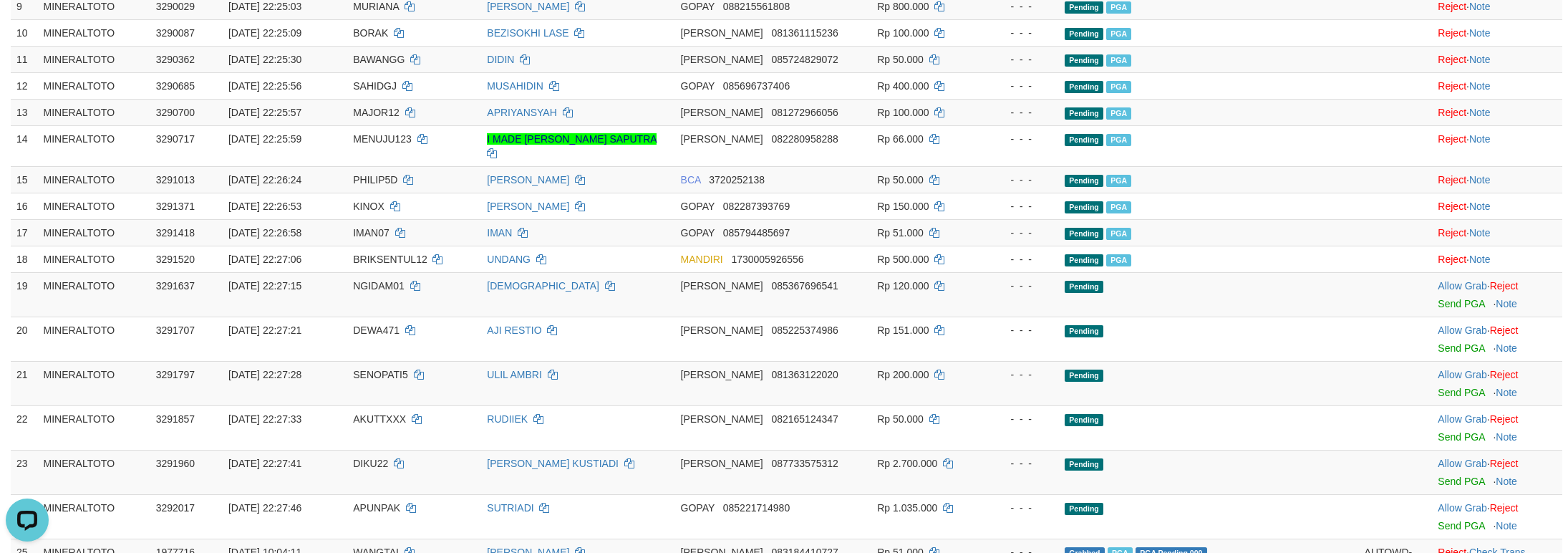
scroll to position [1074, 0]
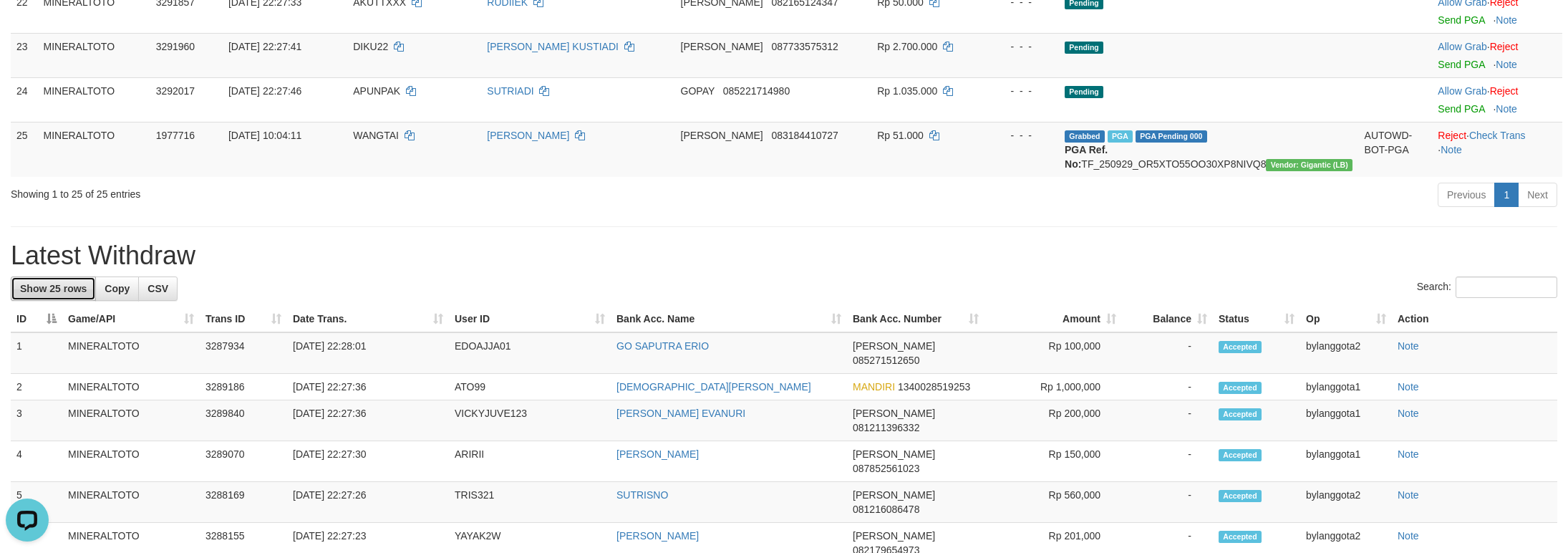
click at [65, 294] on span "Show 25 rows" at bounding box center [53, 289] width 67 height 11
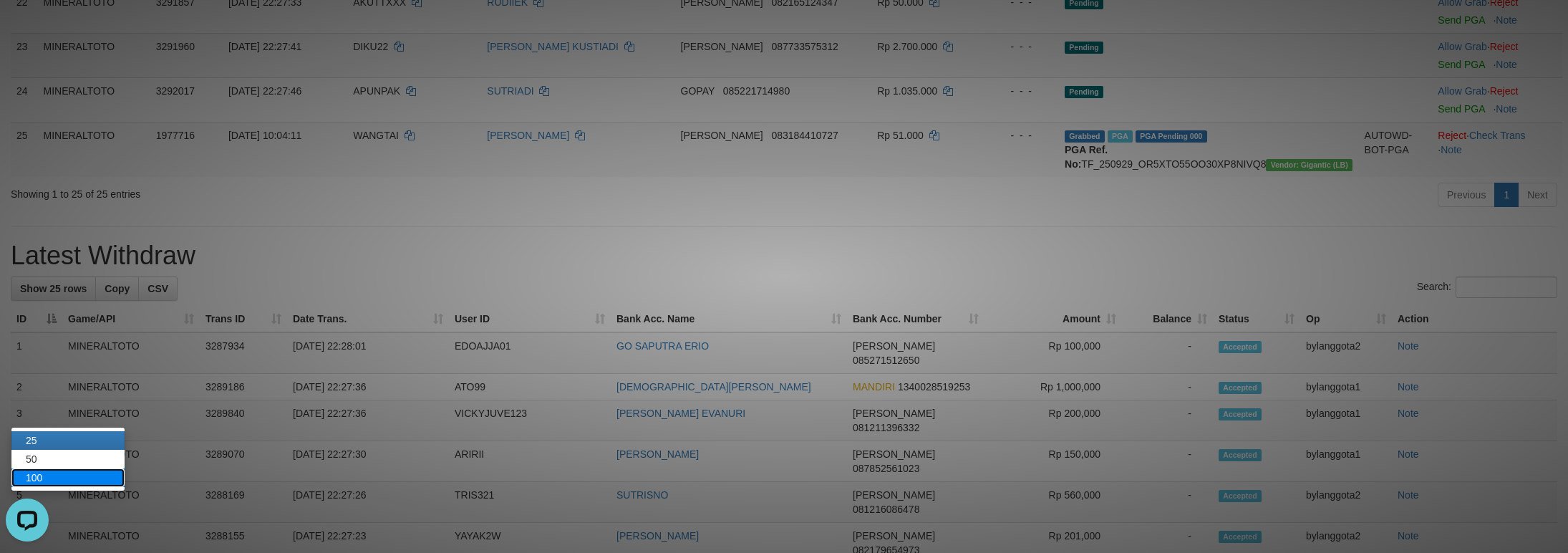
drag, startPoint x: 63, startPoint y: 475, endPoint x: 125, endPoint y: 455, distance: 65.1
click at [67, 475] on link "100" at bounding box center [68, 478] width 113 height 19
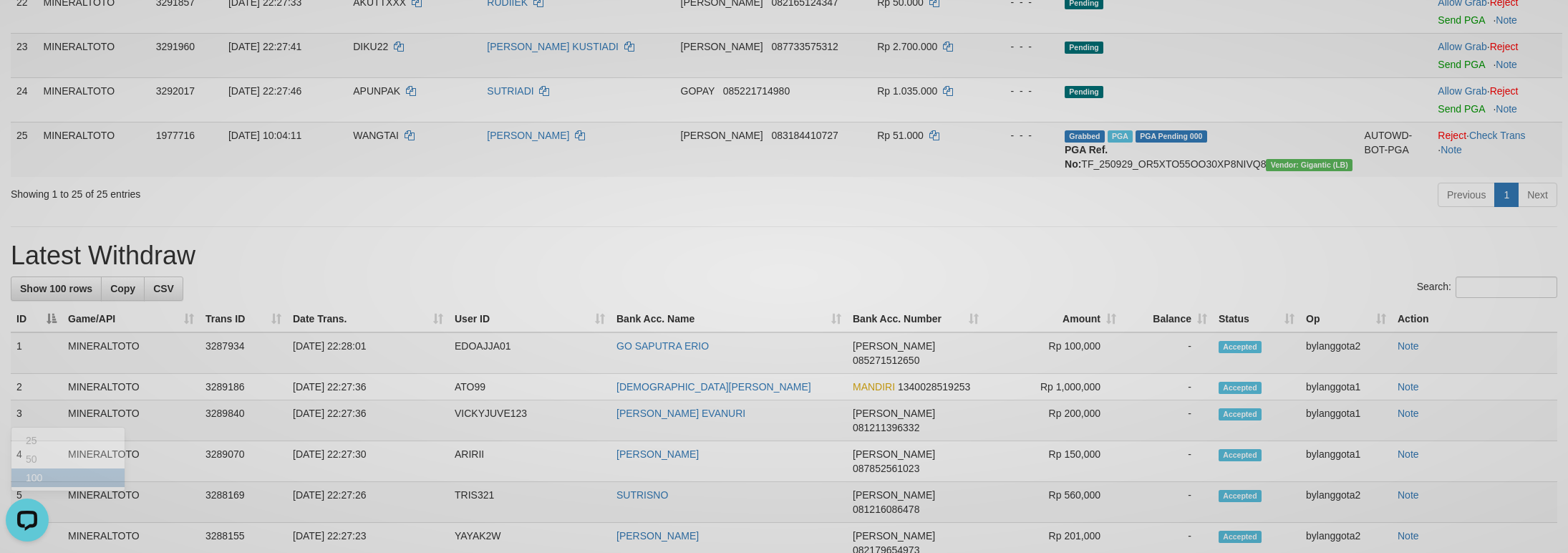
click at [647, 302] on div at bounding box center [784, 276] width 1568 height 553
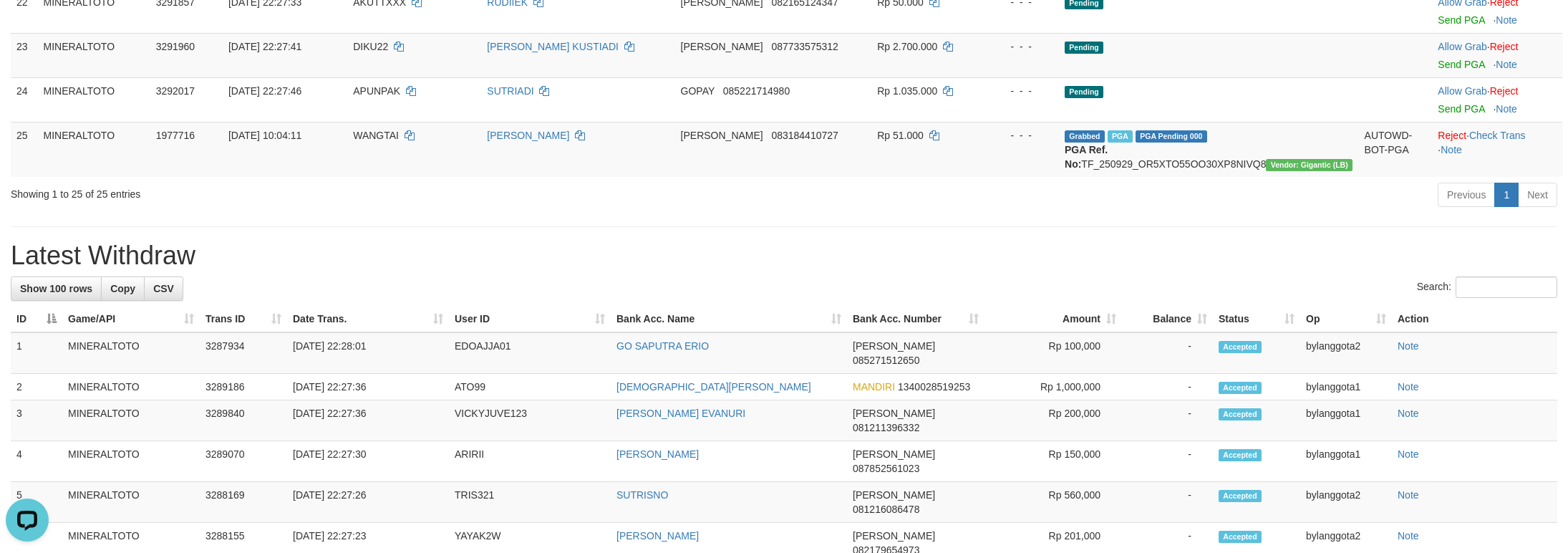
scroll to position [2287, 0]
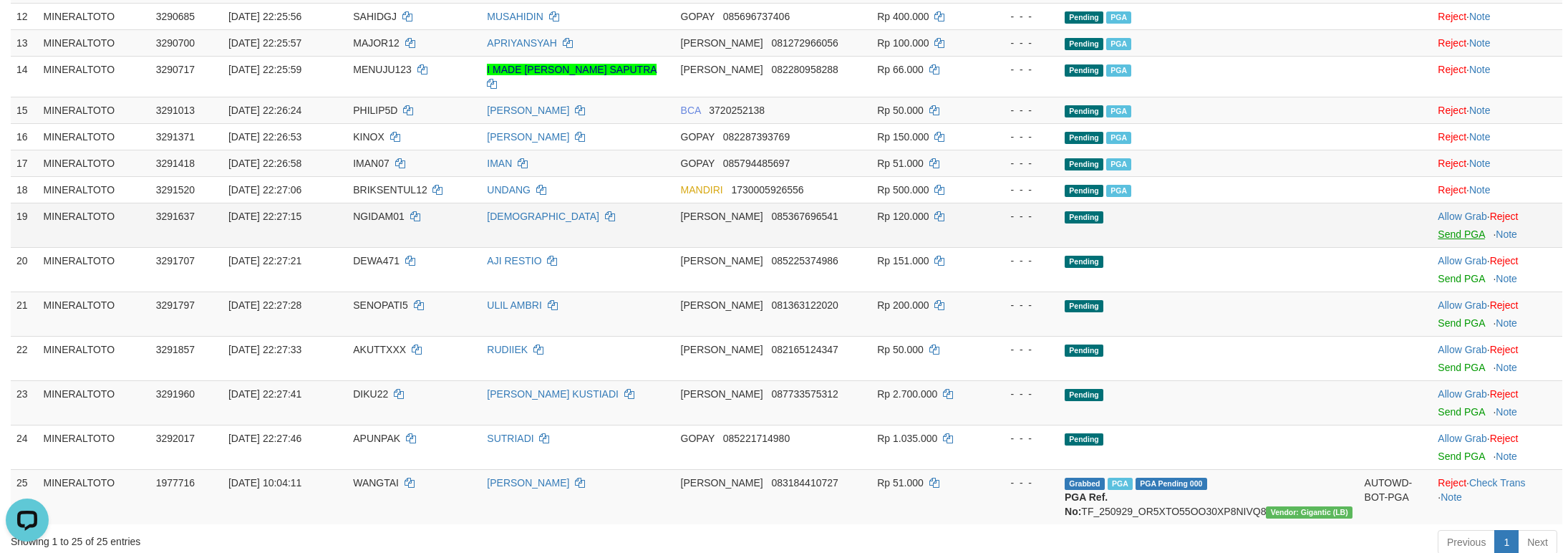
scroll to position [780, 0]
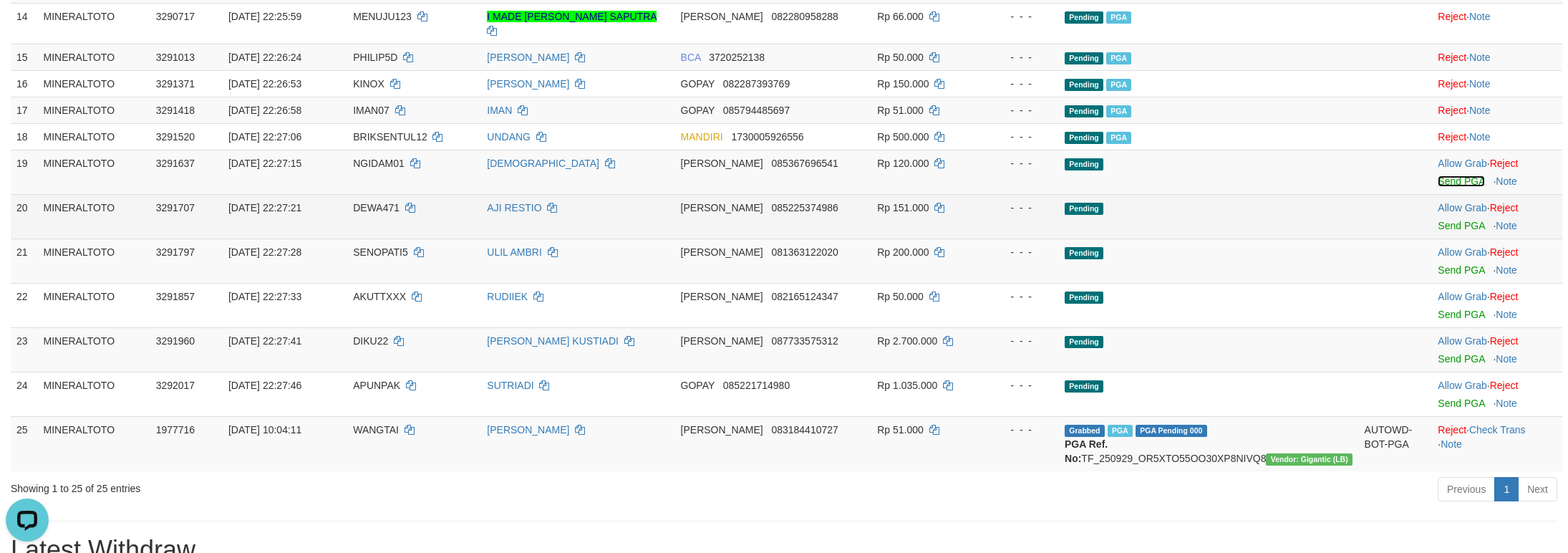
drag, startPoint x: 1437, startPoint y: 282, endPoint x: 1444, endPoint y: 299, distance: 18.4
click at [1437, 187] on link "Send PGA" at bounding box center [1460, 181] width 47 height 11
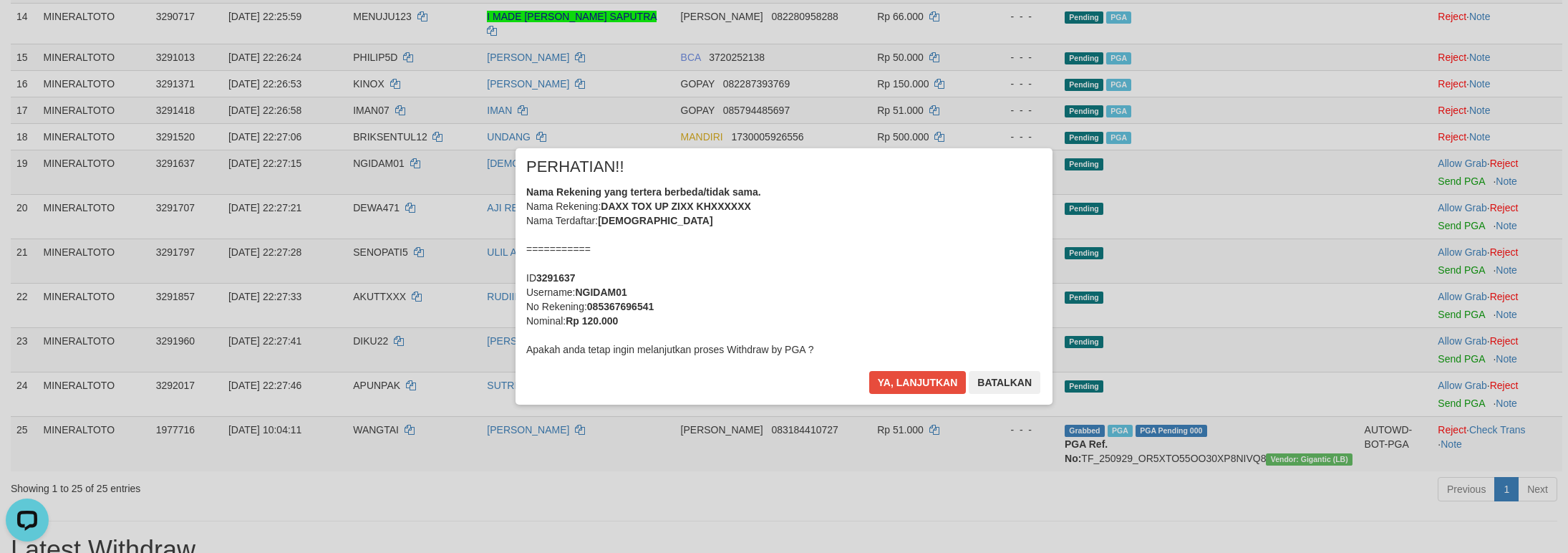
click at [1008, 247] on div "Nama Rekening yang tertera berbeda/tidak sama. Nama Rekening: DAXX TOX UP ZIXX …" at bounding box center [784, 270] width 515 height 172
click at [869, 371] on button "Ya, lanjutkan" at bounding box center [918, 383] width 98 height 23
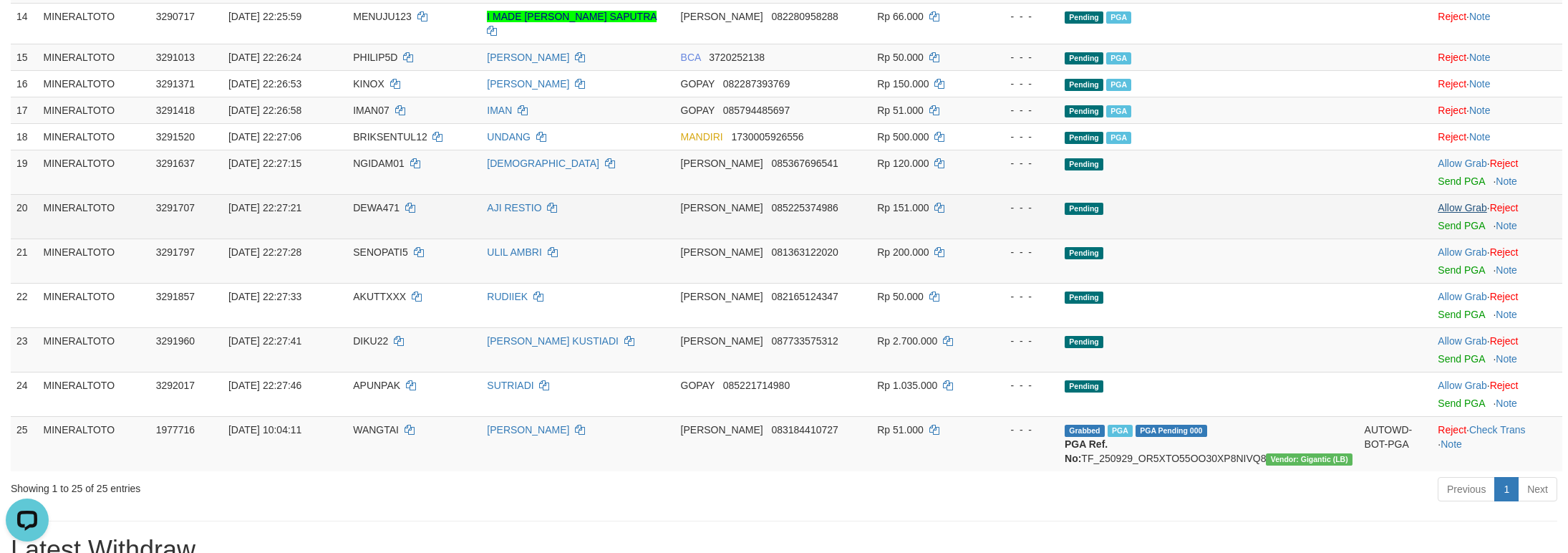
scroll to position [761, 0]
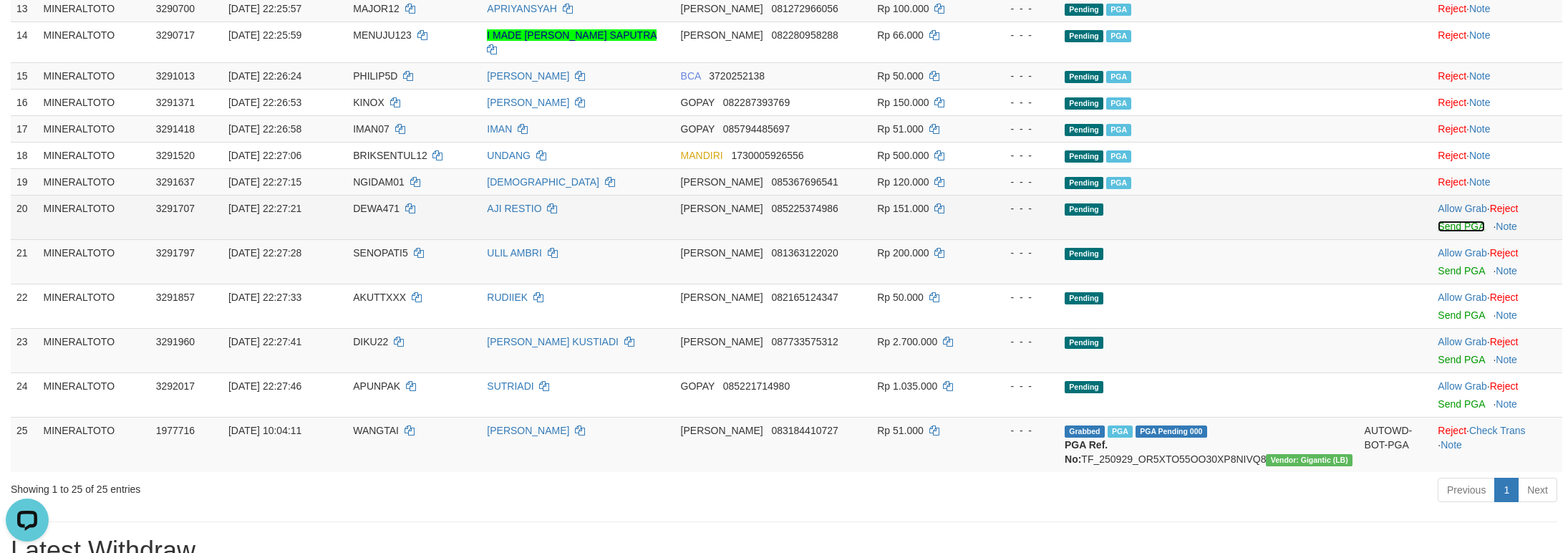
click at [1447, 232] on link "Send PGA" at bounding box center [1460, 226] width 47 height 11
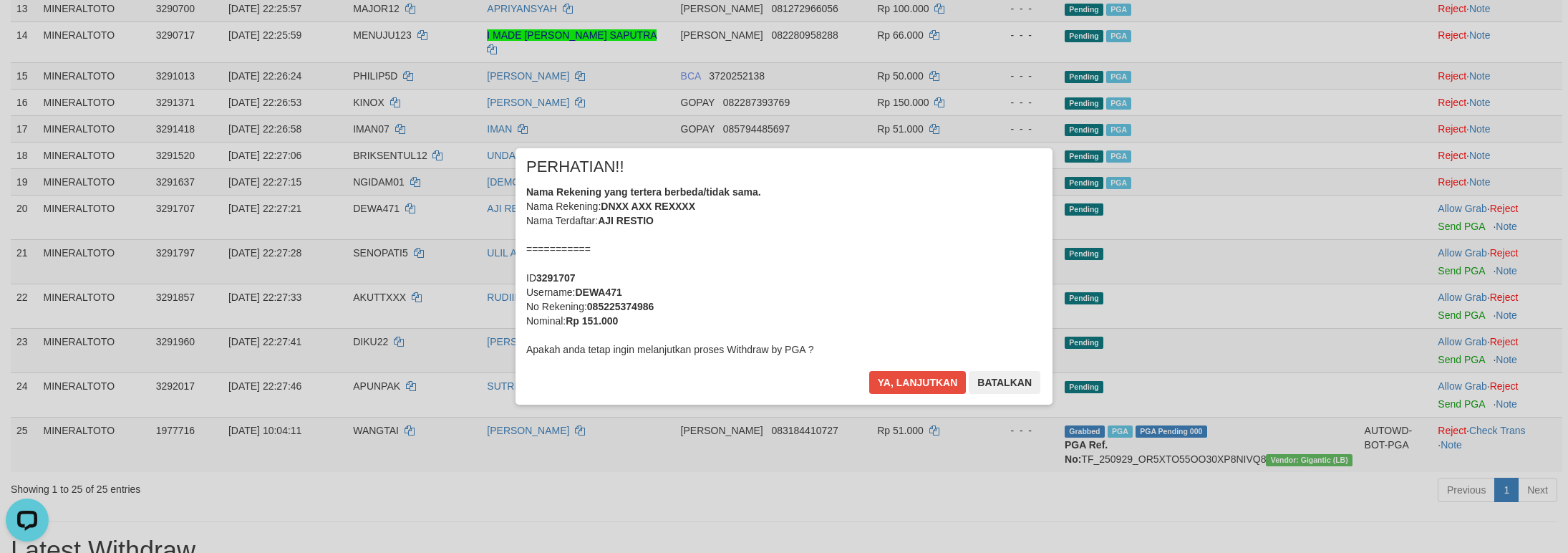
click at [941, 279] on div "Nama Rekening yang tertera berbeda/tidak sama. Nama Rekening: DNXX AXX REXXXX N…" at bounding box center [784, 270] width 515 height 172
click at [869, 371] on button "Ya, lanjutkan" at bounding box center [918, 383] width 98 height 23
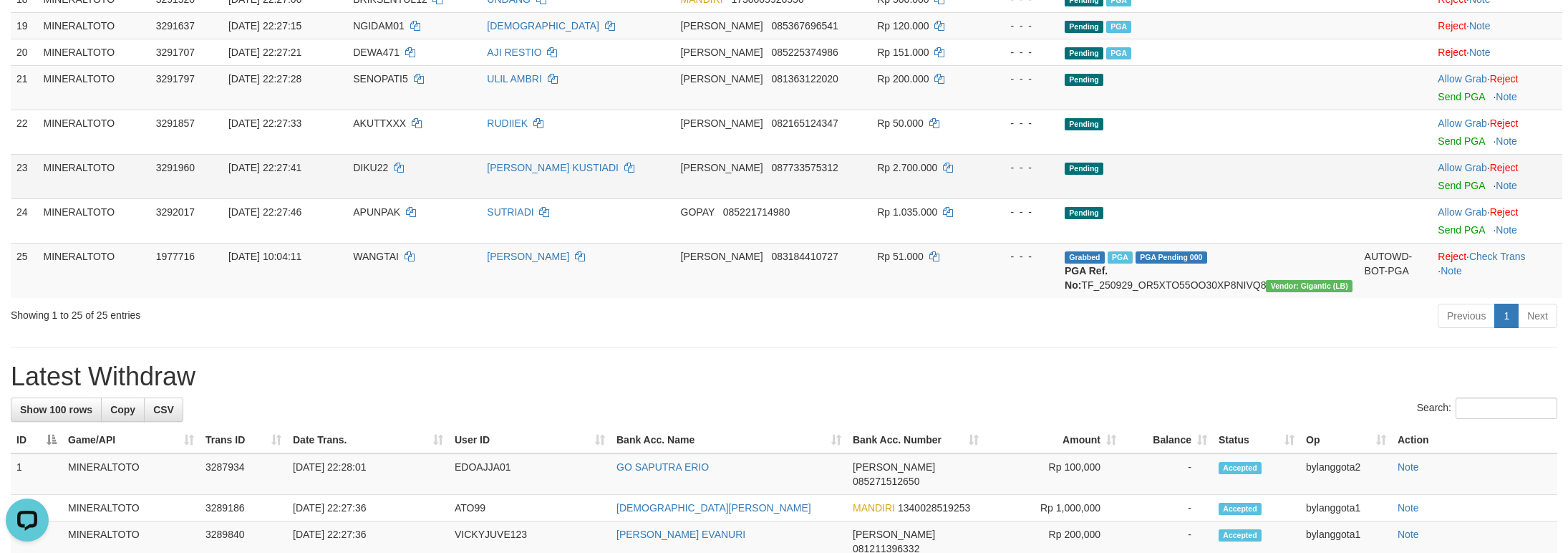
scroll to position [959, 0]
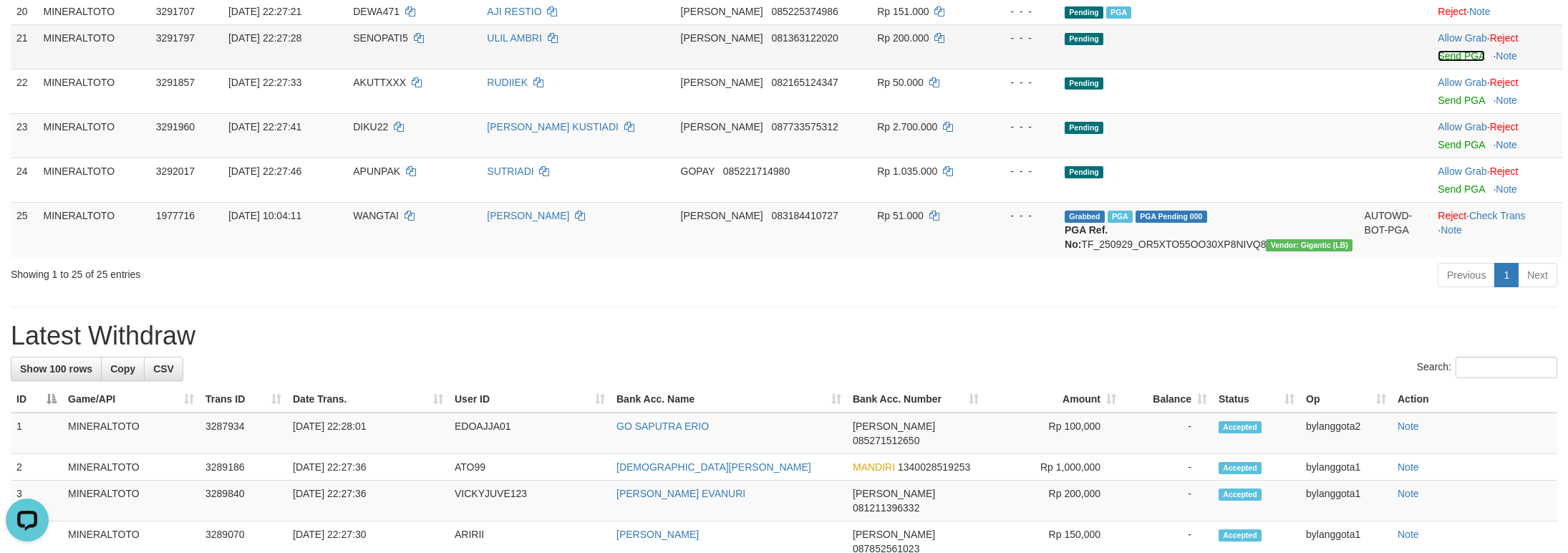
click at [1441, 62] on link "Send PGA" at bounding box center [1460, 56] width 47 height 11
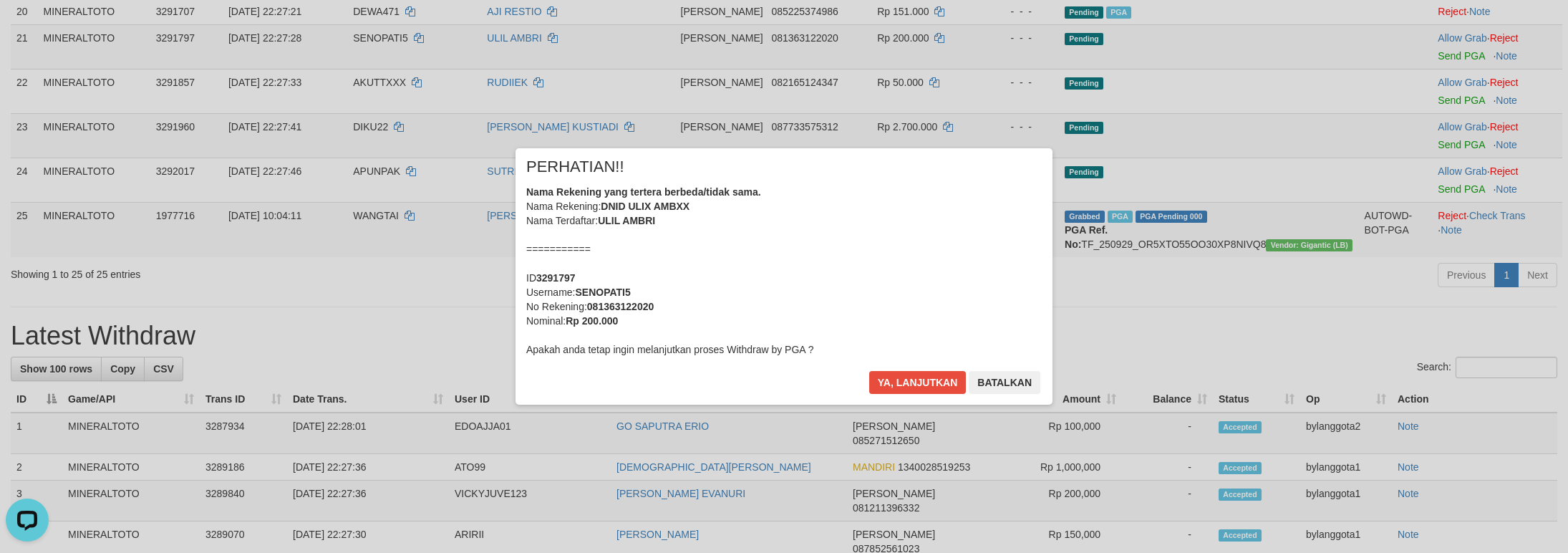
click at [926, 264] on div "Nama Rekening yang tertera berbeda/tidak sama. Nama Rekening: DNID ULIX AMBXX N…" at bounding box center [784, 270] width 515 height 172
click at [869, 371] on button "Ya, lanjutkan" at bounding box center [918, 383] width 98 height 23
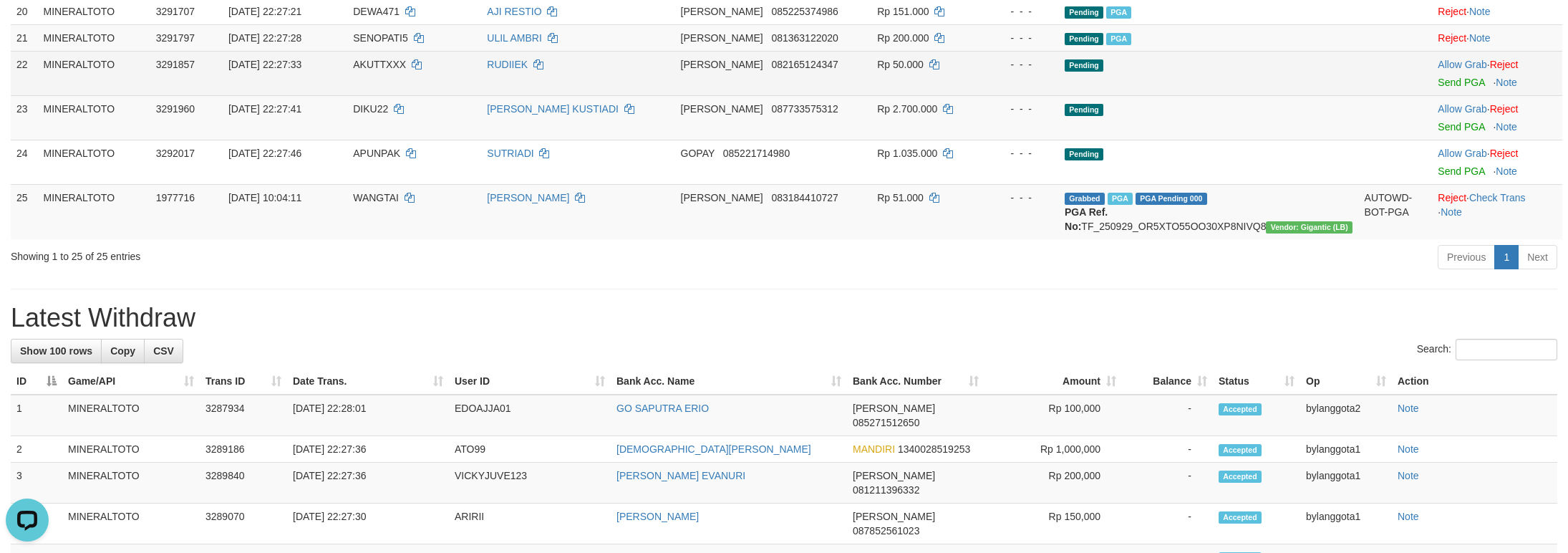
scroll to position [942, 0]
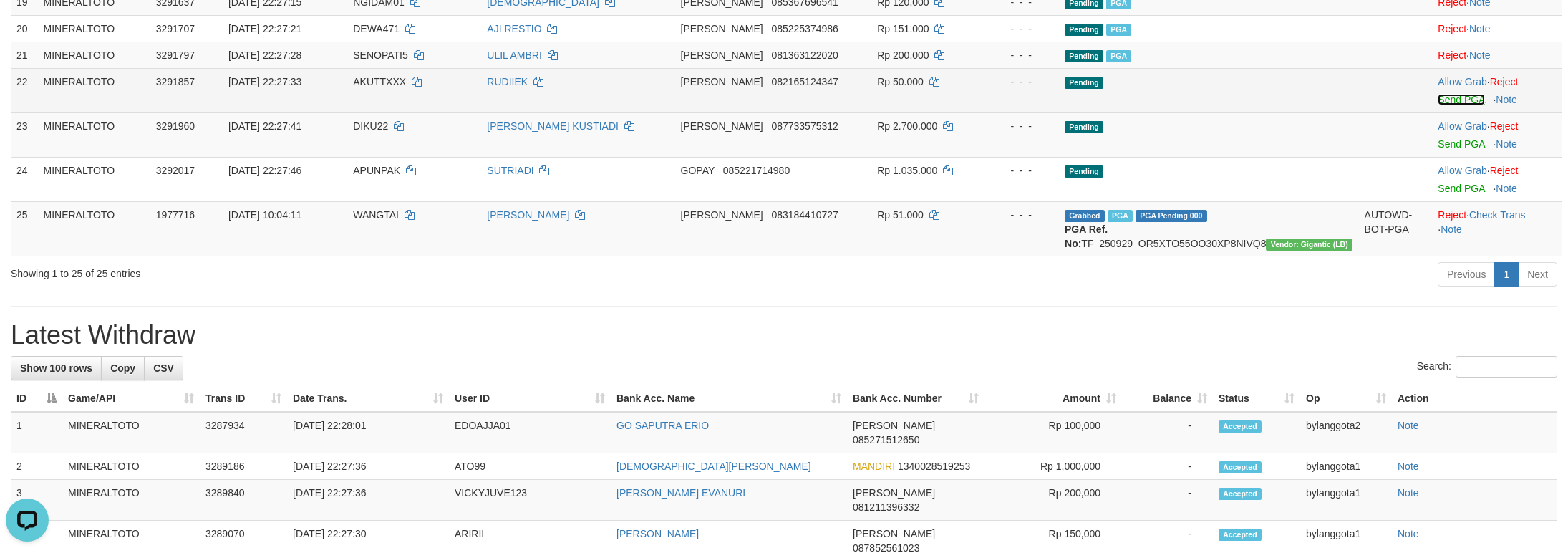
click at [1439, 106] on link "Send PGA" at bounding box center [1460, 100] width 47 height 11
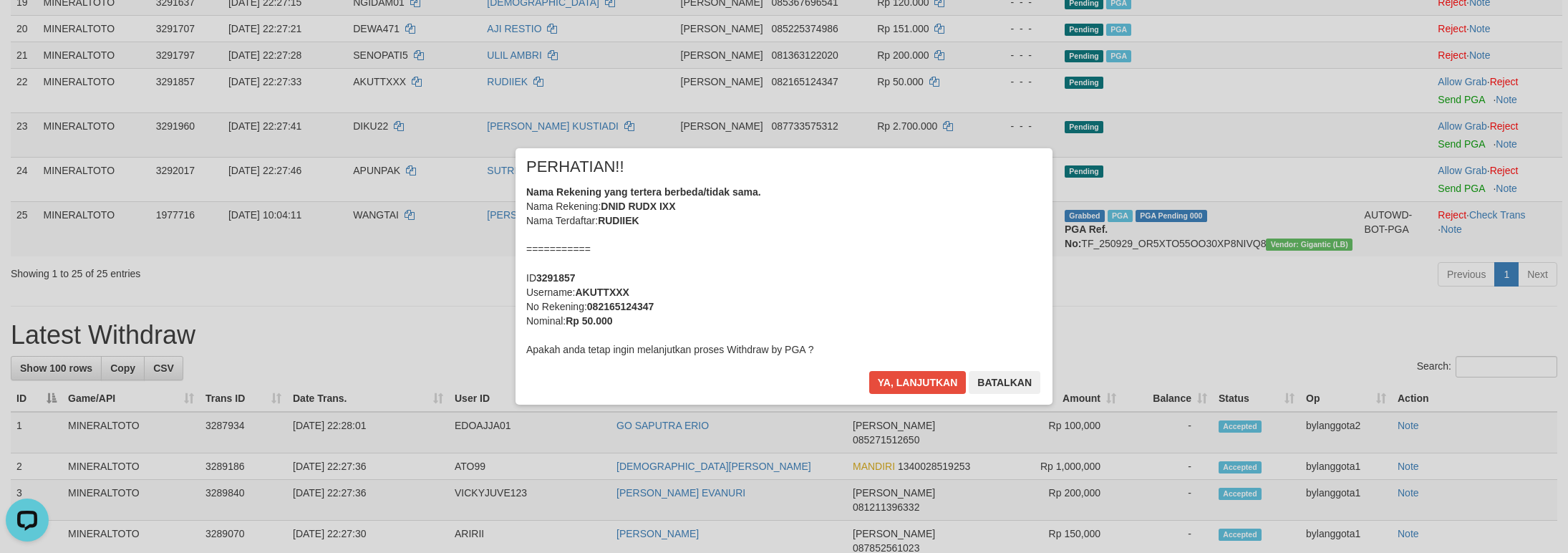
click at [865, 282] on div "Nama Rekening yang tertera berbeda/tidak sama. Nama Rekening: DNID RUDX IXX Nam…" at bounding box center [784, 270] width 515 height 172
click at [869, 371] on button "Ya, lanjutkan" at bounding box center [918, 383] width 98 height 23
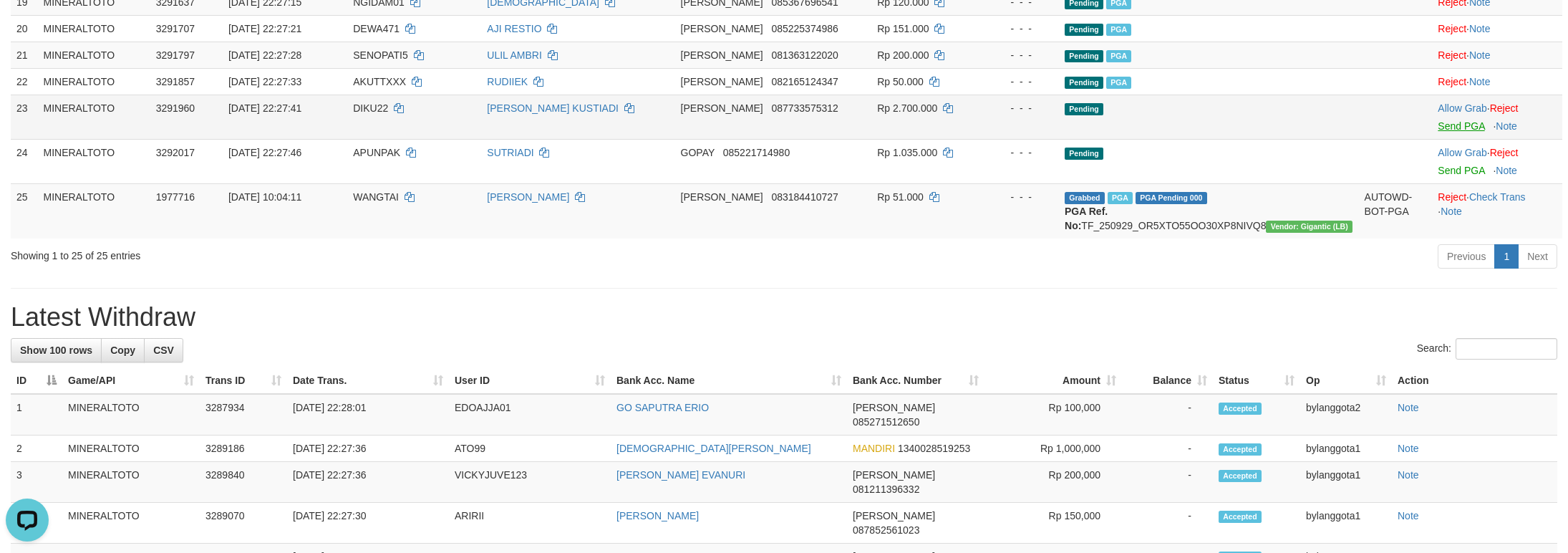
scroll to position [923, 0]
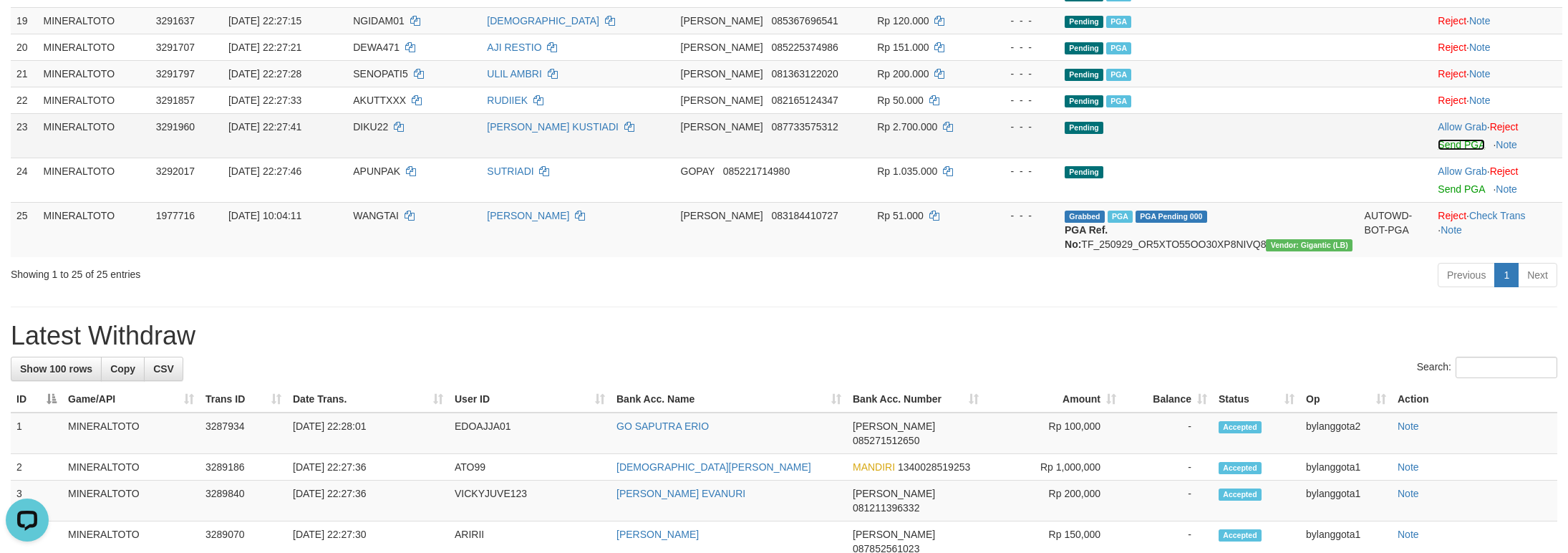
click at [1456, 150] on link "Send PGA" at bounding box center [1460, 145] width 47 height 11
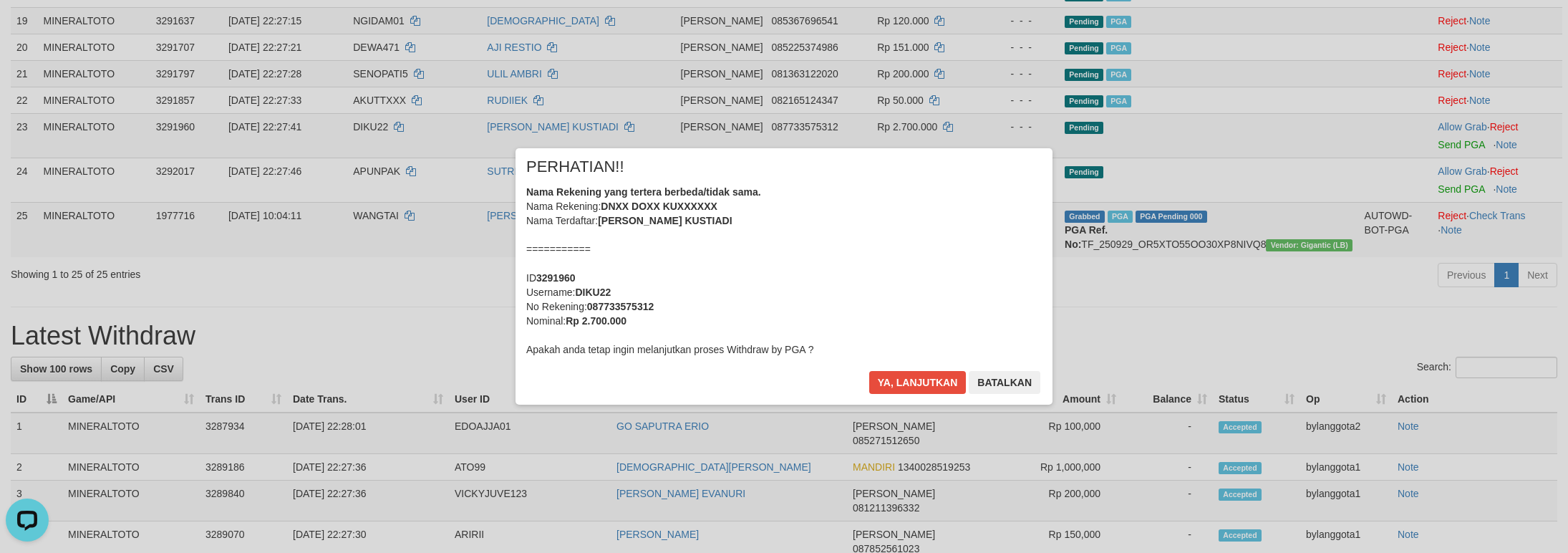
click at [919, 274] on div "Nama Rekening yang tertera berbeda/tidak sama. Nama Rekening: DNXX DOXX KUXXXXX…" at bounding box center [784, 270] width 515 height 172
click at [869, 371] on button "Ya, lanjutkan" at bounding box center [918, 383] width 98 height 23
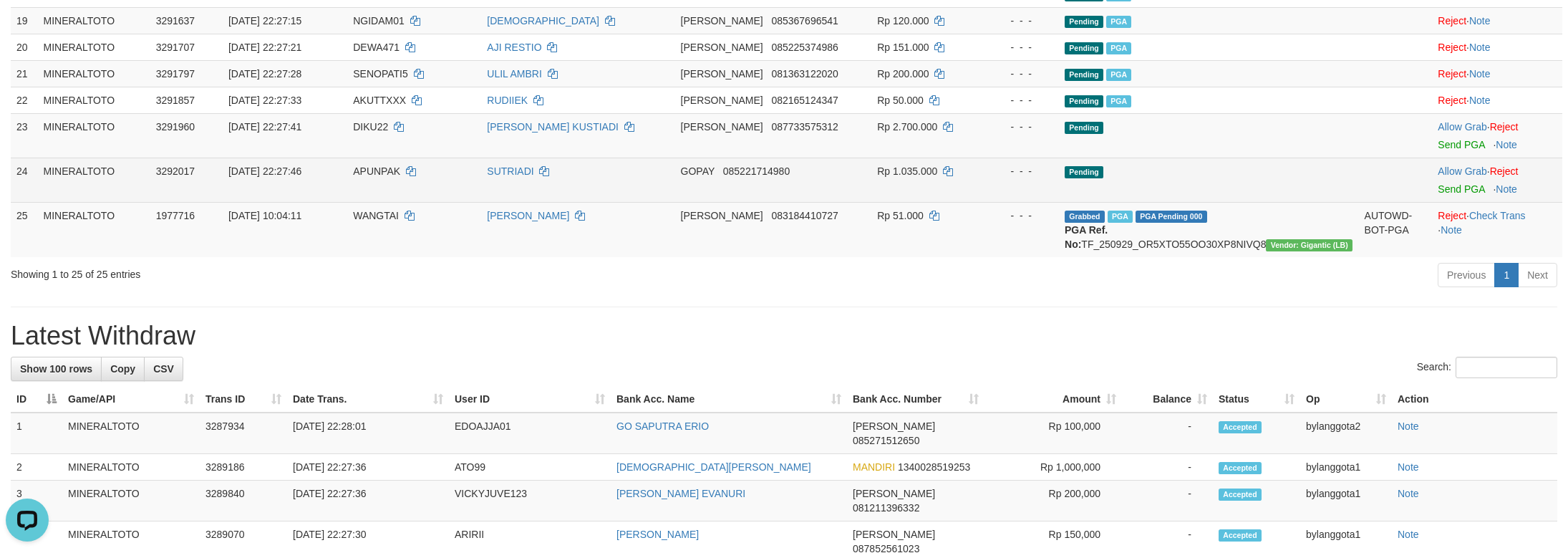
scroll to position [905, 0]
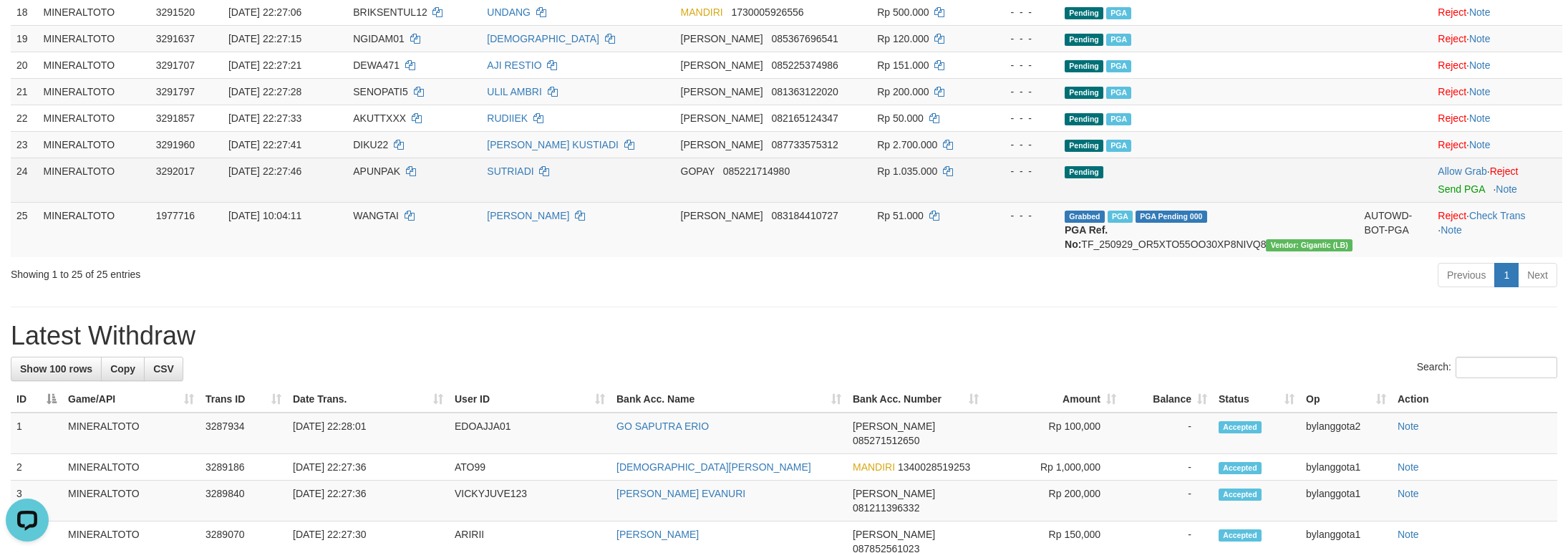
click at [1444, 182] on div at bounding box center [1497, 180] width 119 height 4
click at [1443, 195] on link "Send PGA" at bounding box center [1460, 189] width 47 height 11
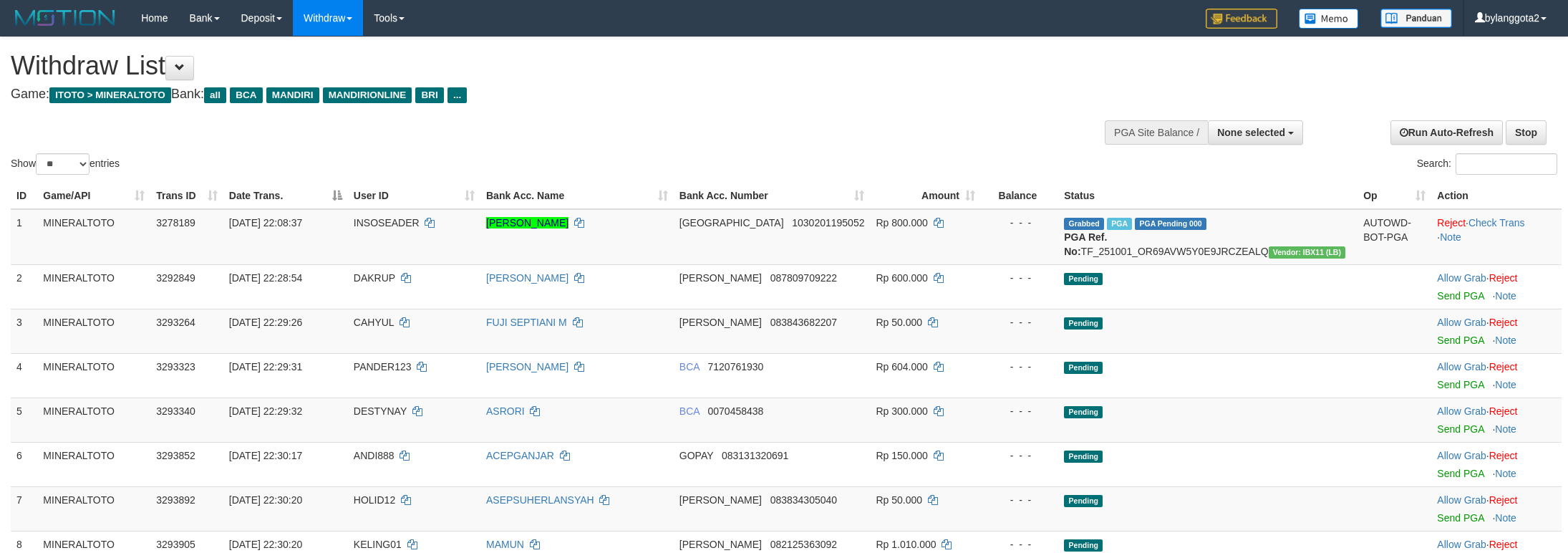
select select
select select "**"
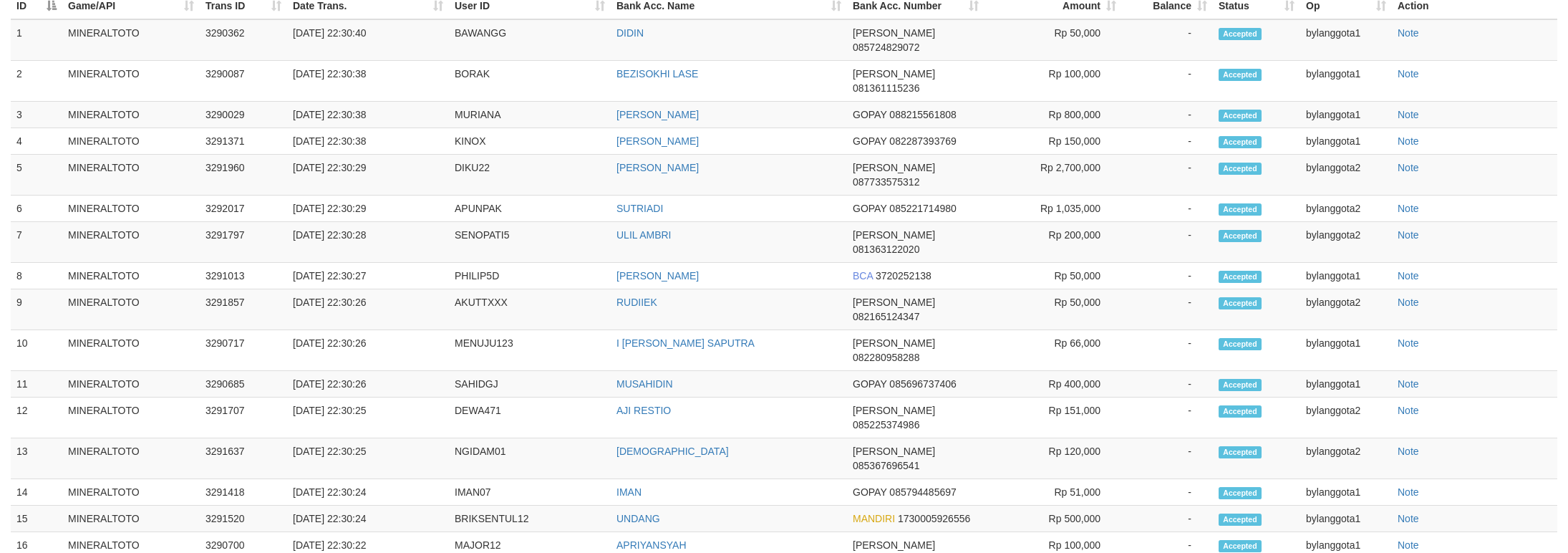
click at [975, 479] on td "GOPAY 085794485697" at bounding box center [916, 492] width 138 height 27
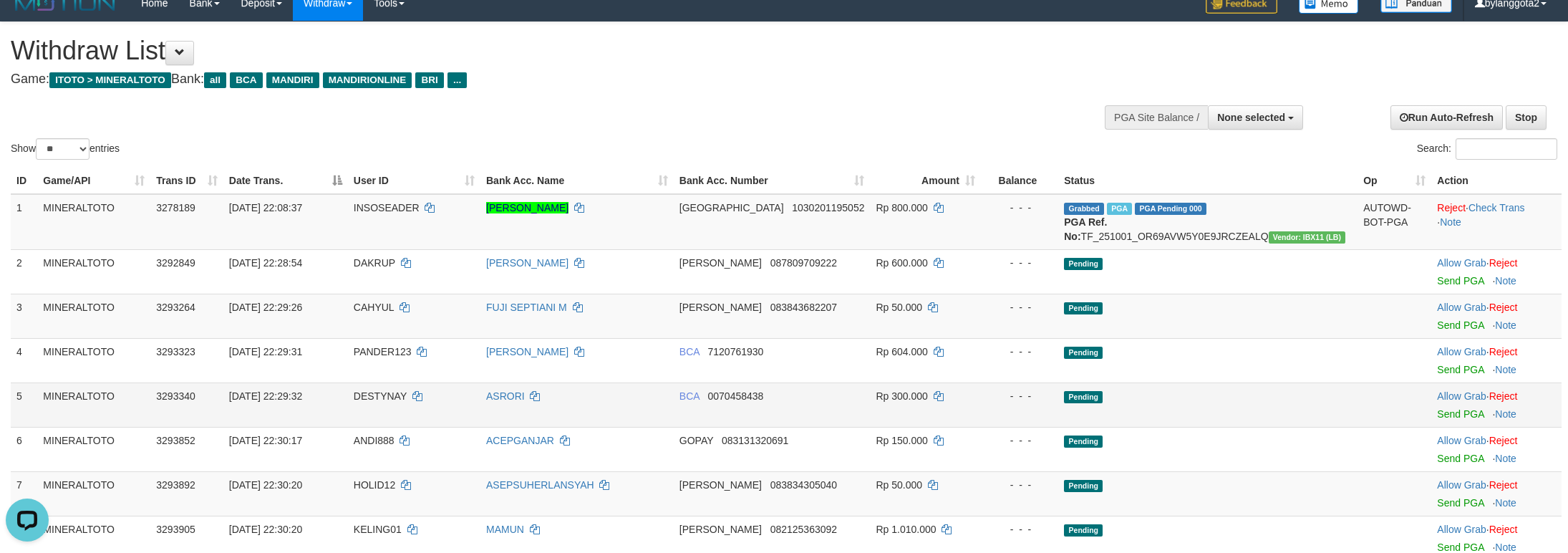
click at [1253, 427] on td "Pending" at bounding box center [1207, 405] width 299 height 45
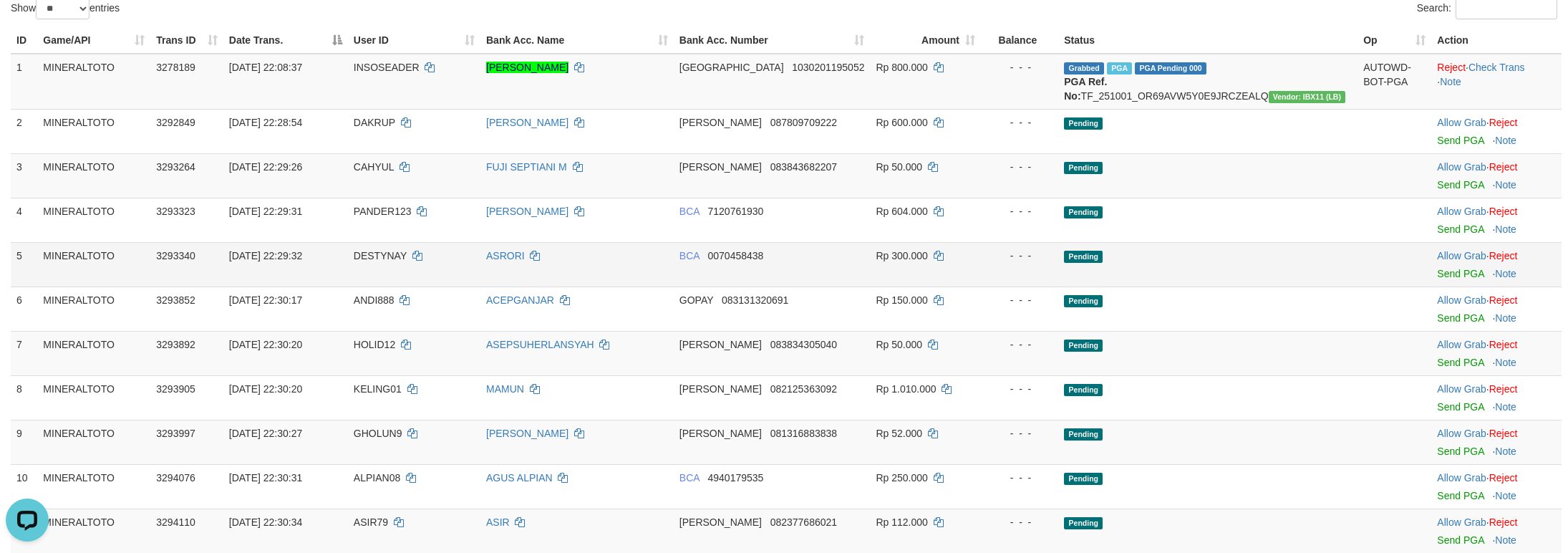
scroll to position [140, 0]
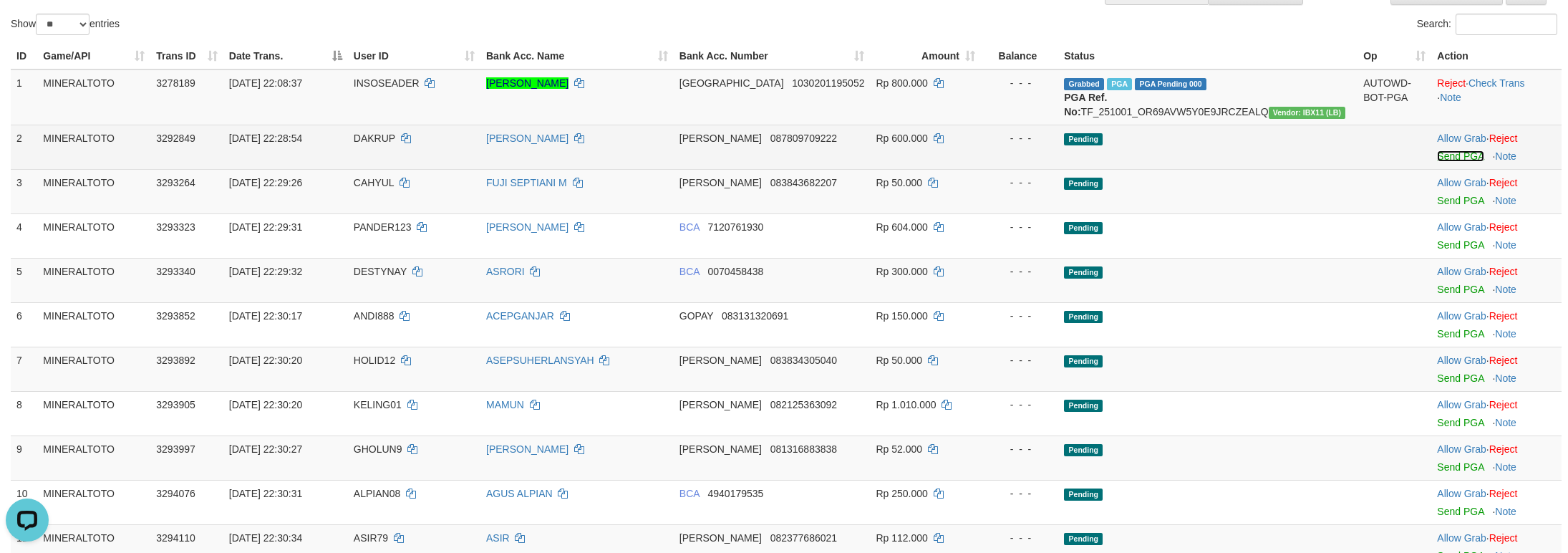
click at [1448, 162] on link "Send PGA" at bounding box center [1460, 156] width 47 height 11
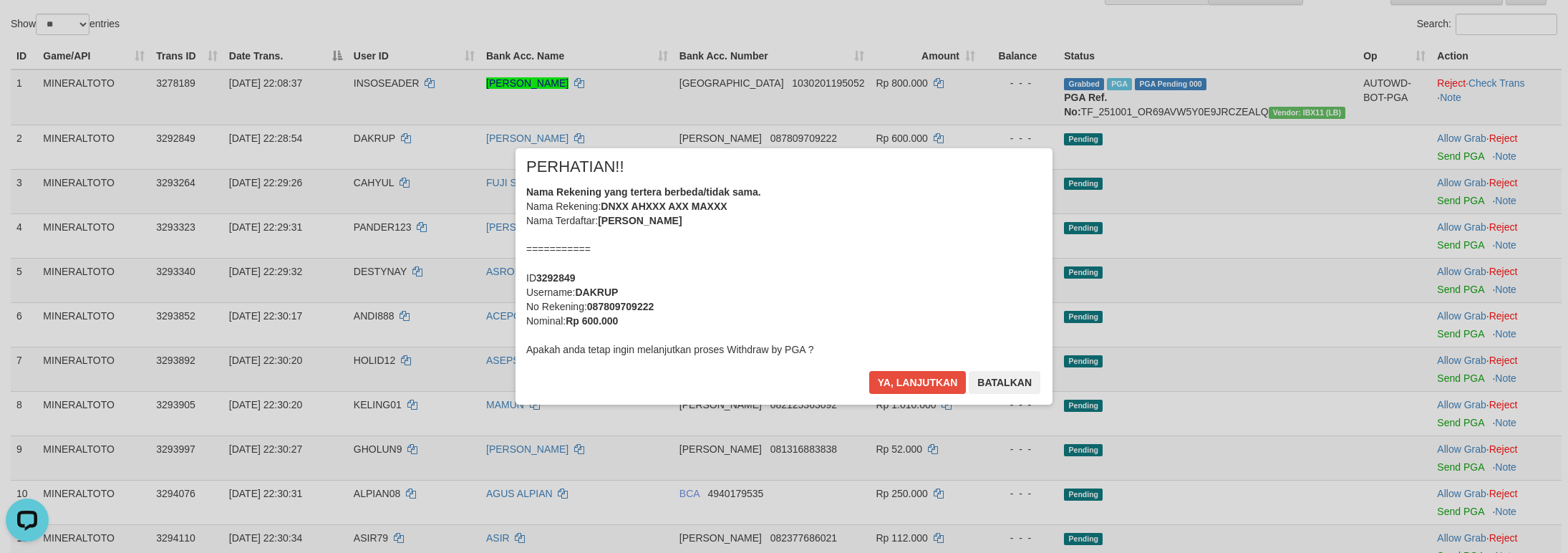
click at [924, 276] on div "Nama Rekening yang tertera berbeda/tidak sama. Nama Rekening: DNXX AHXXX AXX MA…" at bounding box center [784, 270] width 515 height 172
click at [869, 371] on button "Ya, lanjutkan" at bounding box center [918, 383] width 98 height 23
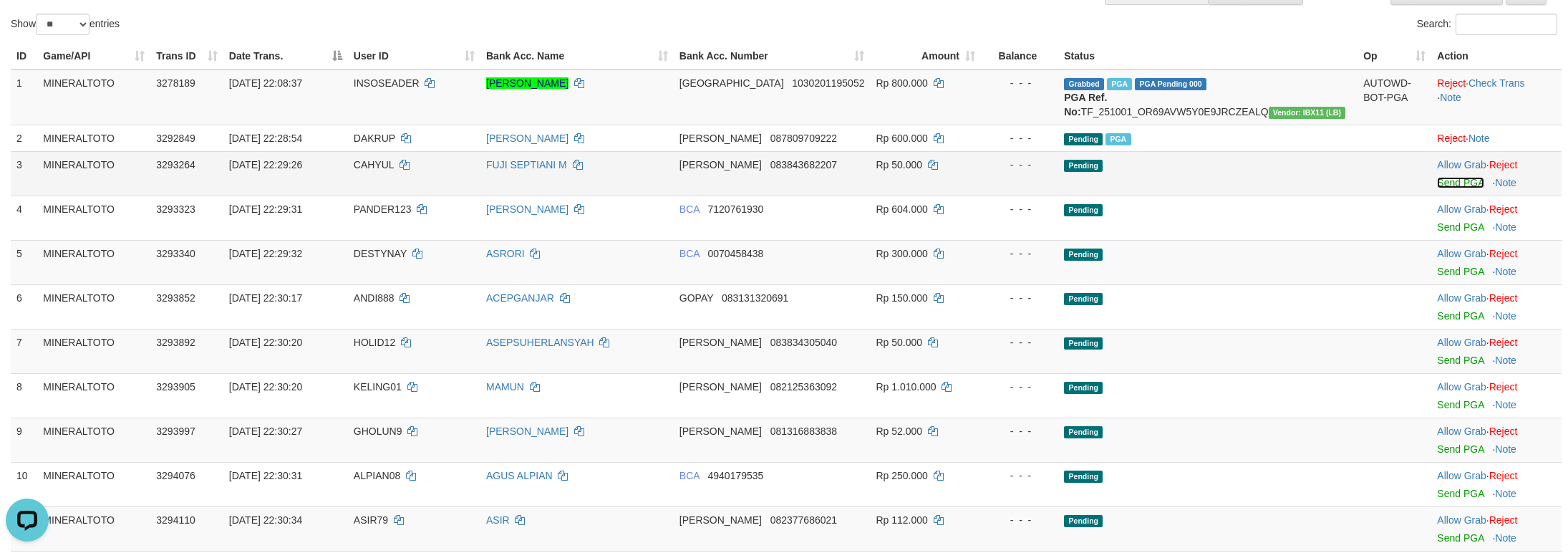
click at [1437, 188] on link "Send PGA" at bounding box center [1460, 182] width 47 height 11
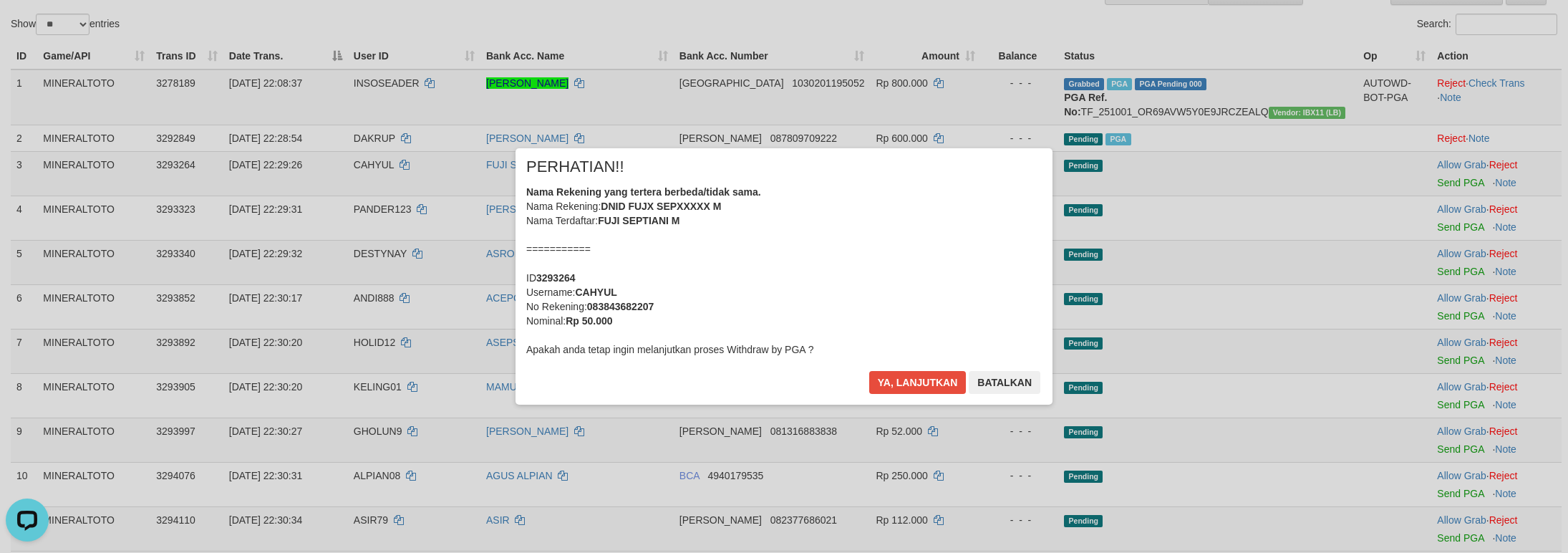
click at [891, 263] on div "Nama Rekening yang tertera berbeda/tidak sama. Nama Rekening: DNID FUJX SEPXXXX…" at bounding box center [784, 270] width 515 height 172
click at [869, 371] on button "Ya, lanjutkan" at bounding box center [918, 383] width 98 height 23
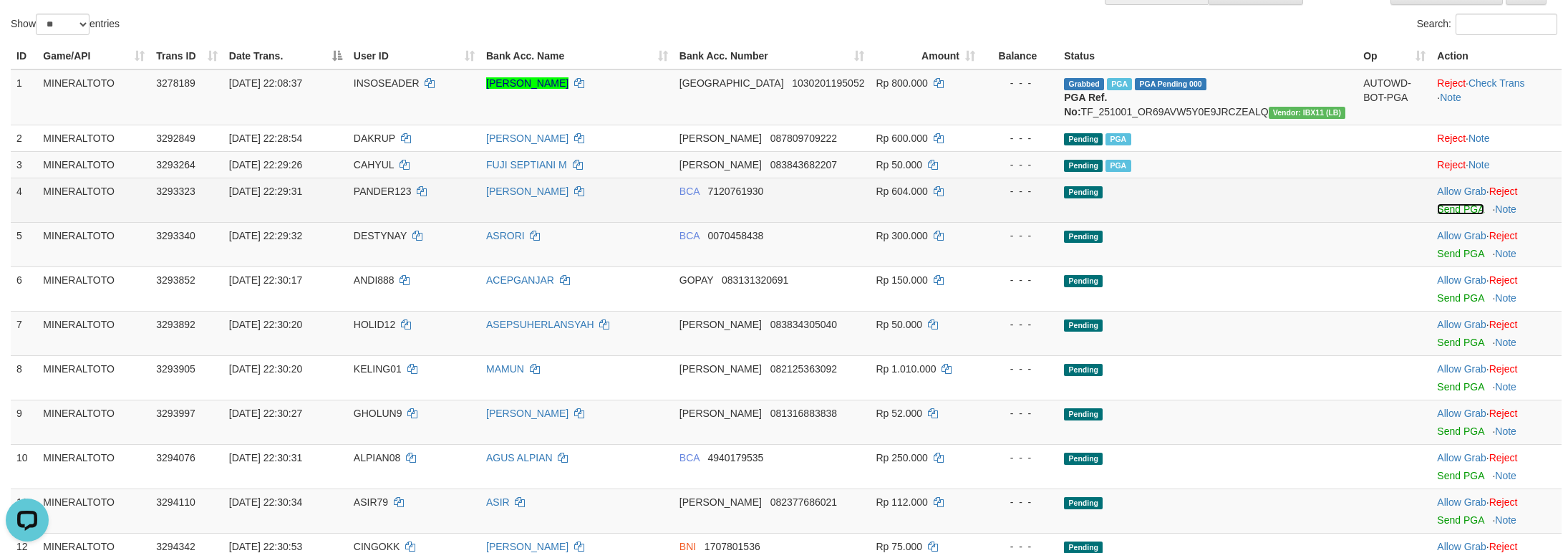
click at [1450, 215] on link "Send PGA" at bounding box center [1460, 209] width 47 height 11
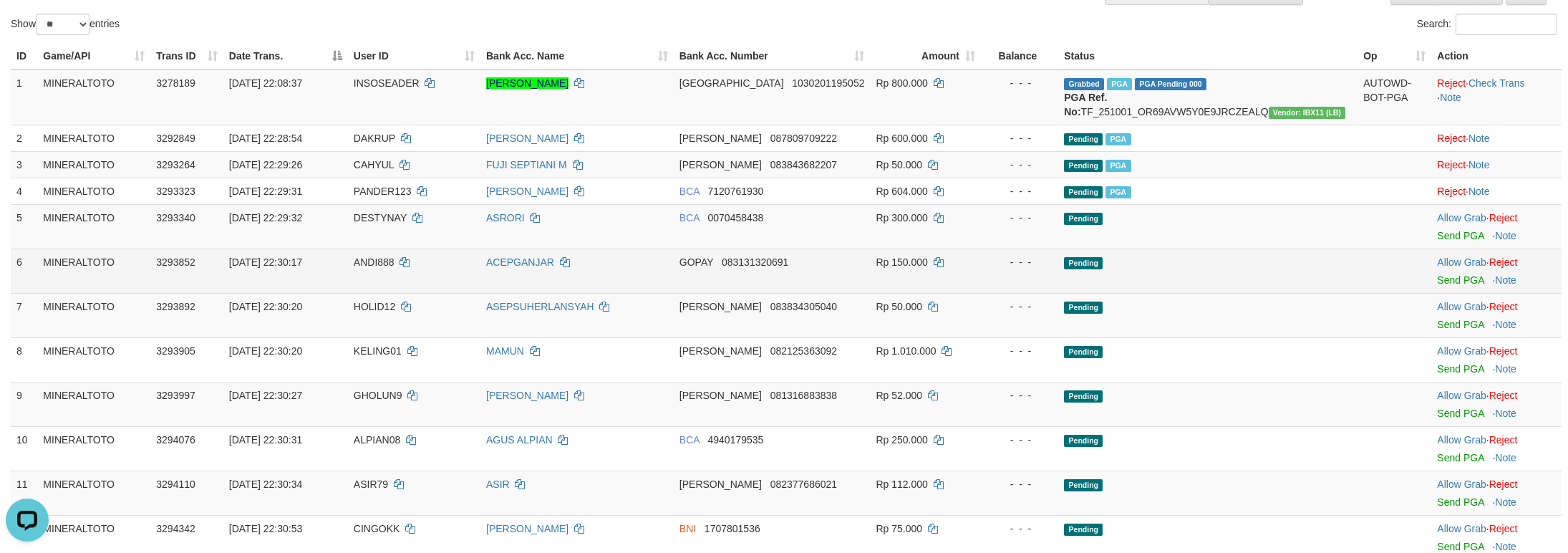
scroll to position [123, 0]
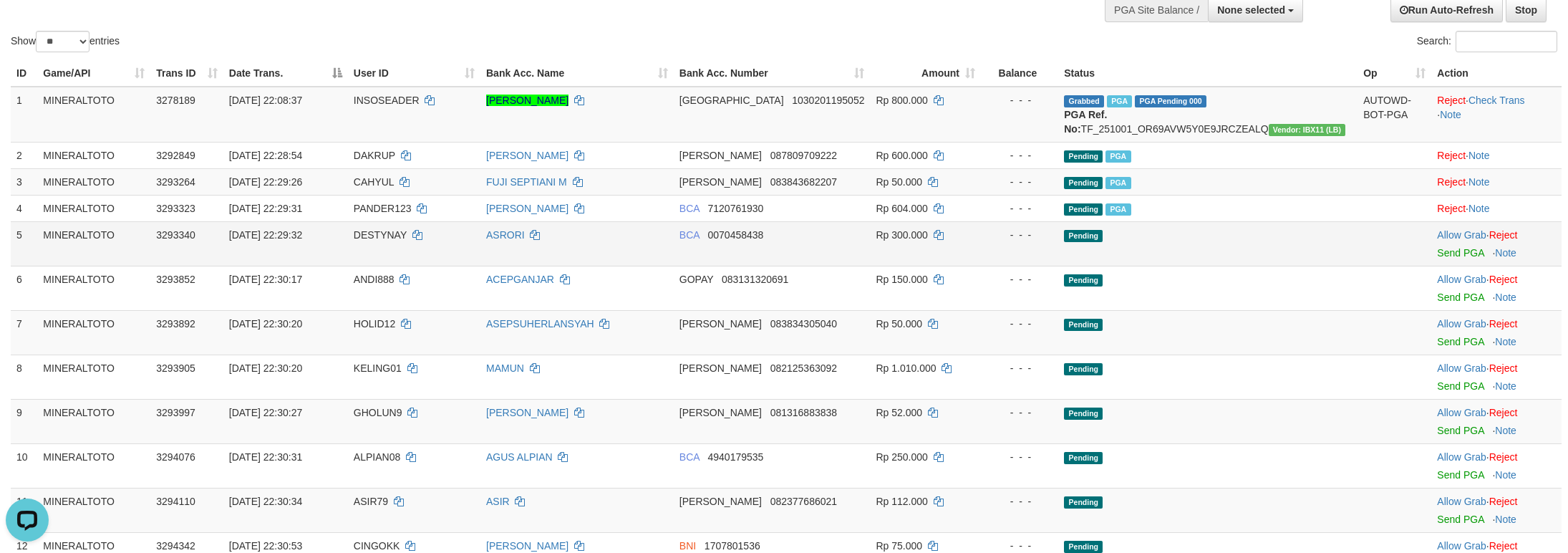
click at [1446, 260] on td "Allow Grab · Reject Send PGA · Note" at bounding box center [1496, 243] width 131 height 45
click at [1460, 259] on link "Send PGA" at bounding box center [1460, 253] width 47 height 11
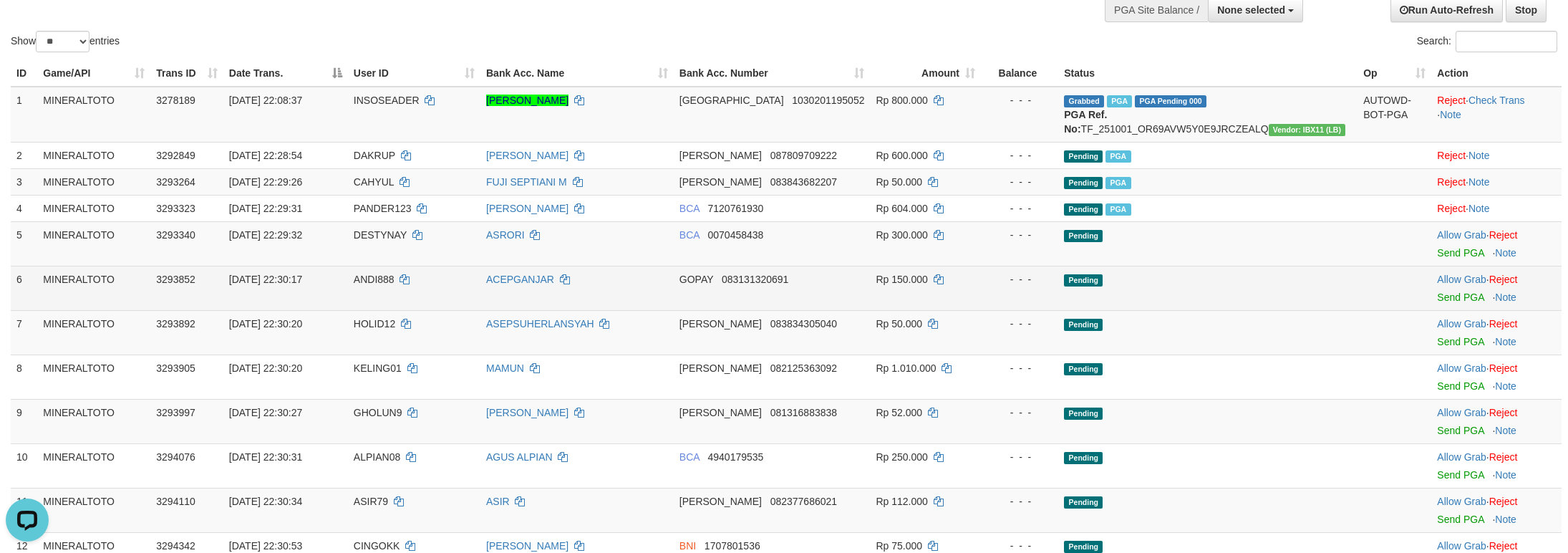
scroll to position [104, 0]
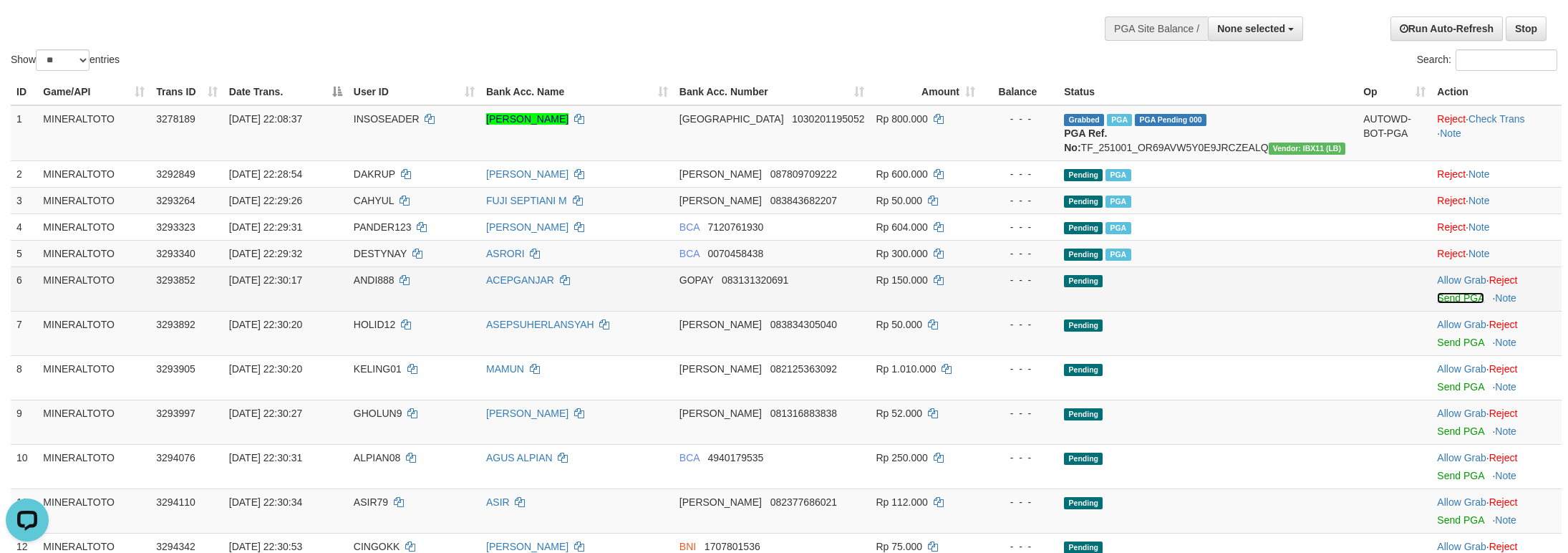
click at [1442, 304] on link "Send PGA" at bounding box center [1460, 298] width 47 height 11
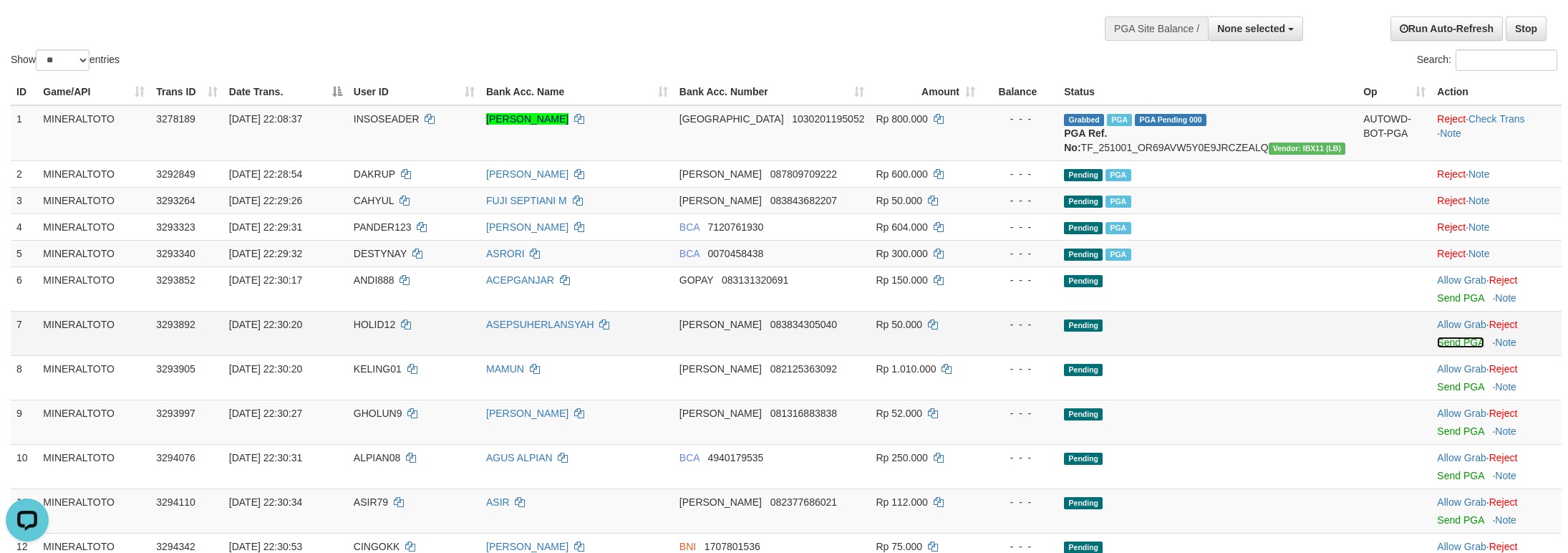
click at [1441, 348] on link "Send PGA" at bounding box center [1460, 343] width 47 height 11
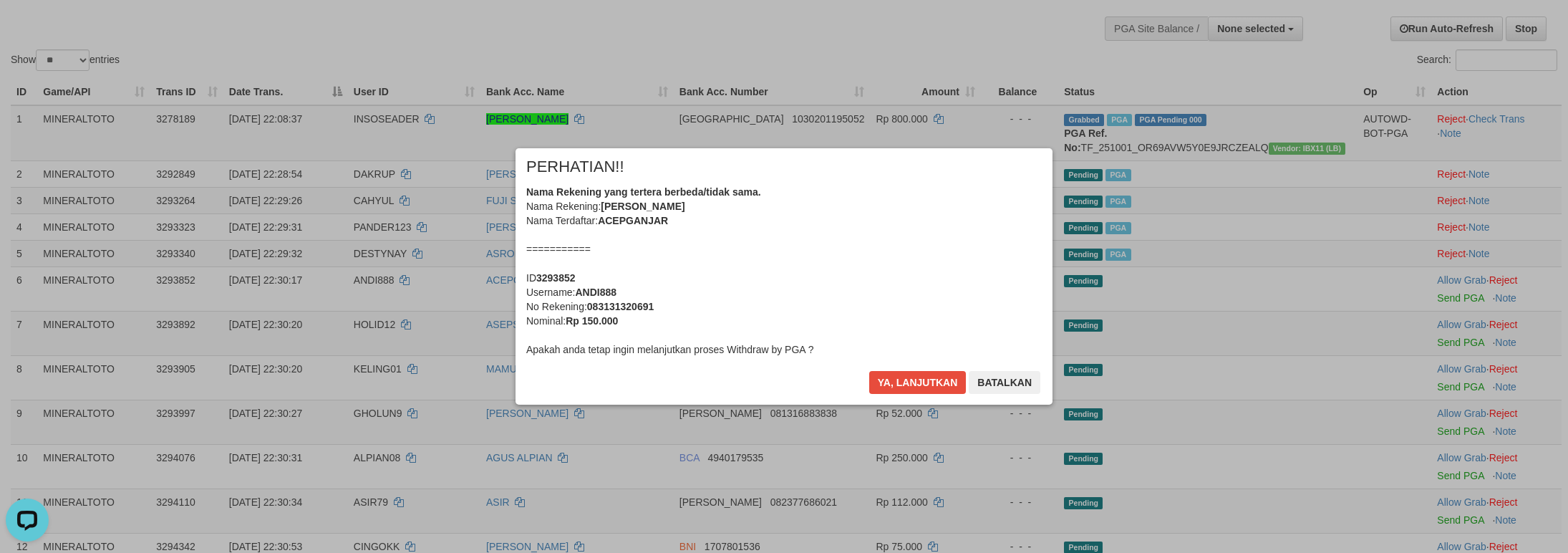
click at [915, 290] on div "Nama Rekening yang tertera berbeda/tidak sama. Nama Rekening: [PERSON_NAME] Nam…" at bounding box center [784, 270] width 515 height 172
click at [869, 371] on button "Ya, lanjutkan" at bounding box center [918, 383] width 98 height 23
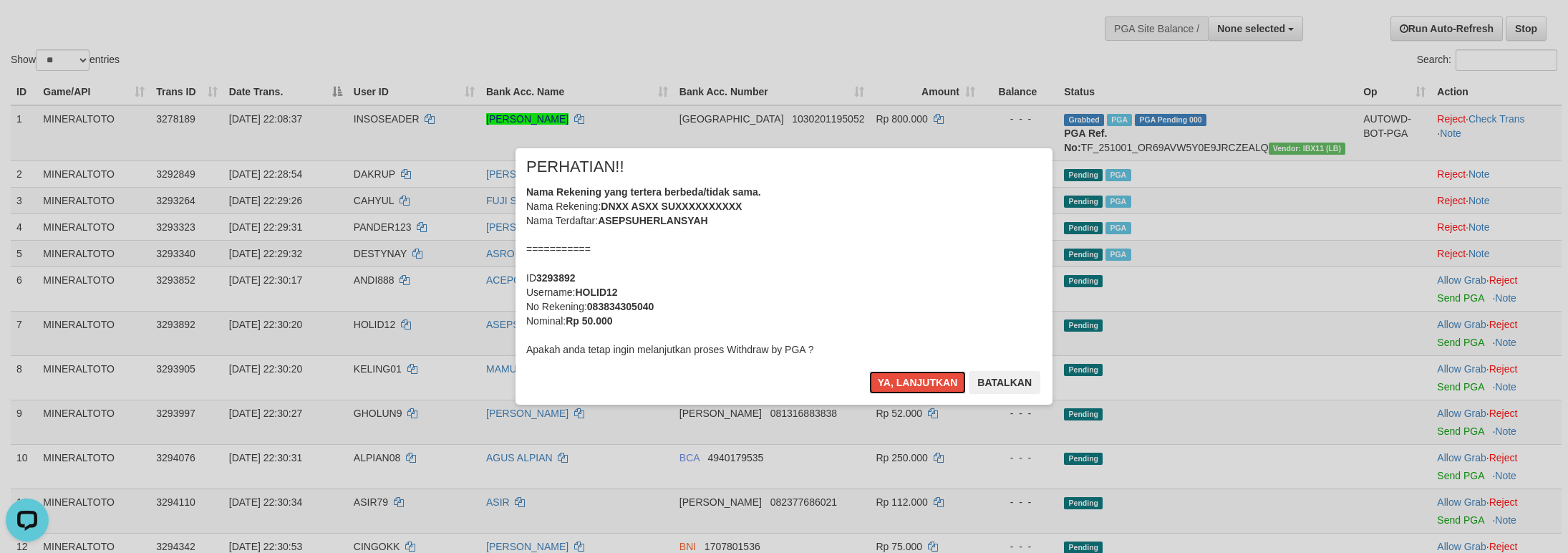
click at [915, 290] on div "Nama Rekening yang tertera berbeda/tidak sama. Nama Rekening: DNXX ASXX SUXXXXX…" at bounding box center [784, 270] width 515 height 172
click at [869, 371] on button "Ya, lanjutkan" at bounding box center [918, 383] width 98 height 23
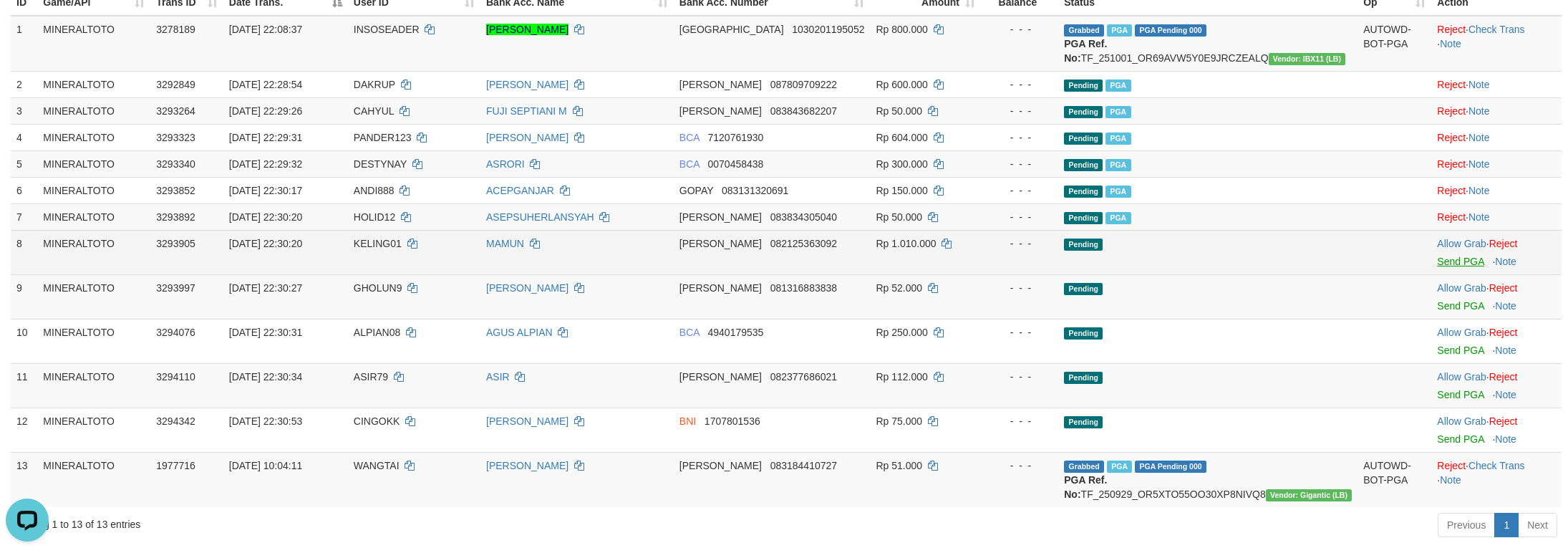
scroll to position [176, 0]
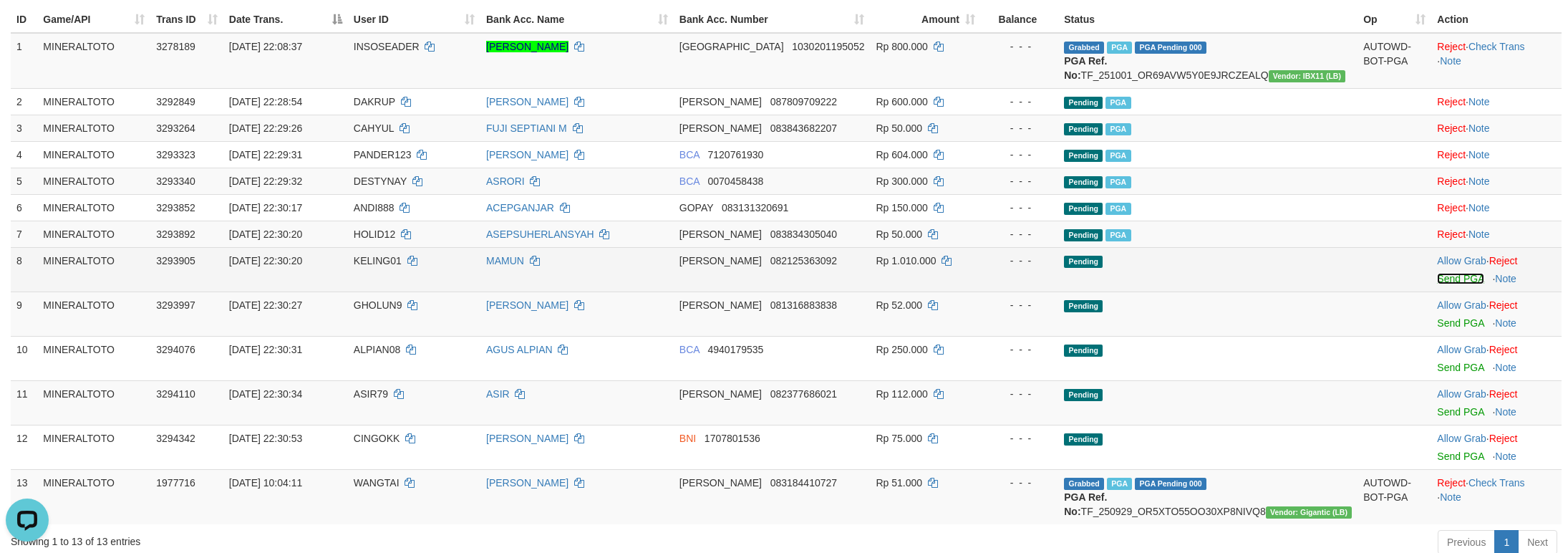
click at [1448, 284] on link "Send PGA" at bounding box center [1460, 279] width 47 height 11
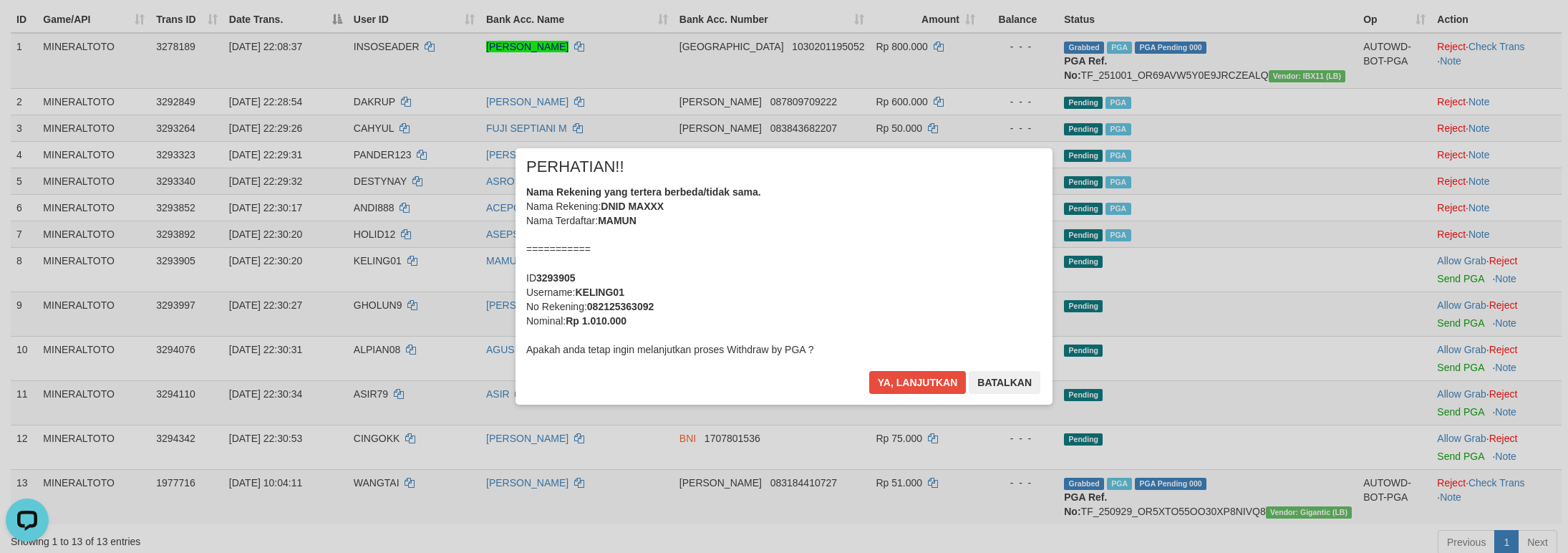
click at [749, 245] on div "Nama Rekening yang tertera berbeda/tidak sama. Nama Rekening: DNID MAXXX Nama T…" at bounding box center [784, 270] width 515 height 172
click at [869, 371] on button "Ya, lanjutkan" at bounding box center [918, 383] width 98 height 23
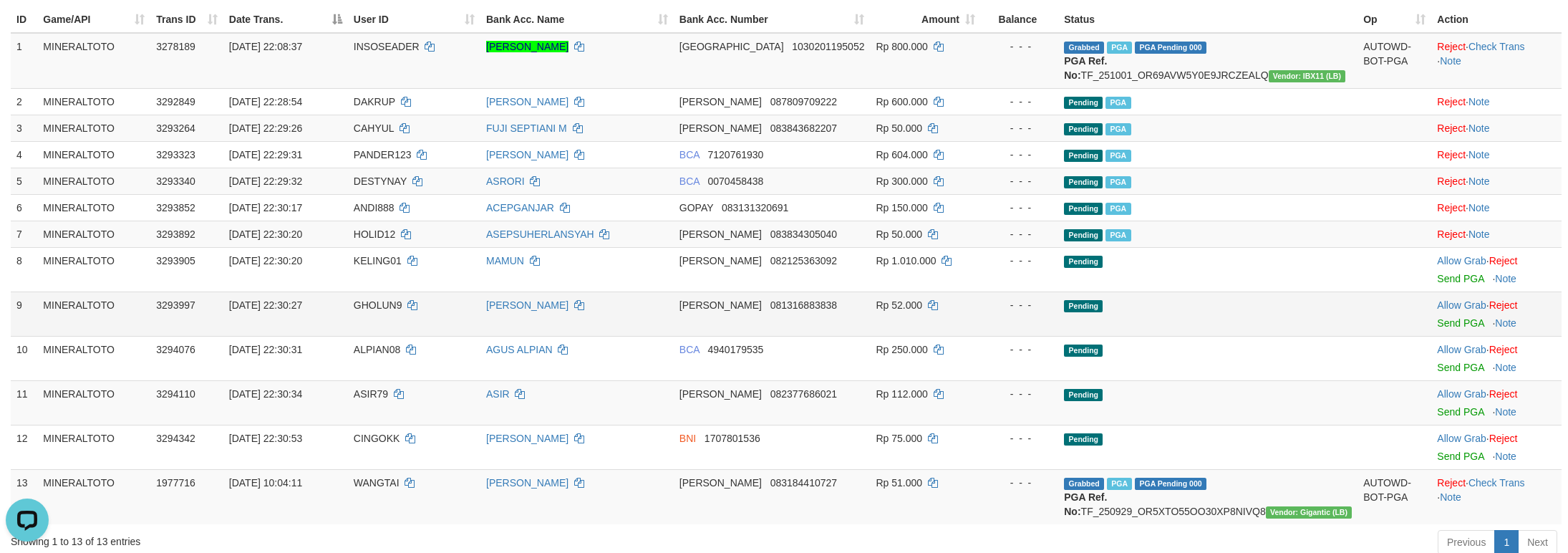
scroll to position [157, 0]
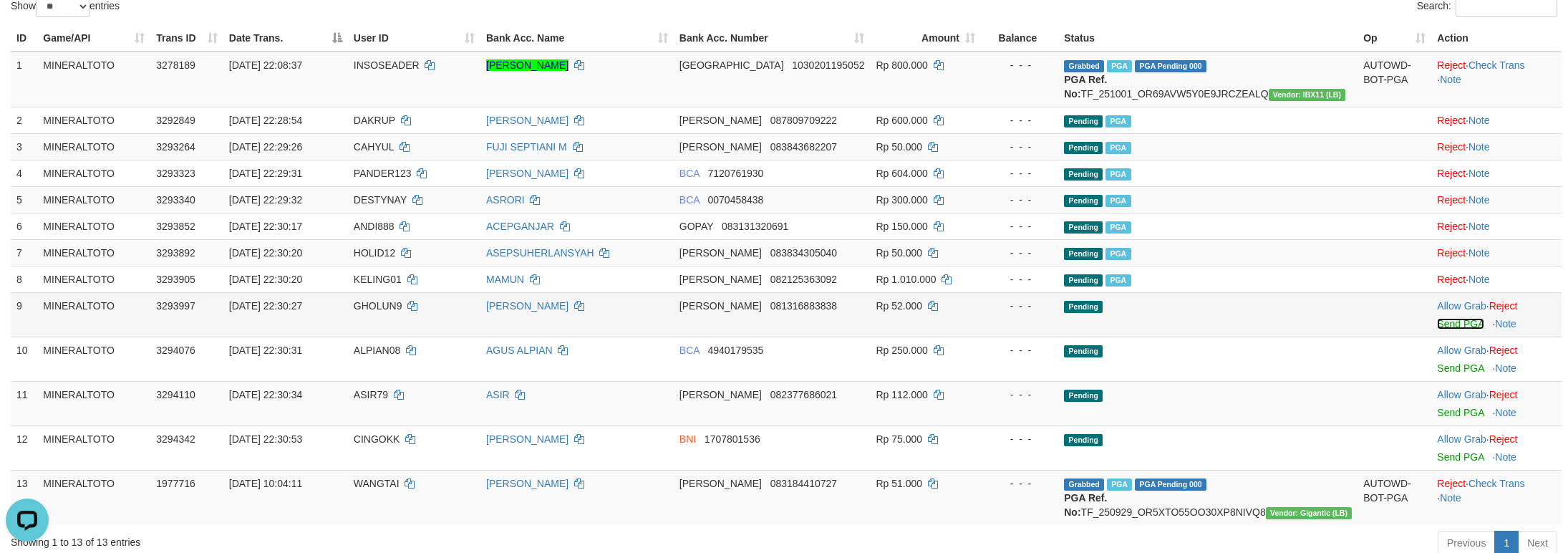
click at [1437, 330] on link "Send PGA" at bounding box center [1460, 324] width 47 height 11
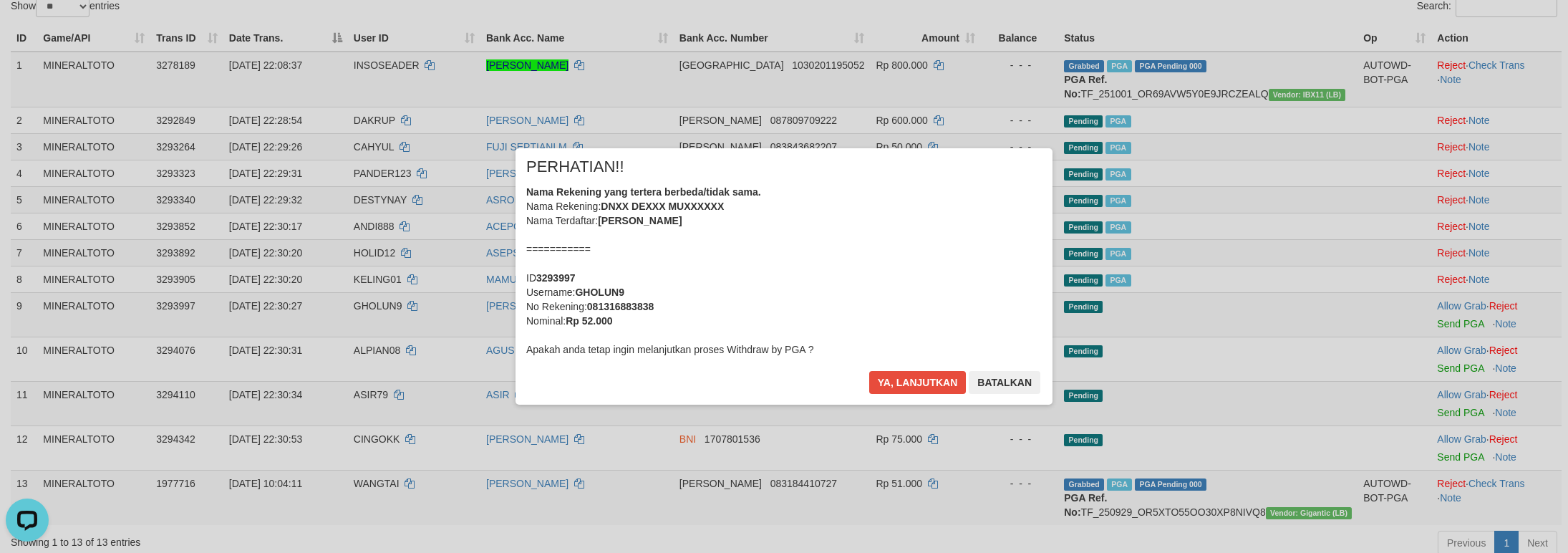
click at [900, 331] on div "Nama Rekening yang tertera berbeda/tidak sama. Nama Rekening: DNXX DEXXX MUXXXX…" at bounding box center [784, 270] width 515 height 172
click at [869, 371] on button "Ya, lanjutkan" at bounding box center [918, 383] width 98 height 23
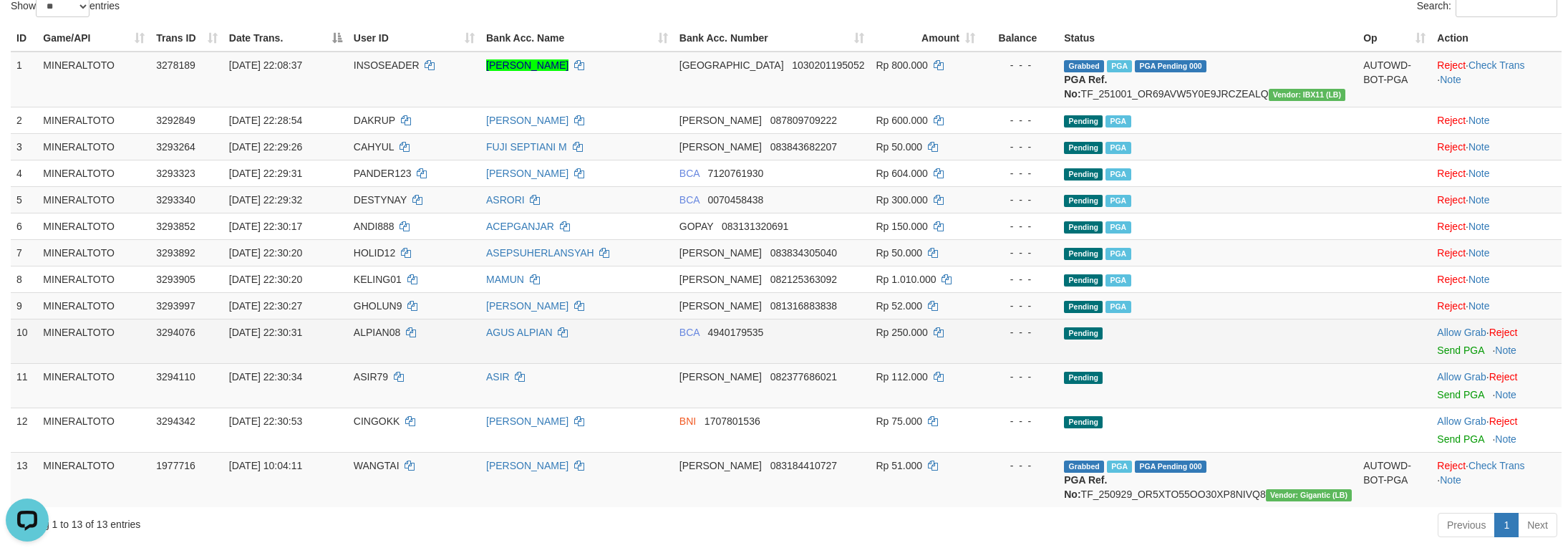
scroll to position [140, 0]
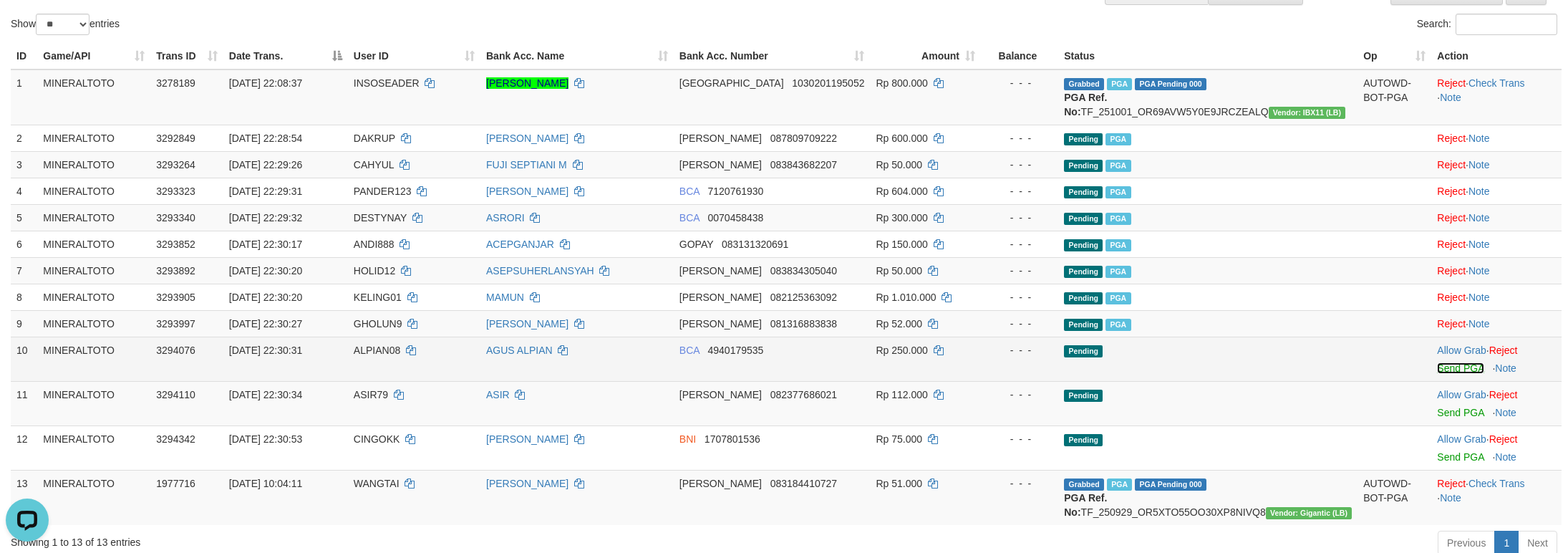
click at [1437, 374] on link "Send PGA" at bounding box center [1460, 368] width 47 height 11
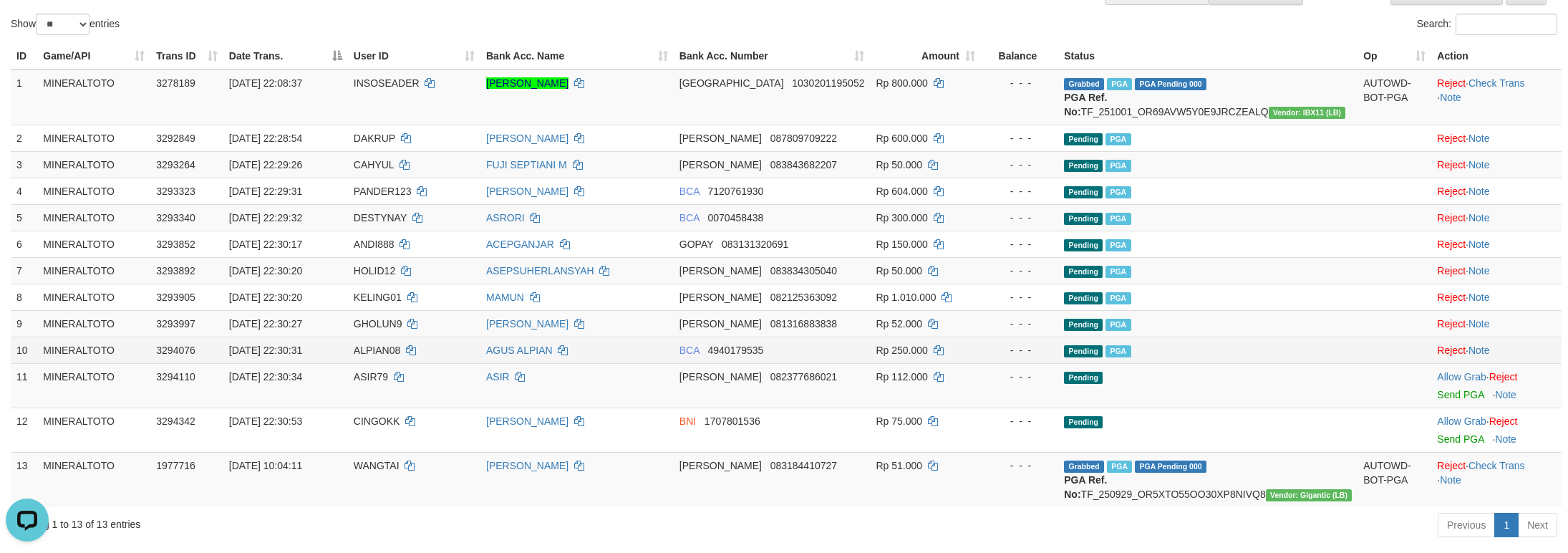
scroll to position [123, 0]
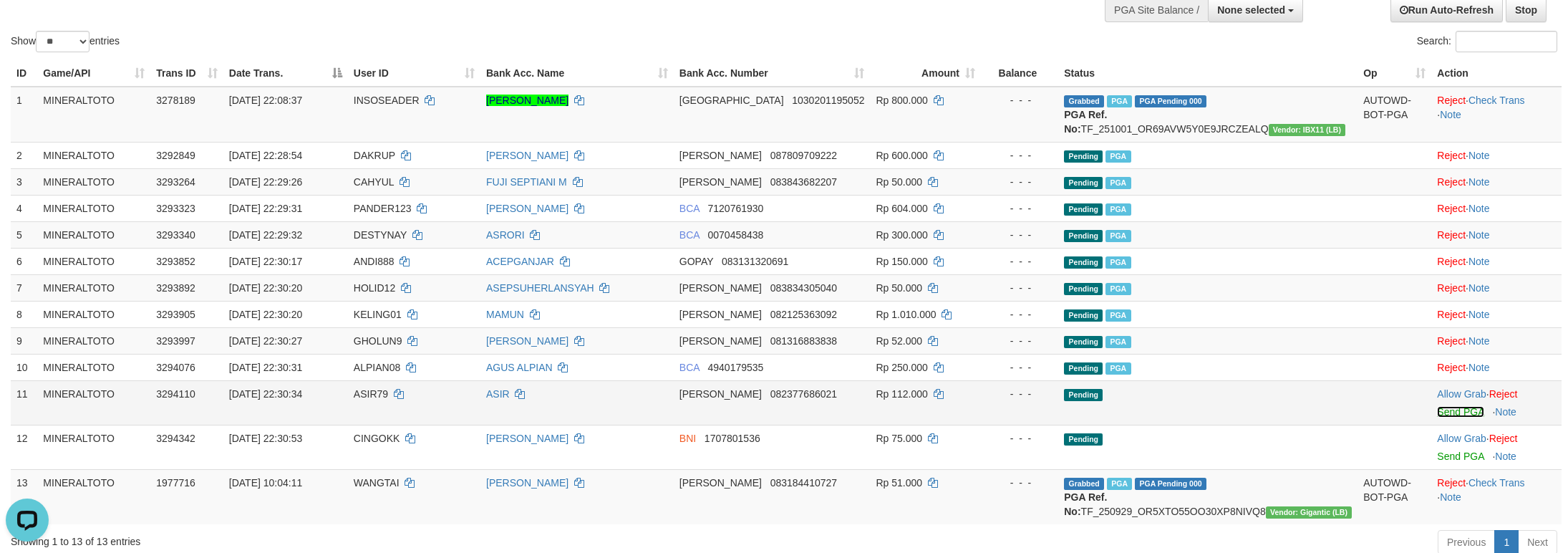
click at [1441, 418] on link "Send PGA" at bounding box center [1460, 412] width 47 height 11
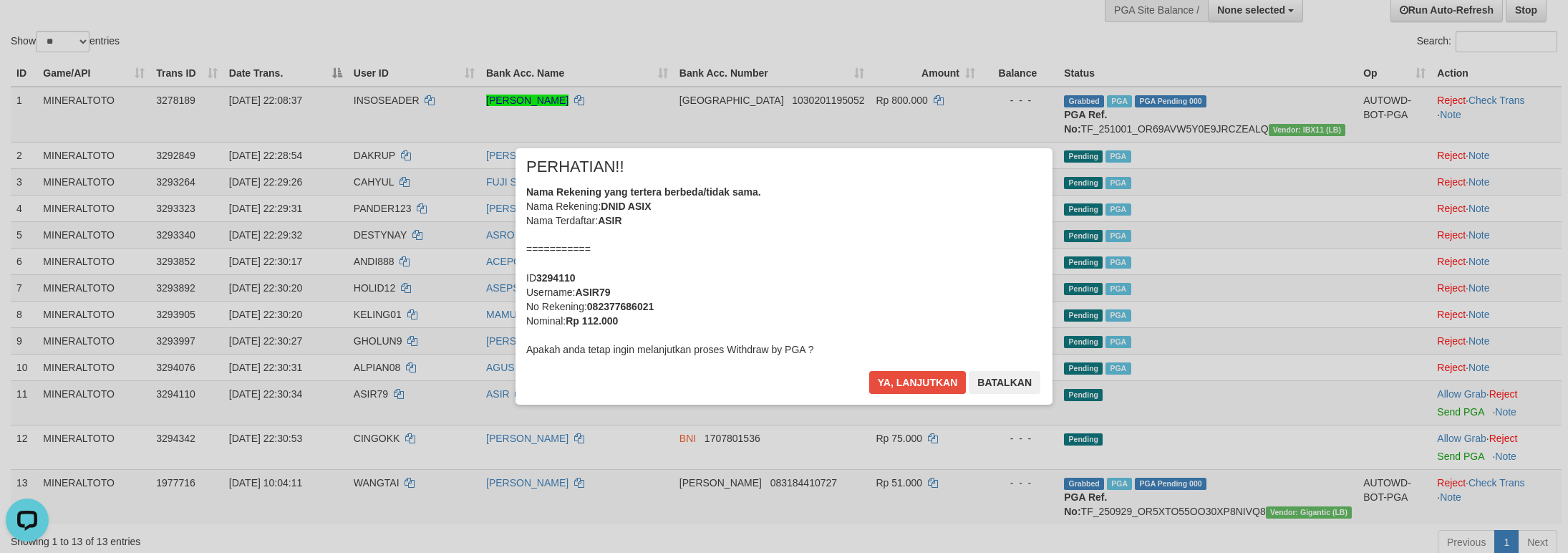
click at [870, 293] on div "Nama Rekening yang tertera berbeda/tidak sama. Nama Rekening: DNID ASIX Nama Te…" at bounding box center [784, 270] width 515 height 172
click at [869, 371] on button "Ya, lanjutkan" at bounding box center [918, 383] width 98 height 23
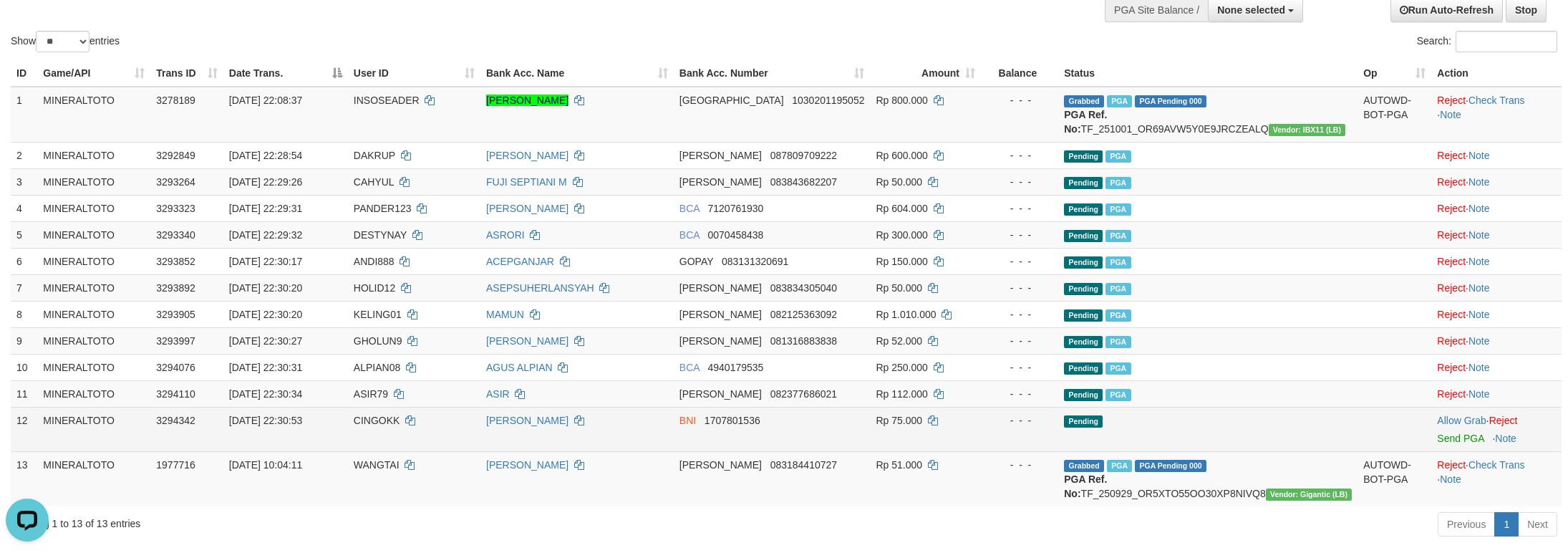
scroll to position [104, 0]
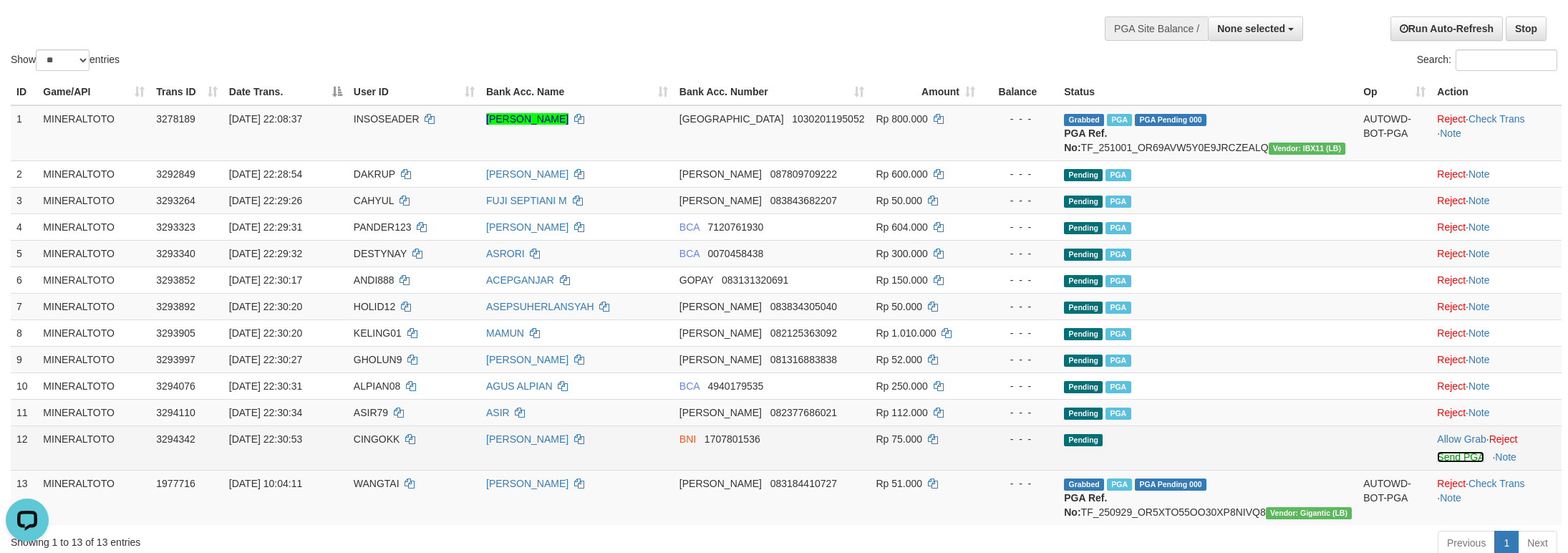
click at [1441, 463] on link "Send PGA" at bounding box center [1460, 457] width 47 height 11
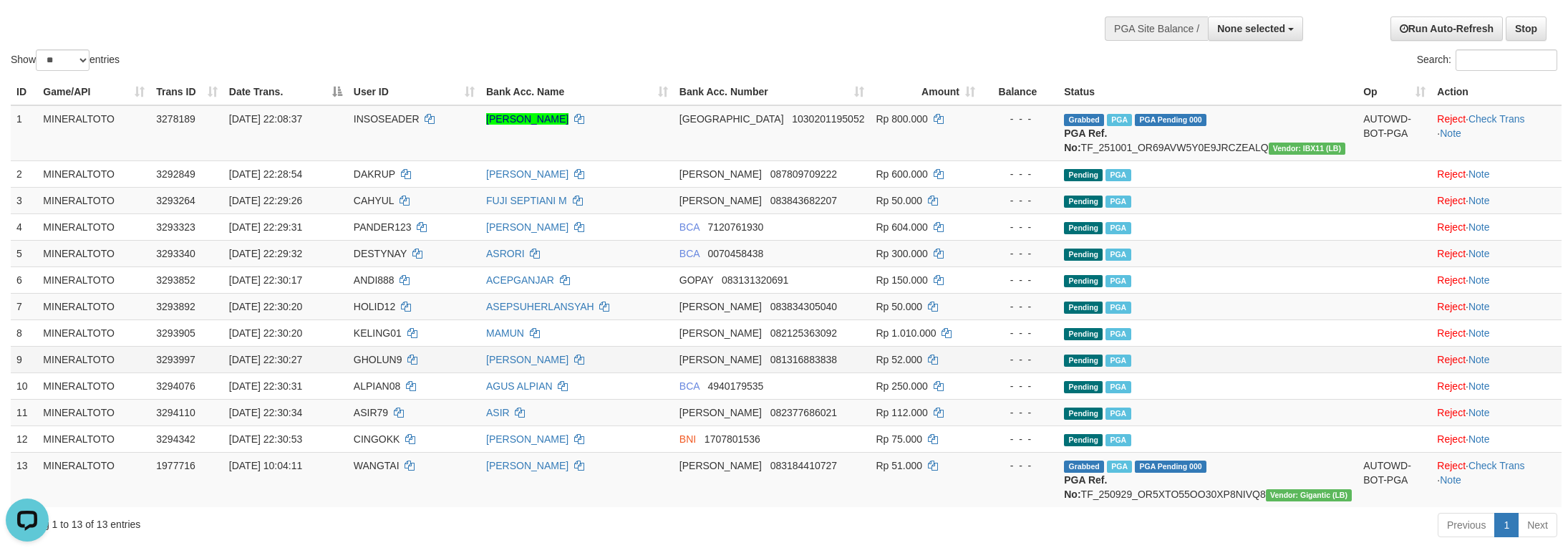
click at [1206, 373] on td "Pending PGA" at bounding box center [1207, 359] width 299 height 27
click at [1287, 371] on td "Pending PGA" at bounding box center [1207, 359] width 299 height 27
